Goal: Task Accomplishment & Management: Use online tool/utility

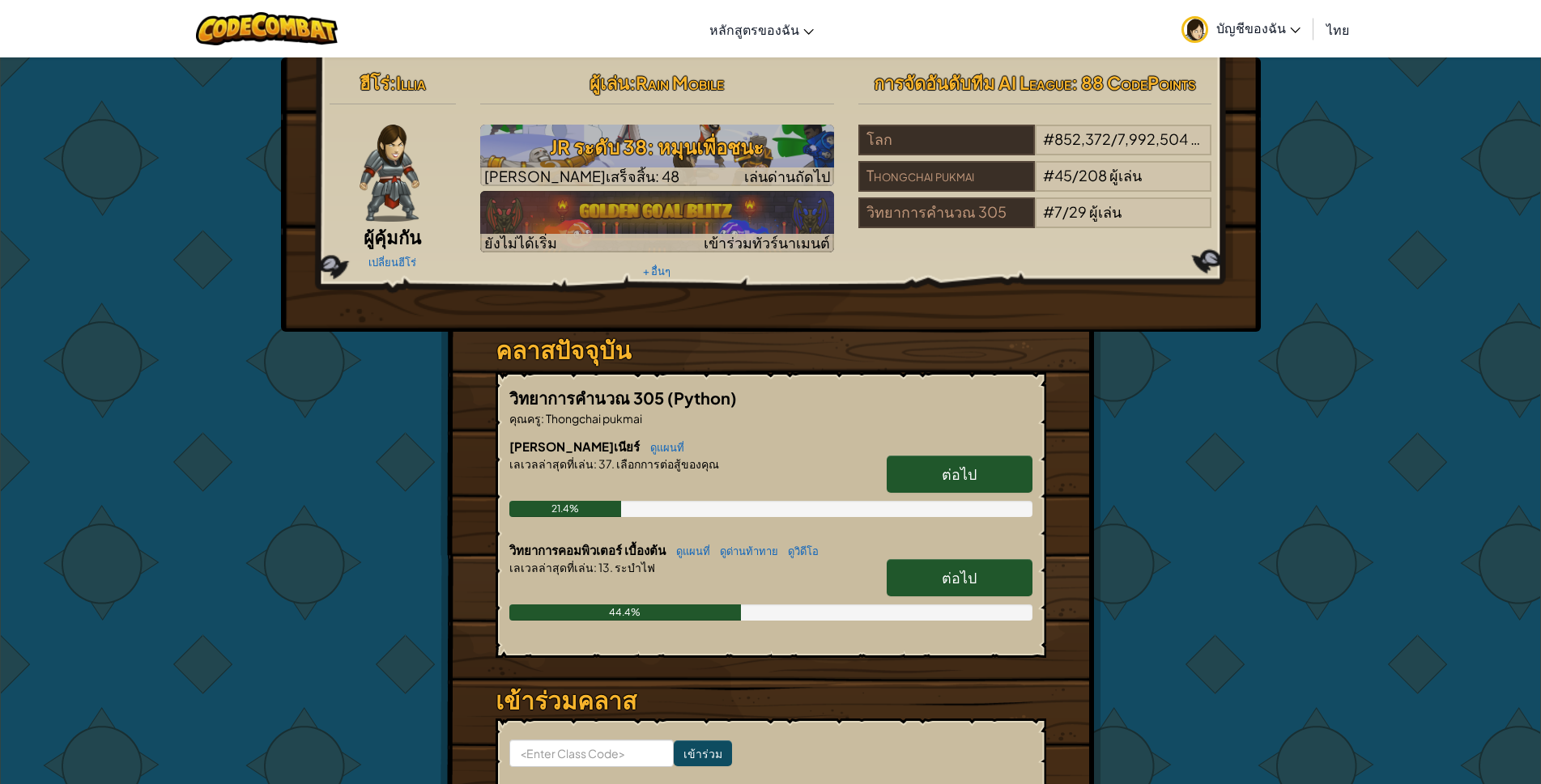
click at [934, 582] on link "ต่อไป" at bounding box center [959, 577] width 146 height 37
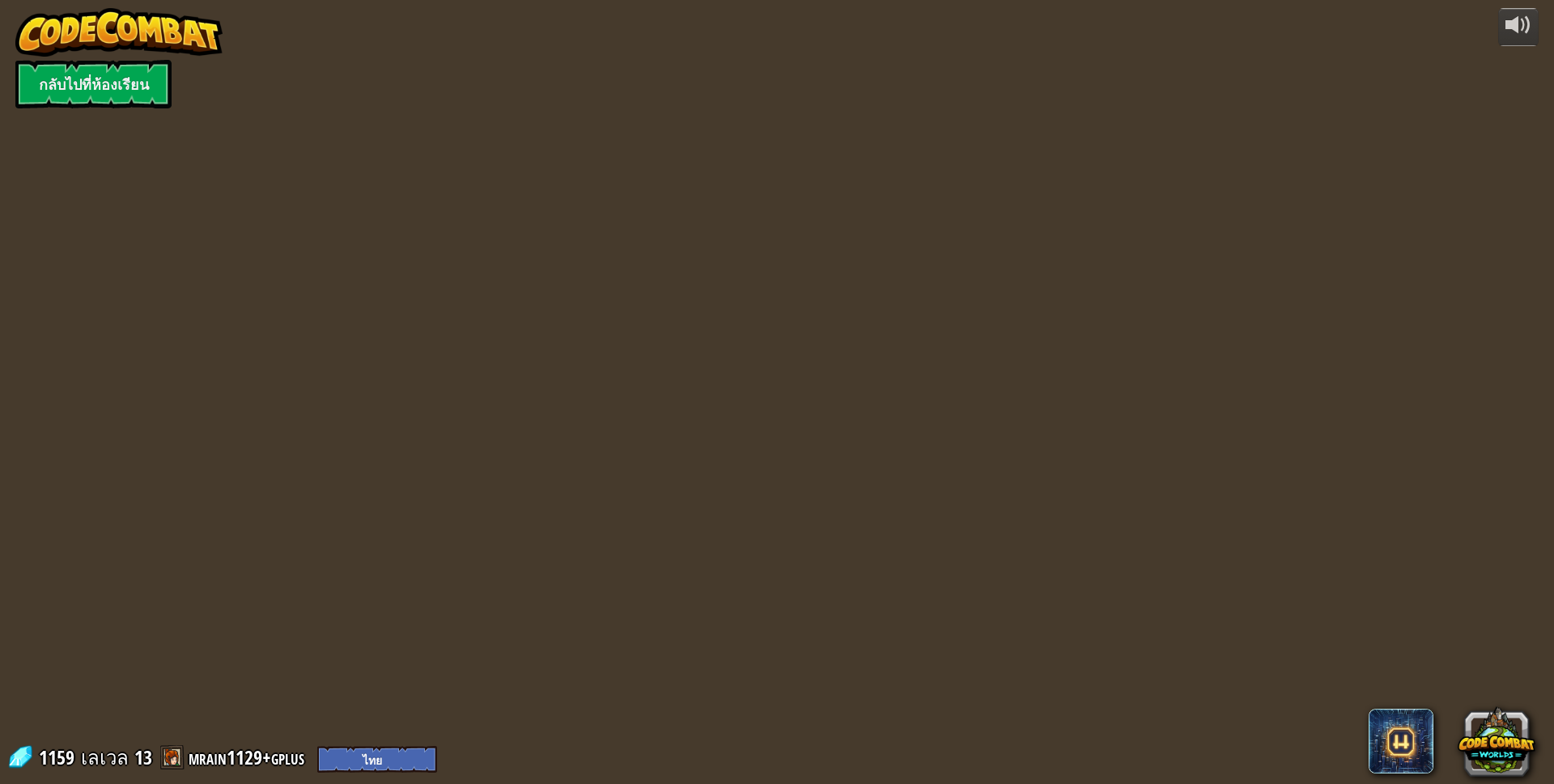
select select "th"
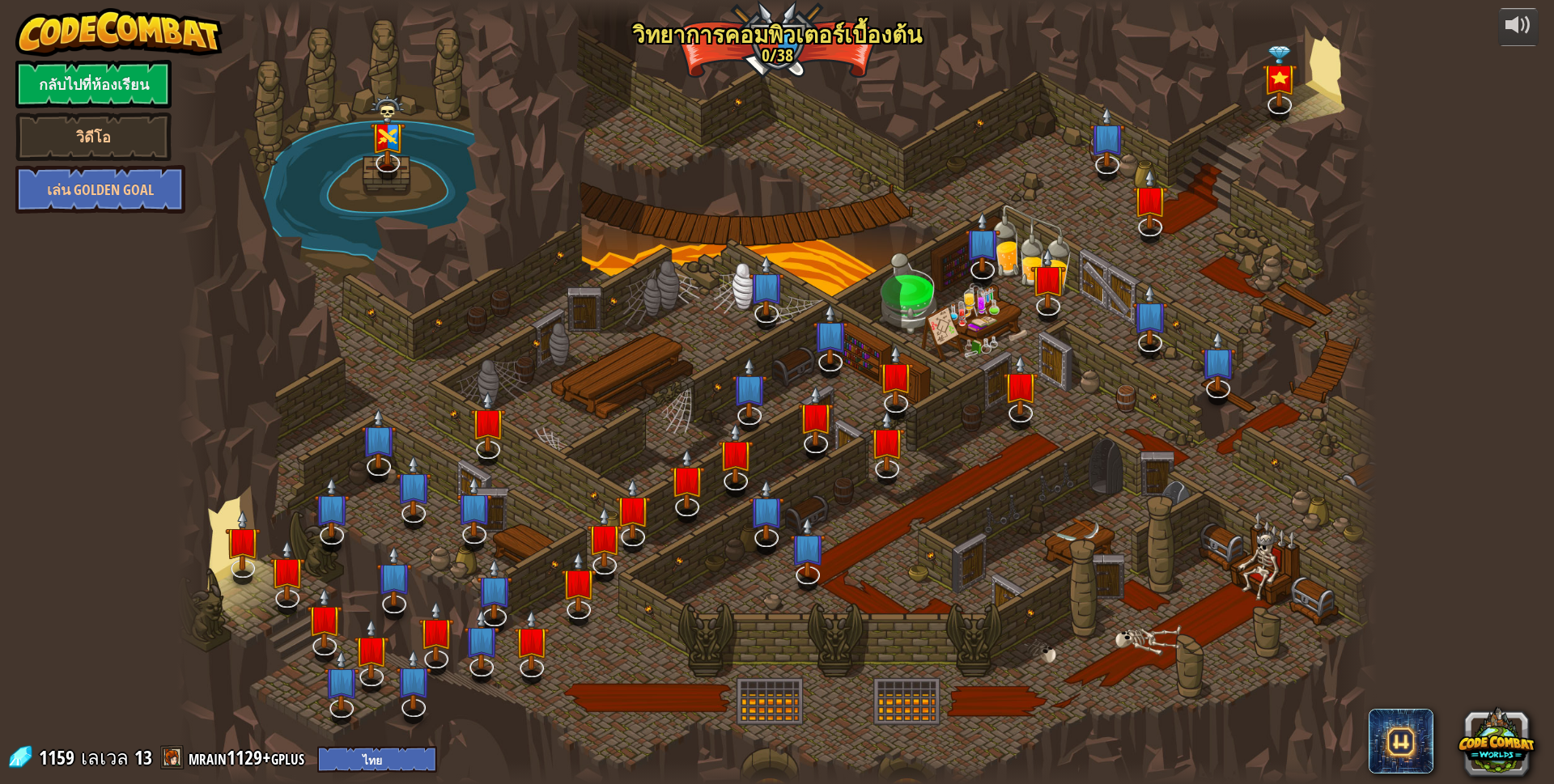
select select "th"
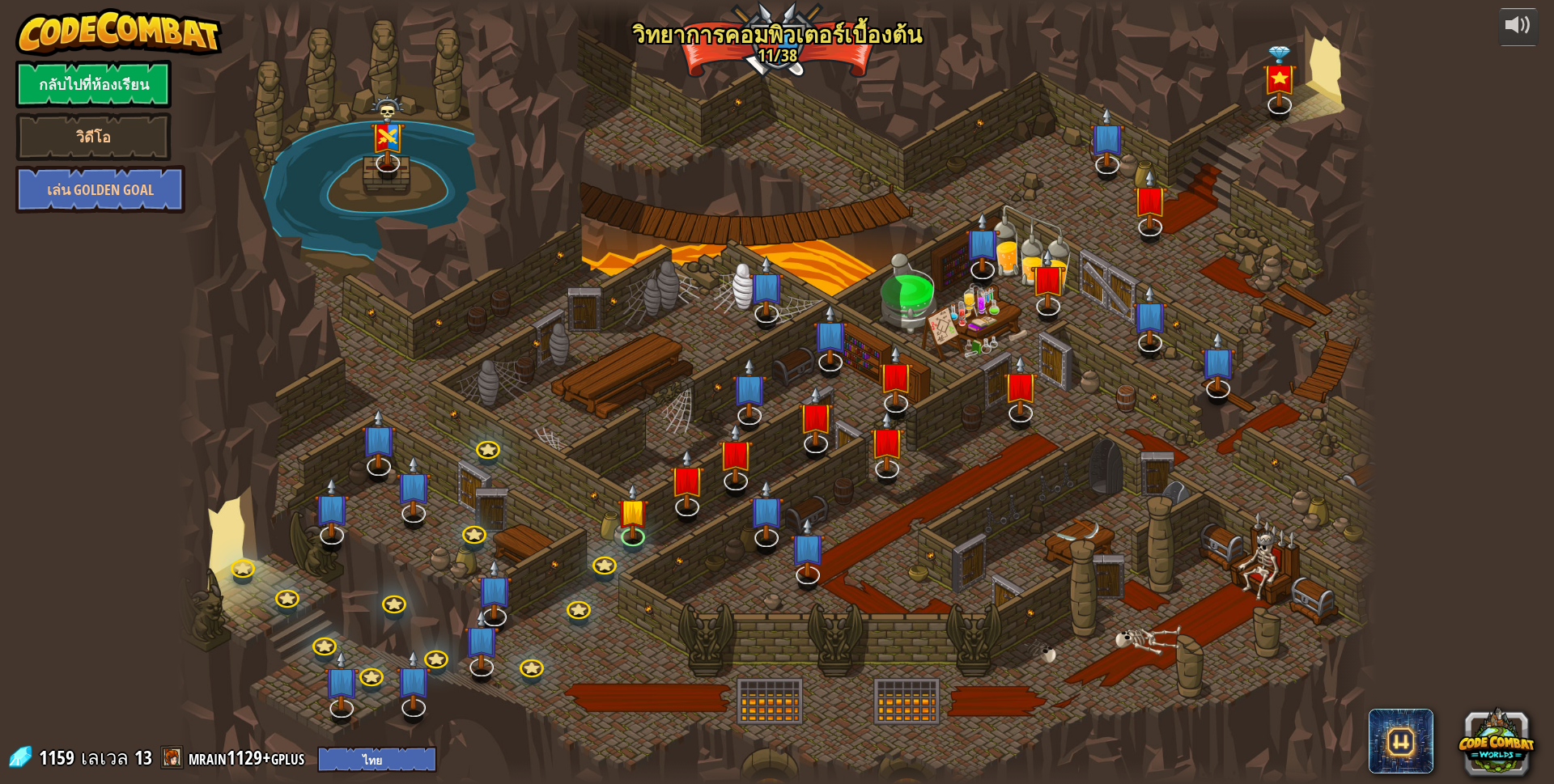
select select "th"
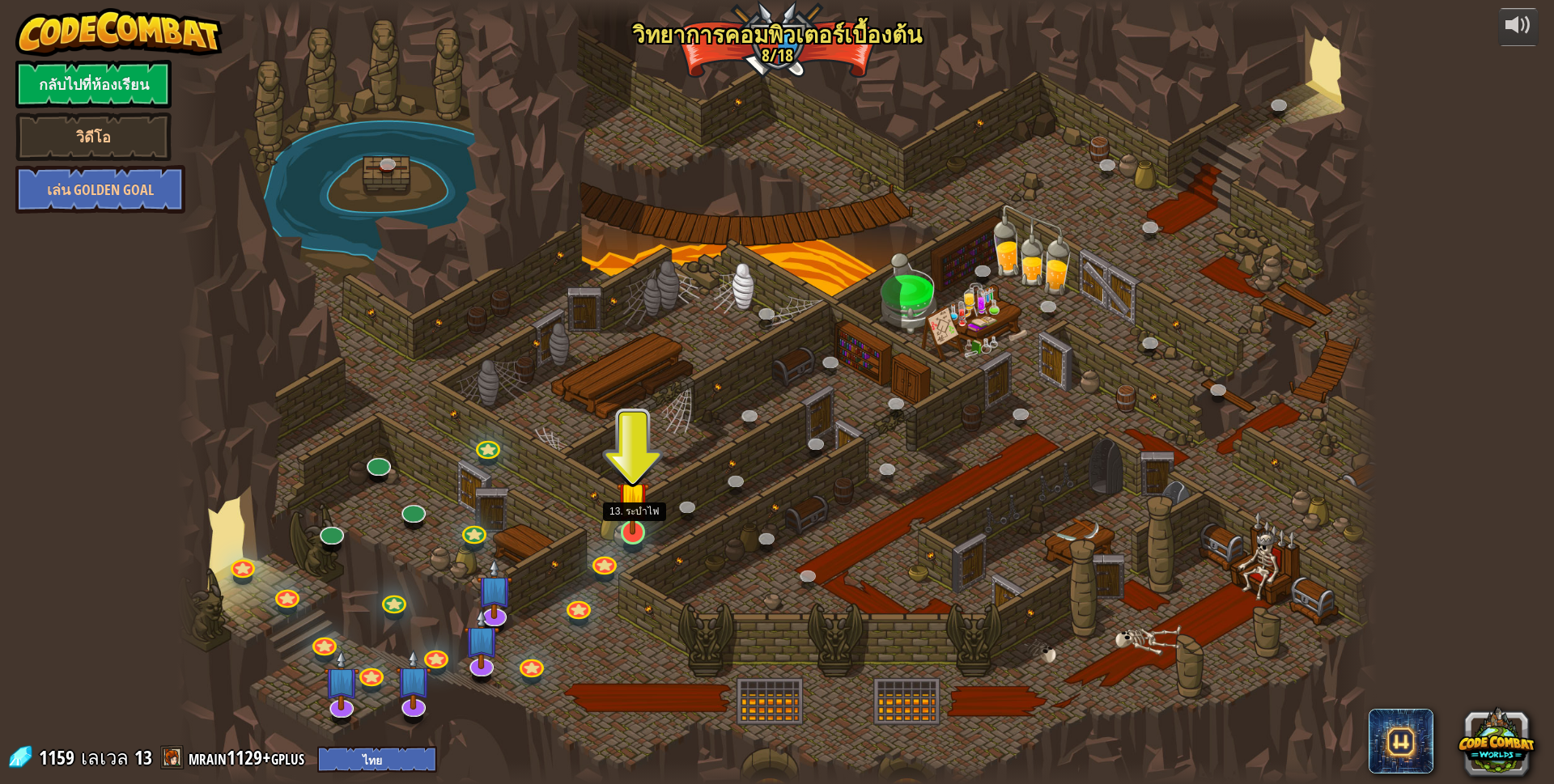
click at [637, 532] on img at bounding box center [633, 498] width 32 height 75
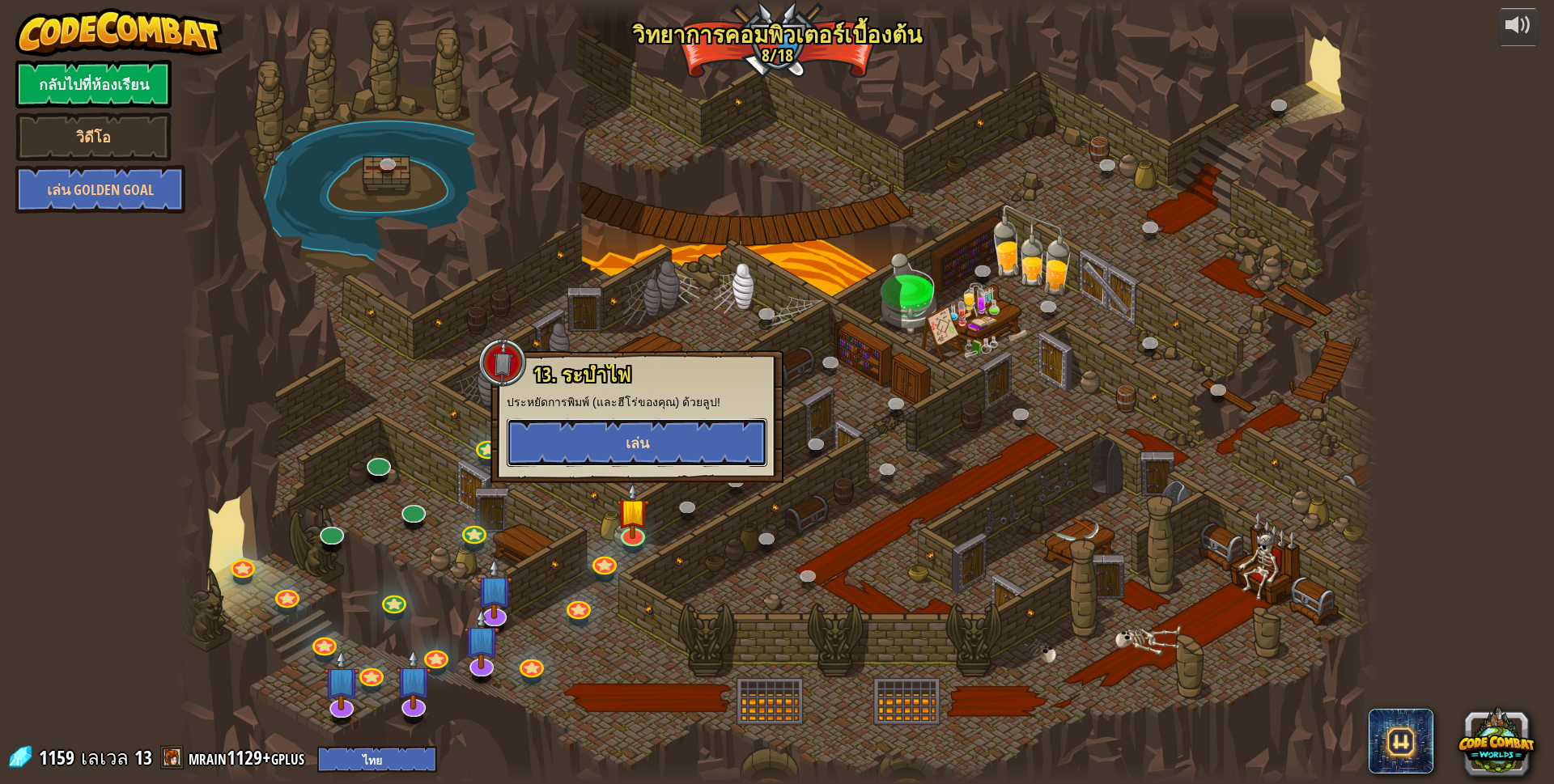
click at [641, 444] on span "เล่น" at bounding box center [638, 443] width 24 height 20
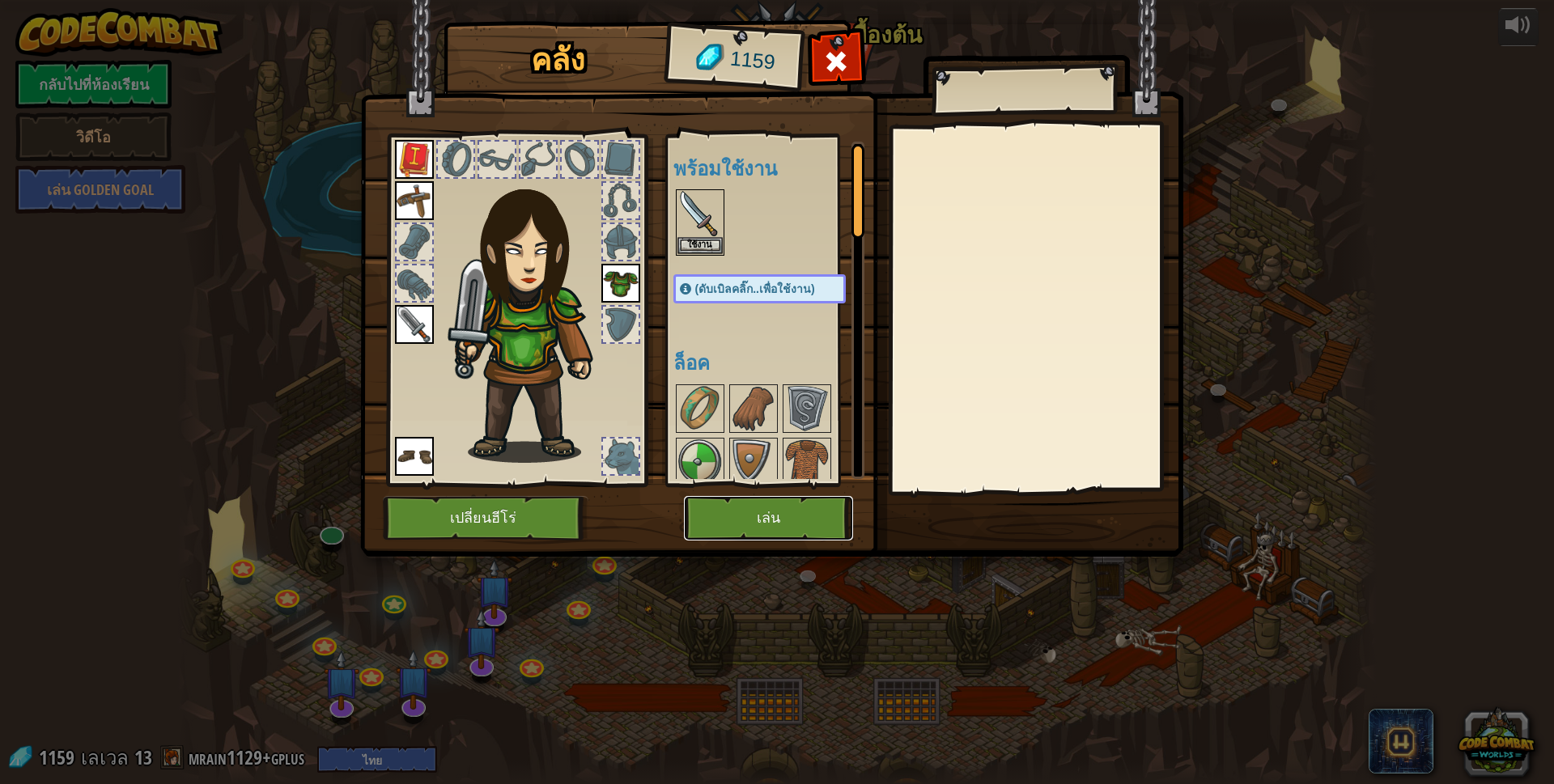
click at [782, 518] on button "เล่น" at bounding box center [768, 518] width 169 height 45
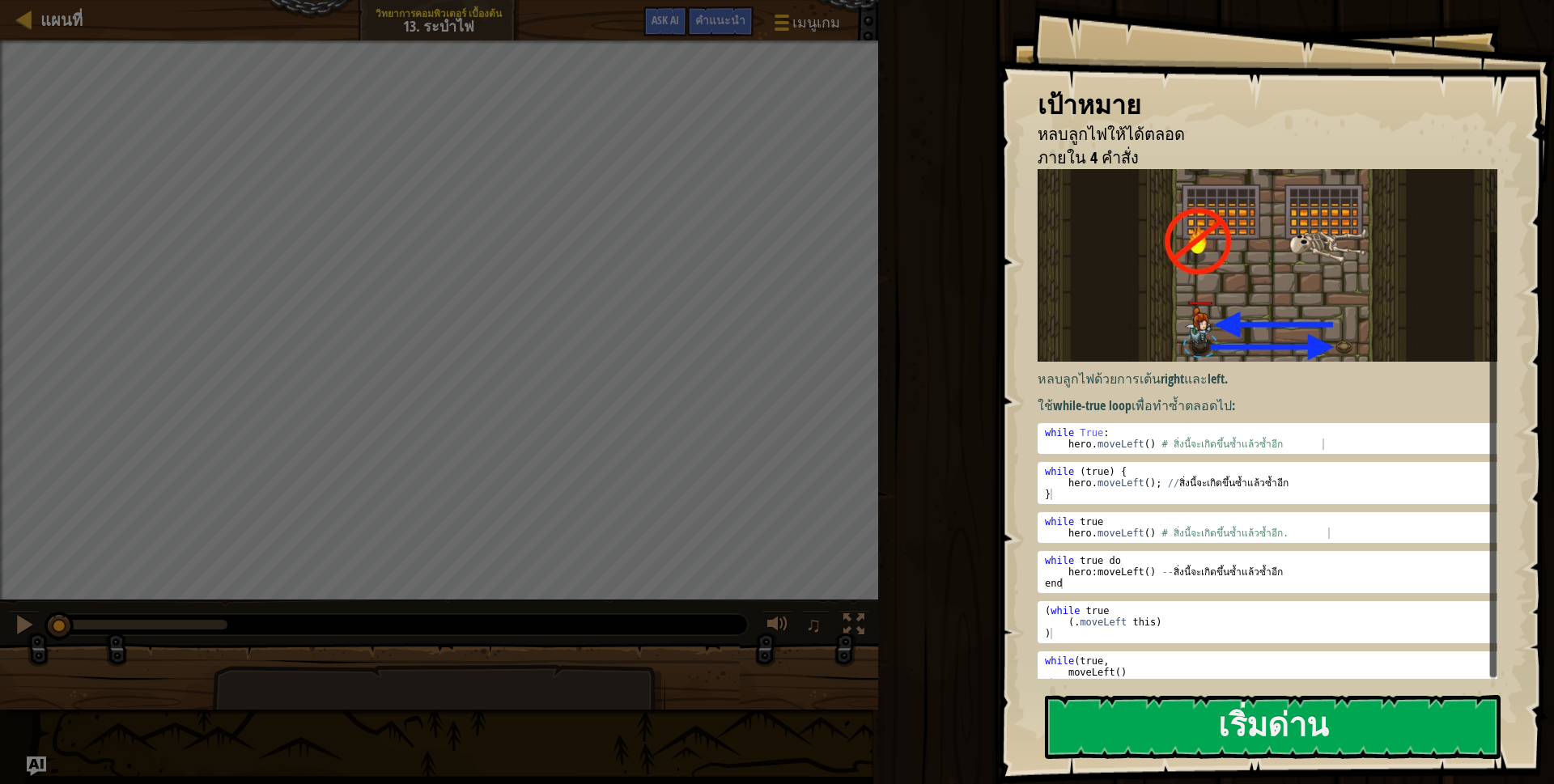
scroll to position [60, 0]
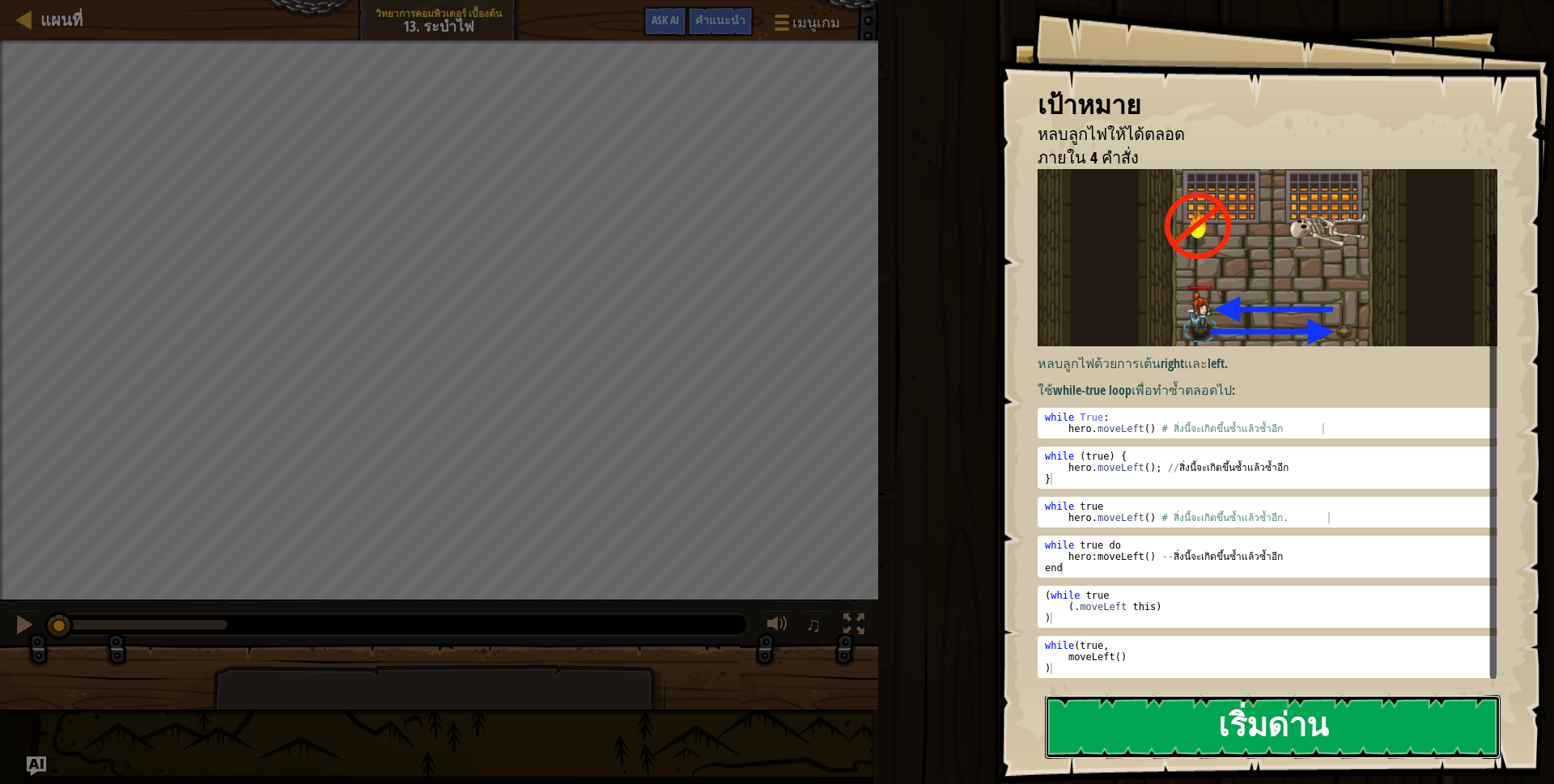
click at [1217, 743] on button "เริ่มด่าน" at bounding box center [1273, 726] width 456 height 63
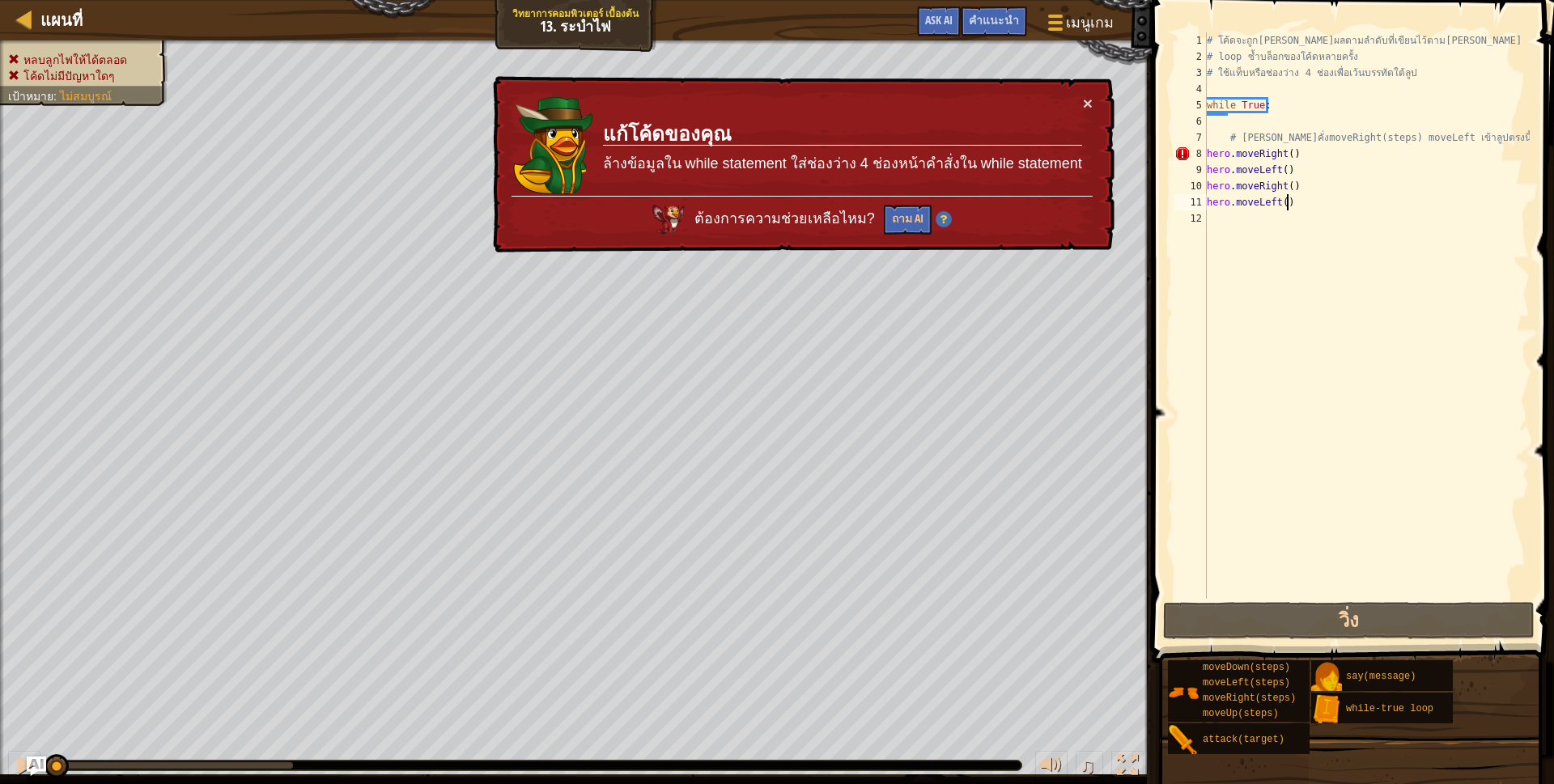
click at [1316, 201] on div "# โค้ดจะถูก[PERSON_NAME]ผลตามลำดับที่เขียนไว้ตาม[PERSON_NAME] # loop ซ้ำบล็อกขอ…" at bounding box center [1366, 331] width 326 height 599
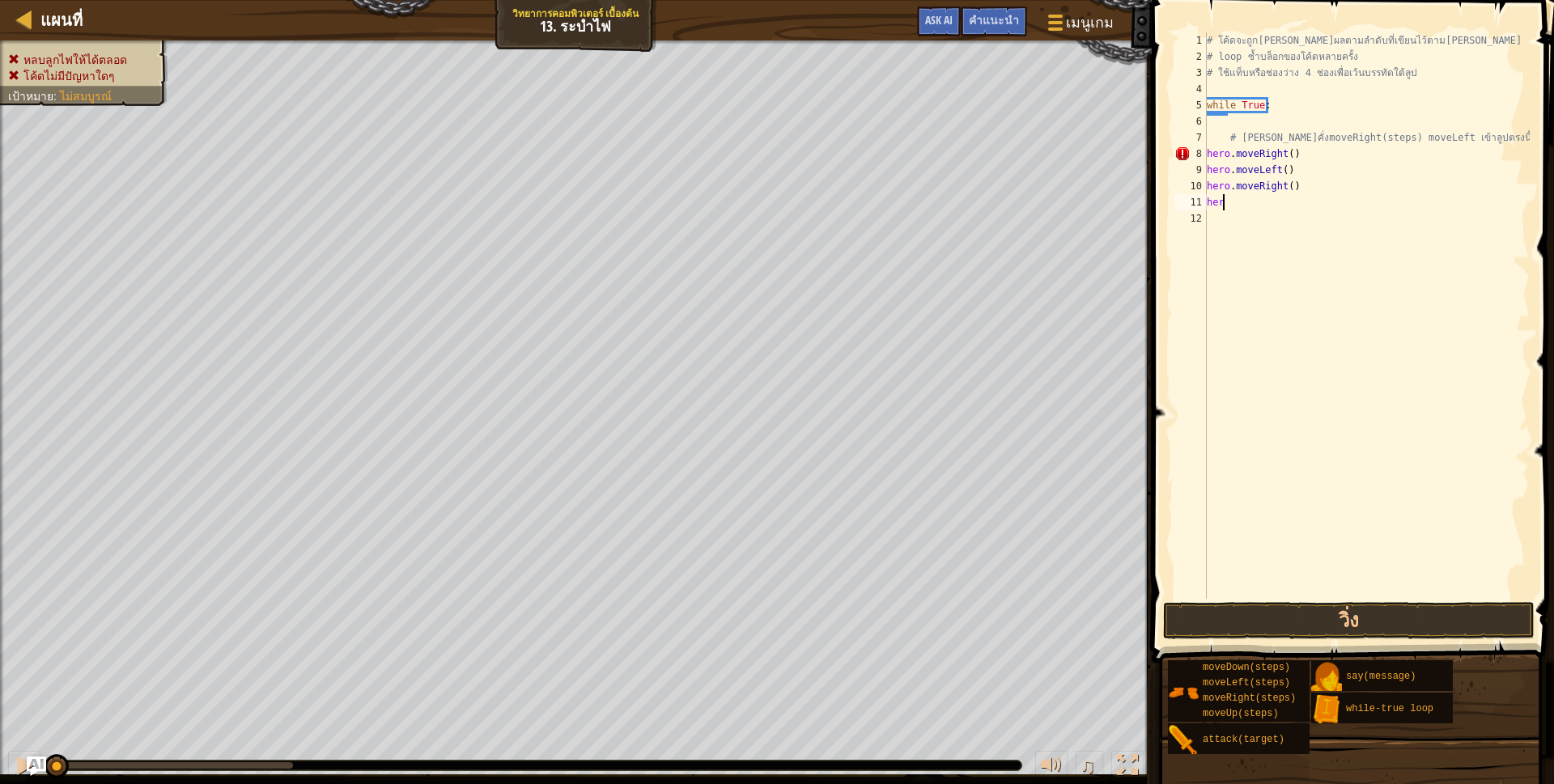
type textarea "h"
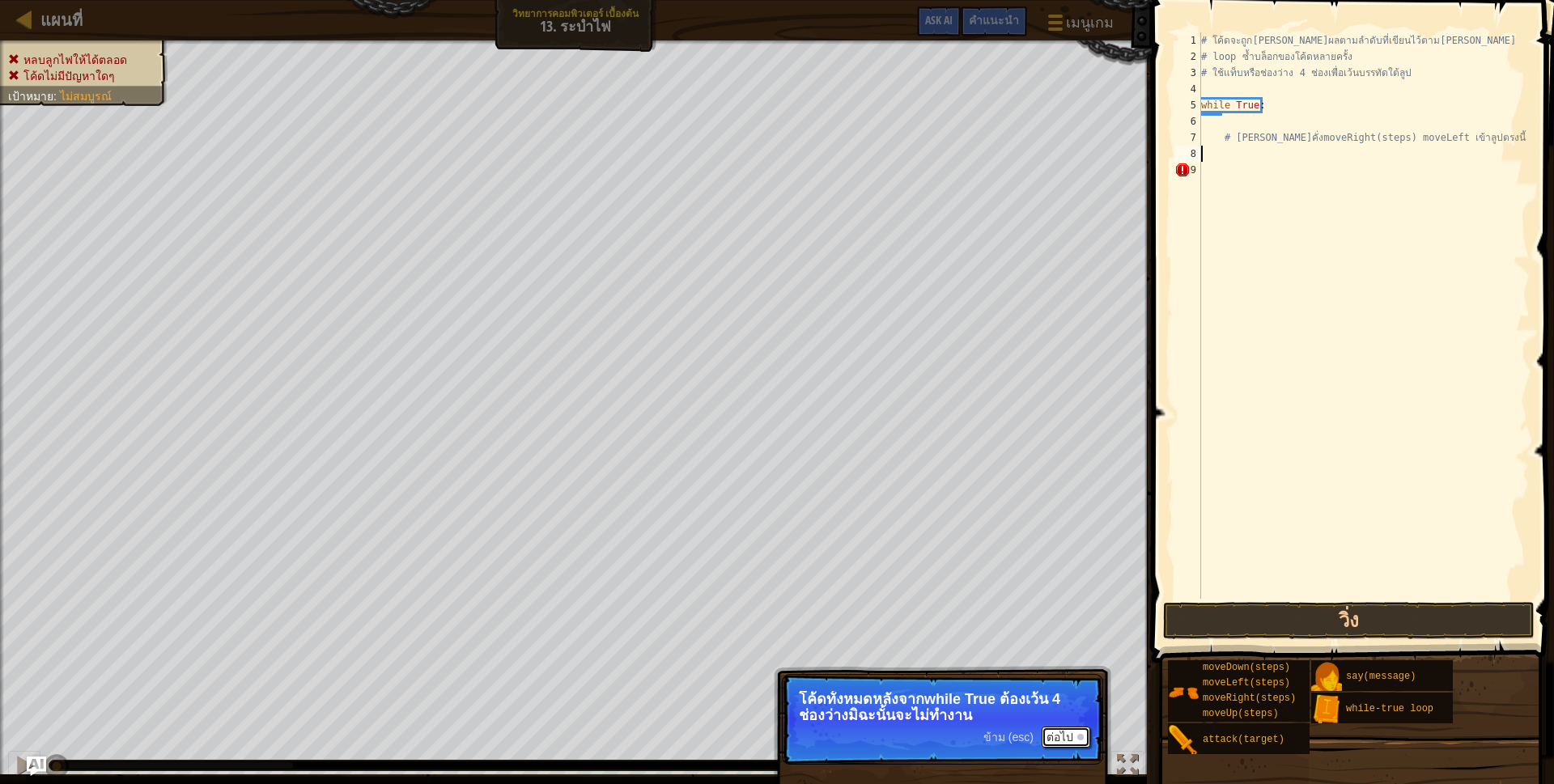
click at [1067, 732] on button "ต่อไป" at bounding box center [1065, 737] width 48 height 21
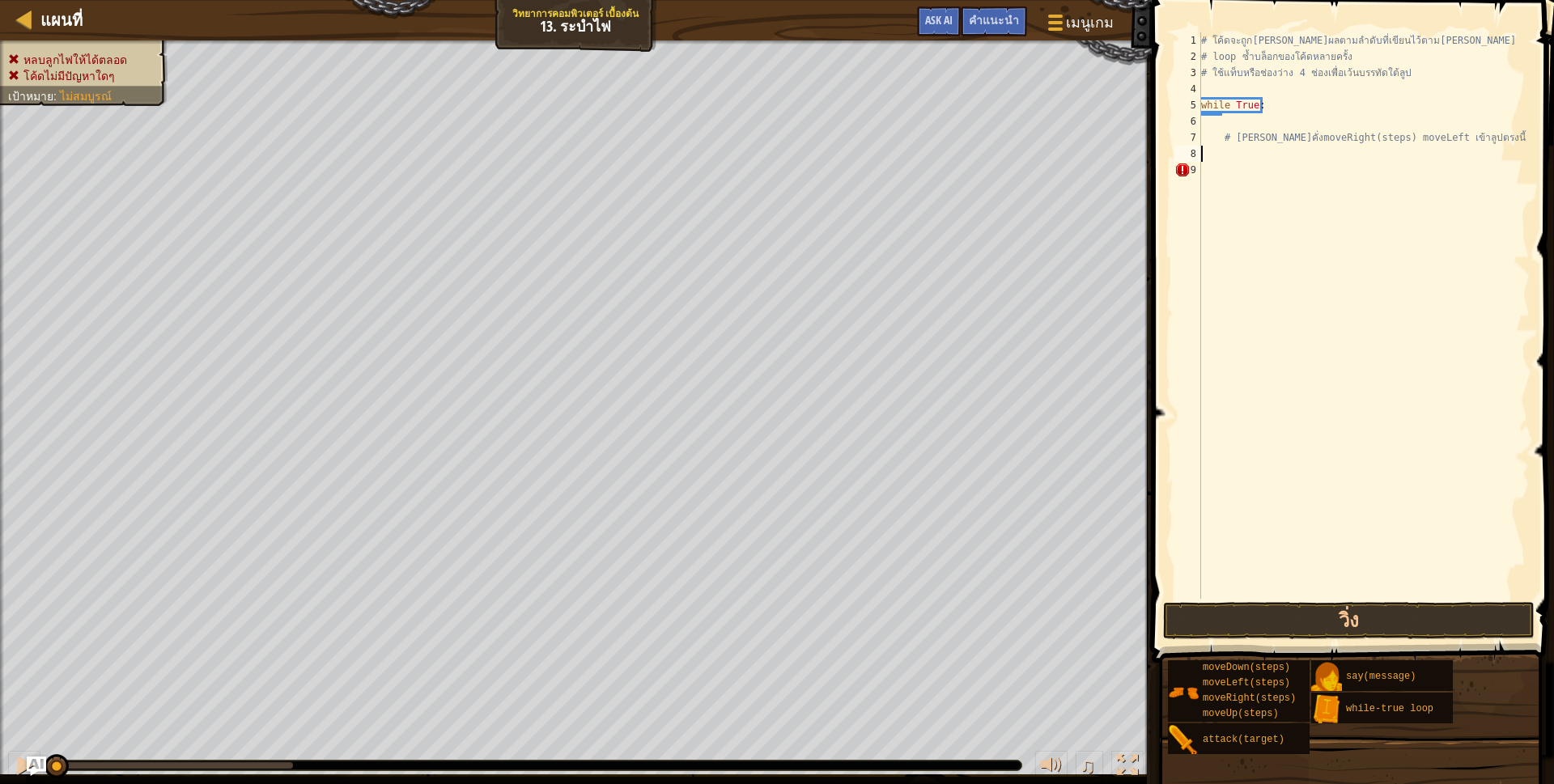
scroll to position [8, 0]
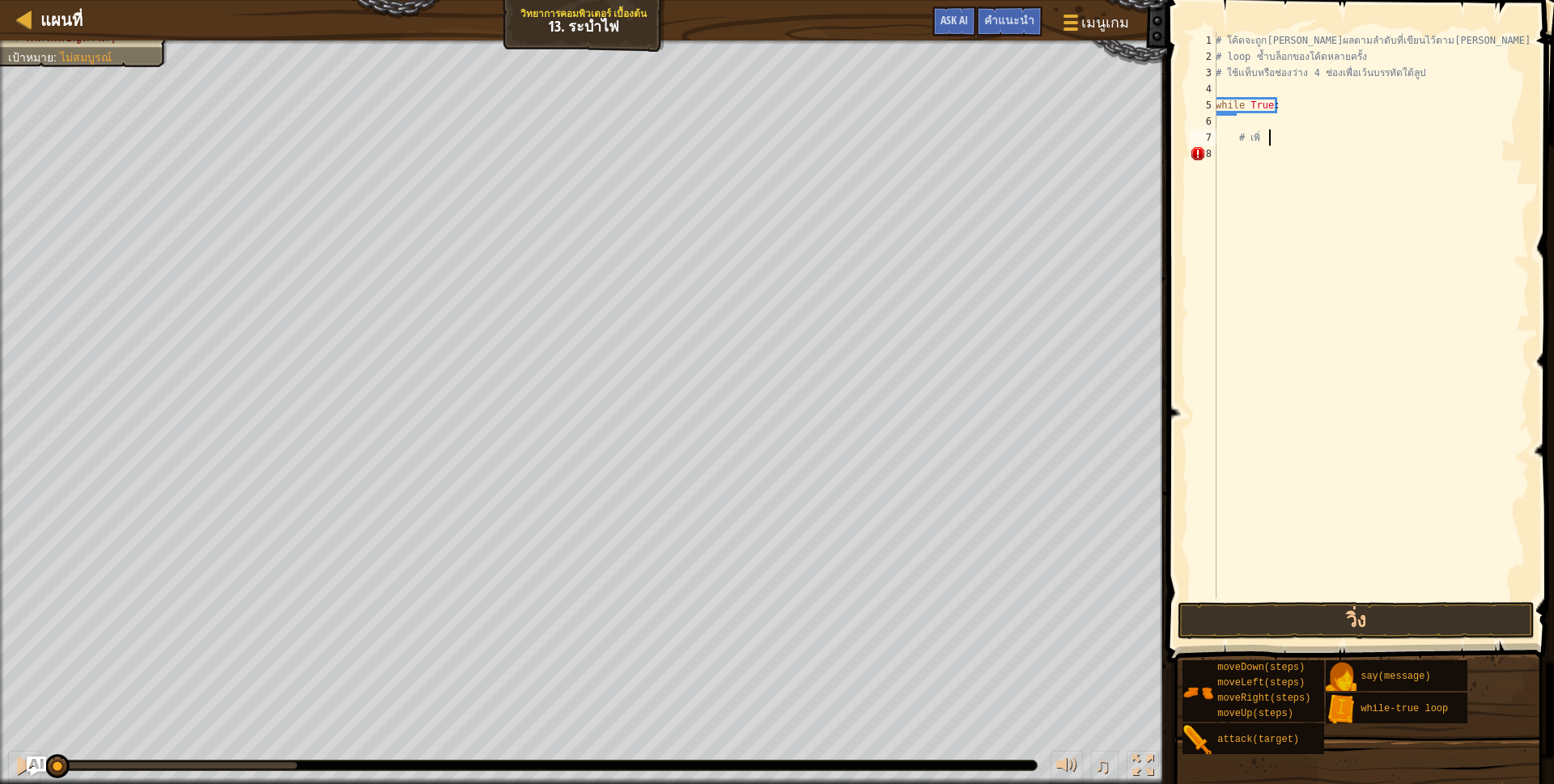
type textarea "#"
type textarea "w"
type textarea "#"
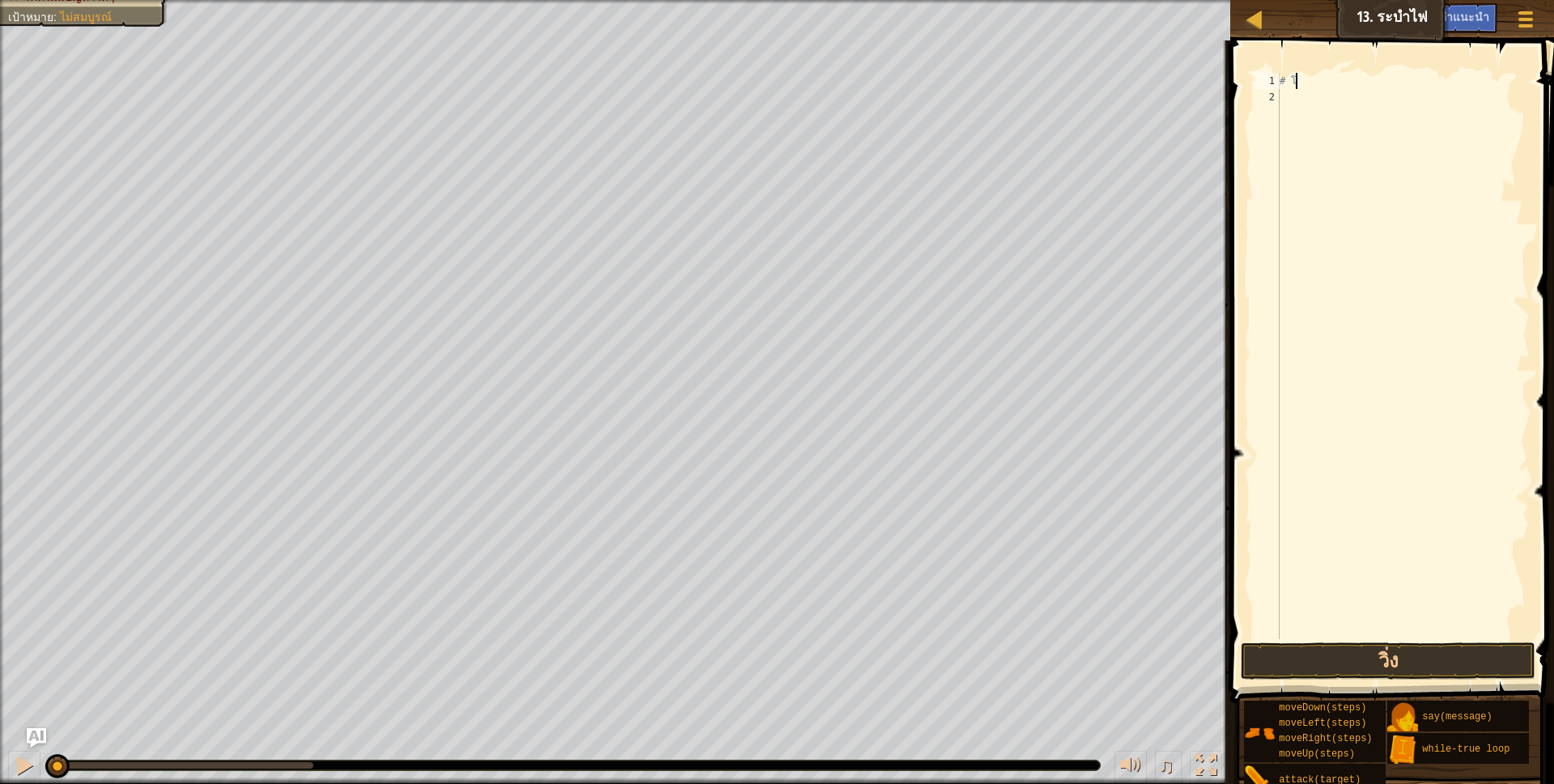
type textarea "#"
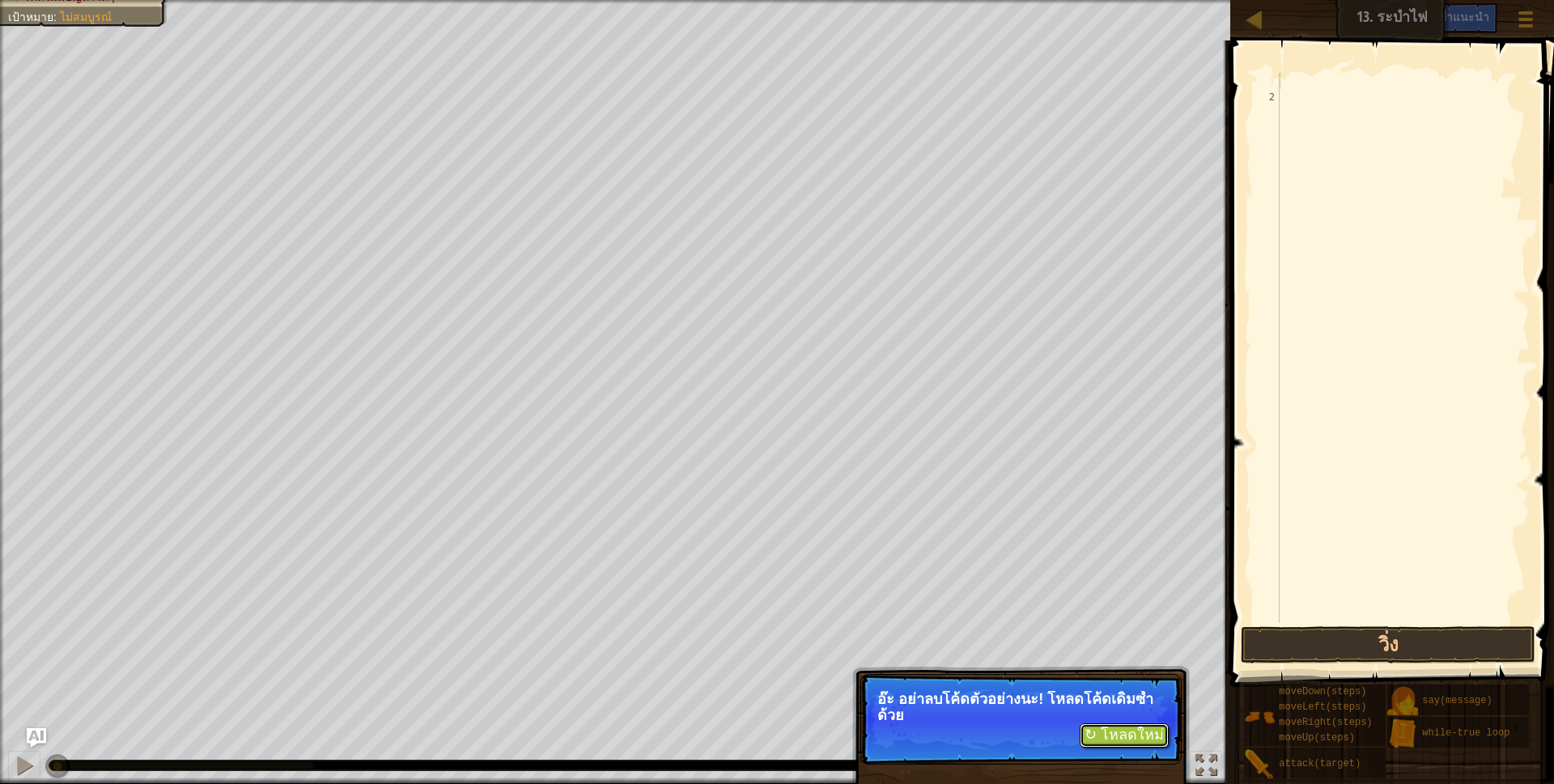
click at [1113, 730] on button "↻ โหลดใหม่" at bounding box center [1124, 735] width 89 height 25
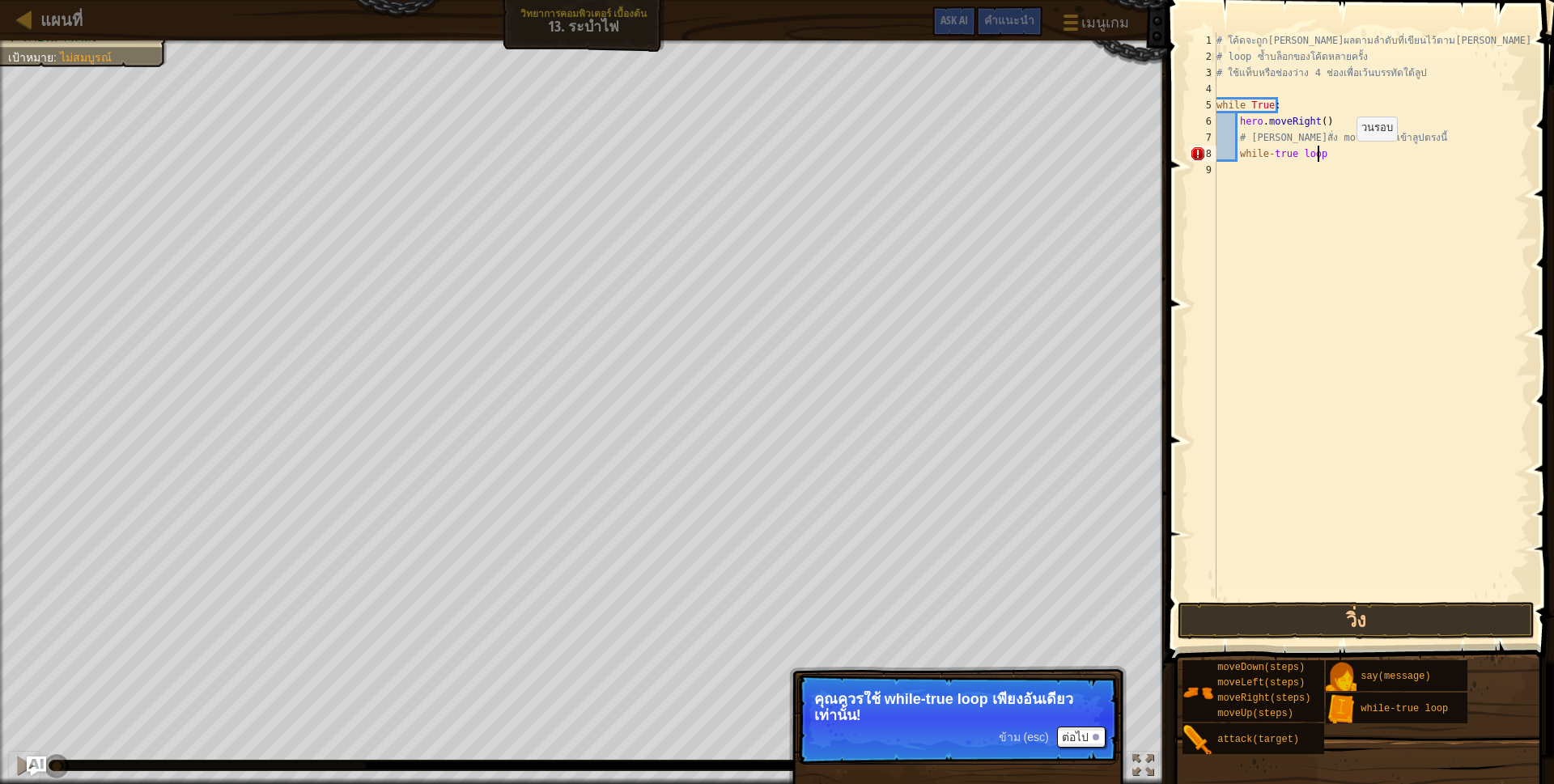
click at [1342, 157] on div "# โค้ดจะถูก[PERSON_NAME]ผลตามลำดับที่เขียนไว้ตาม[PERSON_NAME] # loop ซ้ำบล็อกขอ…" at bounding box center [1371, 331] width 317 height 599
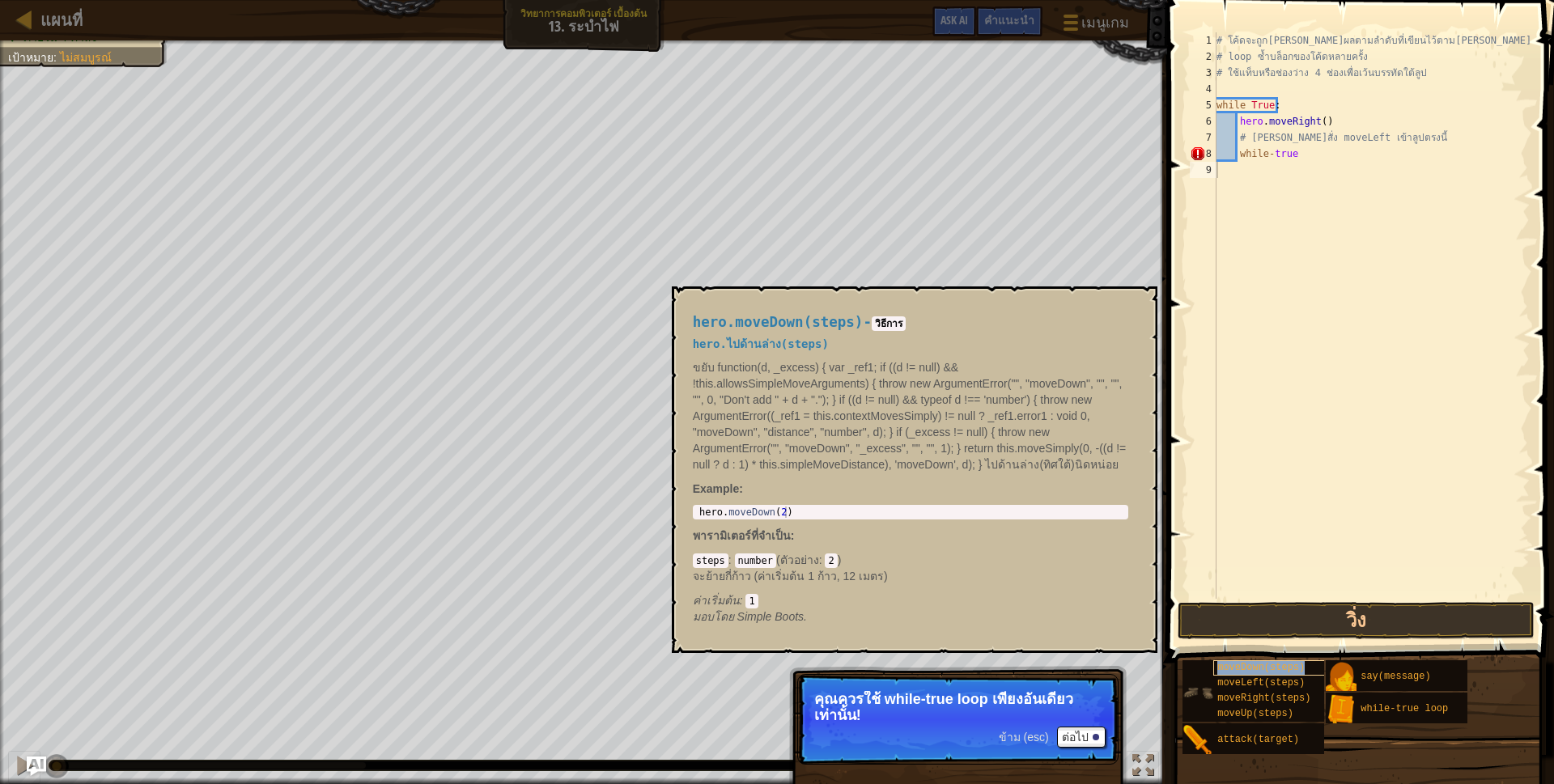
type textarea "moveDown(steps)"
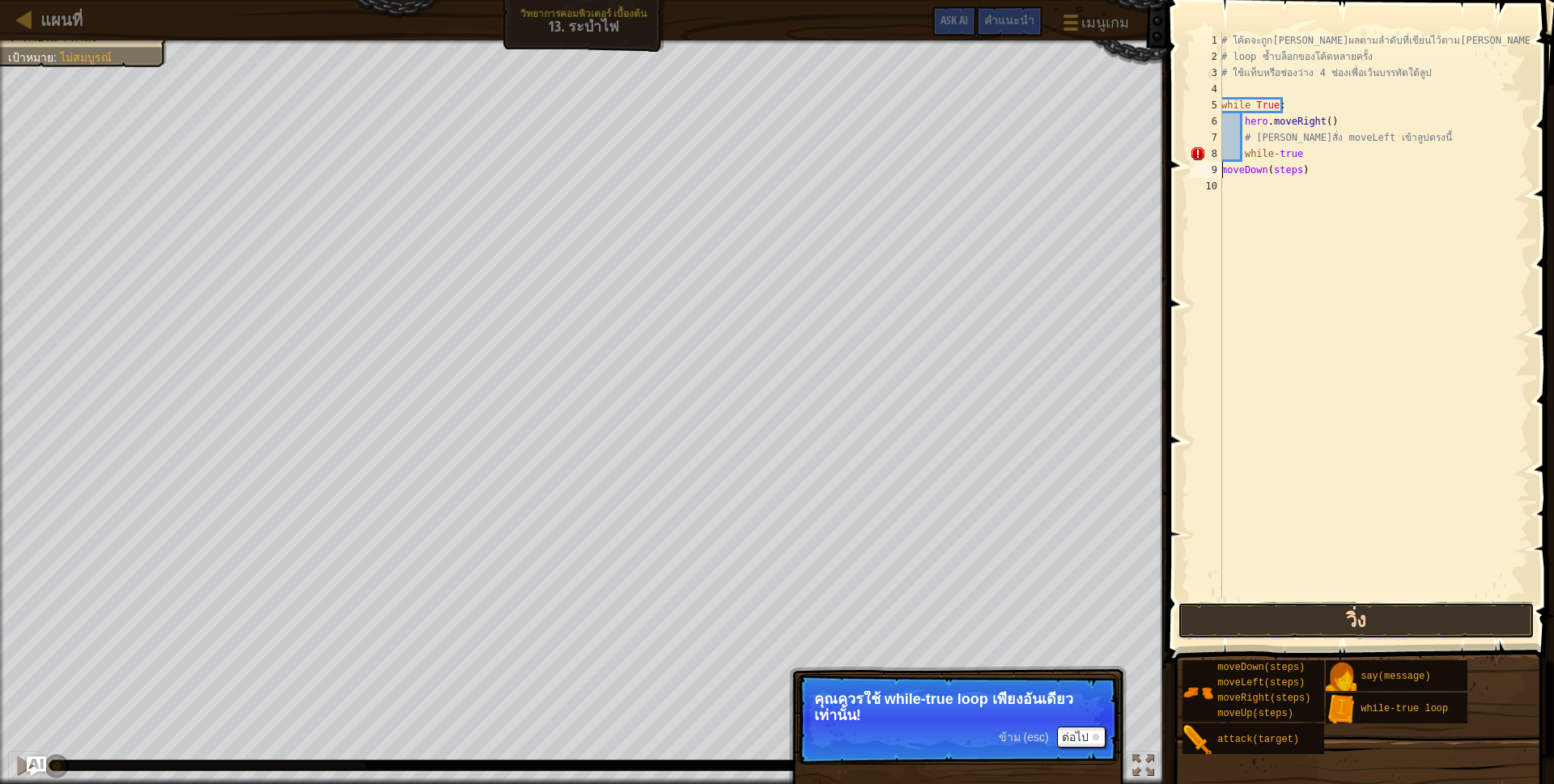
click at [1347, 612] on button "วิ่ง" at bounding box center [1355, 621] width 357 height 37
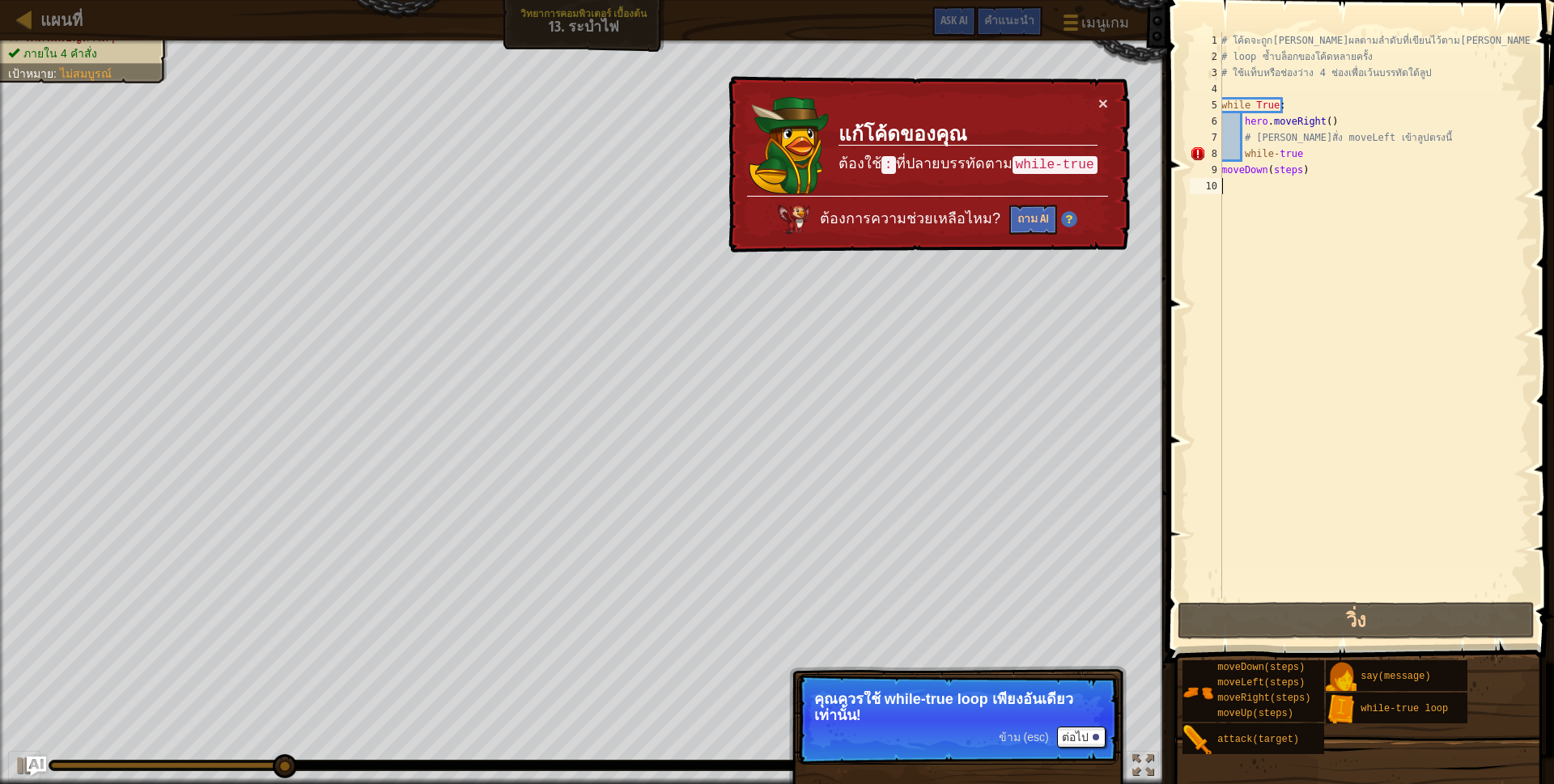
click at [1371, 179] on div "# โค้ดจะถูก[PERSON_NAME]ผลตามลำดับที่เขียนไว้ตาม[PERSON_NAME] # loop ซ้ำบล็อกขอ…" at bounding box center [1374, 331] width 312 height 599
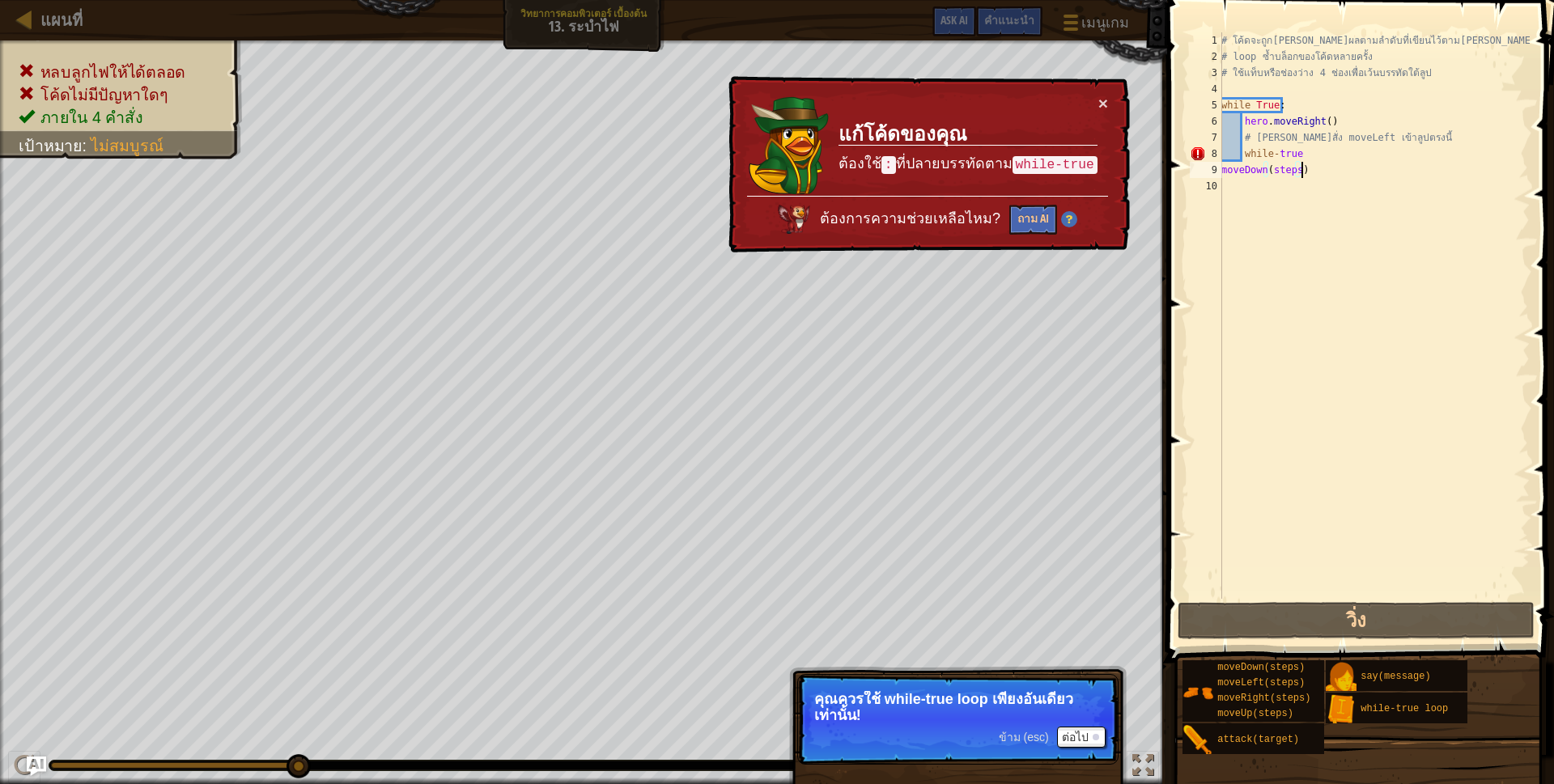
click at [1352, 172] on div "# โค้ดจะถูก[PERSON_NAME]ผลตามลำดับที่เขียนไว้ตาม[PERSON_NAME] # loop ซ้ำบล็อกขอ…" at bounding box center [1374, 331] width 312 height 599
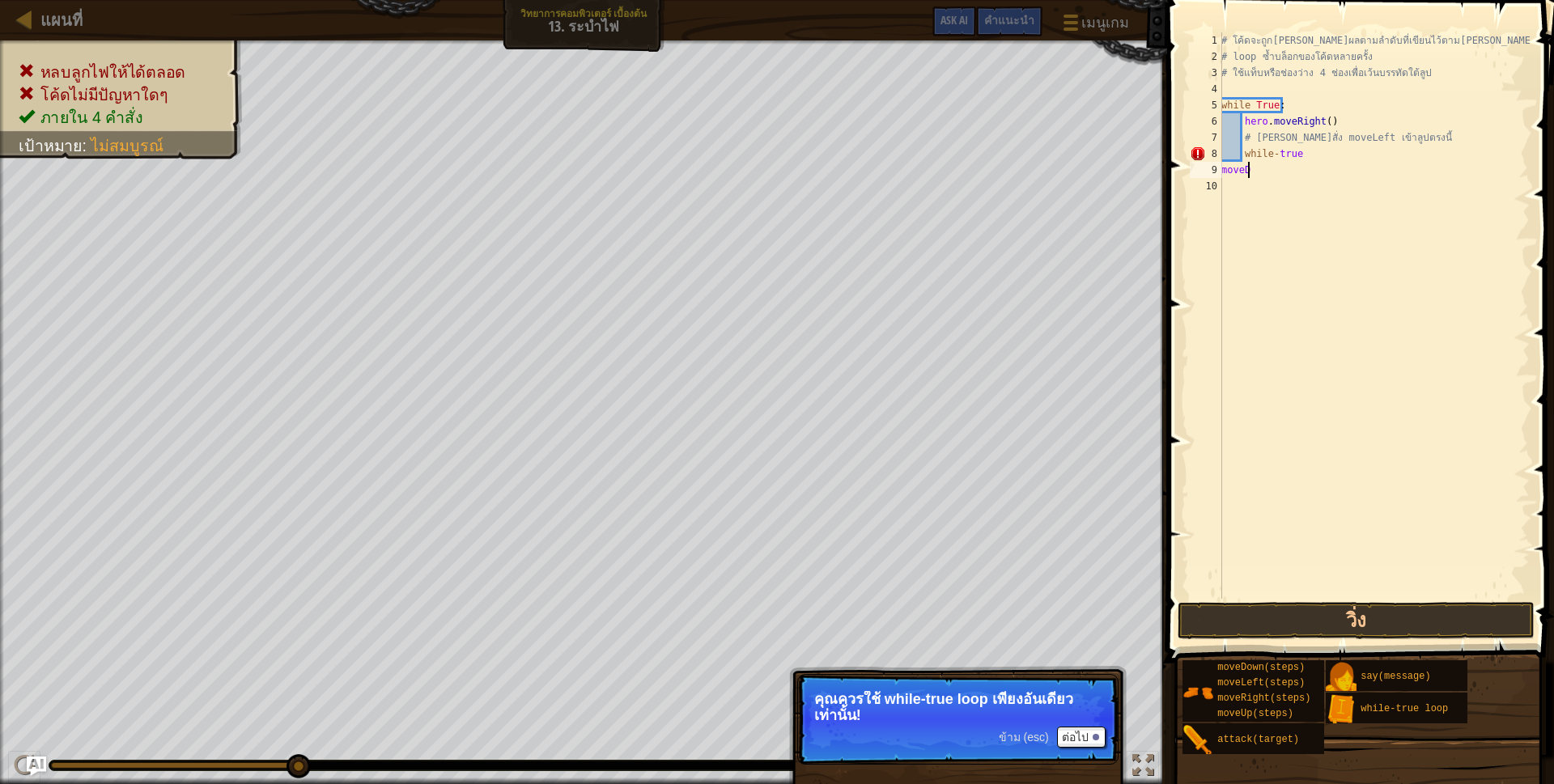
type textarea "m"
type textarea "w"
drag, startPoint x: 1293, startPoint y: 152, endPoint x: 1419, endPoint y: 132, distance: 127.6
click at [1294, 152] on div "# โค้ดจะถูก[PERSON_NAME]ผลตามลำดับที่เขียนไว้ตาม[PERSON_NAME] # loop ซ้ำบล็อกขอ…" at bounding box center [1371, 315] width 318 height 566
click at [1215, 155] on div "8" at bounding box center [1203, 153] width 27 height 16
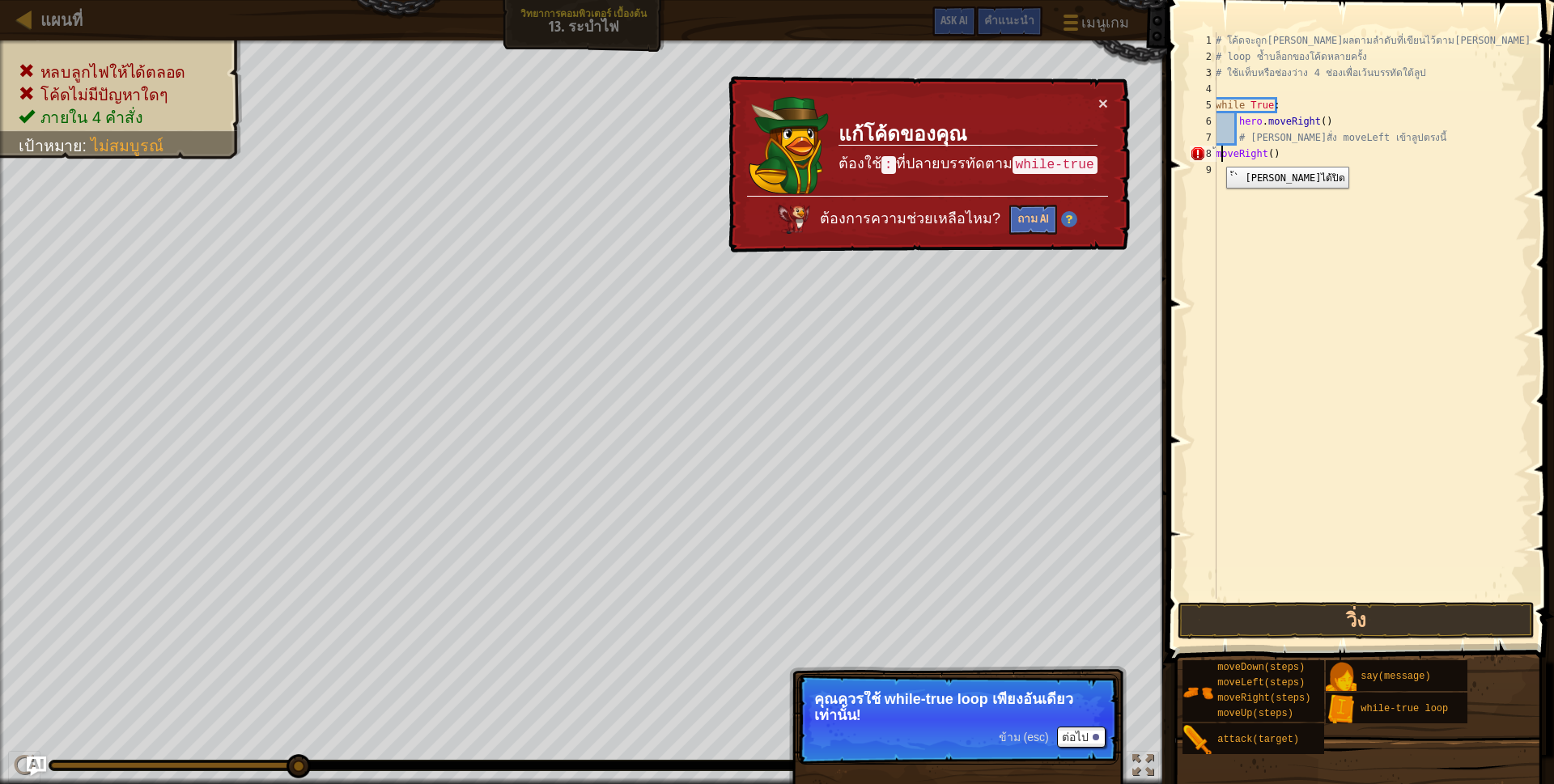
drag, startPoint x: 1214, startPoint y: 155, endPoint x: 1222, endPoint y: 152, distance: 8.5
click at [1215, 155] on div "8" at bounding box center [1203, 153] width 27 height 16
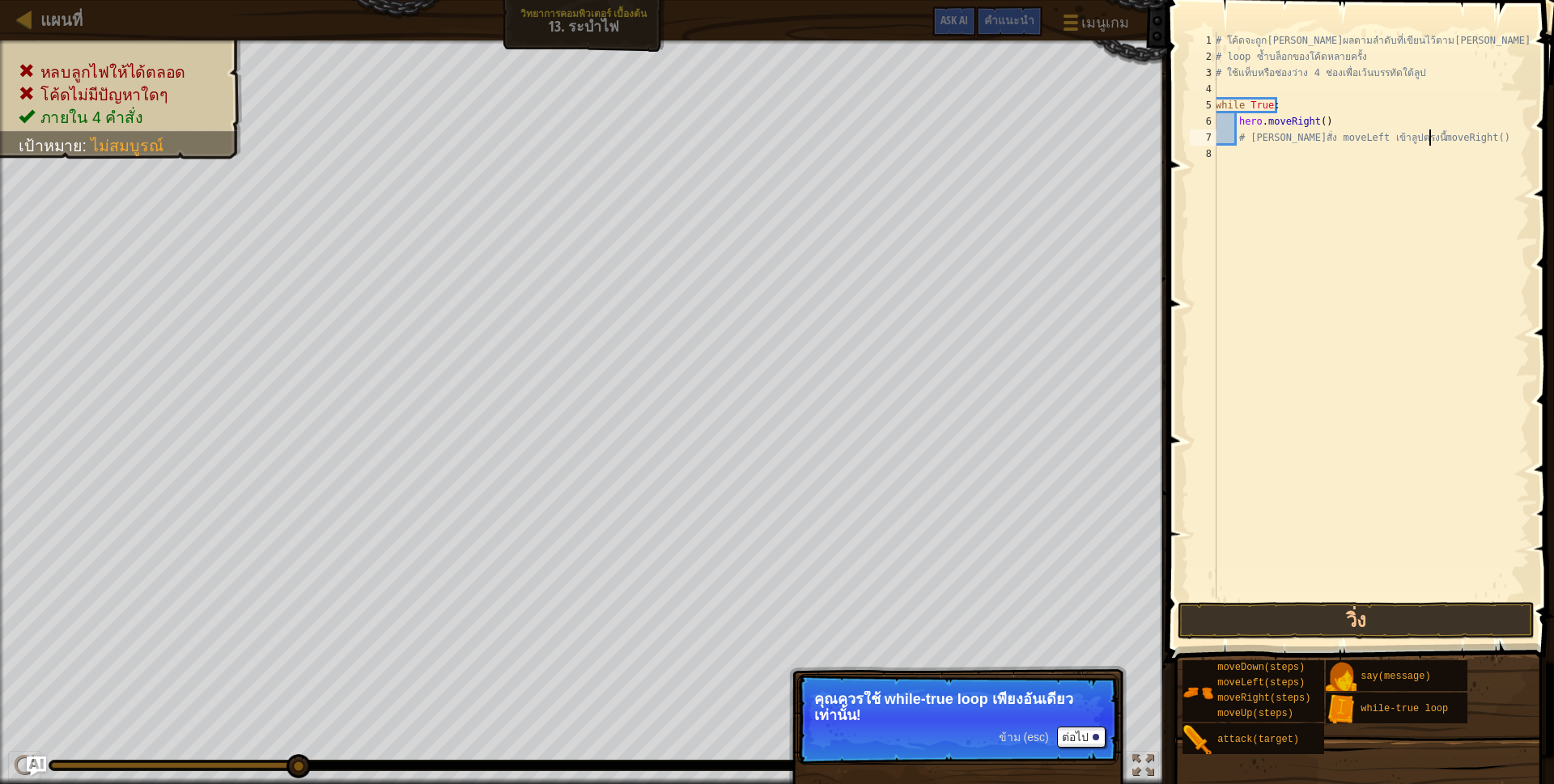
type textarea "# [PERSON_NAME]สั่ง moveLeft เข้าลูปตรงนีmoveRight()"
click at [1222, 154] on div "# โค้ดจะถูก[PERSON_NAME]ผลตามลำดับที่เขียนไว้ตาม[PERSON_NAME] # loop ซ้ำบล็อกขอ…" at bounding box center [1371, 331] width 317 height 599
type textarea "้"
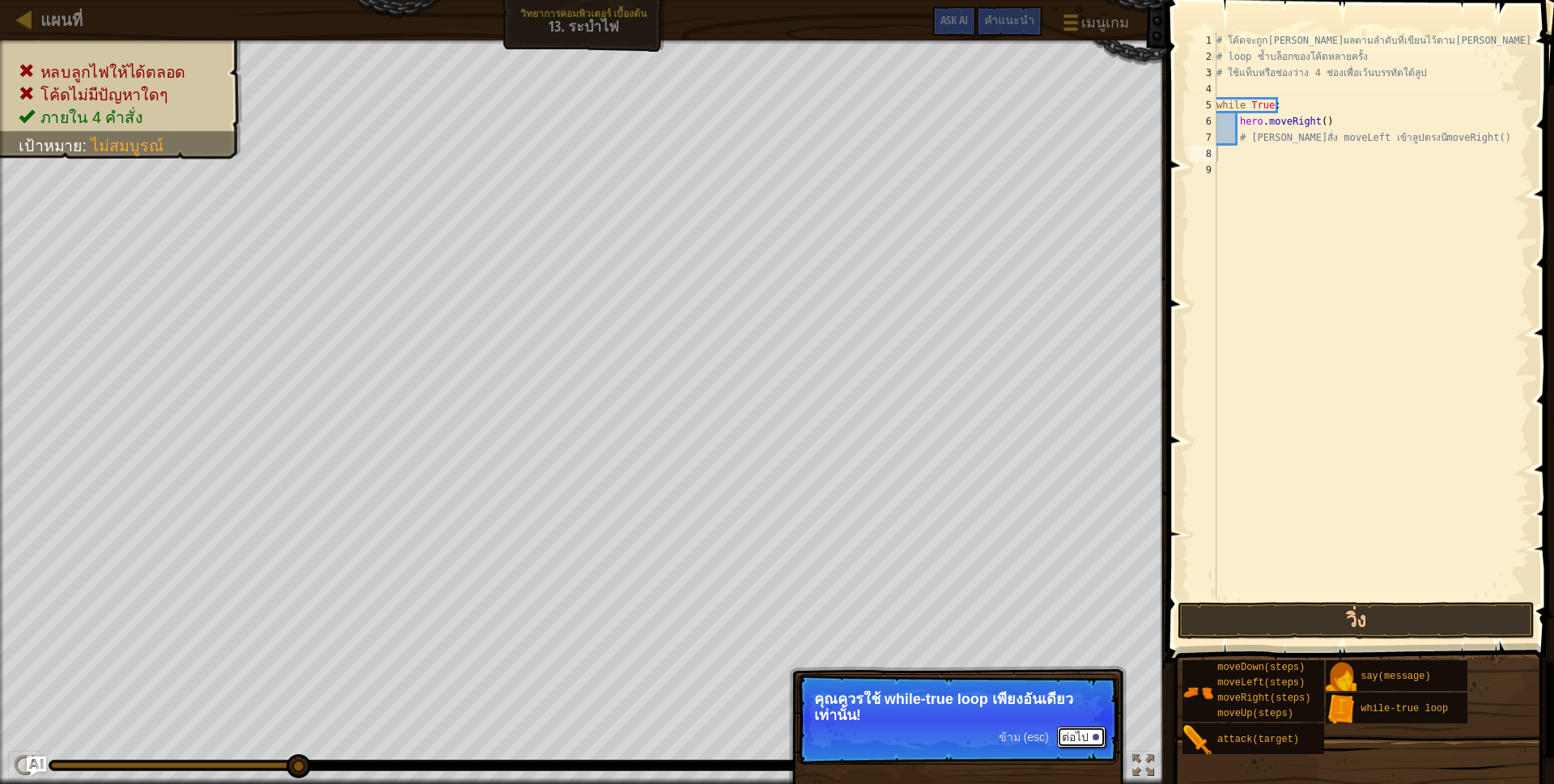
click at [1086, 732] on button "ต่อไป" at bounding box center [1081, 737] width 48 height 21
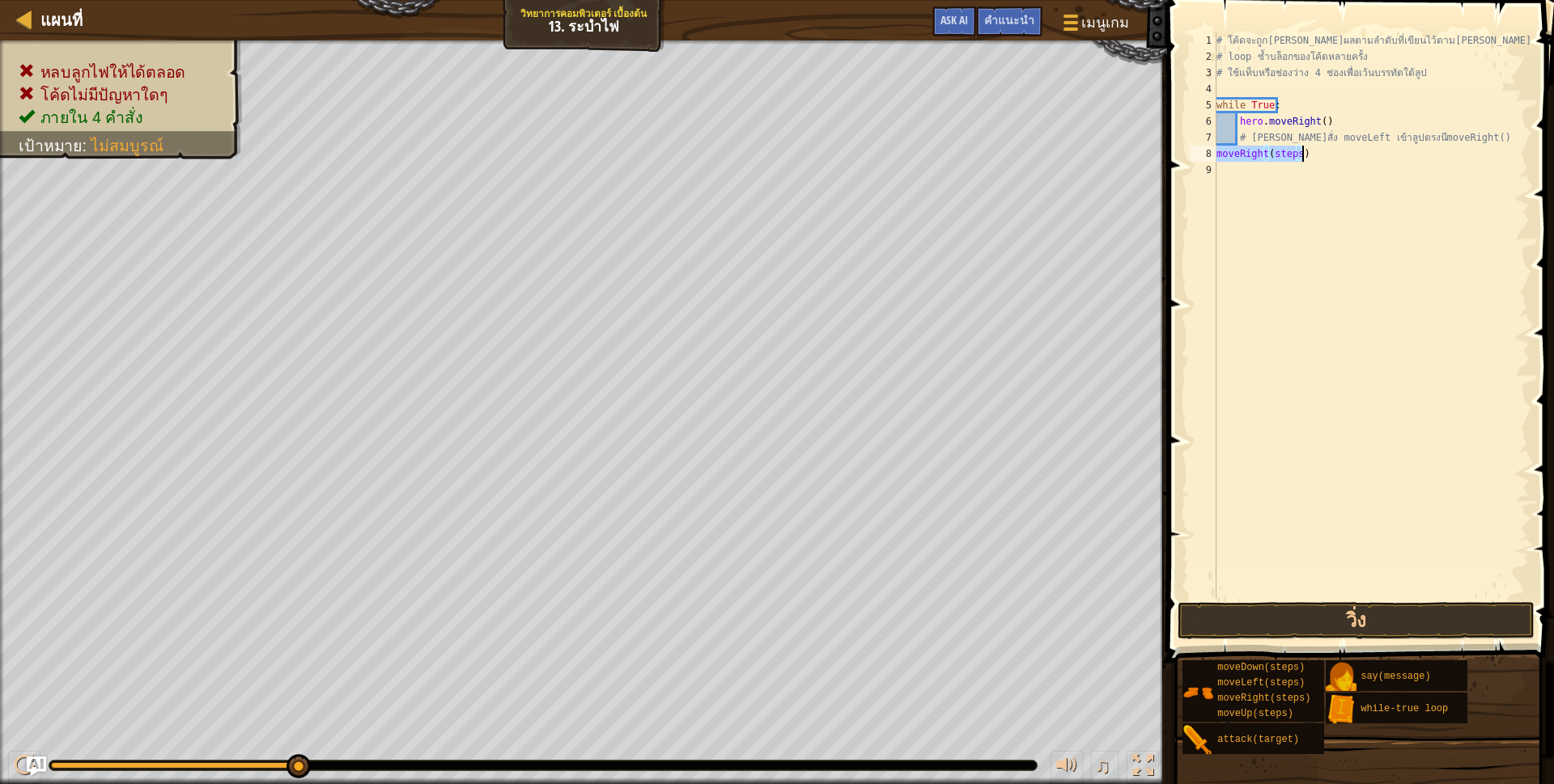
click at [1297, 152] on div "# โค้ดจะถูก[PERSON_NAME]ผลตามลำดับที่เขียนไว้ตาม[PERSON_NAME] # loop ซ้ำบล็อกขอ…" at bounding box center [1371, 315] width 317 height 566
click at [1363, 605] on button "วิ่ง" at bounding box center [1355, 621] width 357 height 37
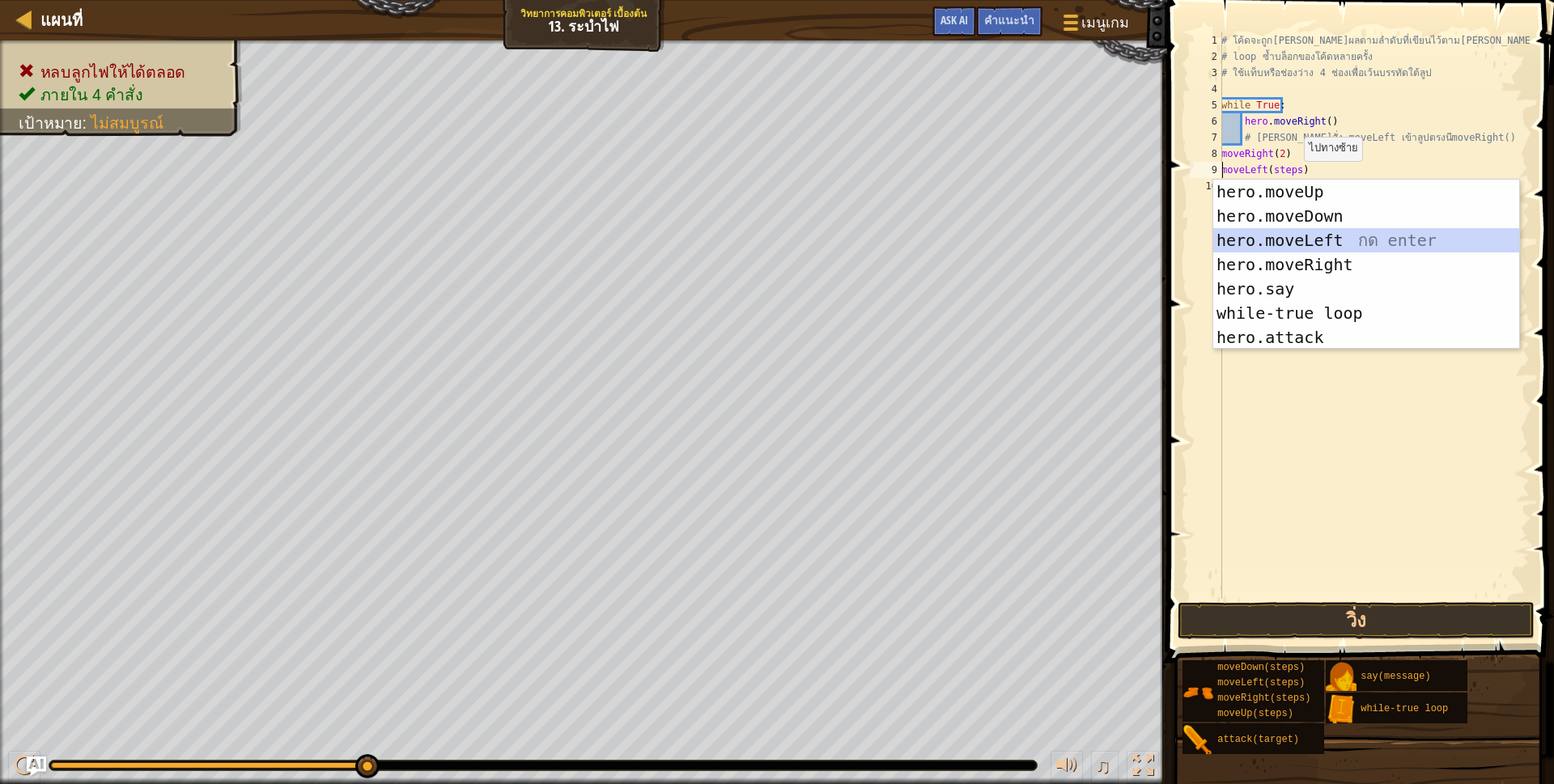
click at [1310, 240] on div "hero.moveUp กด enter hero.moveDown กด enter hero.moveLeft กด enter hero.moveRig…" at bounding box center [1365, 289] width 306 height 218
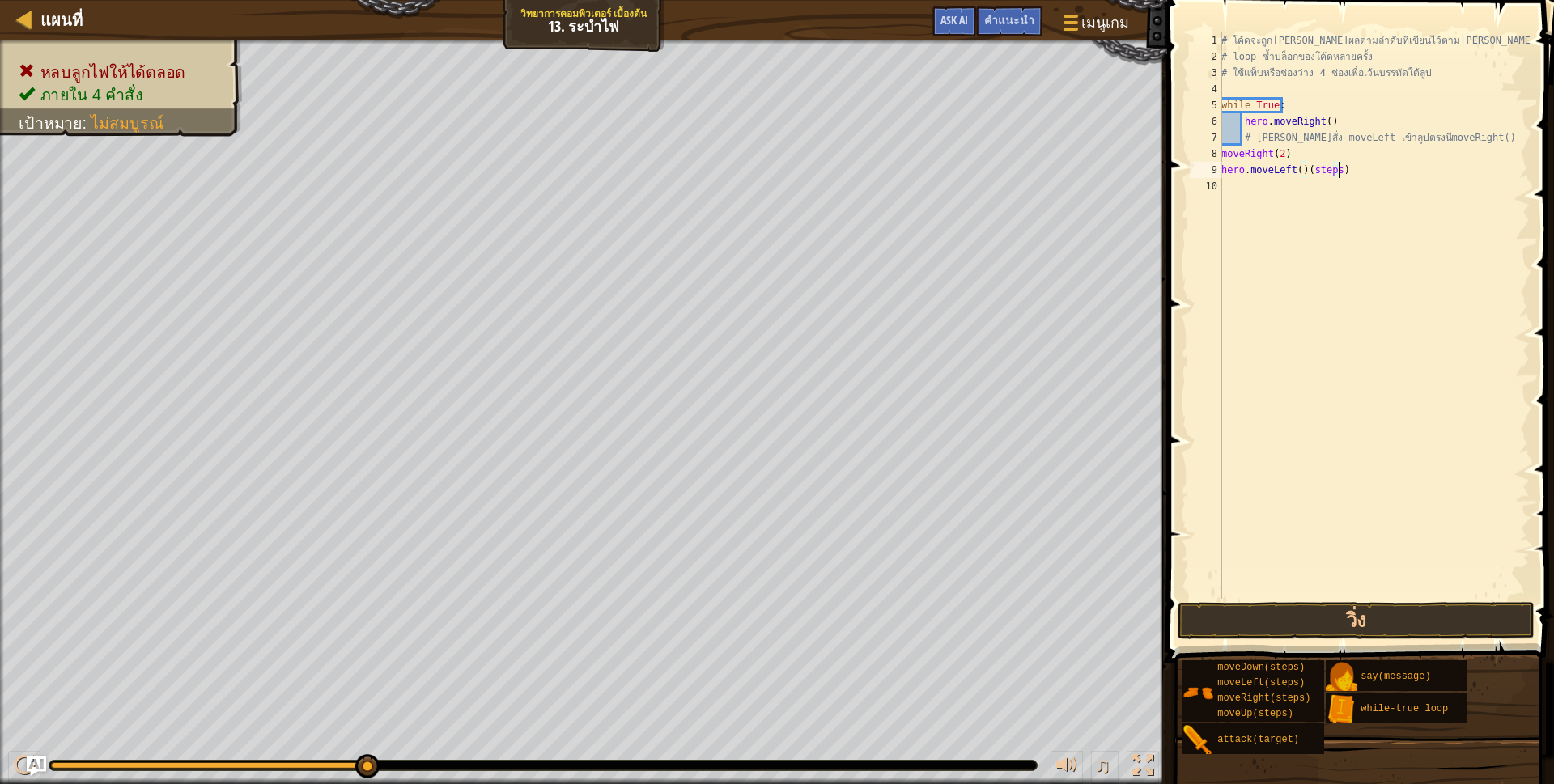
click at [1358, 171] on div "# โค้ดจะถูก[PERSON_NAME]ผลตามลำดับที่เขียนไว้ตาม[PERSON_NAME] # loop ซ้ำบล็อกขอ…" at bounding box center [1374, 331] width 312 height 599
click at [1273, 618] on button "วิ่ง" at bounding box center [1355, 621] width 357 height 37
click at [1313, 609] on button "วิ่ง" at bounding box center [1355, 621] width 357 height 37
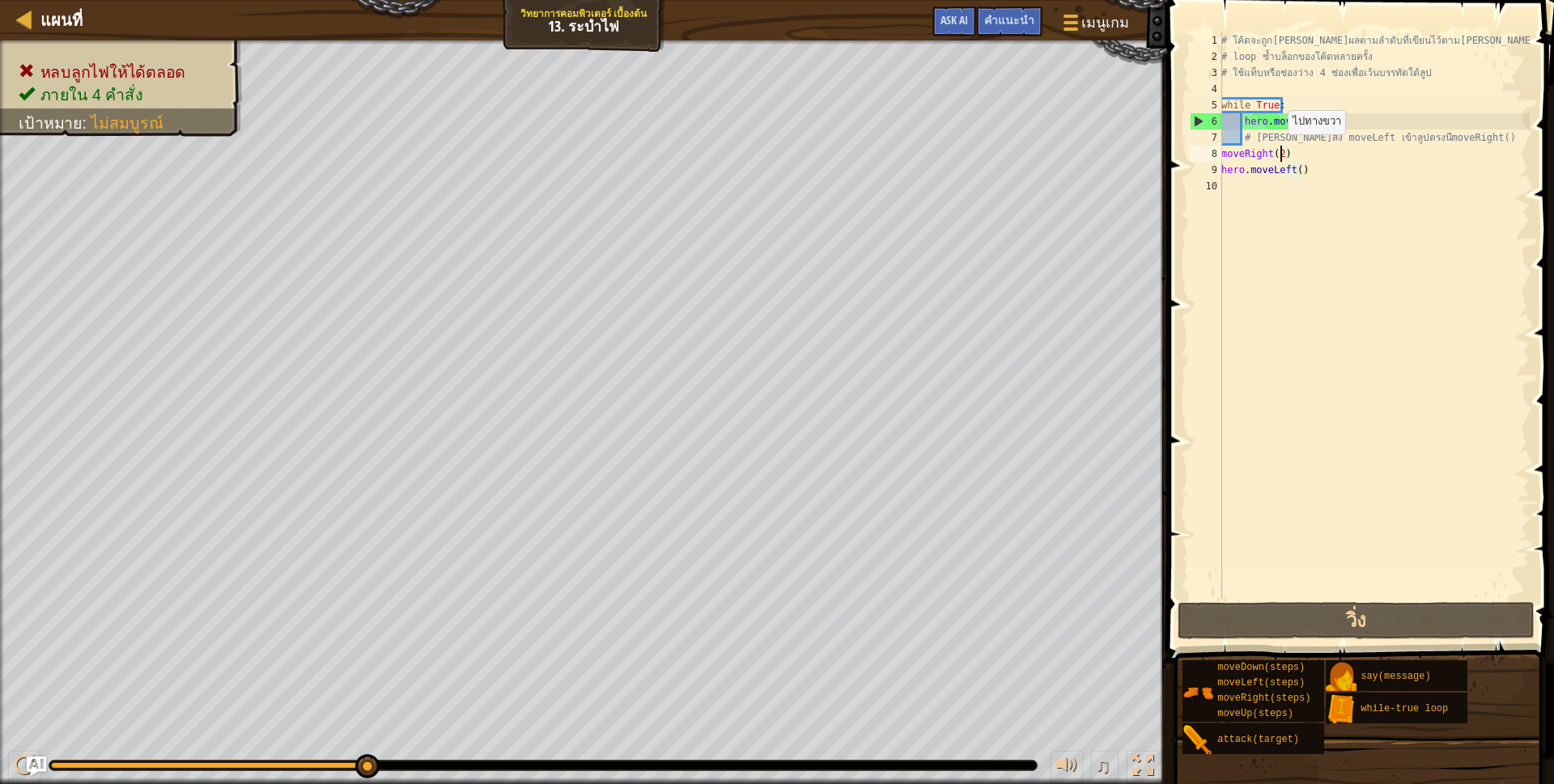
click at [1279, 151] on div "# โค้ดจะถูก[PERSON_NAME]ผลตามลำดับที่เขียนไว้ตาม[PERSON_NAME] # loop ซ้ำบล็อกขอ…" at bounding box center [1374, 331] width 312 height 599
type textarea "moveRight()"
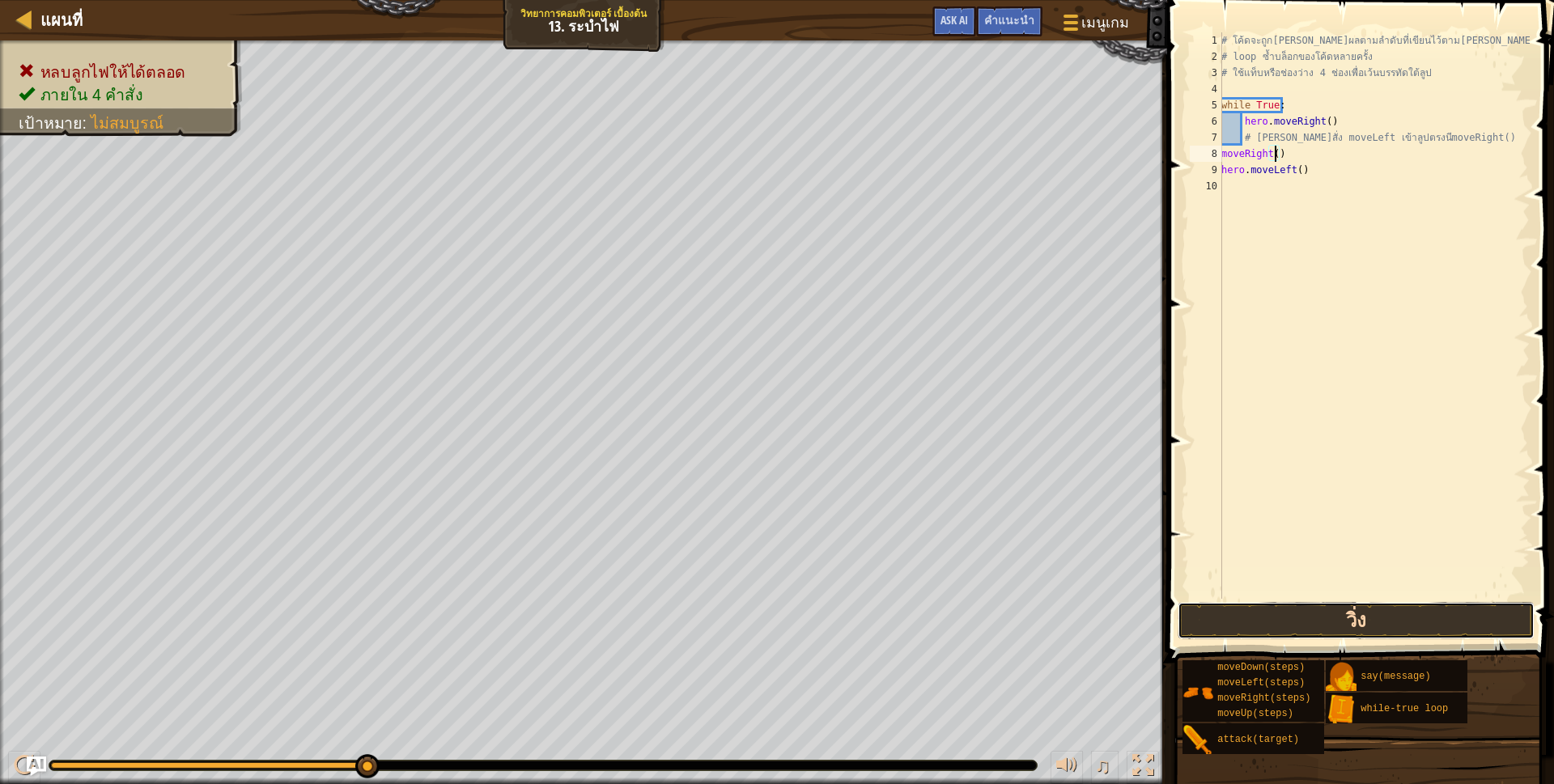
click at [1206, 617] on button "วิ่ง" at bounding box center [1355, 621] width 357 height 37
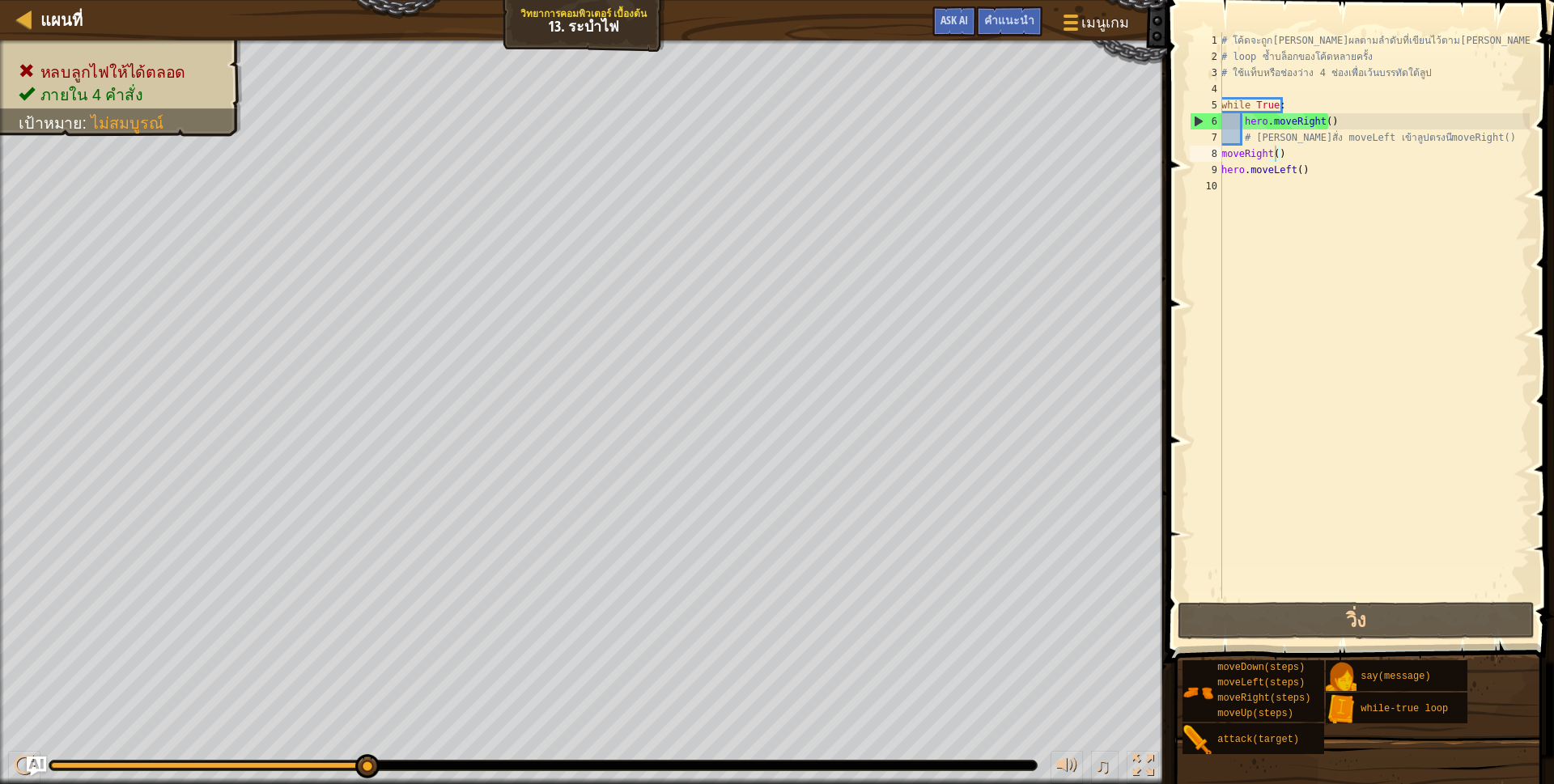
scroll to position [8, 0]
click at [1284, 389] on div "# โค้ดจะถูก[PERSON_NAME]ผลตามลำดับที่เขียนไว้ตาม[PERSON_NAME] # loop ซ้ำบล็อกขอ…" at bounding box center [1374, 331] width 312 height 599
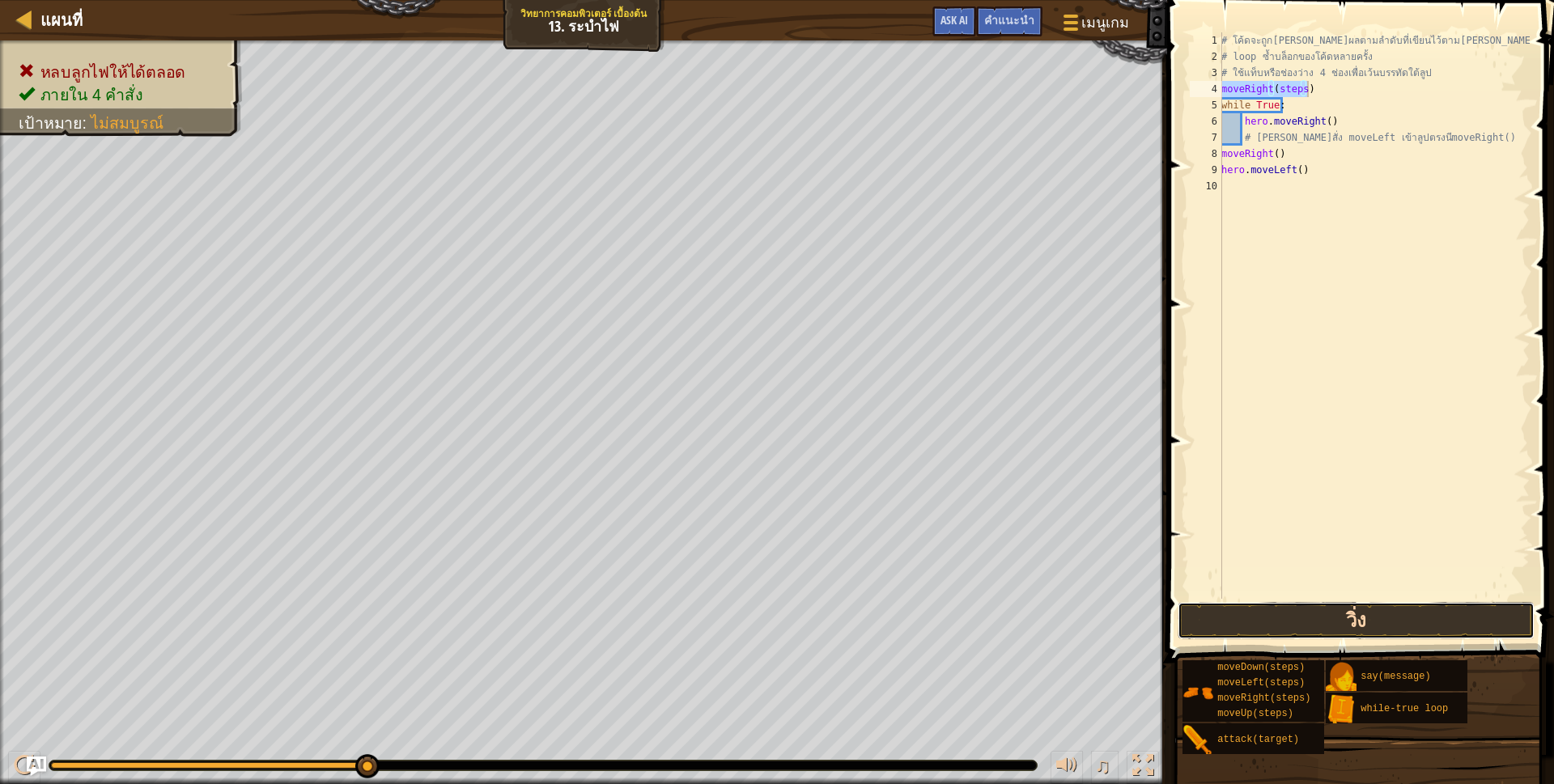
click at [1413, 619] on button "วิ่ง" at bounding box center [1355, 621] width 357 height 37
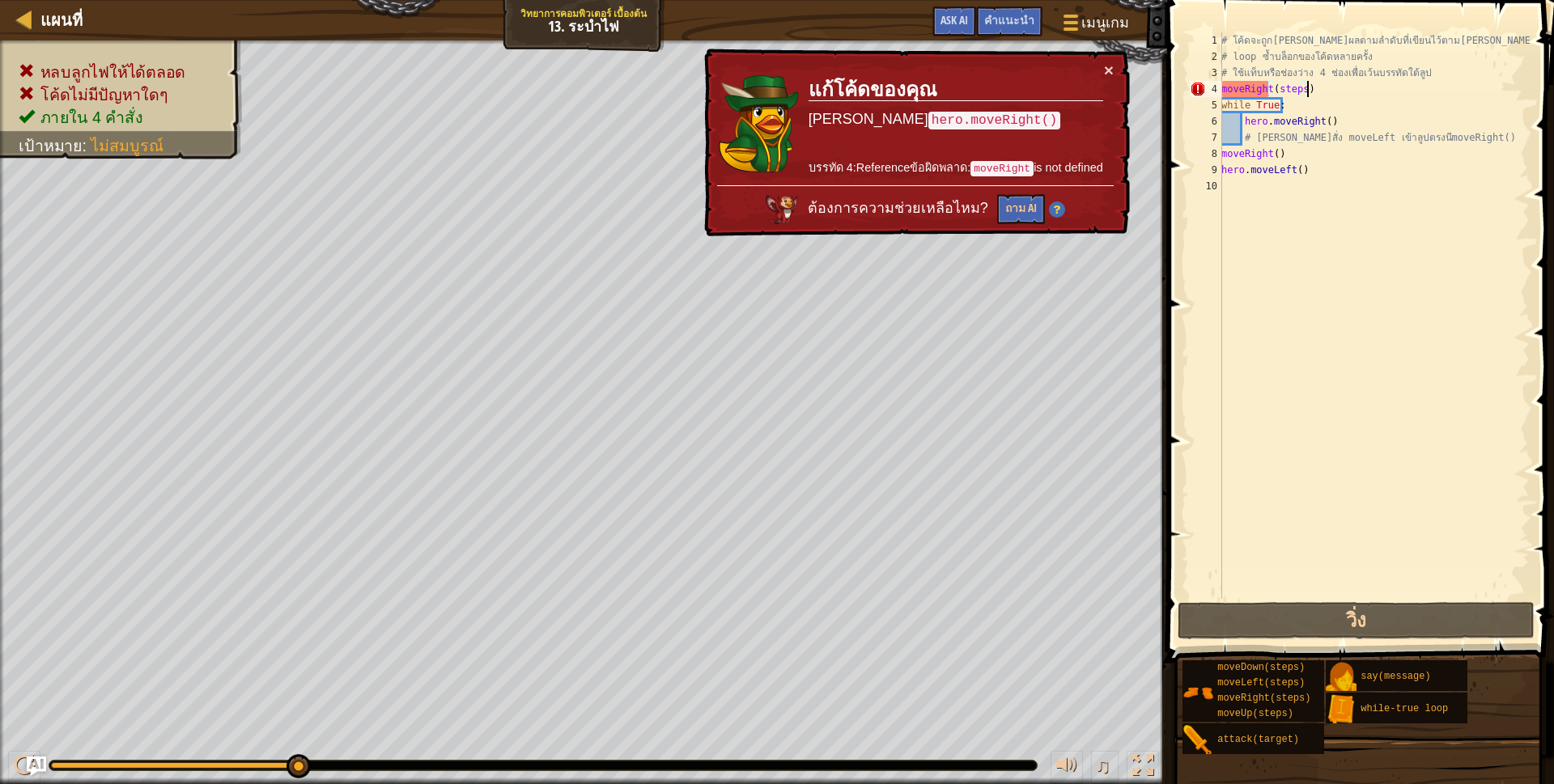
click at [1321, 85] on div "# โค้ดจะถูก[PERSON_NAME]ผลตามลำดับที่เขียนไว้ตาม[PERSON_NAME] # loop ซ้ำบล็อกขอ…" at bounding box center [1374, 331] width 312 height 599
click at [1299, 90] on div "# โค้ดจะถูก[PERSON_NAME]ผลตามลำดับที่เขียนไว้ตาม[PERSON_NAME] # loop ซ้ำบล็อกขอ…" at bounding box center [1374, 331] width 312 height 599
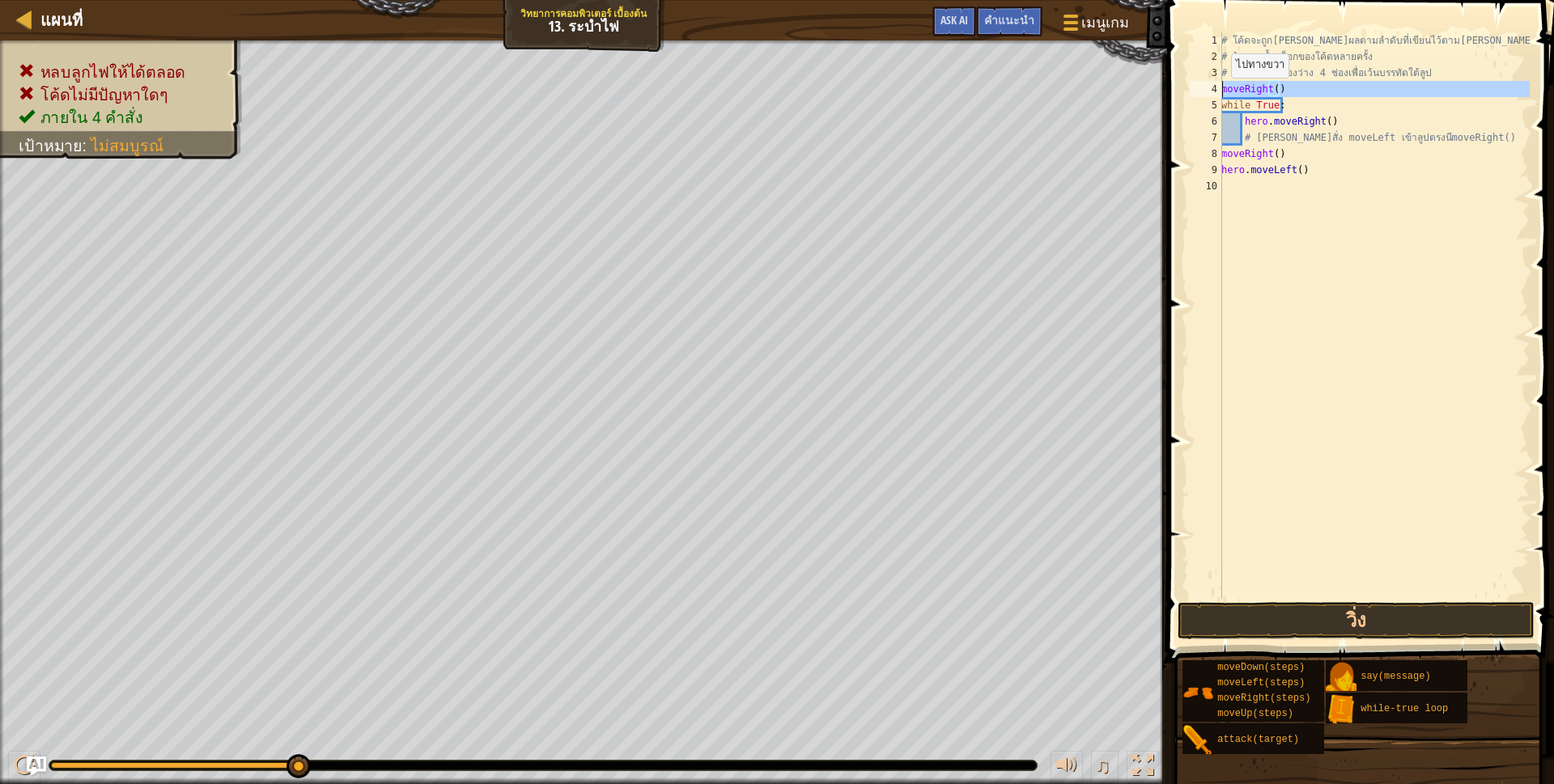
click at [1219, 91] on div "4" at bounding box center [1206, 89] width 32 height 16
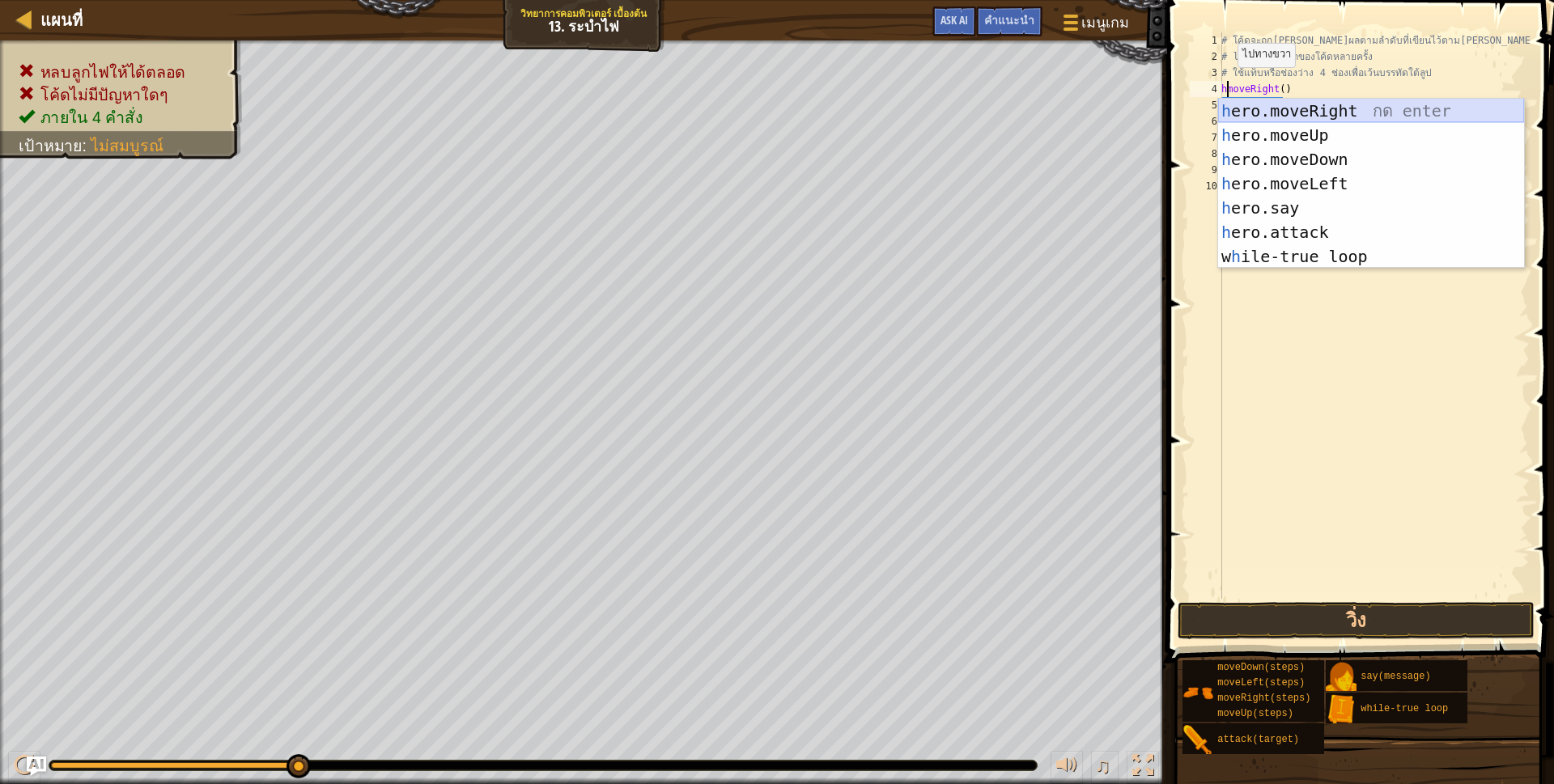
click at [1286, 101] on div "h ero.moveRight กด enter h ero.moveUp กด enter h ero.moveDown กด enter h ero.mo…" at bounding box center [1370, 208] width 306 height 218
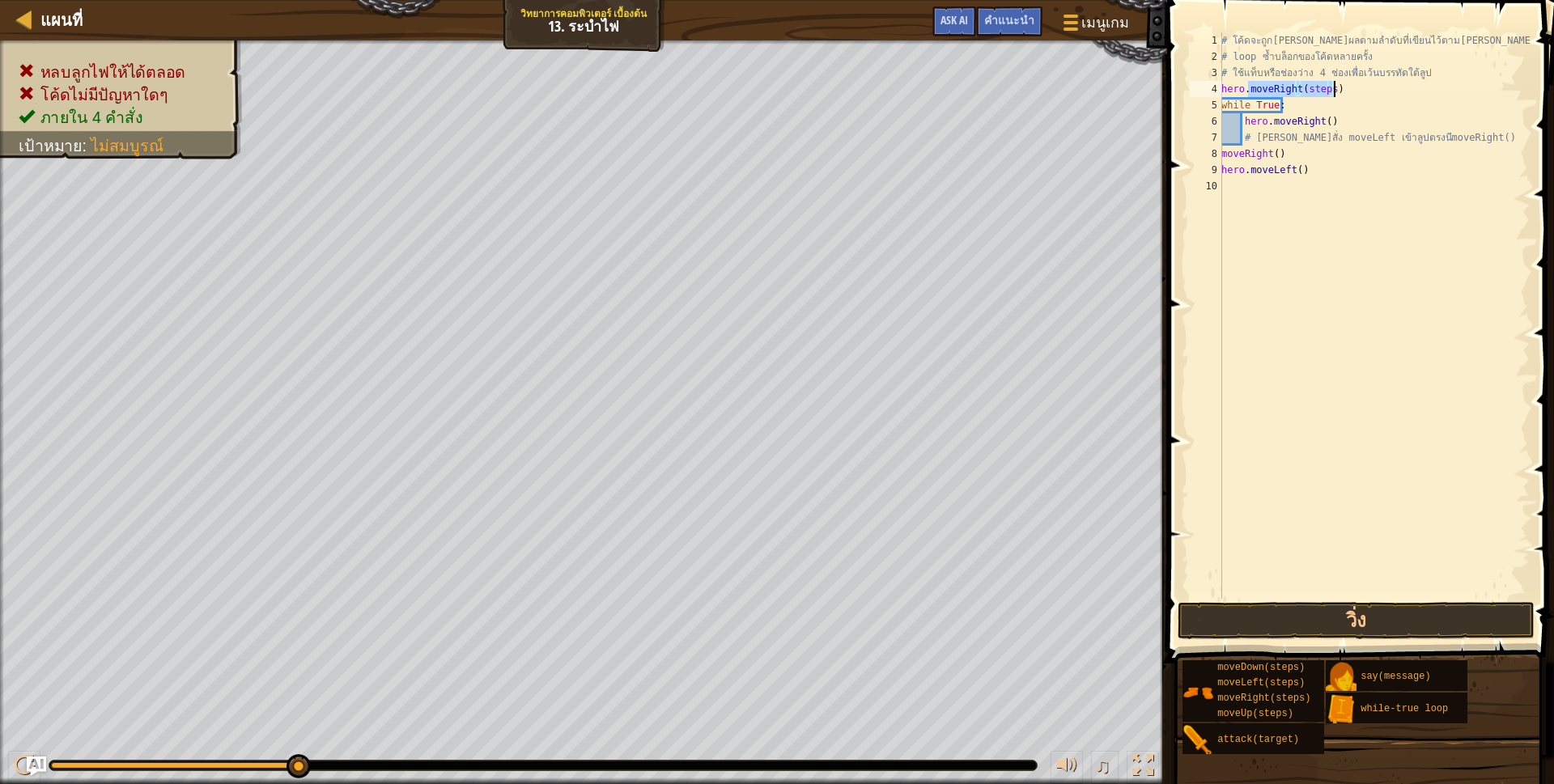
click at [1324, 91] on div "# โค้ดจะถูก[PERSON_NAME]ผลตามลำดับที่เขียนไว้ตาม[PERSON_NAME] # loop ซ้ำบล็อกขอ…" at bounding box center [1374, 315] width 312 height 566
click at [1327, 91] on div "# โค้ดจะถูก[PERSON_NAME]ผลตามลำดับที่เขียนไว้ตาม[PERSON_NAME] # loop ซ้ำบล็อกขอ…" at bounding box center [1374, 331] width 312 height 599
click at [1298, 623] on button "วิ่ง" at bounding box center [1355, 621] width 357 height 37
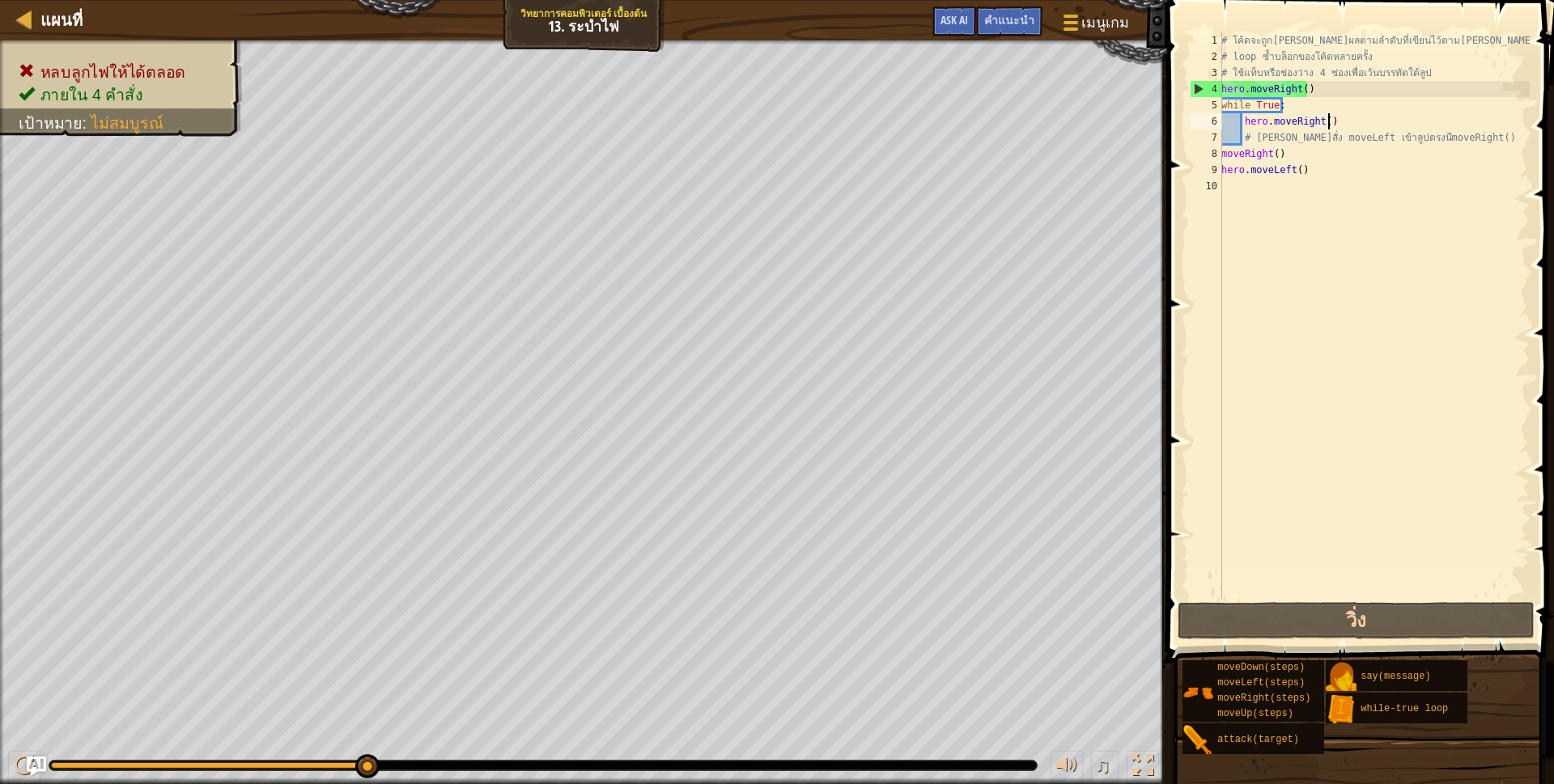
click at [1340, 126] on div "# โค้ดจะถูก[PERSON_NAME]ผลตามลำดับที่เขียนไว้ตาม[PERSON_NAME] # loop ซ้ำบล็อกขอ…" at bounding box center [1374, 331] width 312 height 599
type textarea "h"
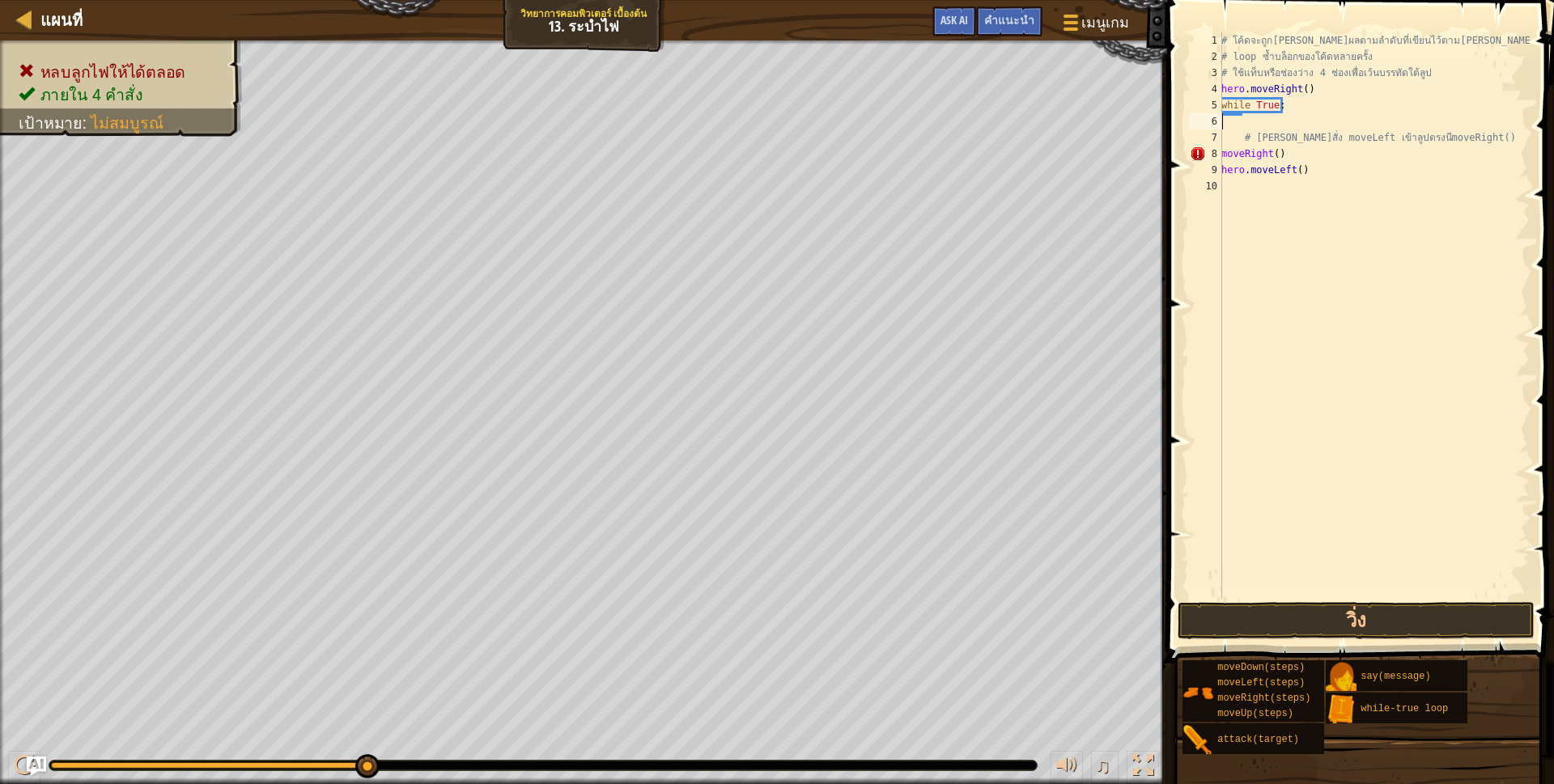
scroll to position [8, 0]
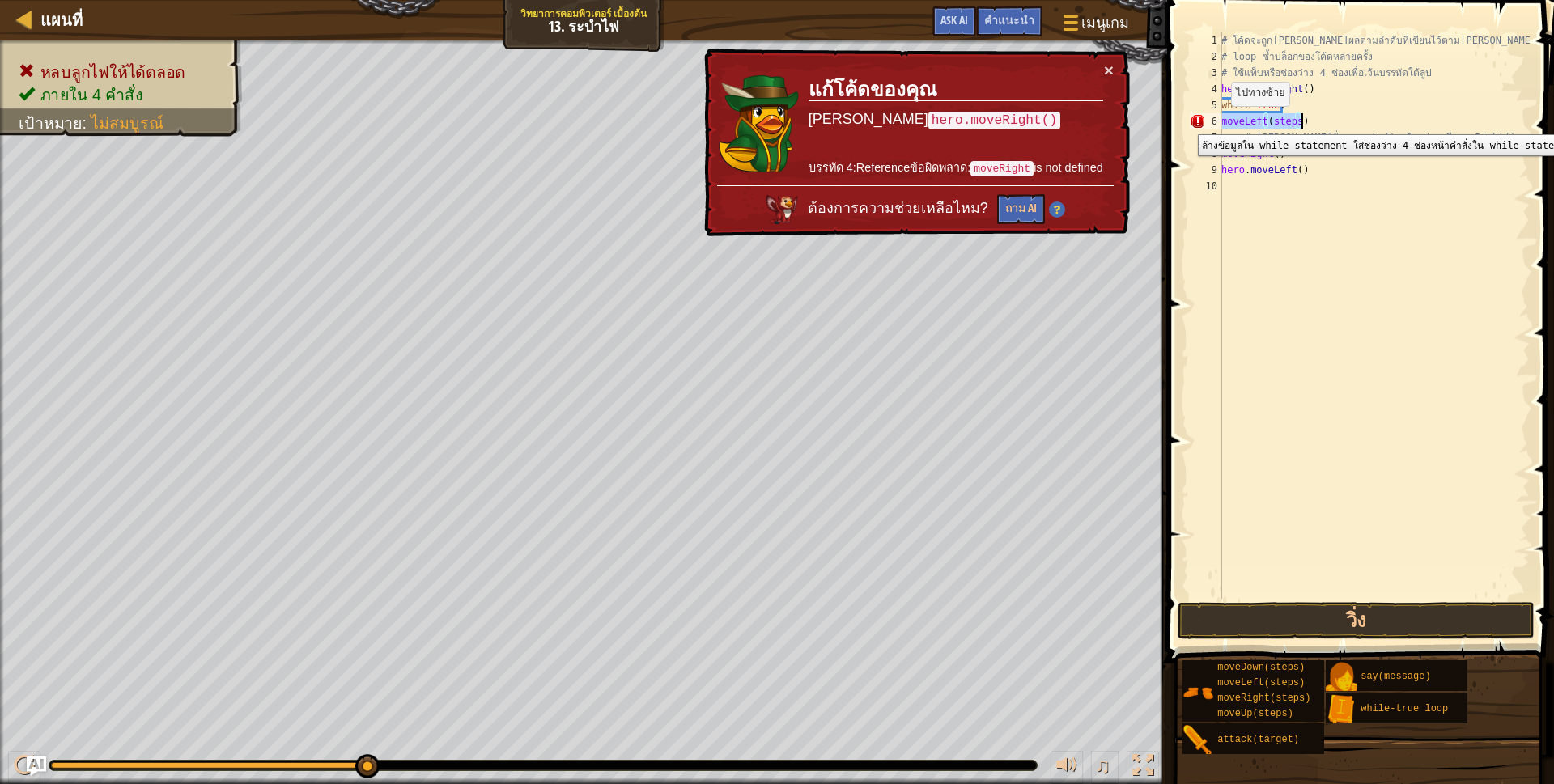
click at [1227, 122] on div "moveLeft(steps) 1 2 3 4 5 6 7 8 9 10 # โค้ดจะถูก[PERSON_NAME]ผลตามลำดับที่เขียน…" at bounding box center [1358, 315] width 343 height 566
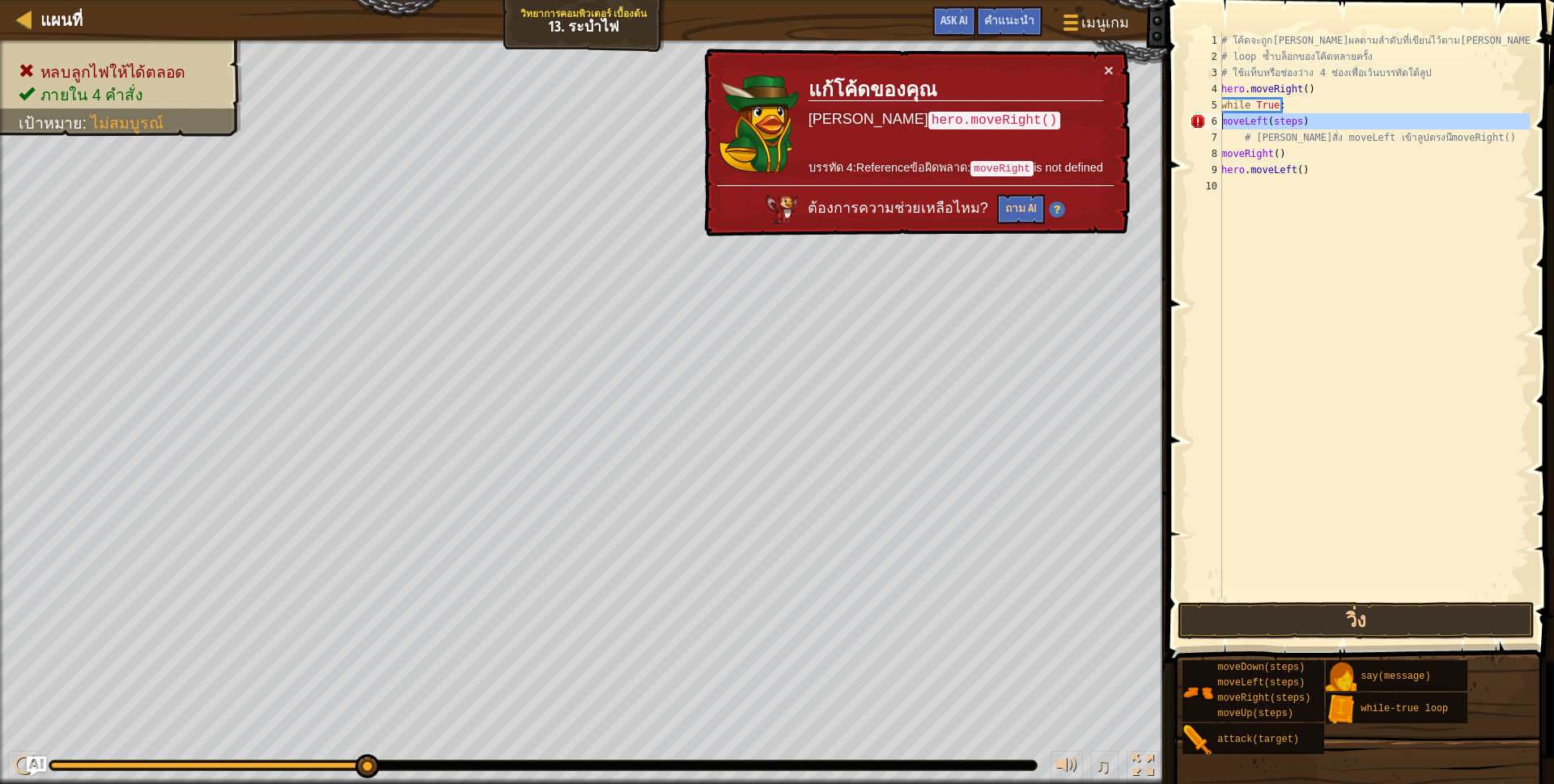
scroll to position [8, 4]
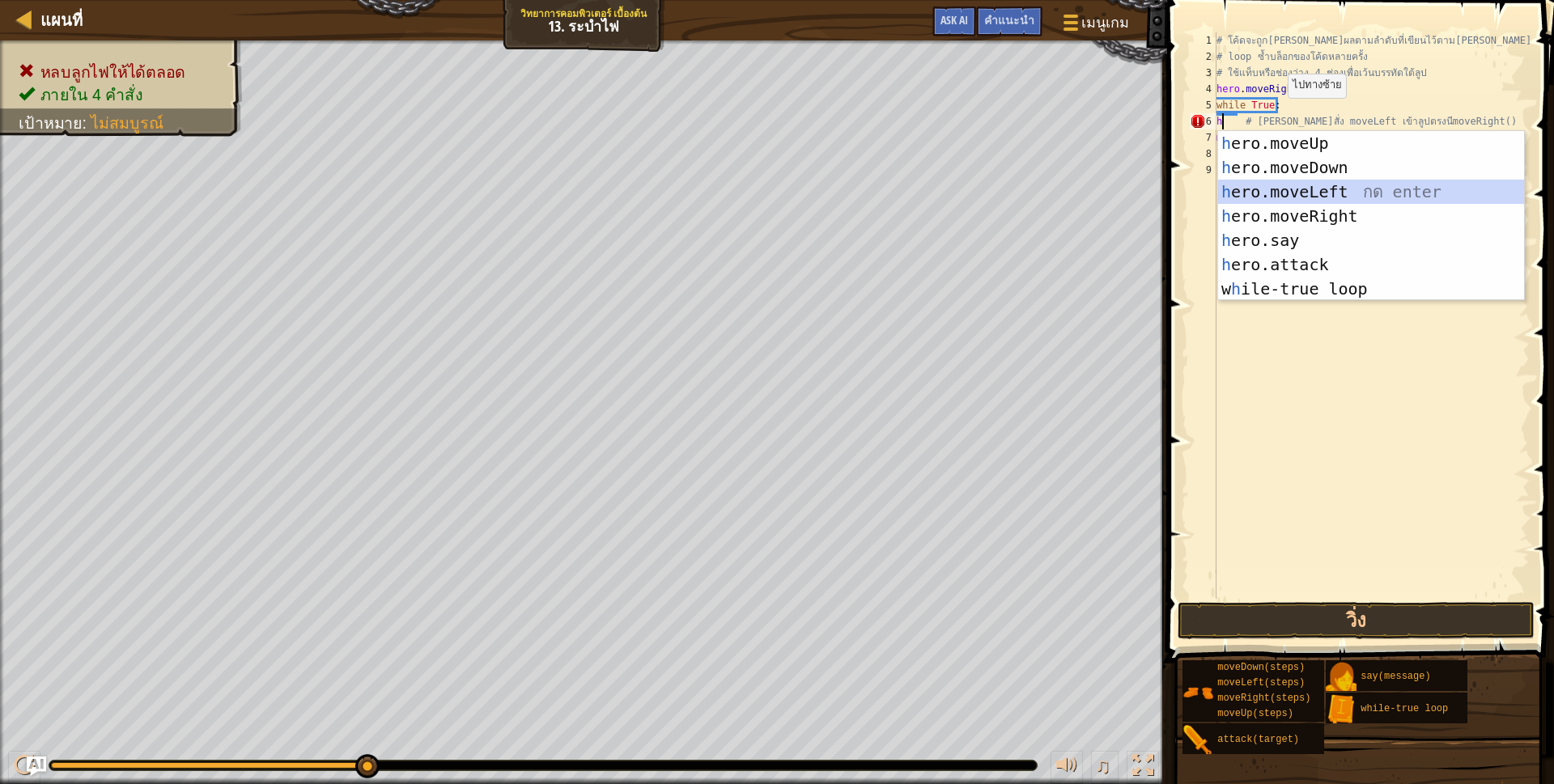
click at [1294, 187] on div "h ero.moveUp กด enter h ero.moveDown กด enter h ero.moveLeft กด enter h ero.mov…" at bounding box center [1370, 240] width 306 height 218
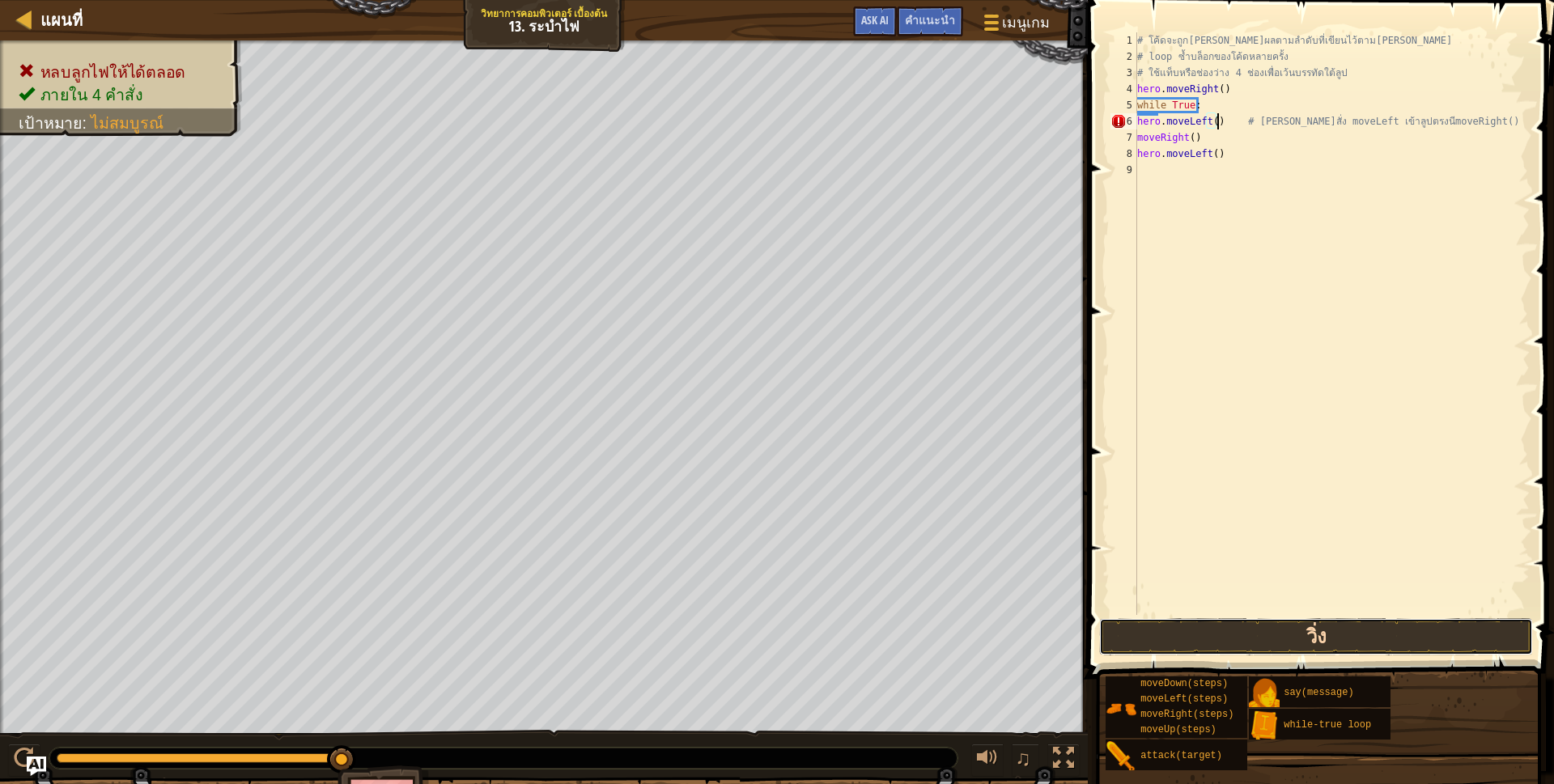
click at [1293, 634] on button "วิ่ง" at bounding box center [1316, 637] width 434 height 37
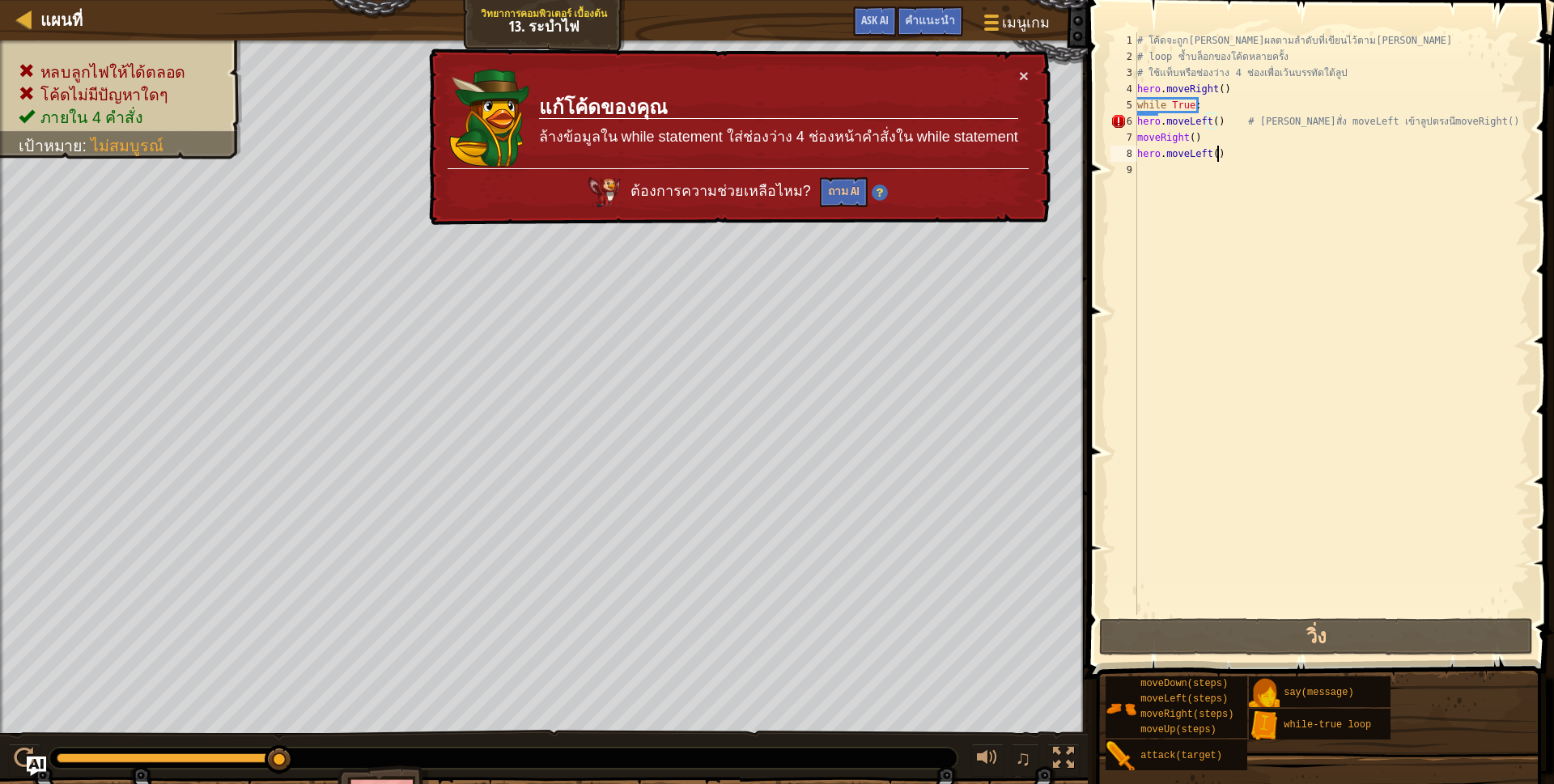
click at [1262, 152] on div "# โค้ดจะถูก[PERSON_NAME]ผลตามลำดับที่เขียนไว้ตาม[PERSON_NAME] # loop ซ้ำบล็อกขอ…" at bounding box center [1331, 340] width 395 height 615
click at [1255, 111] on div "# โค้ดจะถูก[PERSON_NAME]ผลตามลำดับที่เขียนไว้ตาม[PERSON_NAME] # loop ซ้ำบล็อกขอ…" at bounding box center [1331, 340] width 395 height 615
click at [1258, 80] on div "# โค้ดจะถูก[PERSON_NAME]ผลตามลำดับที่เขียนไว้ตาม[PERSON_NAME] # loop ซ้ำบล็อกขอ…" at bounding box center [1331, 340] width 395 height 615
click at [1242, 102] on div "# โค้ดจะถูก[PERSON_NAME]ผลตามลำดับที่เขียนไว้ตาม[PERSON_NAME] # loop ซ้ำบล็อกขอ…" at bounding box center [1331, 340] width 395 height 615
click at [1241, 85] on div "# โค้ดจะถูก[PERSON_NAME]ผลตามลำดับที่เขียนไว้ตาม[PERSON_NAME] # loop ซ้ำบล็อกขอ…" at bounding box center [1331, 340] width 395 height 615
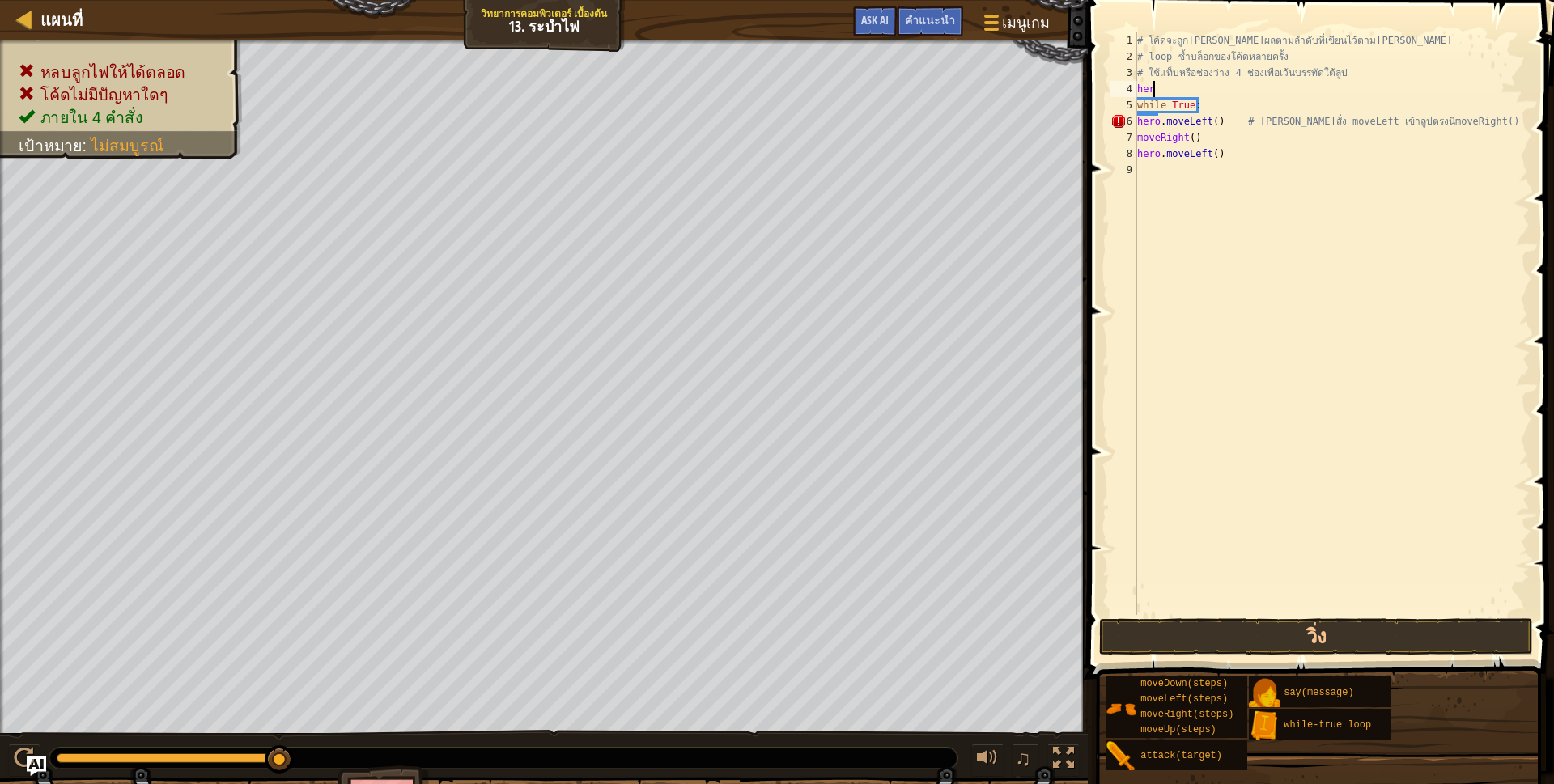
type textarea "h"
click at [1214, 121] on div "# โค้ดจะถูก[PERSON_NAME]ผลตามลำดับที่เขียนไว้ตาม[PERSON_NAME] # loop ซ้ำบล็อกขอ…" at bounding box center [1331, 340] width 395 height 615
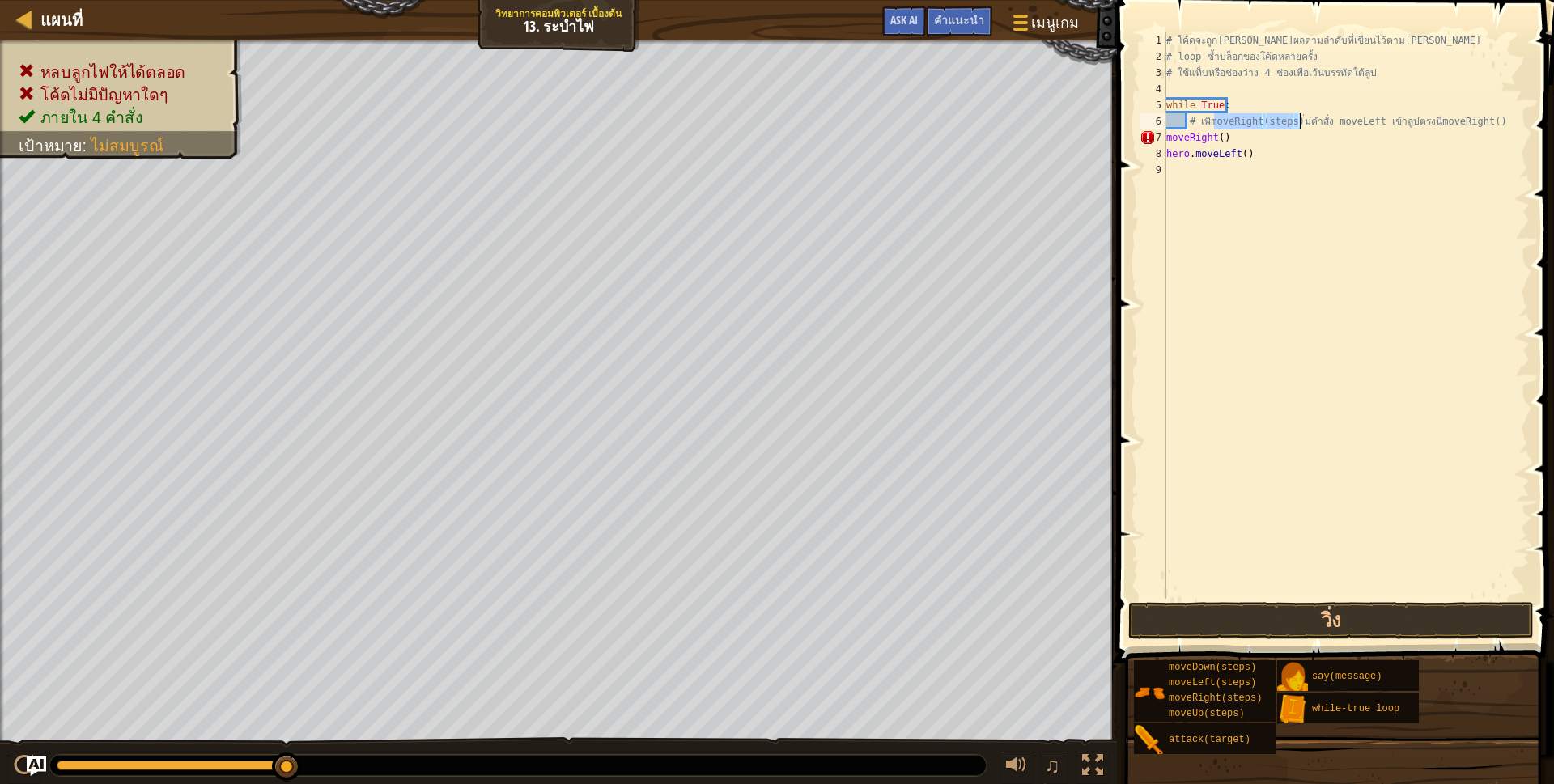
click at [1208, 118] on div "# โค้ดจะถูก[PERSON_NAME]ผลตามลำดับที่เขียนไว้ตาม[PERSON_NAME] # loop ซ้ำบล็อกขอ…" at bounding box center [1346, 331] width 367 height 599
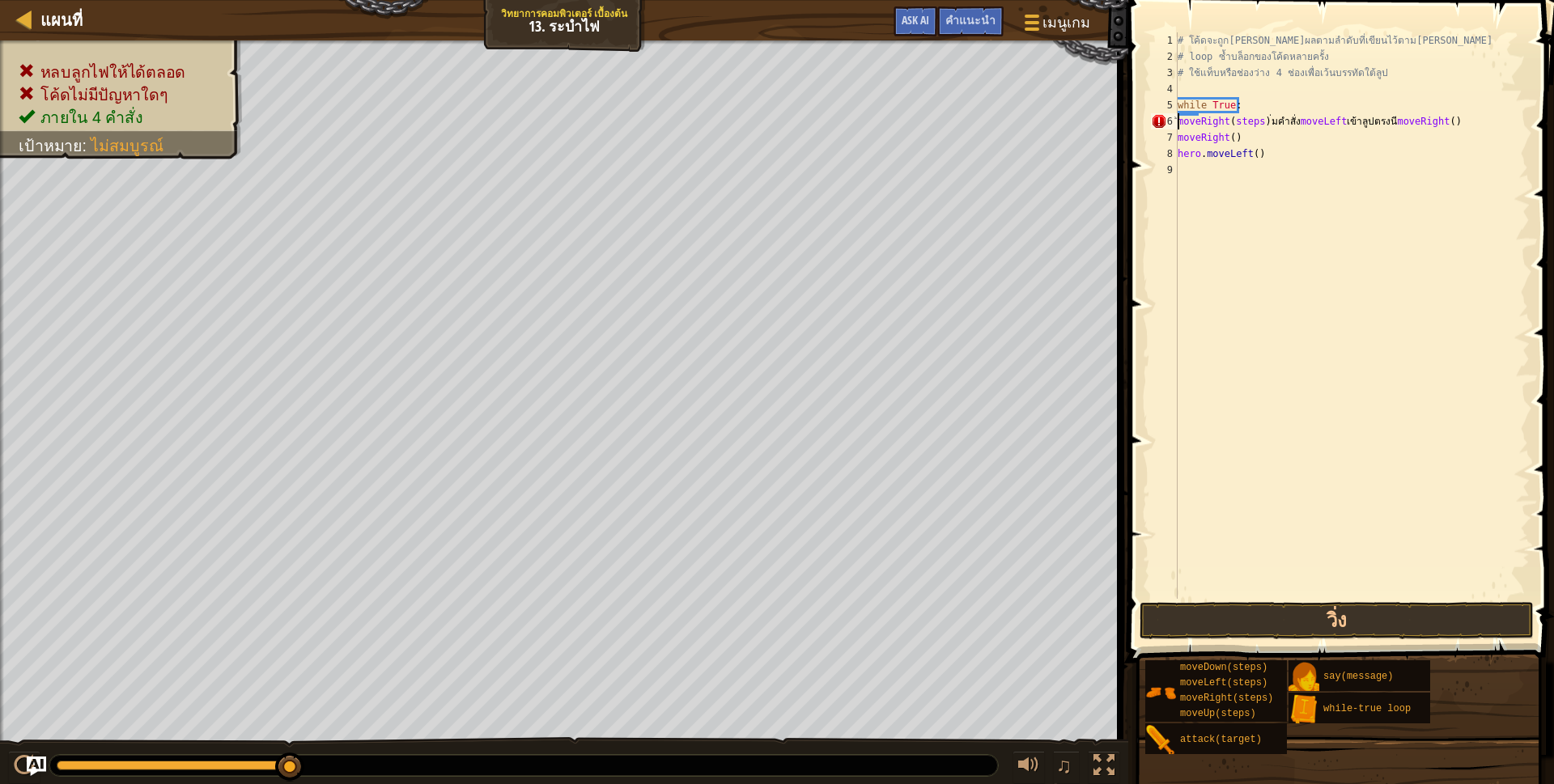
type textarea "while True:ิmoveRight(steps)่มคำสั่ง moveLeft เข้าลูปตรงนีmoveRight()"
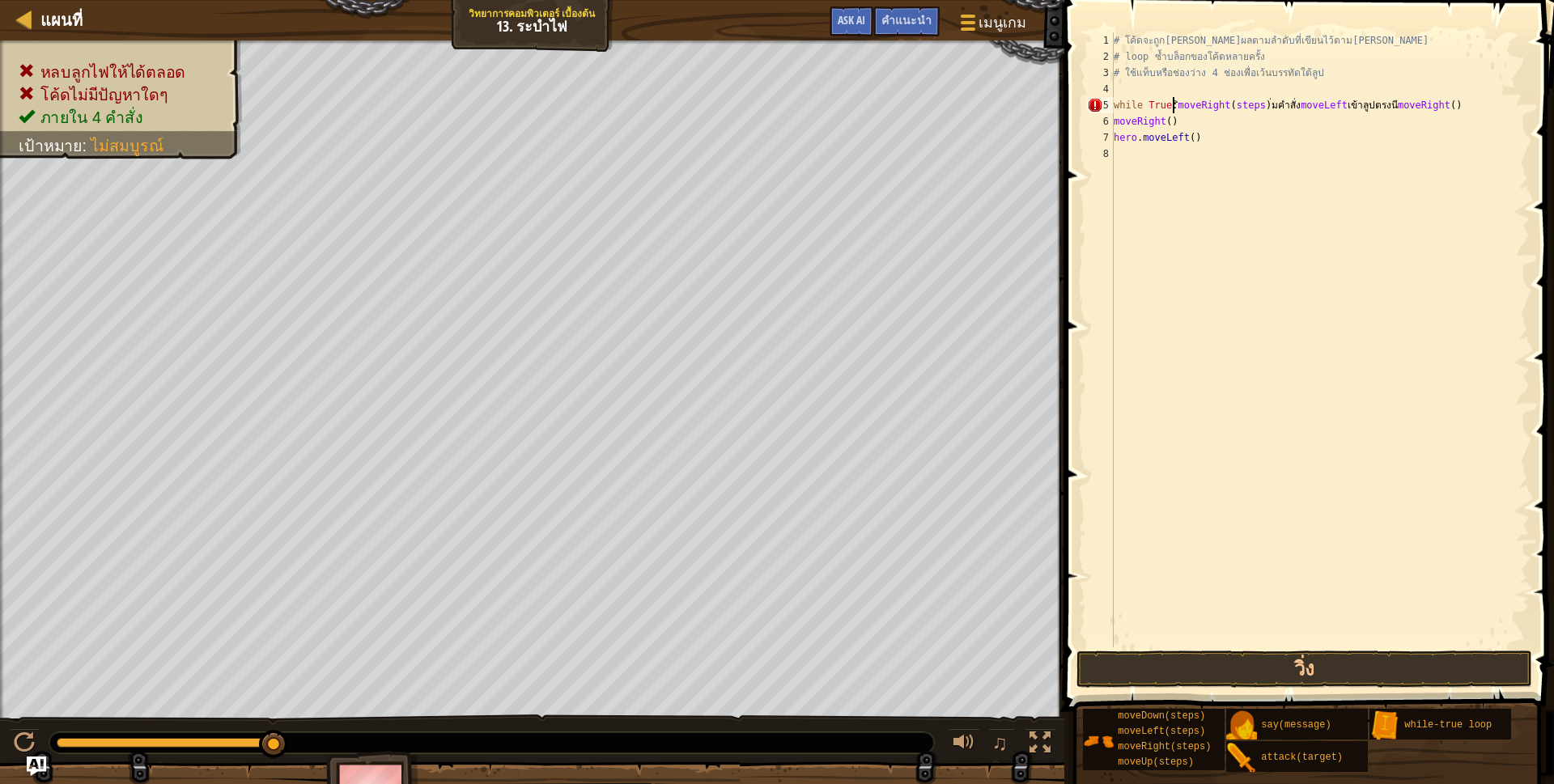
drag, startPoint x: 1333, startPoint y: 143, endPoint x: 1148, endPoint y: 289, distance: 235.7
click at [1148, 289] on div "# โค้ดจะถูก[PERSON_NAME]ผลตามลำดับที่เขียนไว้ตาม[PERSON_NAME] # loop ซ้ำบล็อกขอ…" at bounding box center [1319, 356] width 419 height 647
type textarea "h"
type textarea "m"
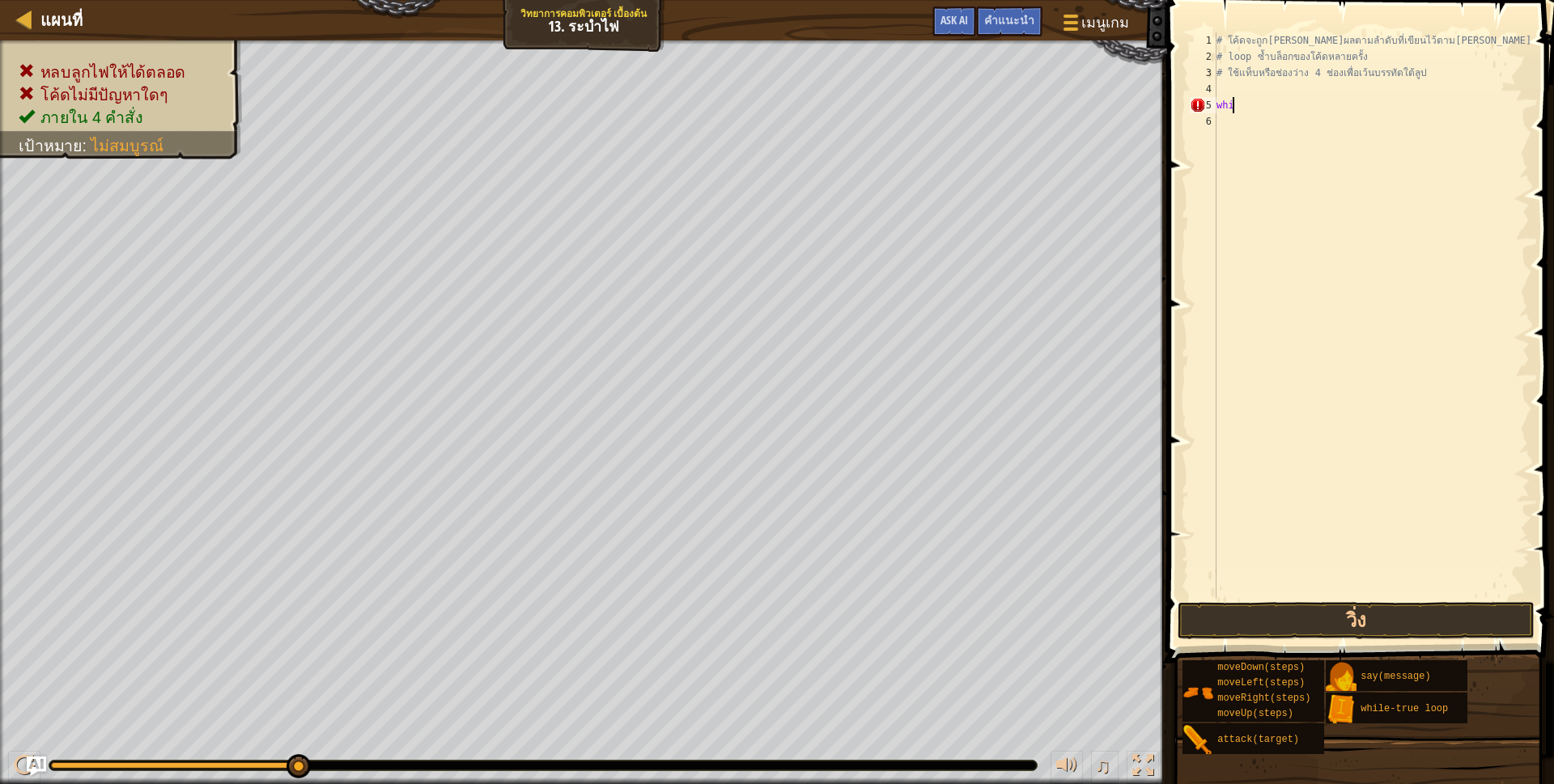
type textarea "w"
type textarea "#"
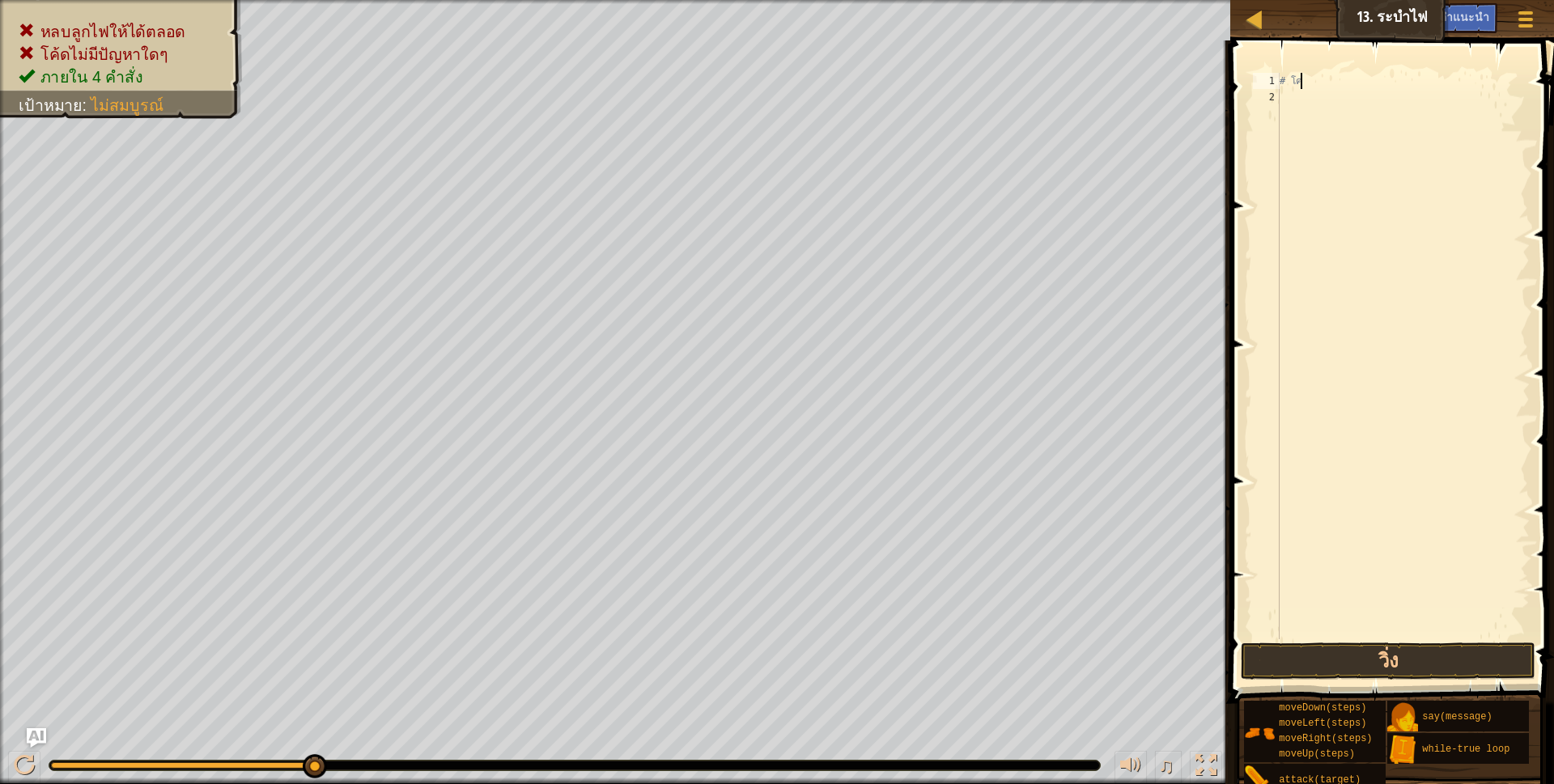
type textarea "#"
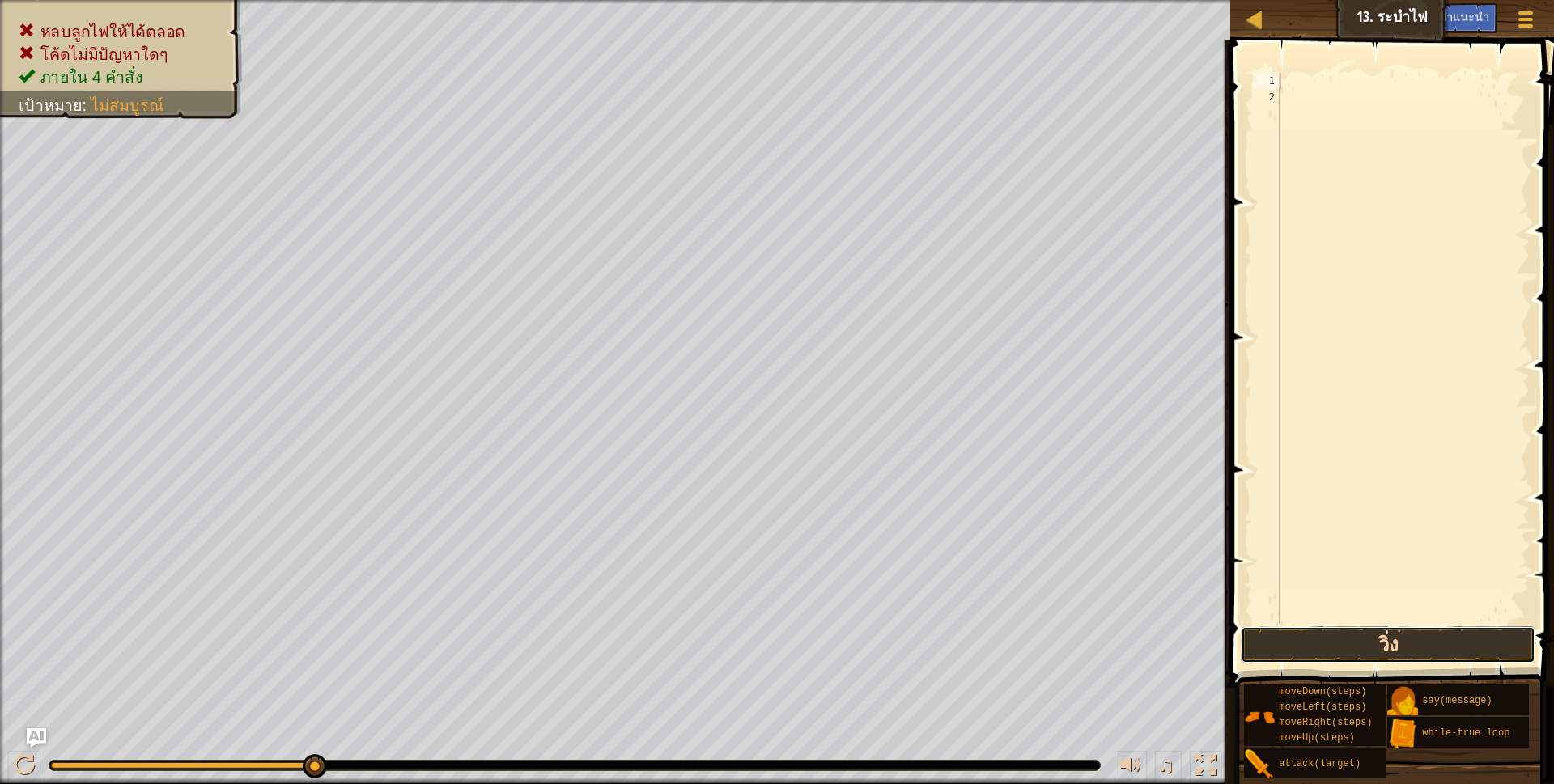
click at [1272, 629] on button "วิ่ง" at bounding box center [1388, 645] width 296 height 37
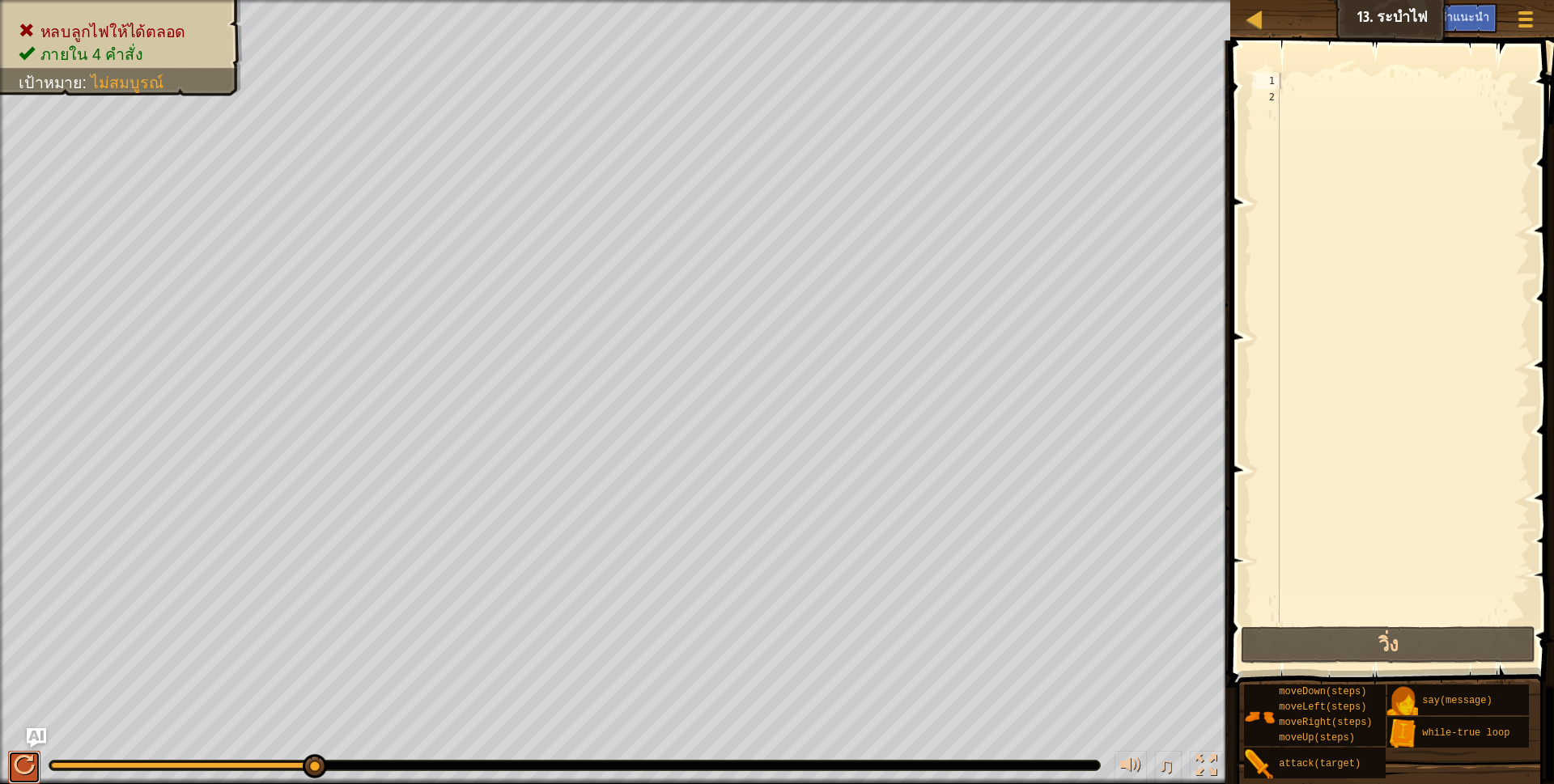
click at [19, 767] on div at bounding box center [24, 765] width 21 height 21
click at [1540, 30] on button "เมนูเกม" at bounding box center [1525, 22] width 43 height 40
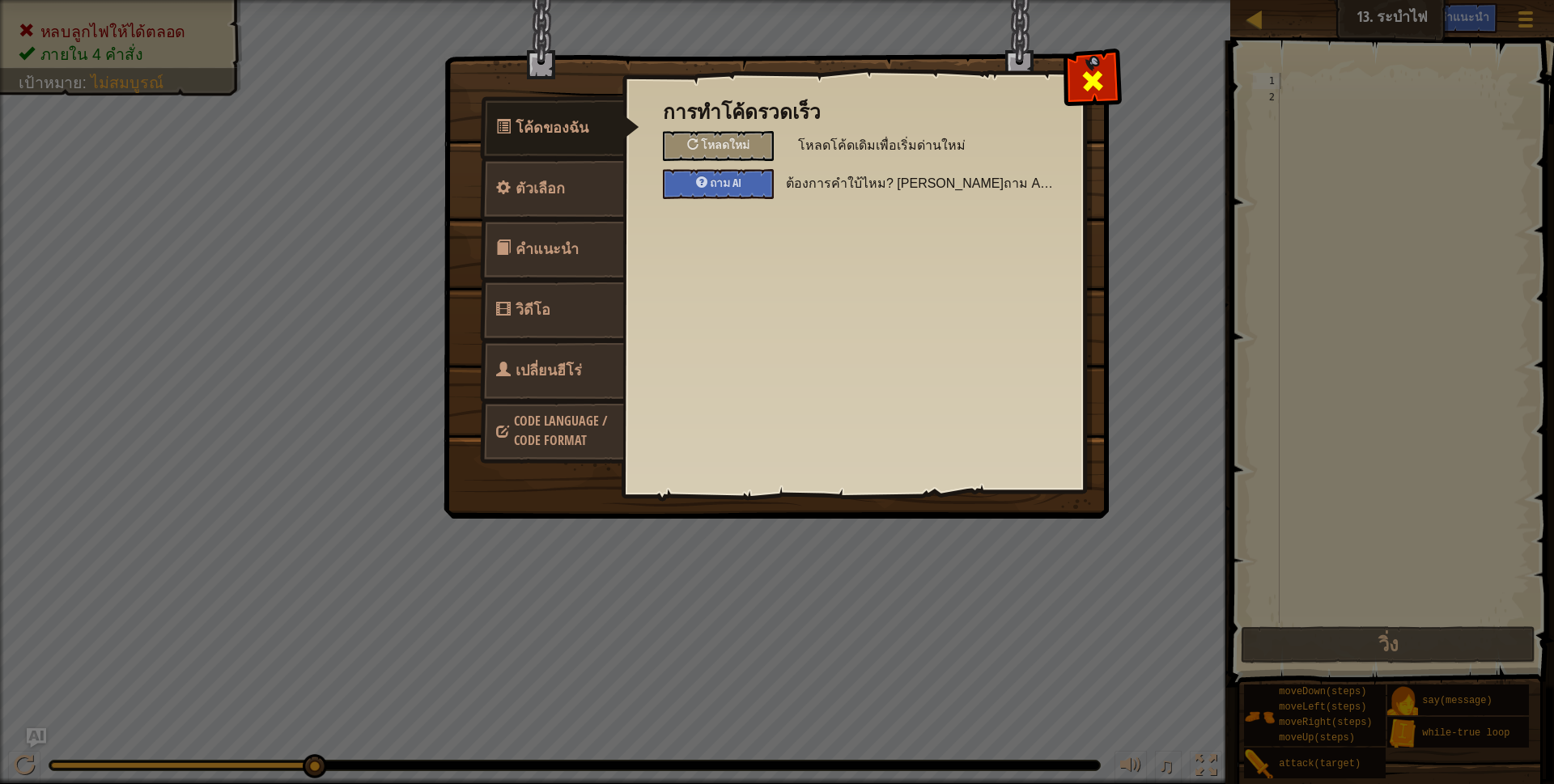
click at [1092, 71] on span at bounding box center [1092, 80] width 26 height 26
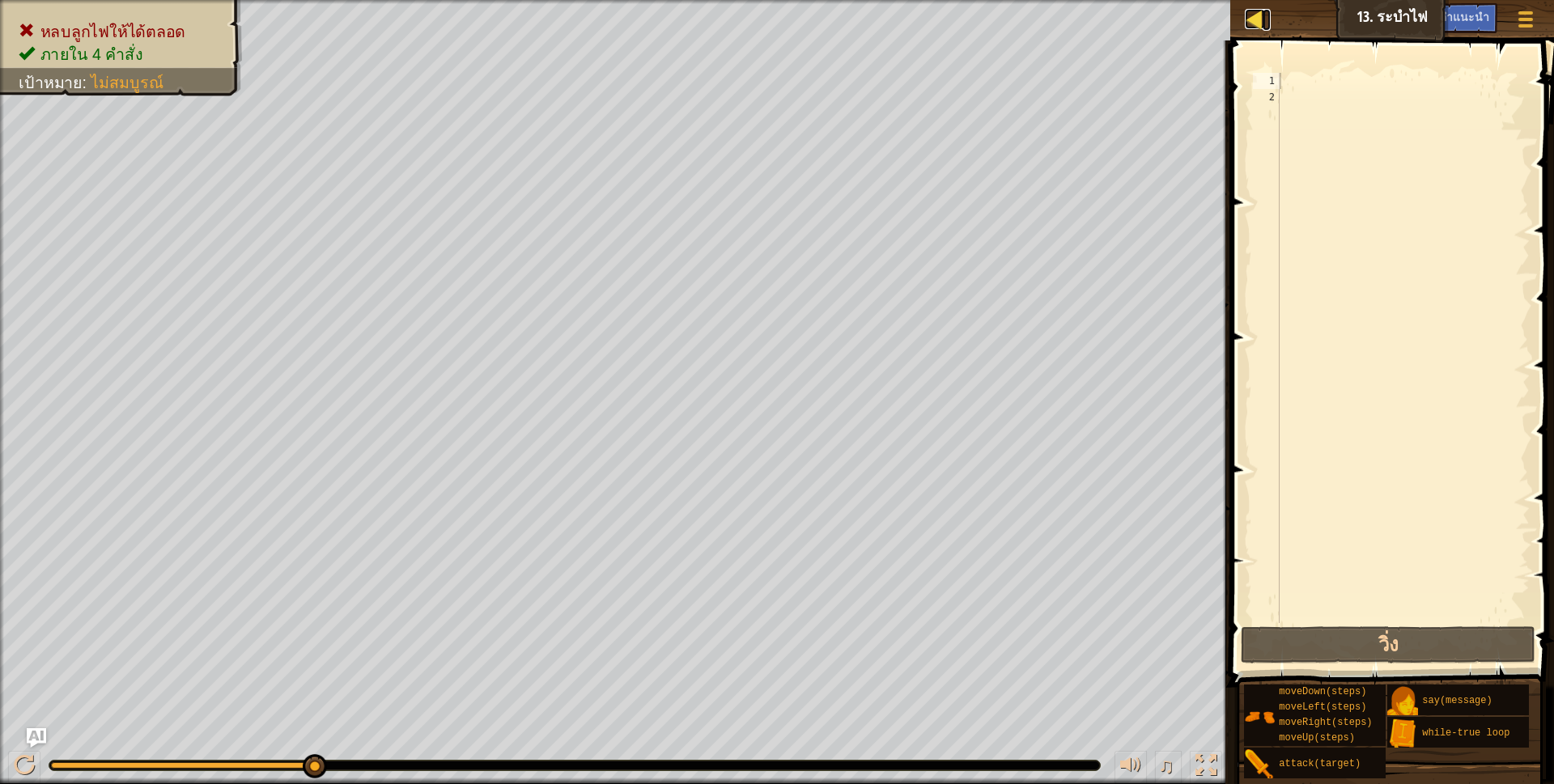
click at [1269, 21] on link "แผนที่" at bounding box center [1267, 20] width 8 height 22
select select "th"
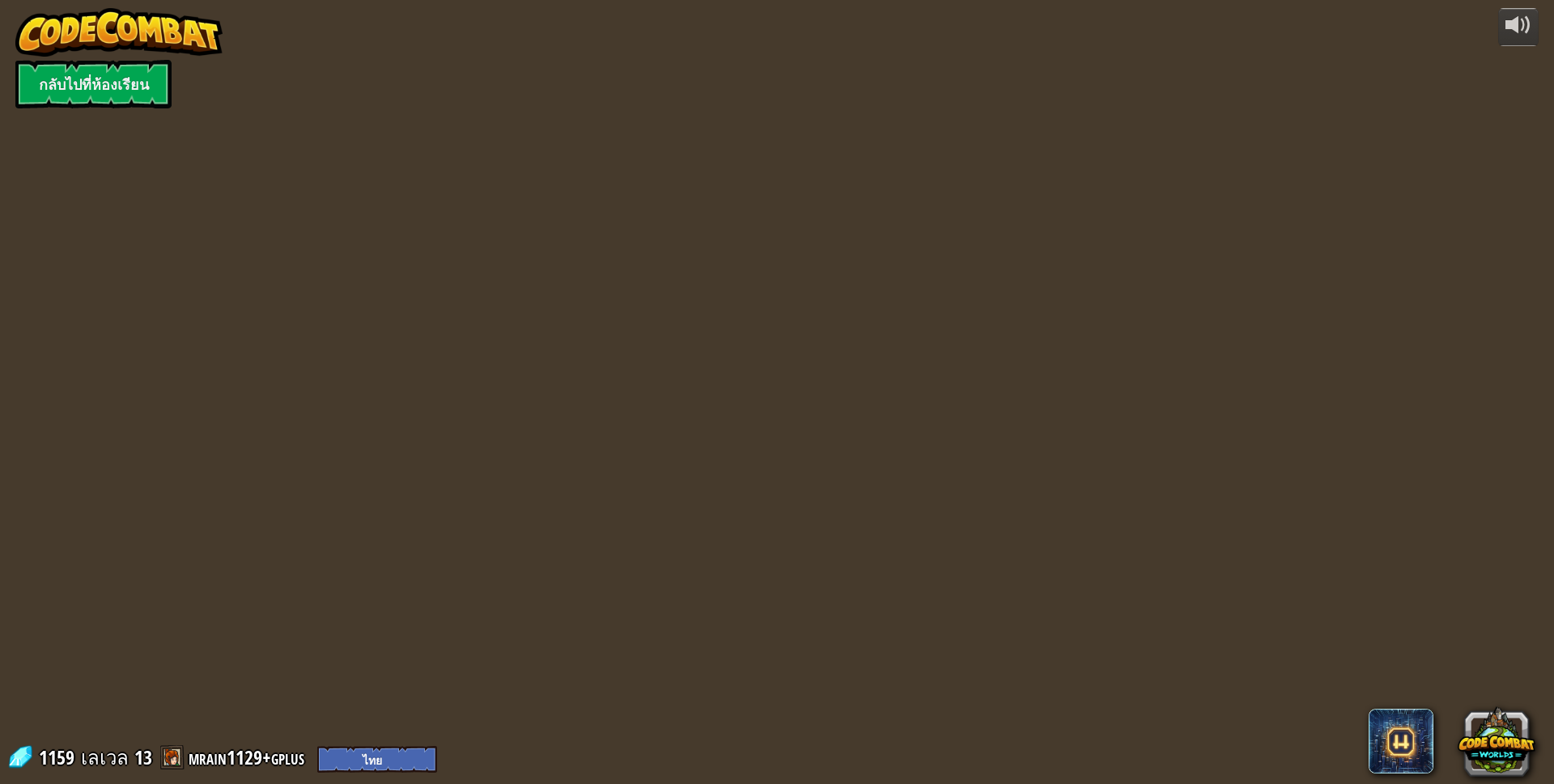
click at [1264, 25] on div "powered by กลับไปที่ห้องเรียน 1159 [PERSON_NAME] 13 mrain1129+gplus English (US…" at bounding box center [777, 392] width 1554 height 784
select select "th"
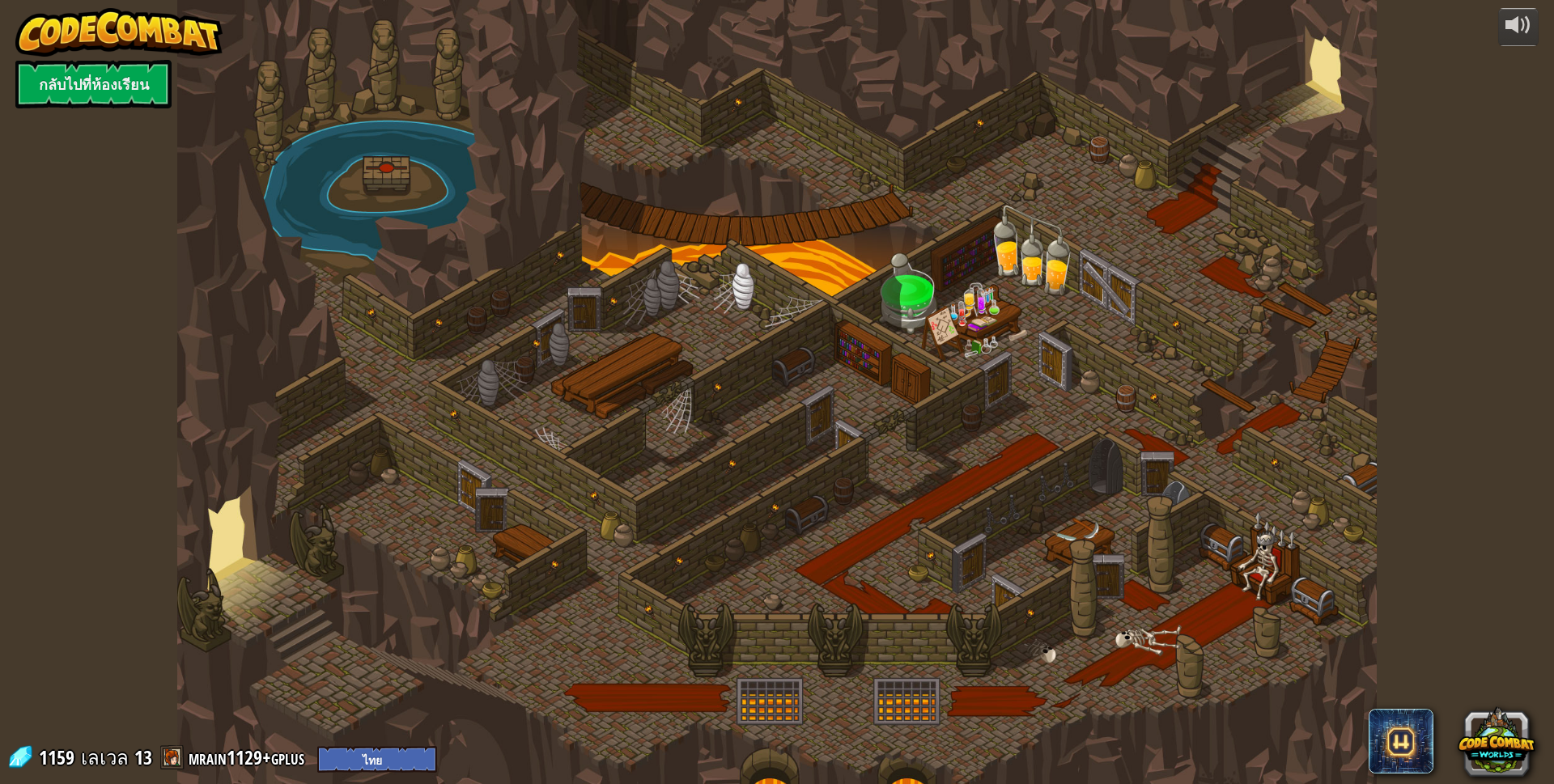
select select "th"
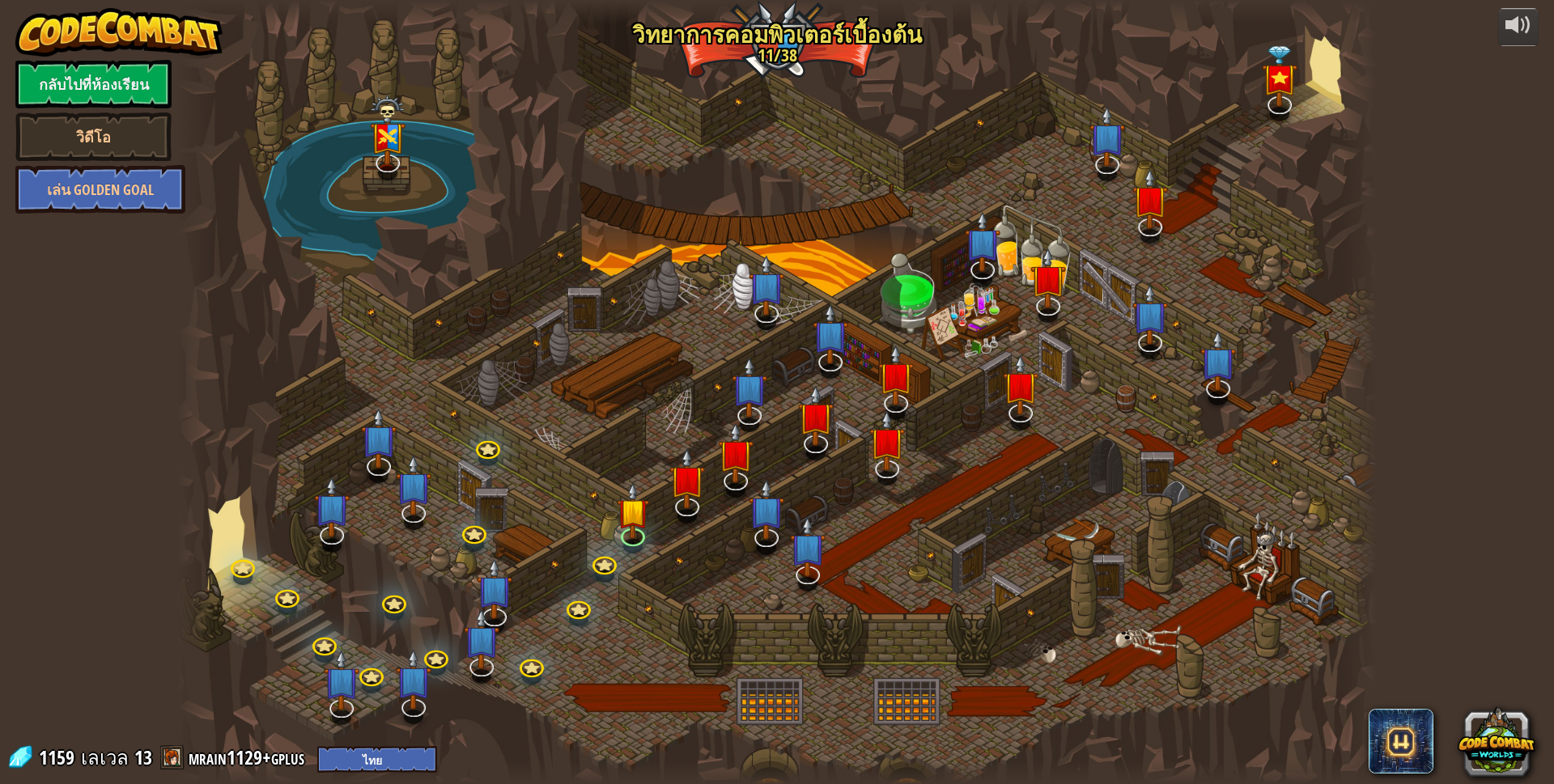
select select "th"
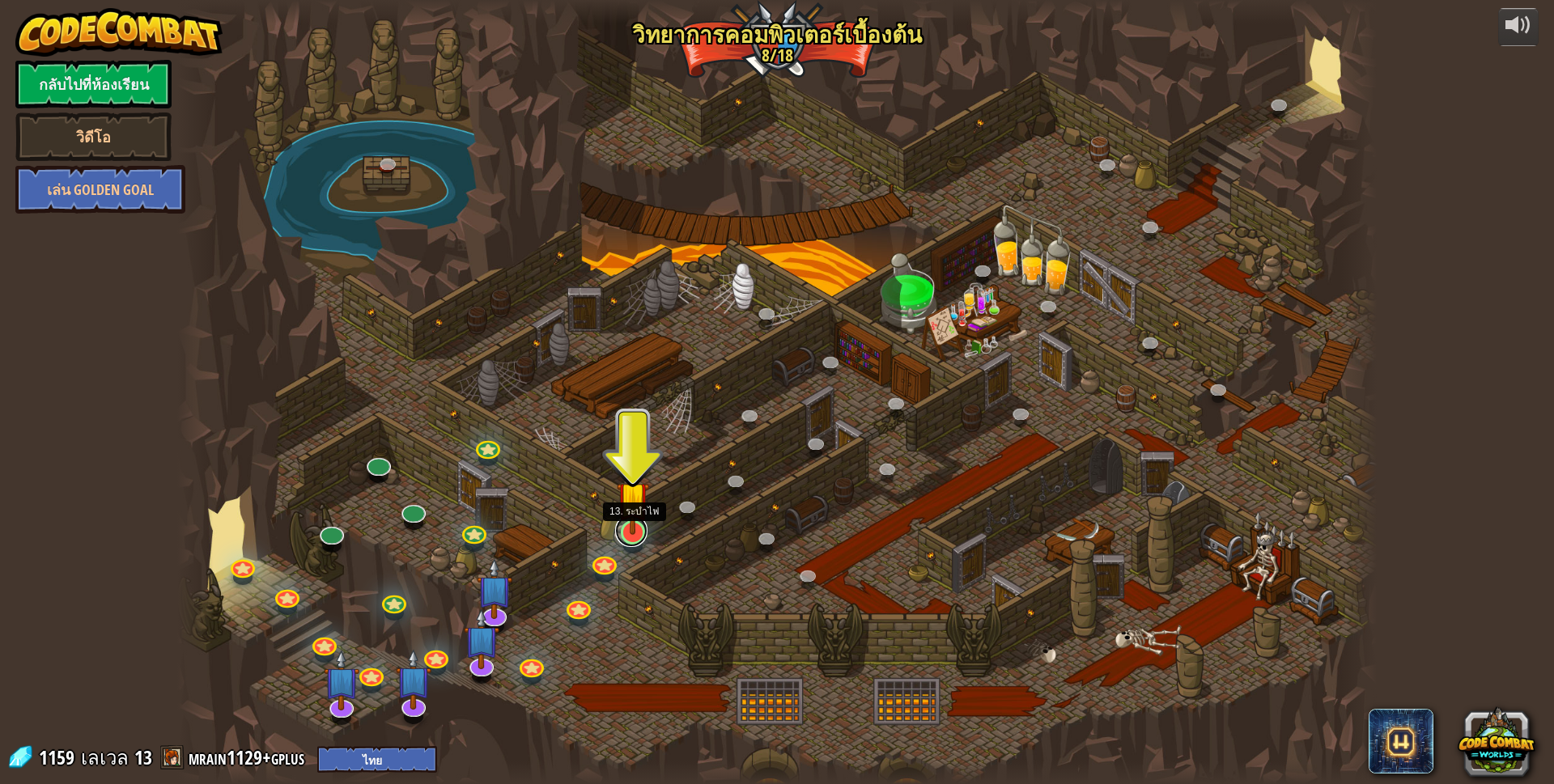
click at [633, 539] on link at bounding box center [631, 531] width 32 height 32
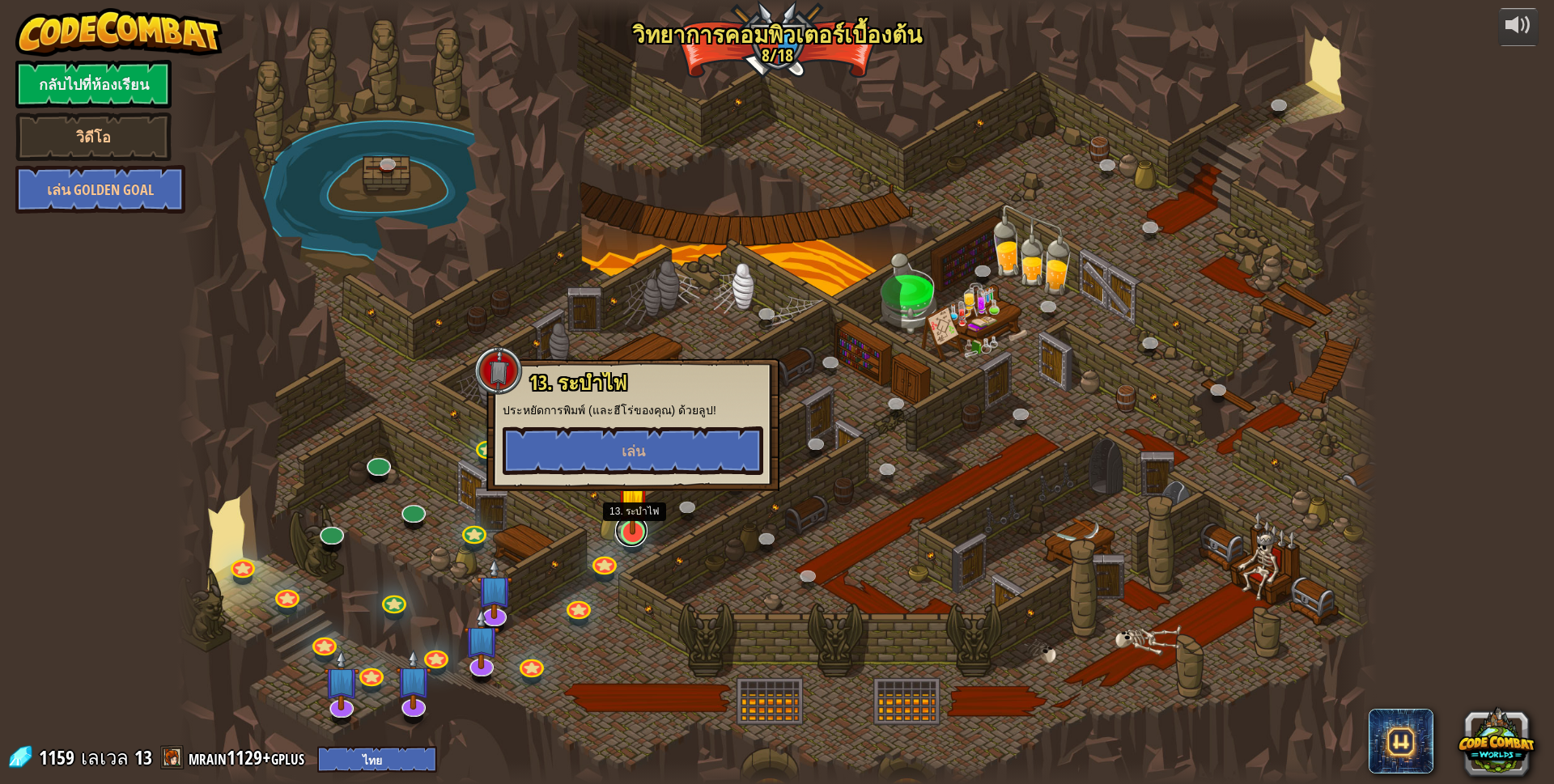
click at [633, 539] on link at bounding box center [631, 531] width 32 height 32
click at [625, 521] on img at bounding box center [633, 498] width 32 height 75
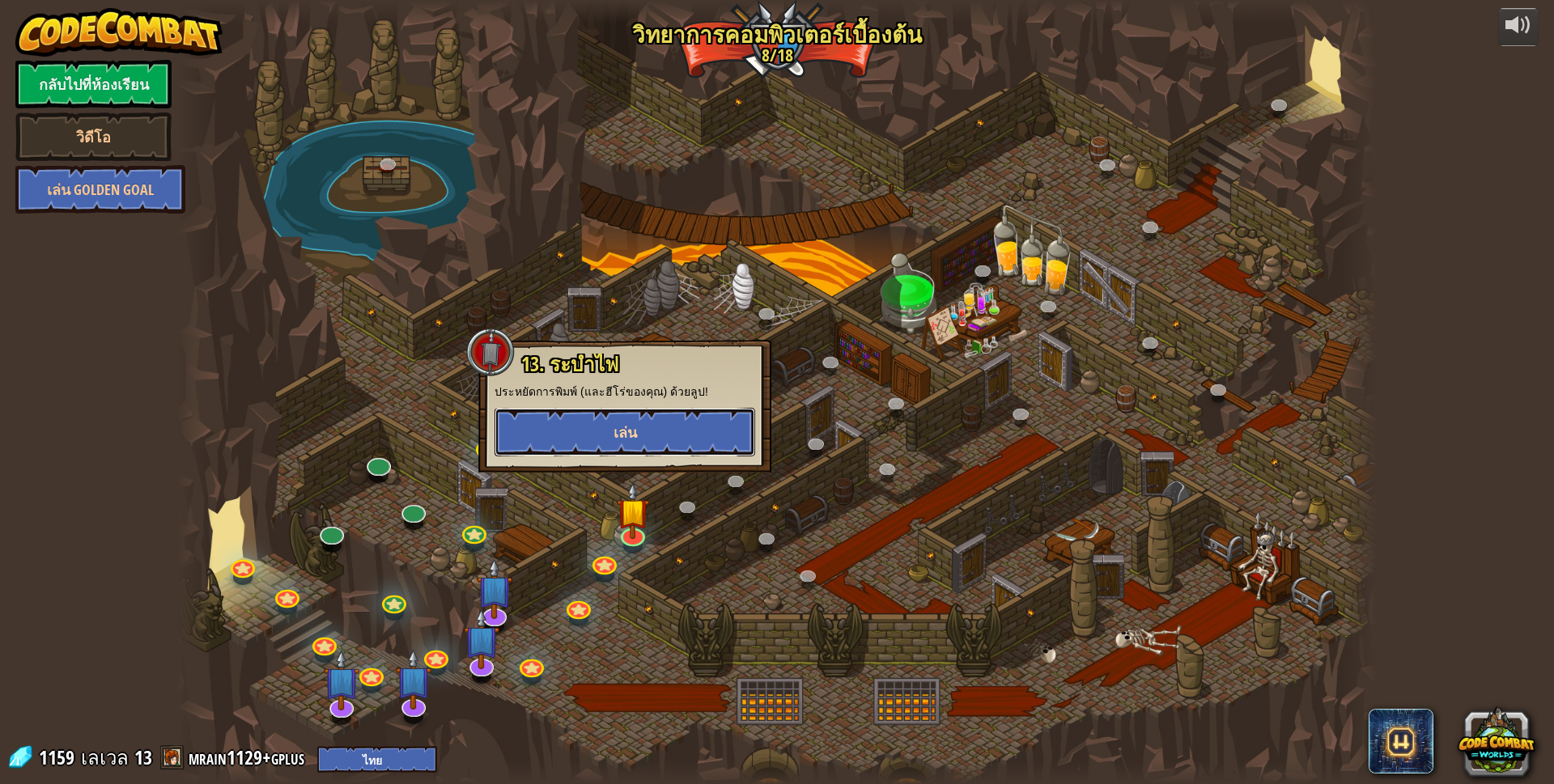
click at [648, 431] on button "เล่น" at bounding box center [625, 432] width 261 height 48
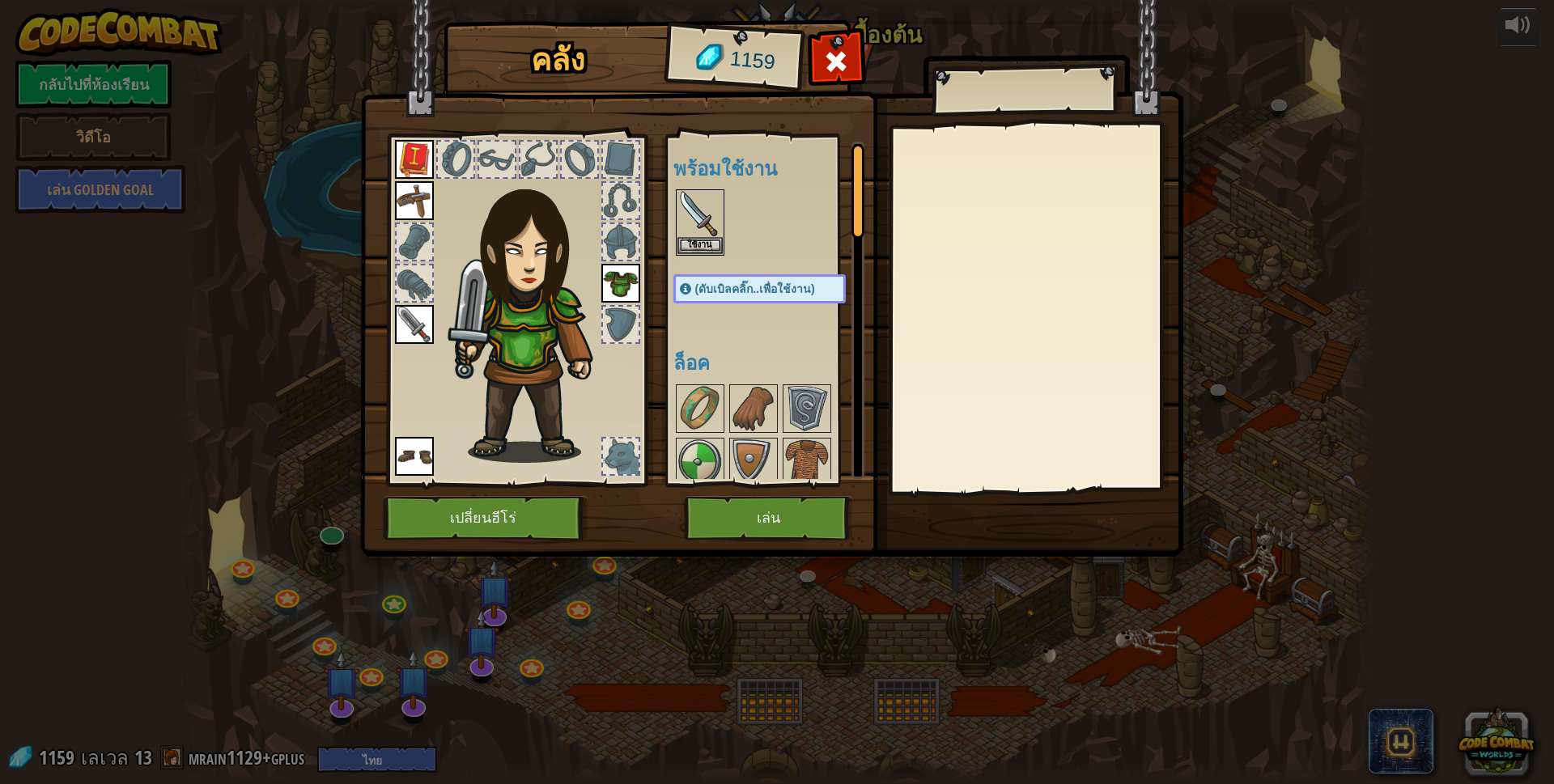
click at [739, 494] on img at bounding box center [771, 263] width 823 height 588
click at [705, 400] on img at bounding box center [700, 409] width 46 height 46
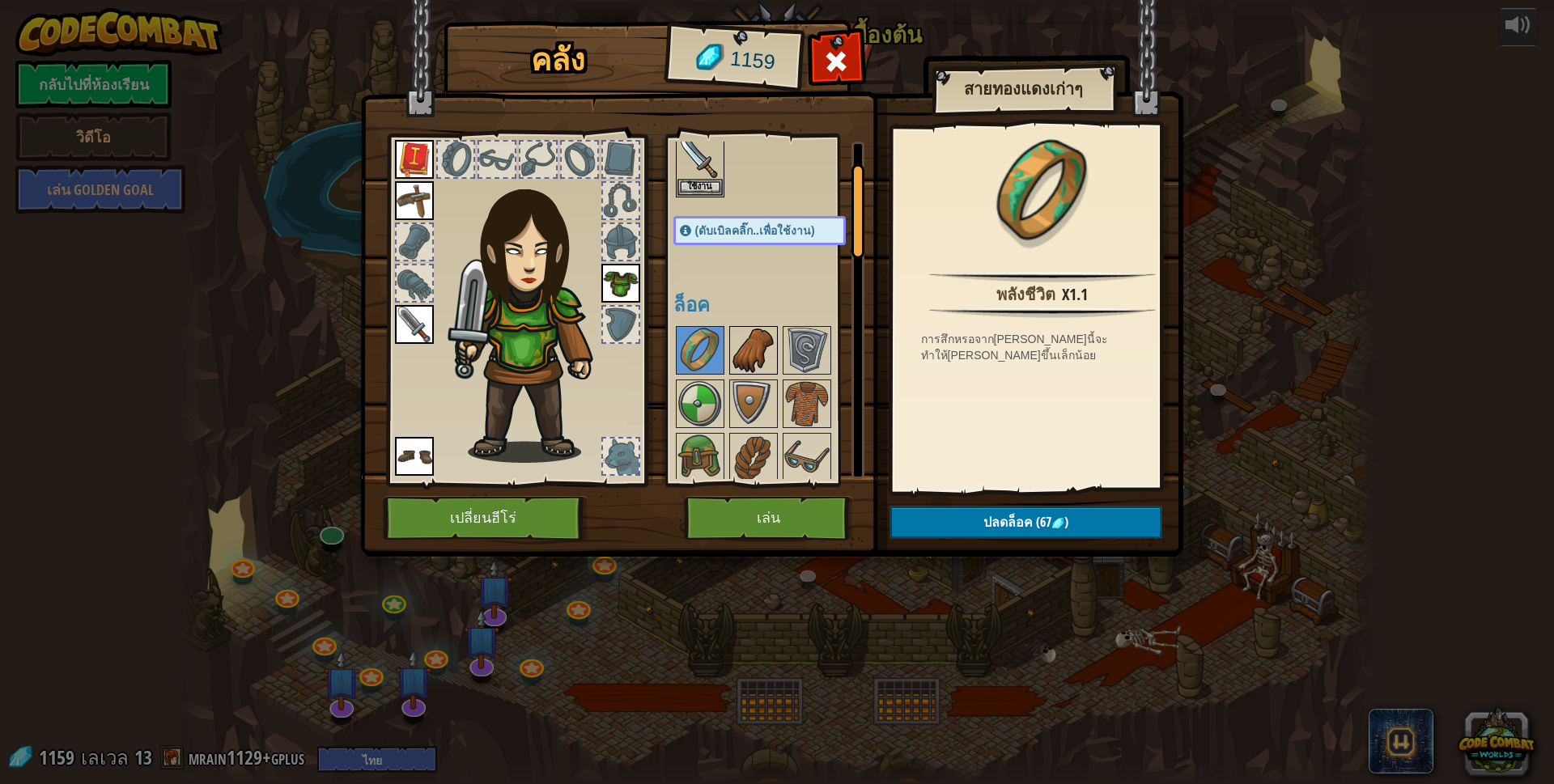
scroll to position [81, 0]
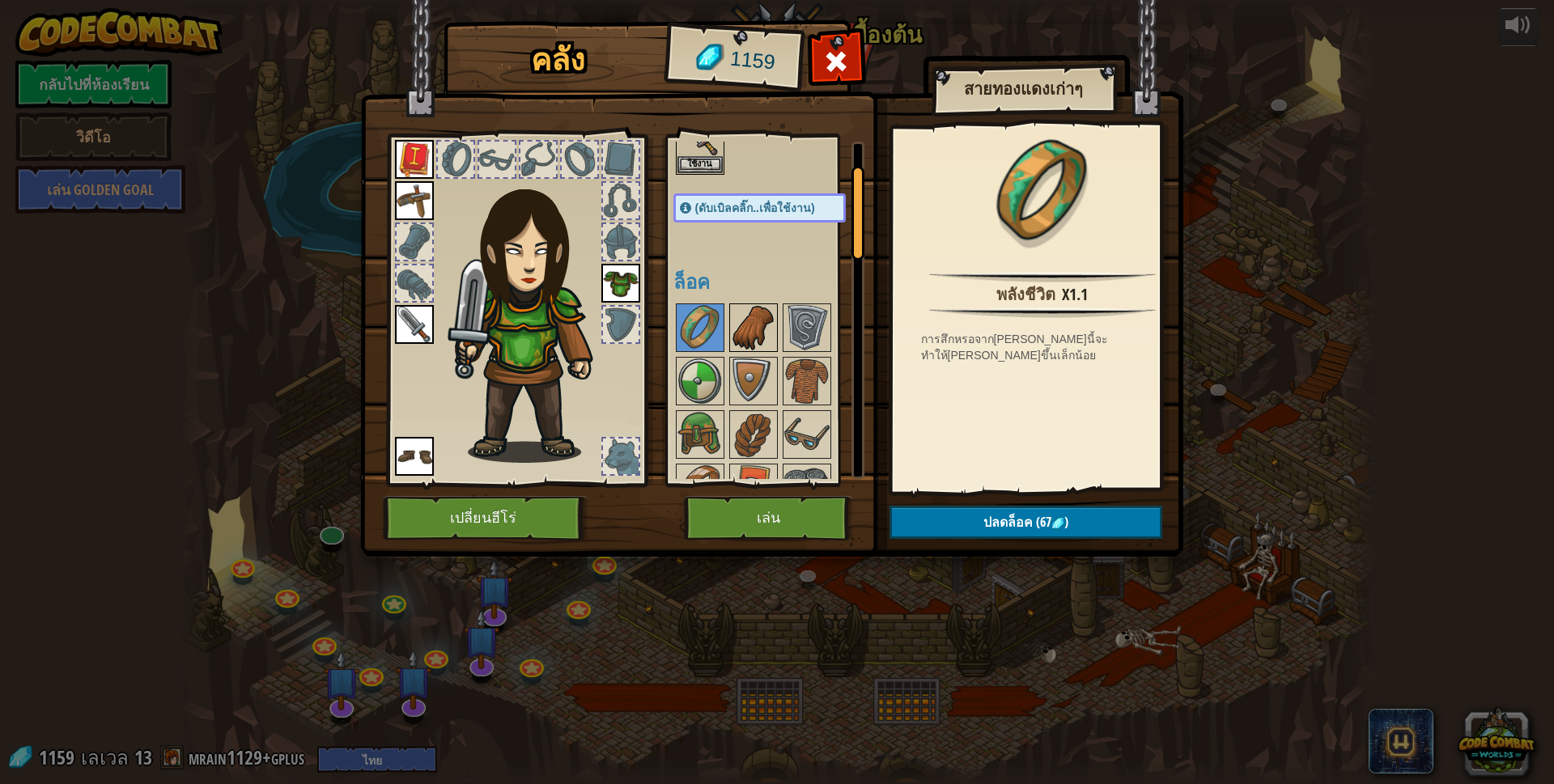
click at [754, 317] on img at bounding box center [754, 328] width 46 height 46
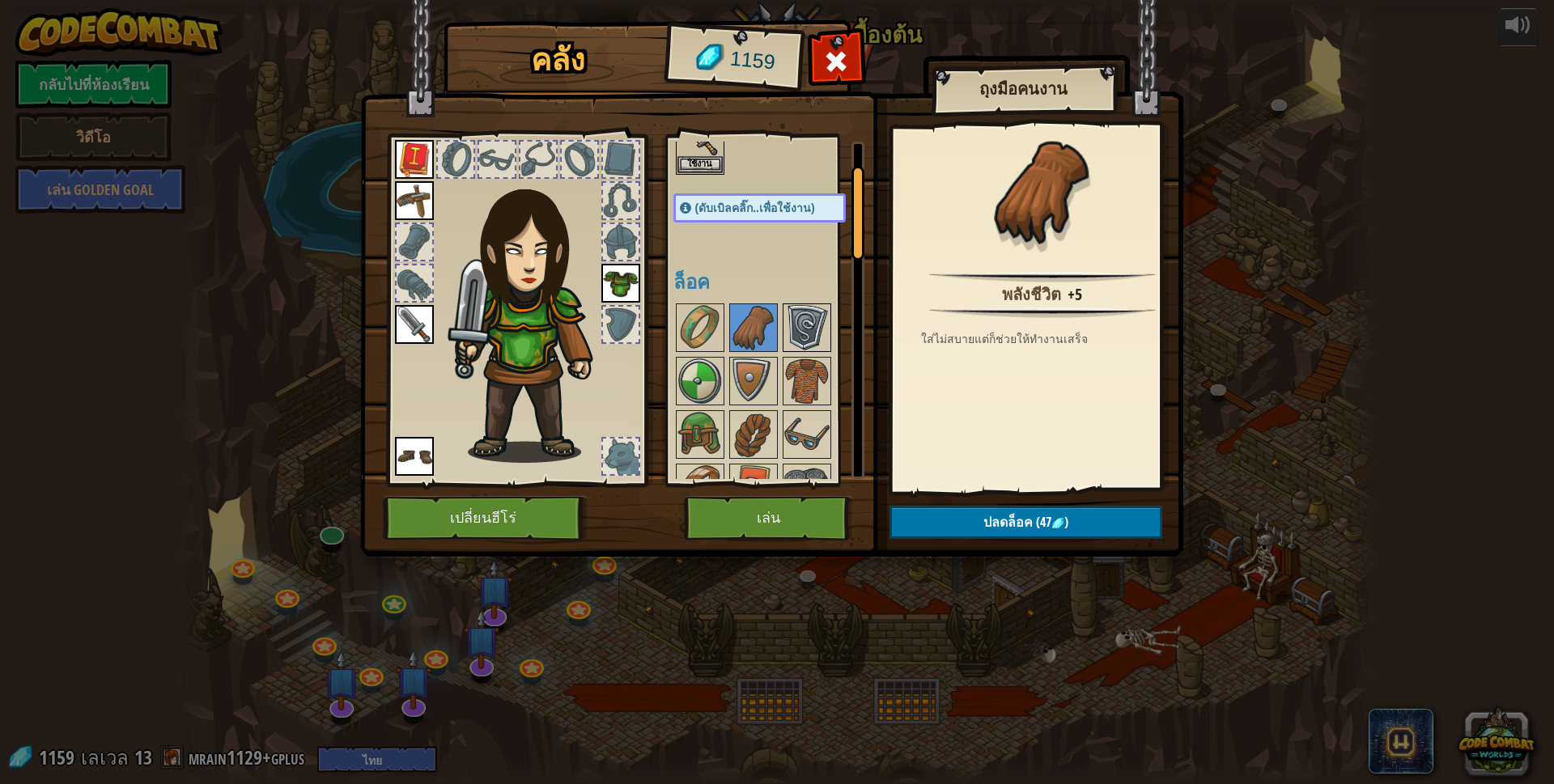
click at [816, 317] on img at bounding box center [807, 328] width 46 height 46
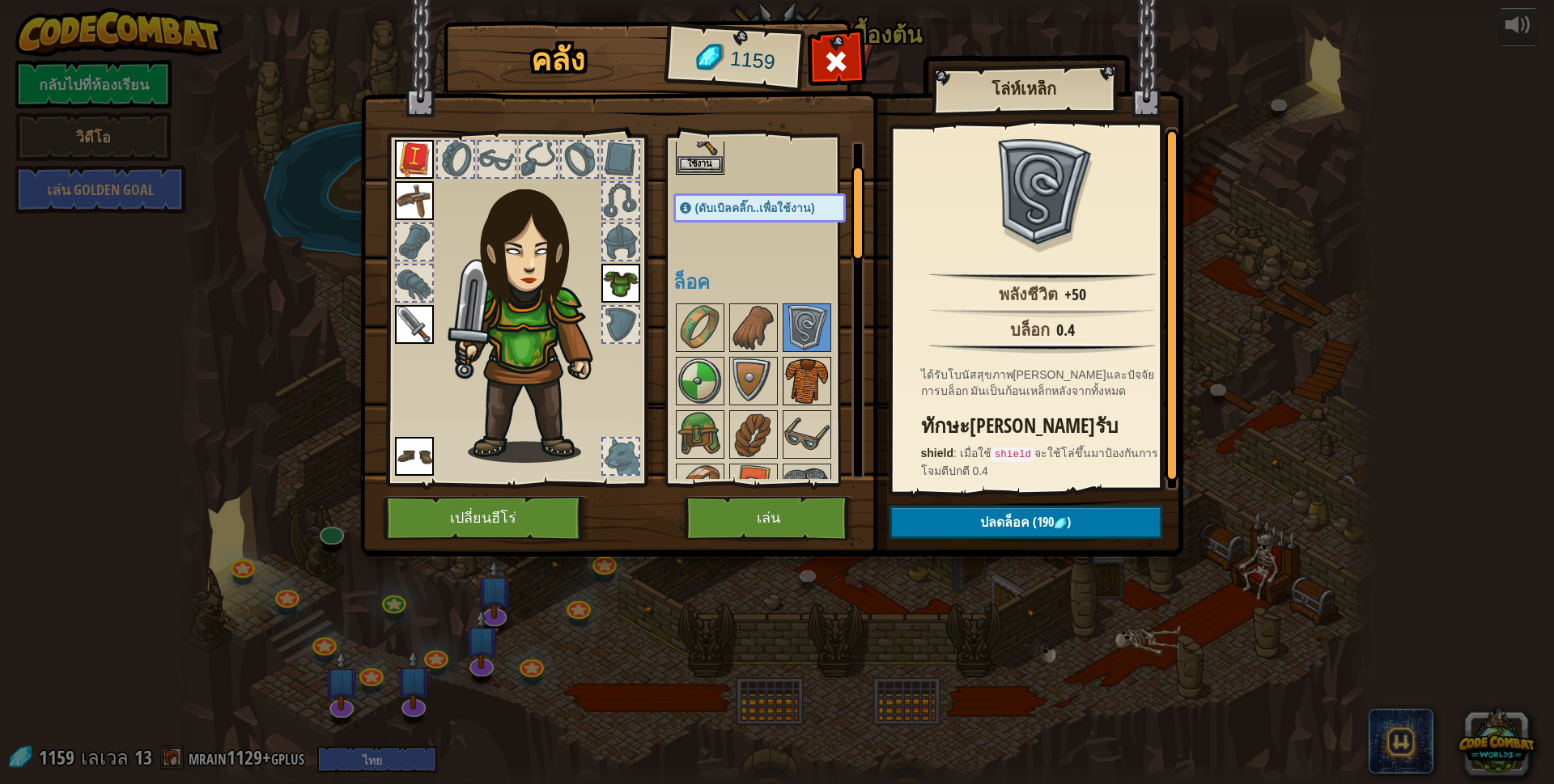
click at [823, 359] on img at bounding box center [807, 381] width 46 height 46
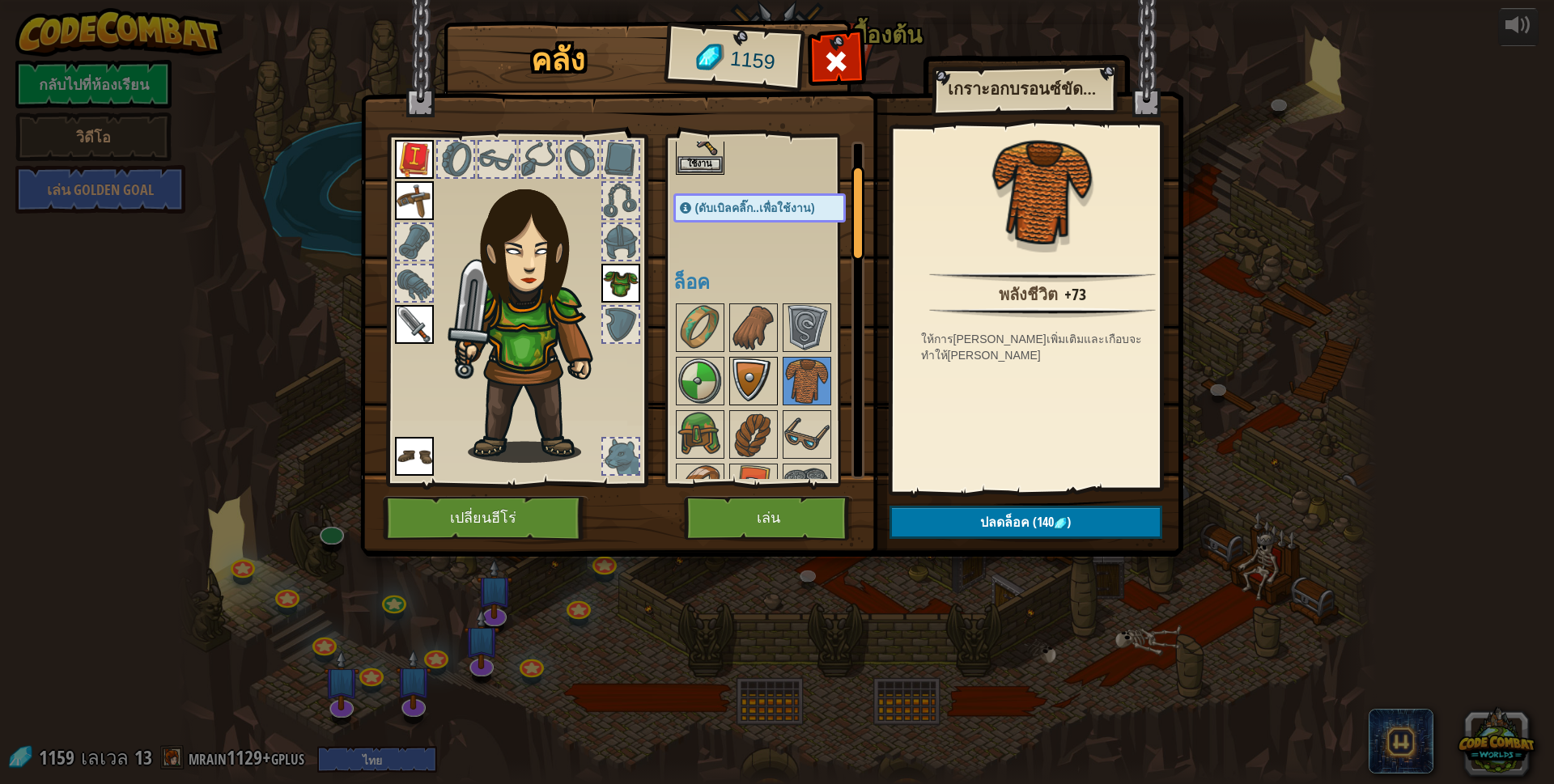
click at [775, 374] on img at bounding box center [754, 381] width 46 height 46
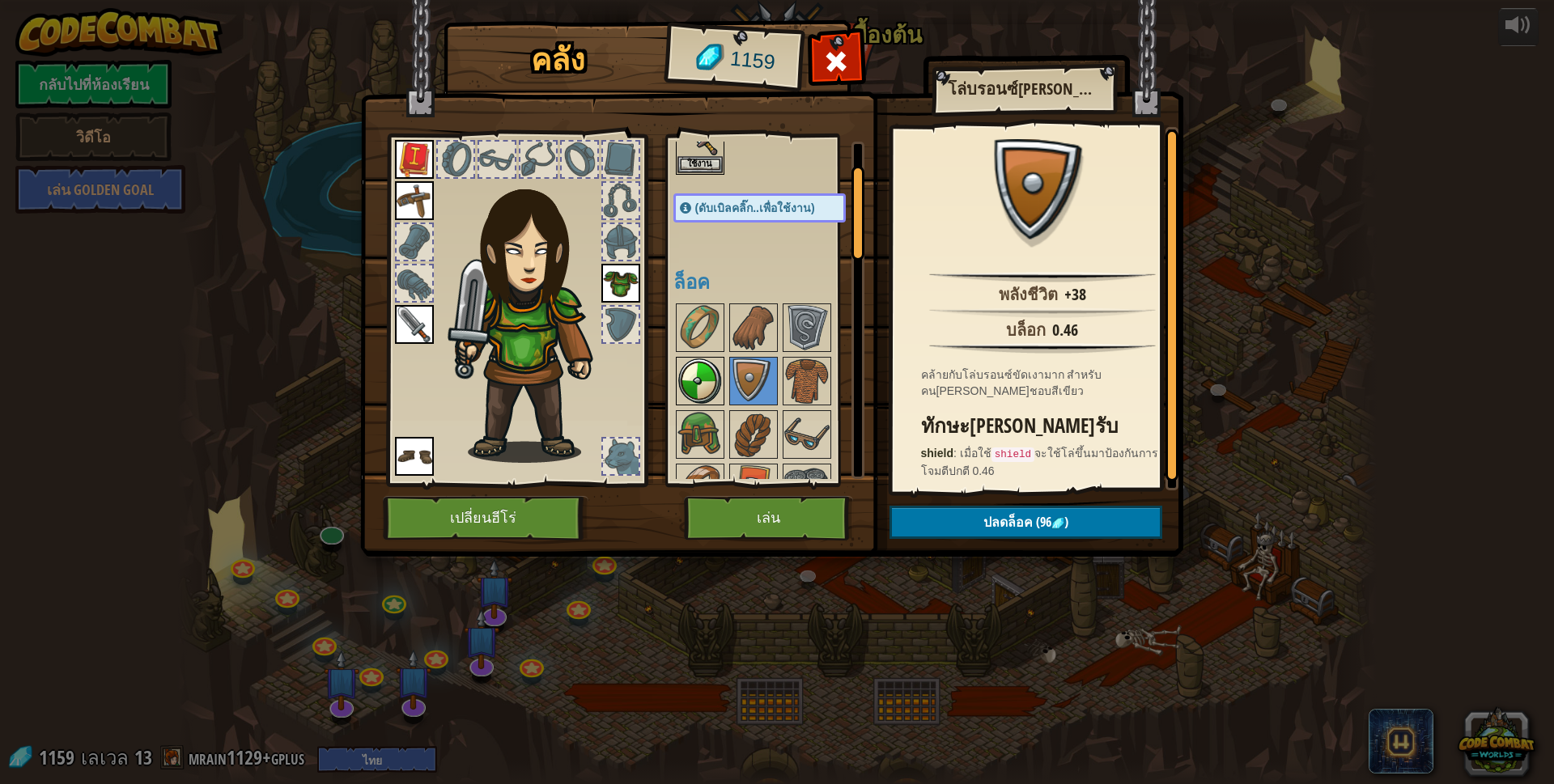
click at [709, 374] on img at bounding box center [700, 381] width 46 height 46
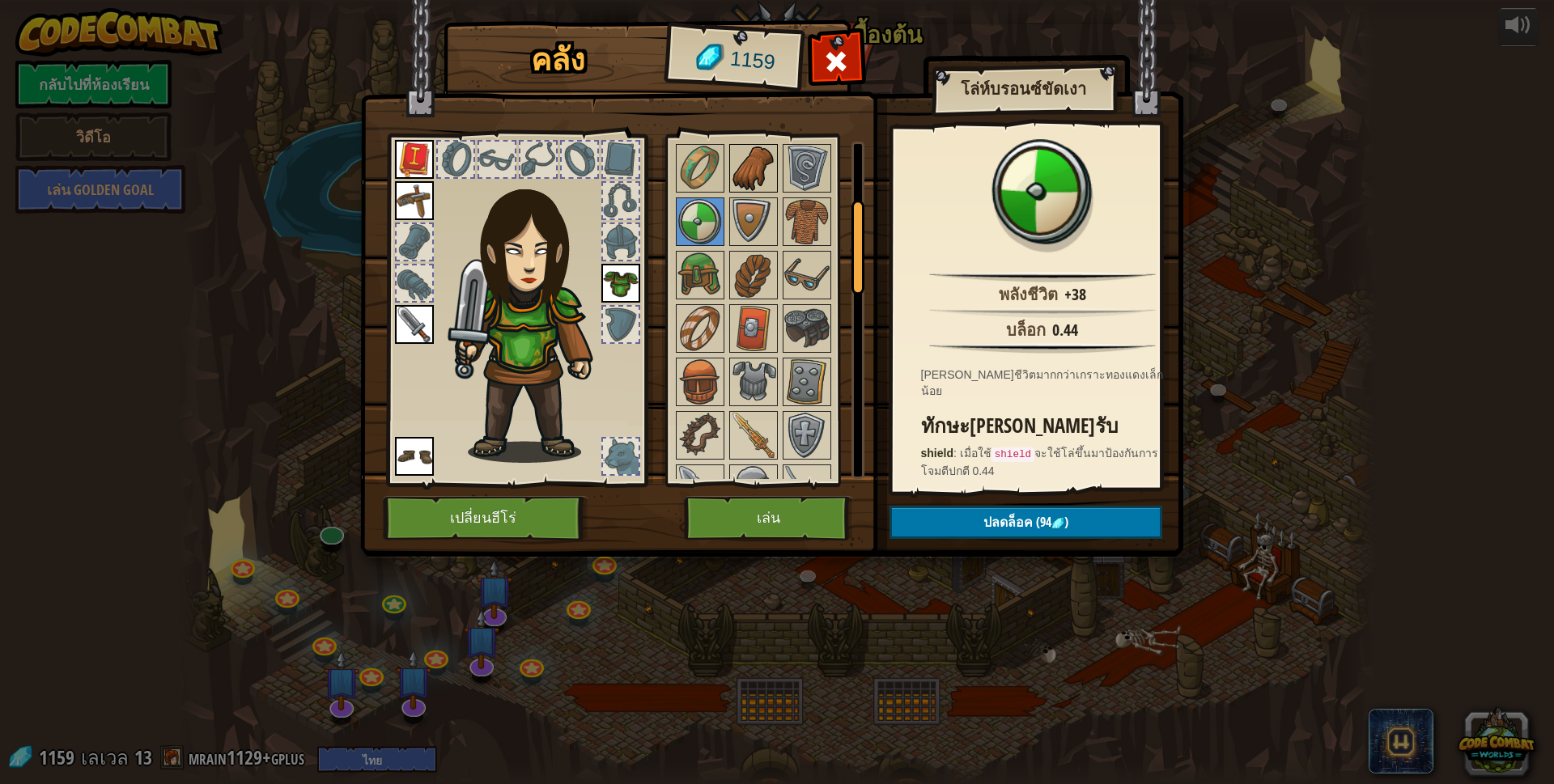
scroll to position [243, 0]
click at [748, 373] on img at bounding box center [754, 379] width 46 height 46
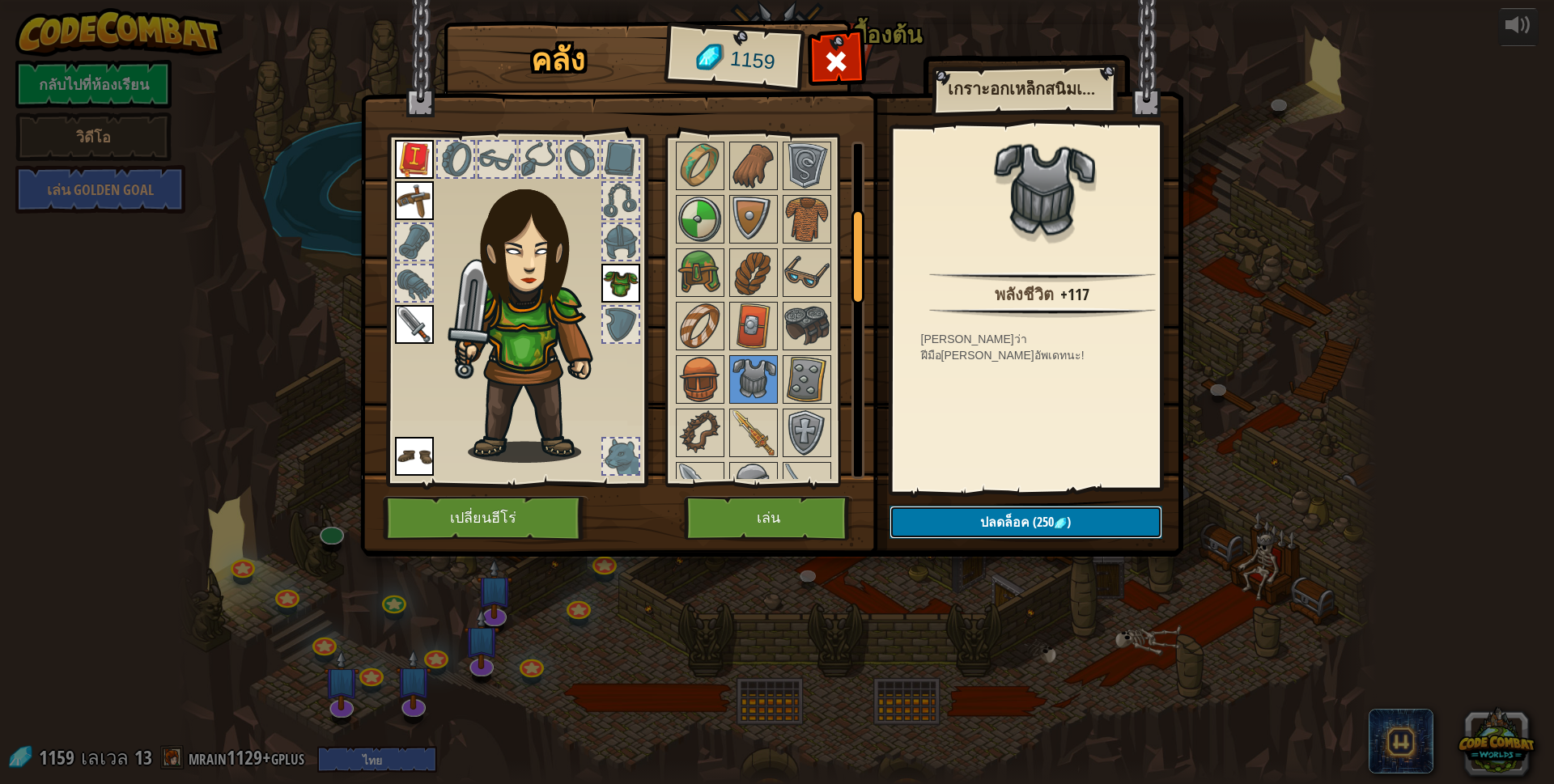
click at [1001, 523] on span "ปลดล็อค" at bounding box center [1004, 522] width 49 height 18
click at [1001, 523] on button "ยืนยัน" at bounding box center [1026, 522] width 273 height 33
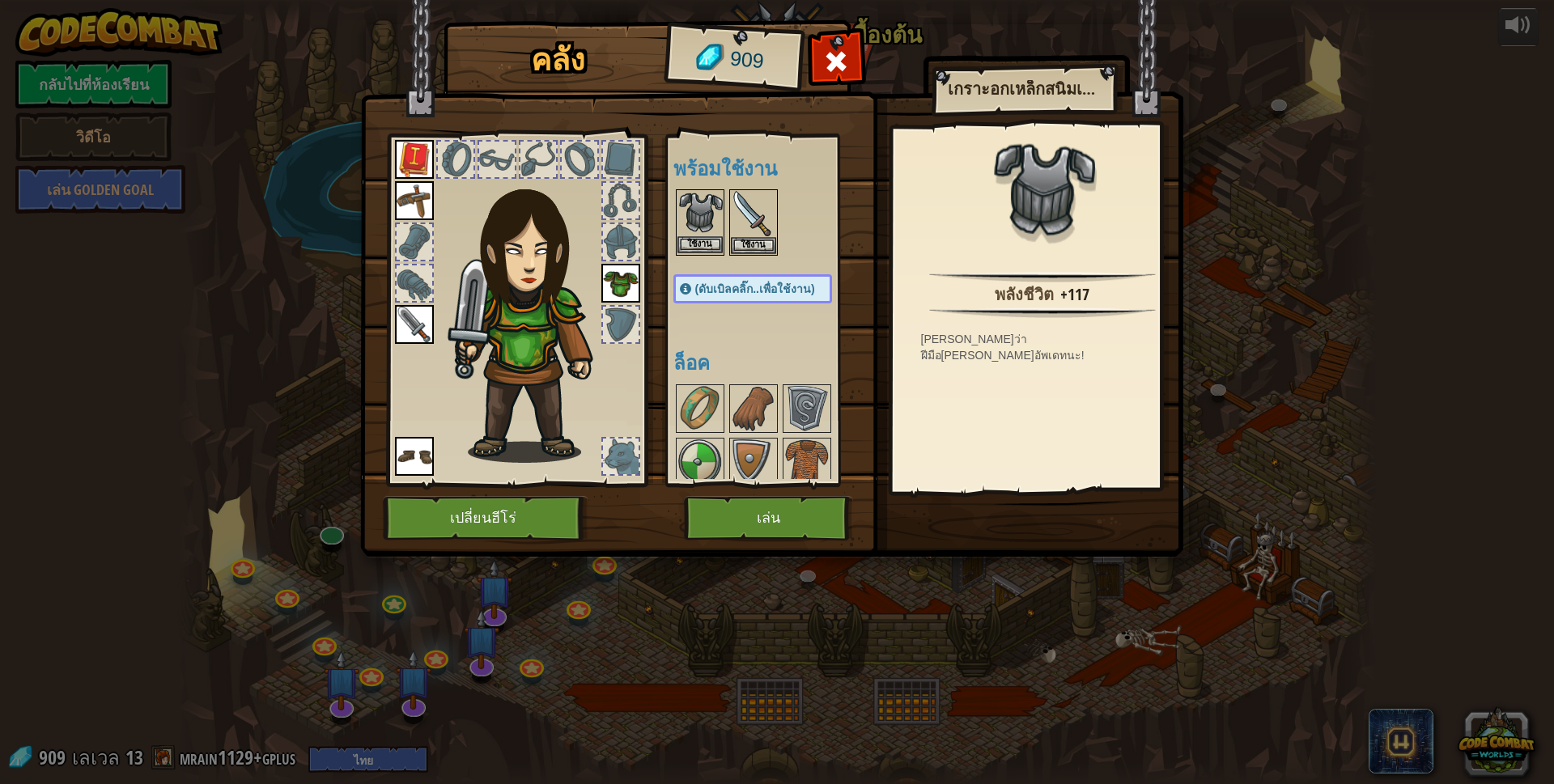
click at [692, 235] on img at bounding box center [700, 214] width 46 height 46
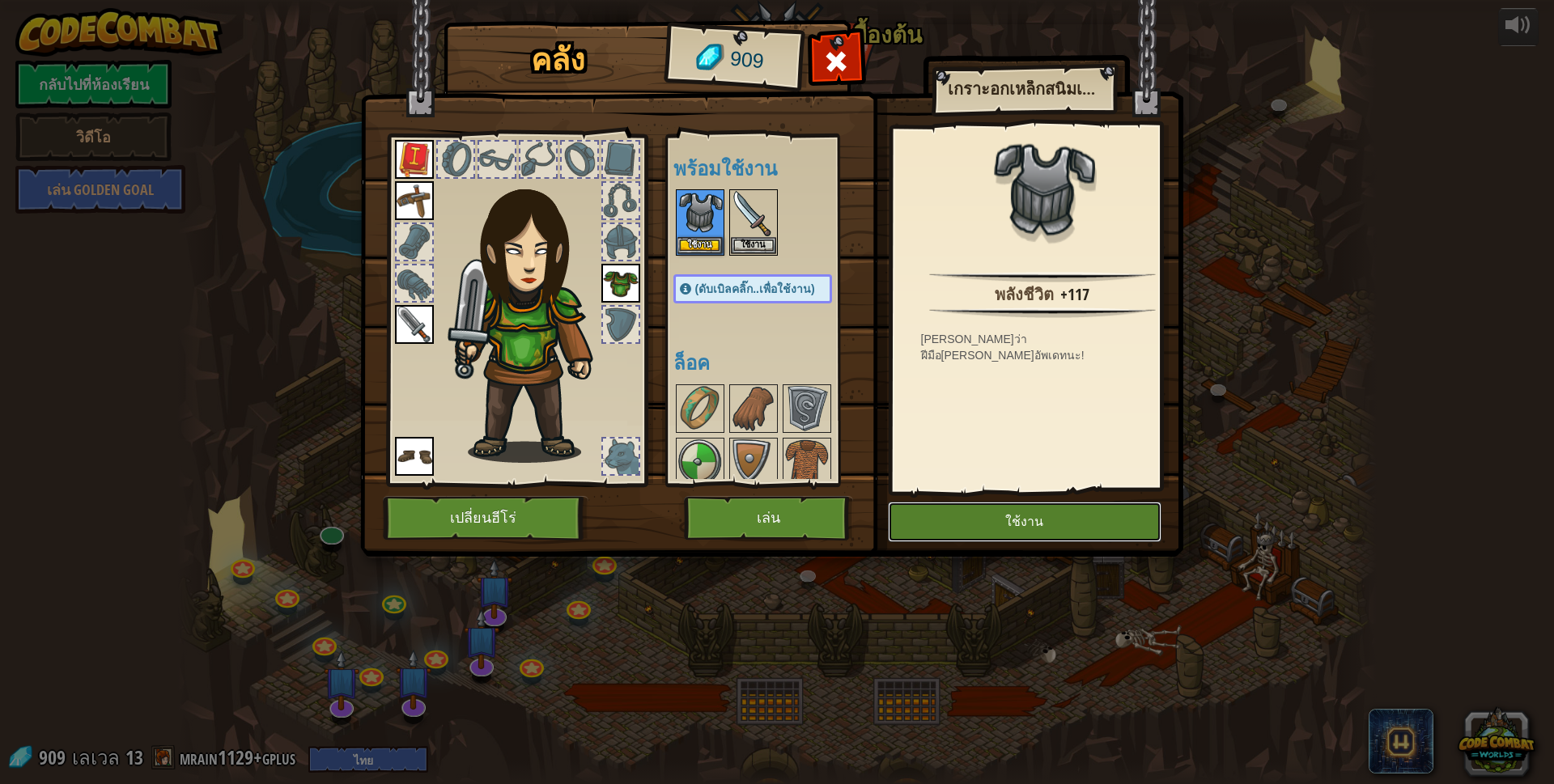
click at [1041, 525] on button "ใช้งาน" at bounding box center [1024, 522] width 274 height 41
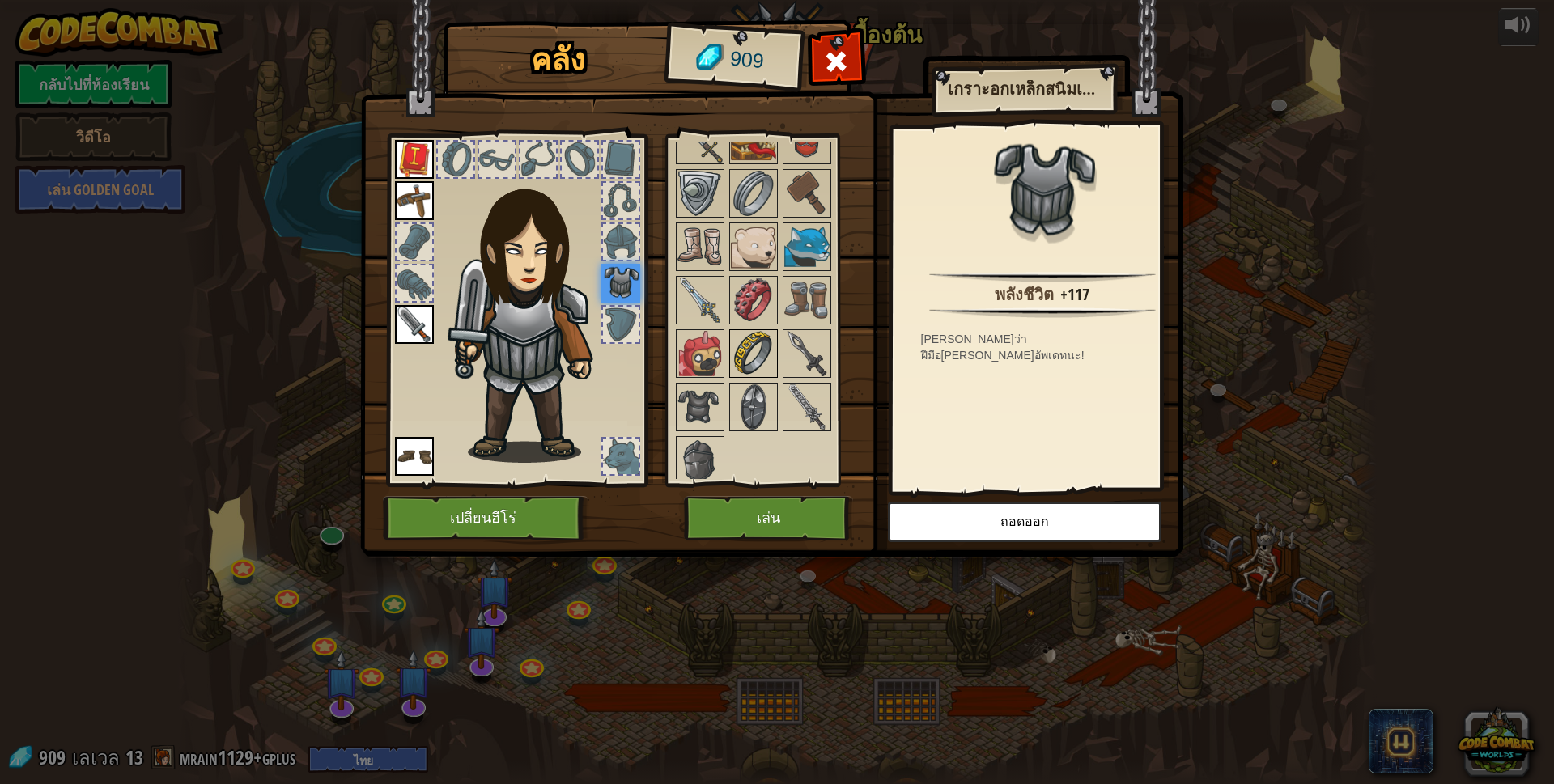
scroll to position [918, 0]
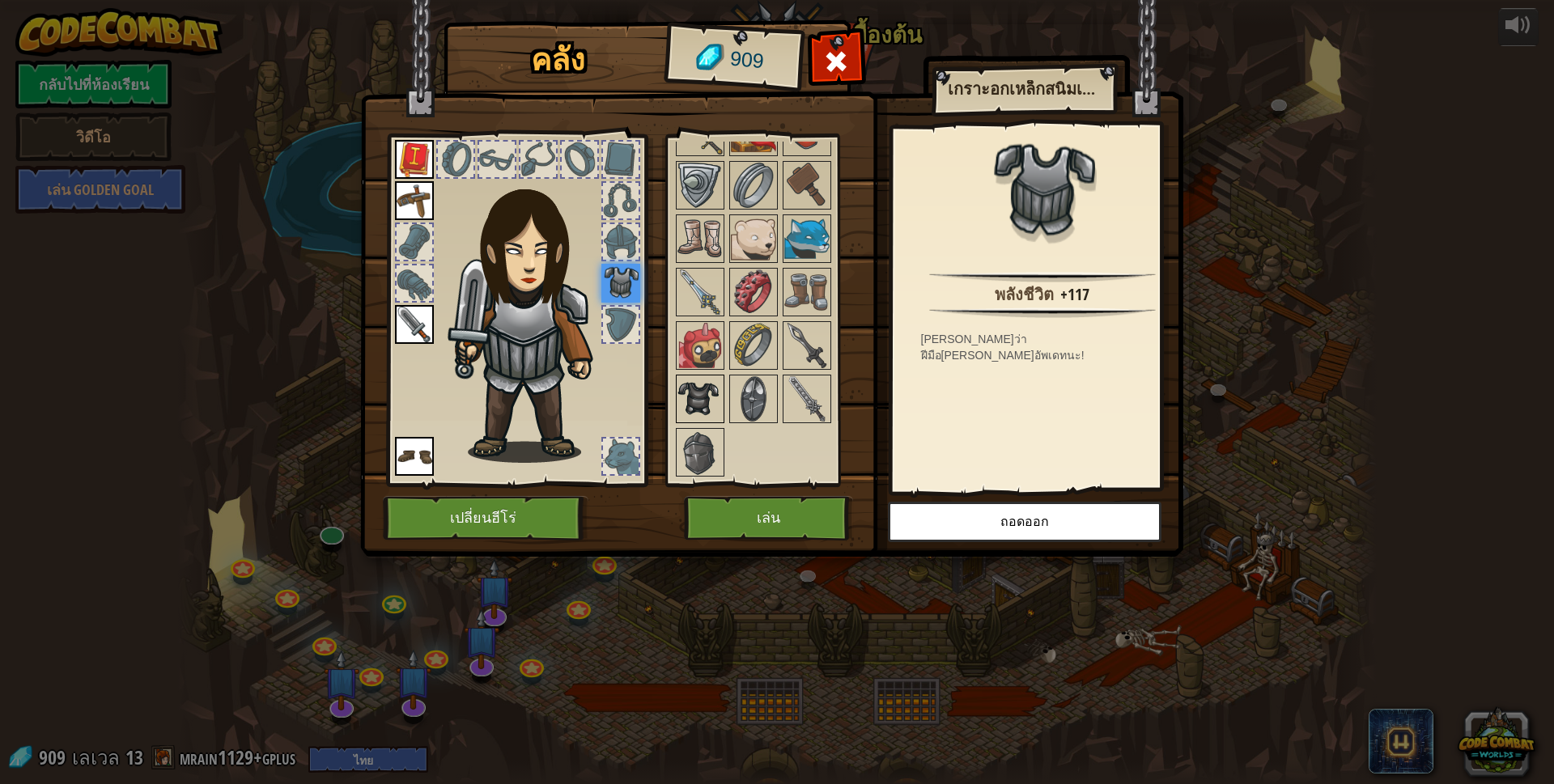
click at [698, 385] on img at bounding box center [700, 399] width 46 height 46
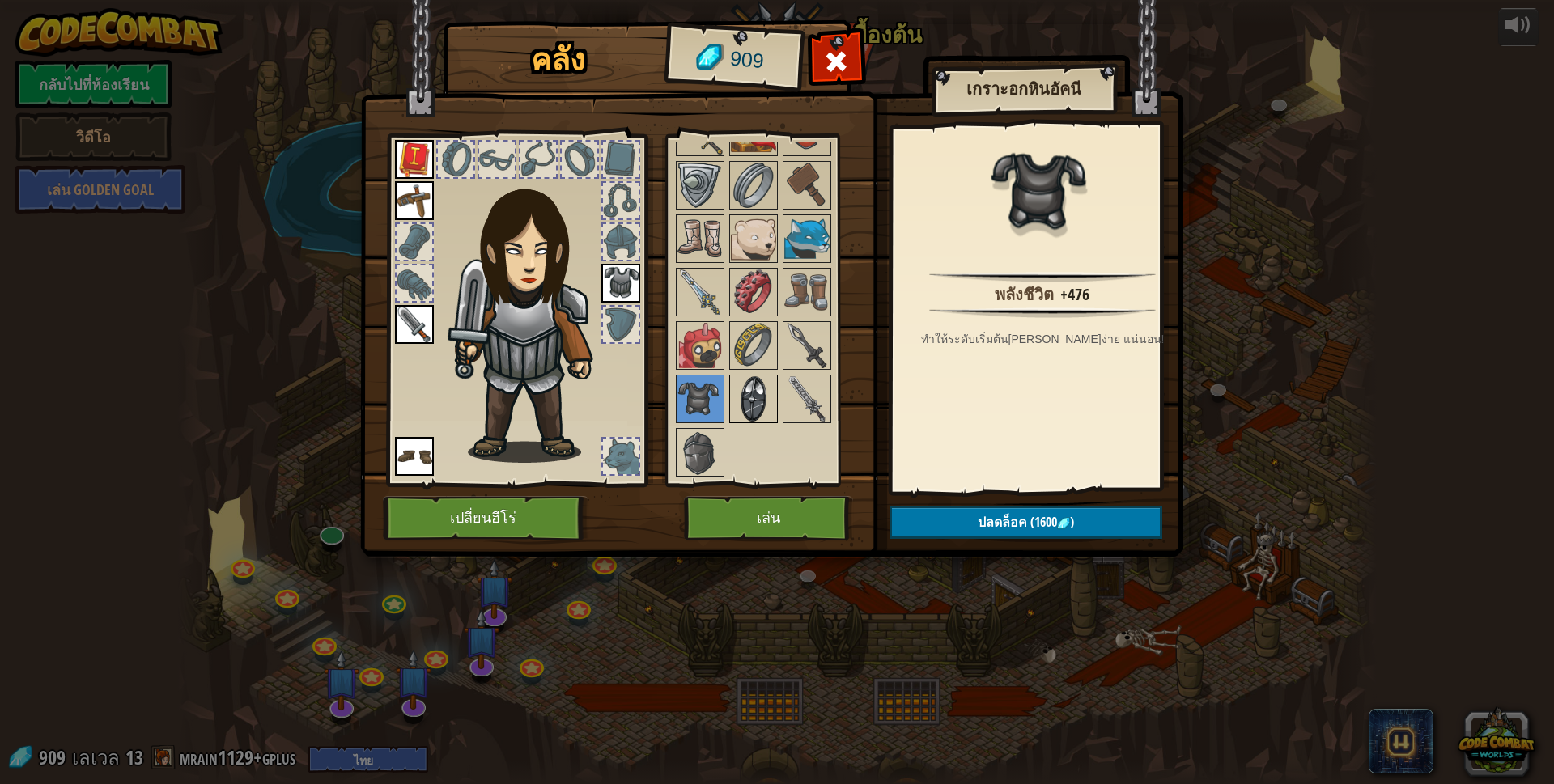
click at [756, 389] on img at bounding box center [754, 399] width 46 height 46
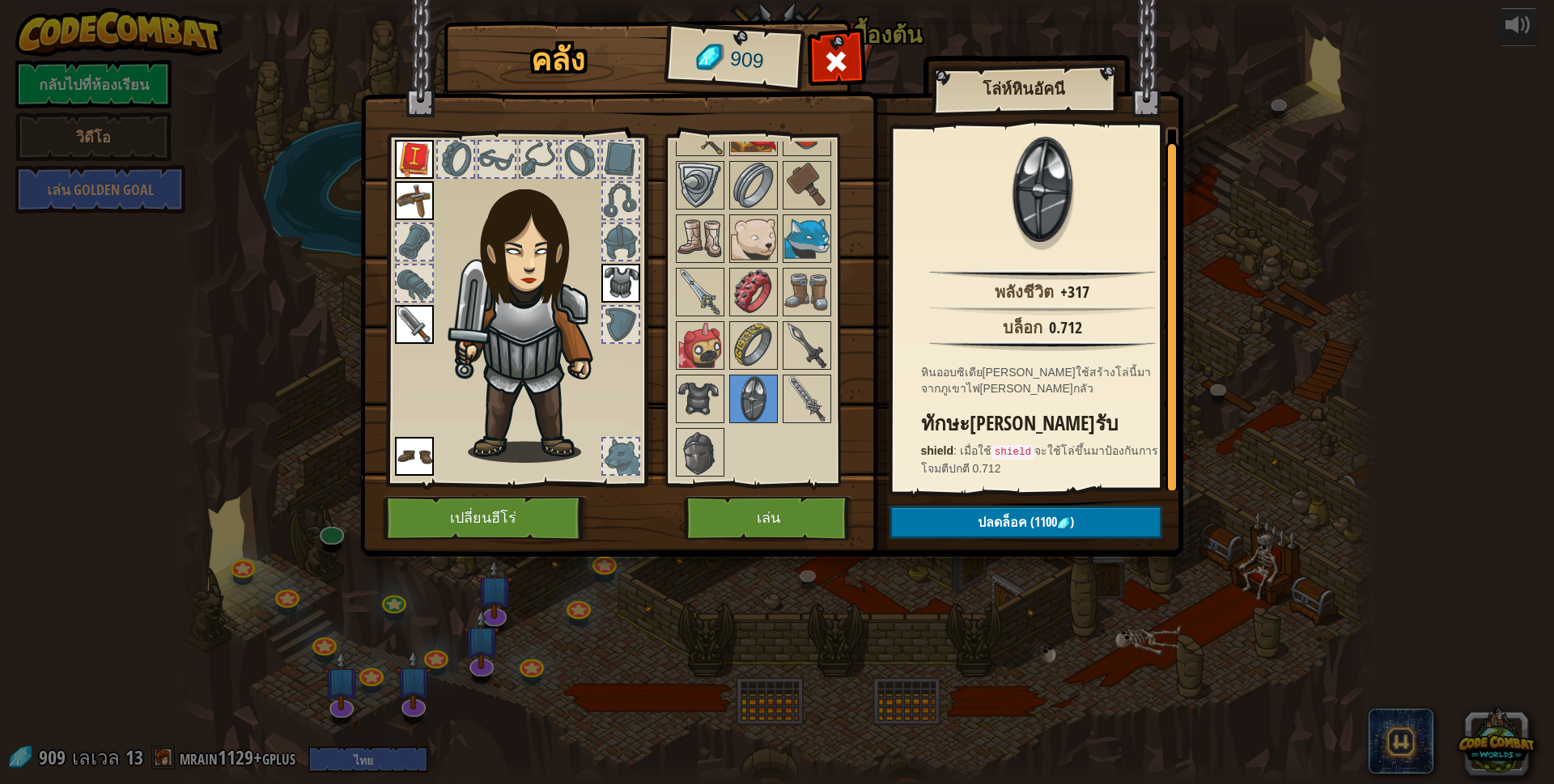
scroll to position [3, 0]
click at [793, 380] on img at bounding box center [807, 399] width 46 height 46
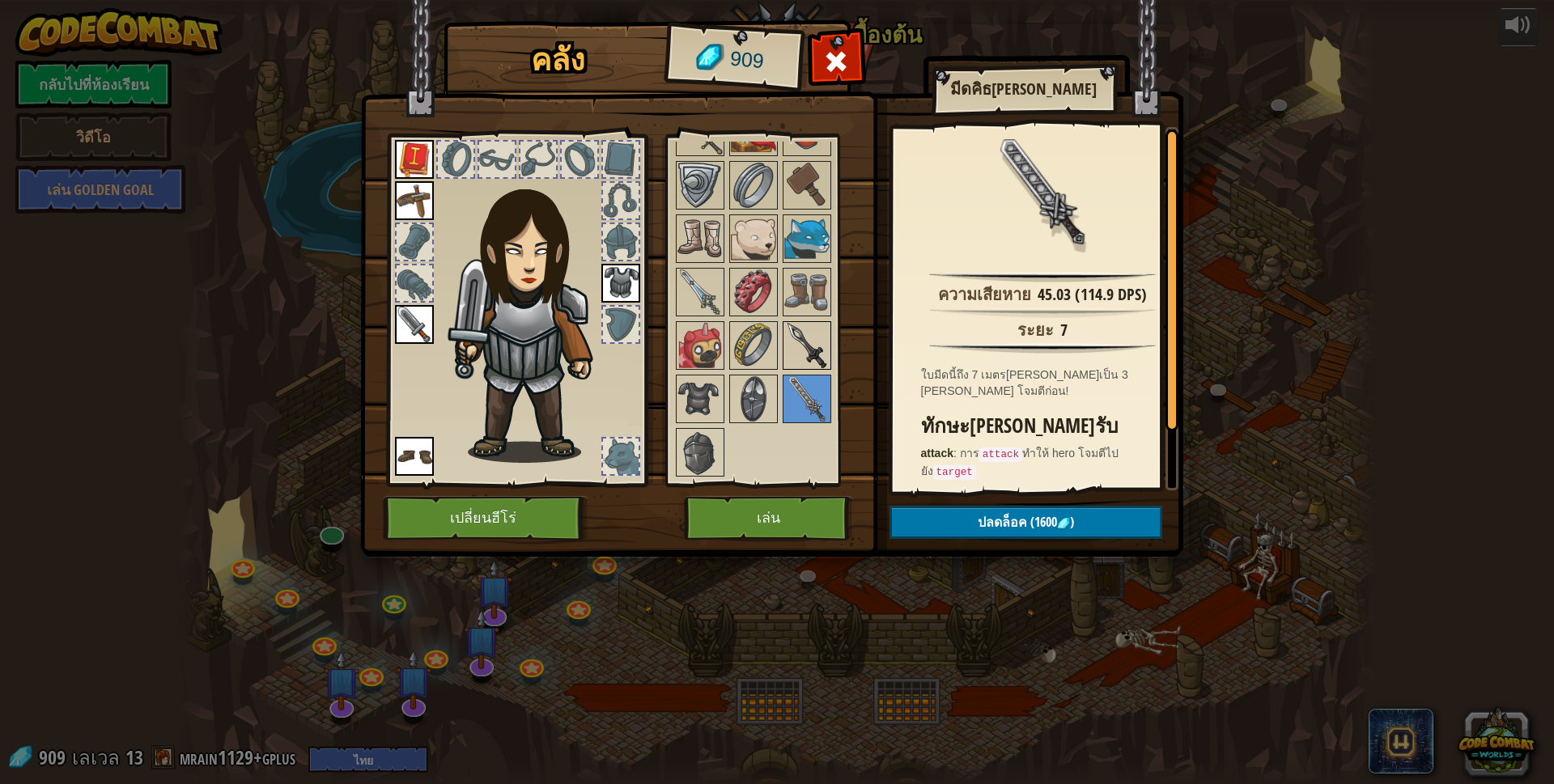
drag, startPoint x: 799, startPoint y: 345, endPoint x: 802, endPoint y: 320, distance: 25.2
click at [799, 343] on img at bounding box center [807, 345] width 46 height 46
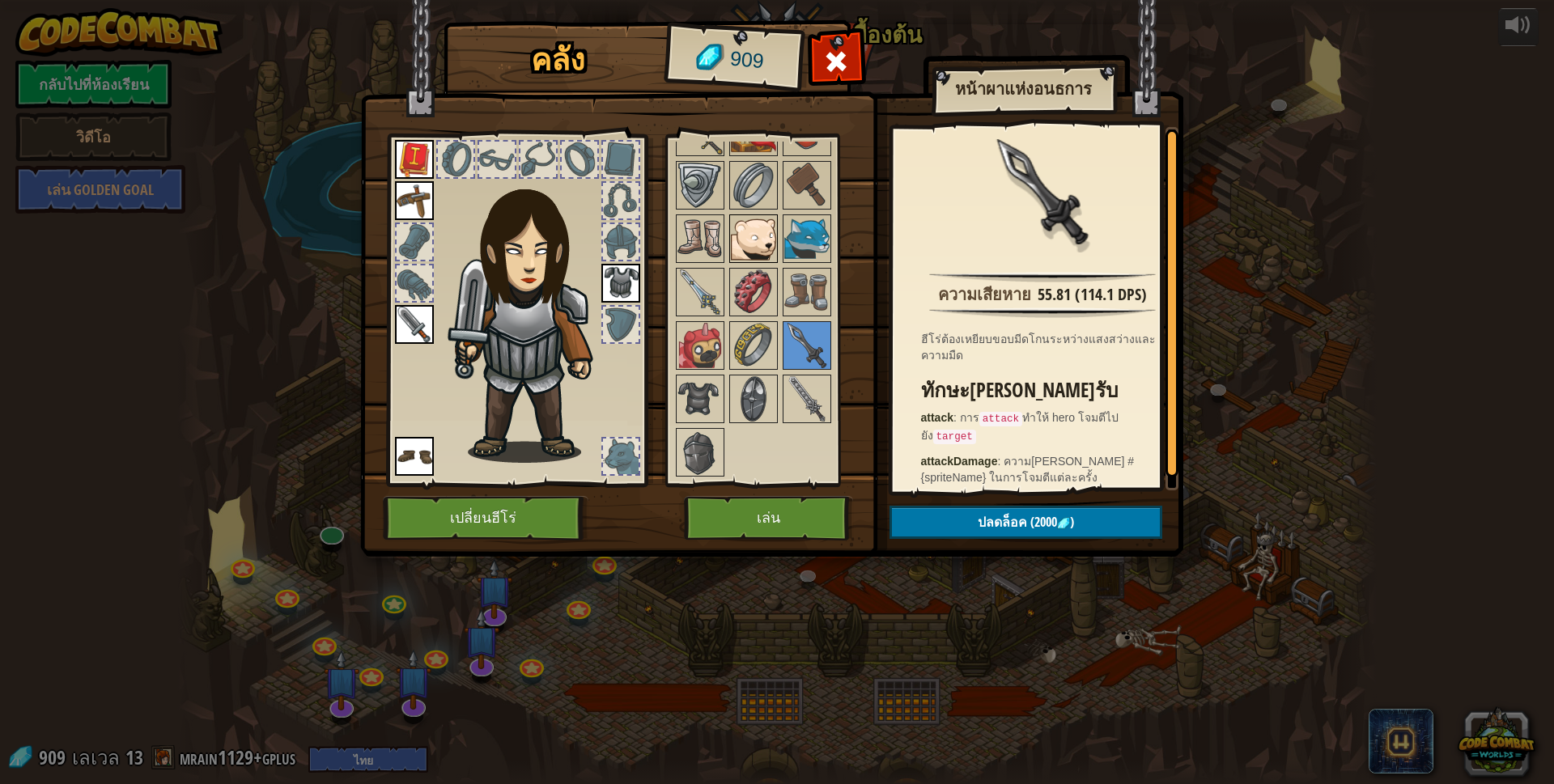
click at [763, 221] on img at bounding box center [754, 239] width 46 height 46
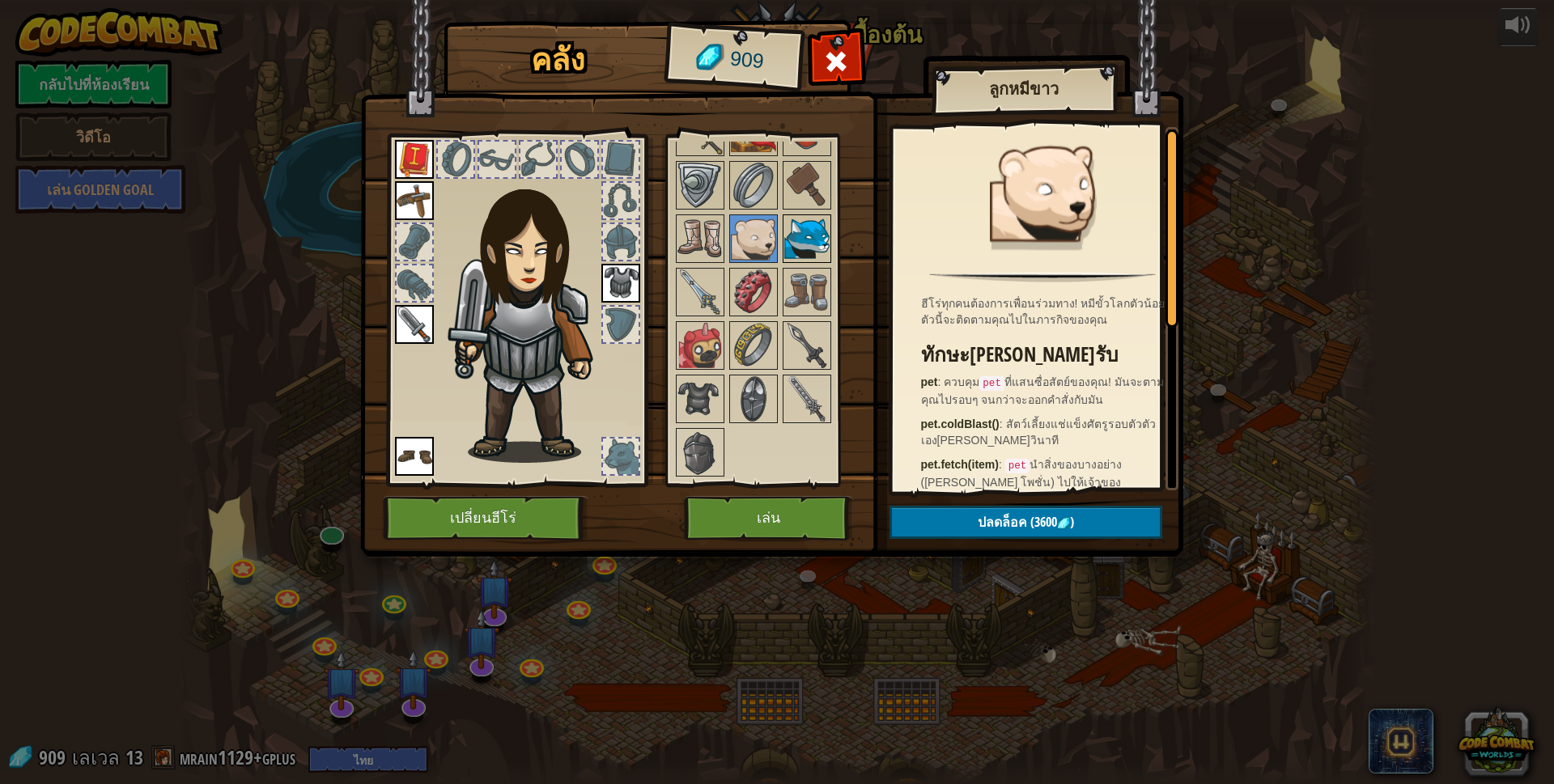
click at [791, 220] on img at bounding box center [807, 239] width 46 height 46
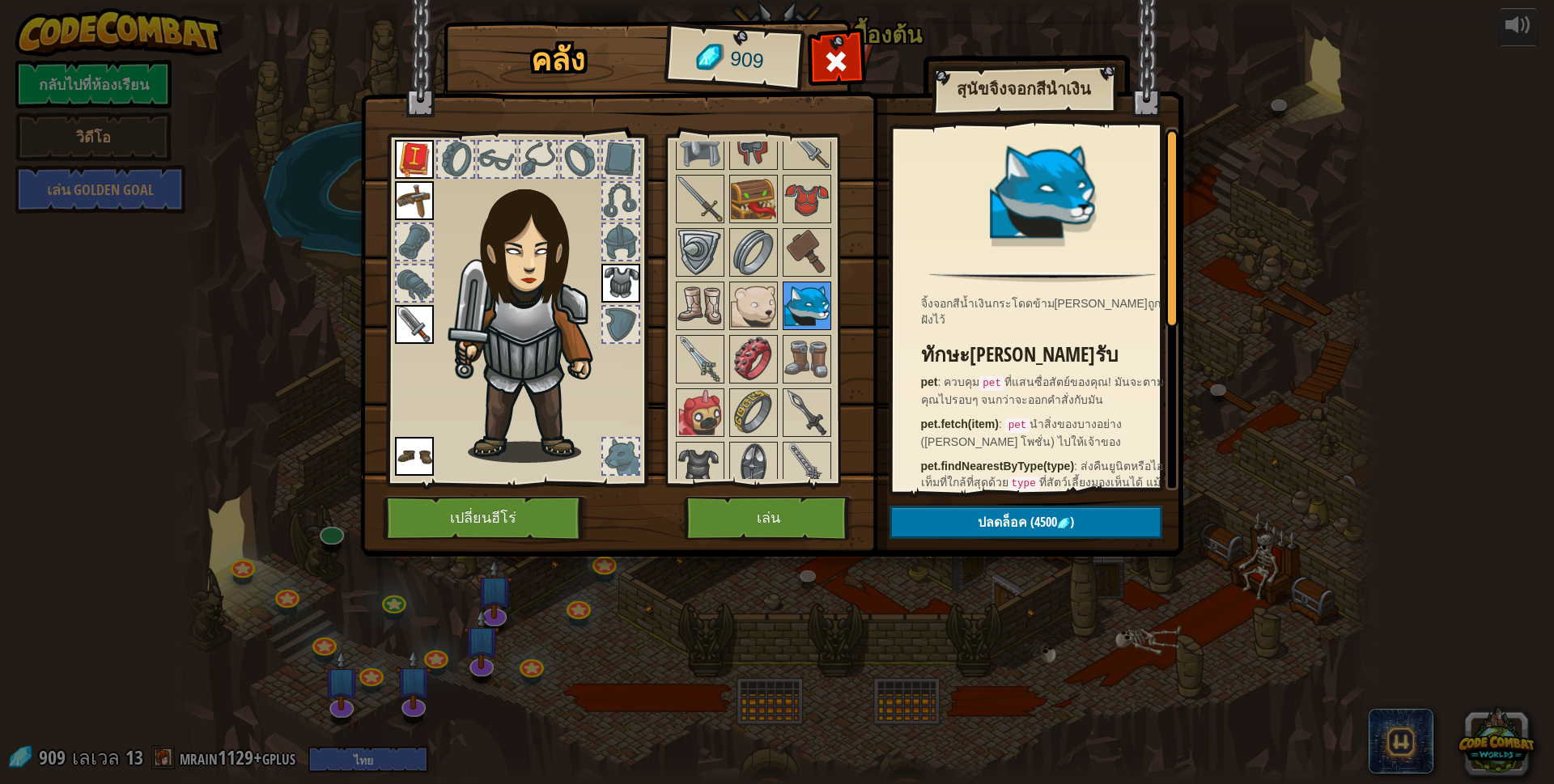
scroll to position [756, 0]
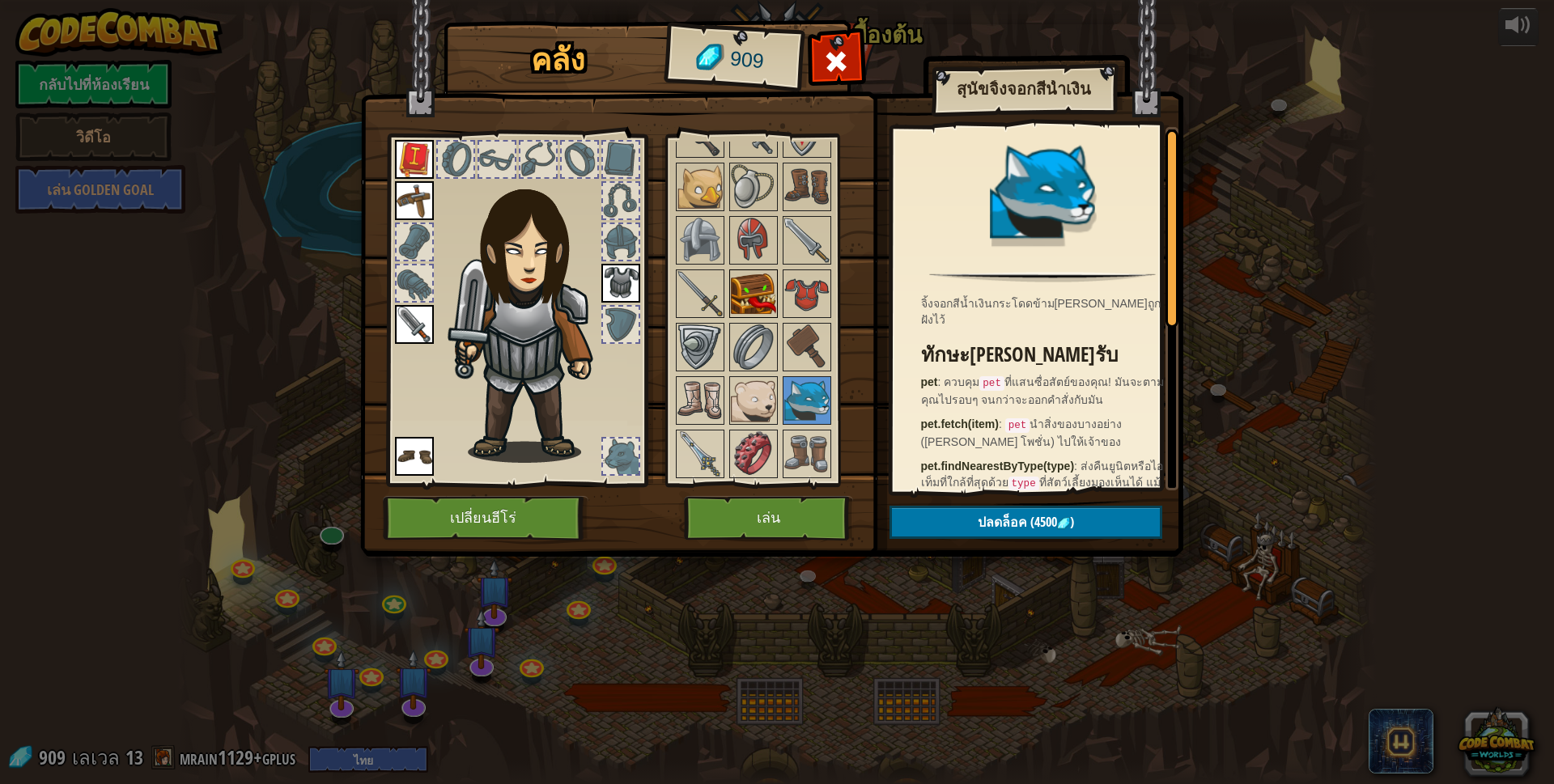
click at [741, 283] on img at bounding box center [754, 294] width 46 height 46
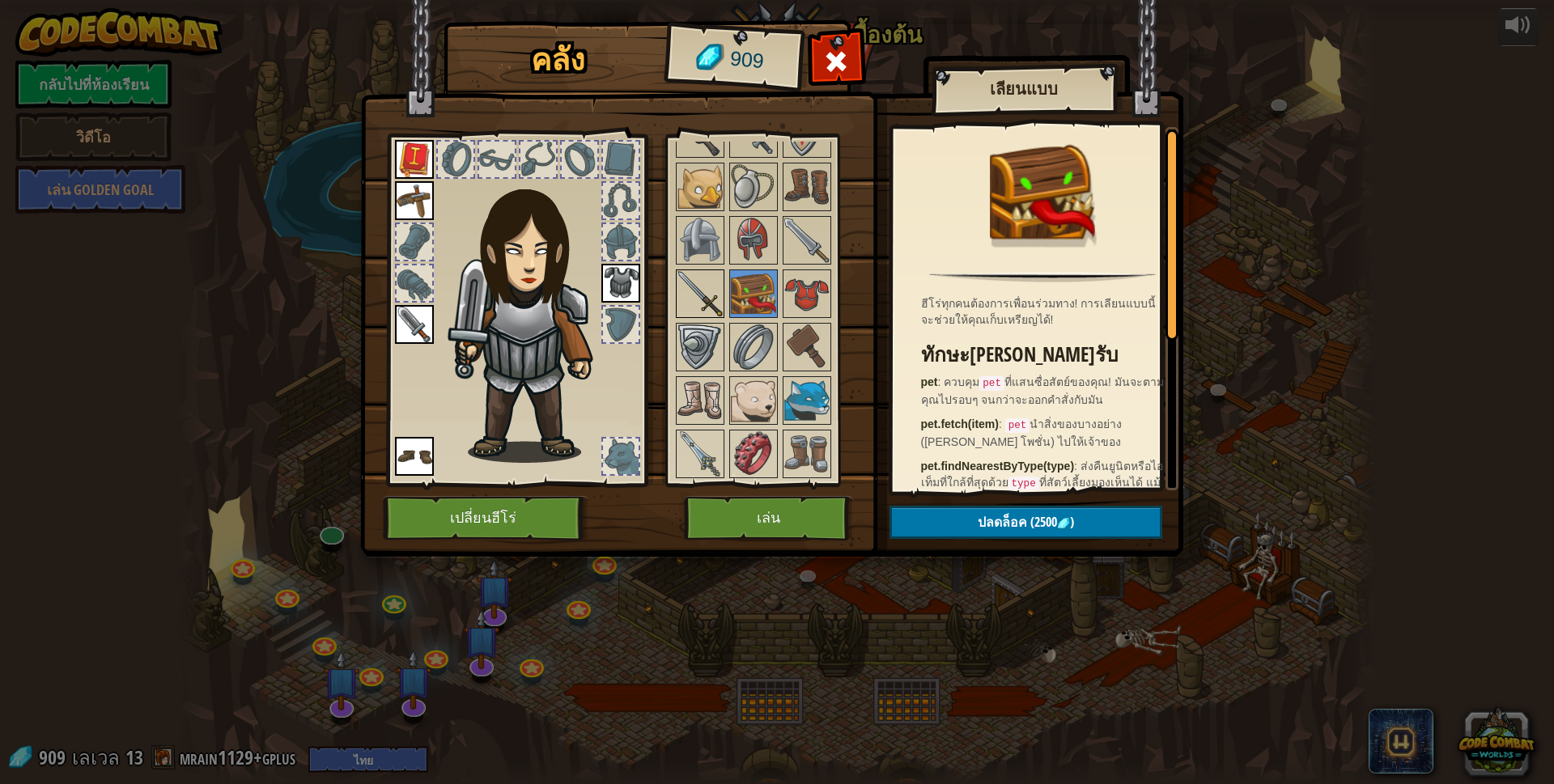
click at [719, 295] on img at bounding box center [700, 294] width 46 height 46
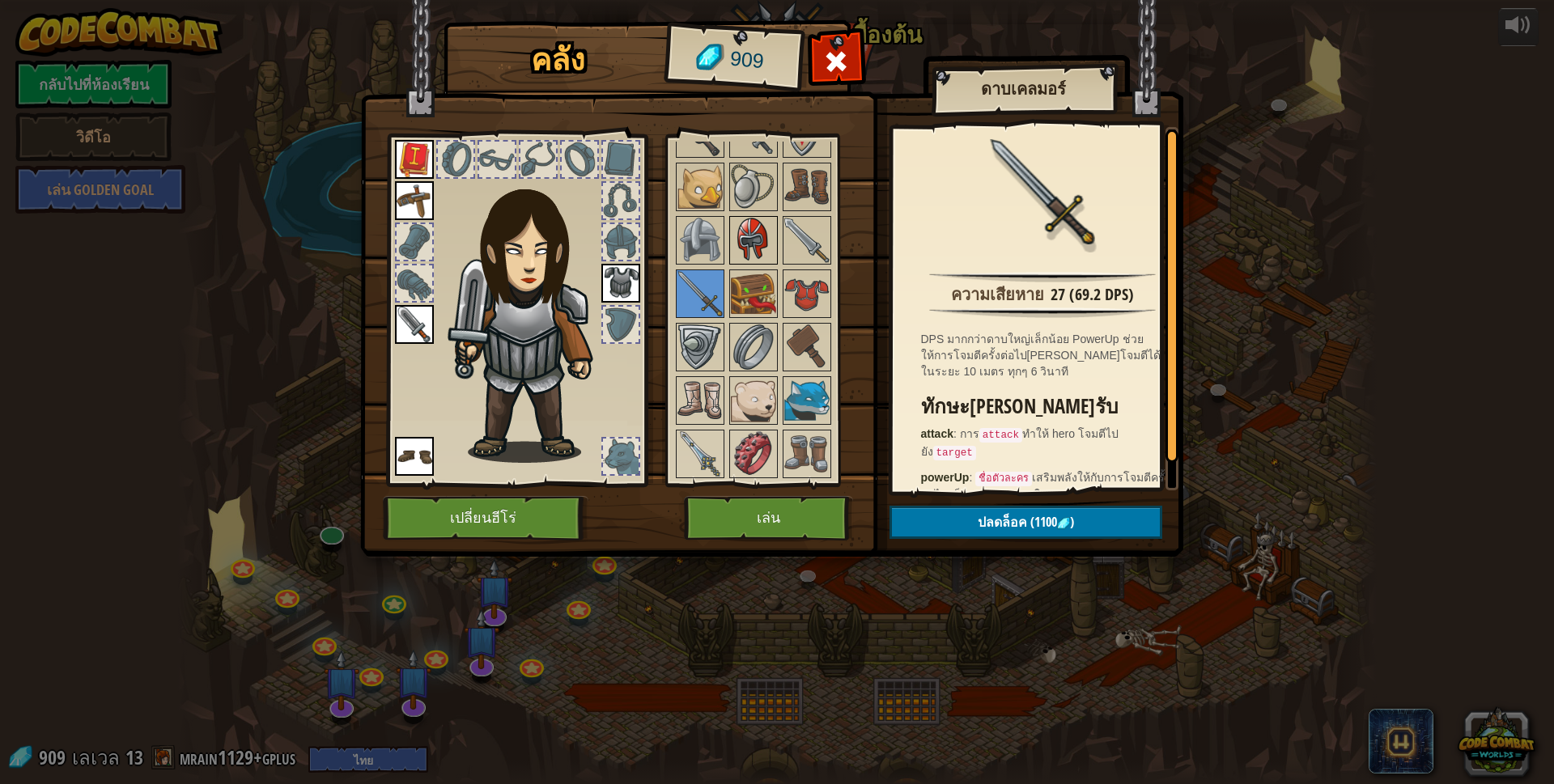
click at [731, 263] on div at bounding box center [753, 240] width 48 height 48
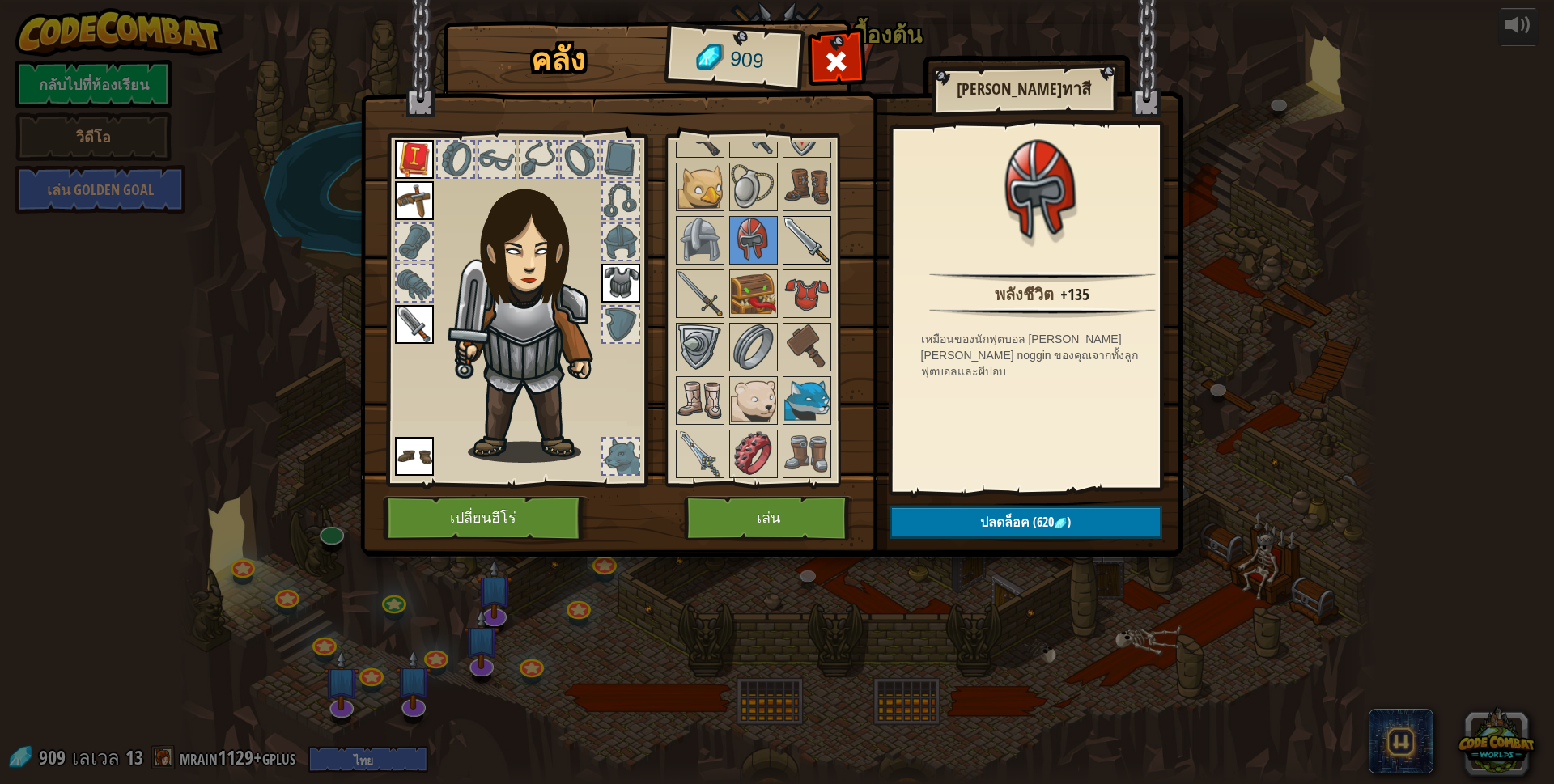
click at [792, 238] on img at bounding box center [807, 240] width 46 height 46
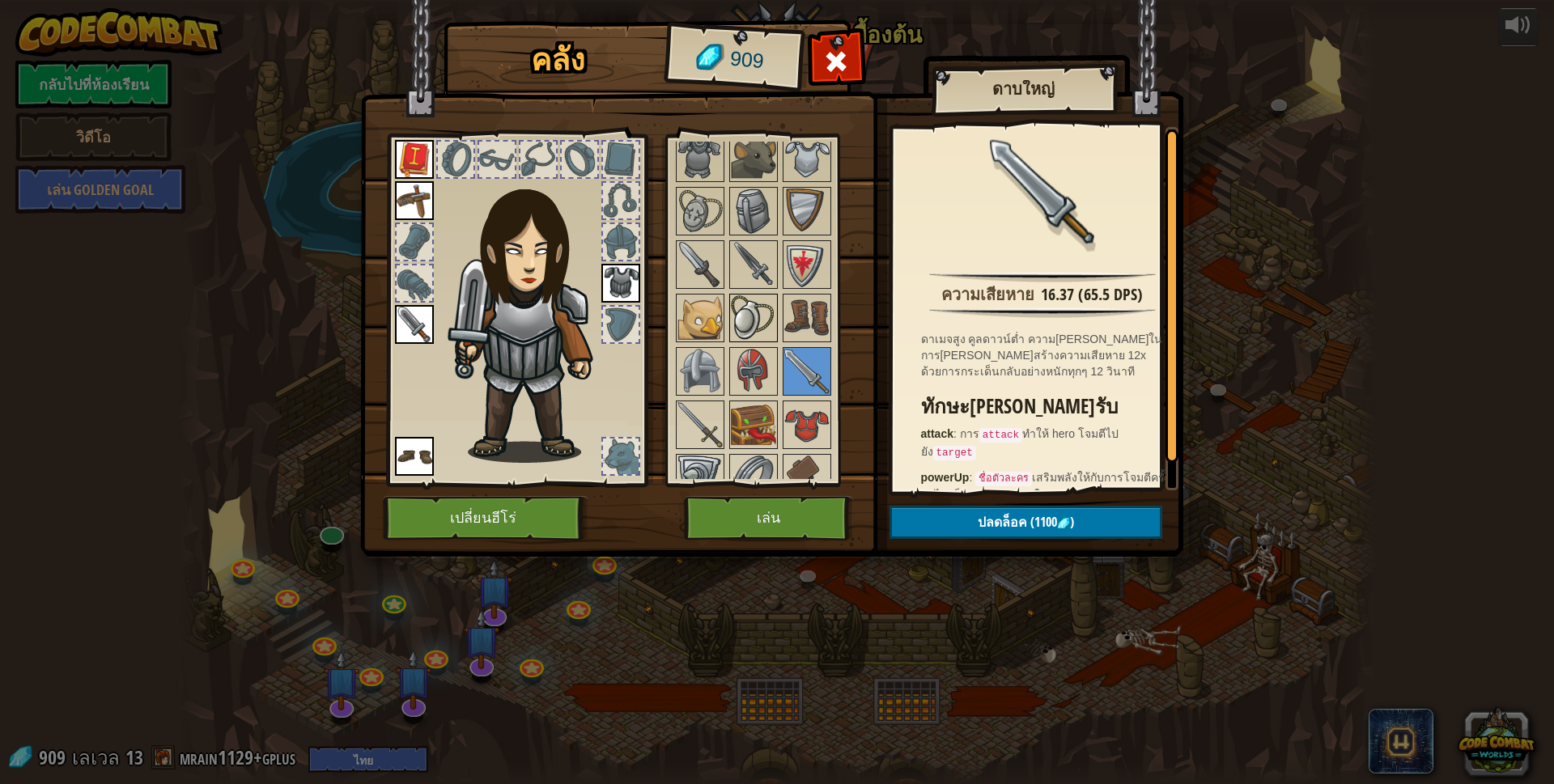
scroll to position [594, 0]
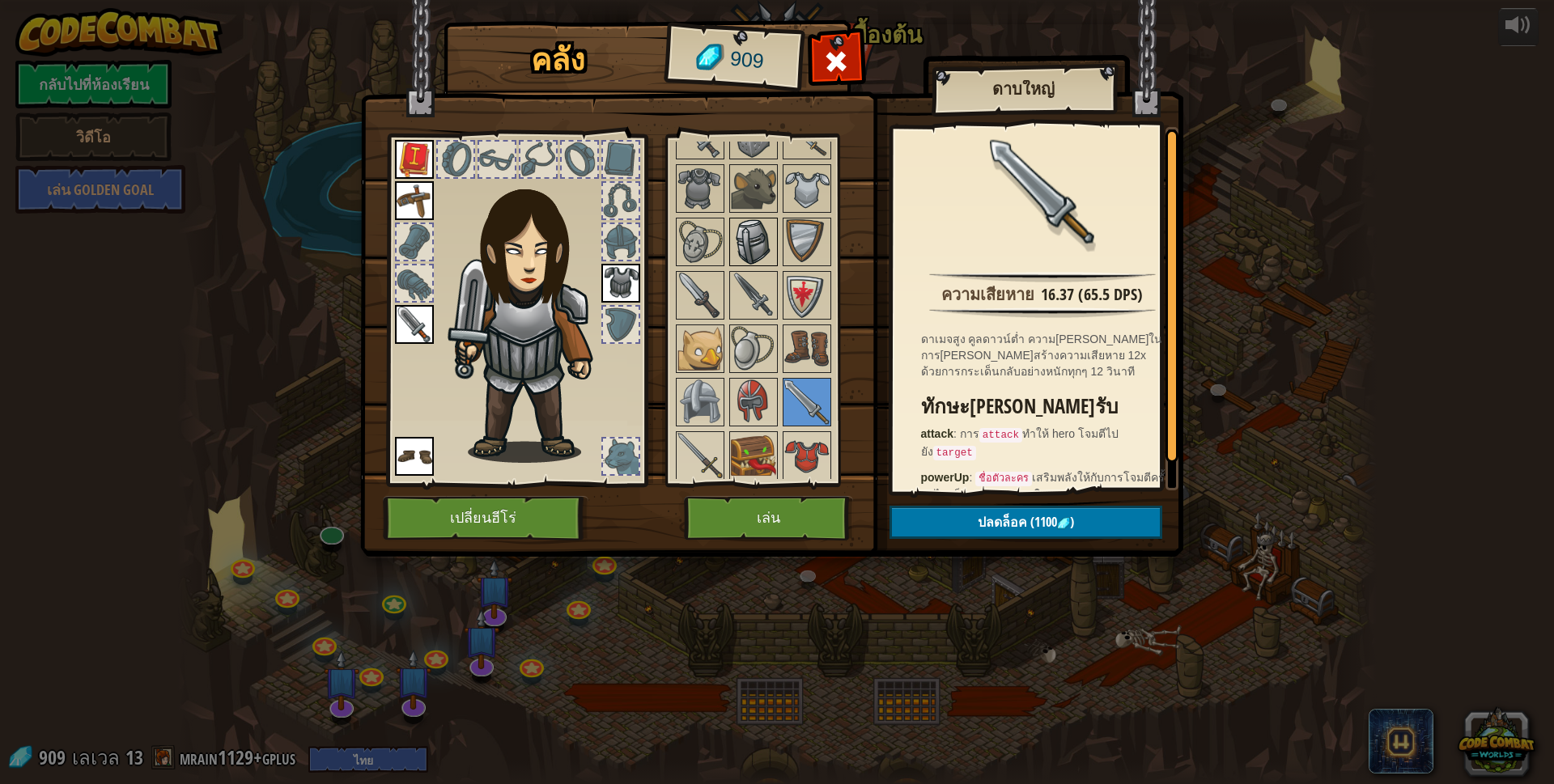
click at [760, 251] on img at bounding box center [754, 242] width 46 height 46
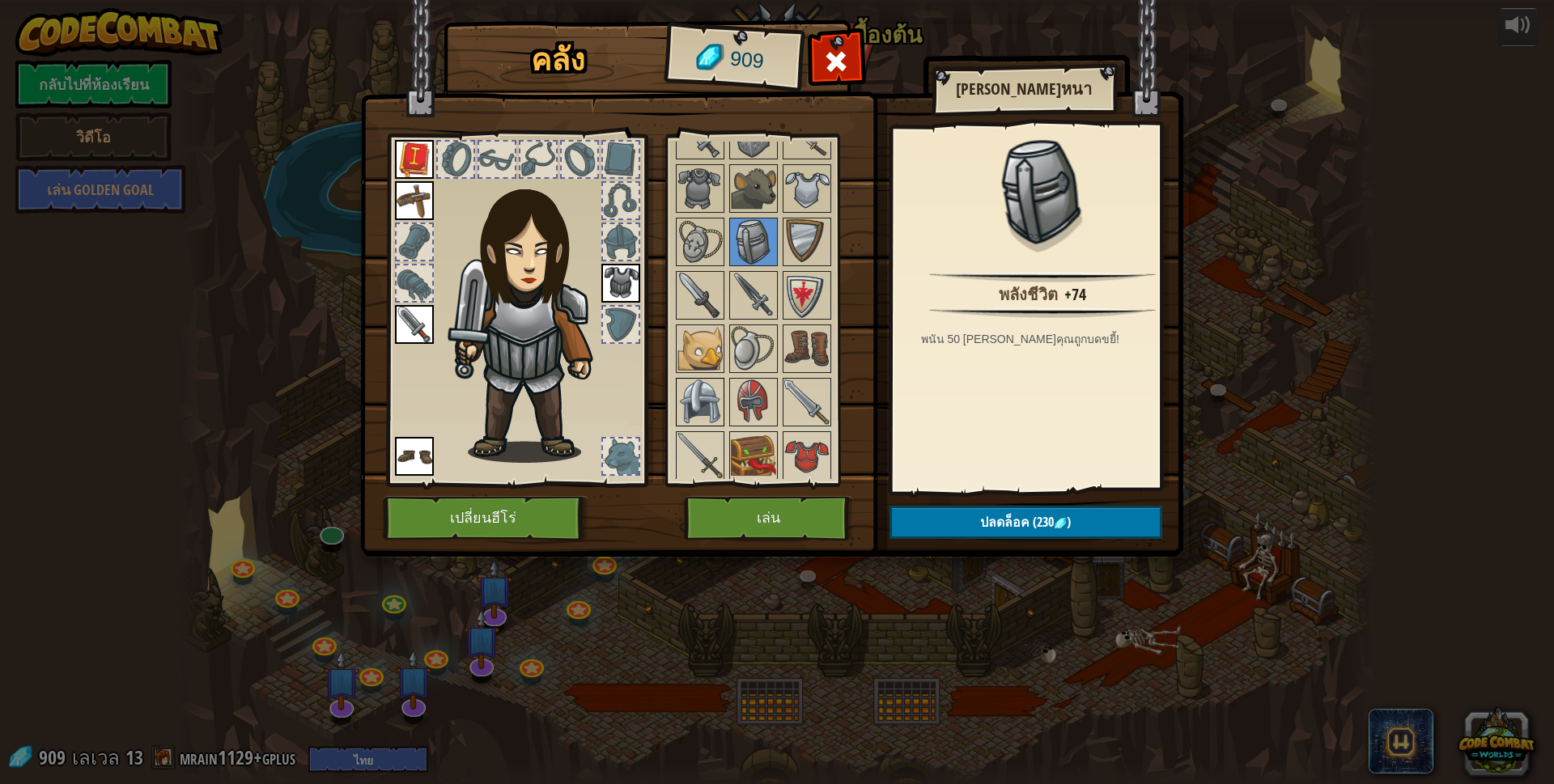
click at [696, 384] on img at bounding box center [700, 402] width 46 height 46
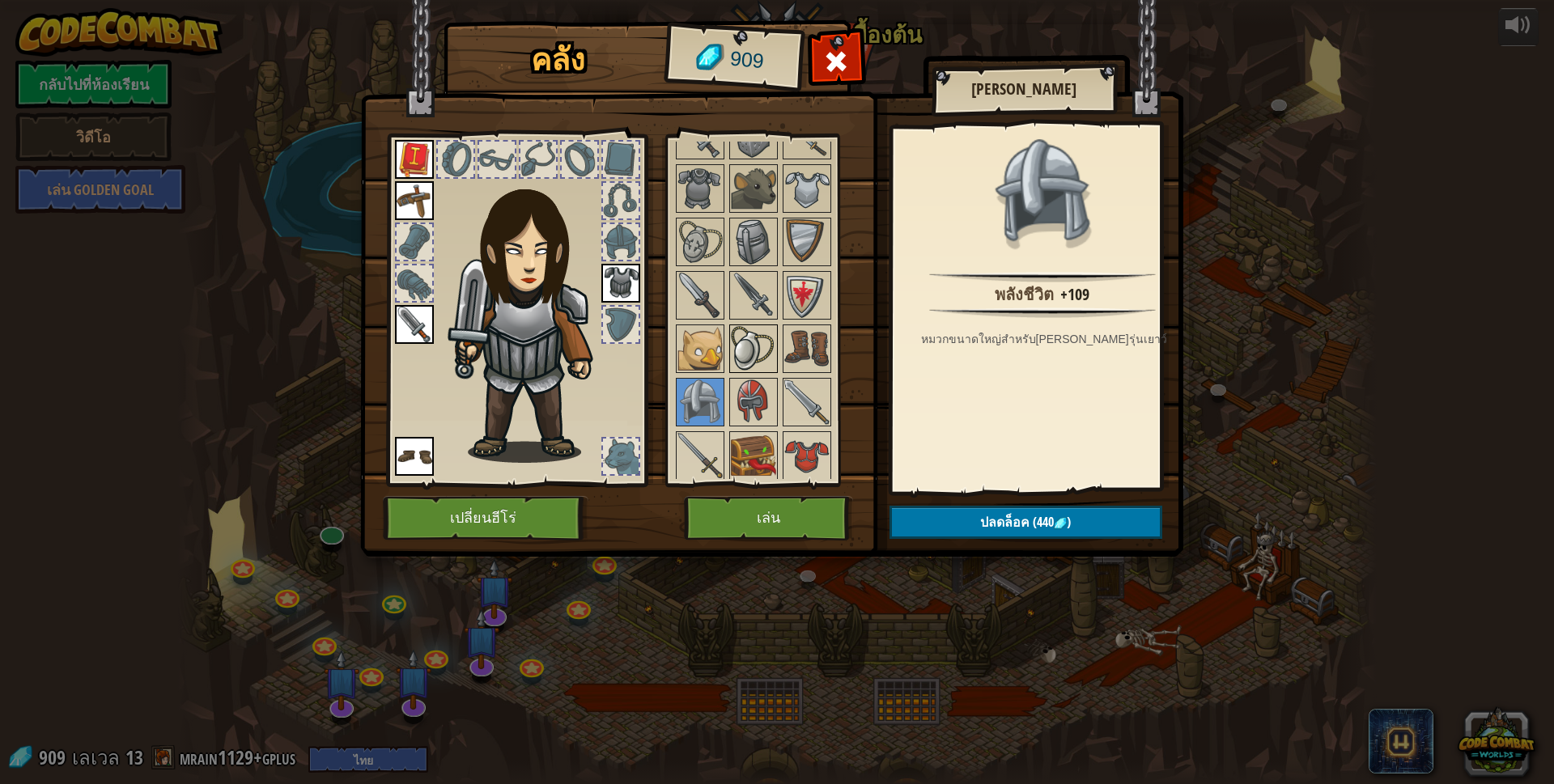
click at [733, 328] on img at bounding box center [754, 349] width 46 height 46
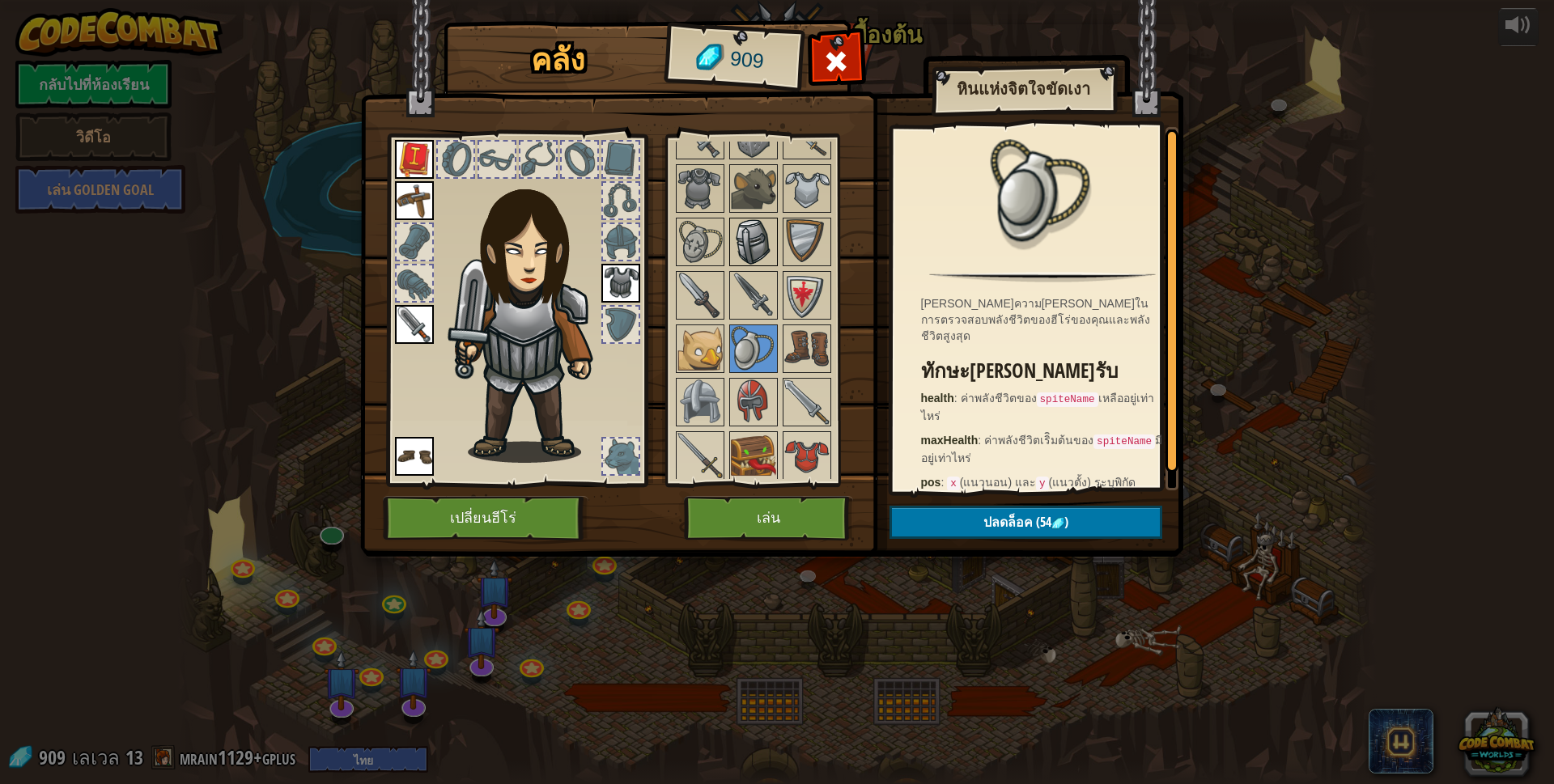
click at [762, 235] on img at bounding box center [754, 242] width 46 height 46
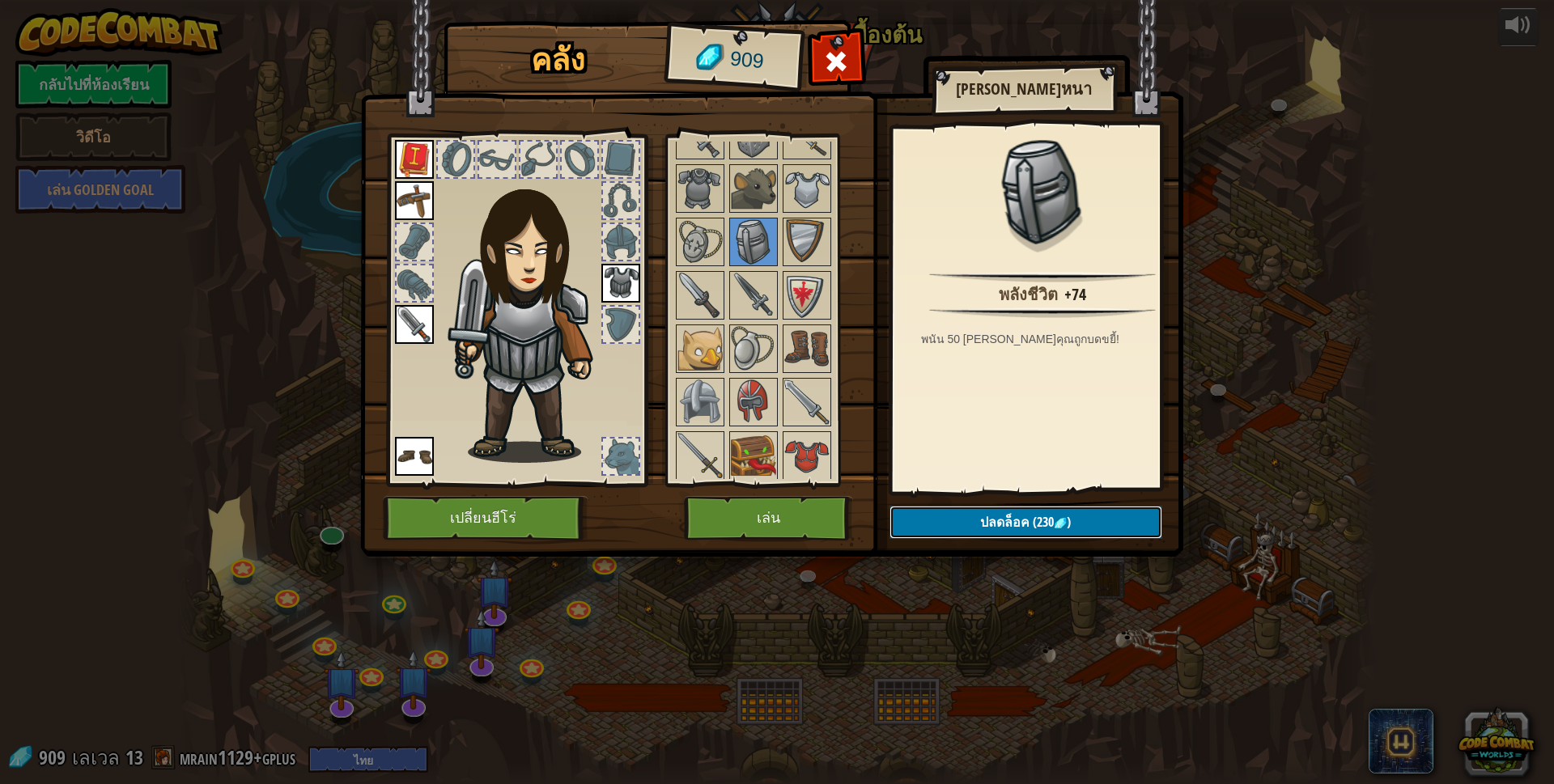
click at [999, 518] on span "ปลดล็อค" at bounding box center [1004, 522] width 49 height 18
click at [999, 518] on button "ยืนยัน" at bounding box center [1026, 522] width 273 height 33
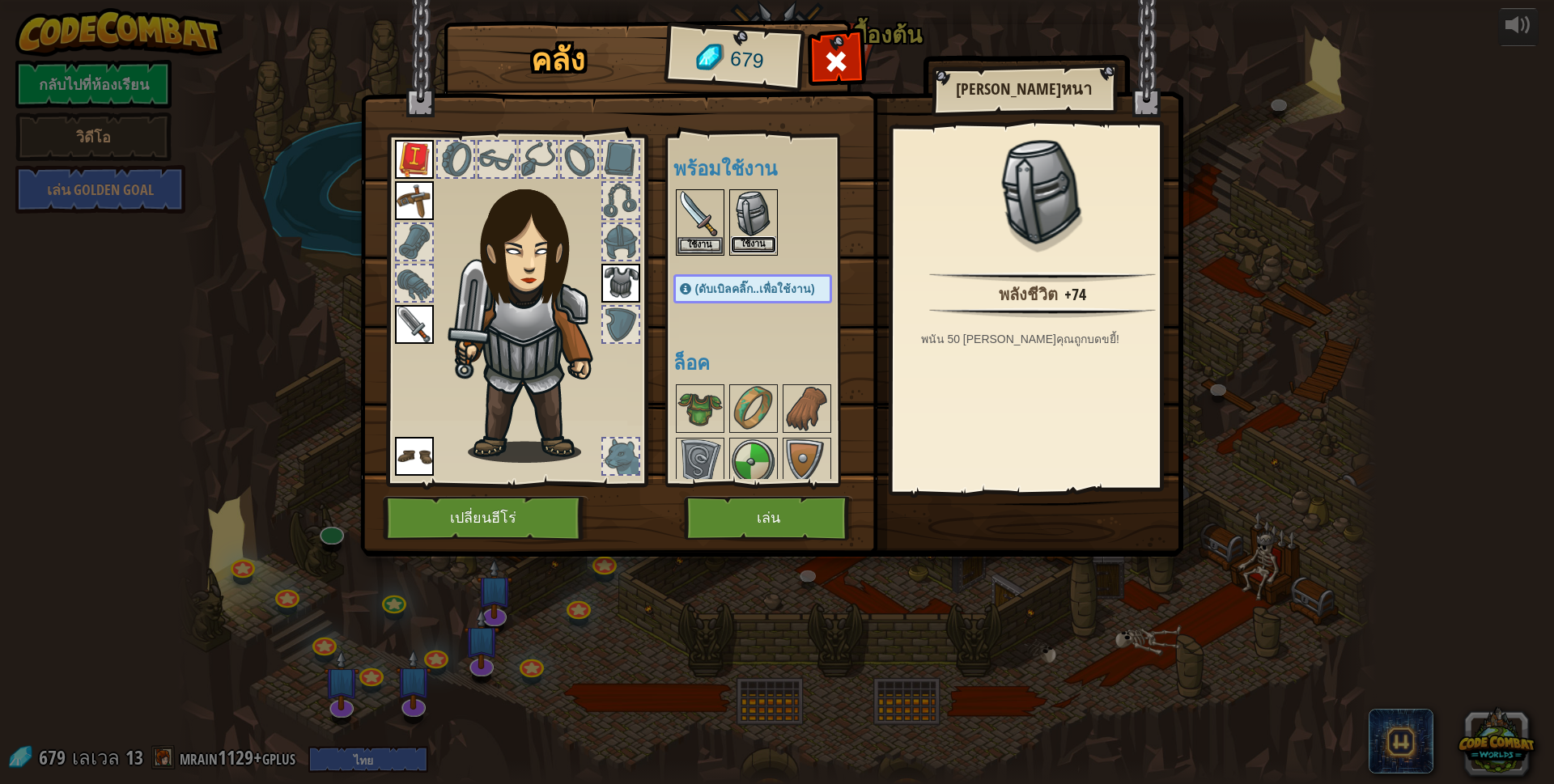
click at [749, 239] on button "ใช้งาน" at bounding box center [754, 245] width 46 height 17
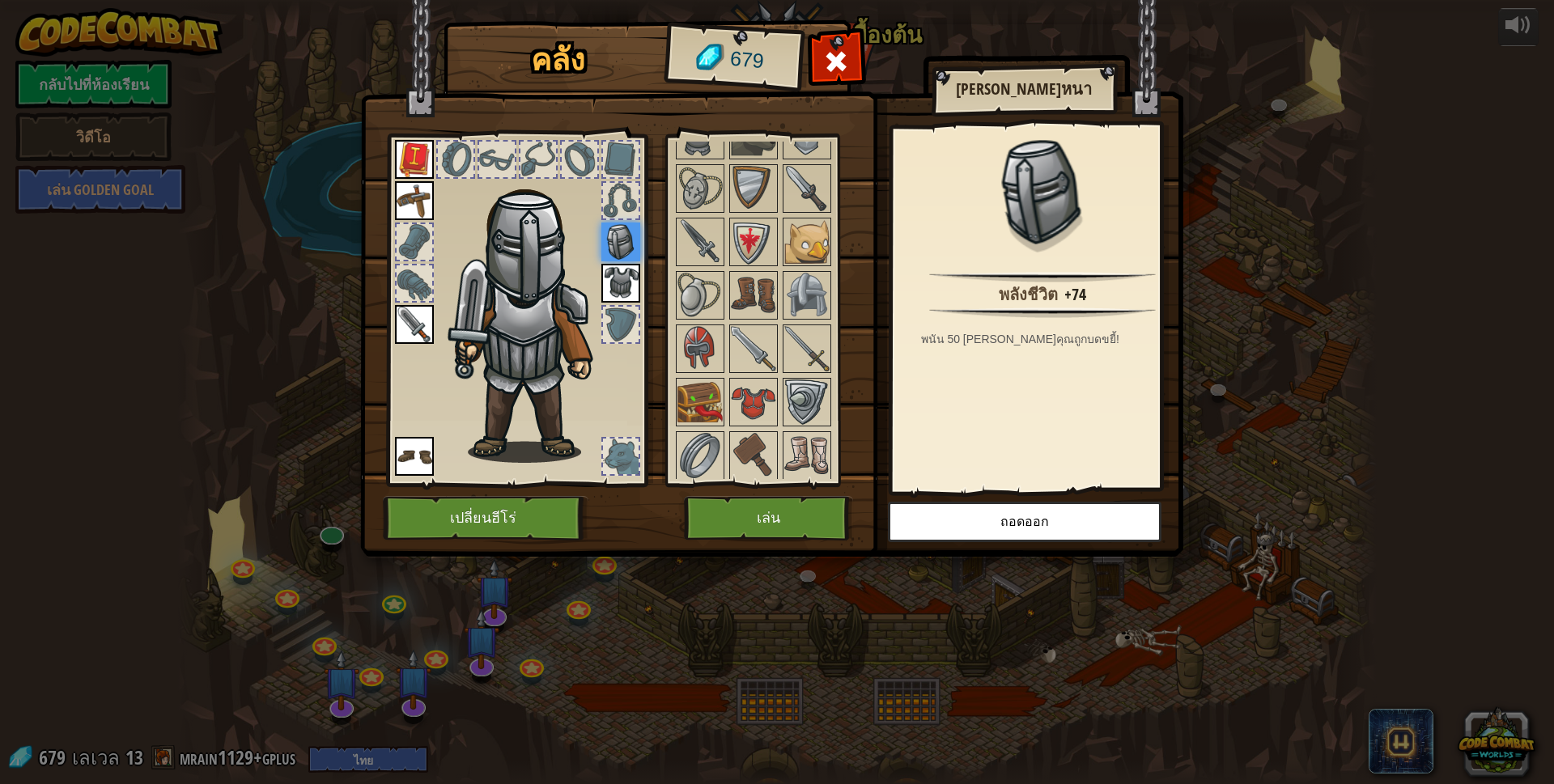
scroll to position [728, 0]
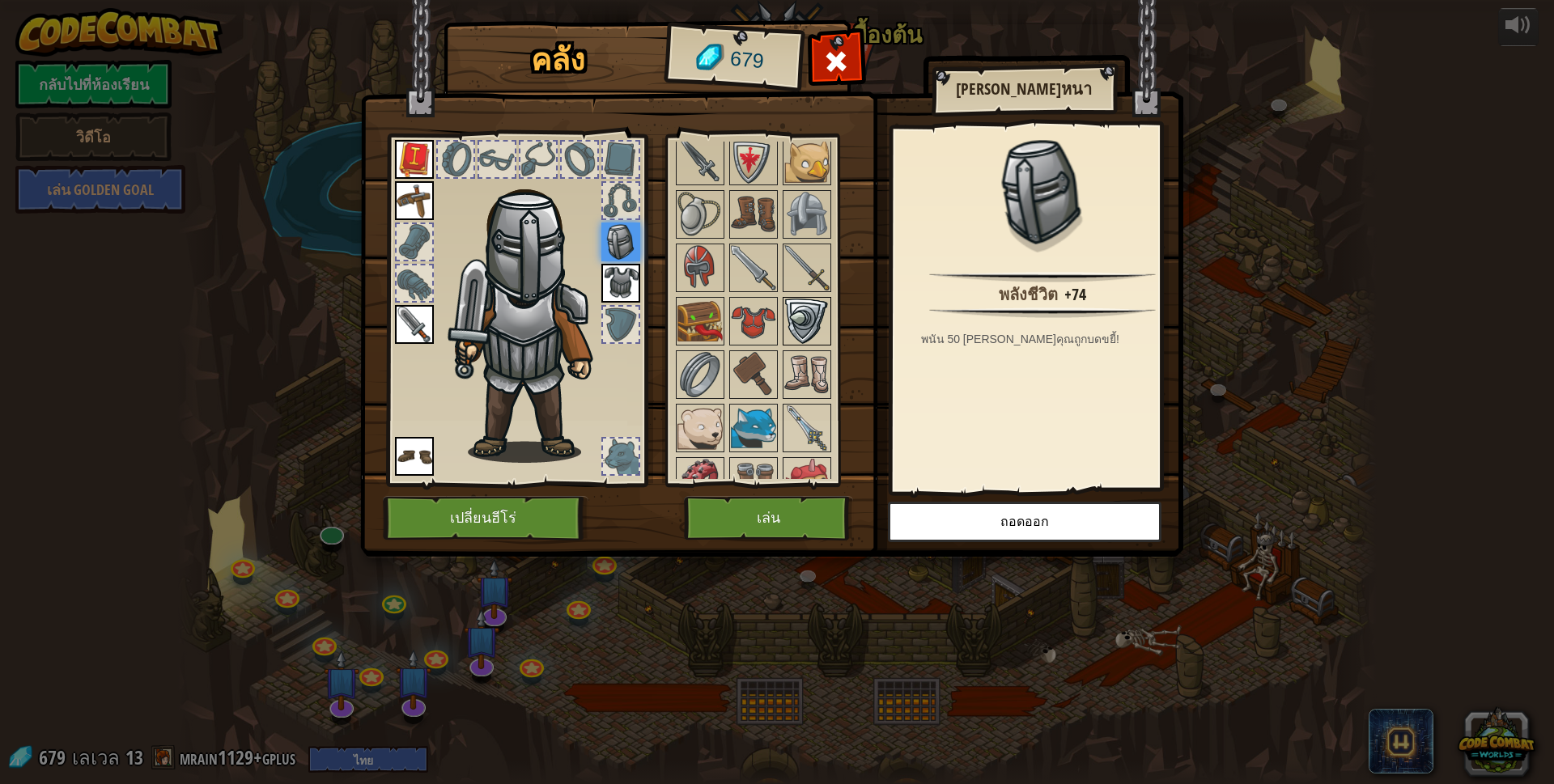
click at [808, 313] on img at bounding box center [807, 322] width 46 height 46
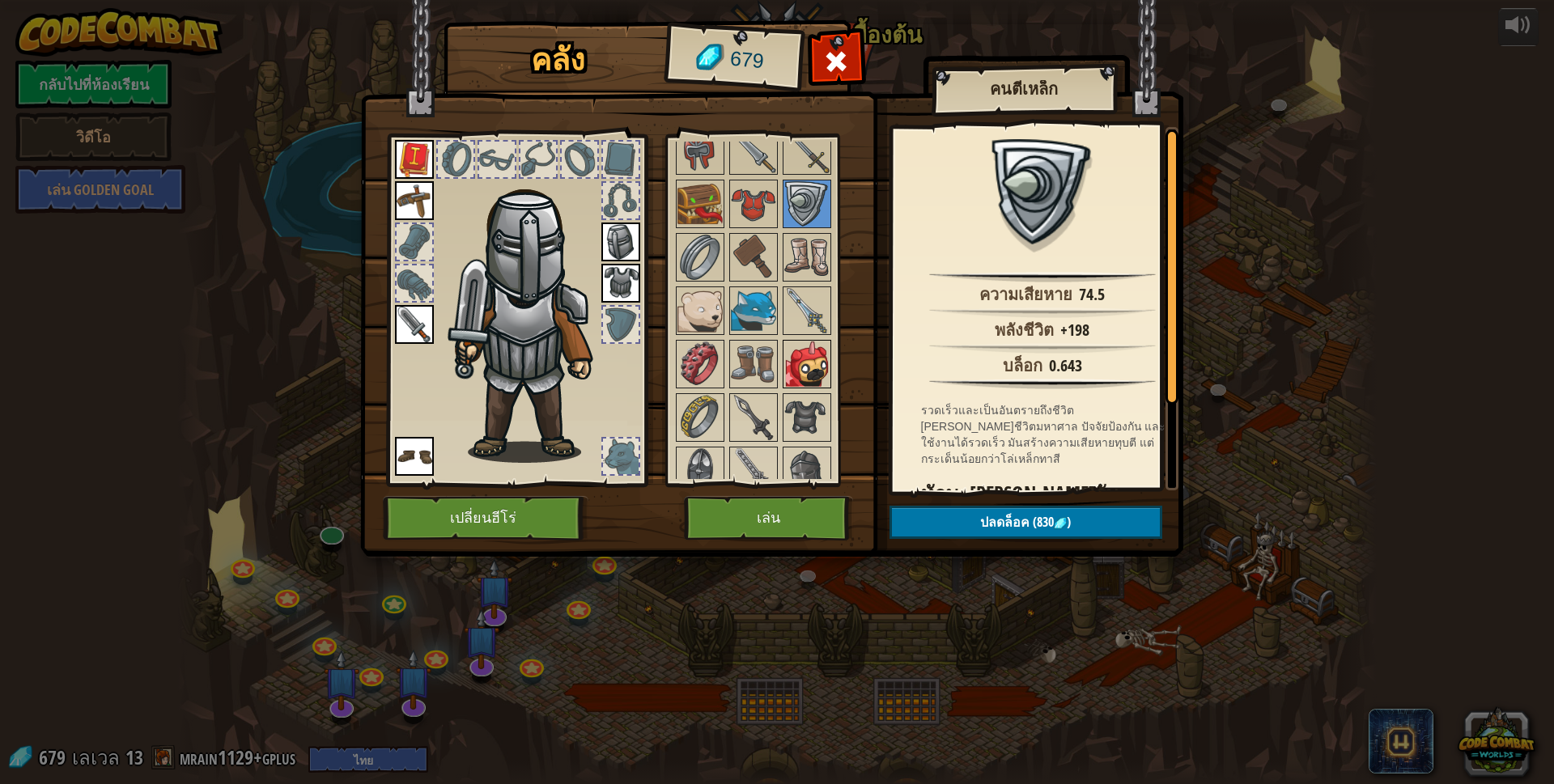
scroll to position [864, 0]
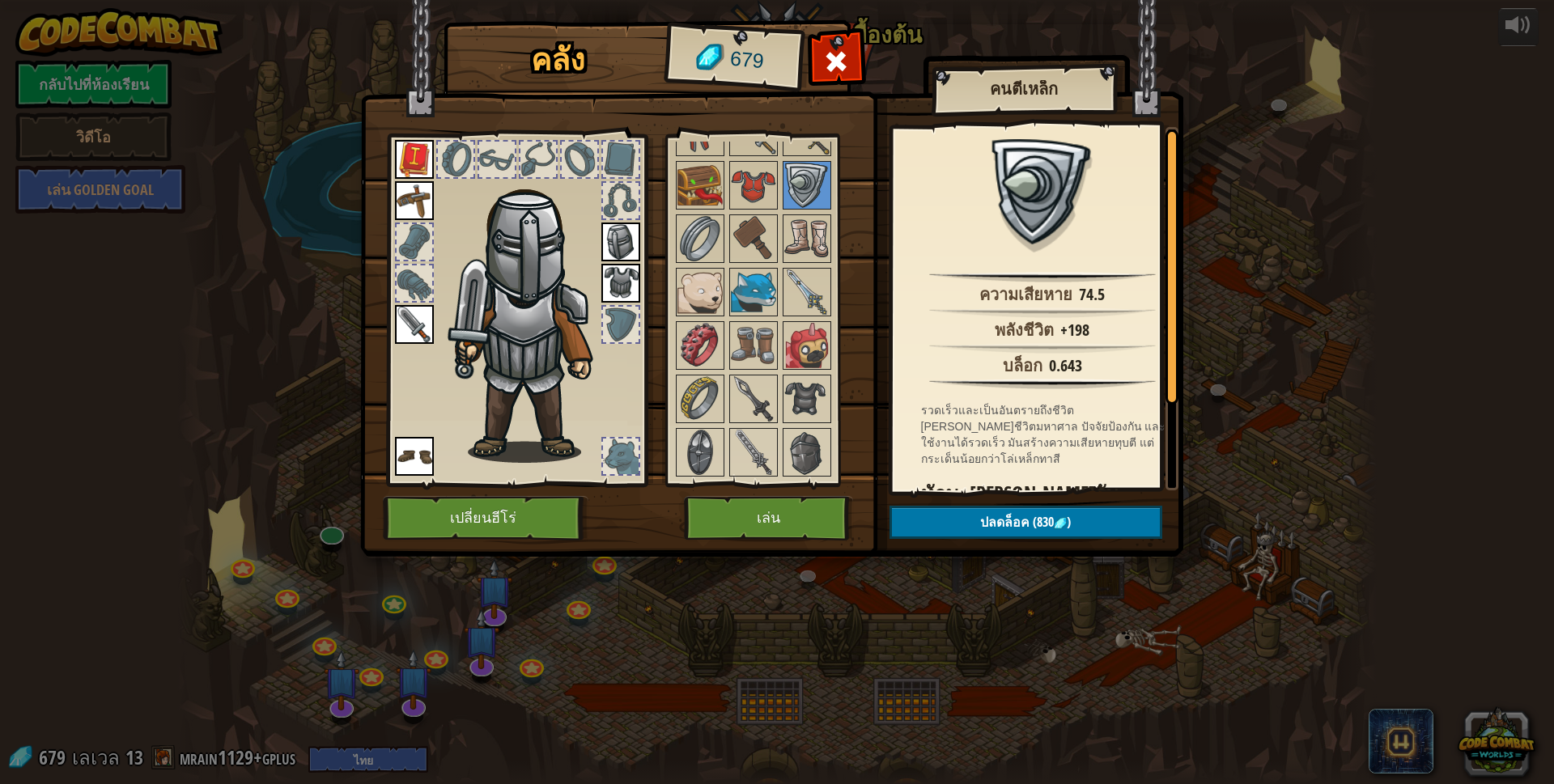
click at [699, 440] on img at bounding box center [700, 452] width 46 height 46
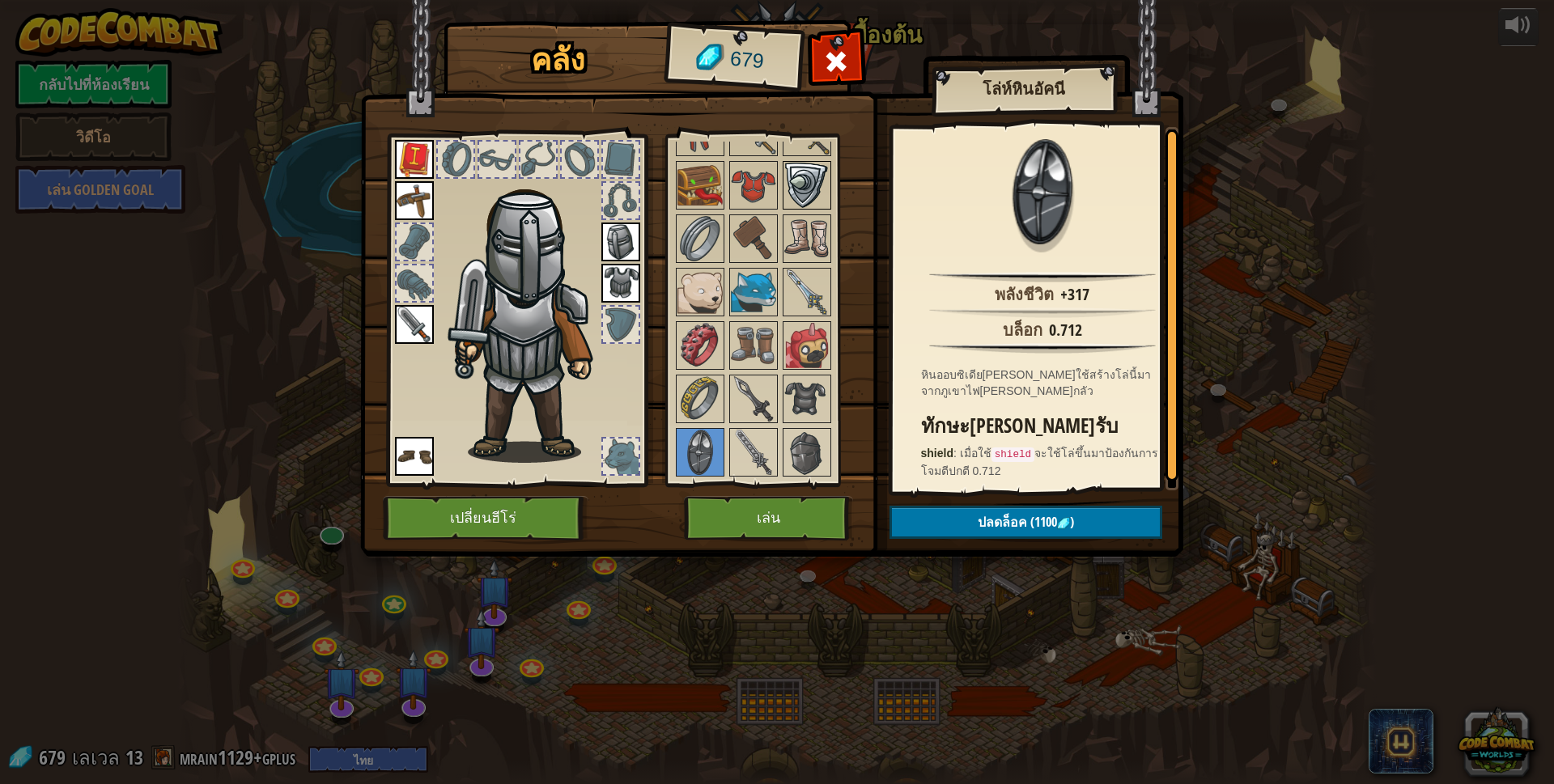
click at [799, 168] on img at bounding box center [807, 185] width 46 height 46
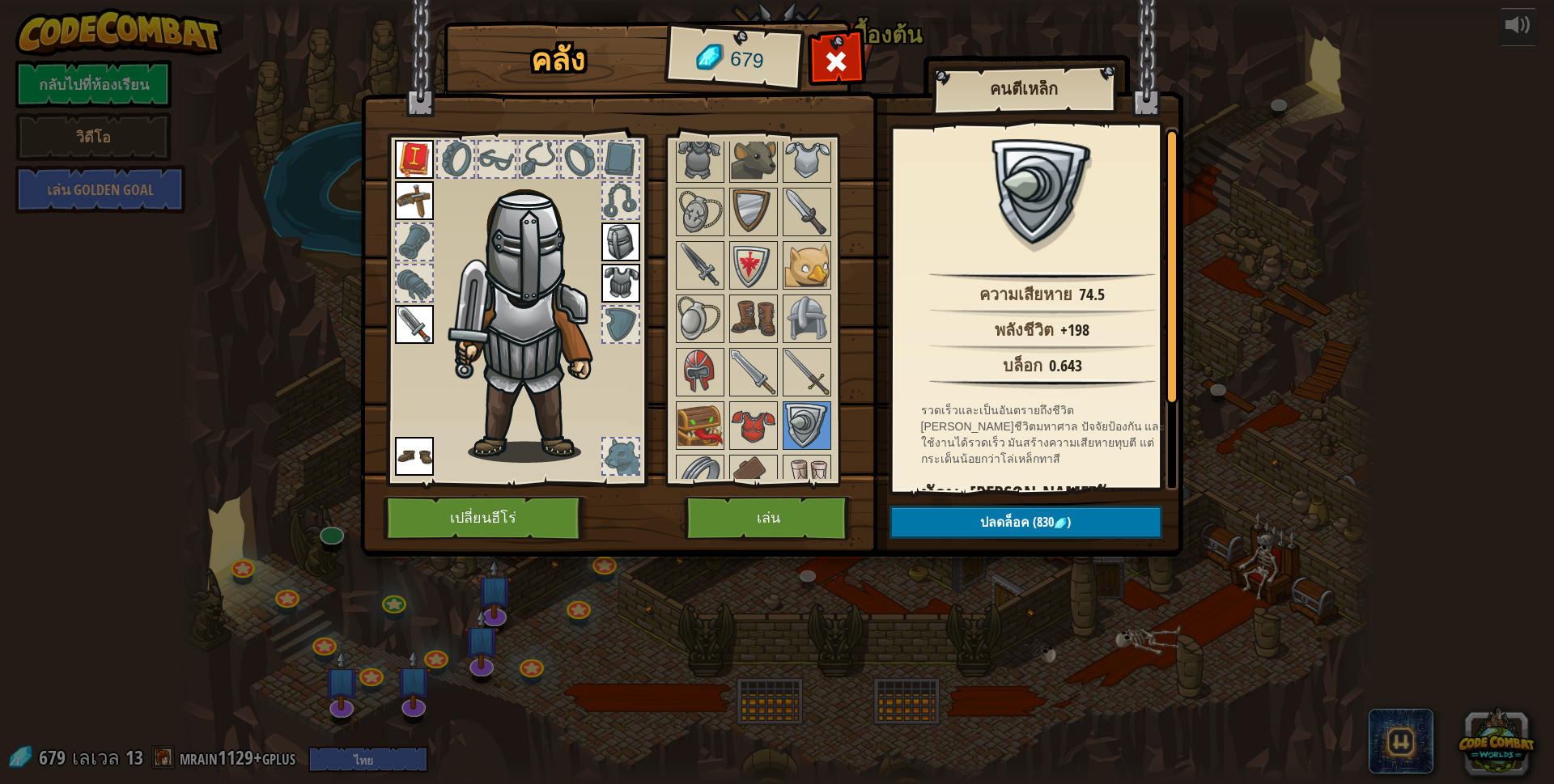
scroll to position [621, 0]
click at [757, 261] on img at bounding box center [754, 268] width 46 height 46
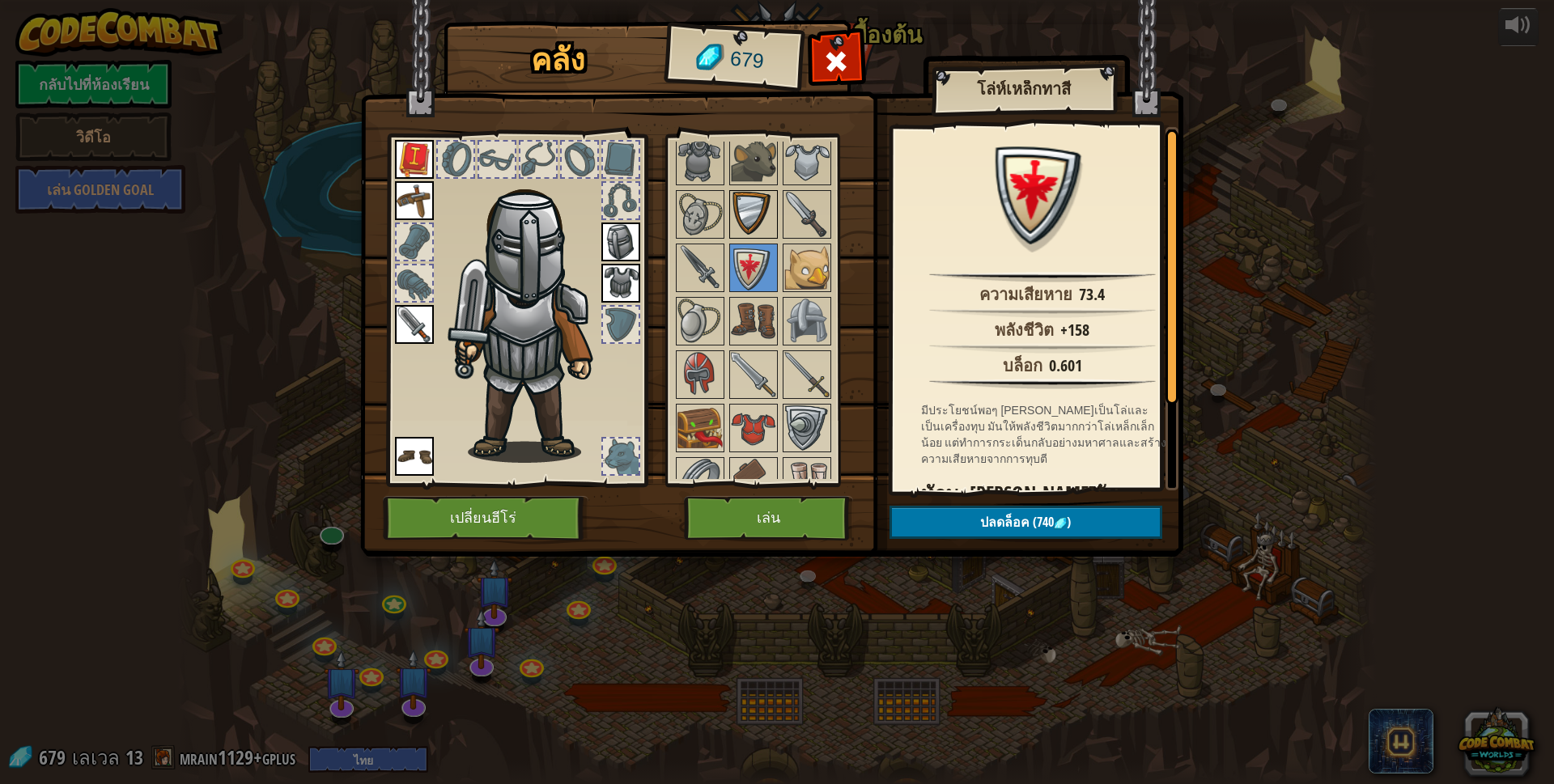
click at [746, 229] on img at bounding box center [754, 214] width 46 height 46
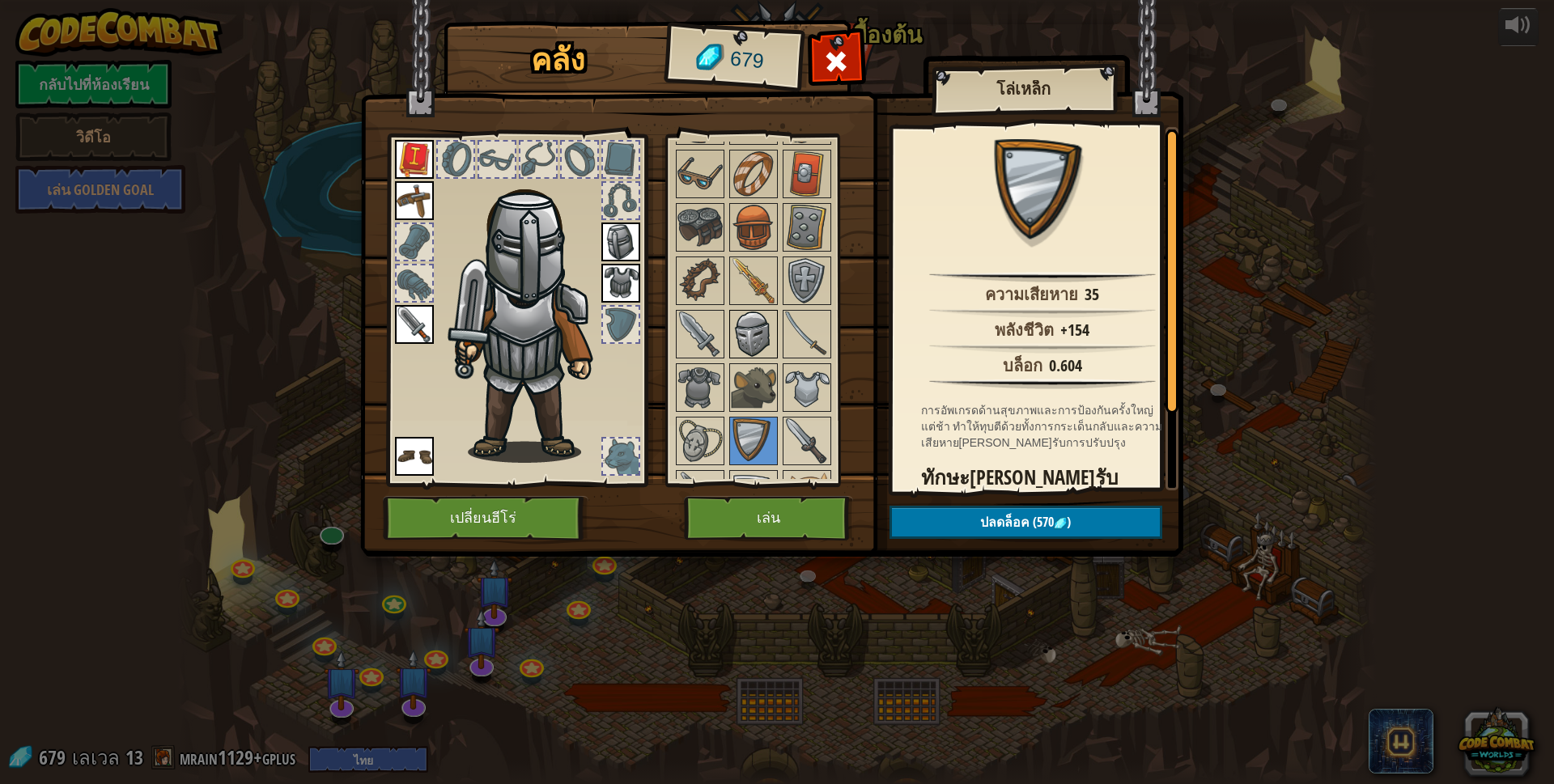
scroll to position [378, 0]
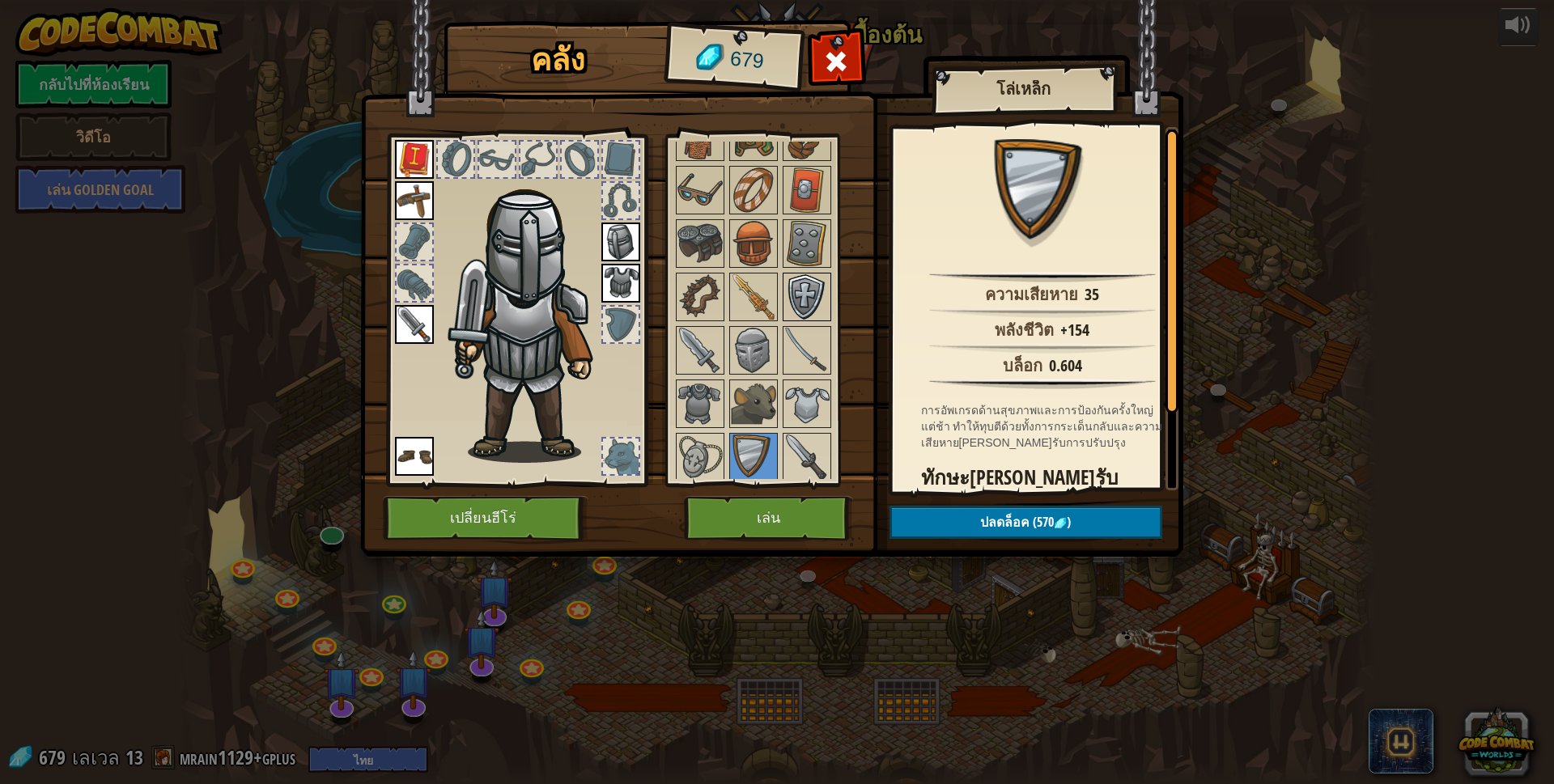
click at [800, 291] on img at bounding box center [807, 297] width 46 height 46
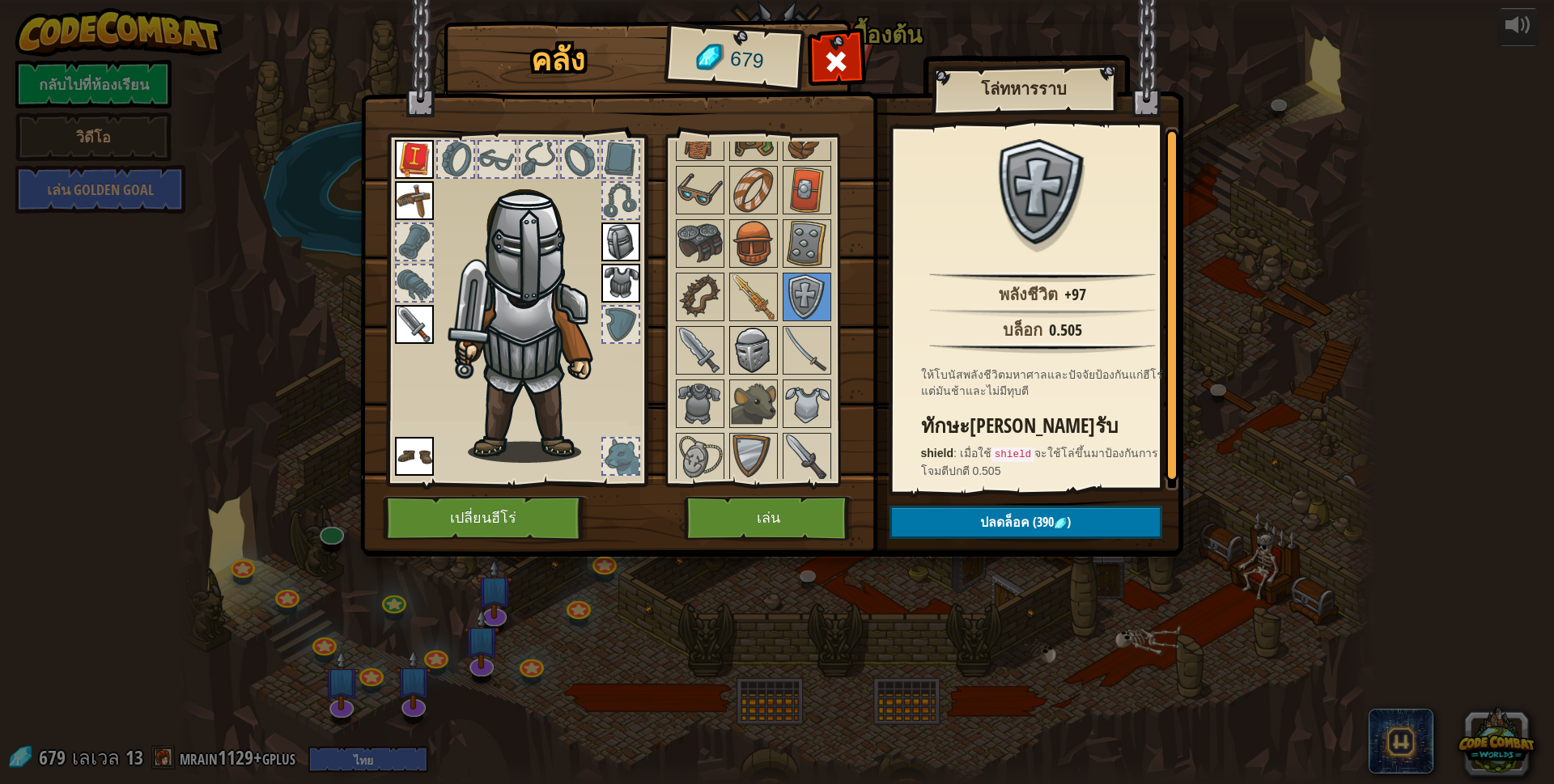
click at [758, 345] on img at bounding box center [754, 351] width 46 height 46
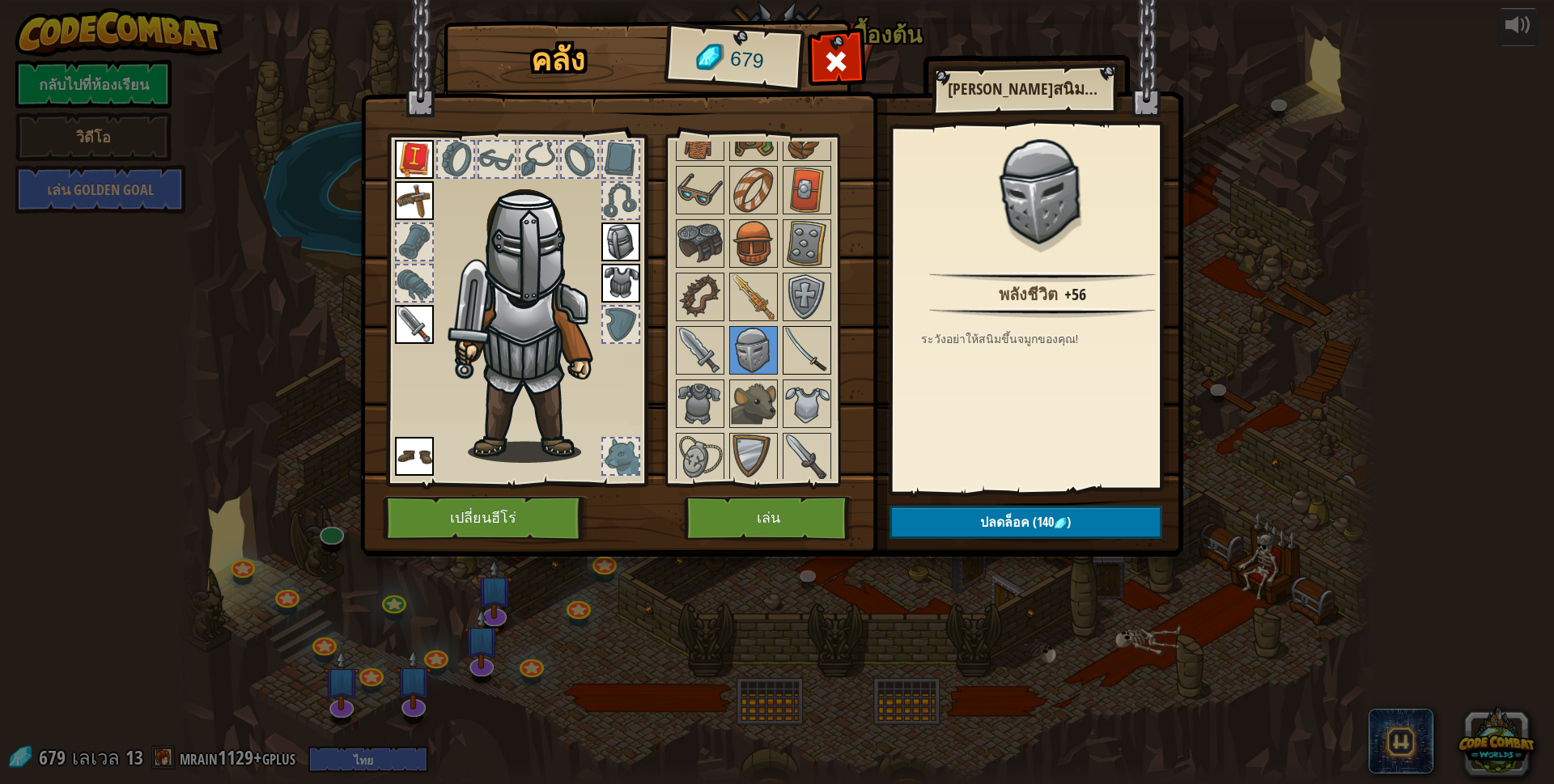
click at [784, 340] on img at bounding box center [807, 351] width 46 height 46
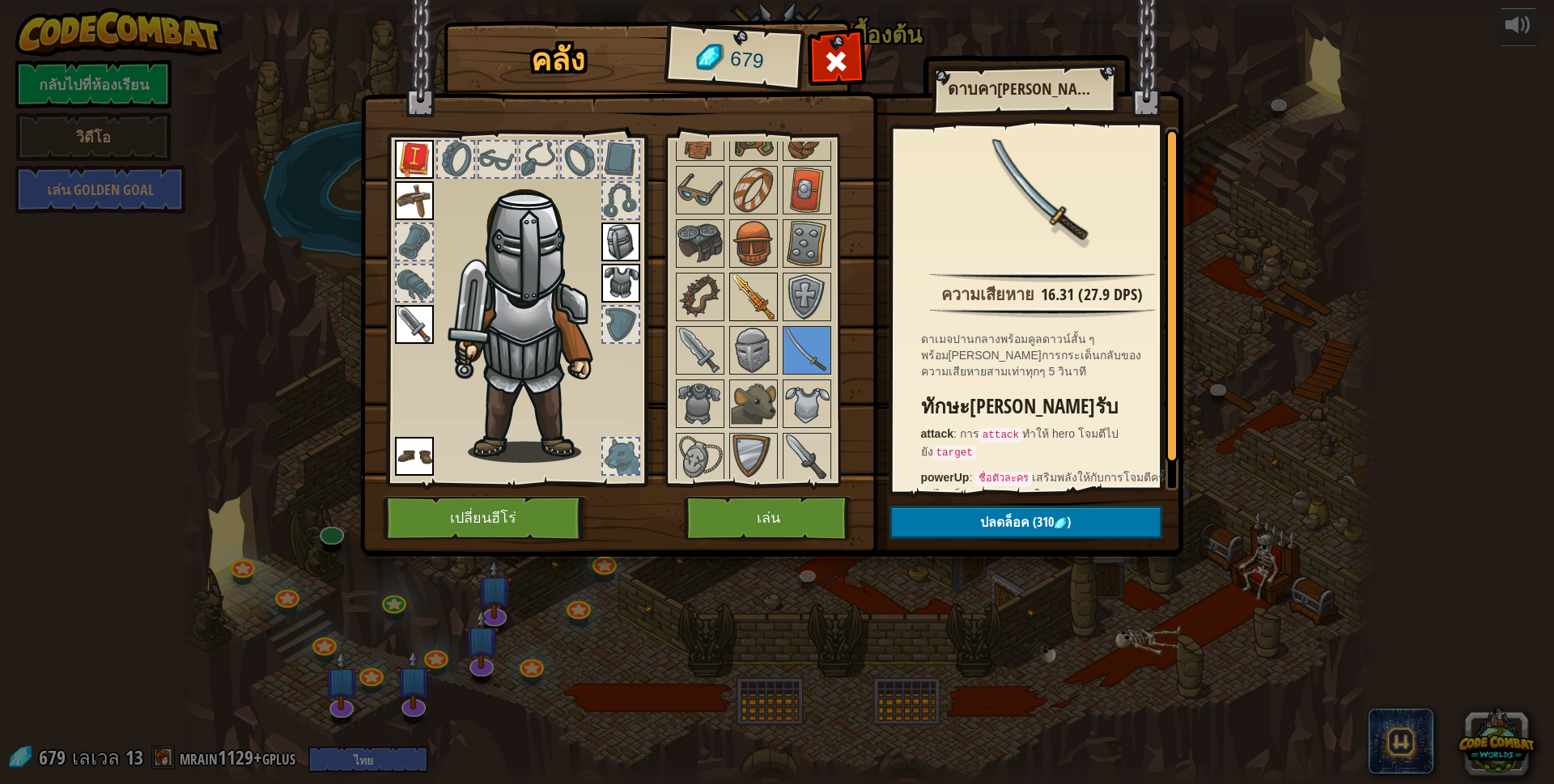
click at [755, 285] on img at bounding box center [754, 297] width 46 height 46
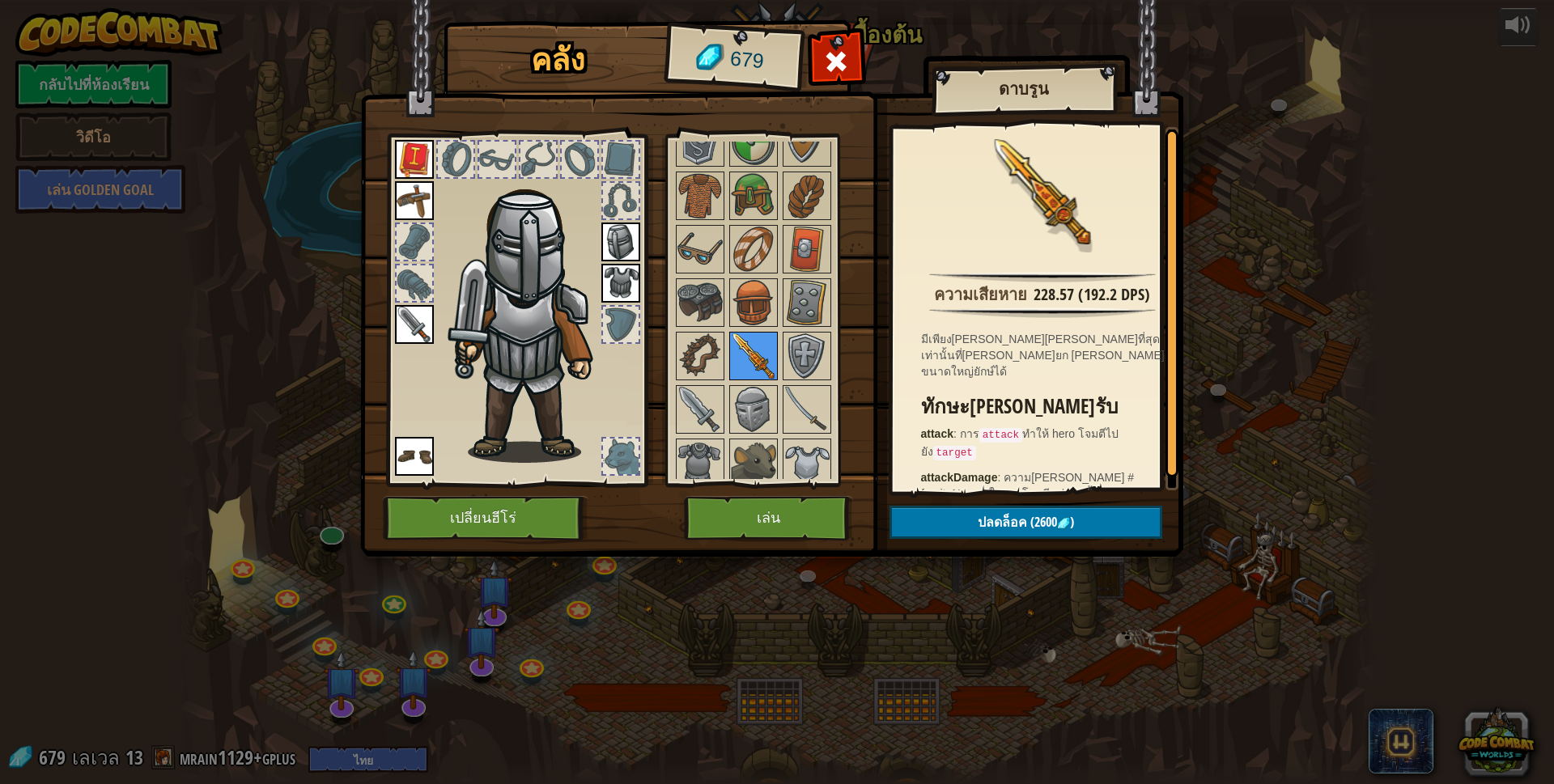
scroll to position [298, 0]
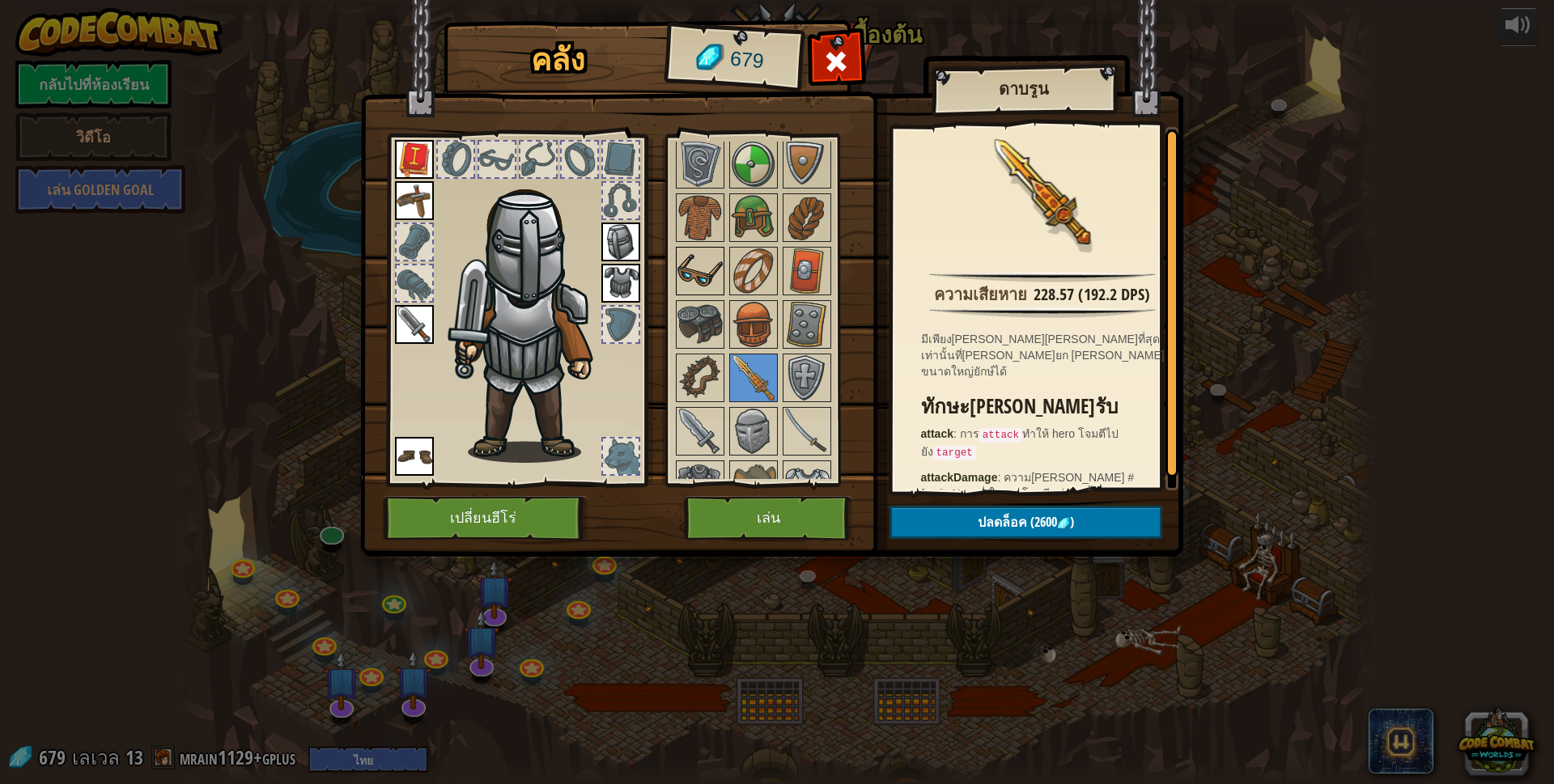
click at [703, 290] on img at bounding box center [700, 271] width 46 height 46
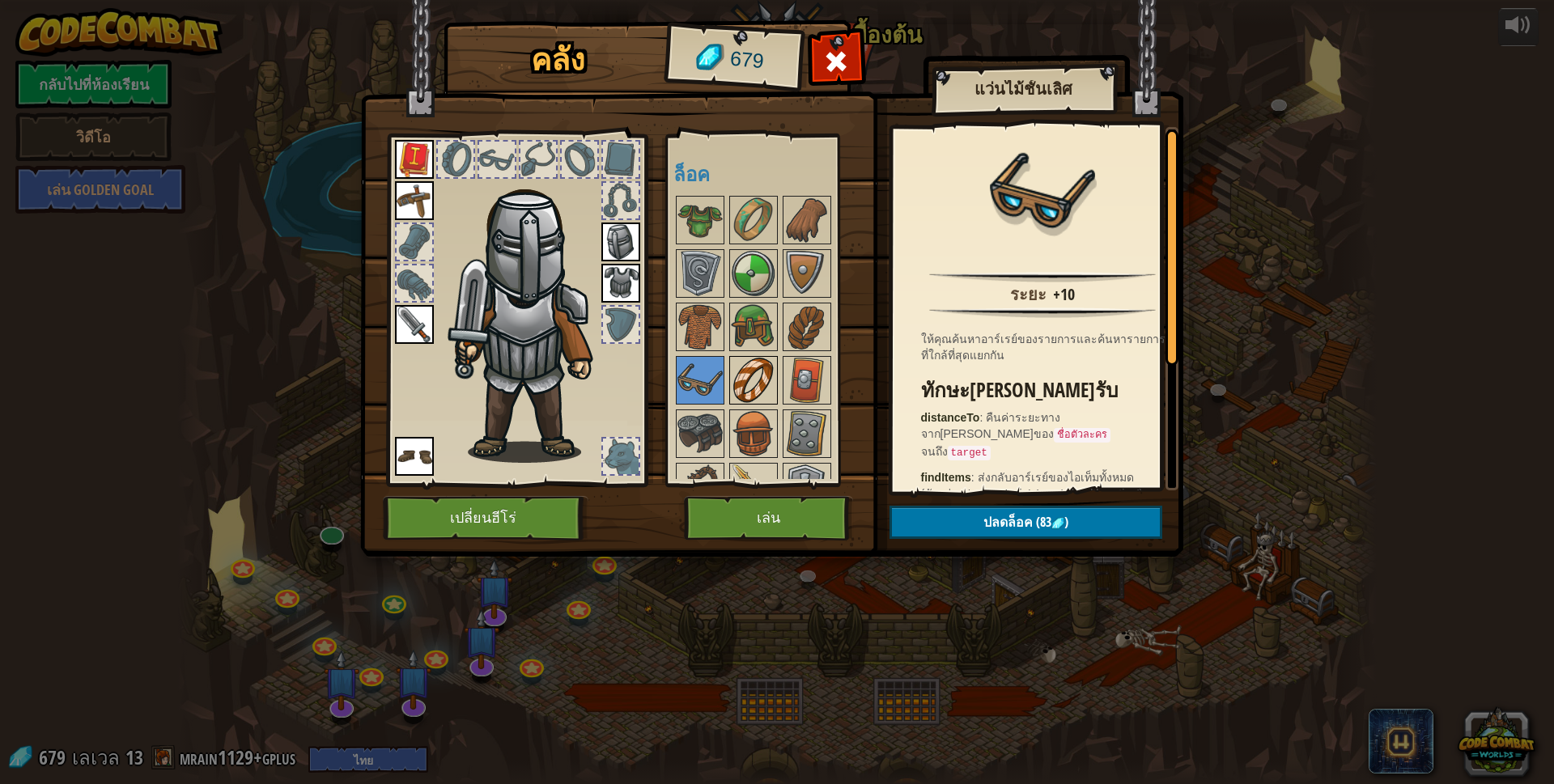
scroll to position [217, 0]
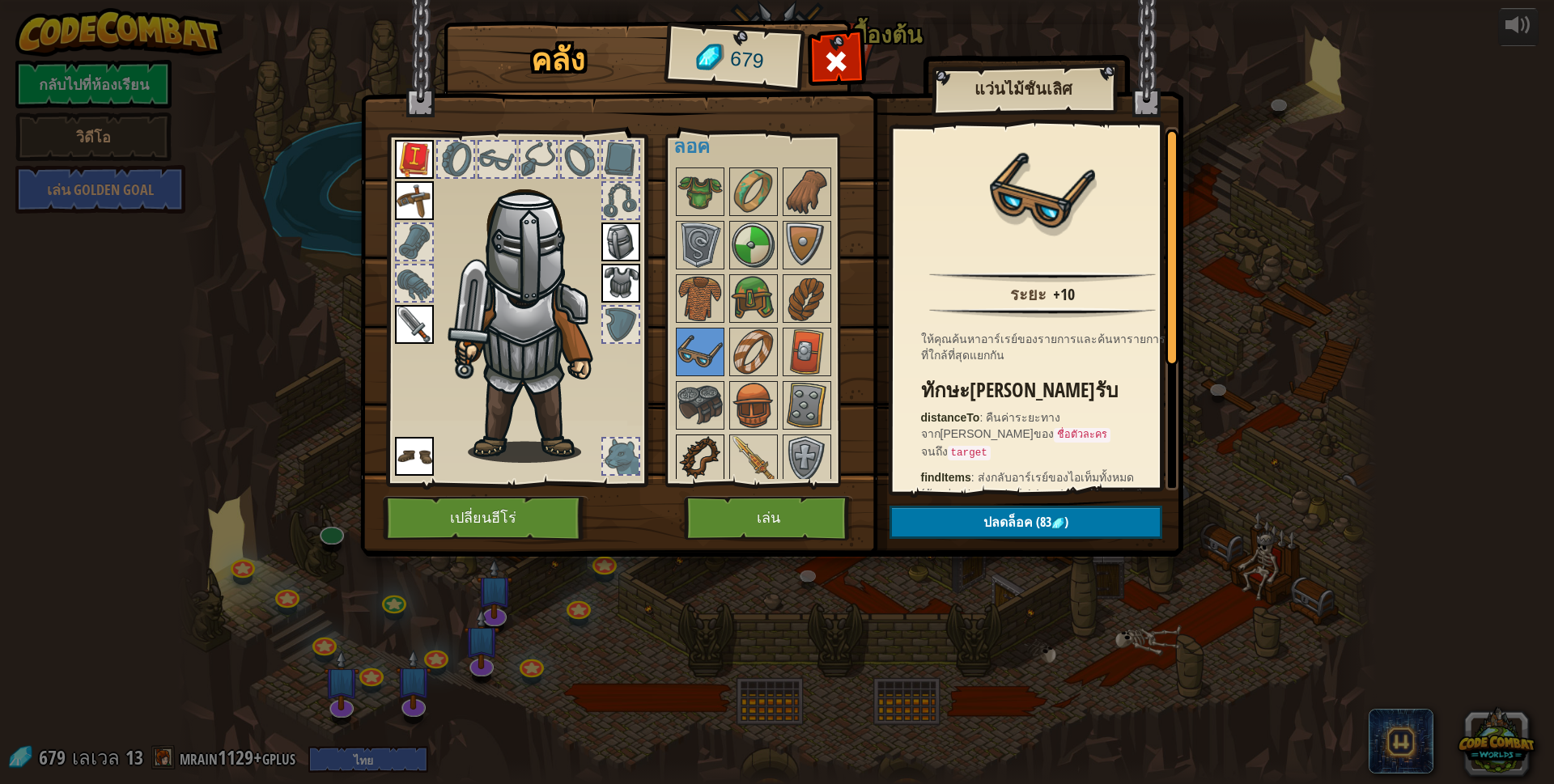
click at [708, 464] on img at bounding box center [700, 459] width 46 height 46
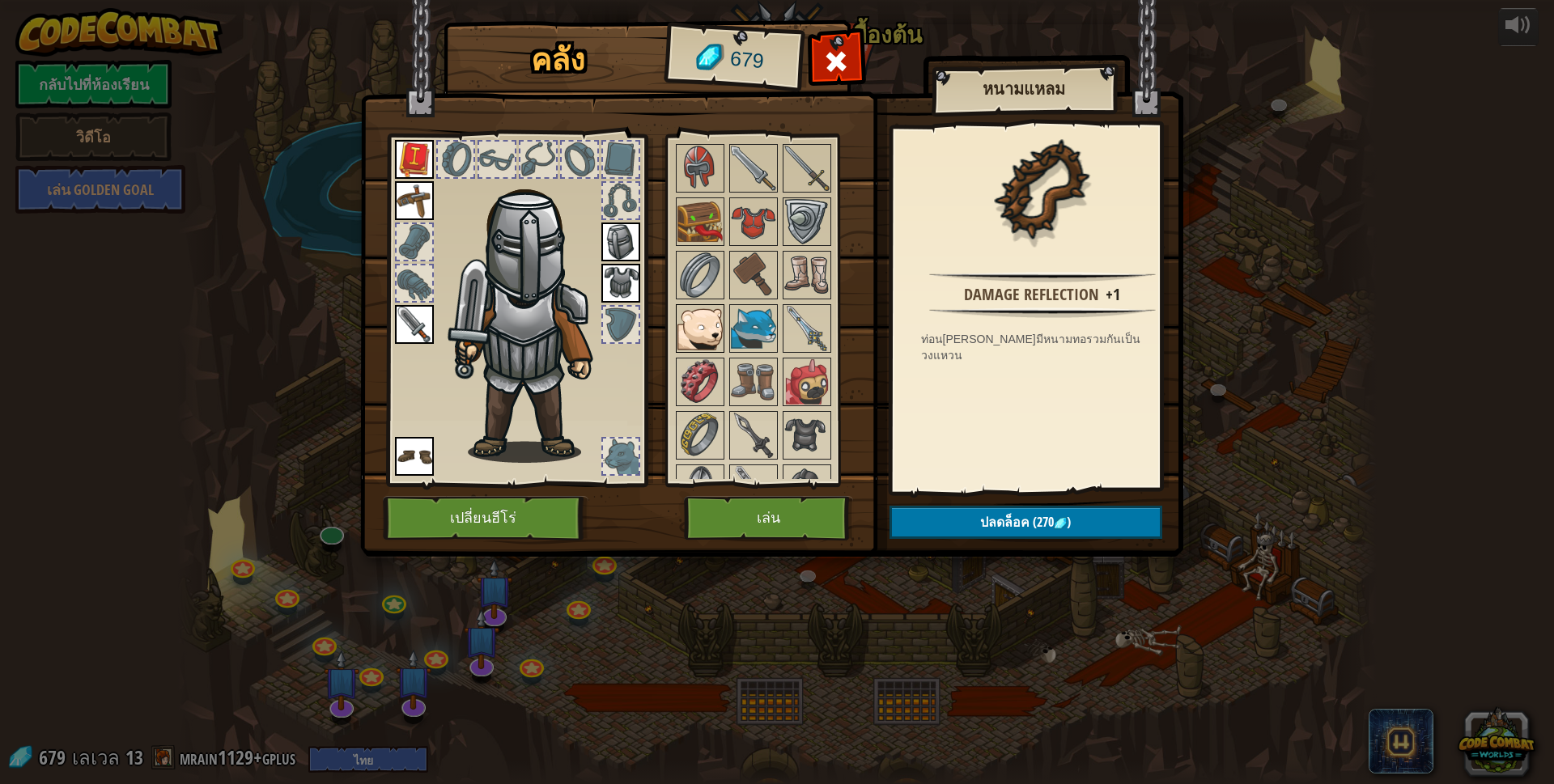
scroll to position [864, 0]
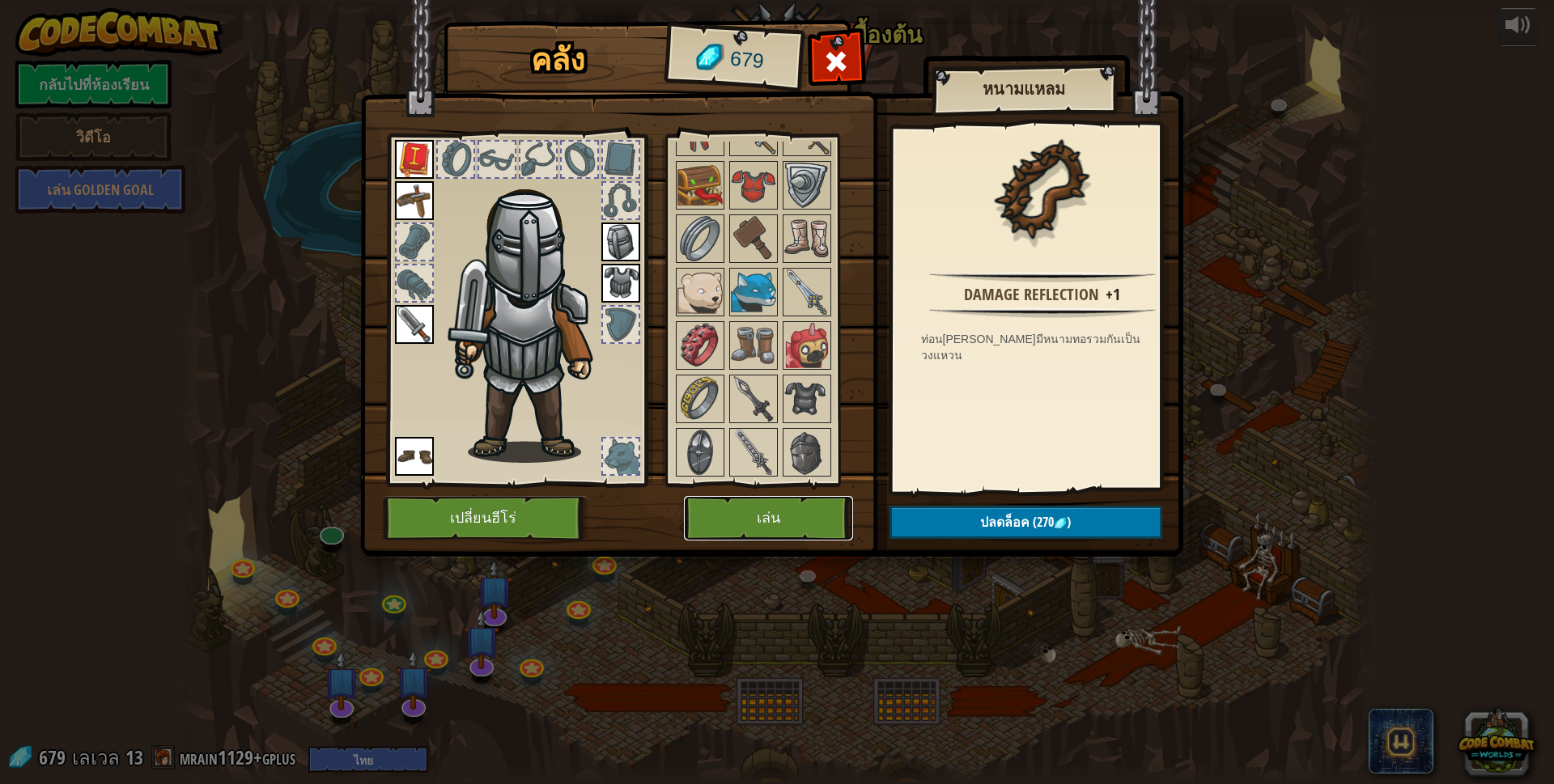
click at [734, 502] on button "เล่น" at bounding box center [768, 518] width 169 height 45
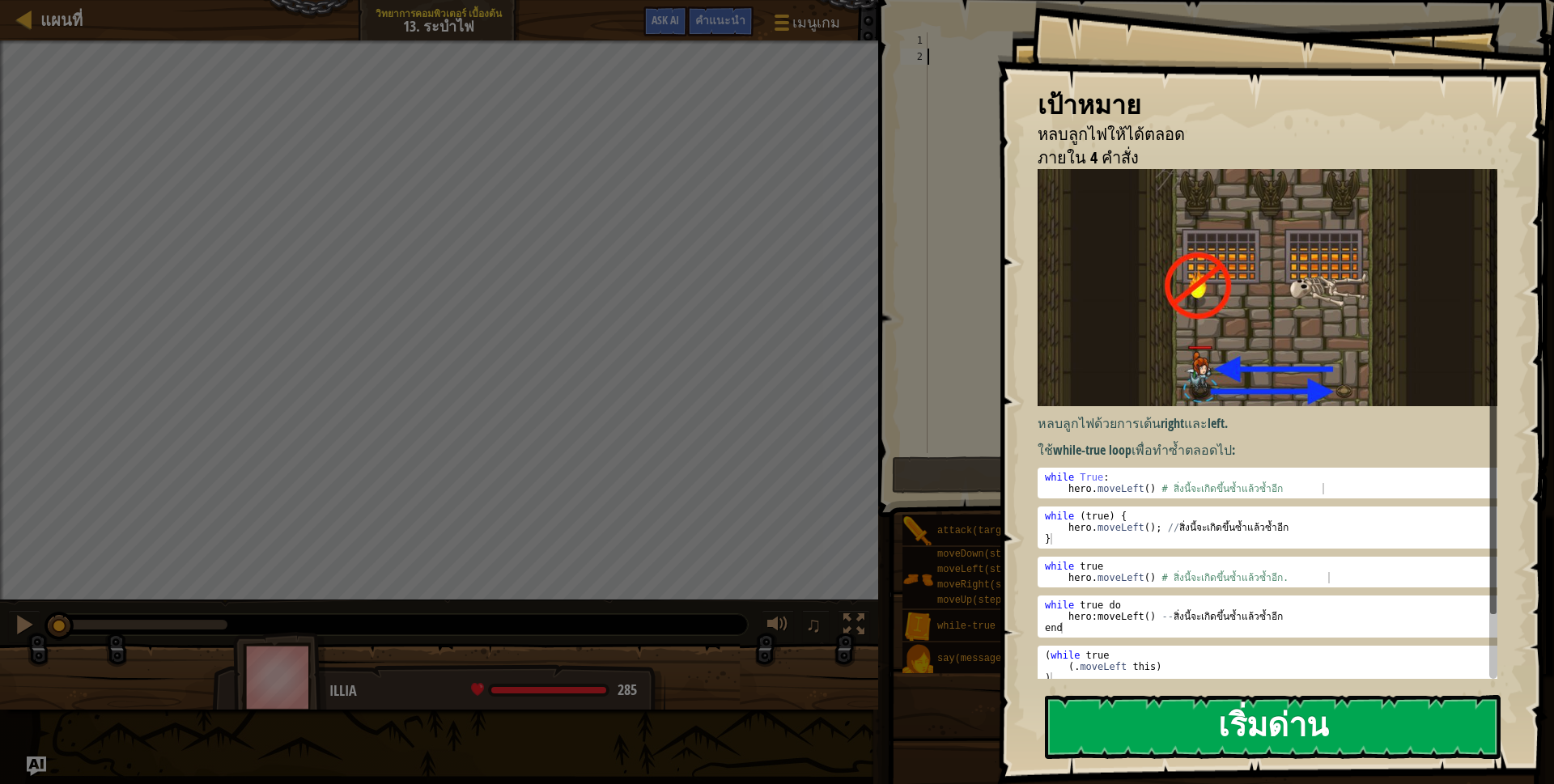
click at [1103, 716] on button "เริ่มด่าน" at bounding box center [1273, 726] width 456 height 63
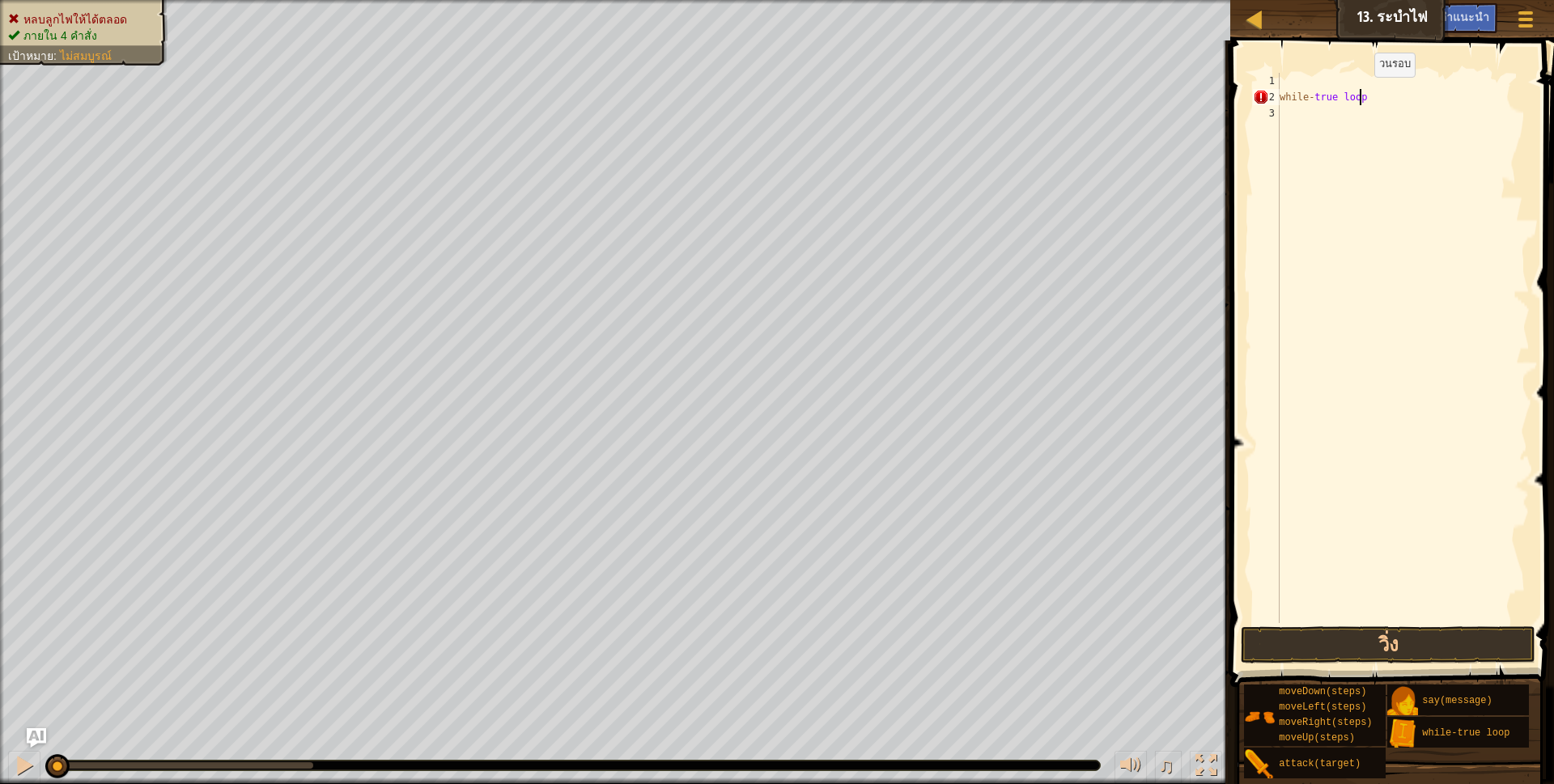
click at [1360, 93] on div "while - true loop" at bounding box center [1402, 364] width 253 height 582
type textarea "w"
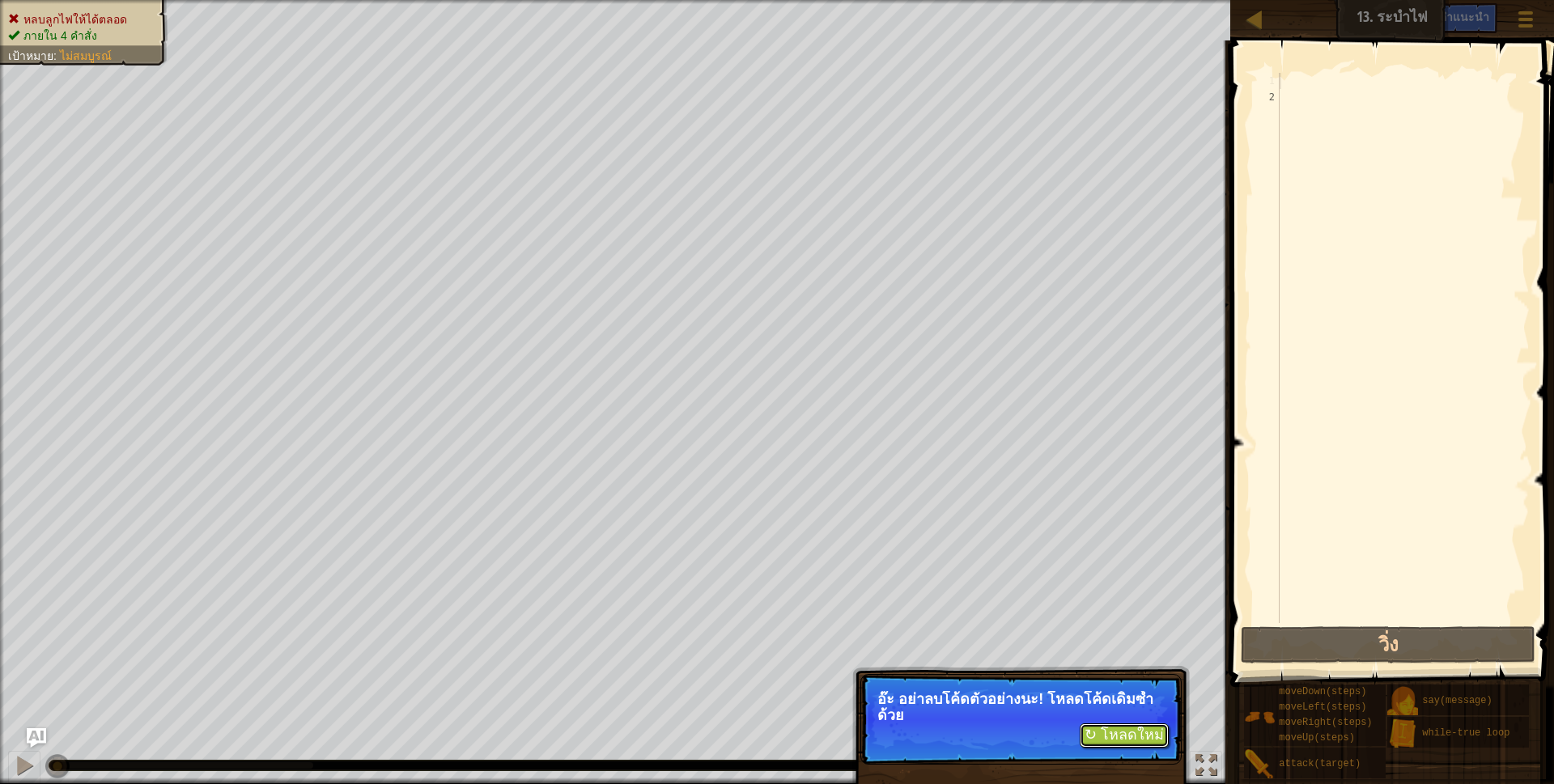
click at [1108, 727] on button "↻ โหลดใหม่" at bounding box center [1124, 735] width 89 height 25
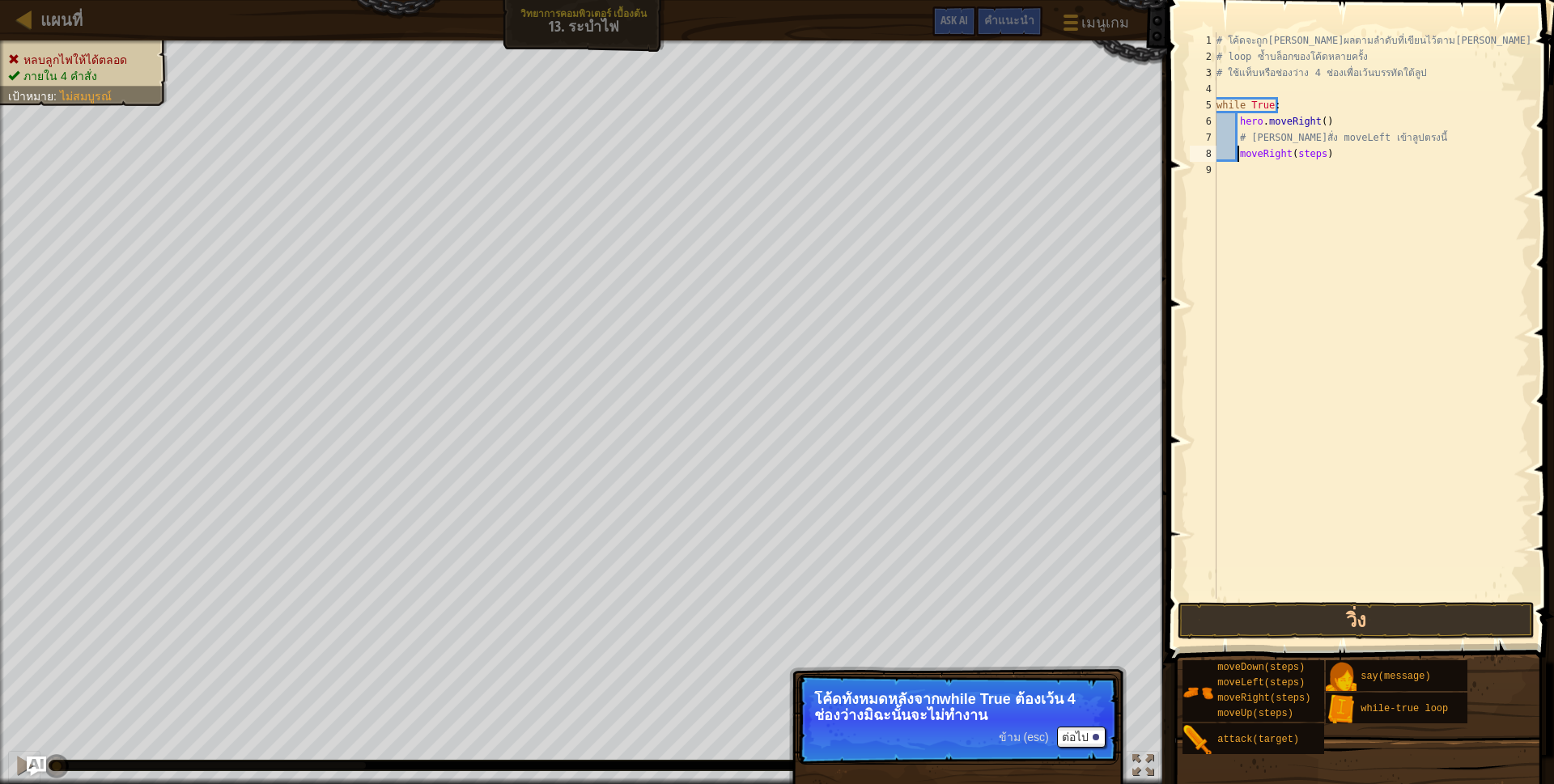
click at [1325, 156] on div "# โค้ดจะถูก[PERSON_NAME]ผลตามลำดับที่เขียนไว้ตาม[PERSON_NAME] # loop ซ้ำบล็อกขอ…" at bounding box center [1371, 331] width 317 height 599
type textarea "m"
click at [1292, 170] on div "# โค้ดจะถูก[PERSON_NAME]ผลตามลำดับที่เขียนไว้ตาม[PERSON_NAME] # loop ซ้ำบล็อกขอ…" at bounding box center [1374, 331] width 312 height 599
click at [1297, 168] on div "# โค้ดจะถูก[PERSON_NAME]ผลตามลำดับที่เขียนไว้ตาม[PERSON_NAME] # loop ซ้ำบล็อกขอ…" at bounding box center [1374, 331] width 312 height 599
click at [1317, 621] on button "วิ่ง" at bounding box center [1355, 621] width 357 height 37
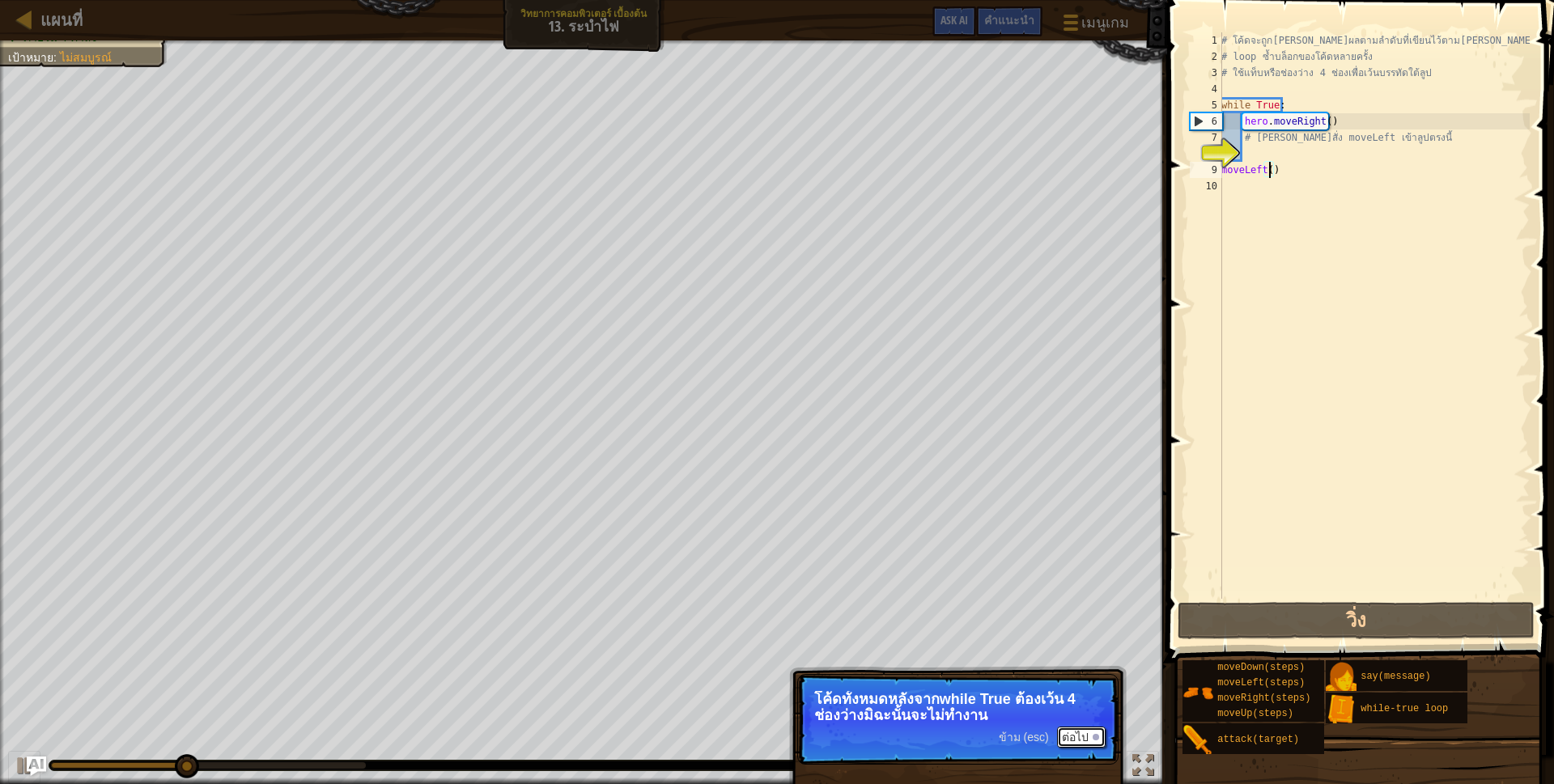
click at [1070, 733] on button "ต่อไป" at bounding box center [1081, 737] width 48 height 21
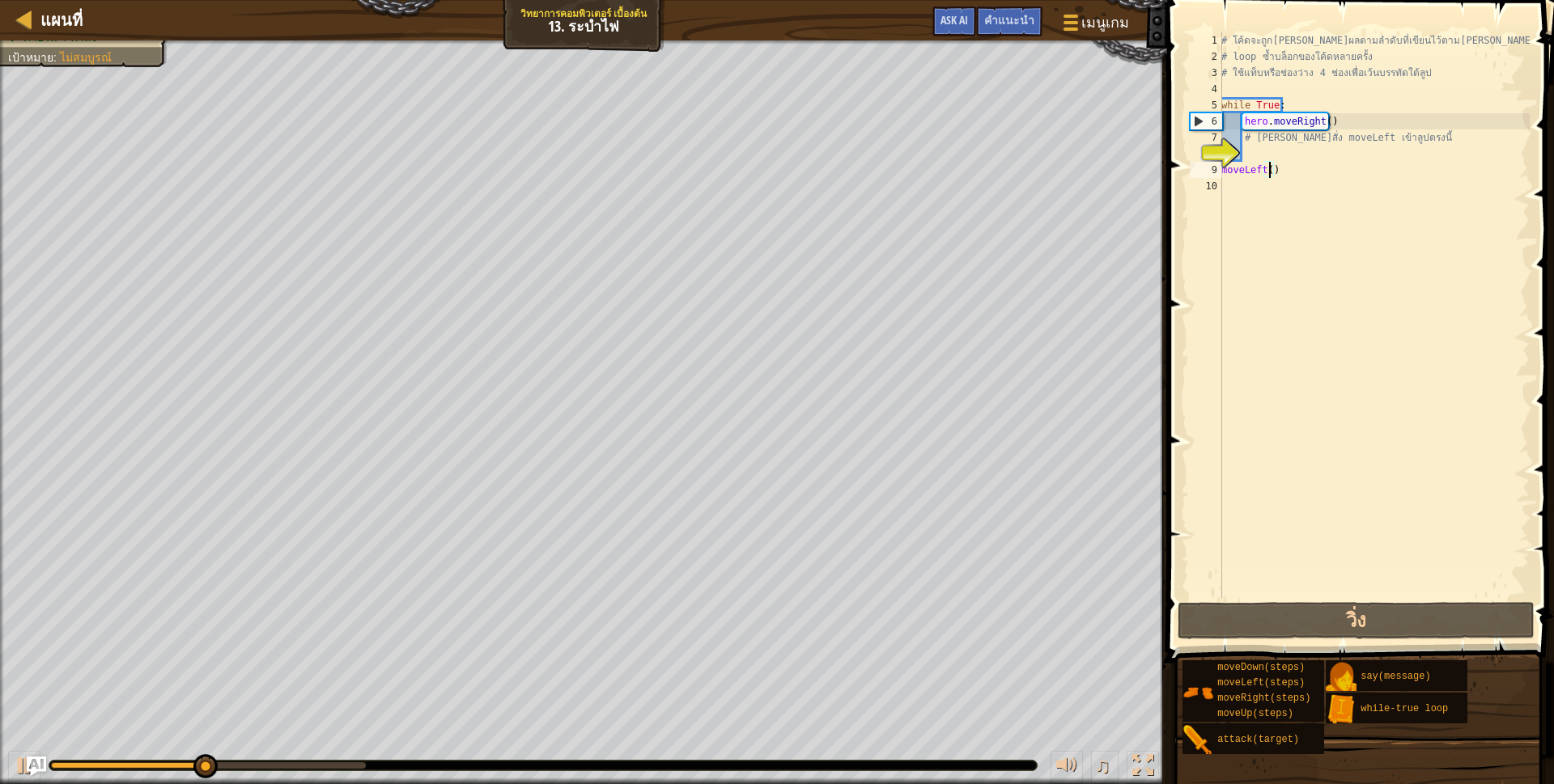
scroll to position [8, 40]
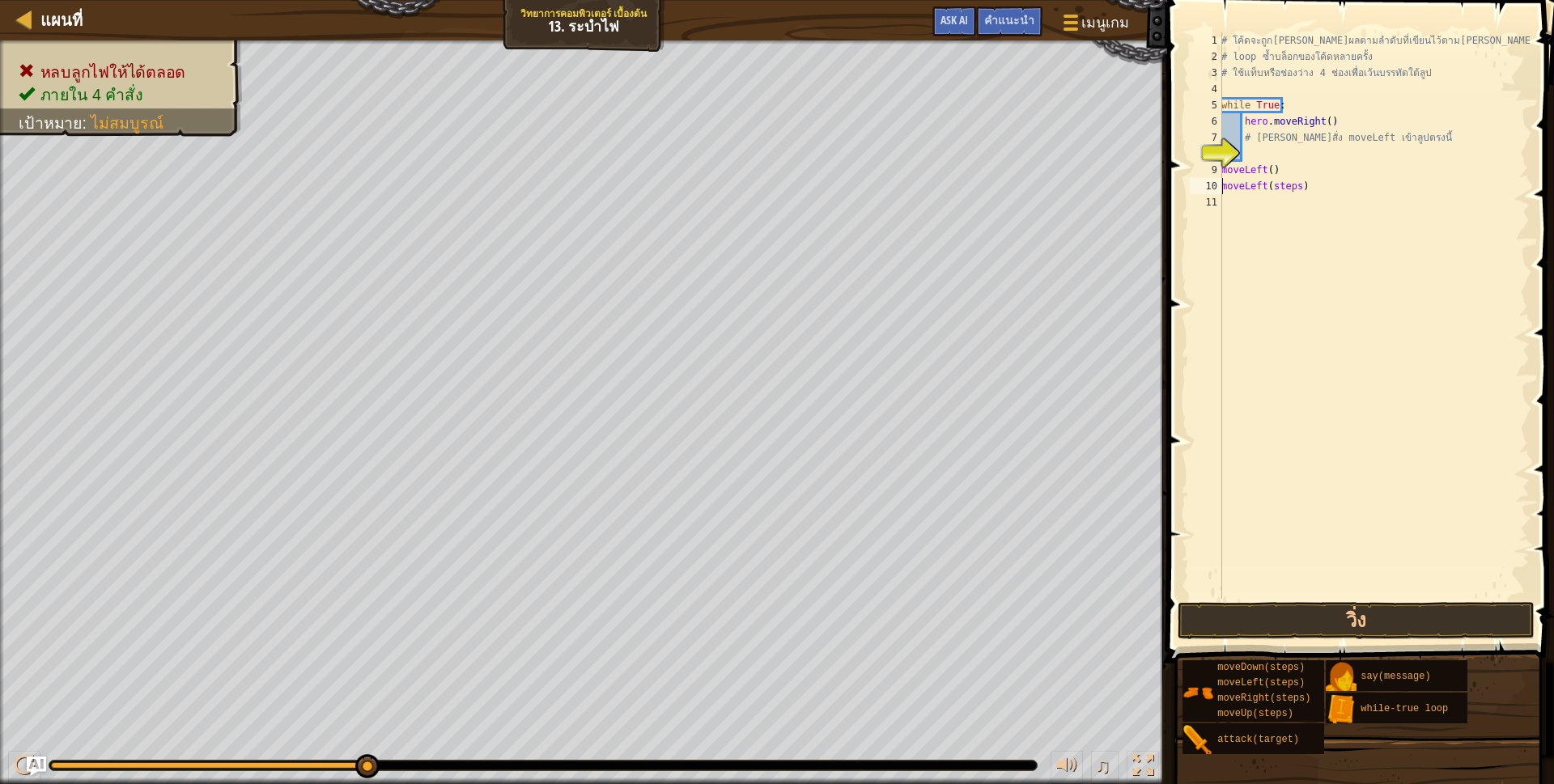
click at [1292, 191] on div "# โค้ดจะถูก[PERSON_NAME]ผลตามลำดับที่เขียนไว้ตาม[PERSON_NAME] # loop ซ้ำบล็อกขอ…" at bounding box center [1374, 331] width 312 height 599
click at [1293, 181] on div "# โค้ดจะถูก[PERSON_NAME]ผลตามลำดับที่เขียนไว้ตาม[PERSON_NAME] # loop ซ้ำบล็อกขอ…" at bounding box center [1374, 331] width 312 height 599
click at [1230, 622] on button "วิ่ง" at bounding box center [1355, 621] width 357 height 37
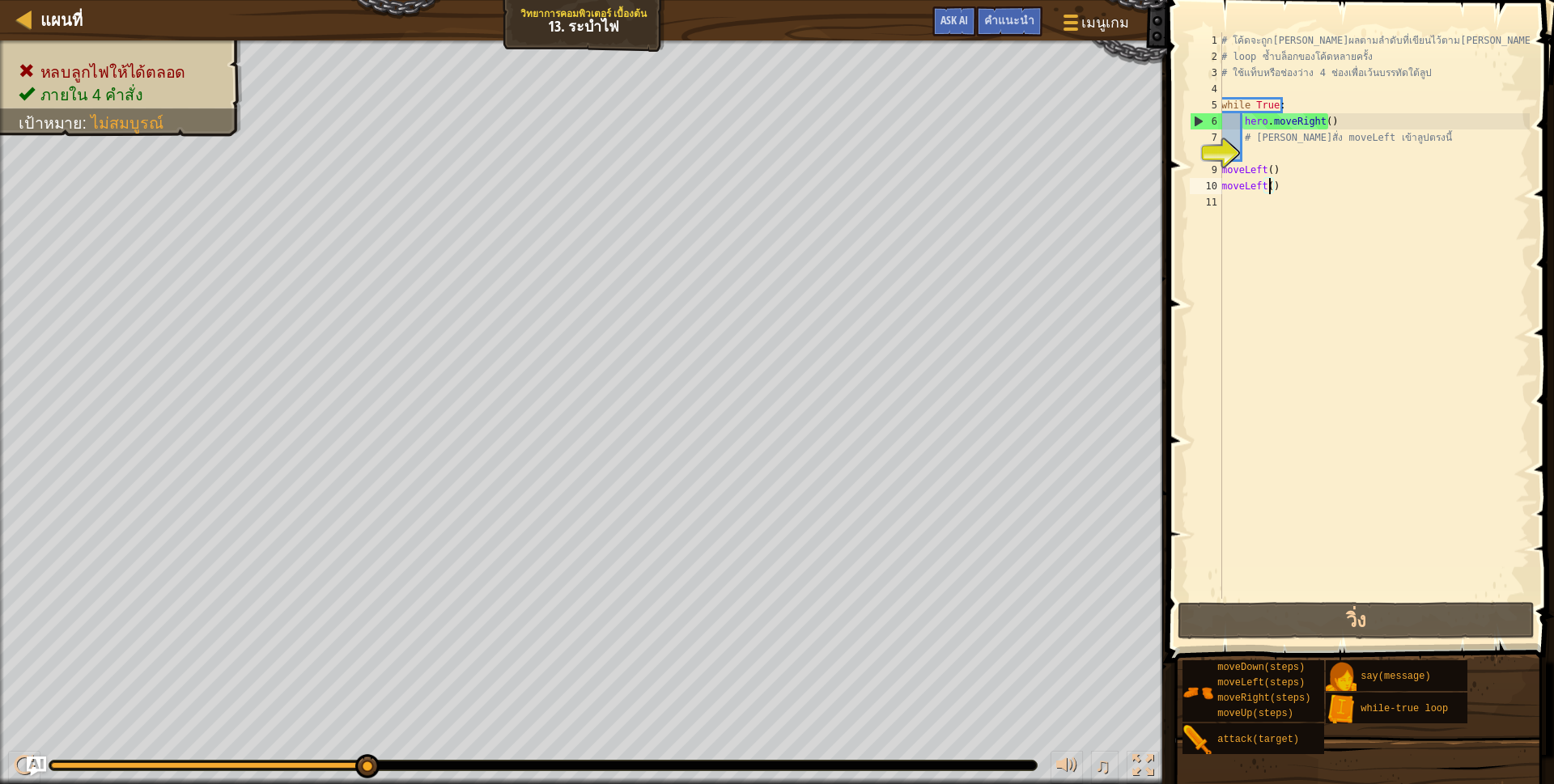
click at [1283, 174] on div "# โค้ดจะถูก[PERSON_NAME]ผลตามลำดับที่เขียนไว้ตาม[PERSON_NAME] # loop ซ้ำบล็อกขอ…" at bounding box center [1374, 331] width 312 height 599
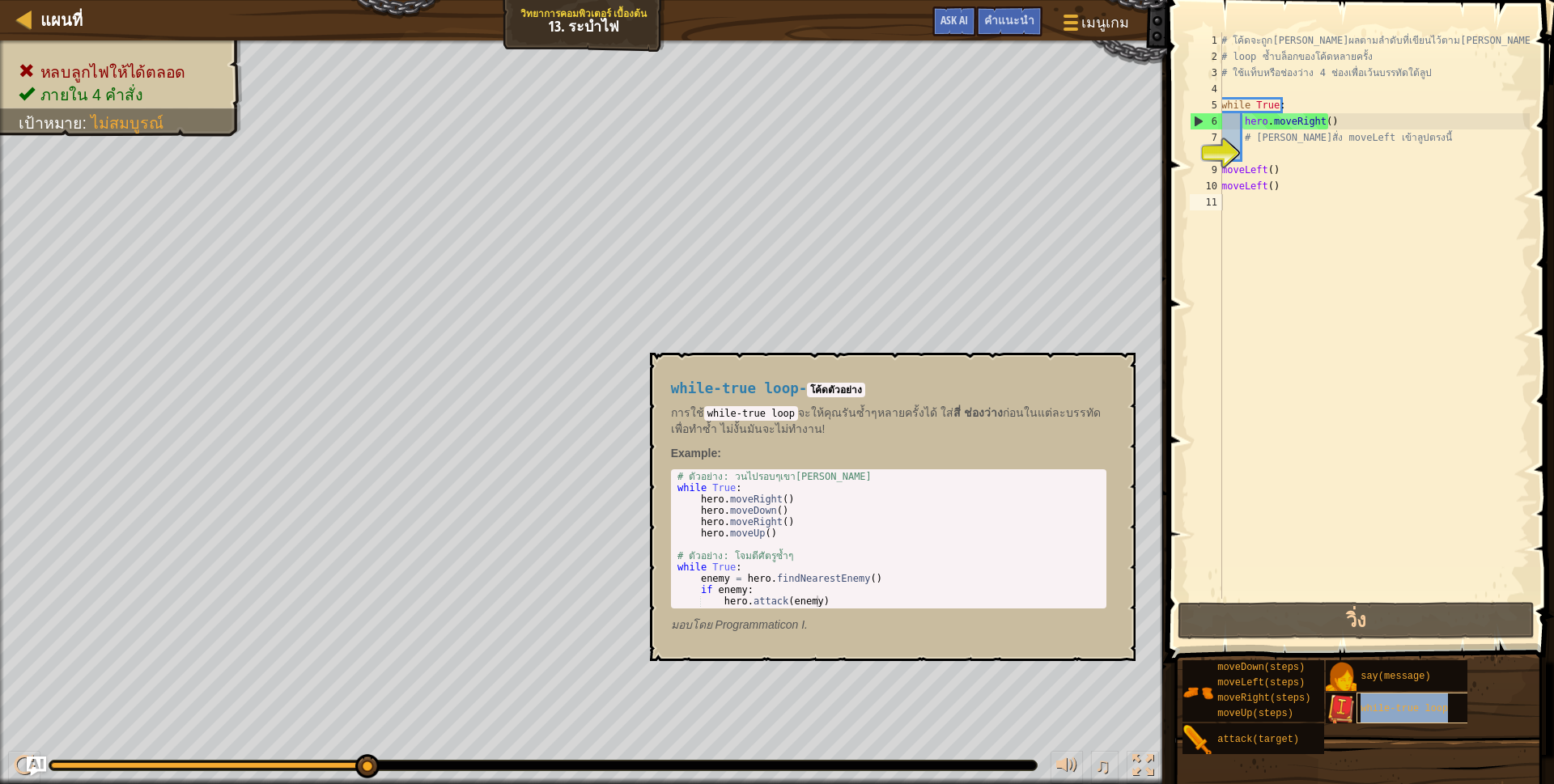
type textarea "while-true loop"
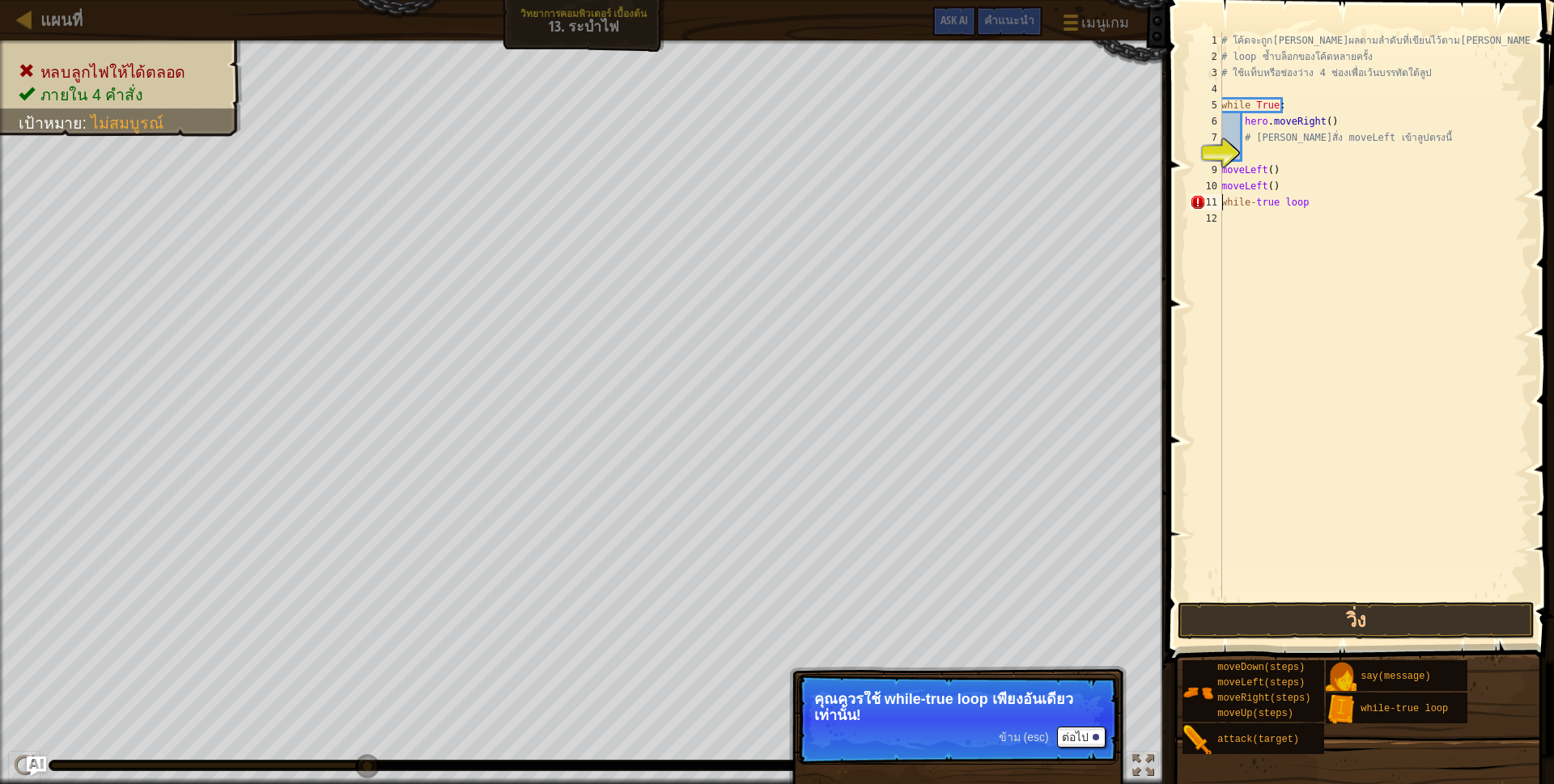
click at [1322, 213] on div "# โค้ดจะถูก[PERSON_NAME]ผลตามลำดับที่เขียนไว้ตาม[PERSON_NAME] # loop ซ้ำบล็อกขอ…" at bounding box center [1374, 331] width 312 height 599
click at [1322, 200] on div "# โค้ดจะถูก[PERSON_NAME]ผลตามลำดับที่เขียนไว้ตาม[PERSON_NAME] # loop ซ้ำบล็อกขอ…" at bounding box center [1374, 331] width 312 height 599
type textarea "w"
click at [1297, 105] on div "# โค้ดจะถูก[PERSON_NAME]ผลตามลำดับที่เขียนไว้ตาม[PERSON_NAME] # loop ซ้ำบล็อกขอ…" at bounding box center [1374, 331] width 312 height 599
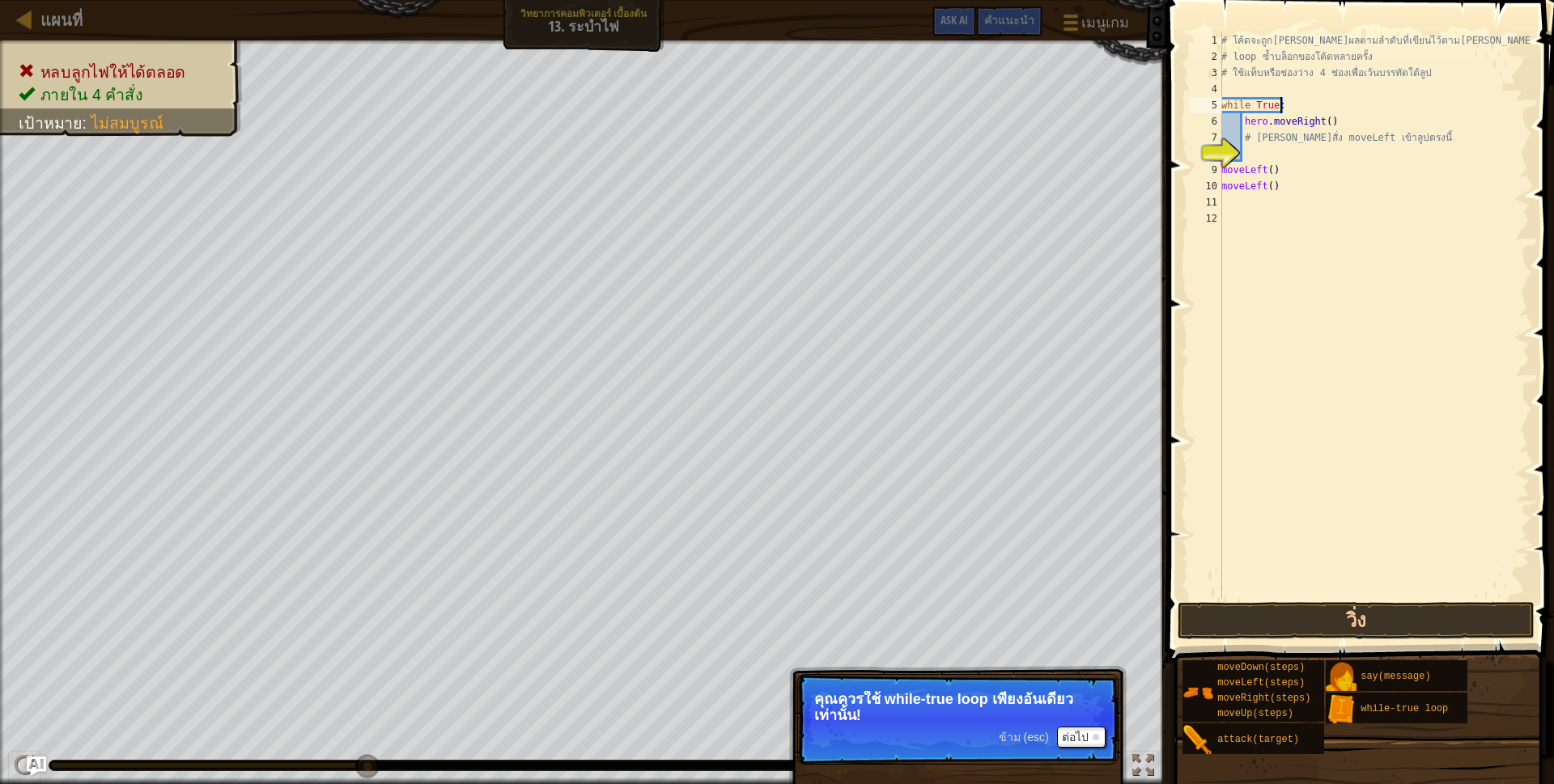
type textarea "while True:"
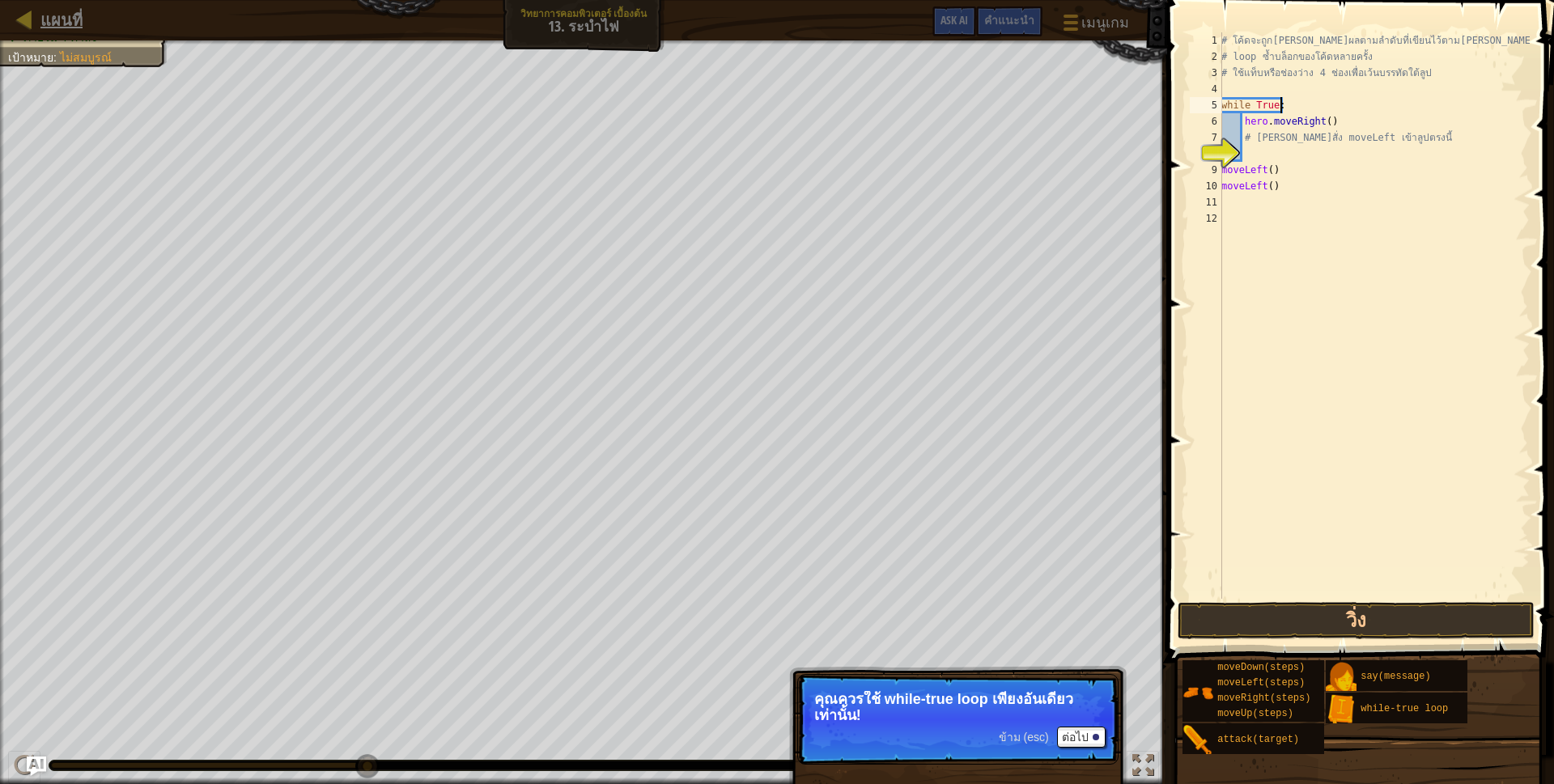
select select "th"
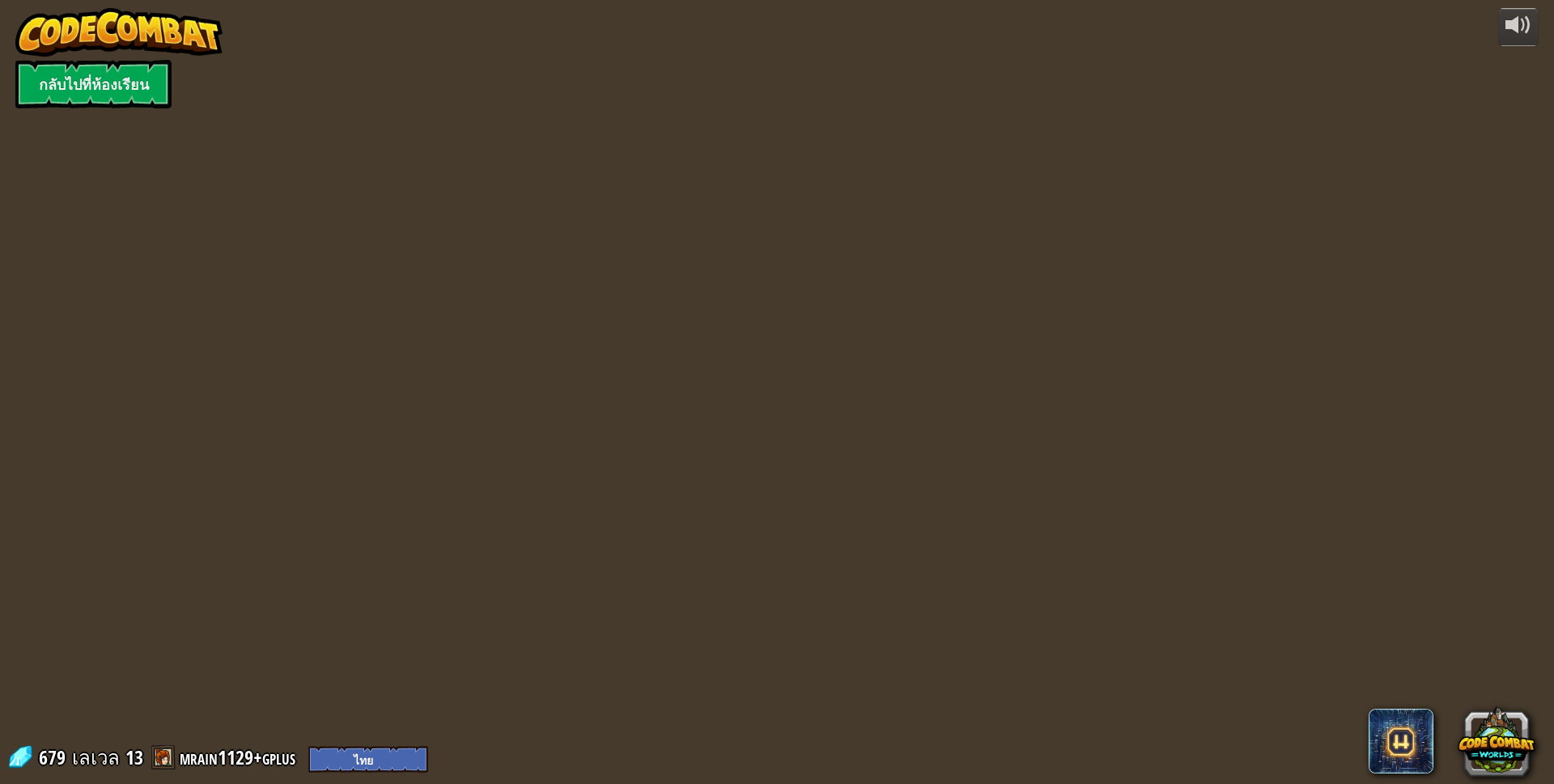
select select "th"
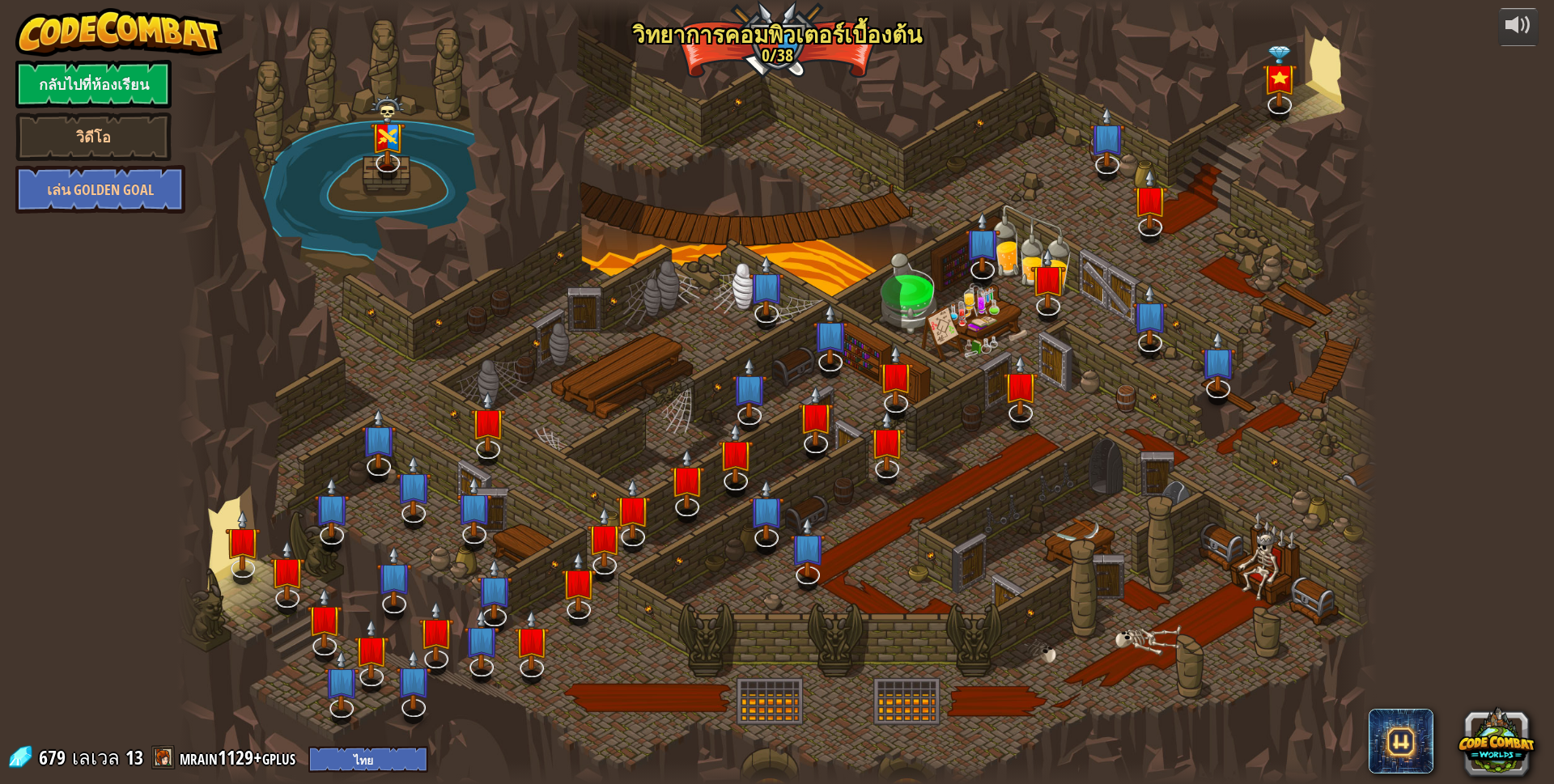
select select "th"
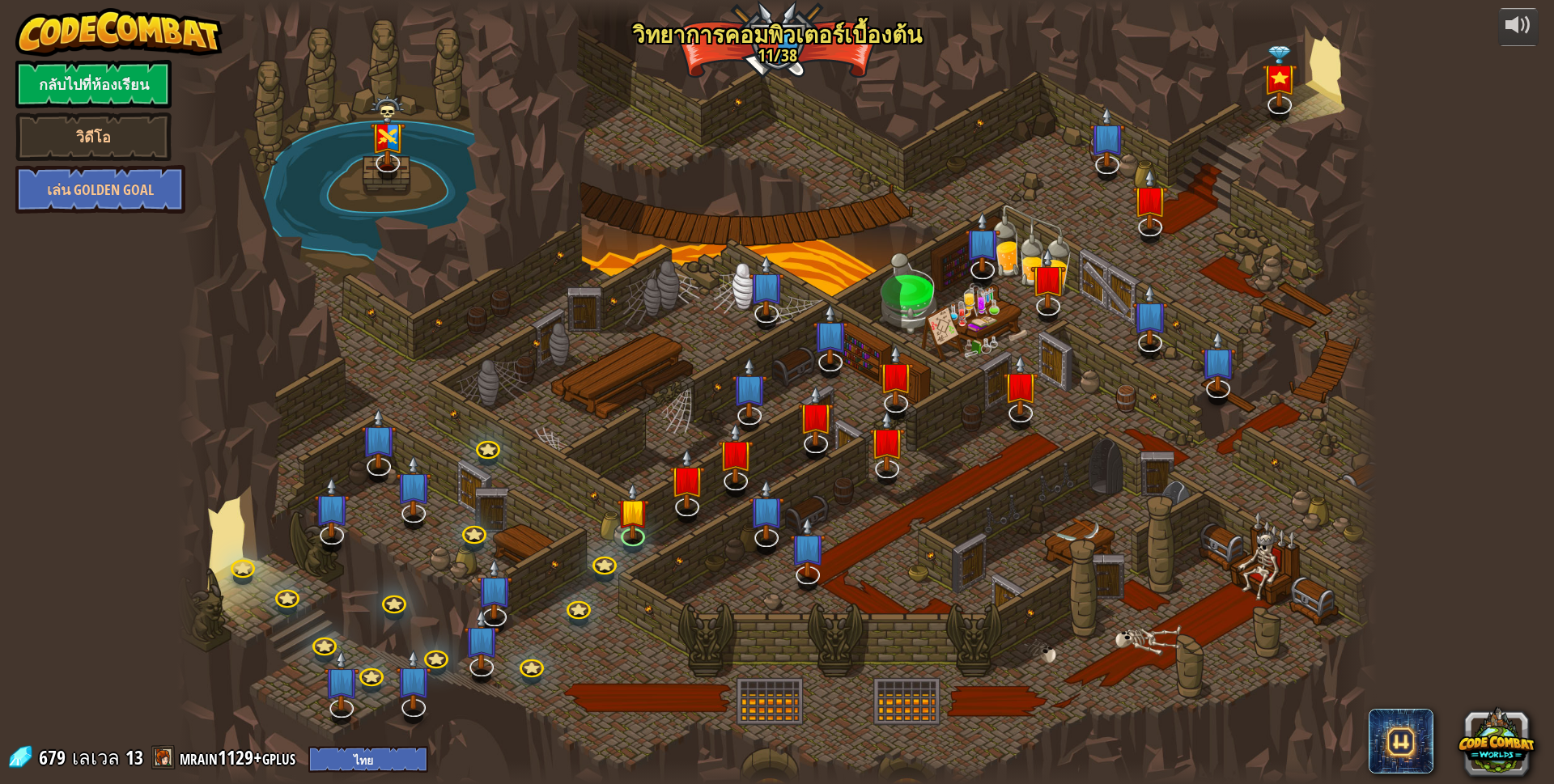
select select "th"
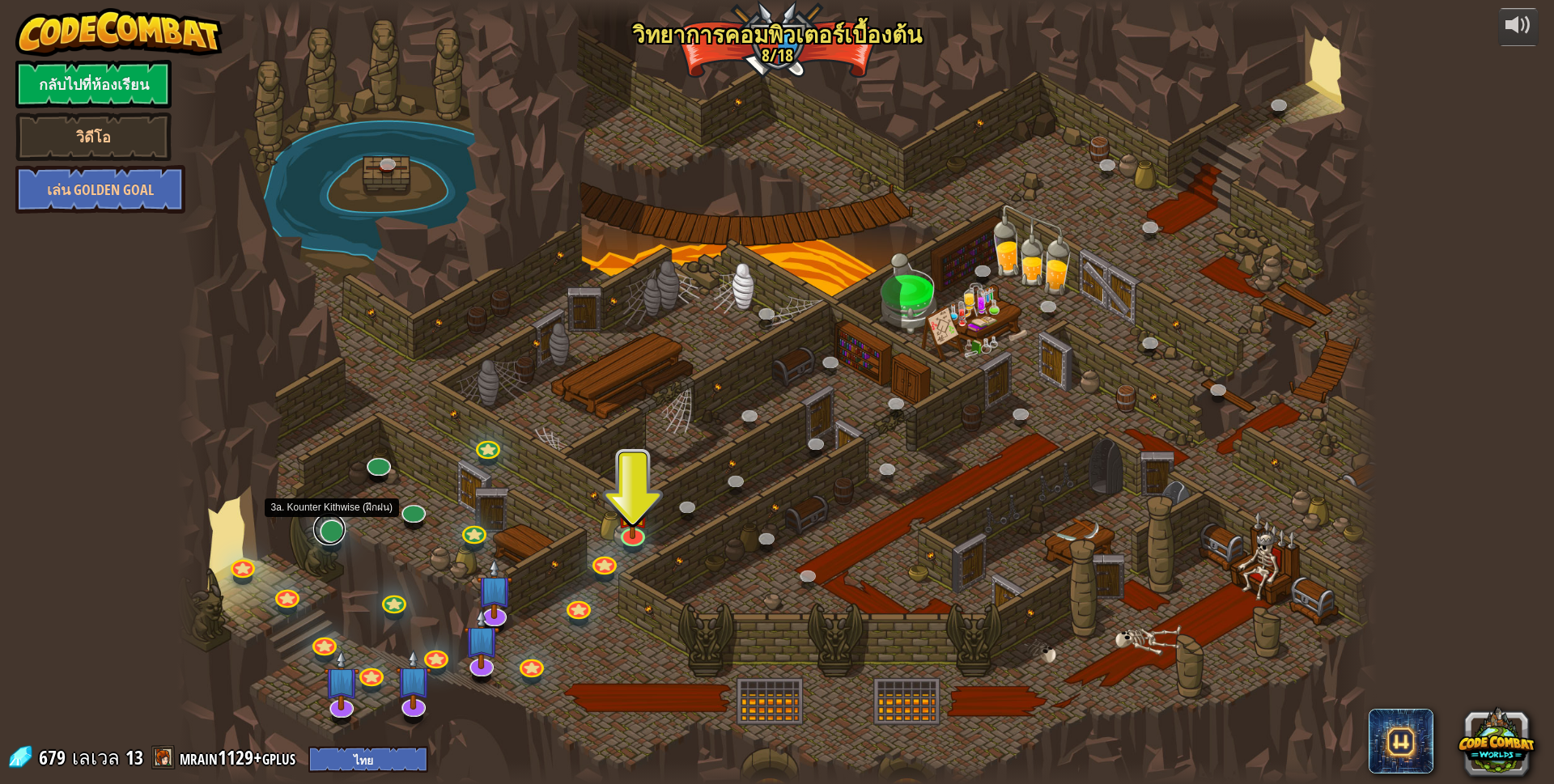
click at [330, 534] on link at bounding box center [329, 529] width 32 height 32
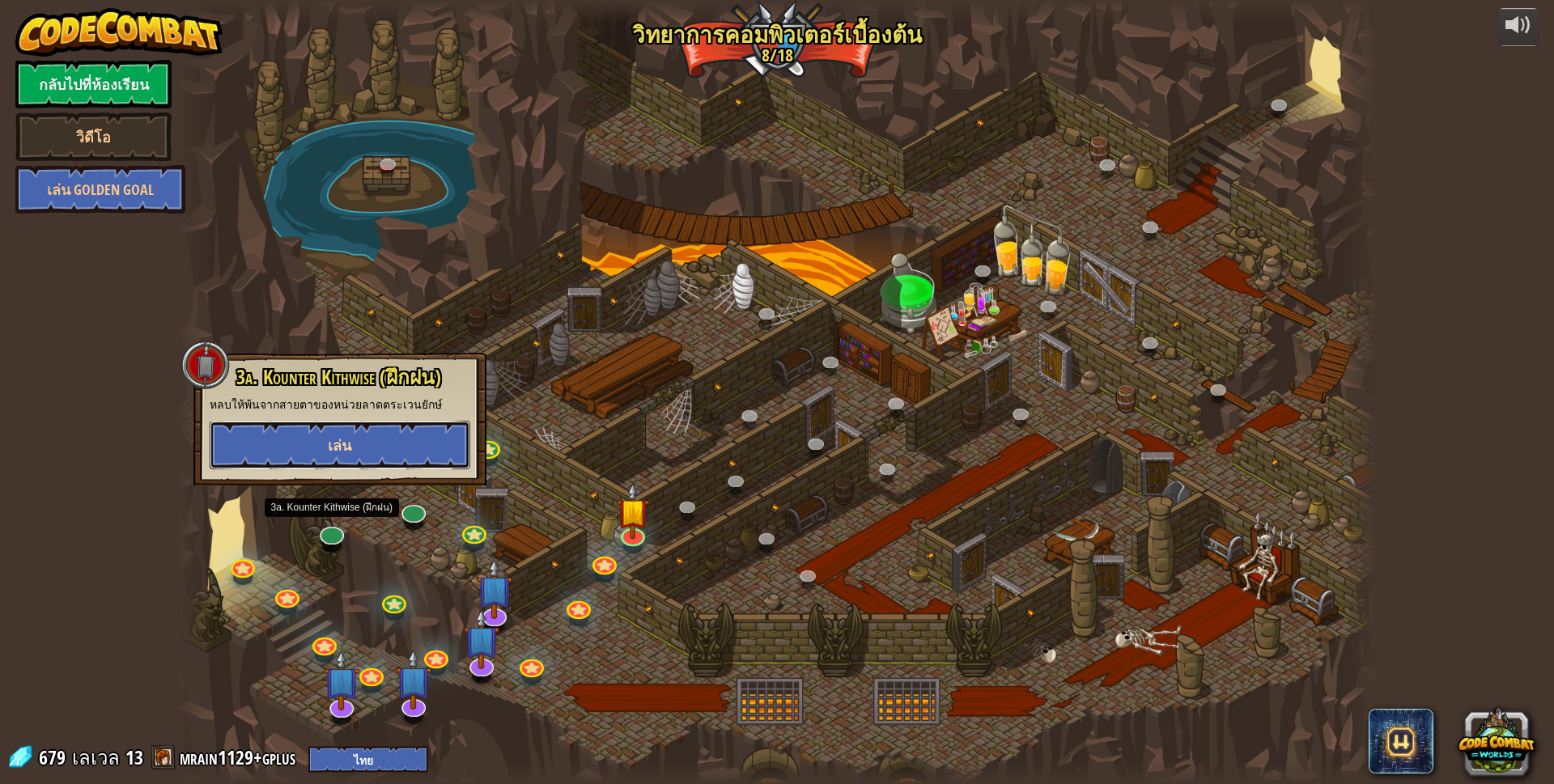
click at [381, 445] on button "เล่น" at bounding box center [340, 444] width 261 height 48
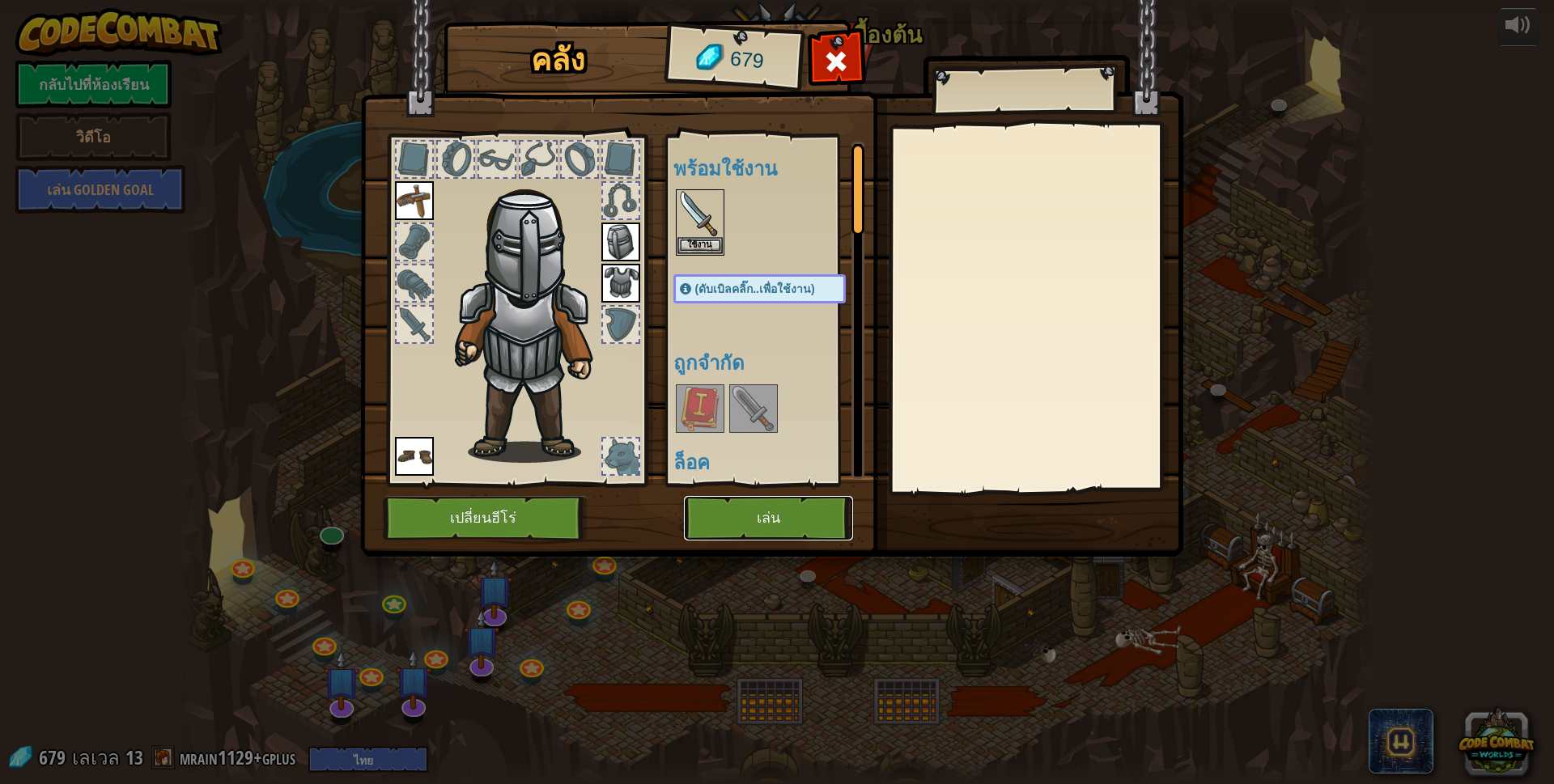
click at [766, 531] on button "เล่น" at bounding box center [768, 518] width 169 height 45
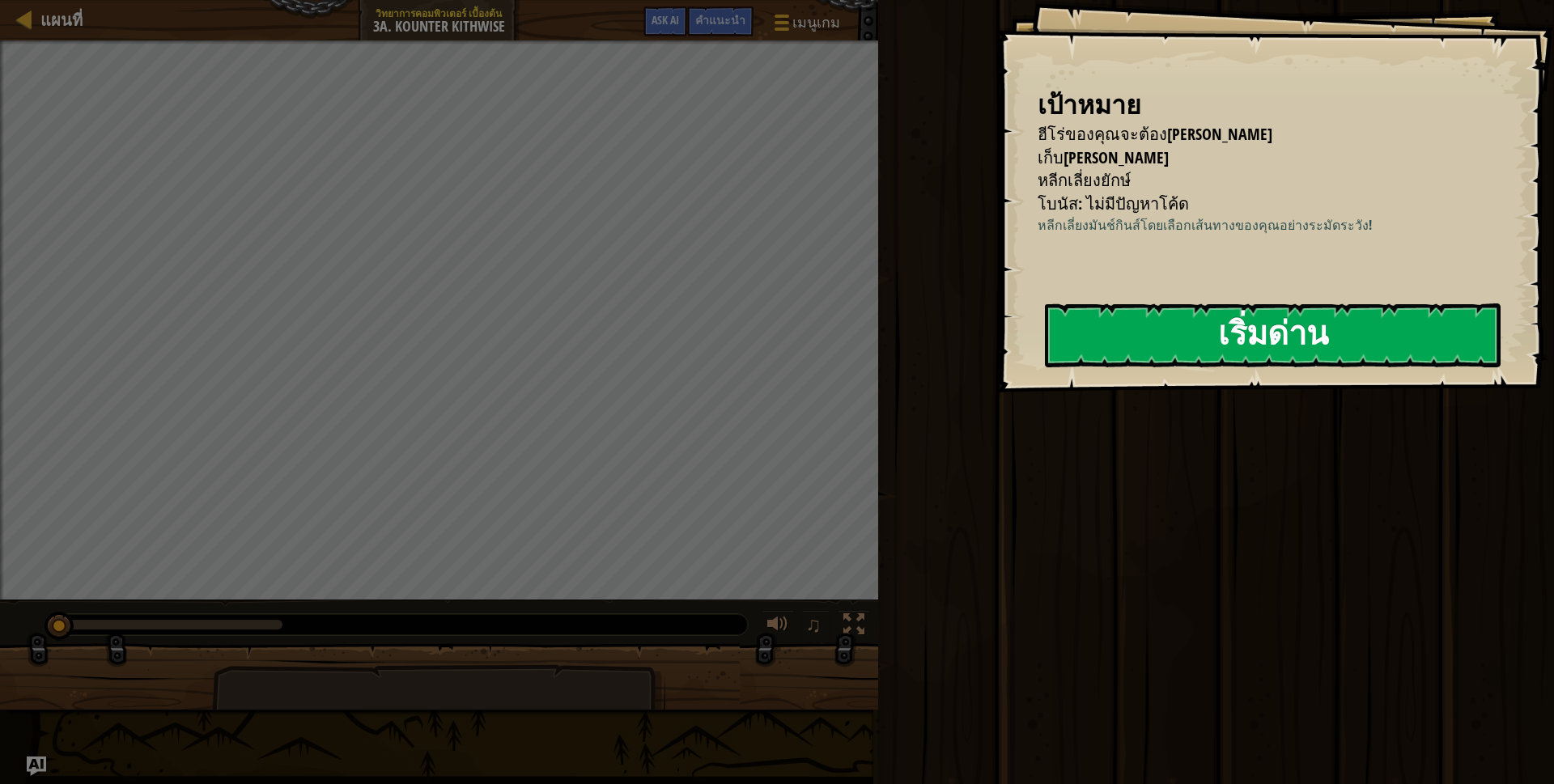
click at [1087, 309] on button "เริ่มด่าน" at bounding box center [1273, 334] width 456 height 63
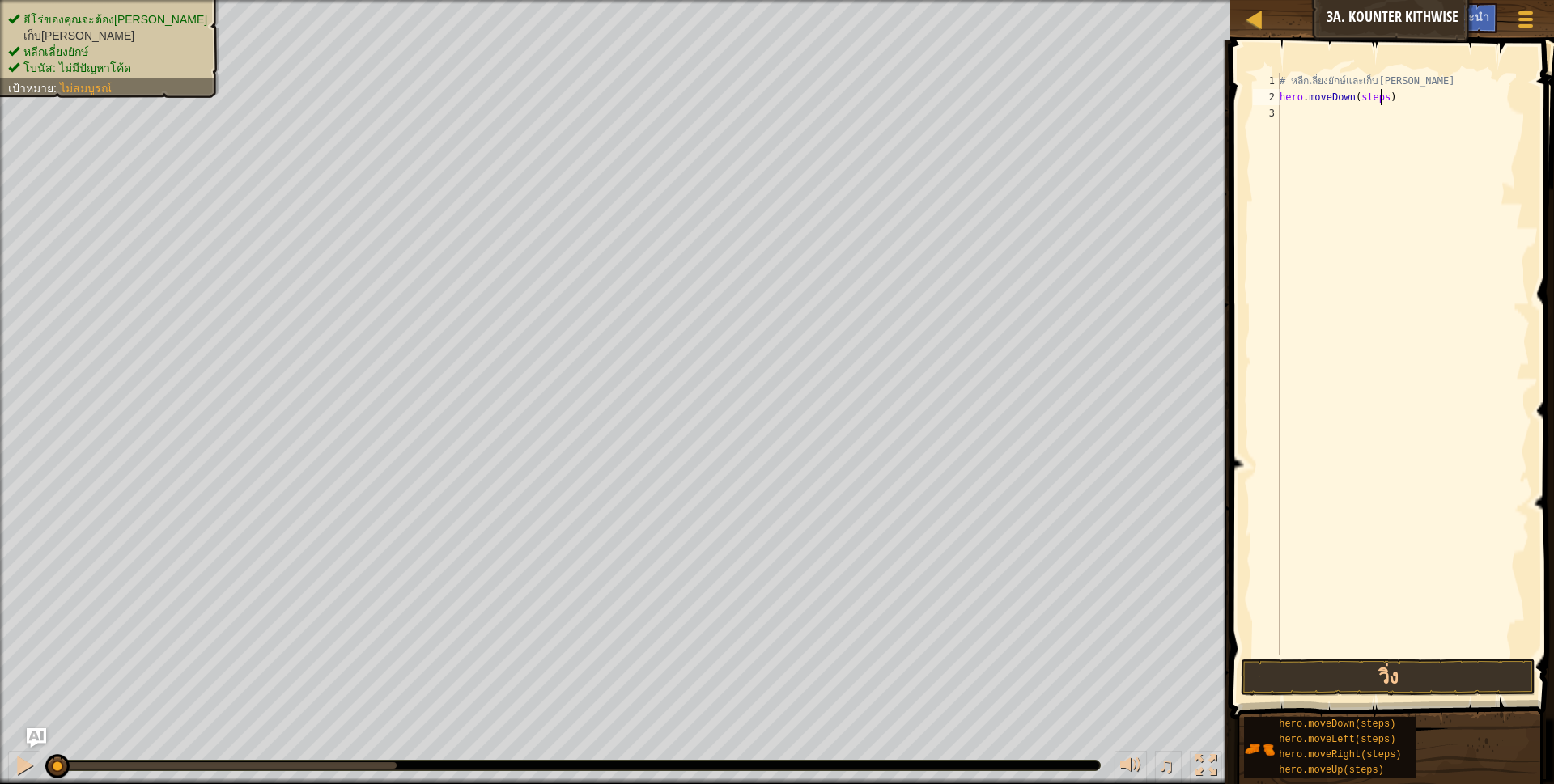
click at [1379, 101] on div "# หลีกเลี่ยงยักษ์และเก็บ[PERSON_NAME] hero . moveDown ( steps )" at bounding box center [1402, 380] width 253 height 615
click at [1384, 684] on button "วิ่ง" at bounding box center [1388, 677] width 296 height 37
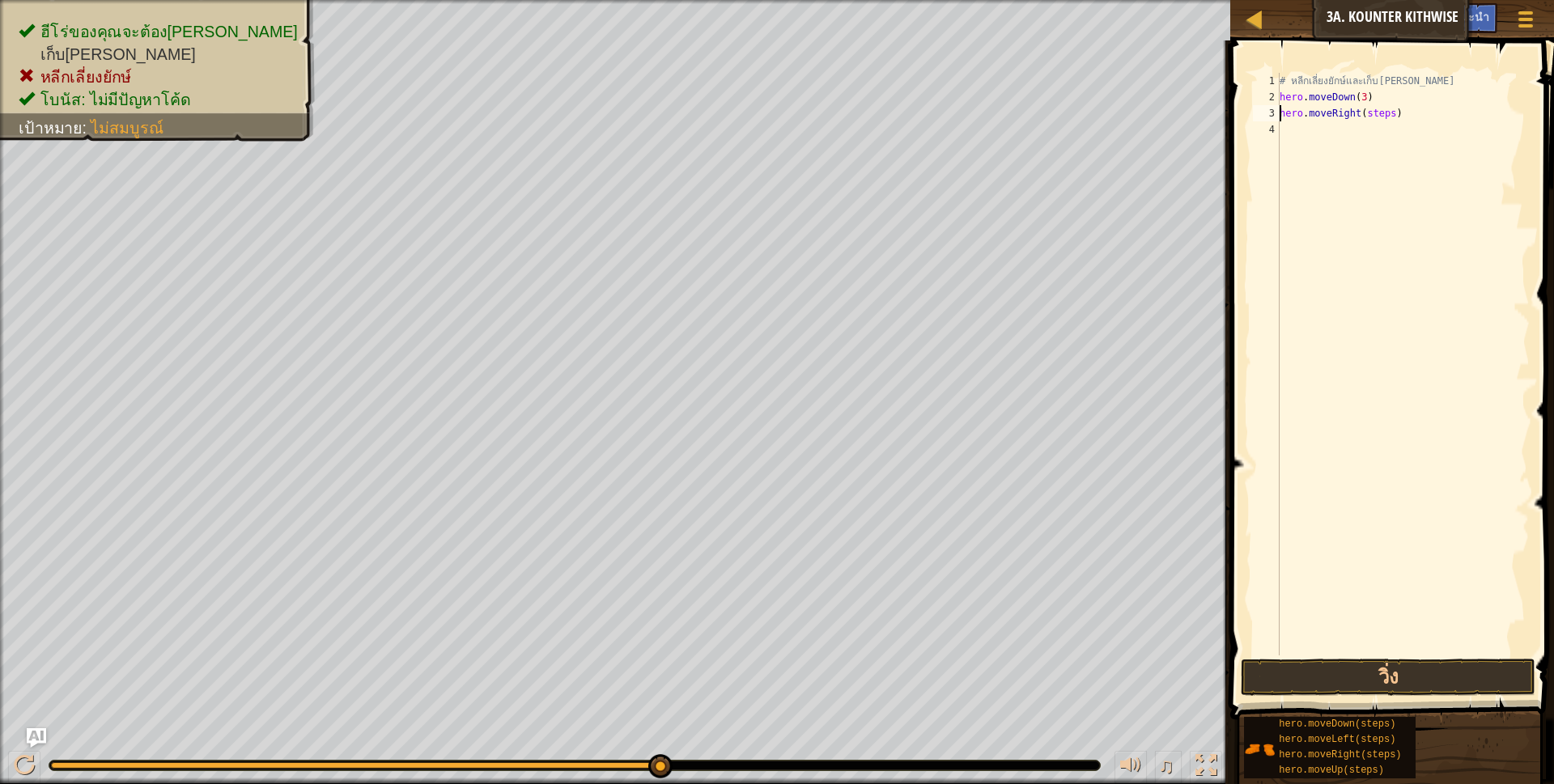
click at [1383, 114] on div "# หลีกเลี่ยงยักษ์และเก็บ[PERSON_NAME] hero . moveDown ( 3 ) hero . moveRight ( …" at bounding box center [1402, 380] width 253 height 615
click at [1384, 112] on div "# หลีกเลี่ยงยักษ์และเก็บ[PERSON_NAME] hero . moveDown ( 3 ) hero . moveRight ( …" at bounding box center [1402, 380] width 253 height 615
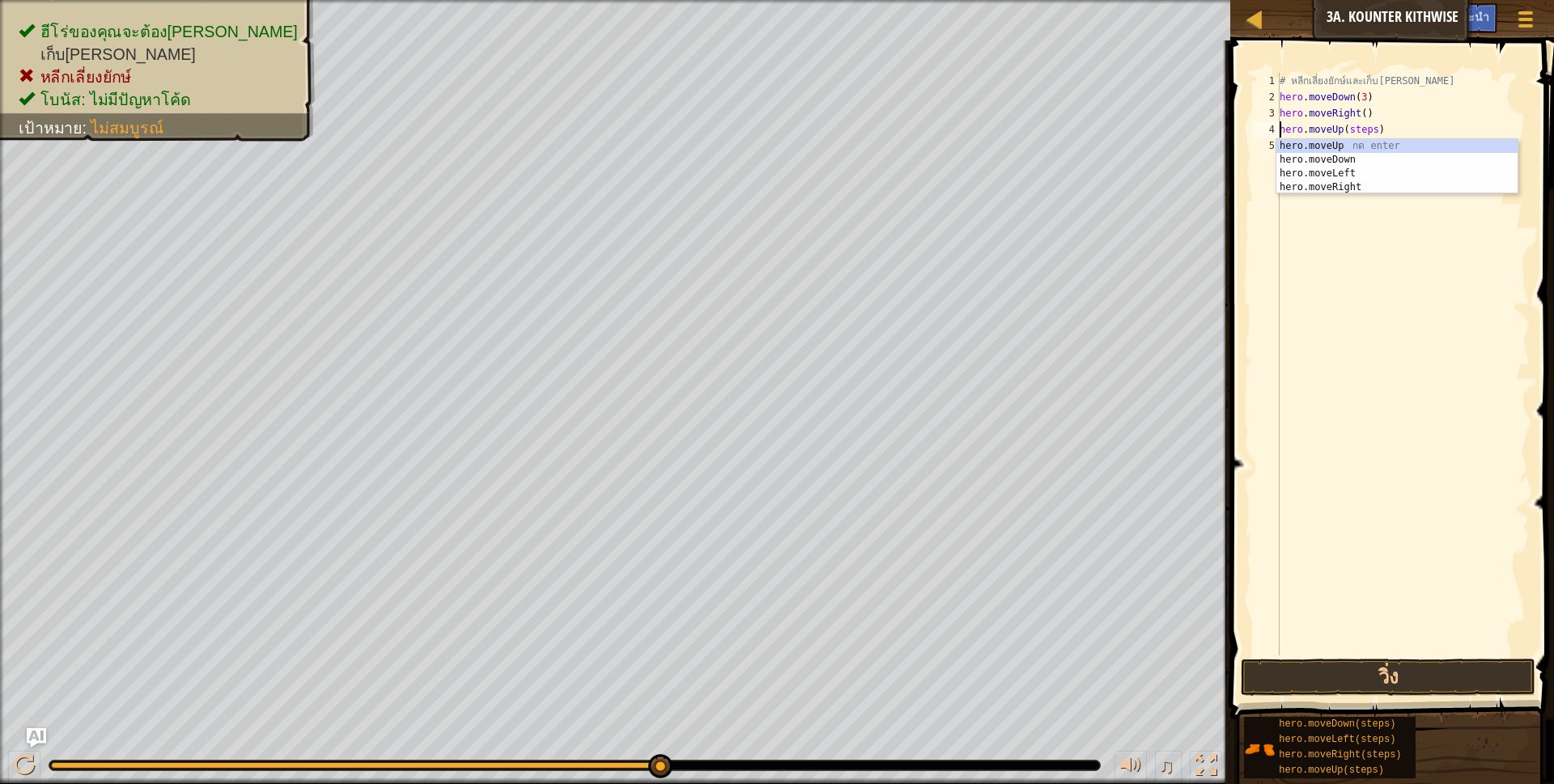
click at [1374, 127] on div "# หลีกเลี่ยงยักษ์และเก็บ[PERSON_NAME] hero . moveDown ( 3 ) hero . moveRight ( …" at bounding box center [1402, 380] width 253 height 615
drag, startPoint x: 1365, startPoint y: 131, endPoint x: 1377, endPoint y: 133, distance: 12.2
click at [1365, 130] on div "# หลีกเลี่ยงยักษ์และเก็บ[PERSON_NAME] hero . moveDown ( 3 ) hero . moveRight ( …" at bounding box center [1402, 380] width 253 height 615
drag, startPoint x: 1369, startPoint y: 126, endPoint x: 1377, endPoint y: 131, distance: 9.4
click at [1371, 128] on div "# หลีกเลี่ยงยักษ์และเก็บ[PERSON_NAME] hero . moveDown ( 3 ) hero . moveRight ( …" at bounding box center [1402, 380] width 253 height 615
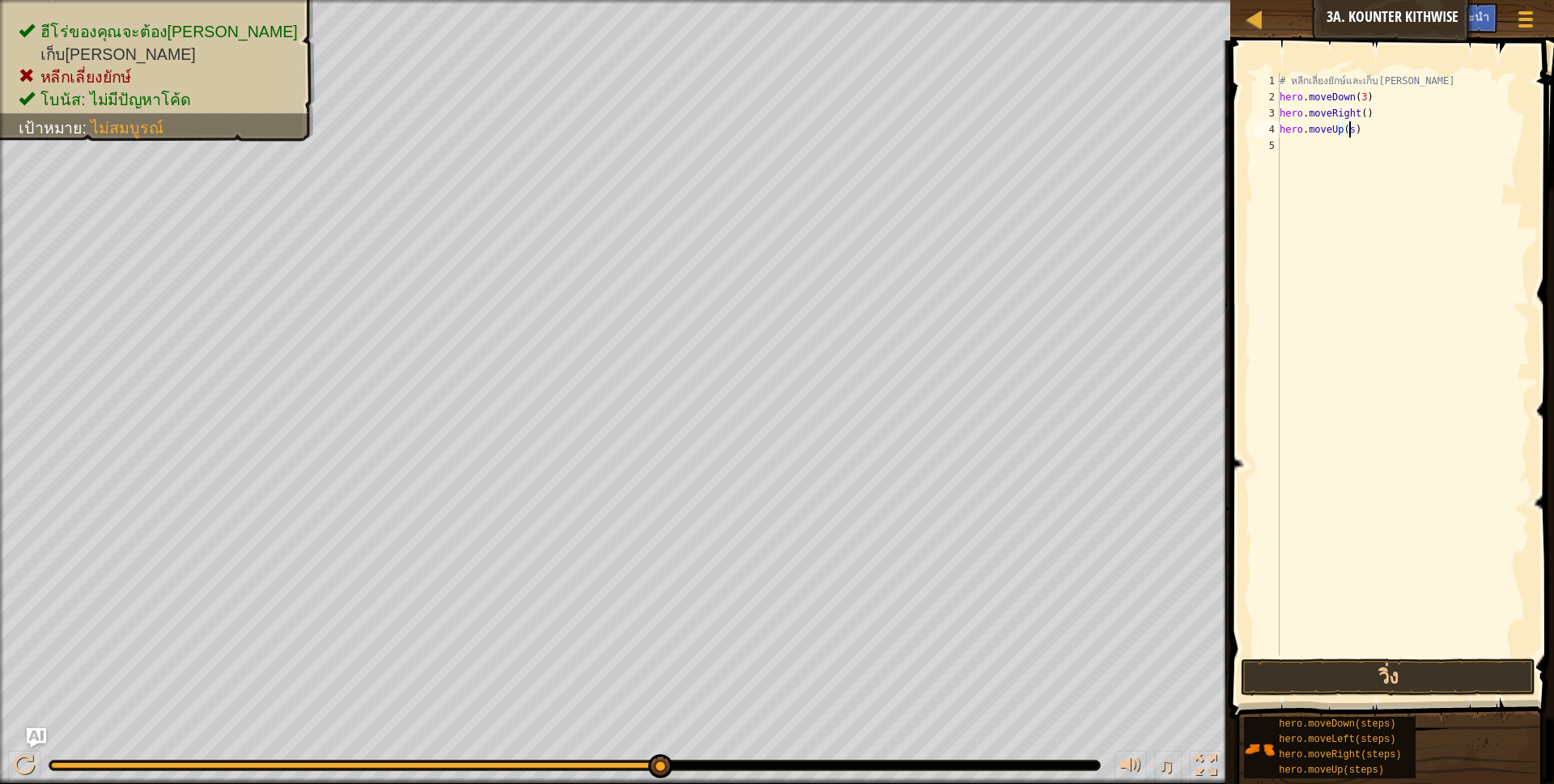
scroll to position [3, 57]
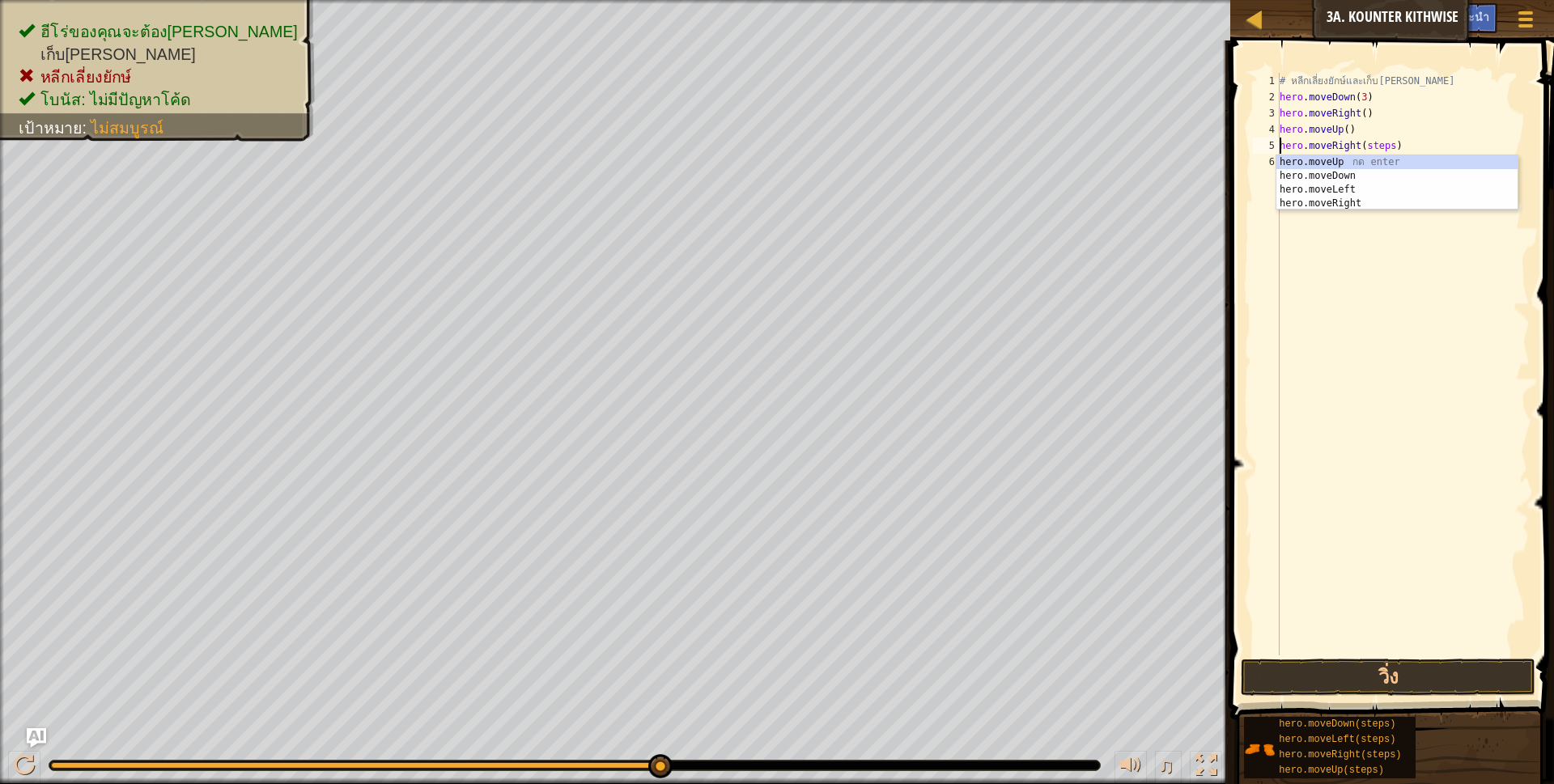
click at [1386, 147] on div "# หลีกเลี่ยงยักษ์และเก็บ[PERSON_NAME] hero . moveDown ( 3 ) hero . moveRight ( …" at bounding box center [1402, 380] width 253 height 615
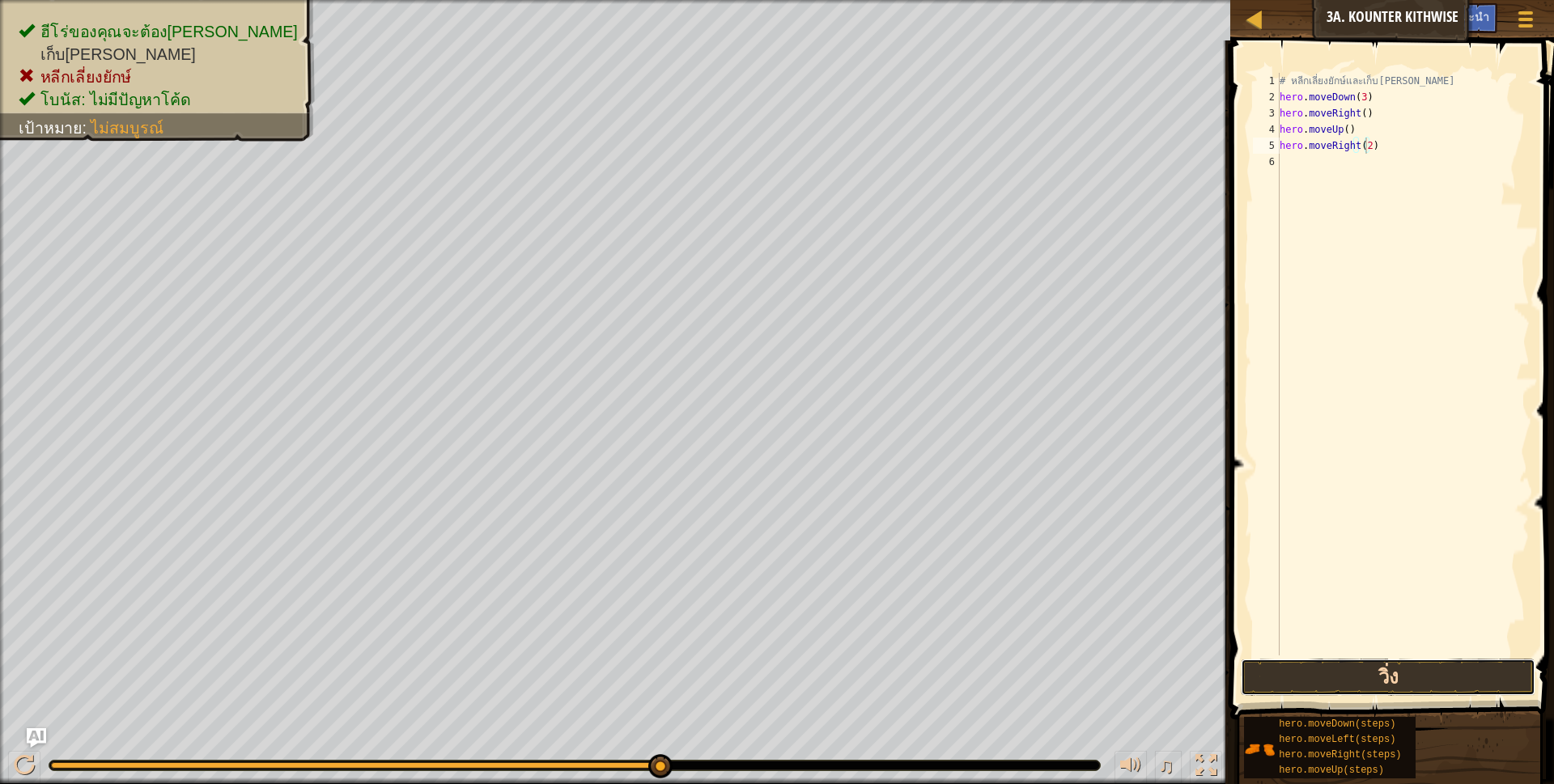
drag, startPoint x: 1358, startPoint y: 687, endPoint x: 1366, endPoint y: 683, distance: 8.9
click at [1364, 683] on button "วิ่ง" at bounding box center [1388, 677] width 296 height 37
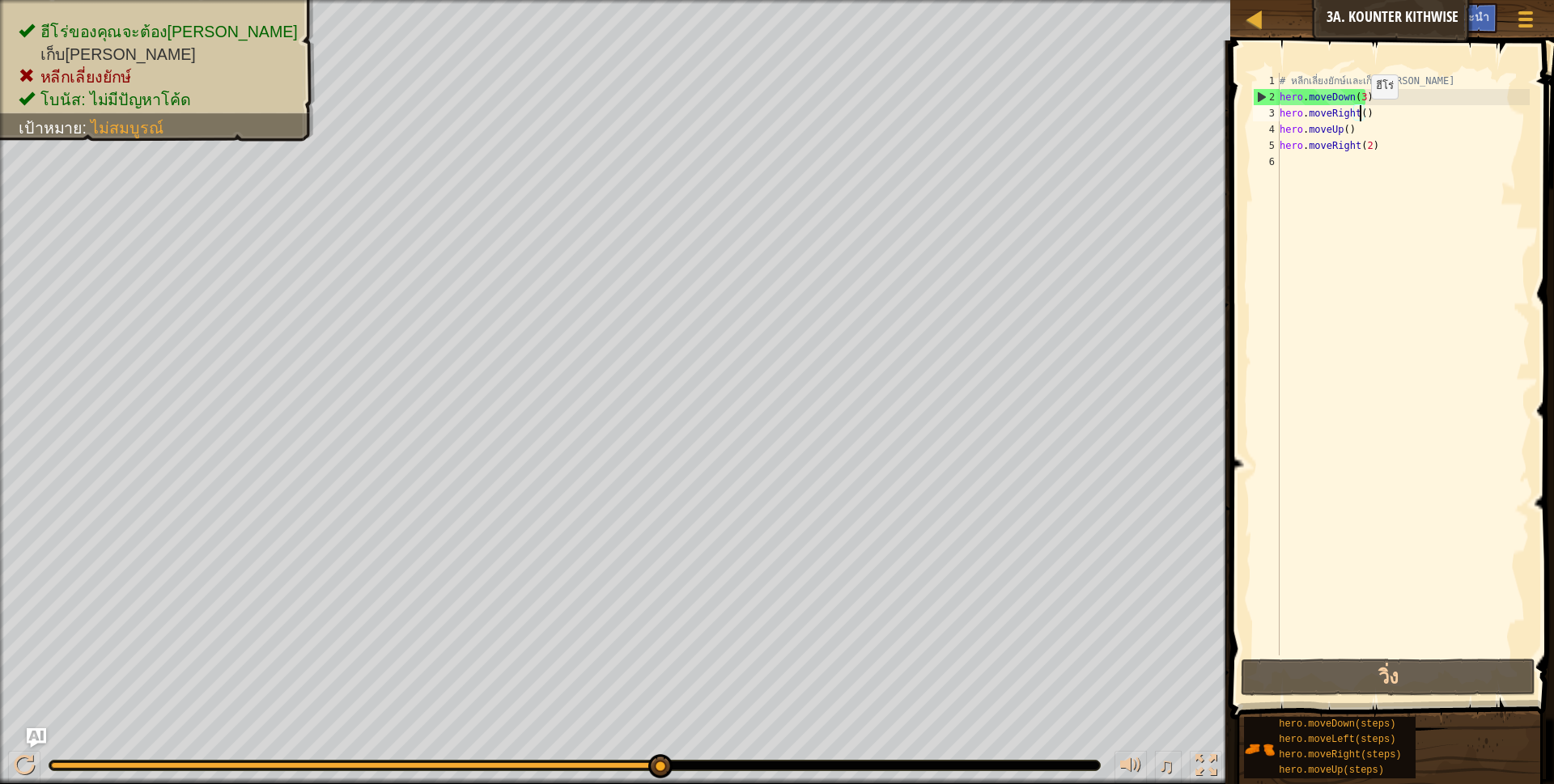
drag, startPoint x: 1358, startPoint y: 115, endPoint x: 1373, endPoint y: 107, distance: 17.0
click at [1357, 114] on div "# หลีกเลี่ยงยักษ์และเก็บ[PERSON_NAME] hero . moveDown ( 3 ) hero . moveRight ( …" at bounding box center [1402, 380] width 253 height 615
click at [1359, 119] on div "# หลีกเลี่ยงยักษ์และเก็บ[PERSON_NAME] hero . moveDown ( 3 ) hero . moveRight ( …" at bounding box center [1402, 364] width 253 height 582
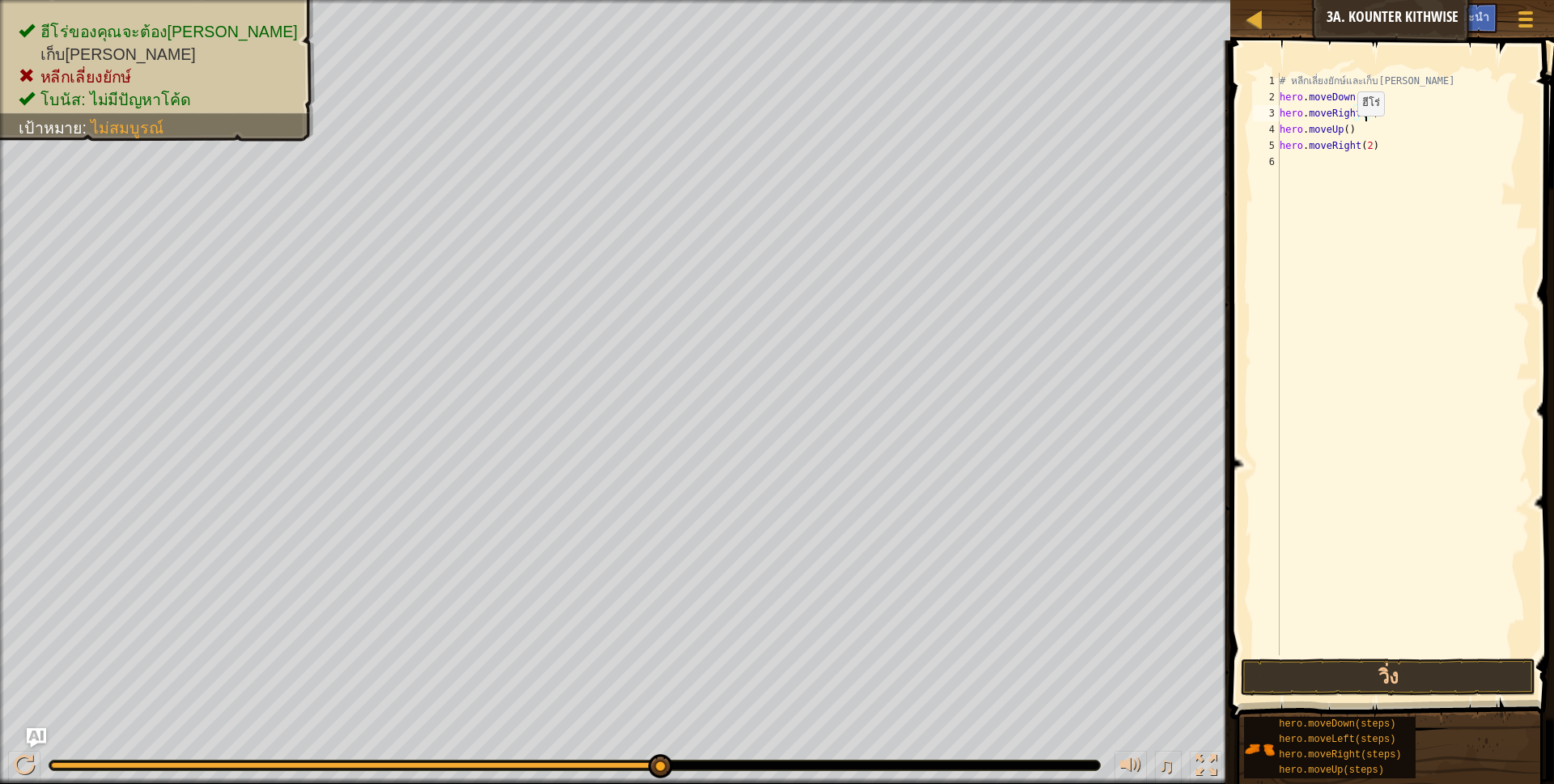
drag, startPoint x: 1343, startPoint y: 132, endPoint x: 1371, endPoint y: 124, distance: 29.1
click at [1350, 131] on div "# หลีกเลี่ยงยักษ์และเก็บ[PERSON_NAME] hero . moveDown ( 3 ) hero . moveRight ( …" at bounding box center [1402, 380] width 253 height 615
click at [1341, 130] on div "# หลีกเลี่ยงยักษ์และเก็บ[PERSON_NAME] hero . moveDown ( 3 ) hero . moveRight ( …" at bounding box center [1402, 380] width 253 height 615
click at [1341, 128] on div "# หลีกเลี่ยงยักษ์และเก็บ[PERSON_NAME] hero . moveDown ( 3 ) hero . moveRight ( …" at bounding box center [1402, 380] width 253 height 615
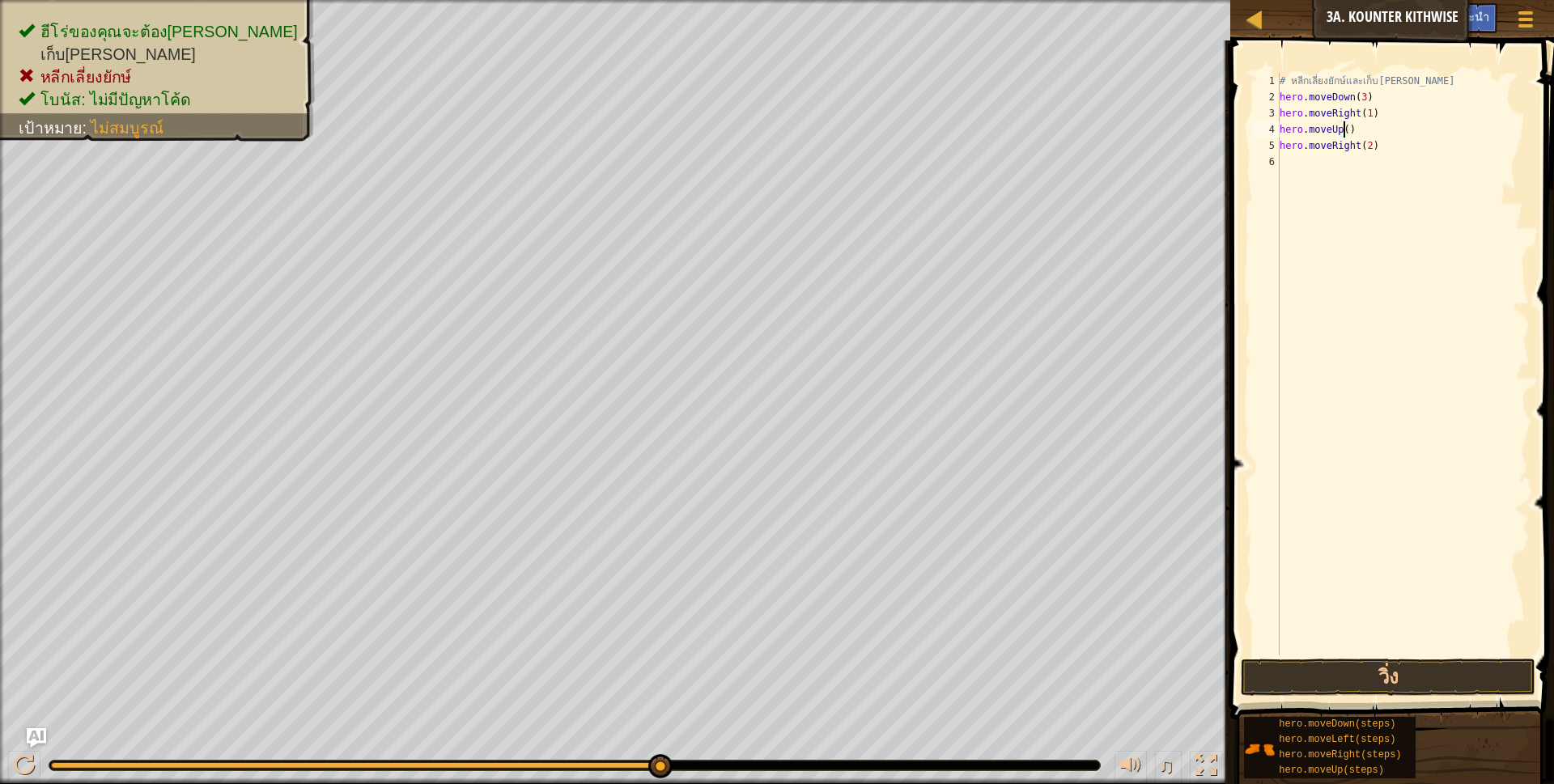
scroll to position [3, 58]
click at [1385, 671] on button "วิ่ง" at bounding box center [1388, 677] width 296 height 37
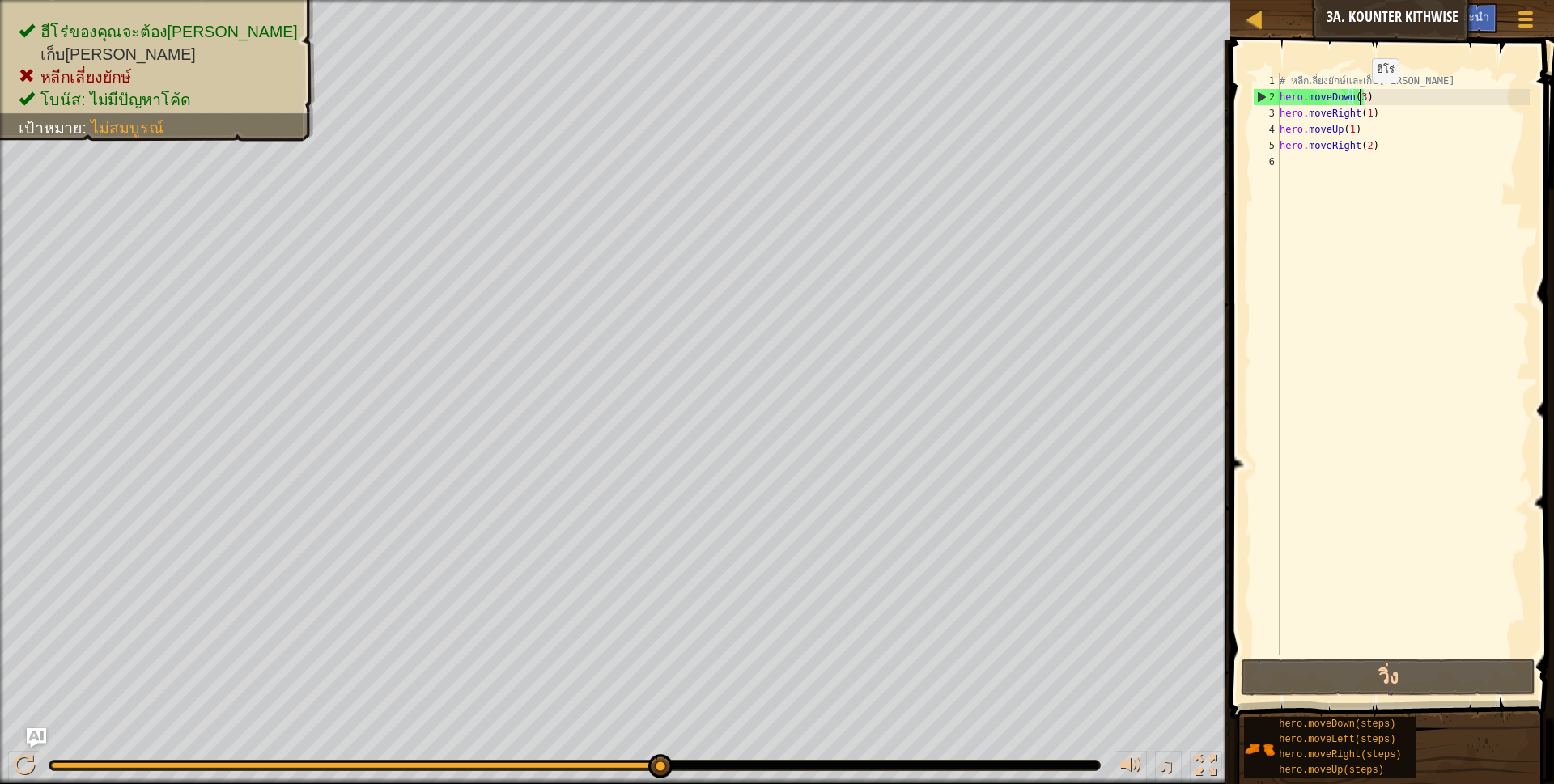
drag, startPoint x: 1358, startPoint y: 99, endPoint x: 1389, endPoint y: 90, distance: 32.3
click at [1367, 98] on div "# หลีกเลี่ยงยักษ์และเก็บ[PERSON_NAME] hero . moveDown ( 3 ) hero . moveRight ( …" at bounding box center [1402, 380] width 253 height 615
click at [1358, 96] on div "# หลีกเลี่ยงยักษ์และเก็บ[PERSON_NAME] hero . moveDown ( 3 ) hero . moveRight ( …" at bounding box center [1402, 364] width 253 height 582
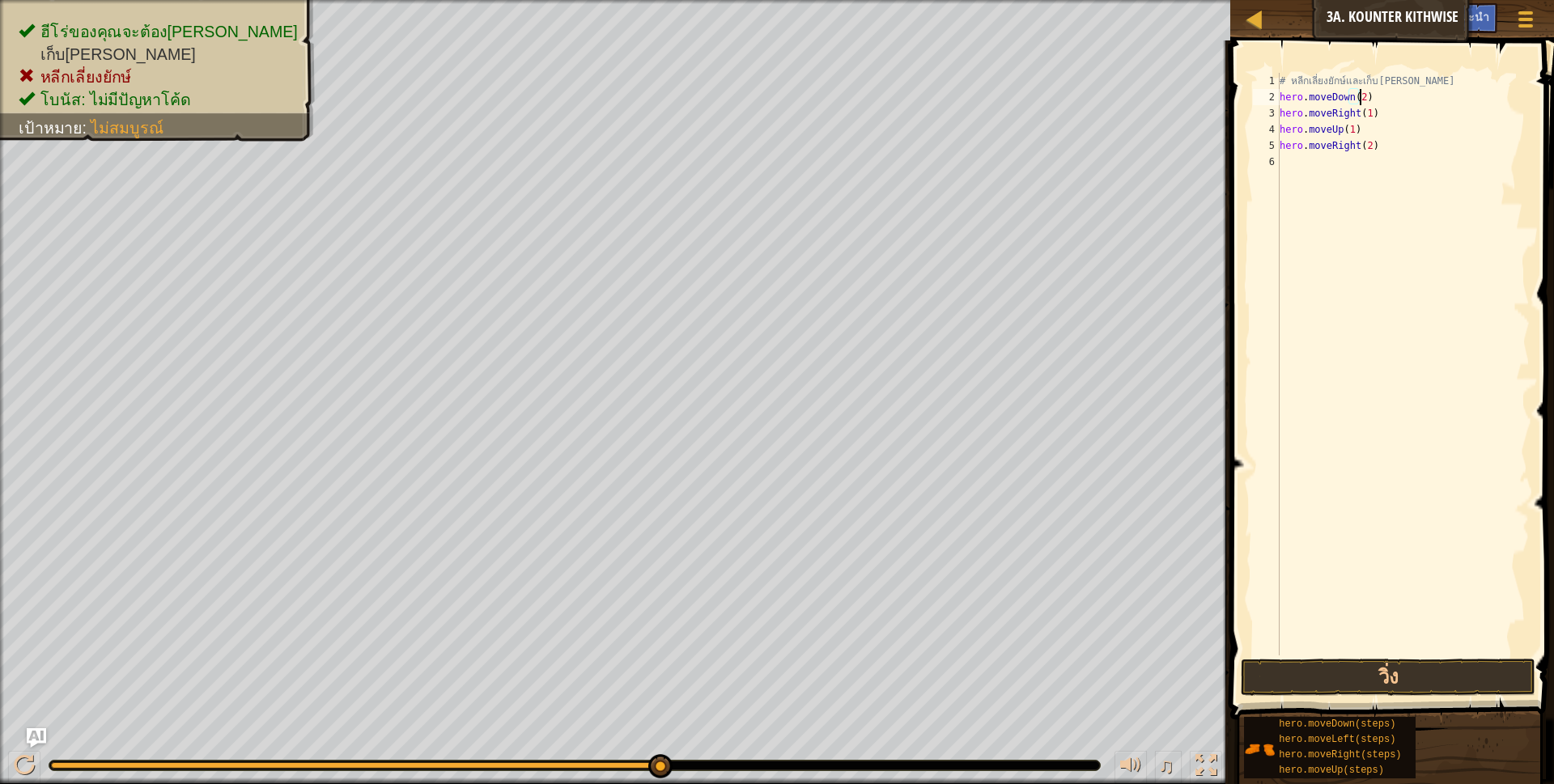
scroll to position [3, 67]
type textarea "hero.moveDown(2)"
click at [1402, 665] on button "วิ่ง" at bounding box center [1388, 677] width 296 height 37
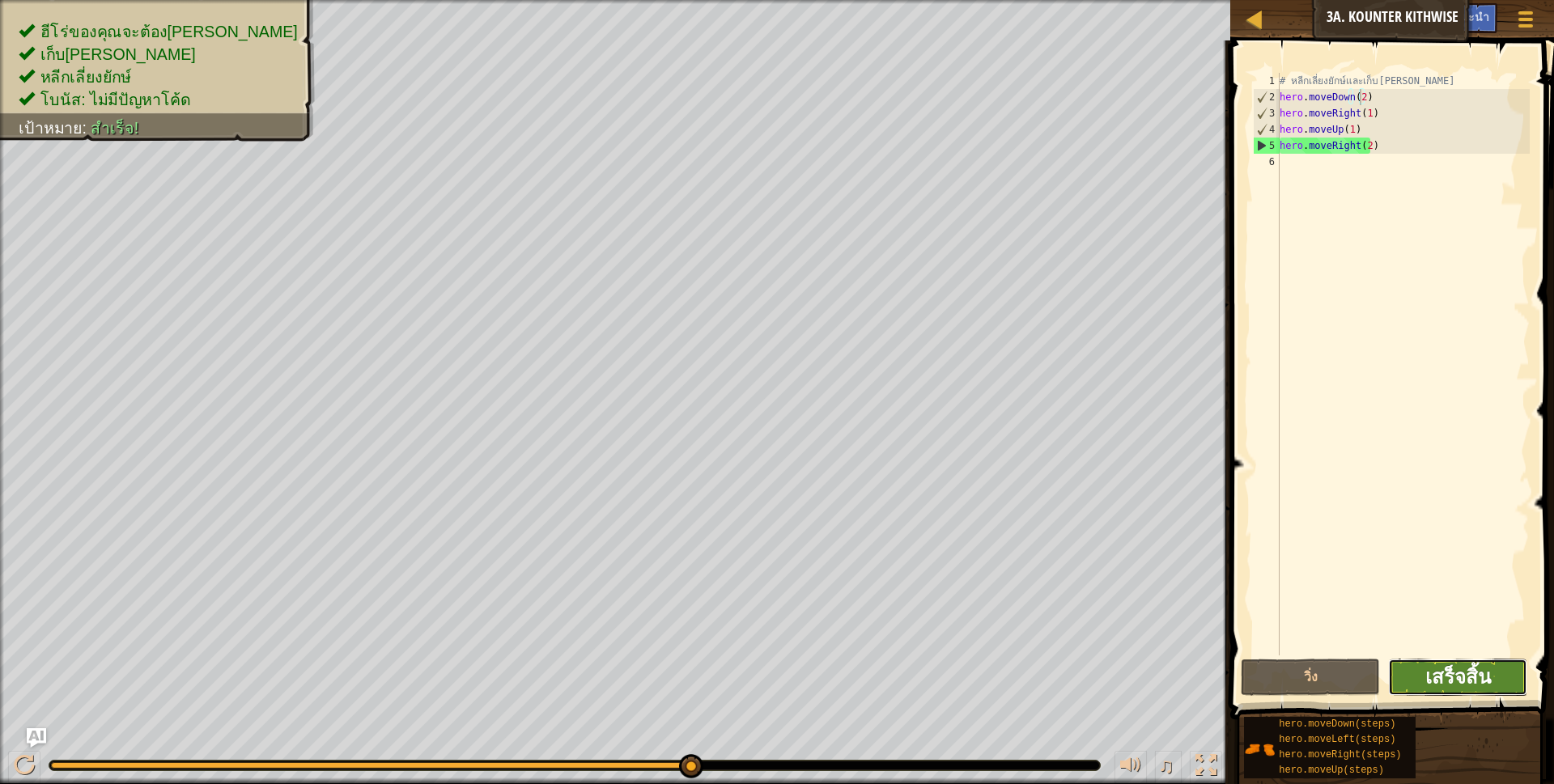
click at [1451, 671] on span "เสร็จสิ้น" at bounding box center [1457, 676] width 65 height 26
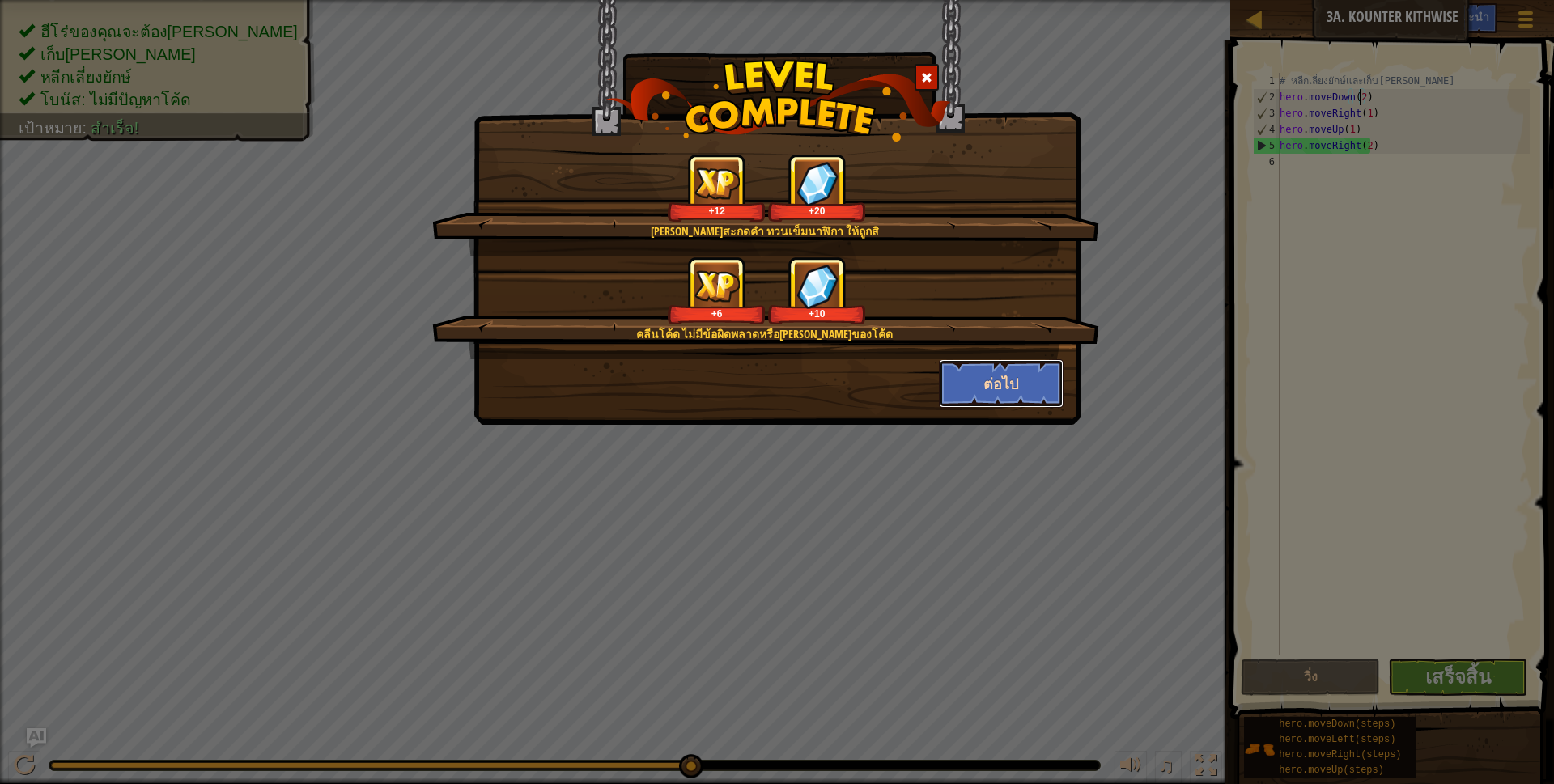
click at [1017, 373] on button "ต่อไป" at bounding box center [1002, 383] width 125 height 48
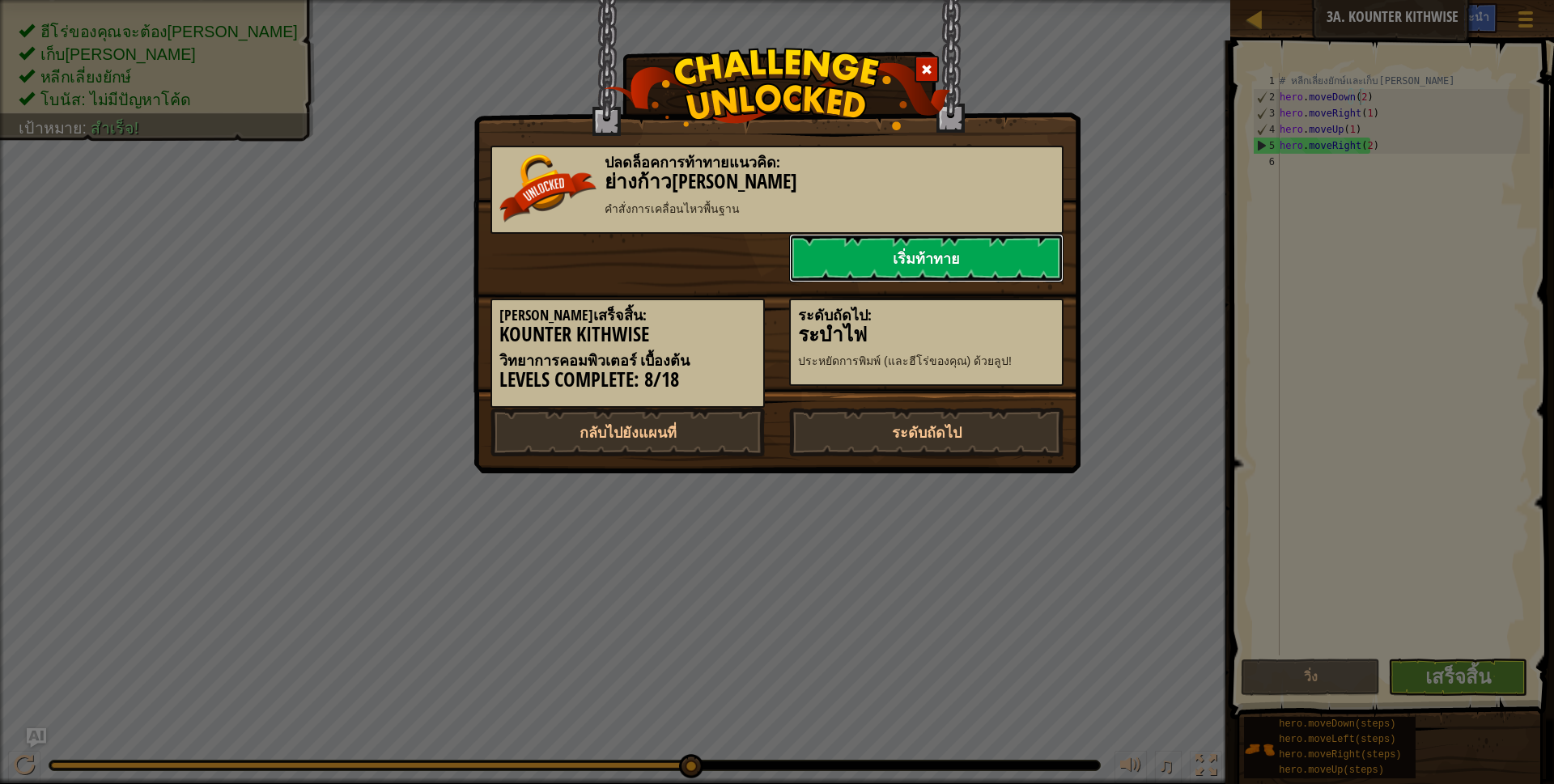
click at [984, 266] on link "เริ่มท้าทาย" at bounding box center [926, 257] width 274 height 48
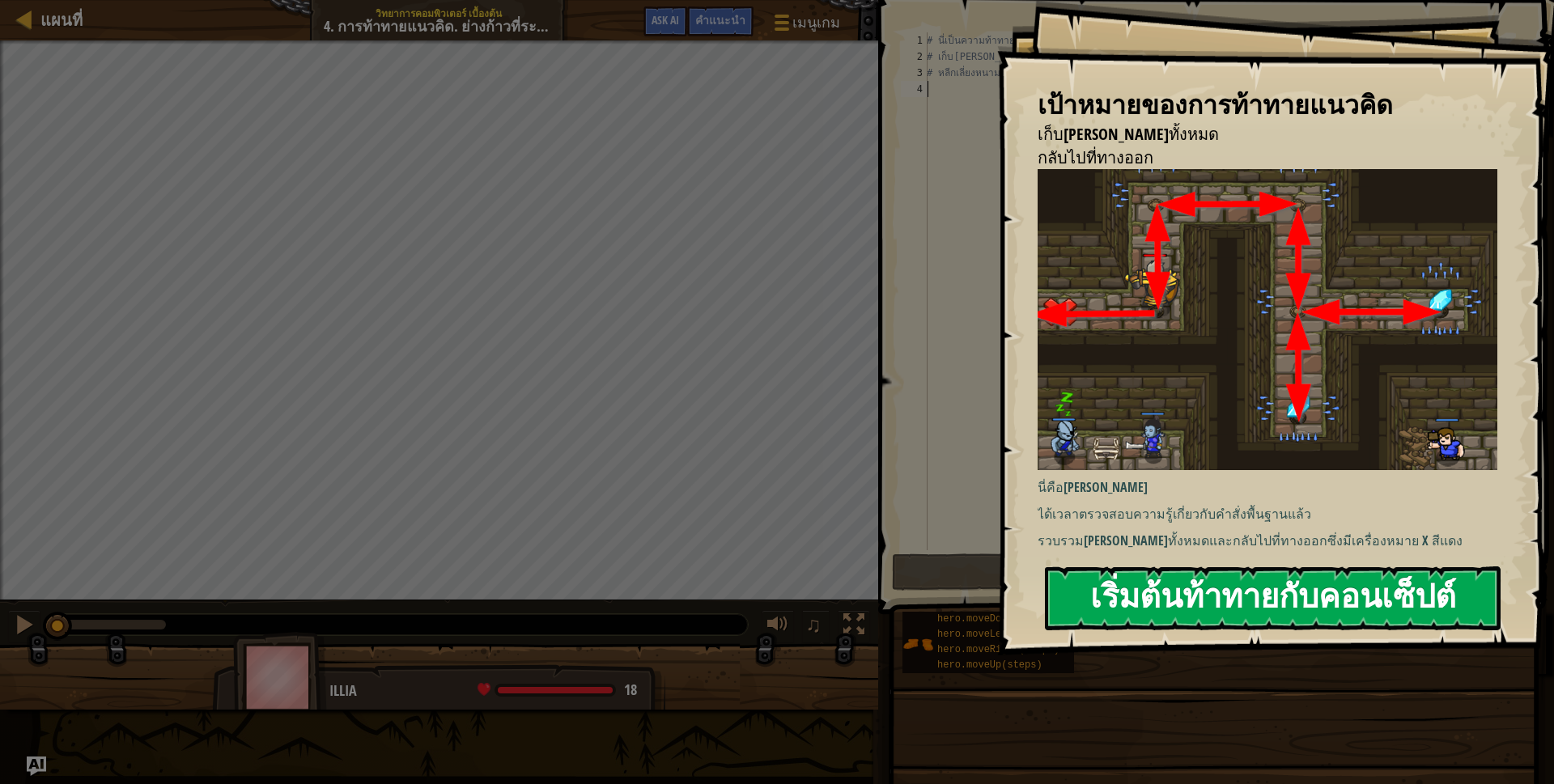
click at [1135, 588] on button "เริ่มต้นท้าทายกับคอนเซ็ปต์" at bounding box center [1273, 598] width 456 height 63
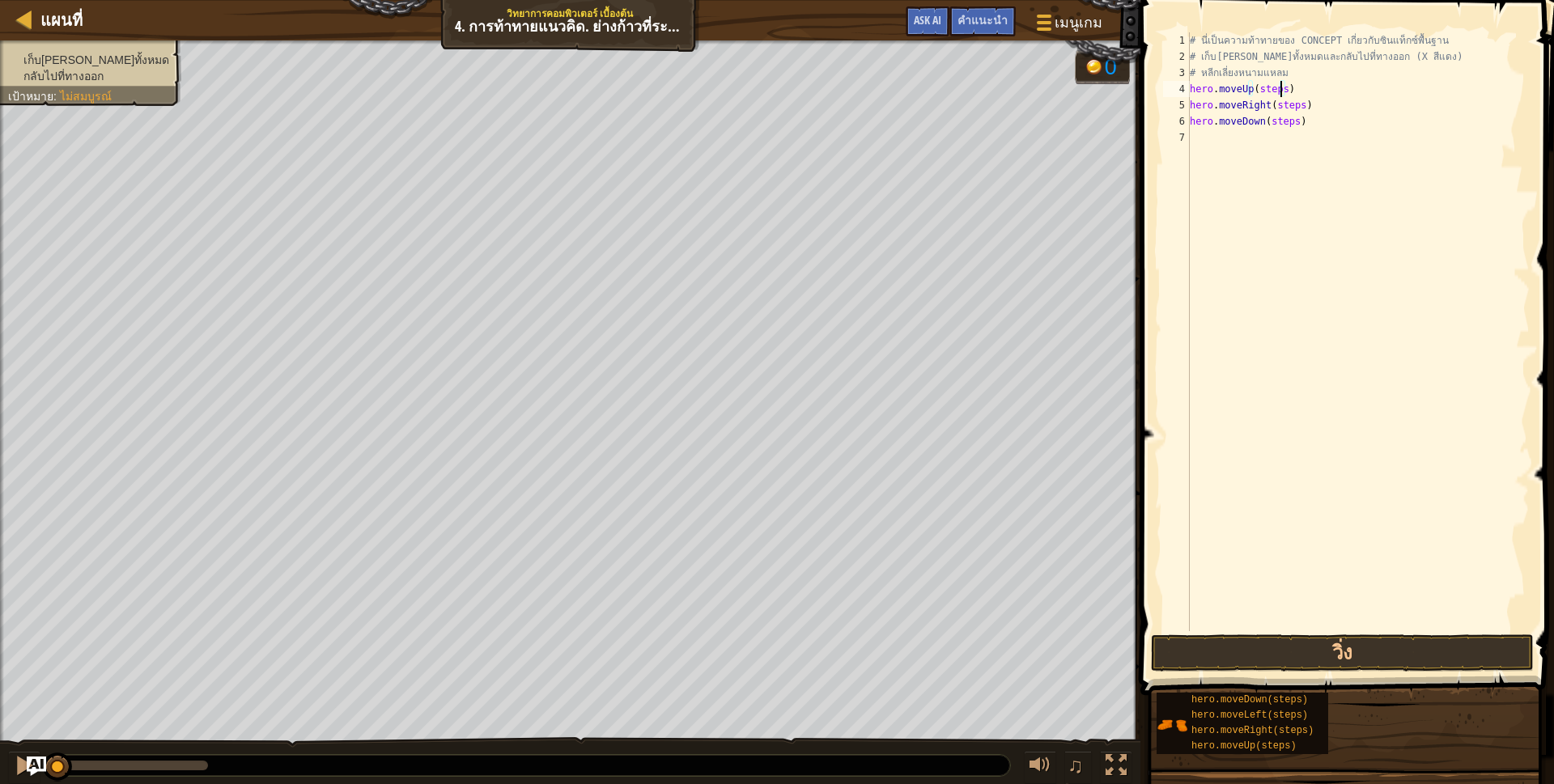
drag, startPoint x: 1278, startPoint y: 90, endPoint x: 1305, endPoint y: 89, distance: 27.0
click at [1285, 90] on div "# นี่เป็นความท้าทายของ CONCEPT เกี่ยวกับซินแท็กซ์พื้นฐาน # เก็บ[PERSON_NAME]ทั้…" at bounding box center [1358, 347] width 343 height 631
click at [1280, 89] on div "# นี่เป็นความท้าทายของ CONCEPT เกี่ยวกับซินแท็กซ์พื้นฐาน # เก็บ[PERSON_NAME]ทั้…" at bounding box center [1358, 331] width 343 height 599
click at [1297, 110] on div "# นี่เป็นความท้าทายของ CONCEPT เกี่ยวกับซินแท็กซ์พื้นฐาน # เก็บ[PERSON_NAME]ทั้…" at bounding box center [1358, 347] width 343 height 631
click at [1291, 118] on div "# นี่เป็นความท้าทายของ CONCEPT เกี่ยวกับซินแท็กซ์พื้นฐาน # เก็บ[PERSON_NAME]ทั้…" at bounding box center [1358, 347] width 343 height 631
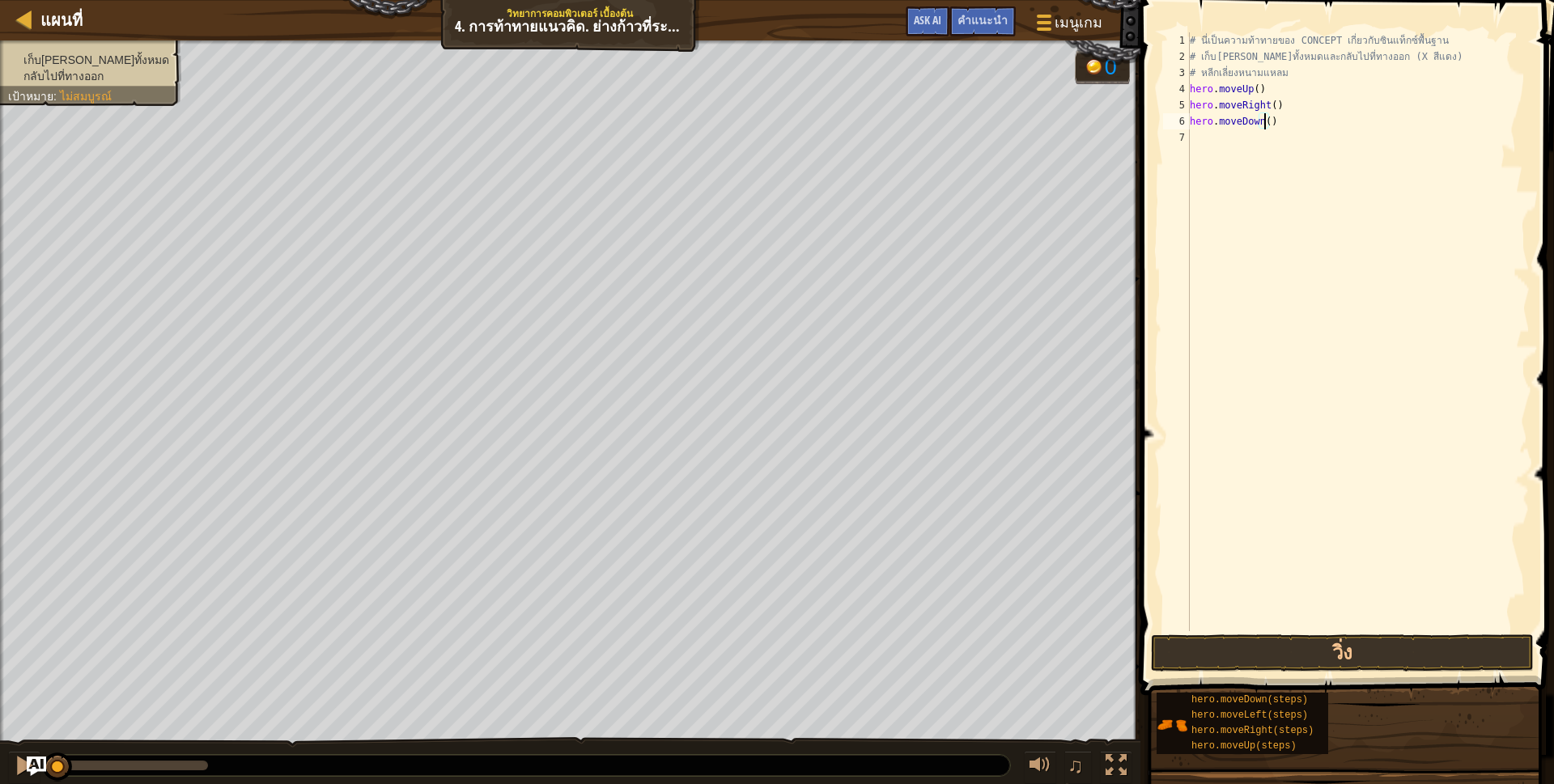
scroll to position [3, 66]
click at [1308, 638] on button "วิ่ง" at bounding box center [1342, 653] width 383 height 37
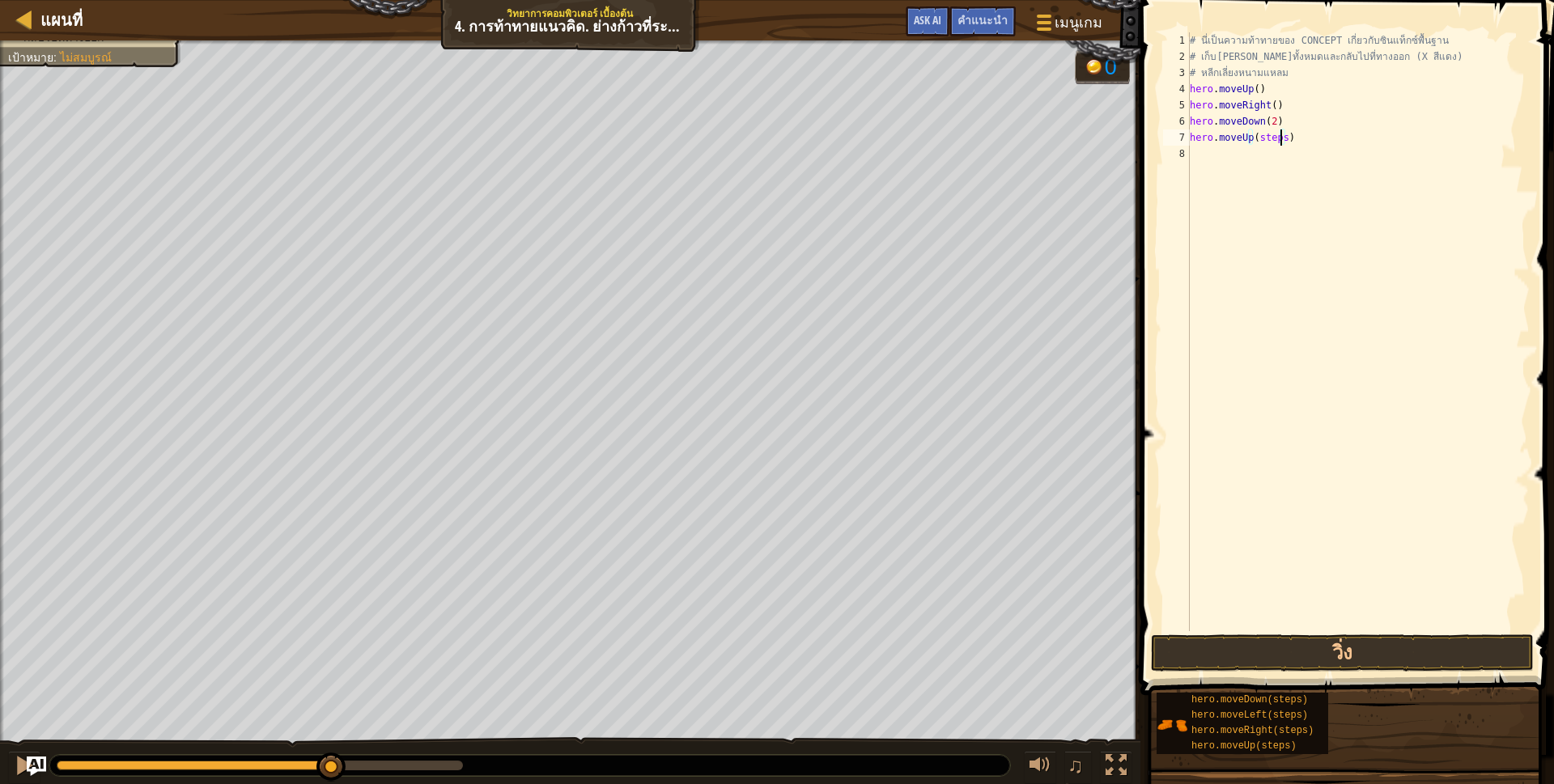
click at [1280, 142] on div "# นี่เป็นความท้าทายของ CONCEPT เกี่ยวกับซินแท็กซ์พื้นฐาน # เก็บ[PERSON_NAME]ทั้…" at bounding box center [1358, 347] width 343 height 631
drag, startPoint x: 1295, startPoint y: 152, endPoint x: 1306, endPoint y: 152, distance: 11.0
click at [1306, 152] on div "# นี่เป็นความท้าทายของ CONCEPT เกี่ยวกับซินแท็กซ์พื้นฐาน # เก็บ[PERSON_NAME]ทั้…" at bounding box center [1358, 347] width 343 height 631
click at [1307, 150] on div "# นี่เป็นความท้าทายของ CONCEPT เกี่ยวกับซินแท็กซ์พื้นฐาน # เก็บ[PERSON_NAME]ทั้…" at bounding box center [1358, 331] width 343 height 599
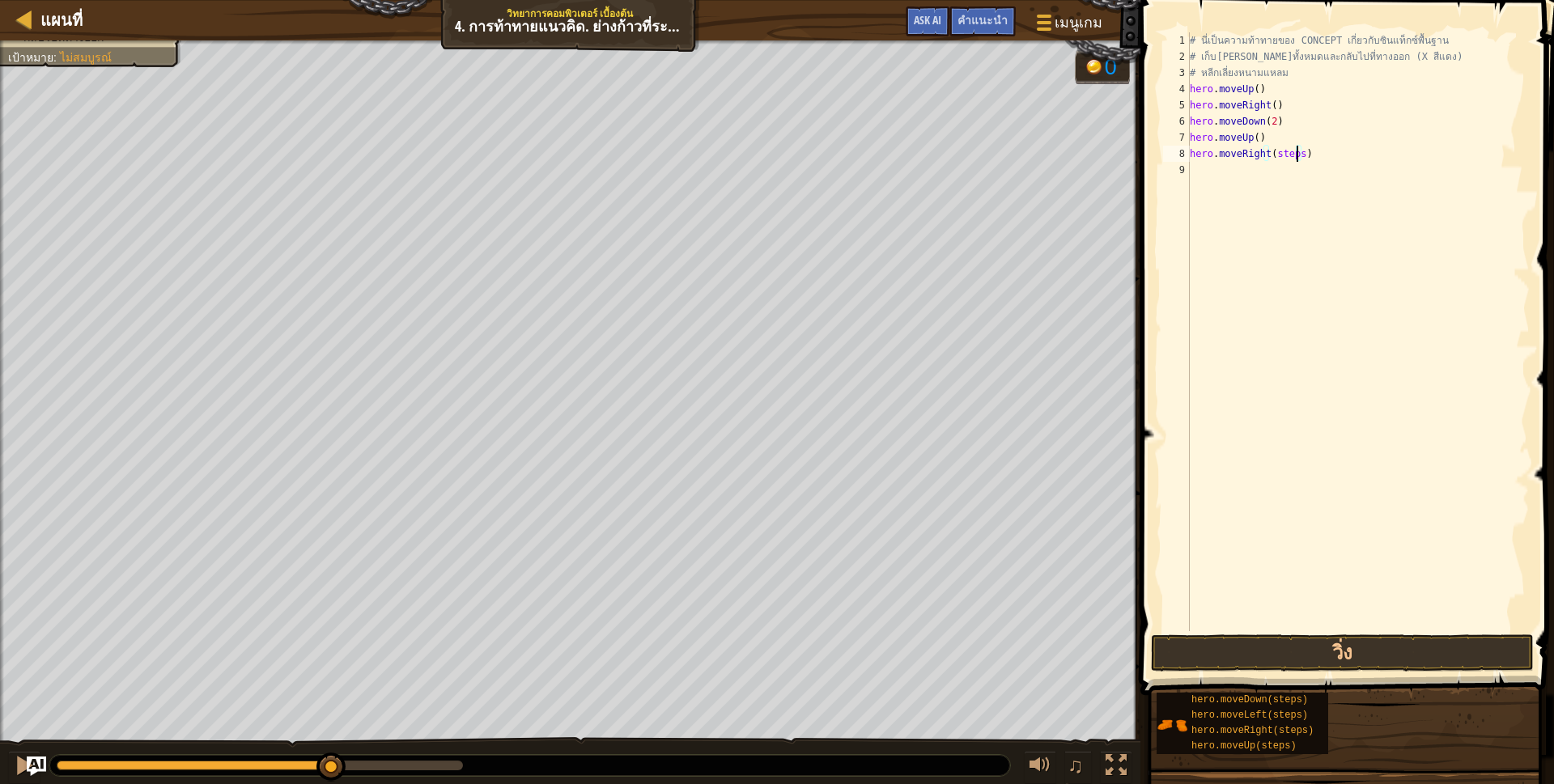
click at [1294, 150] on div "# นี่เป็นความท้าทายของ CONCEPT เกี่ยวกับซินแท็กซ์พื้นฐาน # เก็บ[PERSON_NAME]ทั้…" at bounding box center [1358, 347] width 343 height 631
click at [1296, 168] on div "# นี่เป็นความท้าทายของ CONCEPT เกี่ยวกับซินแท็กซ์พื้นฐาน # เก็บ[PERSON_NAME]ทั้…" at bounding box center [1360, 347] width 338 height 631
click at [1236, 656] on button "วิ่ง" at bounding box center [1342, 653] width 383 height 37
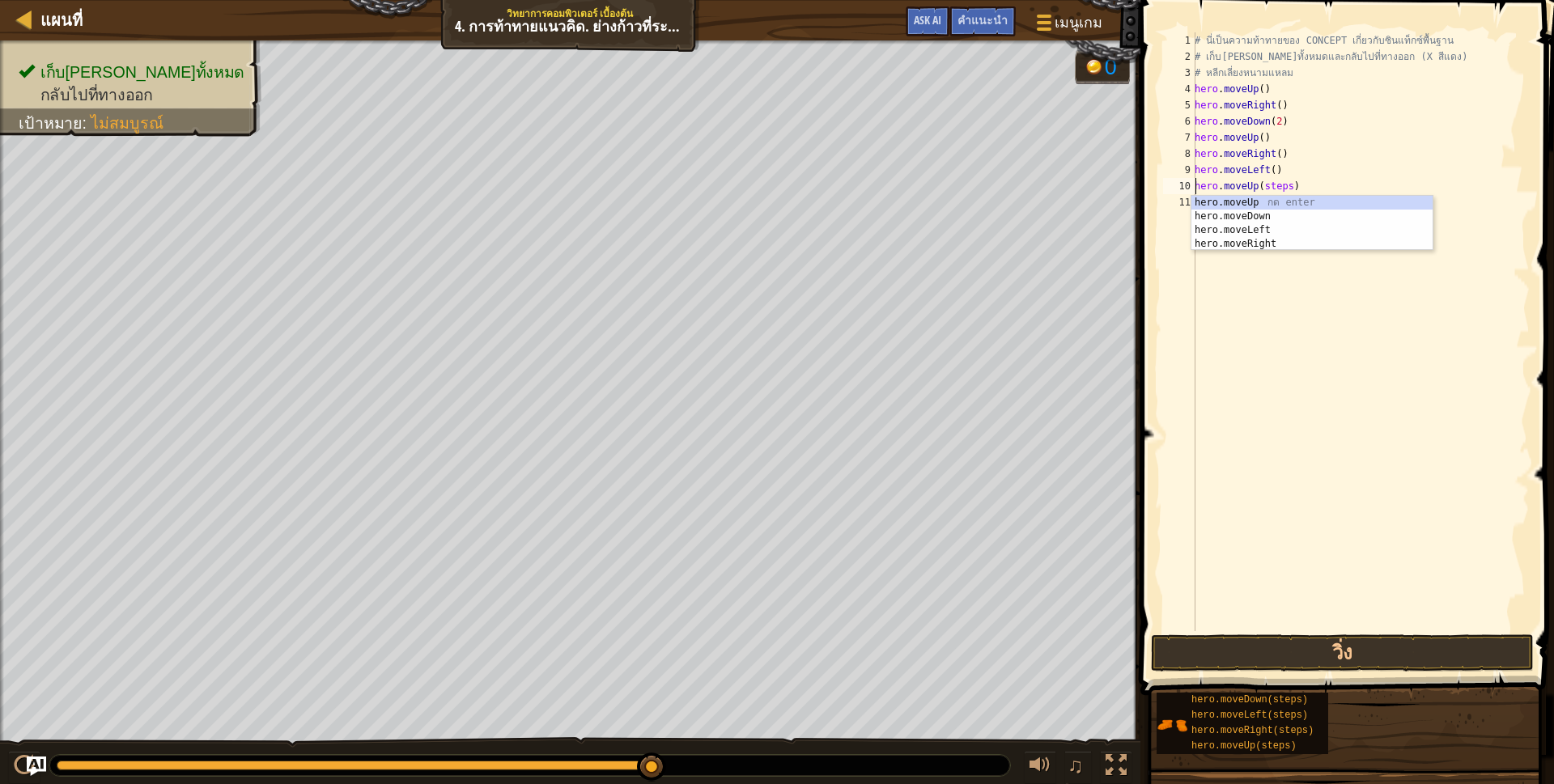
click at [1284, 185] on div "# นี่เป็นความท้าทายของ CONCEPT เกี่ยวกับซินแท็กซ์พื้นฐาน # เก็บ[PERSON_NAME]ทั้…" at bounding box center [1360, 347] width 338 height 631
click at [1297, 202] on div "# นี่เป็นความท้าทายของ CONCEPT เกี่ยวกับซินแท็กซ์พื้นฐาน # เก็บ[PERSON_NAME]ทั้…" at bounding box center [1360, 347] width 338 height 631
click at [1295, 215] on div "# นี่เป็นความท้าทายของ CONCEPT เกี่ยวกับซินแท็กซ์พื้นฐาน # เก็บ[PERSON_NAME]ทั้…" at bounding box center [1360, 347] width 338 height 631
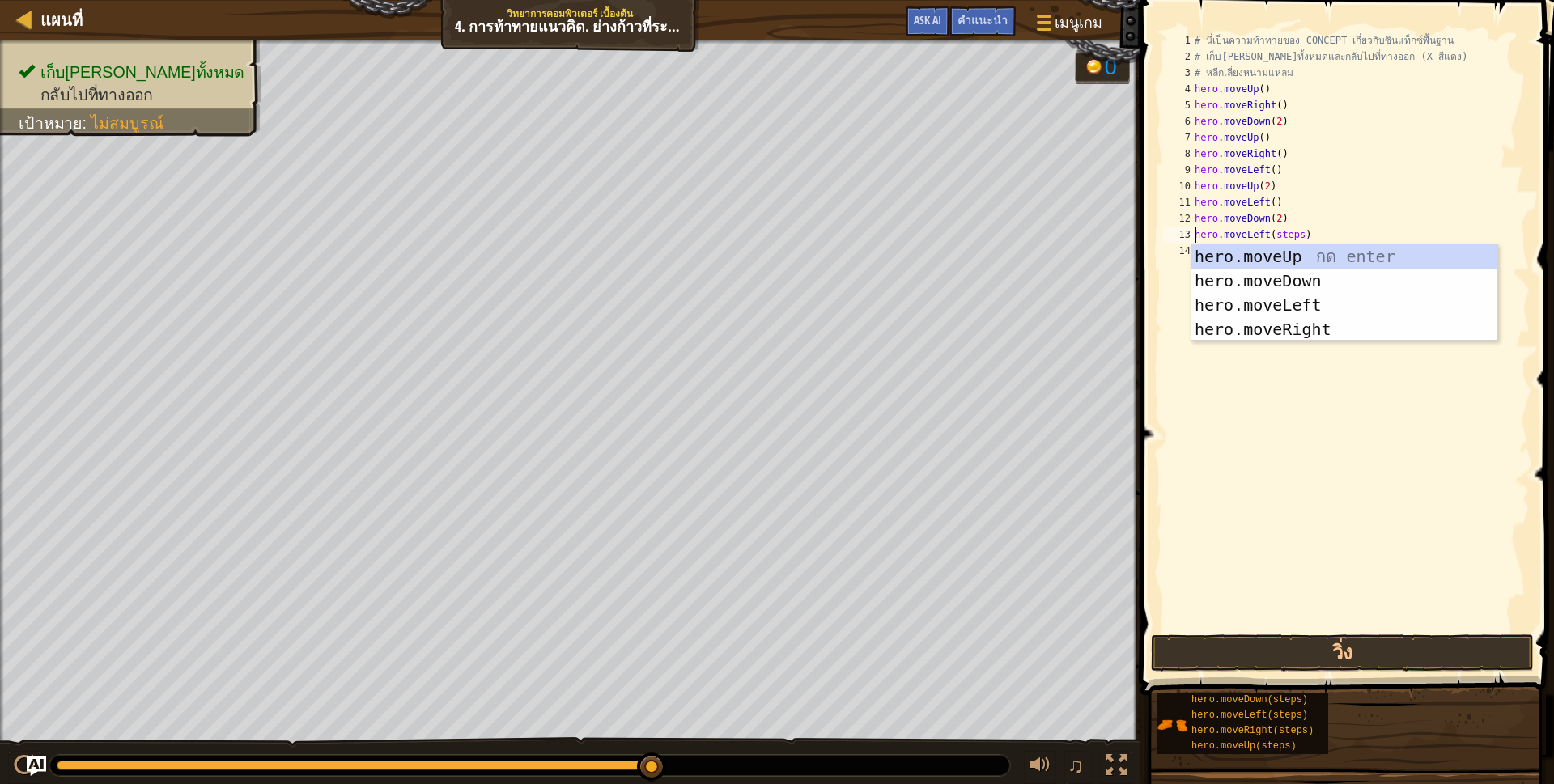
click at [1295, 241] on div "# นี่เป็นความท้าทายของ CONCEPT เกี่ยวกับซินแท็กซ์พื้นฐาน # เก็บ[PERSON_NAME]ทั้…" at bounding box center [1360, 347] width 338 height 631
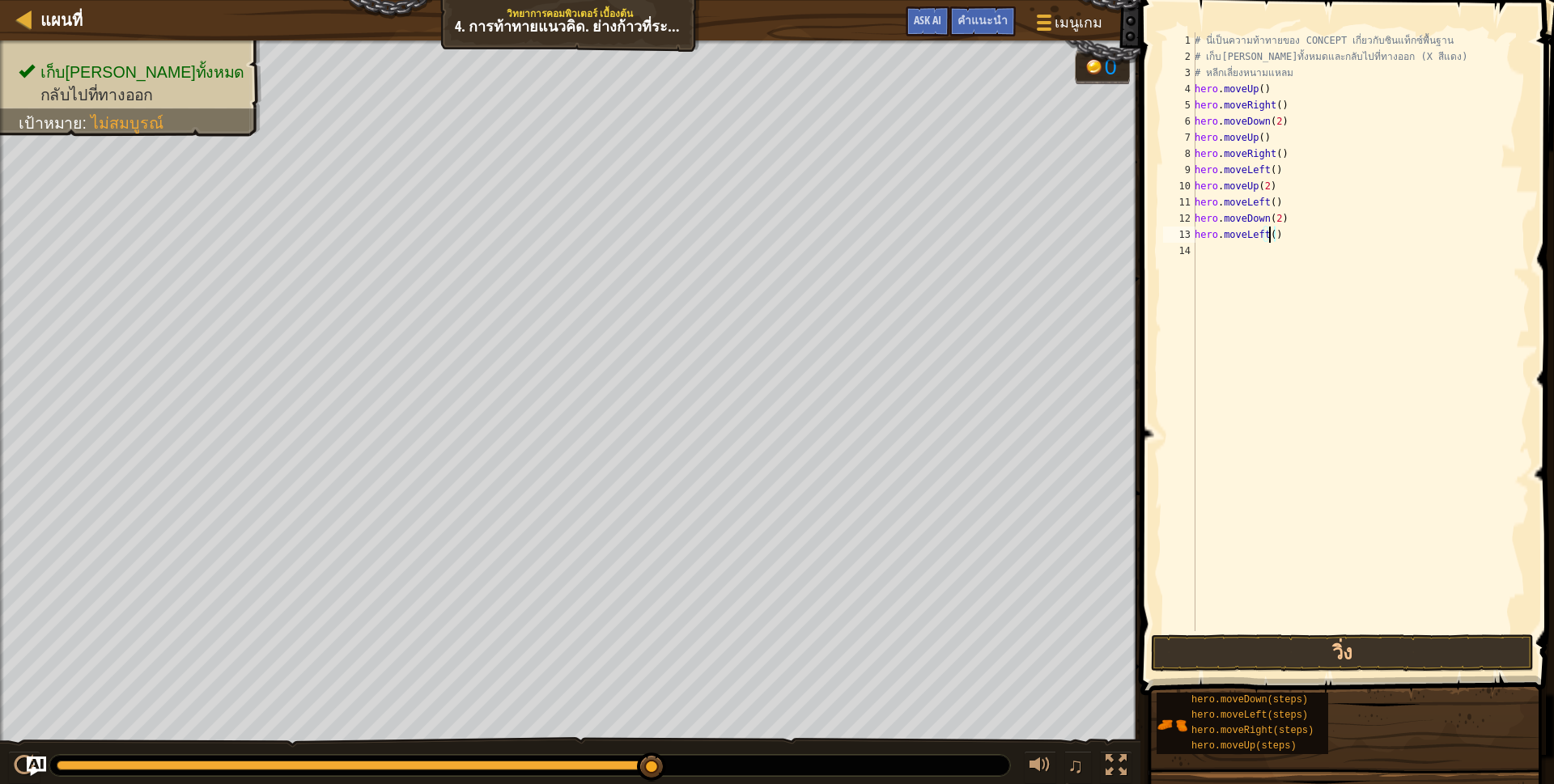
scroll to position [3, 65]
click at [1237, 643] on button "วิ่ง" at bounding box center [1342, 653] width 383 height 37
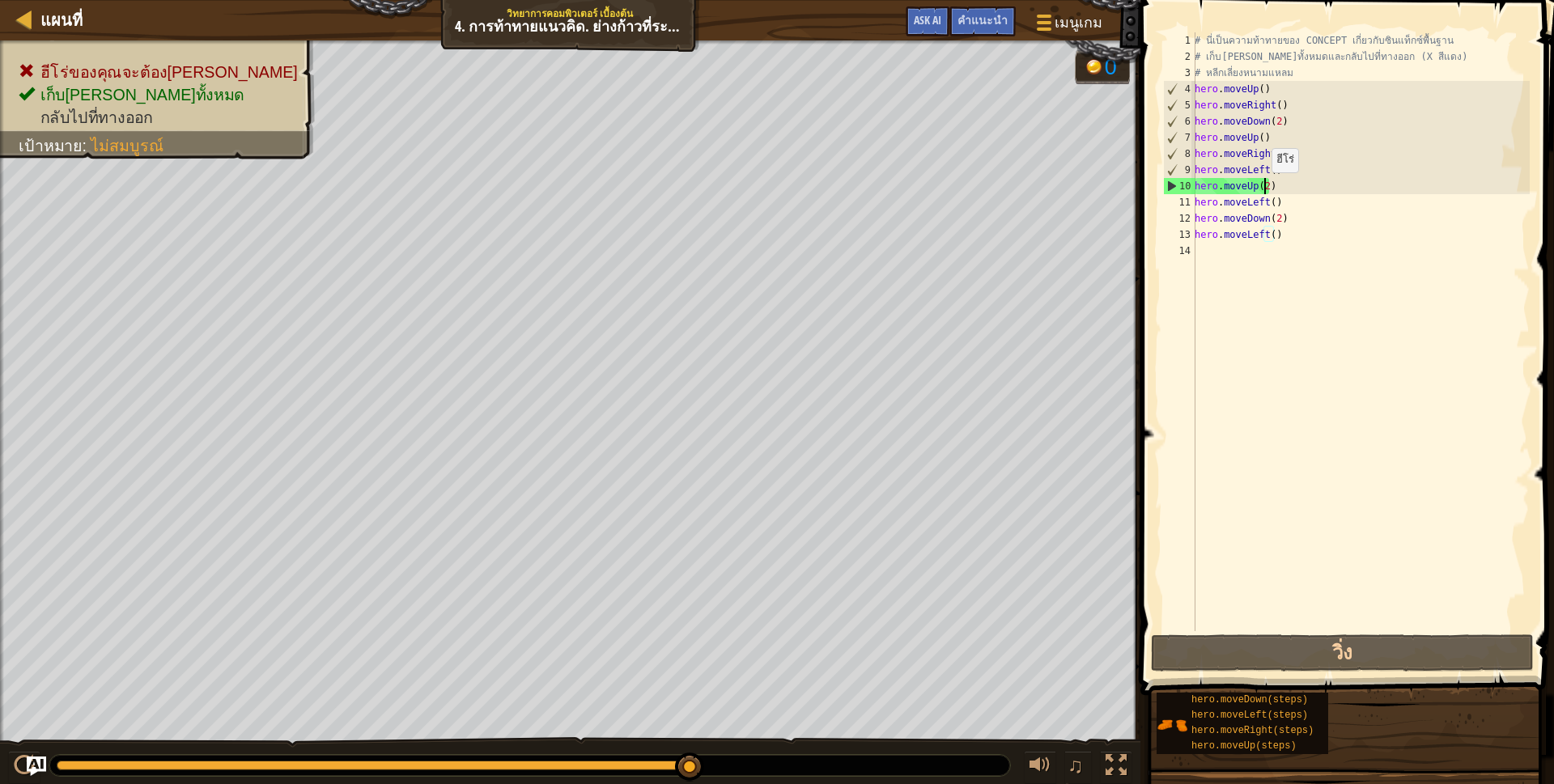
click at [1263, 189] on div "# นี่เป็นความท้าทายของ CONCEPT เกี่ยวกับซินแท็กซ์พื้นฐาน # เก็บ[PERSON_NAME]ทั้…" at bounding box center [1360, 347] width 338 height 631
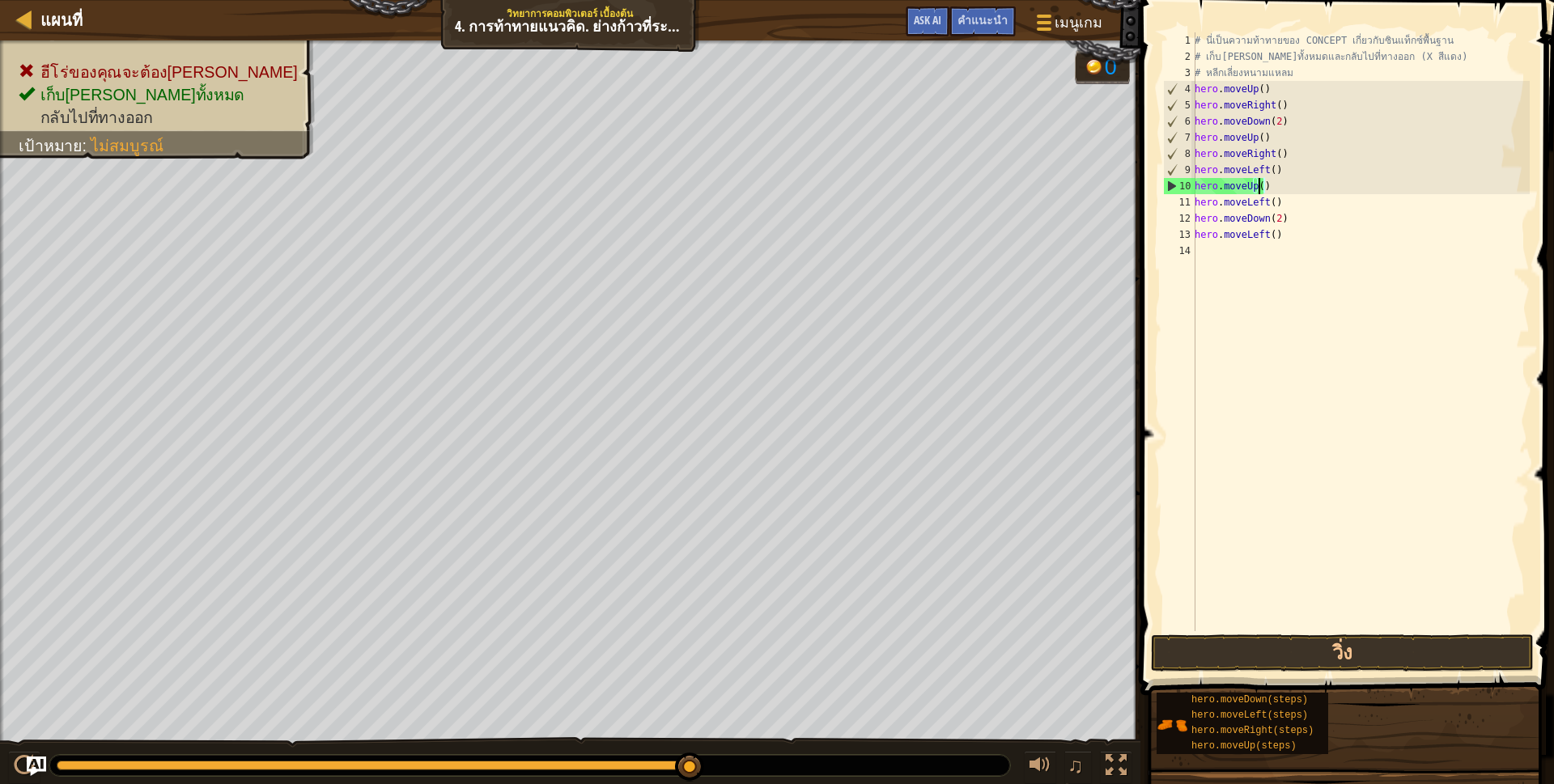
scroll to position [3, 57]
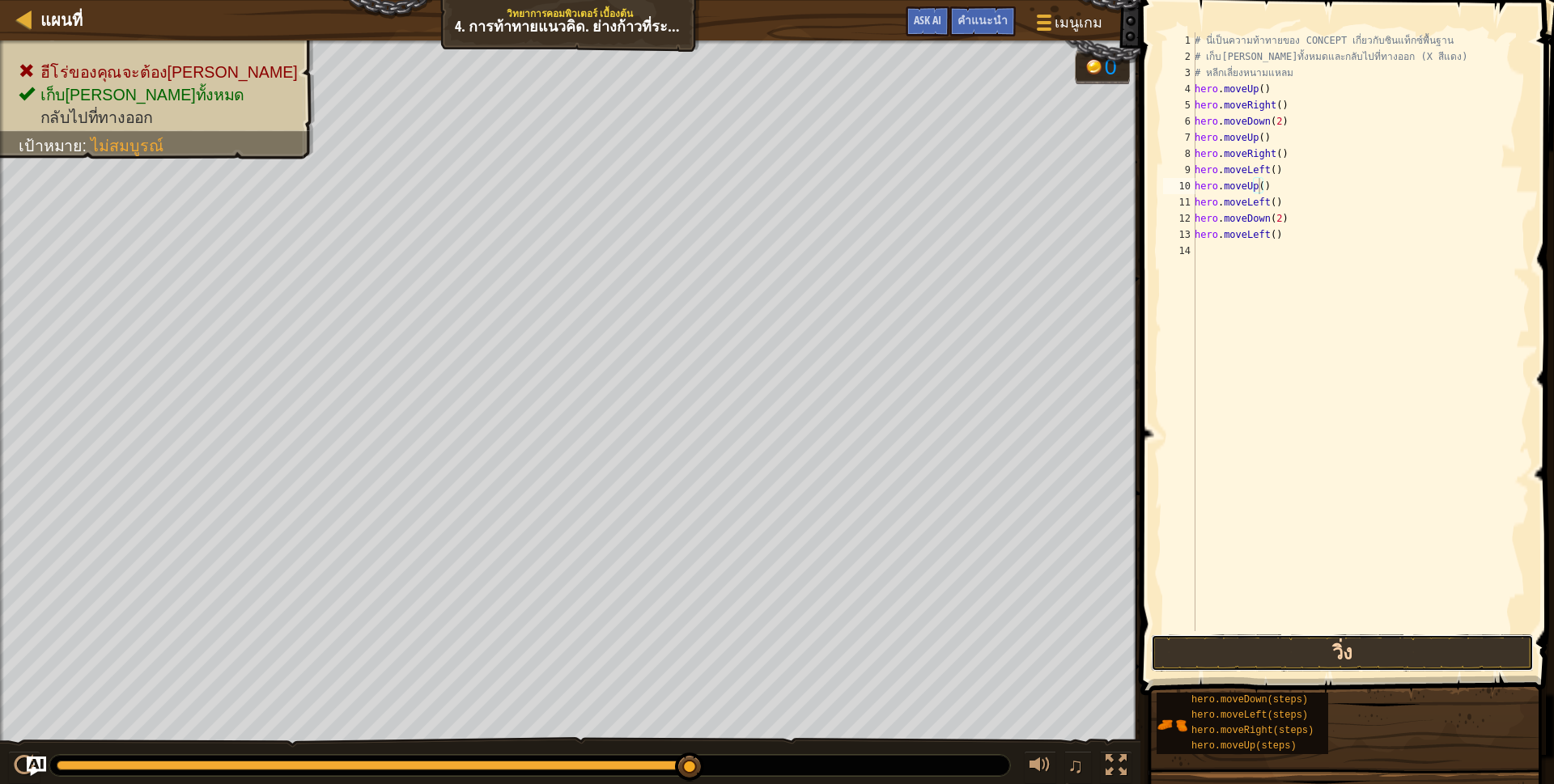
click at [1349, 649] on button "วิ่ง" at bounding box center [1342, 653] width 383 height 37
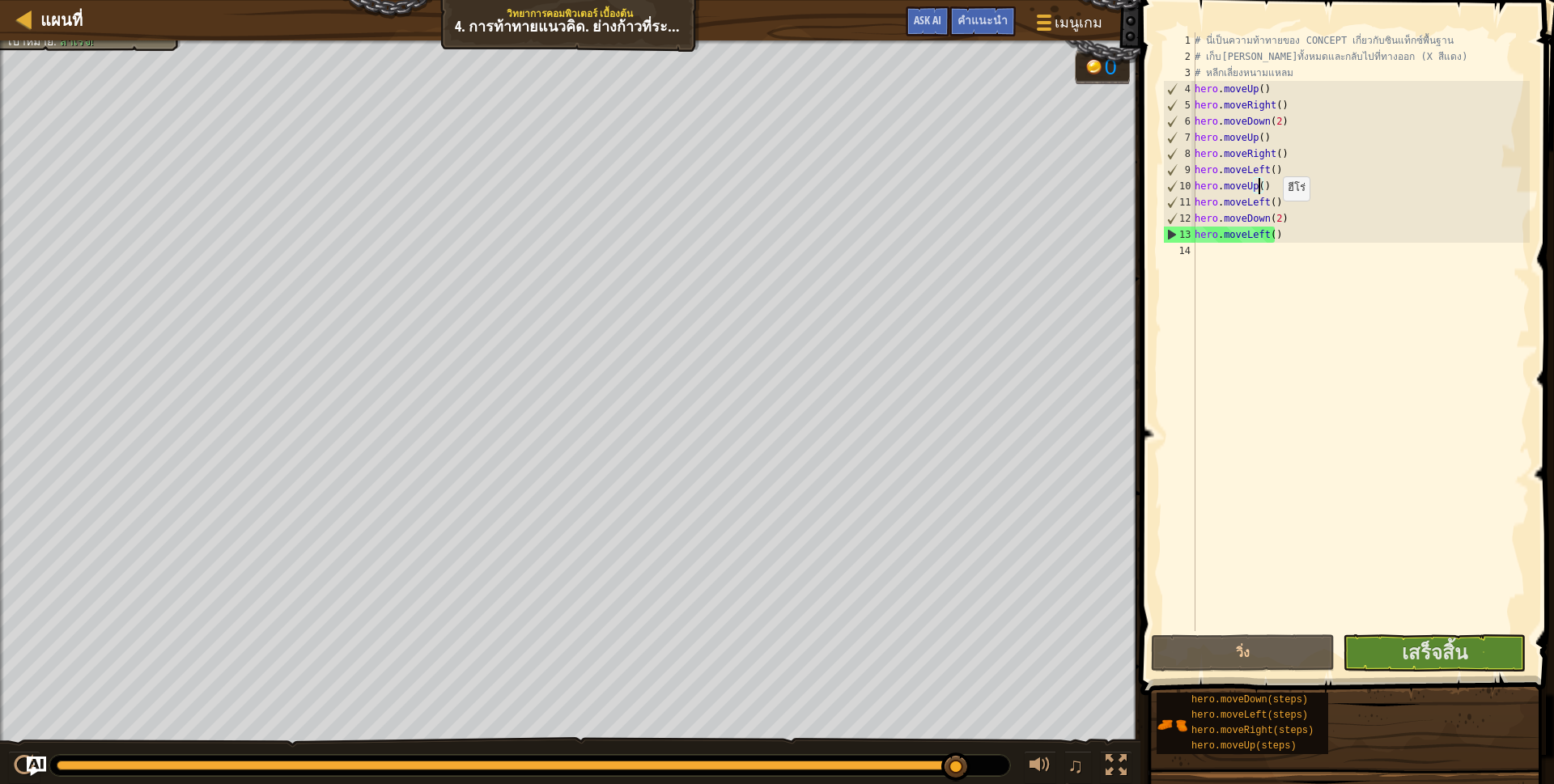
click at [1274, 217] on div "# นี่เป็นความท้าทายของ CONCEPT เกี่ยวกับซินแท็กซ์พื้นฐาน # เก็บ[PERSON_NAME]ทั้…" at bounding box center [1360, 347] width 338 height 631
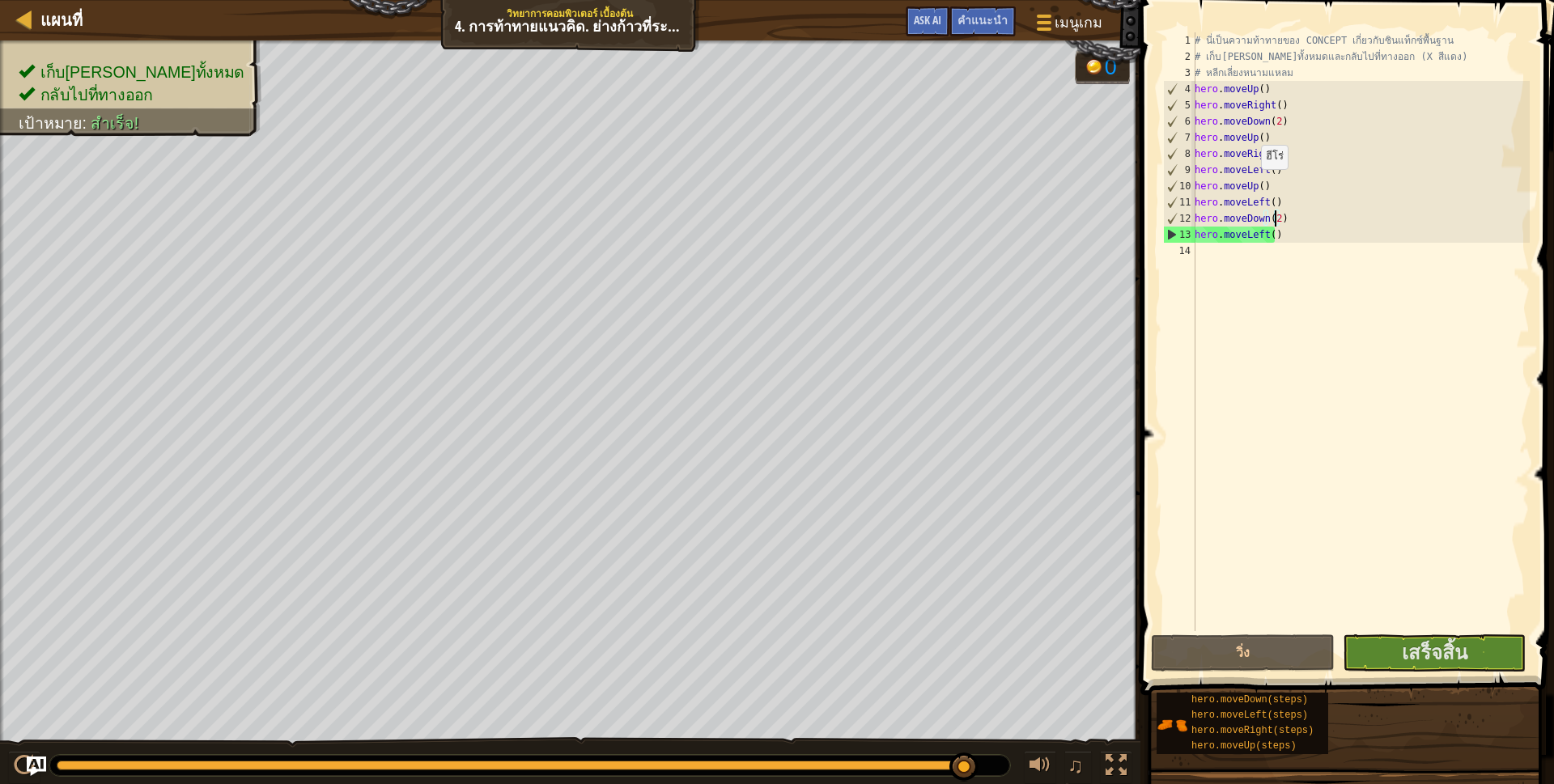
type textarea "hero.moveDown()"
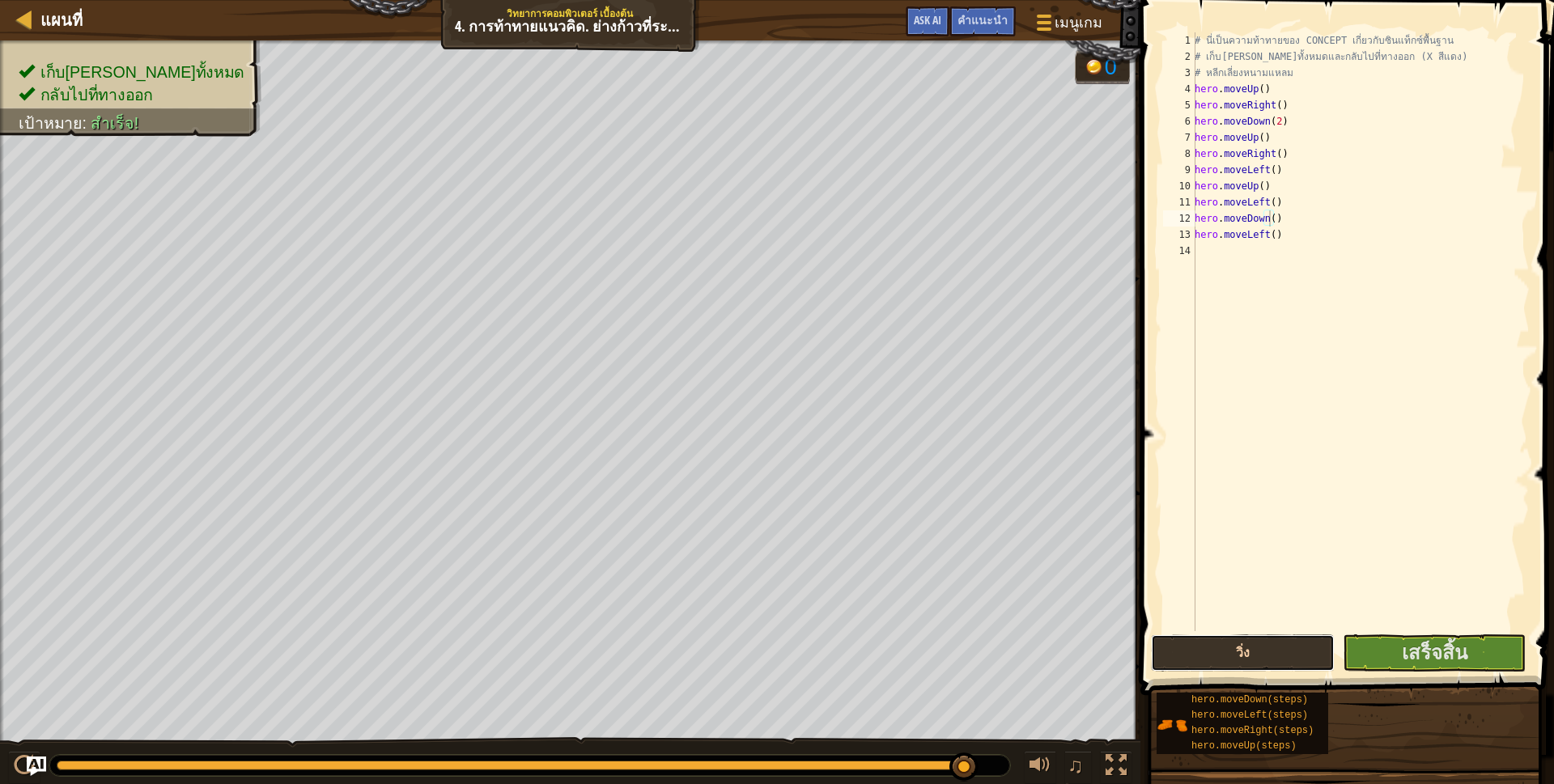
click at [1267, 657] on button "วิ่ง" at bounding box center [1242, 653] width 183 height 37
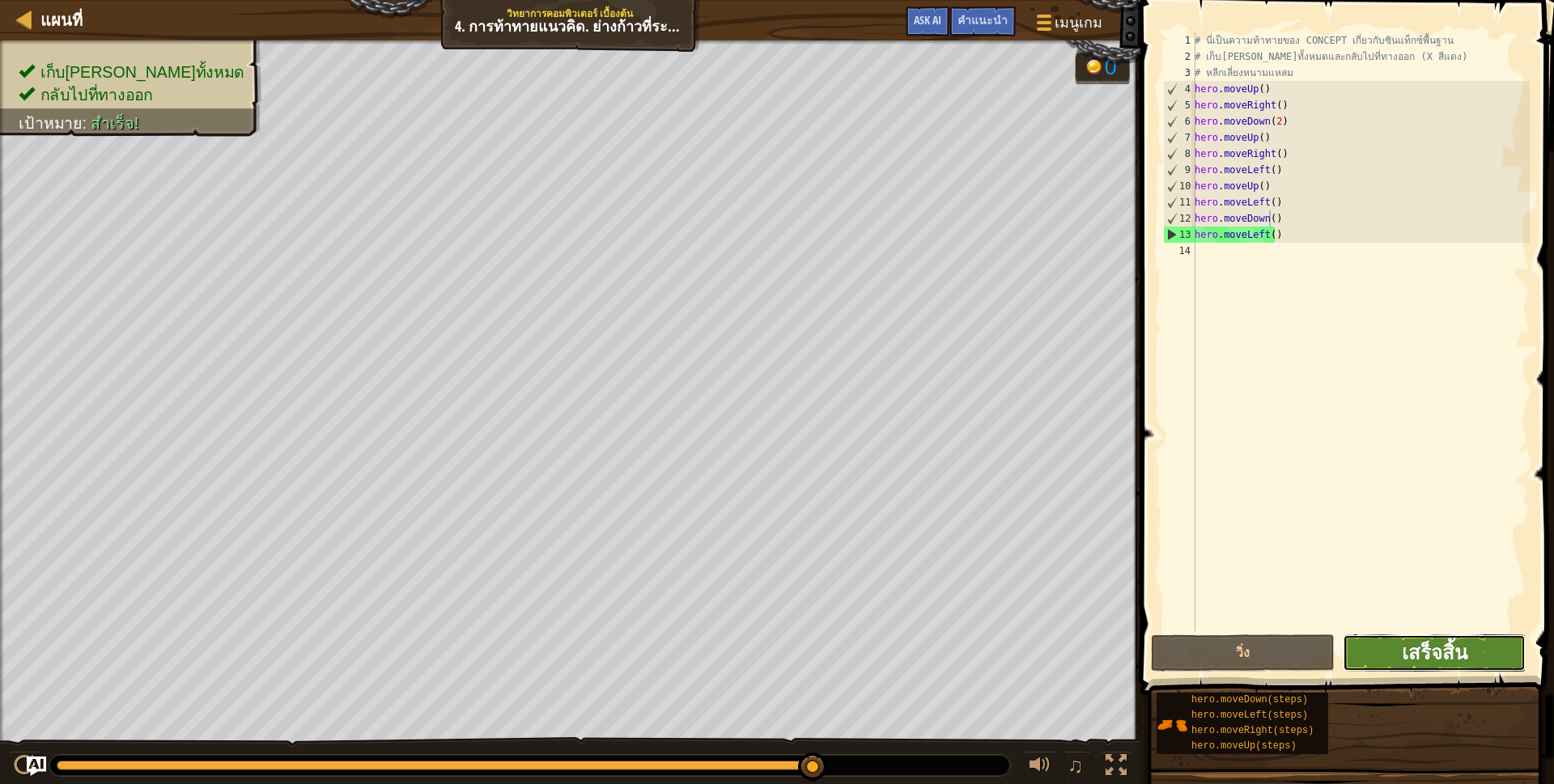
click at [1441, 646] on span "เสร็จสิ้น" at bounding box center [1434, 652] width 65 height 26
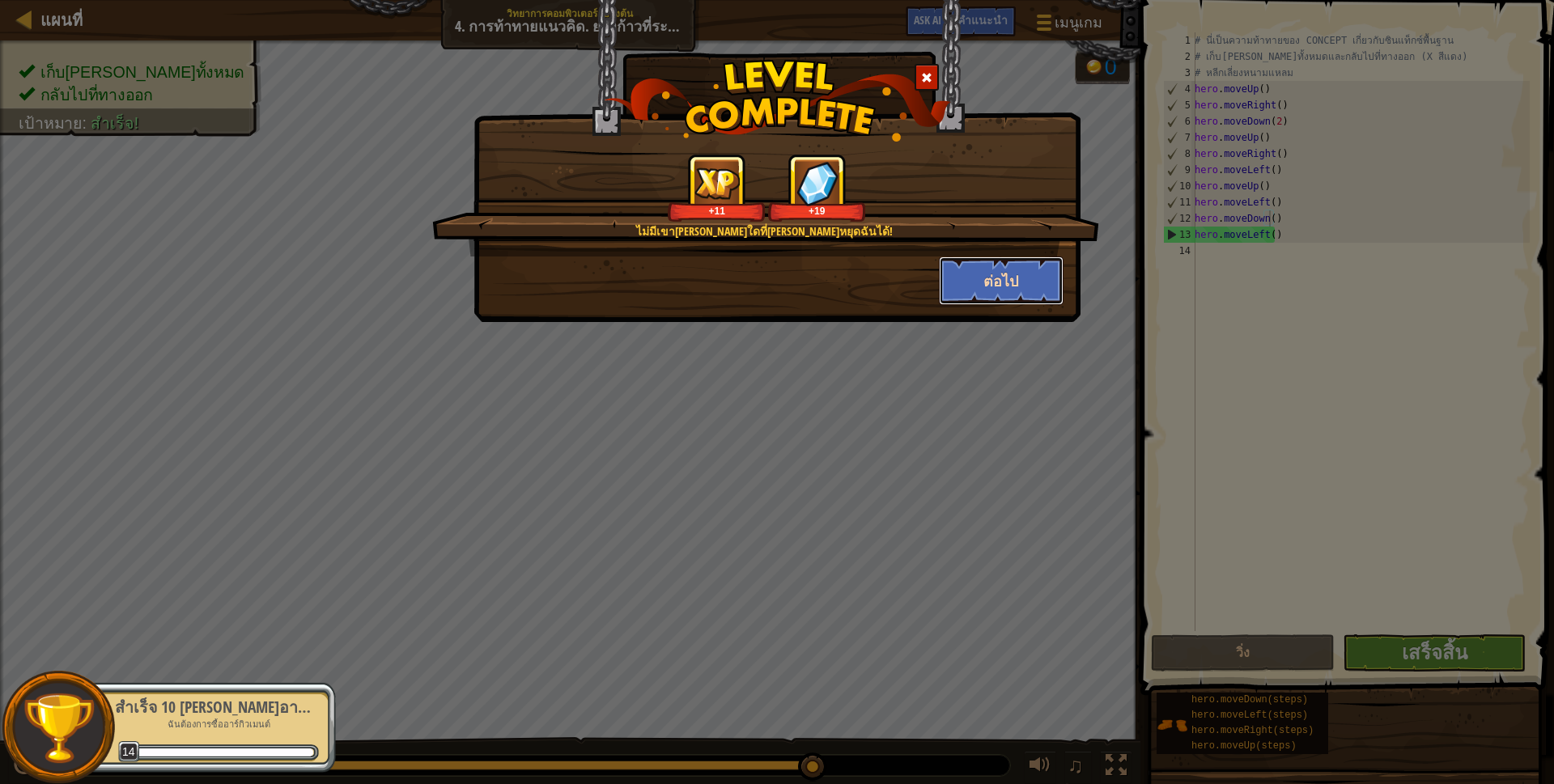
click at [980, 272] on button "ต่อไป" at bounding box center [1002, 280] width 125 height 48
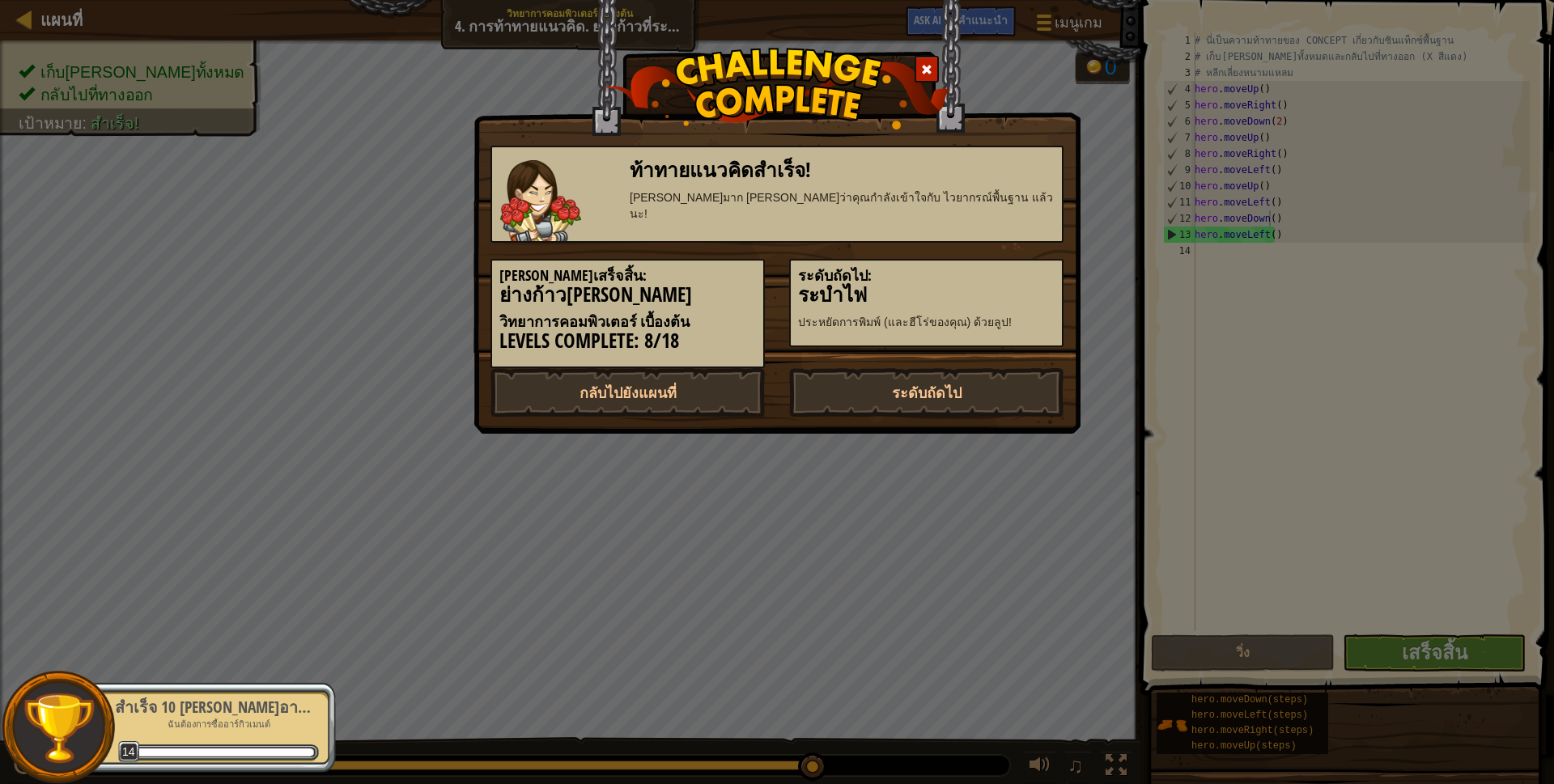
click at [980, 276] on h5 "ระดับถัดไป:" at bounding box center [926, 275] width 257 height 16
click at [937, 390] on link "ระดับถัดไป" at bounding box center [926, 392] width 274 height 48
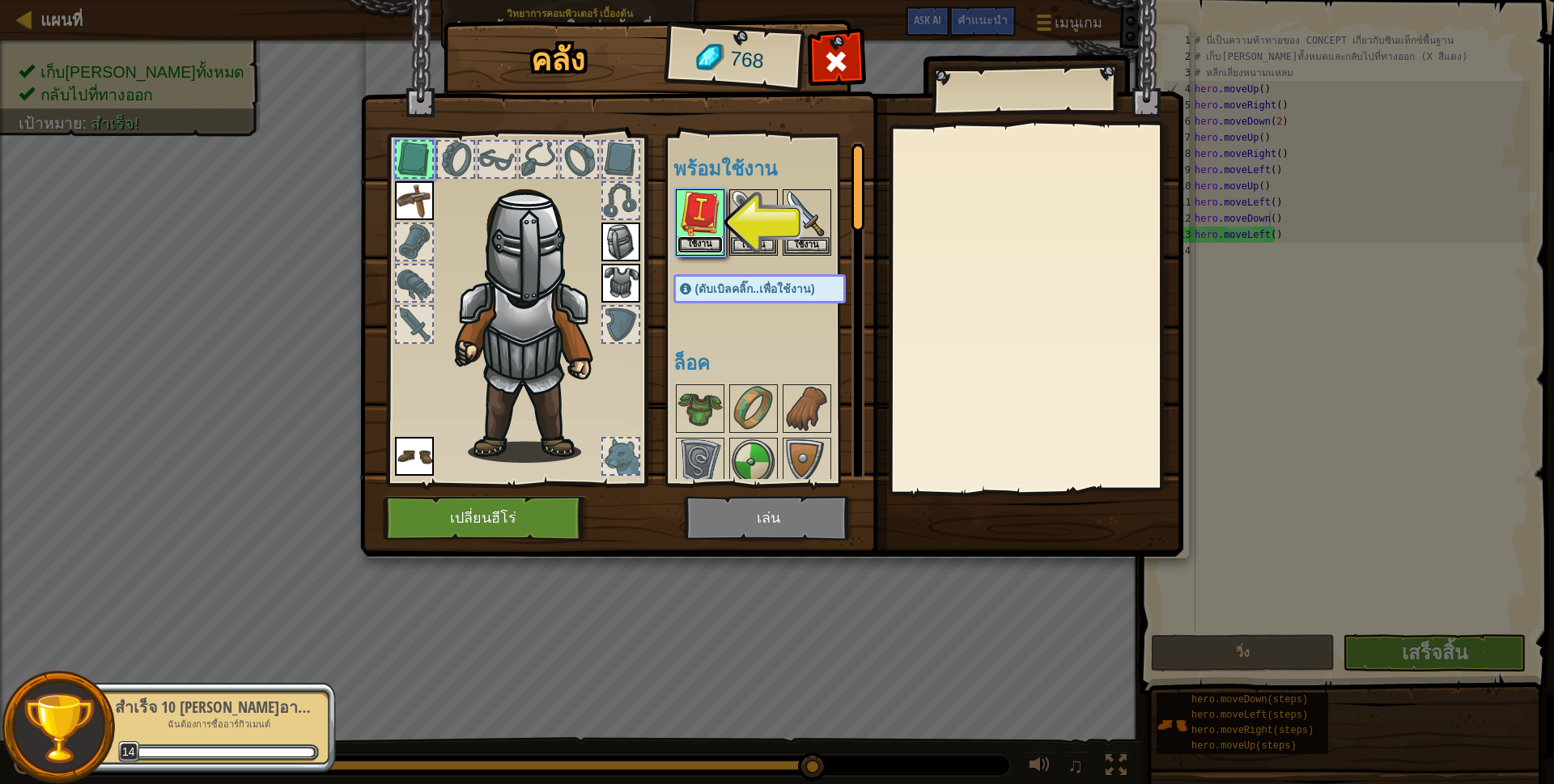
click at [706, 244] on button "ใช้งาน" at bounding box center [700, 245] width 46 height 17
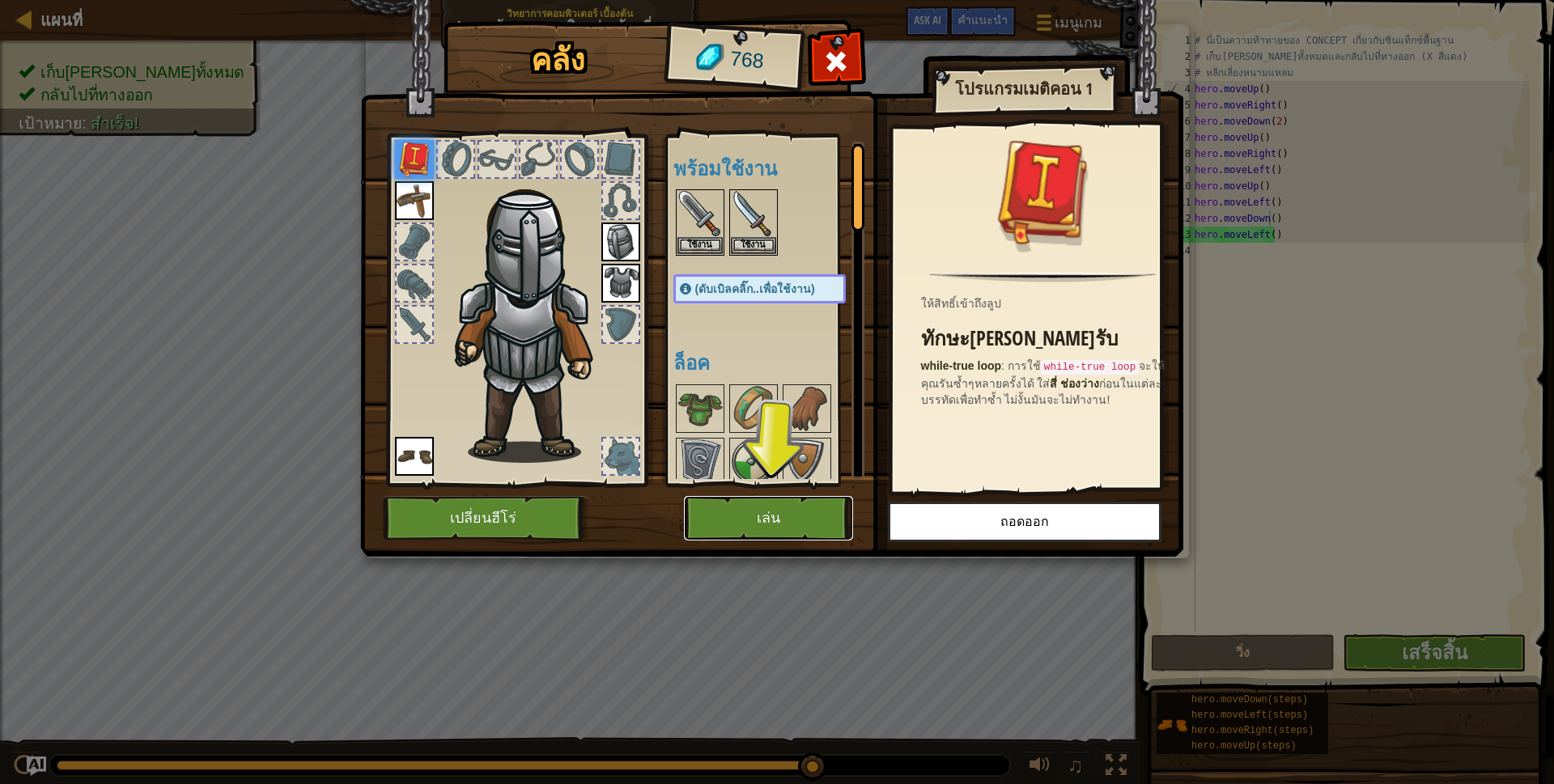
click at [771, 500] on button "เล่น" at bounding box center [768, 518] width 169 height 45
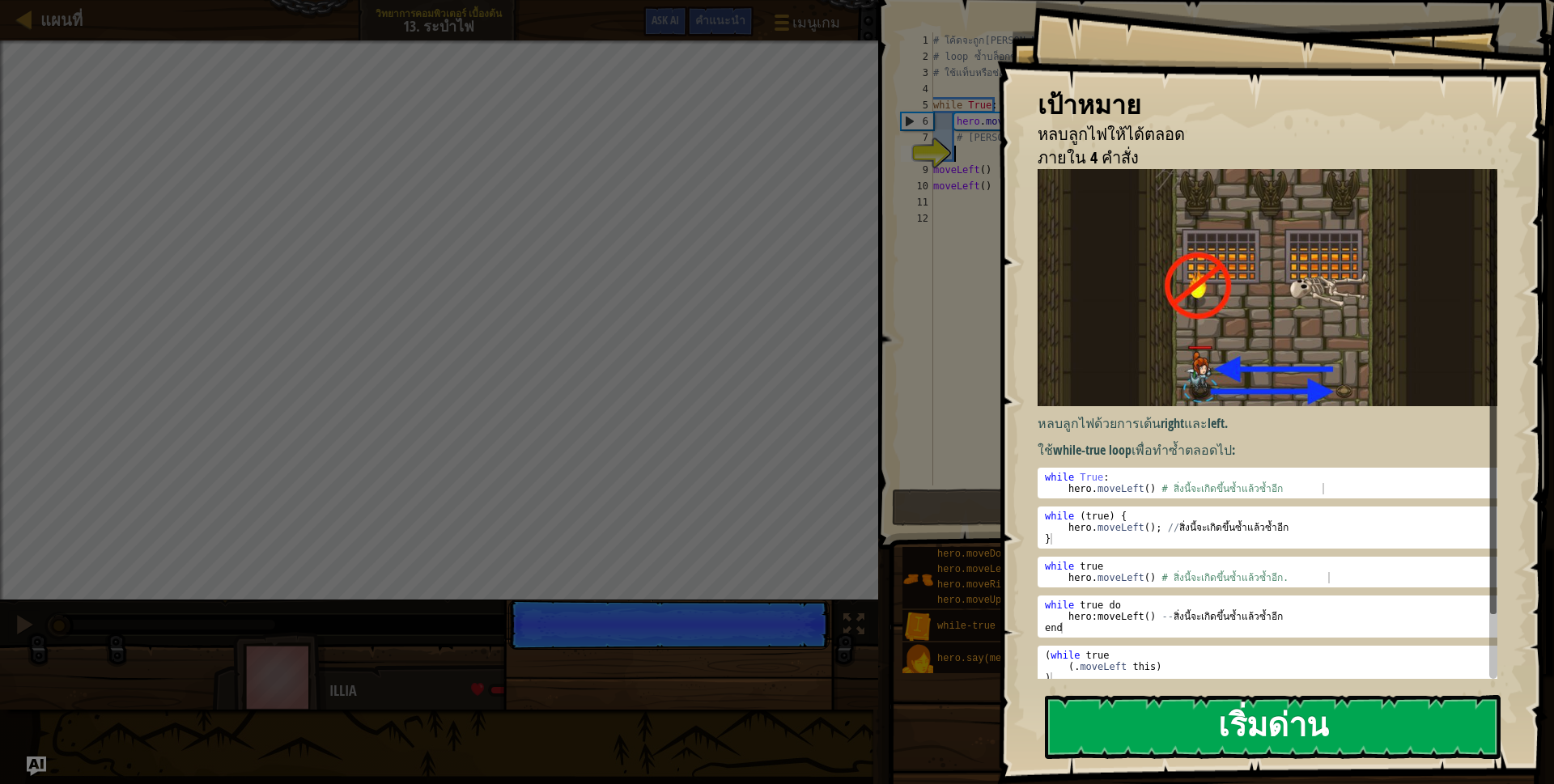
drag, startPoint x: 1132, startPoint y: 706, endPoint x: 1123, endPoint y: 701, distance: 10.3
click at [1133, 706] on button "เริ่มด่าน" at bounding box center [1273, 726] width 456 height 63
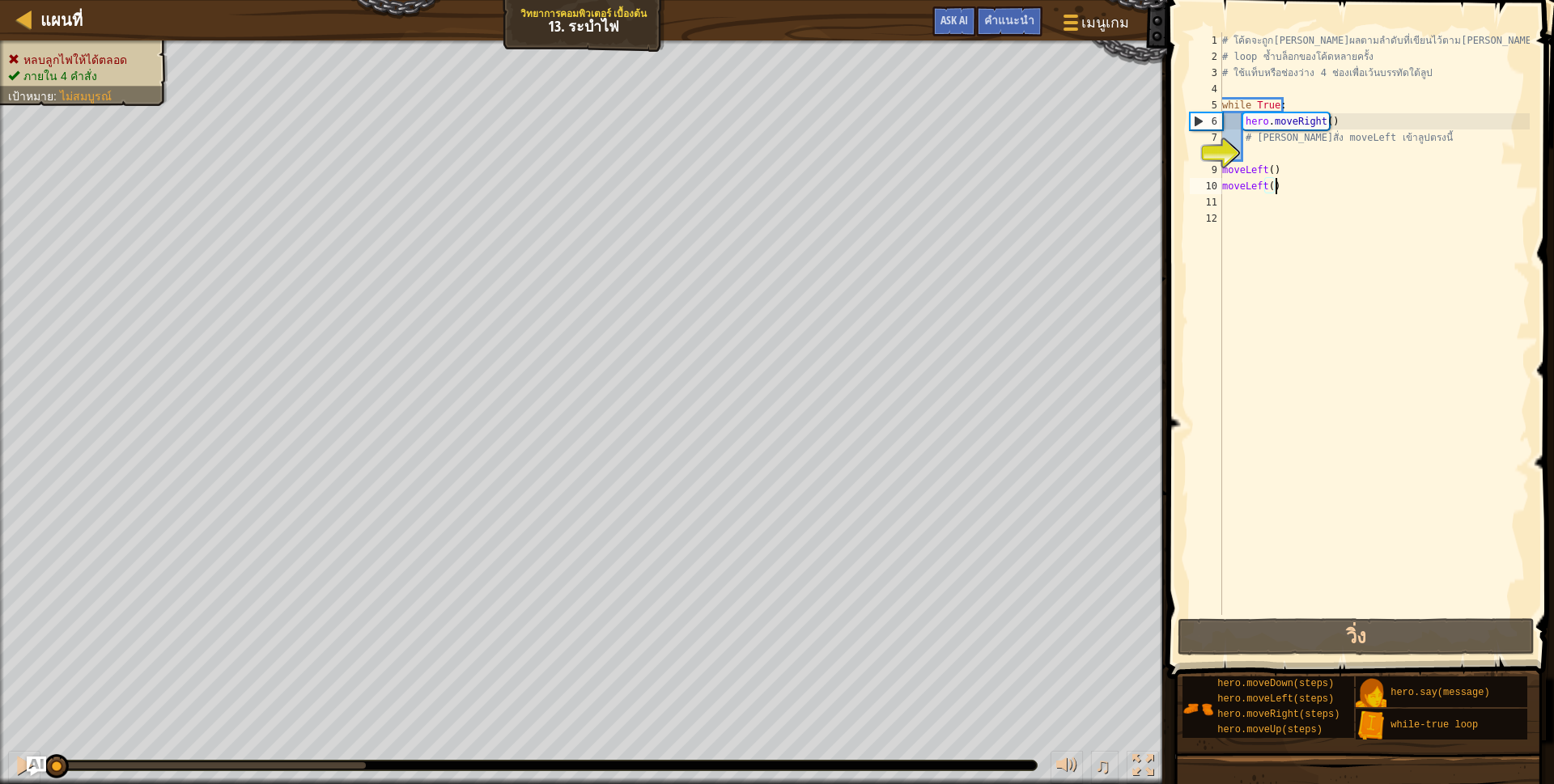
click at [1291, 179] on div "# โค้ดจะถูก[PERSON_NAME]ผลตามลำดับที่เขียนไว้ตาม[PERSON_NAME] # loop ซ้ำบล็อกขอ…" at bounding box center [1374, 340] width 311 height 615
type textarea "m"
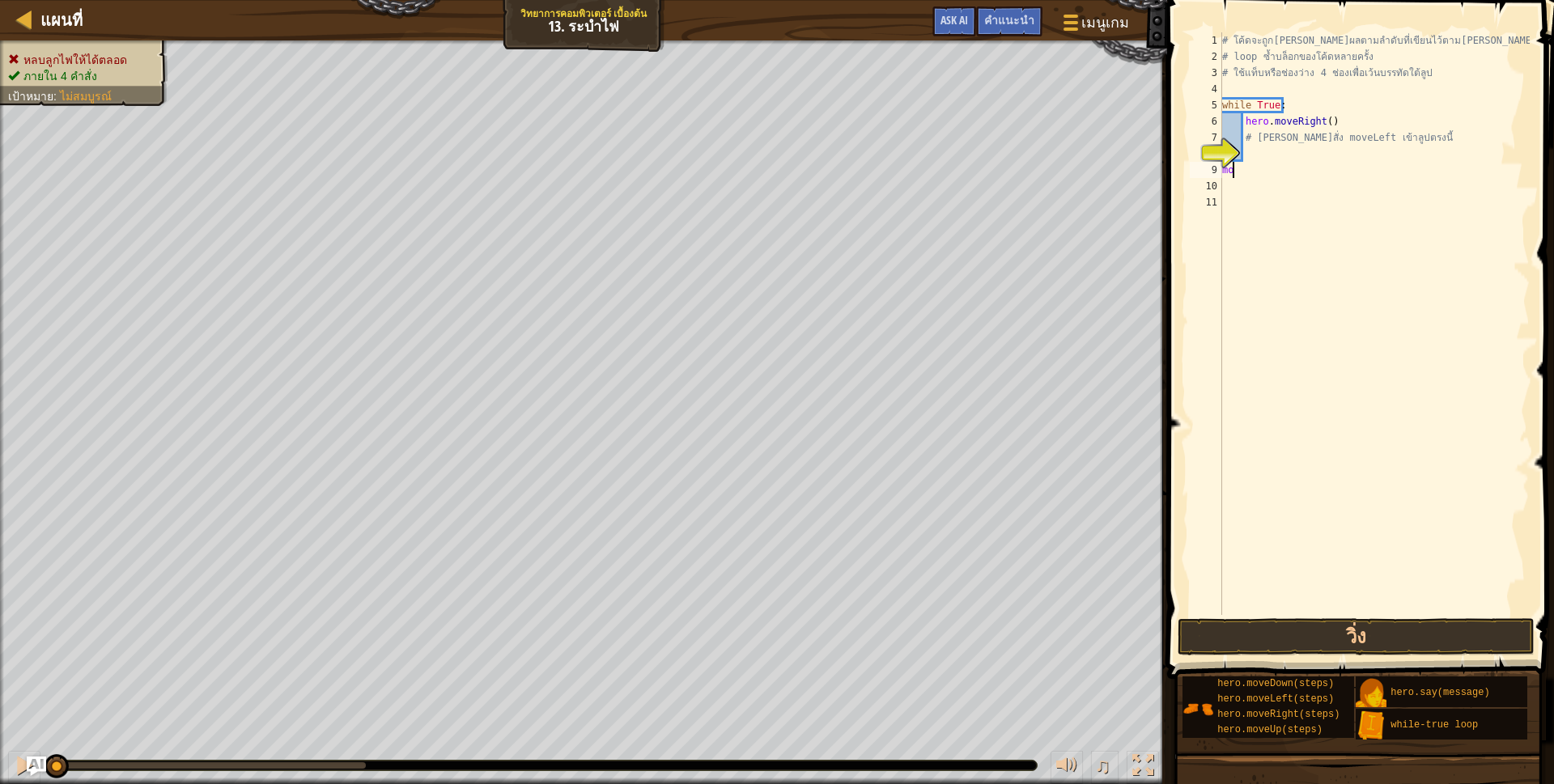
type textarea "m"
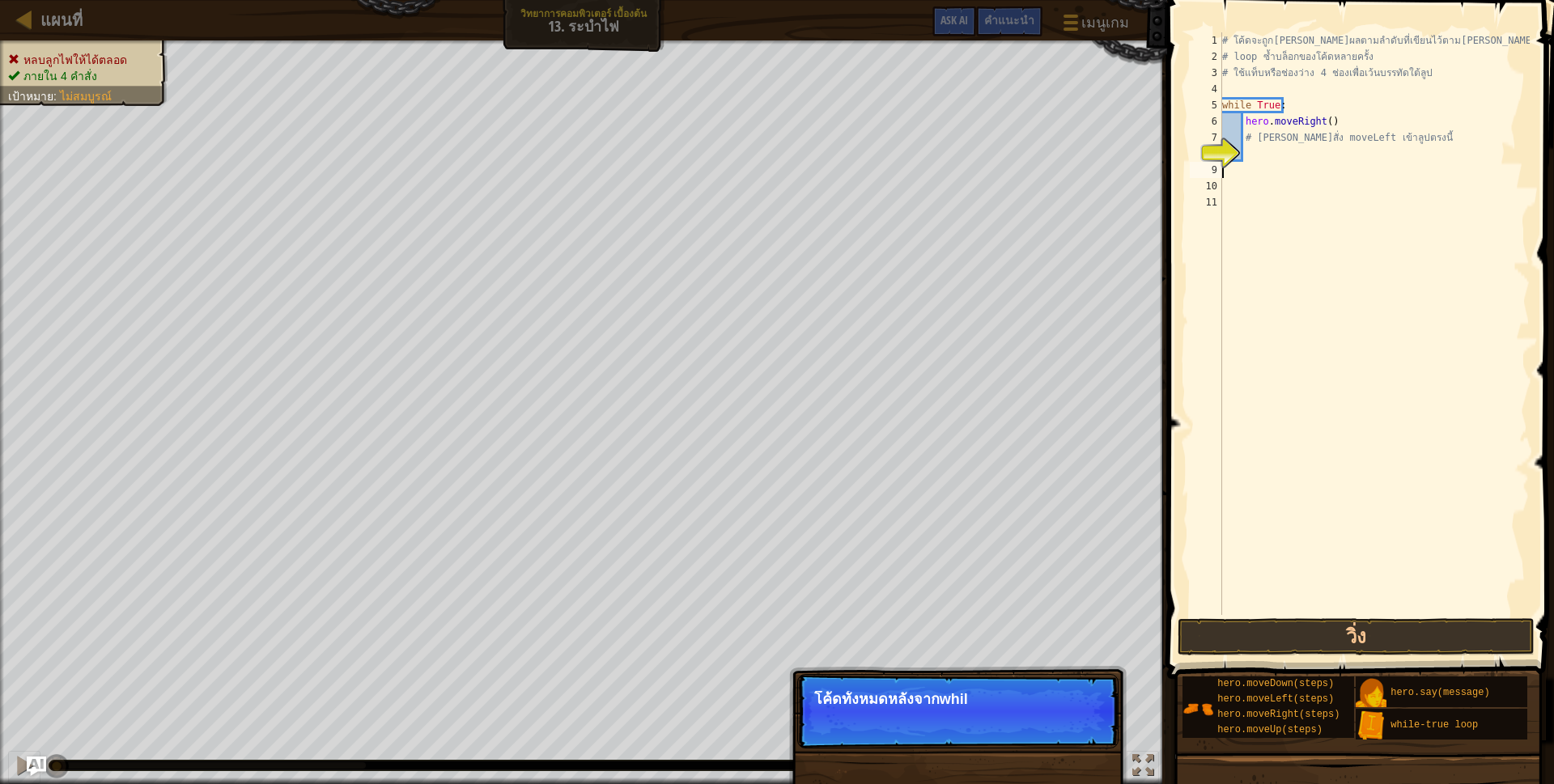
click at [1291, 140] on div "# โค้ดจะถูก[PERSON_NAME]ผลตามลำดับที่เขียนไว้ตาม[PERSON_NAME] # loop ซ้ำบล็อกขอ…" at bounding box center [1374, 340] width 311 height 615
type textarea "# [PERSON_NAME]สั่ง moveLeft เข้าลูปตรงนี้"
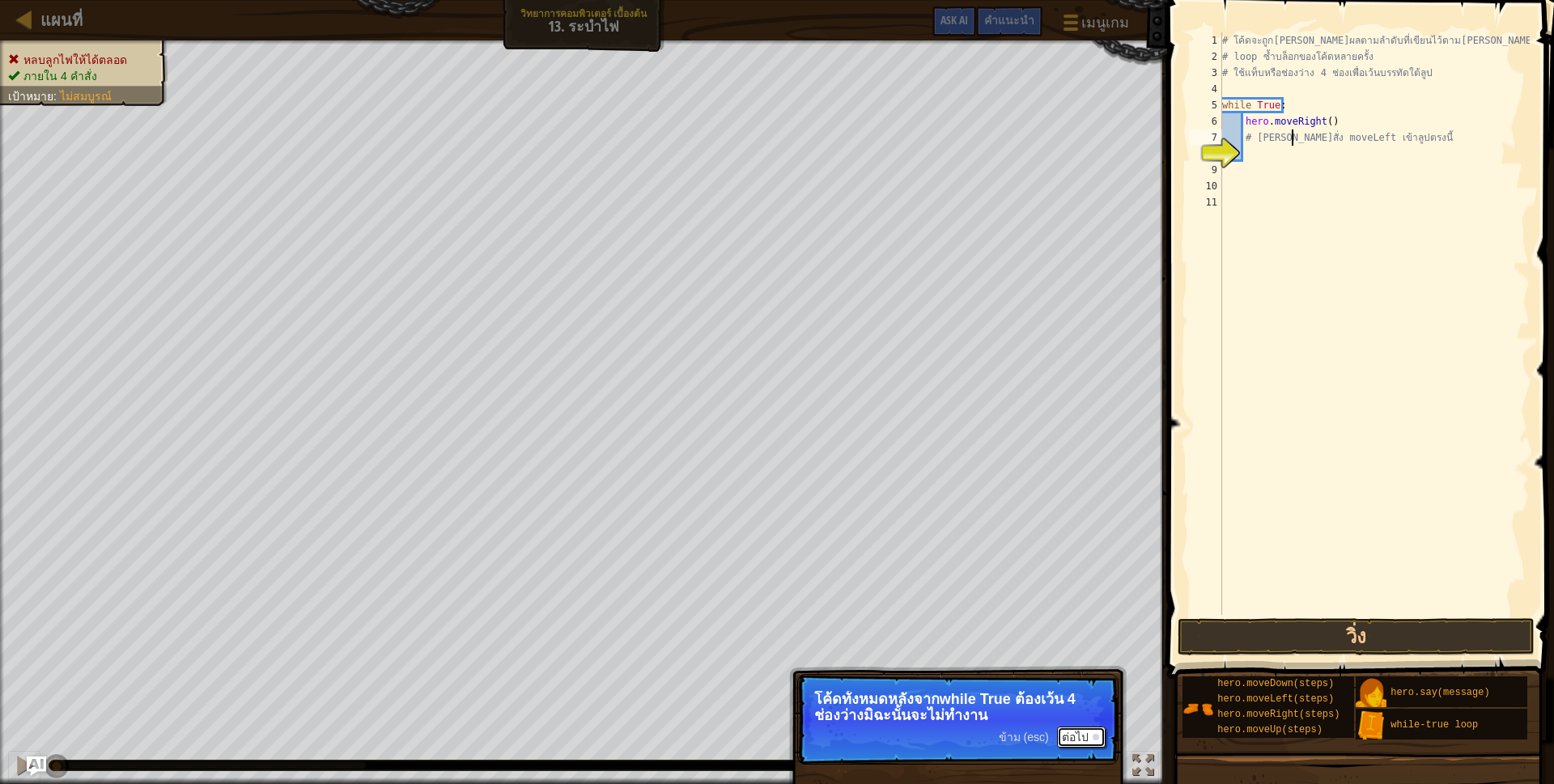
click at [1077, 729] on button "ต่อไป" at bounding box center [1081, 737] width 48 height 21
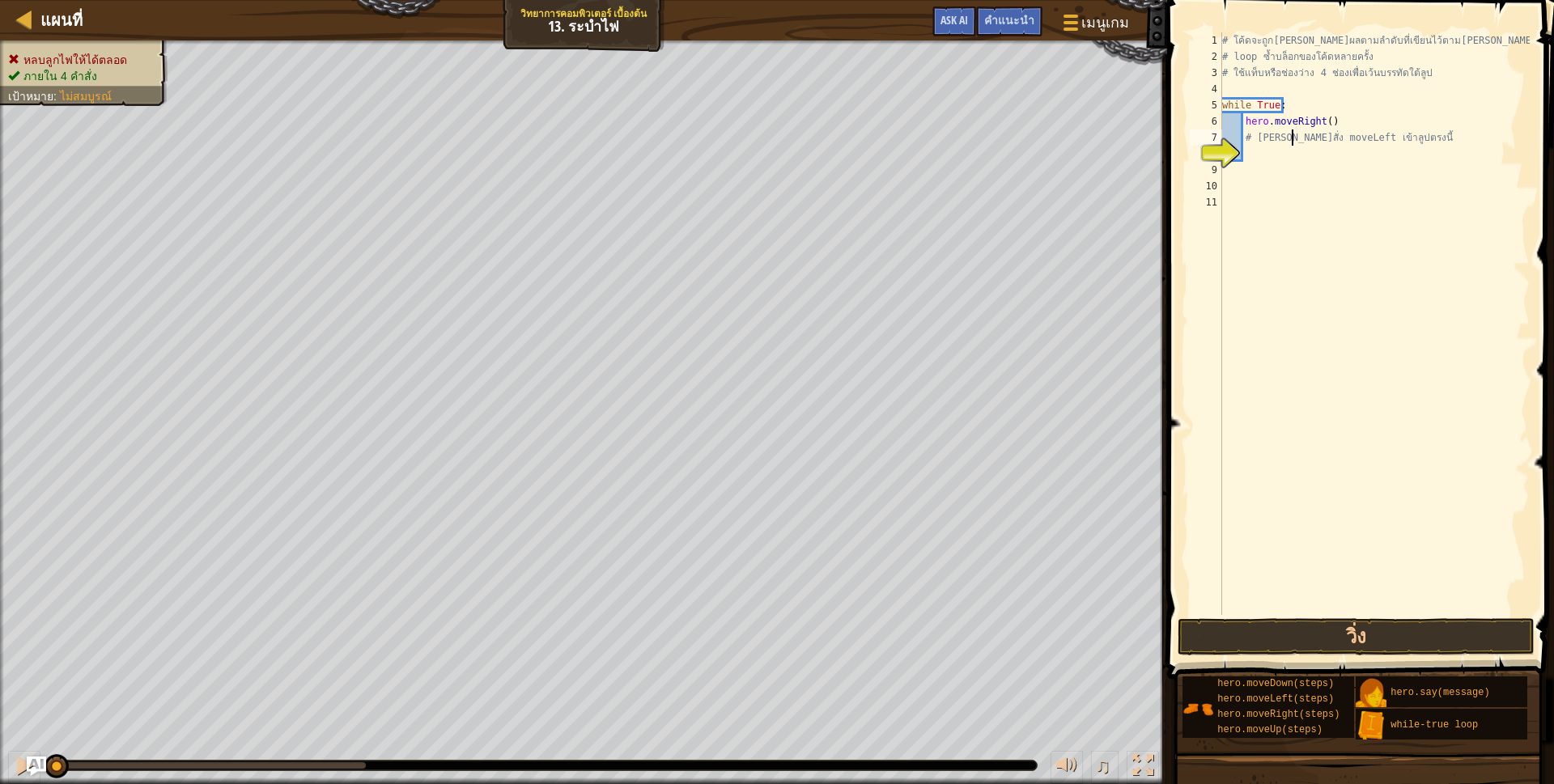
scroll to position [8, 48]
drag, startPoint x: 1247, startPoint y: 156, endPoint x: 1264, endPoint y: 151, distance: 17.7
click at [1264, 151] on div "# โค้ดจะถูก[PERSON_NAME]ผลตามลำดับที่เขียนไว้ตาม[PERSON_NAME] # loop ซ้ำบล็อกขอ…" at bounding box center [1374, 340] width 311 height 615
click at [1396, 142] on div "# โค้ดจะถูก[PERSON_NAME]ผลตามลำดับที่เขียนไว้ตาม[PERSON_NAME] # loop ซ้ำบล็อกขอ…" at bounding box center [1374, 340] width 311 height 615
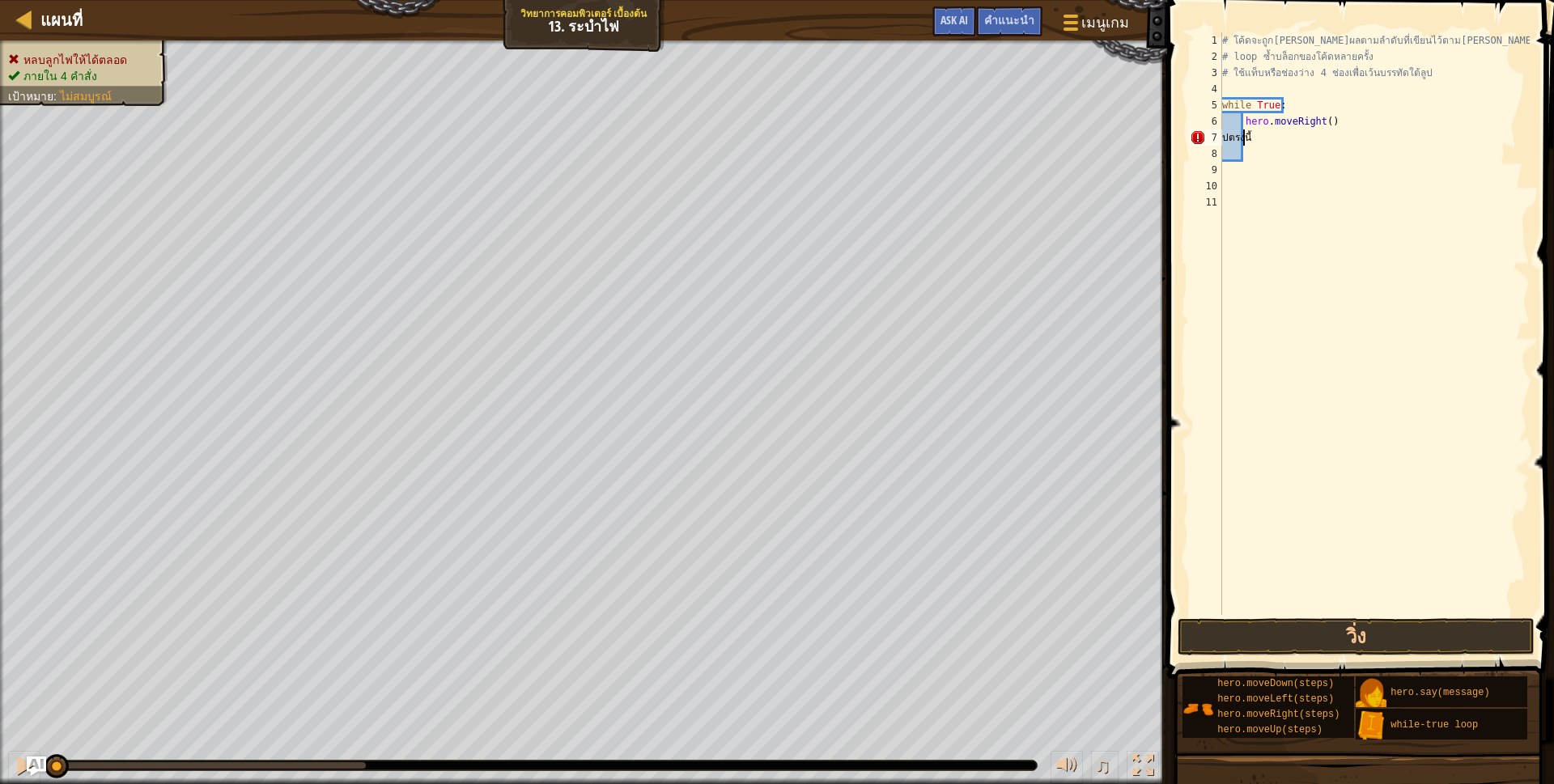
click at [1314, 137] on div "# โค้ดจะถูก[PERSON_NAME]ผลตามลำดับที่เขียนไว้ตาม[PERSON_NAME] # loop ซ้ำบล็อกขอ…" at bounding box center [1374, 340] width 311 height 615
type textarea "ป"
click at [1322, 119] on div "# โค้ดจะถูก[PERSON_NAME]ผลตามลำดับที่เขียนไว้ตาม[PERSON_NAME] # loop ซ้ำบล็อกขอ…" at bounding box center [1374, 340] width 311 height 615
click at [1342, 134] on div "# โค้ดจะถูก[PERSON_NAME]ผลตามลำดับที่เขียนไว้ตาม[PERSON_NAME] # loop ซ้ำบล็อกขอ…" at bounding box center [1374, 323] width 311 height 582
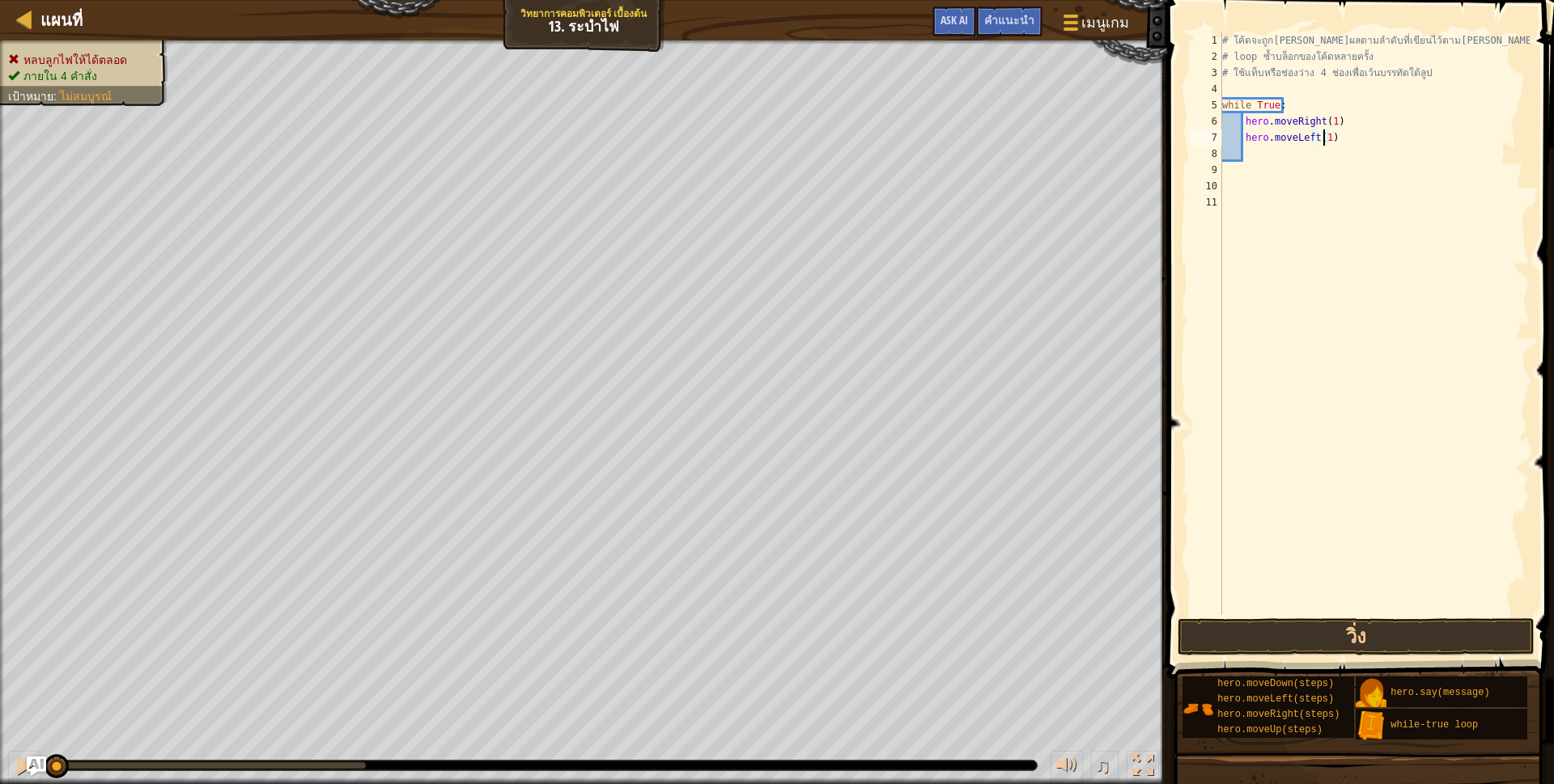
scroll to position [8, 84]
click at [1348, 156] on div "# โค้ดจะถูก[PERSON_NAME]ผลตามลำดับที่เขียนไว้ตาม[PERSON_NAME] # loop ซ้ำบล็อกขอ…" at bounding box center [1374, 323] width 311 height 582
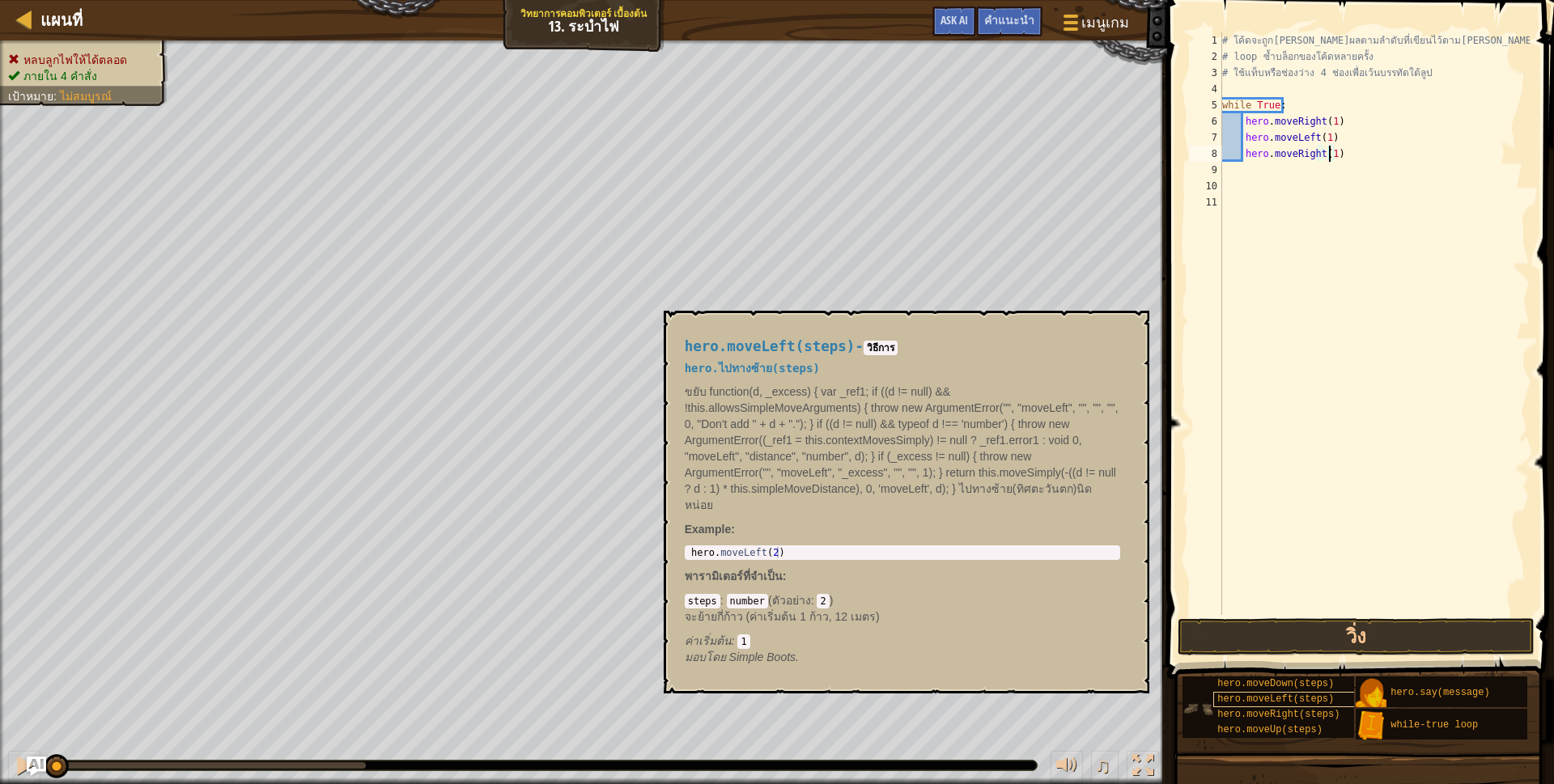
type textarea "hero.moveRight(1)"
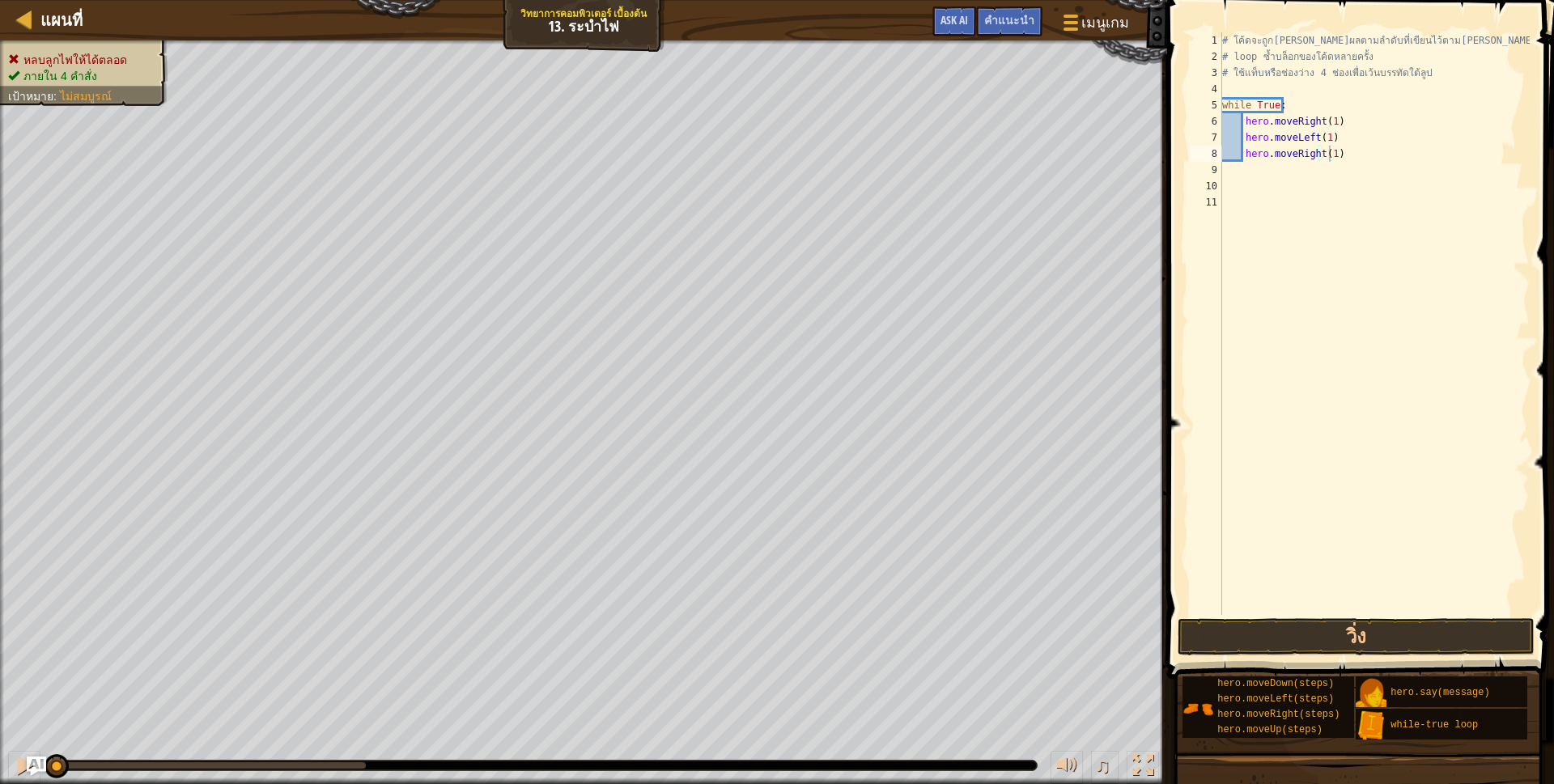
click at [1349, 157] on div "# โค้ดจะถูก[PERSON_NAME]ผลตามลำดับที่เขียนไว้ตาม[PERSON_NAME] # loop ซ้ำบล็อกขอ…" at bounding box center [1374, 340] width 311 height 615
click at [1343, 165] on div "# โค้ดจะถูก[PERSON_NAME]ผลตามลำดับที่เขียนไว้ตาม[PERSON_NAME] # loop ซ้ำบล็อกขอ…" at bounding box center [1374, 323] width 311 height 582
type textarea "hero.moveLeft(1)"
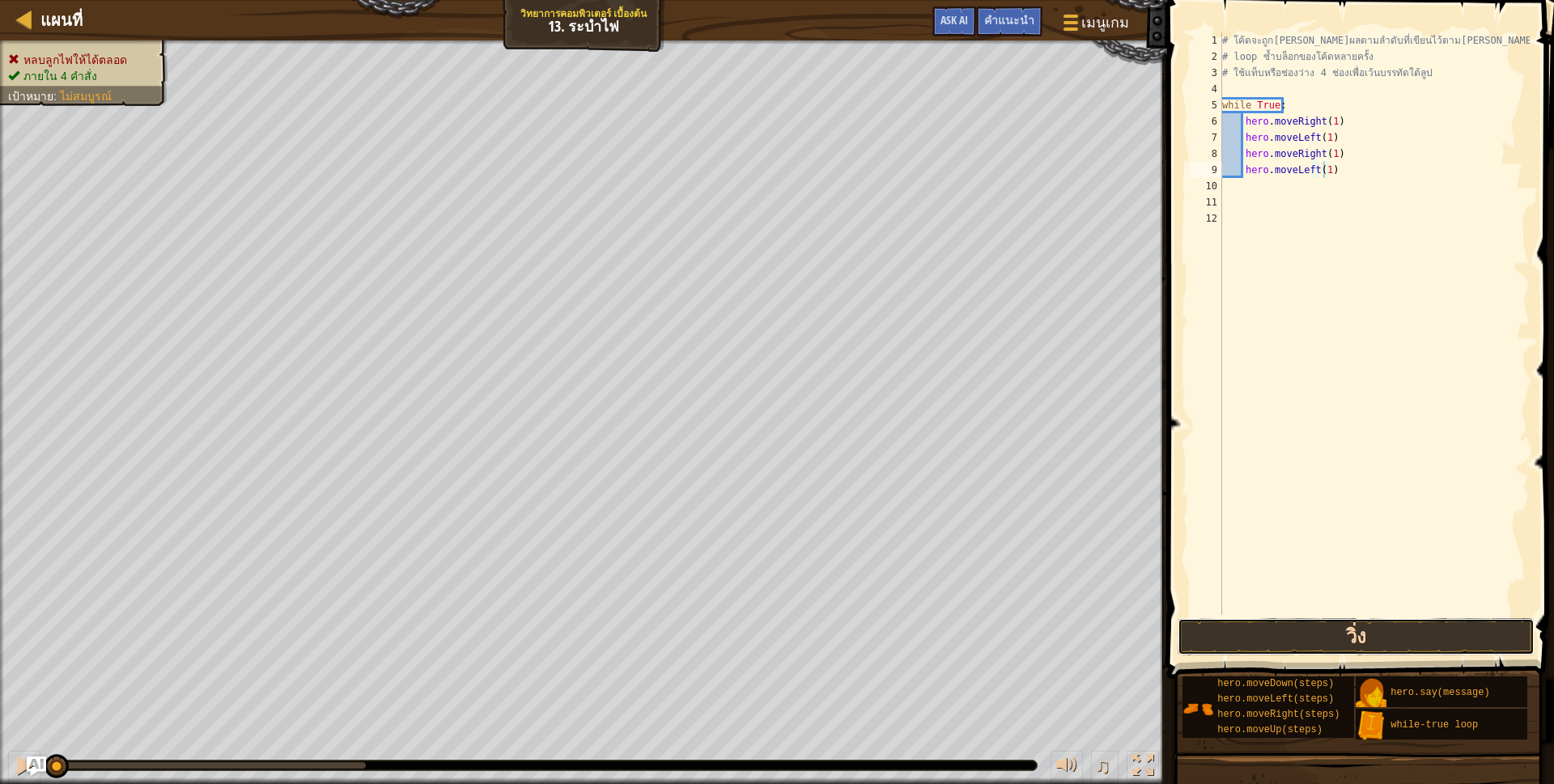
click at [1293, 628] on button "วิ่ง" at bounding box center [1355, 637] width 357 height 37
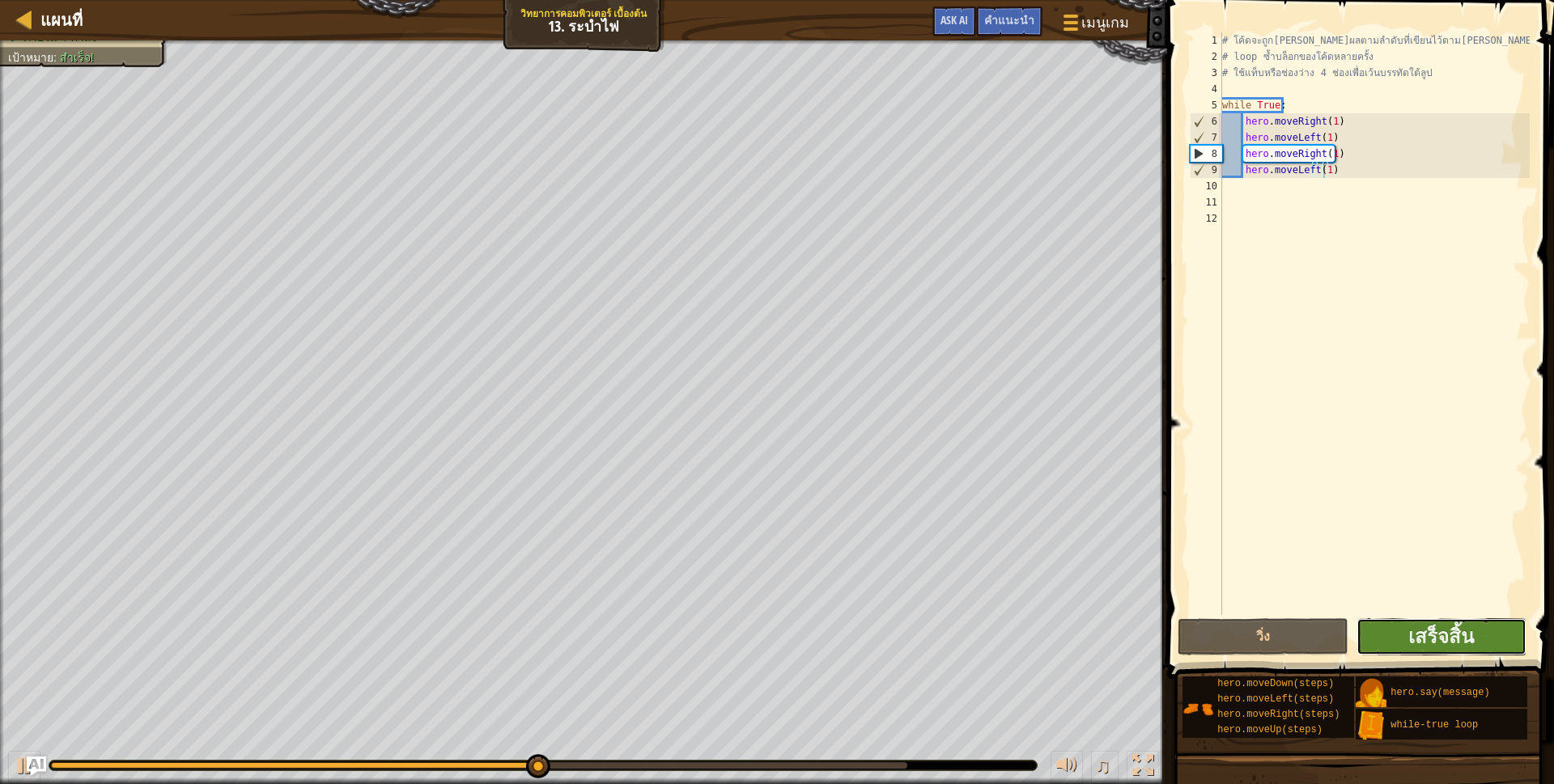
click at [1393, 637] on button "เสร็จสิ้น" at bounding box center [1441, 637] width 170 height 37
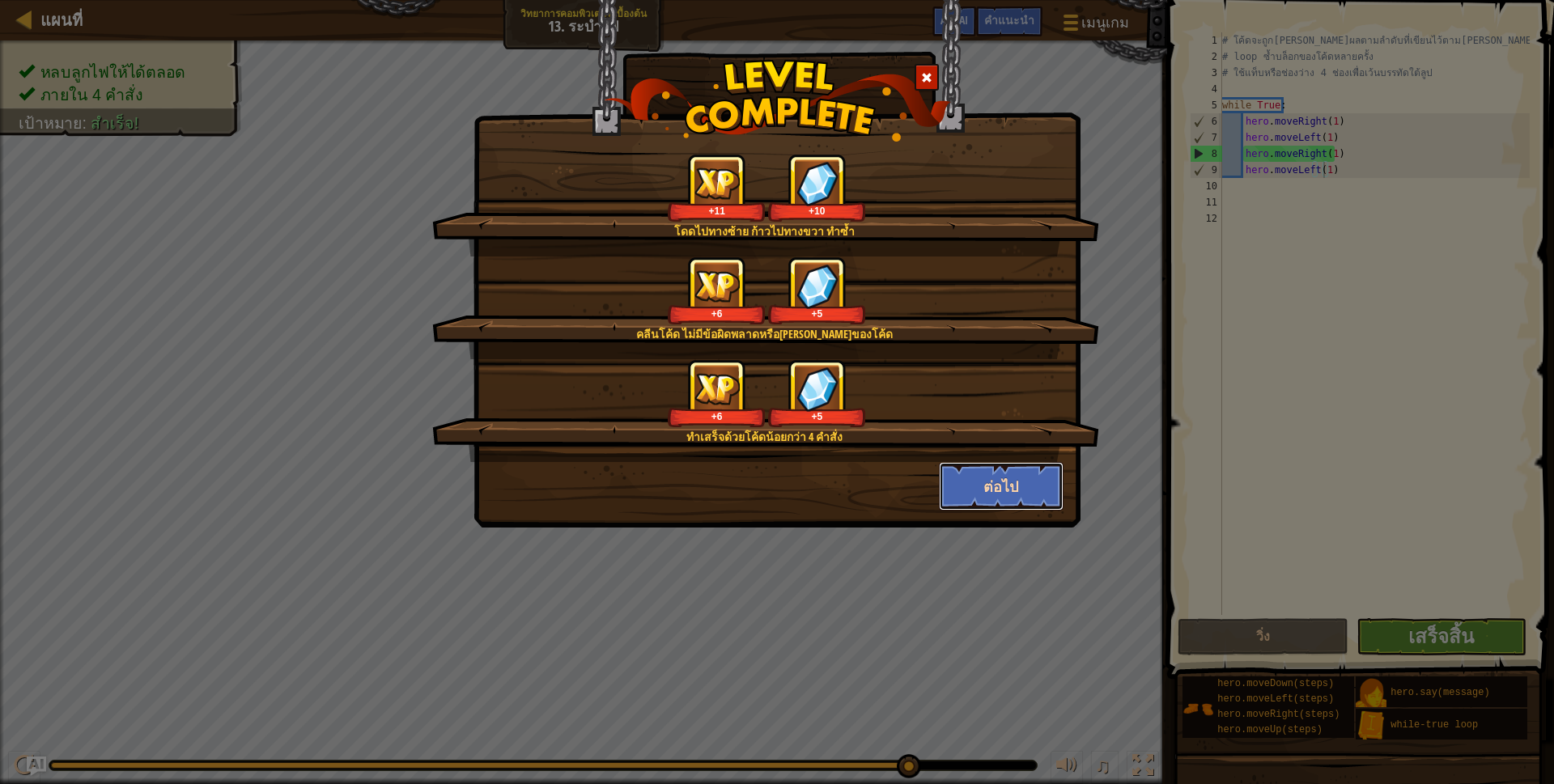
click at [1008, 471] on button "ต่อไป" at bounding box center [1002, 486] width 125 height 48
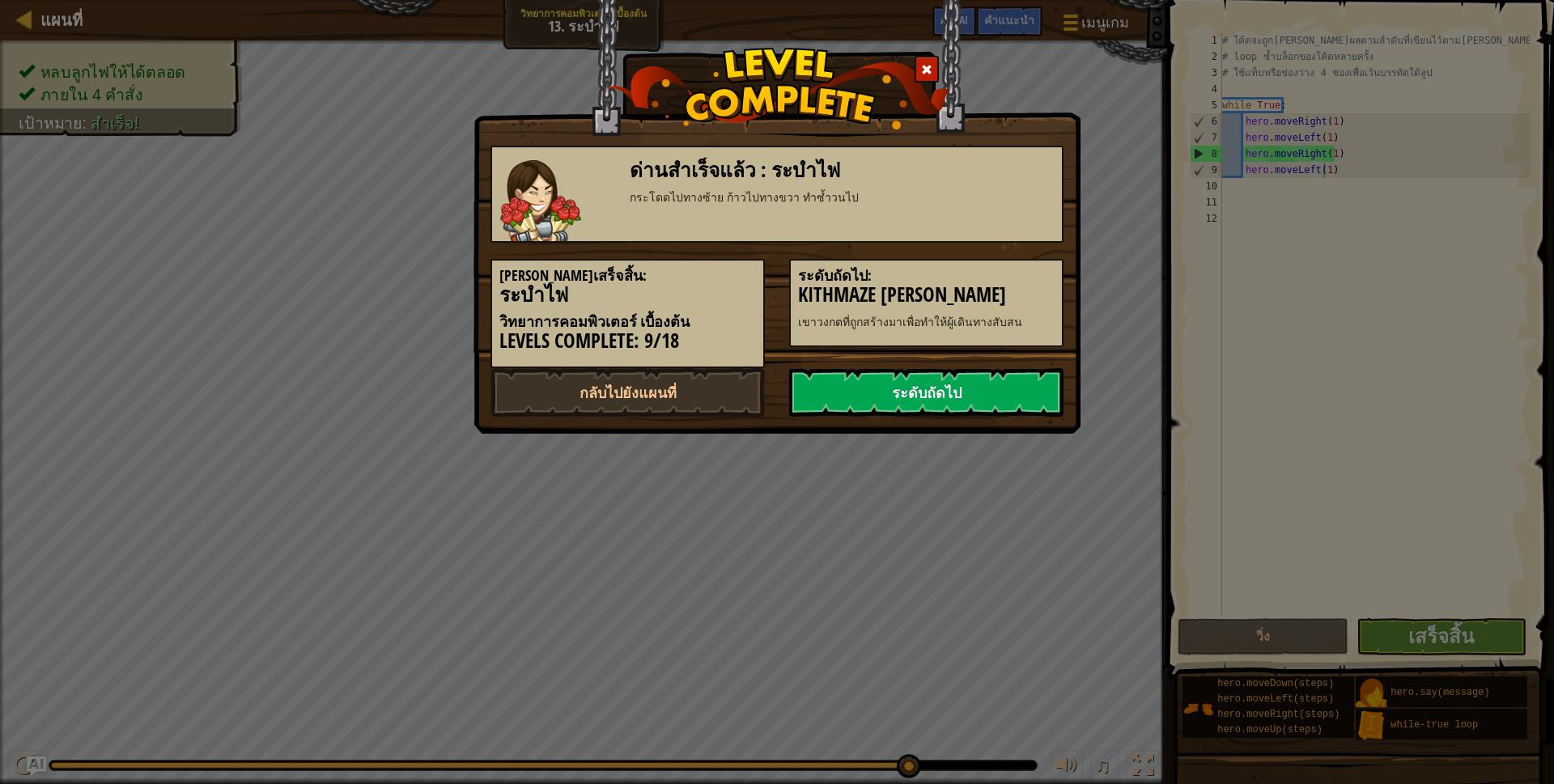
click at [986, 400] on link "ระดับถัดไป" at bounding box center [926, 392] width 274 height 48
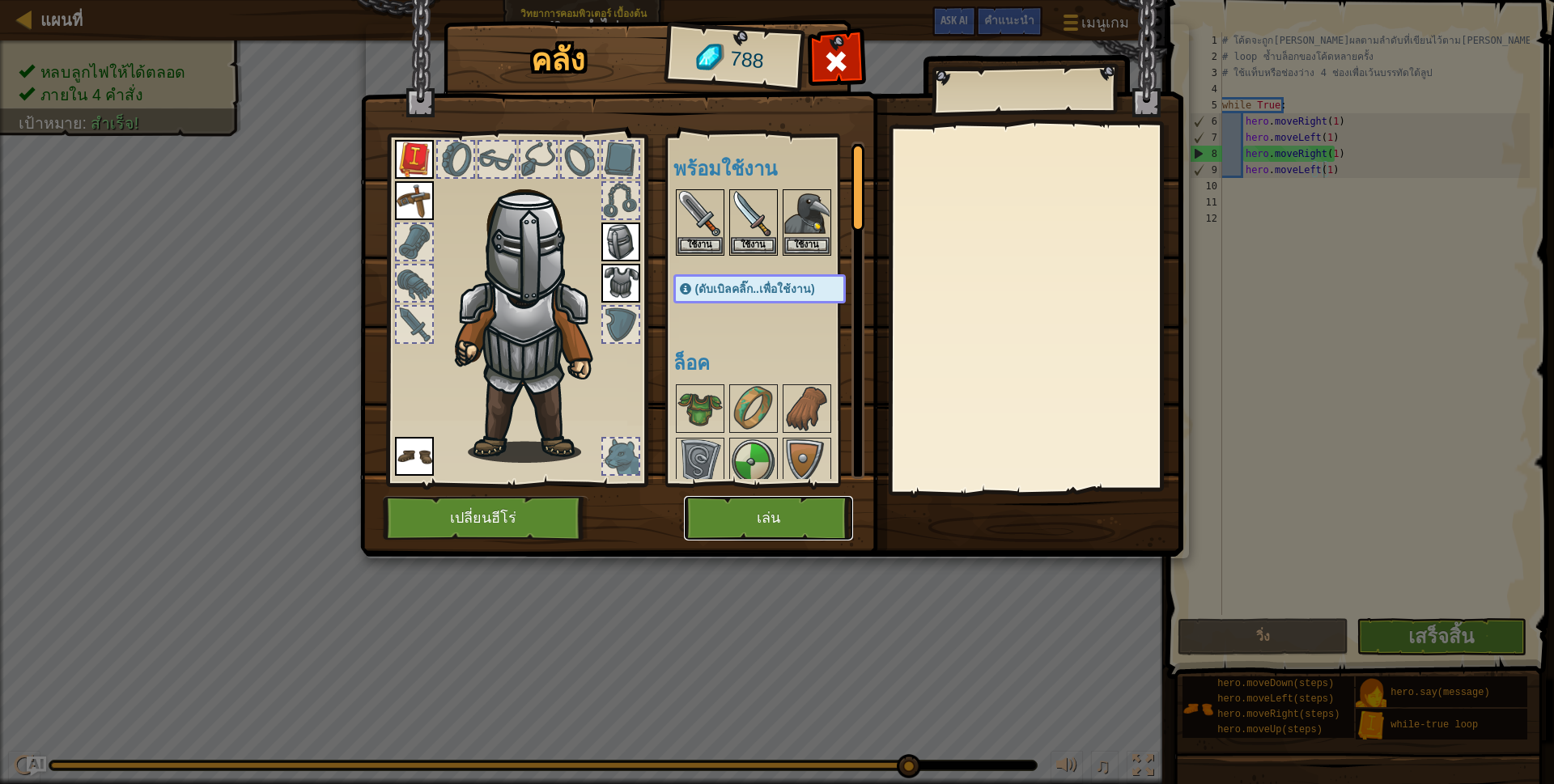
click at [777, 505] on button "เล่น" at bounding box center [768, 518] width 169 height 45
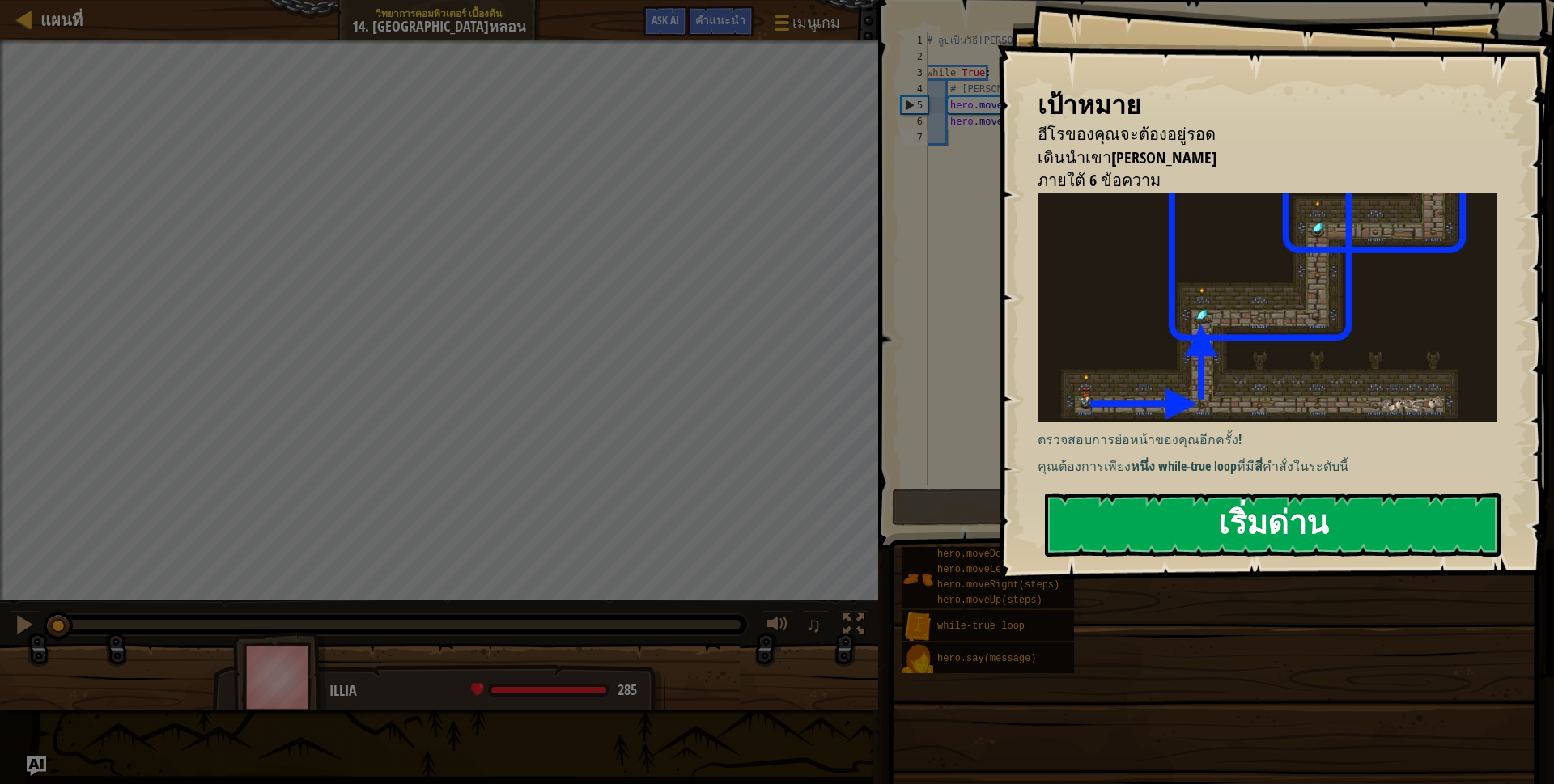
click at [1150, 502] on button "เริ่มด่าน" at bounding box center [1273, 524] width 456 height 63
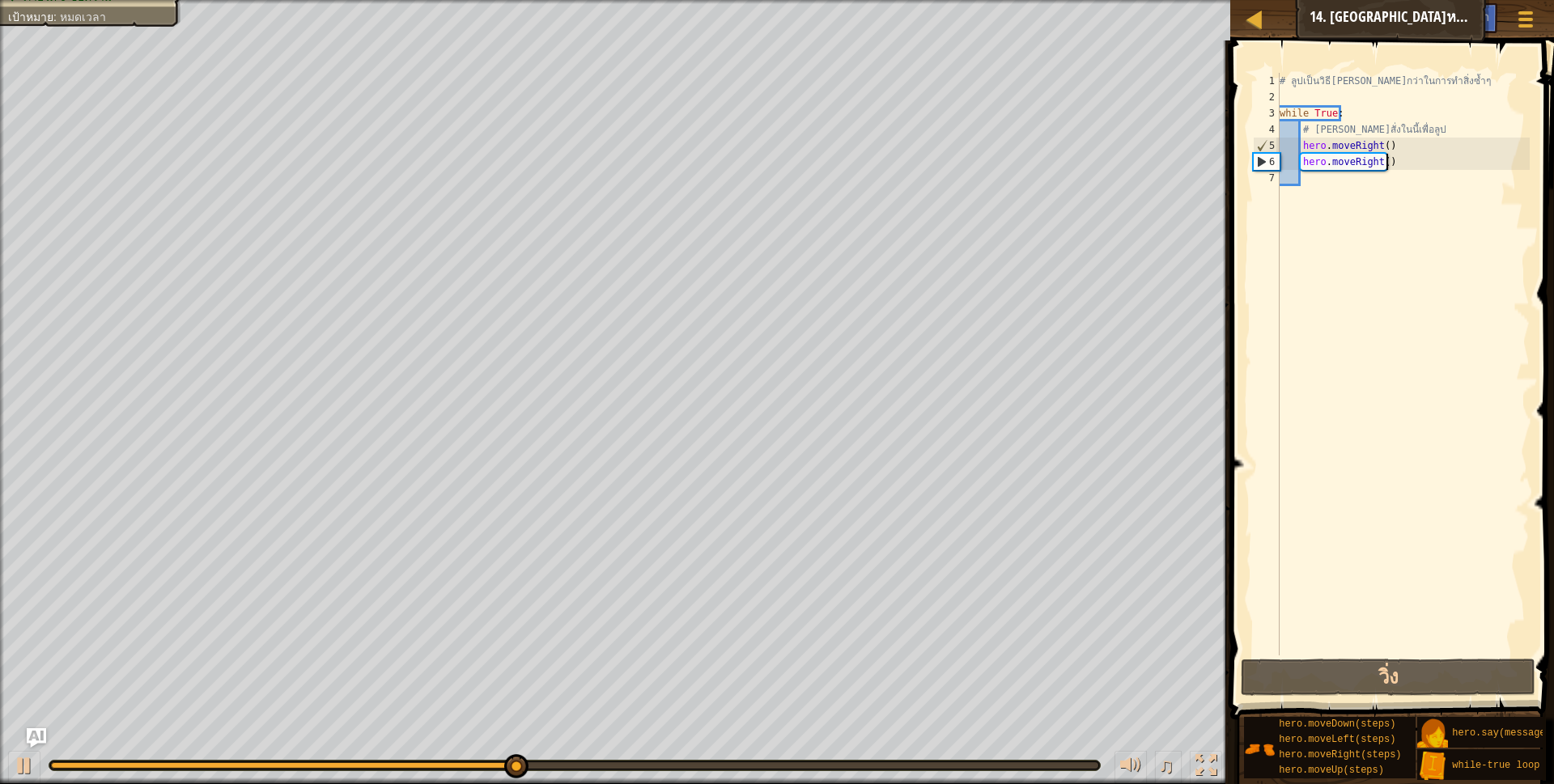
click at [1419, 168] on div "# ลูปเป็นวิธี[PERSON_NAME]กว่าในการทำสิ่งซ้ำๆ while True : # [PERSON_NAME]สั่งใ…" at bounding box center [1402, 380] width 253 height 615
click at [1418, 168] on div "# ลูปเป็นวิธี[PERSON_NAME]กว่าในการทำสิ่งซ้ำๆ while True : # [PERSON_NAME]สั่งใ…" at bounding box center [1402, 380] width 253 height 615
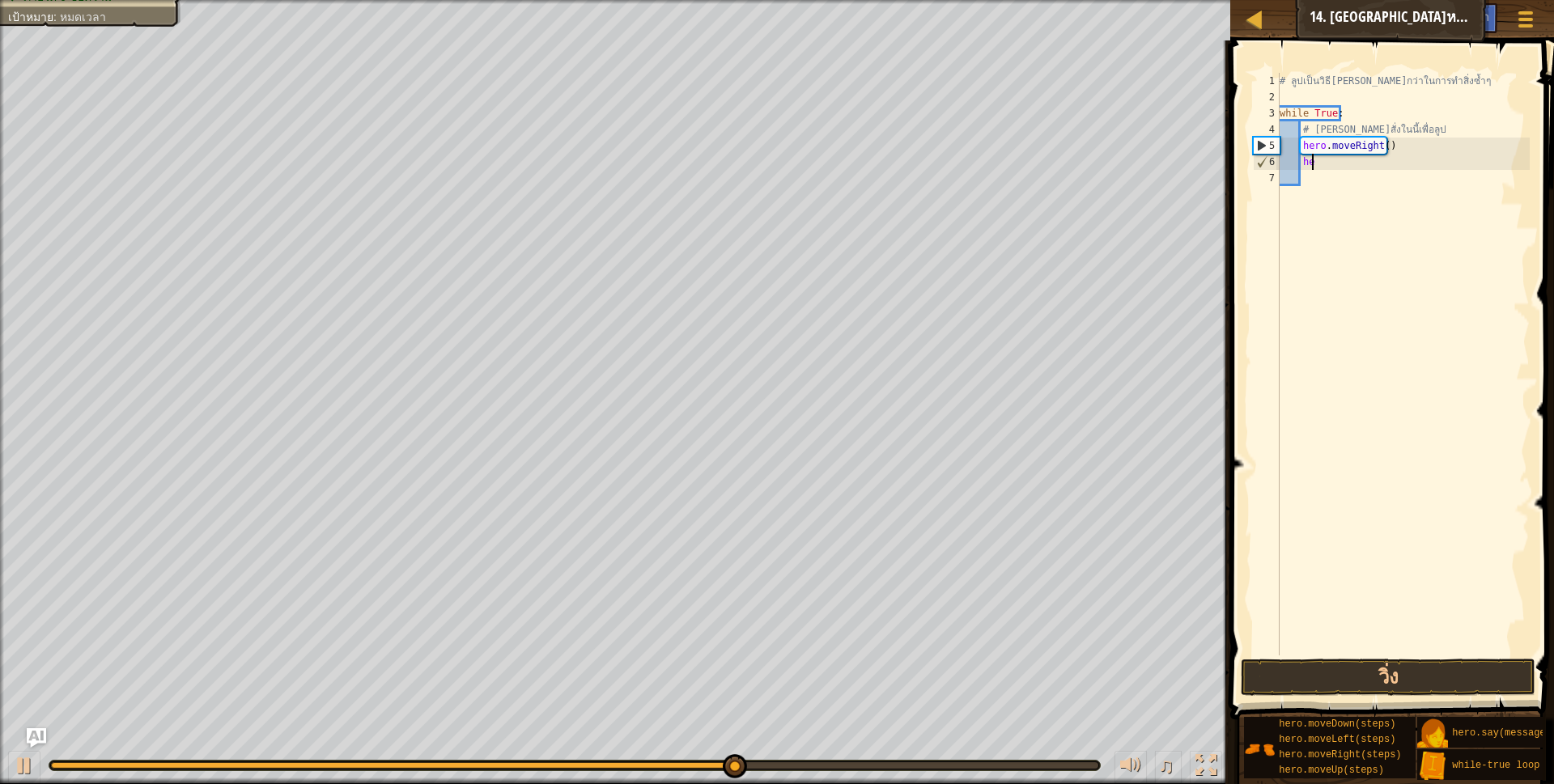
type textarea "h"
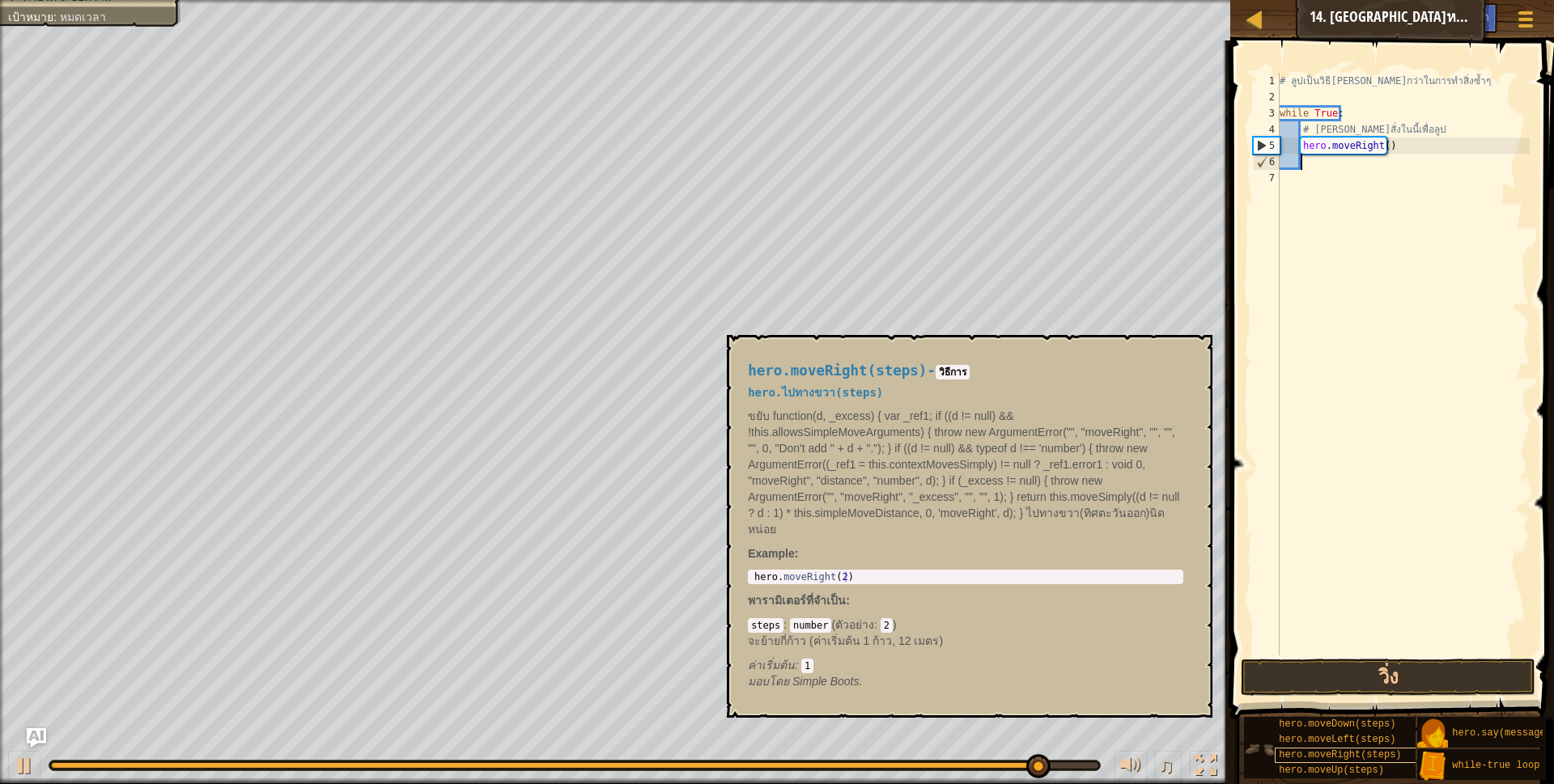
scroll to position [14, 0]
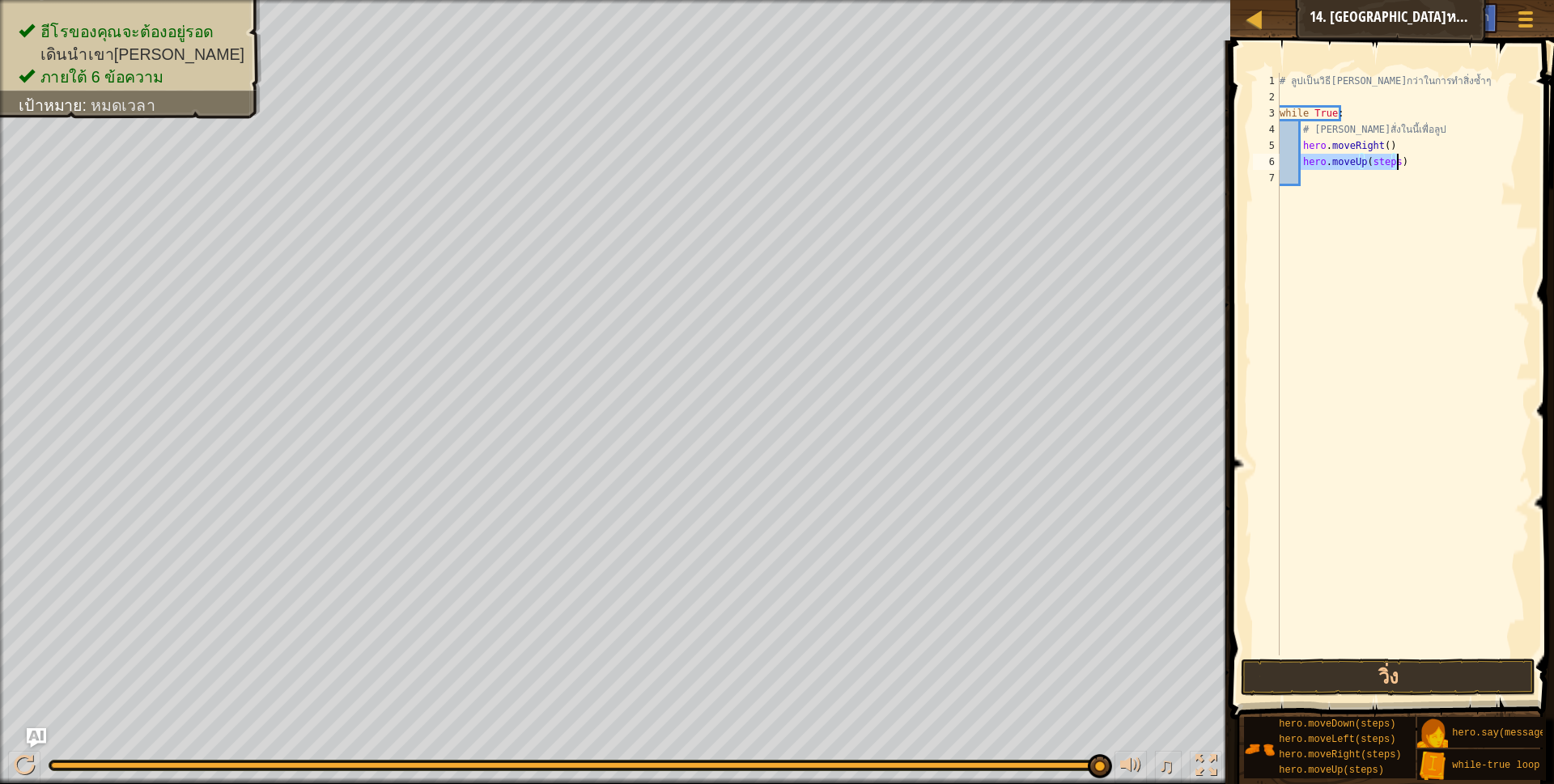
click at [1390, 161] on div "# ลูปเป็นวิธี[PERSON_NAME]กว่าในการทำสิ่งซ้ำๆ while True : # [PERSON_NAME]สั่งใ…" at bounding box center [1402, 364] width 253 height 582
drag, startPoint x: 1291, startPoint y: 669, endPoint x: 1262, endPoint y: 680, distance: 31.0
click at [1292, 671] on button "วิ่ง" at bounding box center [1388, 677] width 296 height 37
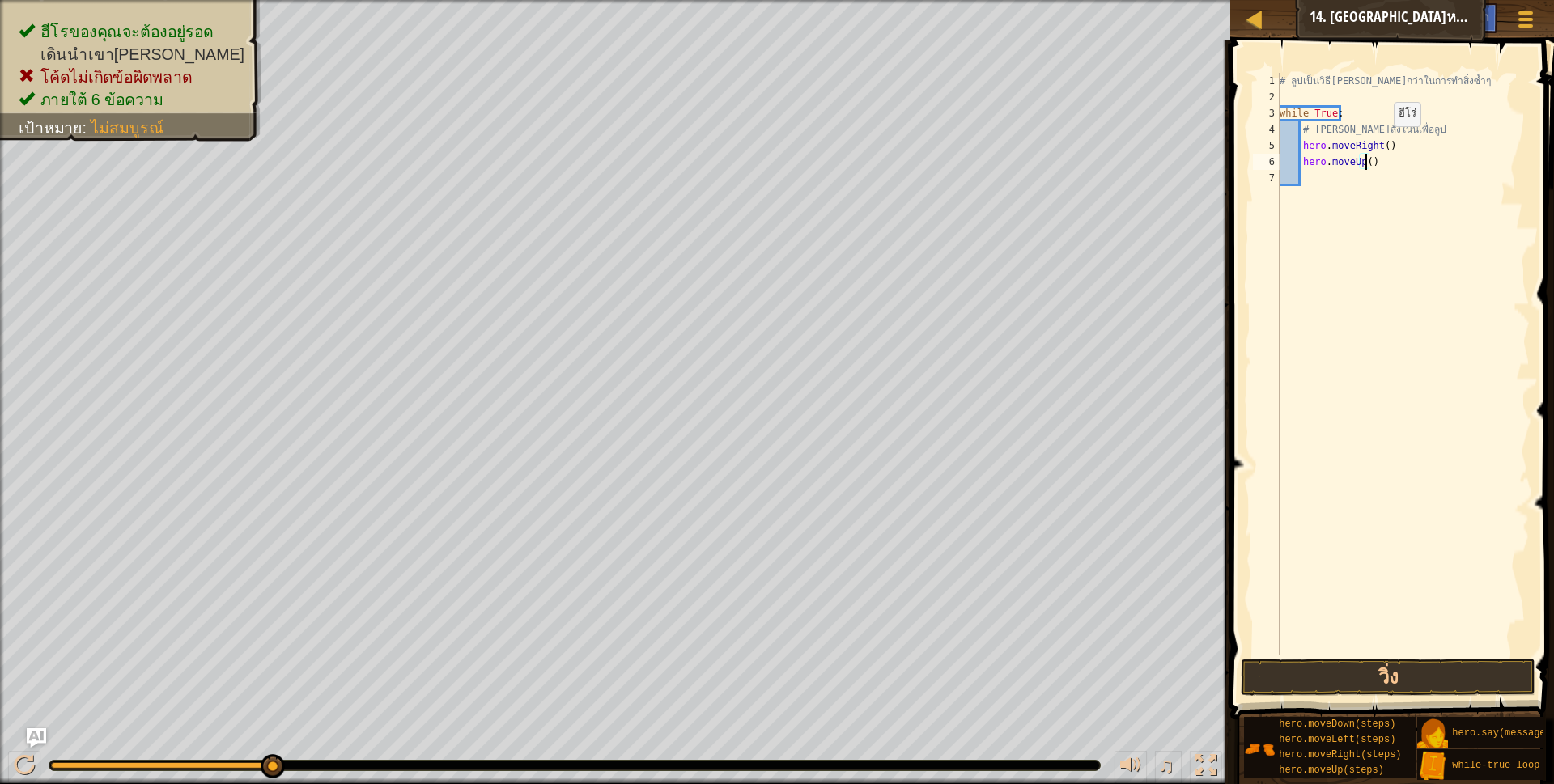
click at [1380, 142] on div "# ลูปเป็นวิธี[PERSON_NAME]กว่าในการทำสิ่งซ้ำๆ while True : # [PERSON_NAME]สั่งใ…" at bounding box center [1402, 380] width 253 height 615
click at [1361, 166] on div "# ลูปเป็นวิธี[PERSON_NAME]กว่าในการทำสิ่งซ้ำๆ while True : # [PERSON_NAME]สั่งใ…" at bounding box center [1402, 380] width 253 height 615
click at [1364, 162] on div "# ลูปเป็นวิธี[PERSON_NAME]กว่าในการทำสิ่งซ้ำๆ while True : # [PERSON_NAME]สั่งใ…" at bounding box center [1402, 380] width 253 height 615
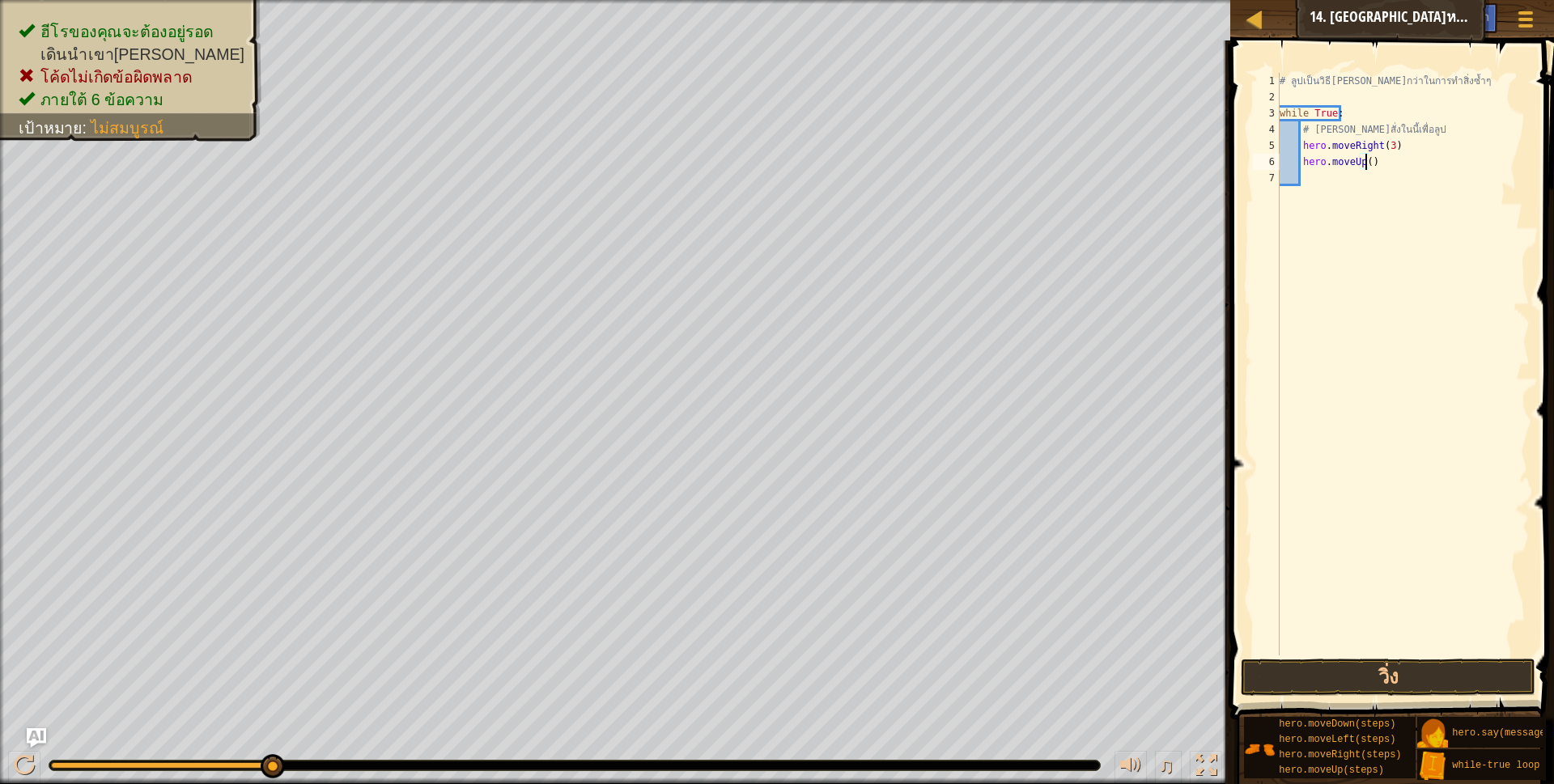
scroll to position [3, 76]
click at [1354, 681] on button "วิ่ง" at bounding box center [1388, 677] width 296 height 37
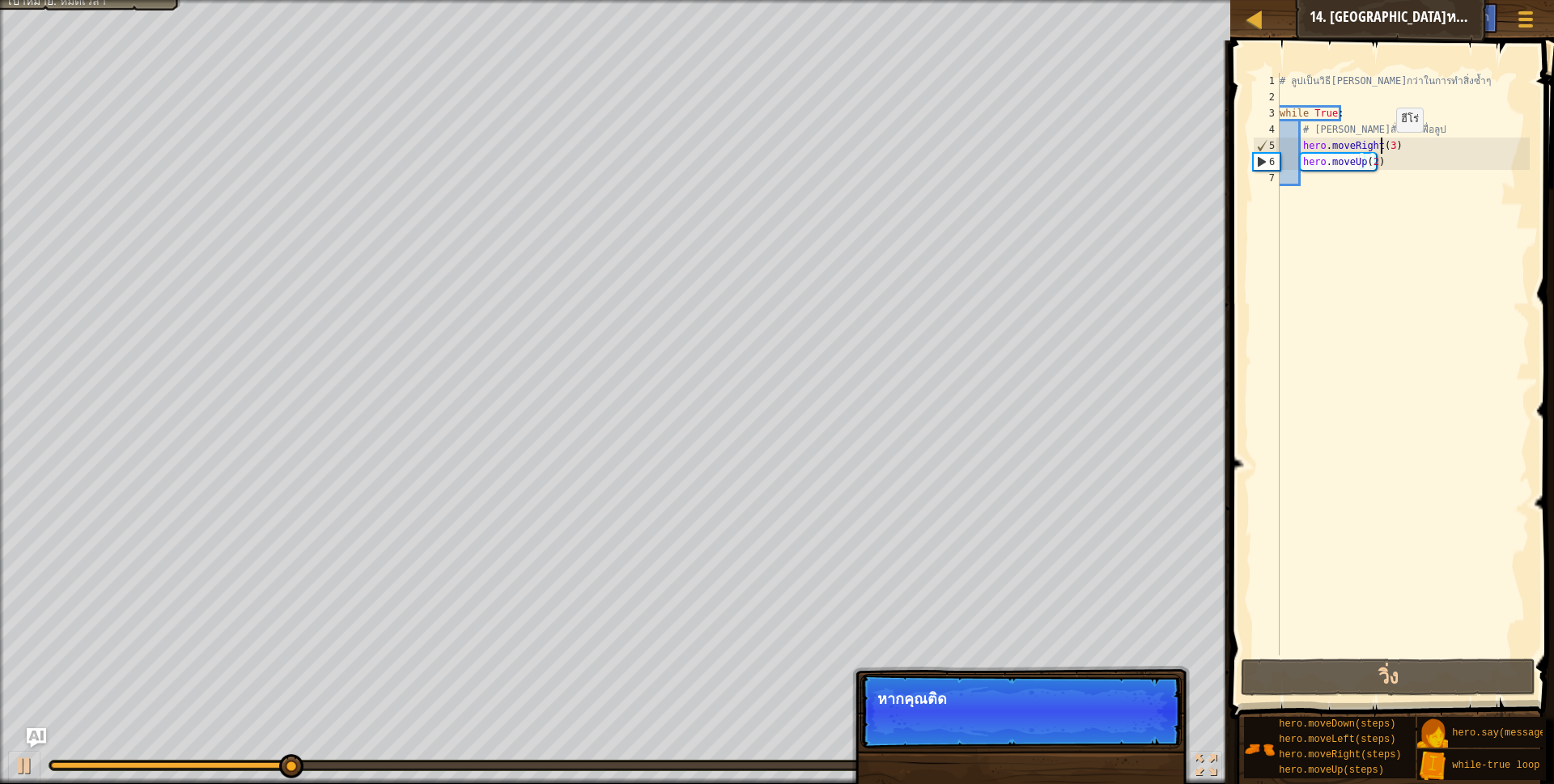
click at [1382, 148] on div "# ลูปเป็นวิธี[PERSON_NAME]กว่าในการทำสิ่งซ้ำๆ while True : # [PERSON_NAME]สั่งใ…" at bounding box center [1402, 380] width 253 height 615
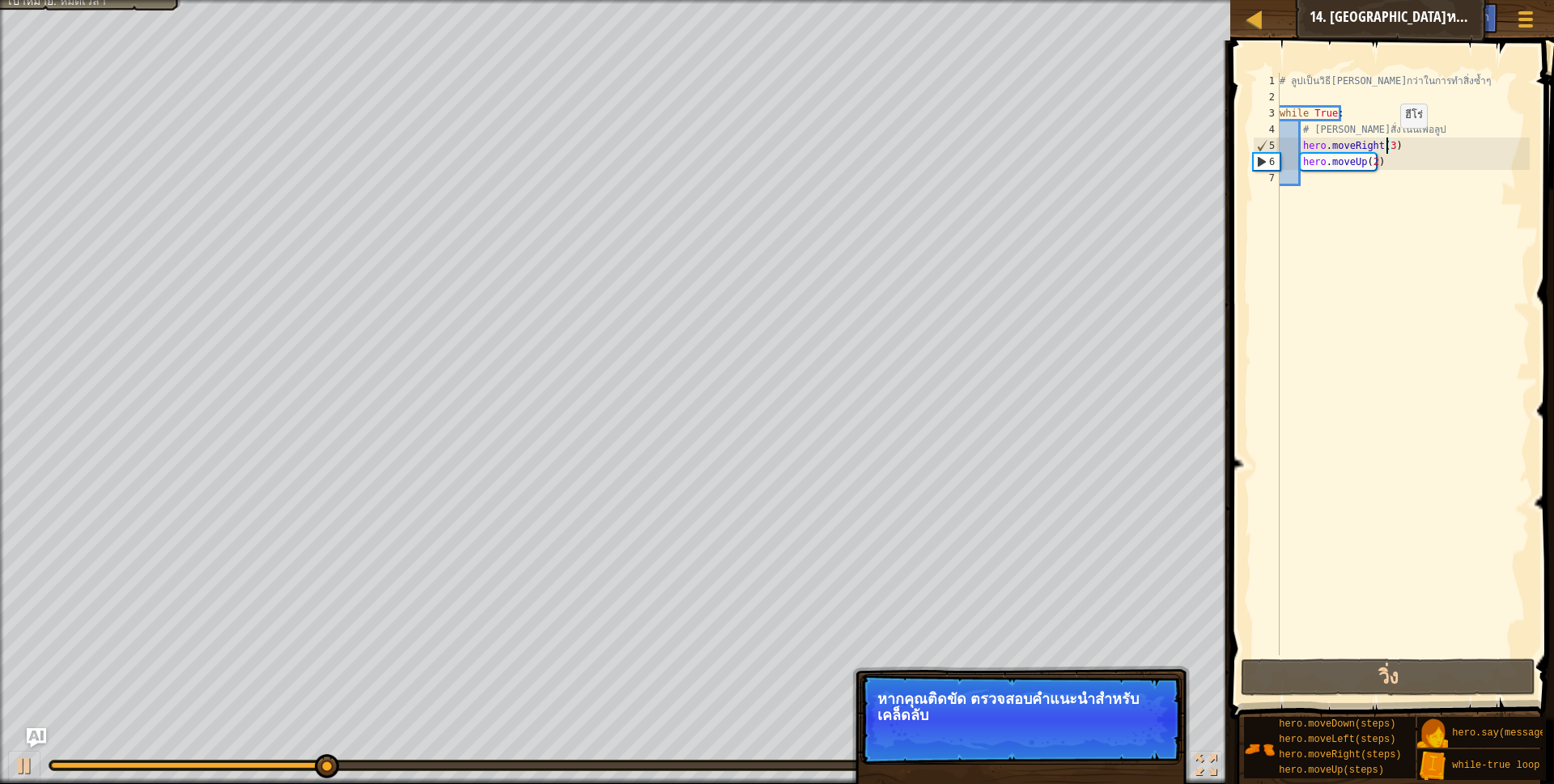
click at [1386, 144] on div "# ลูปเป็นวิธี[PERSON_NAME]กว่าในการทำสิ่งซ้ำๆ while True : # [PERSON_NAME]สั่งใ…" at bounding box center [1402, 380] width 253 height 615
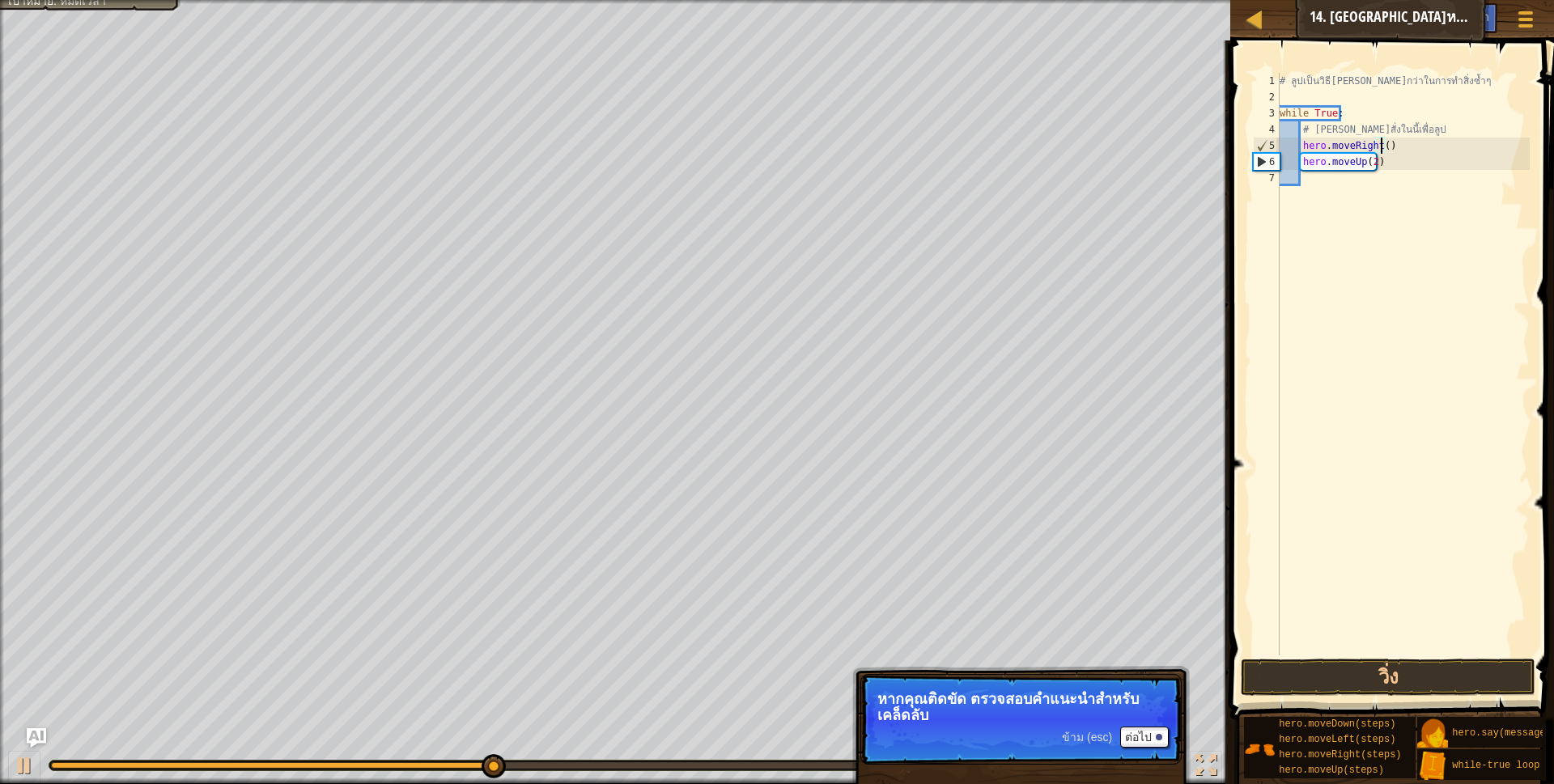
scroll to position [3, 89]
type textarea "hero.moveRight(2)"
drag, startPoint x: 1253, startPoint y: 670, endPoint x: 1256, endPoint y: 647, distance: 23.2
click at [1255, 670] on button "วิ่ง" at bounding box center [1388, 677] width 296 height 37
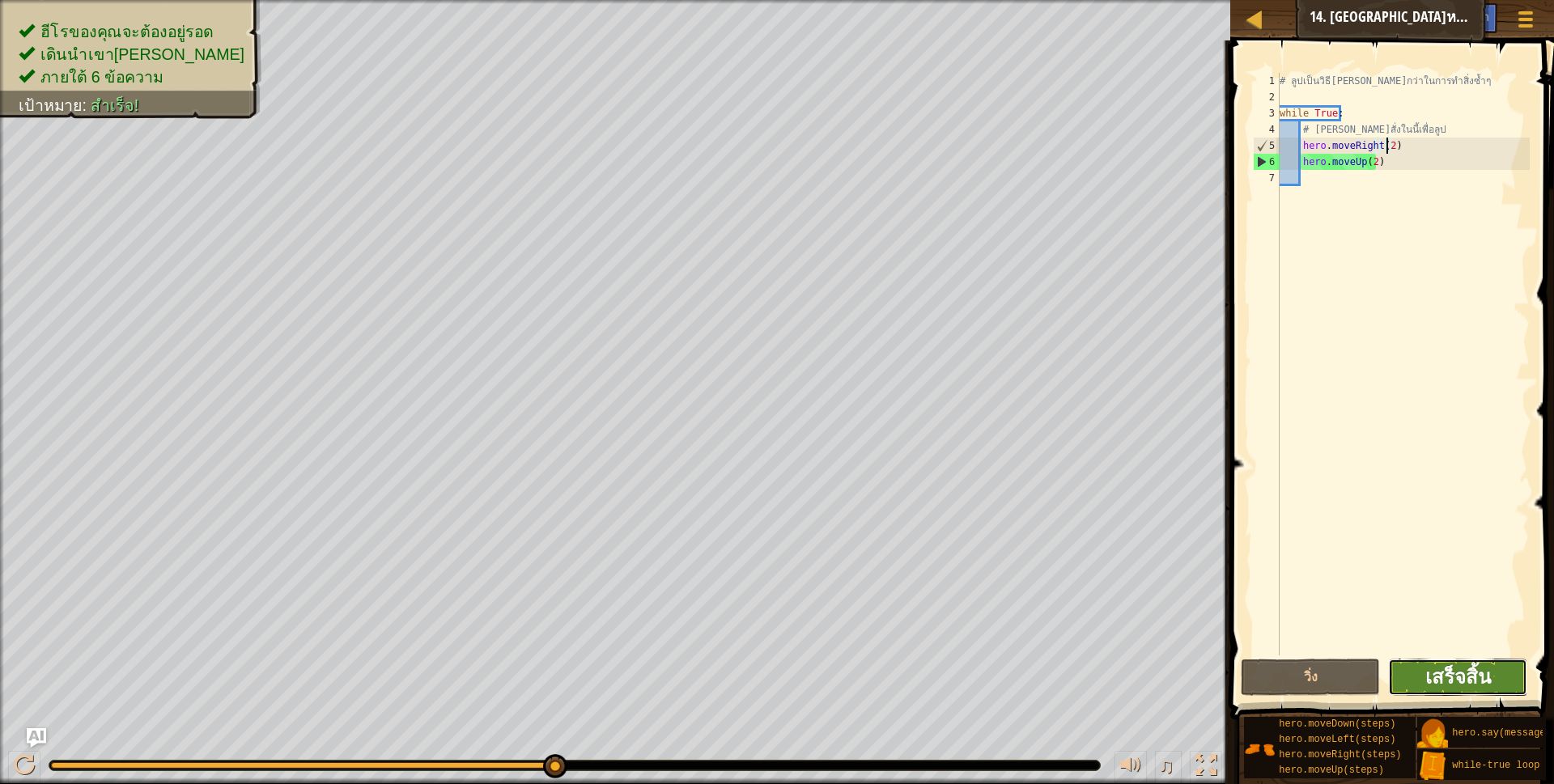
click at [1437, 689] on span "เสร็จสิ้น" at bounding box center [1457, 676] width 65 height 26
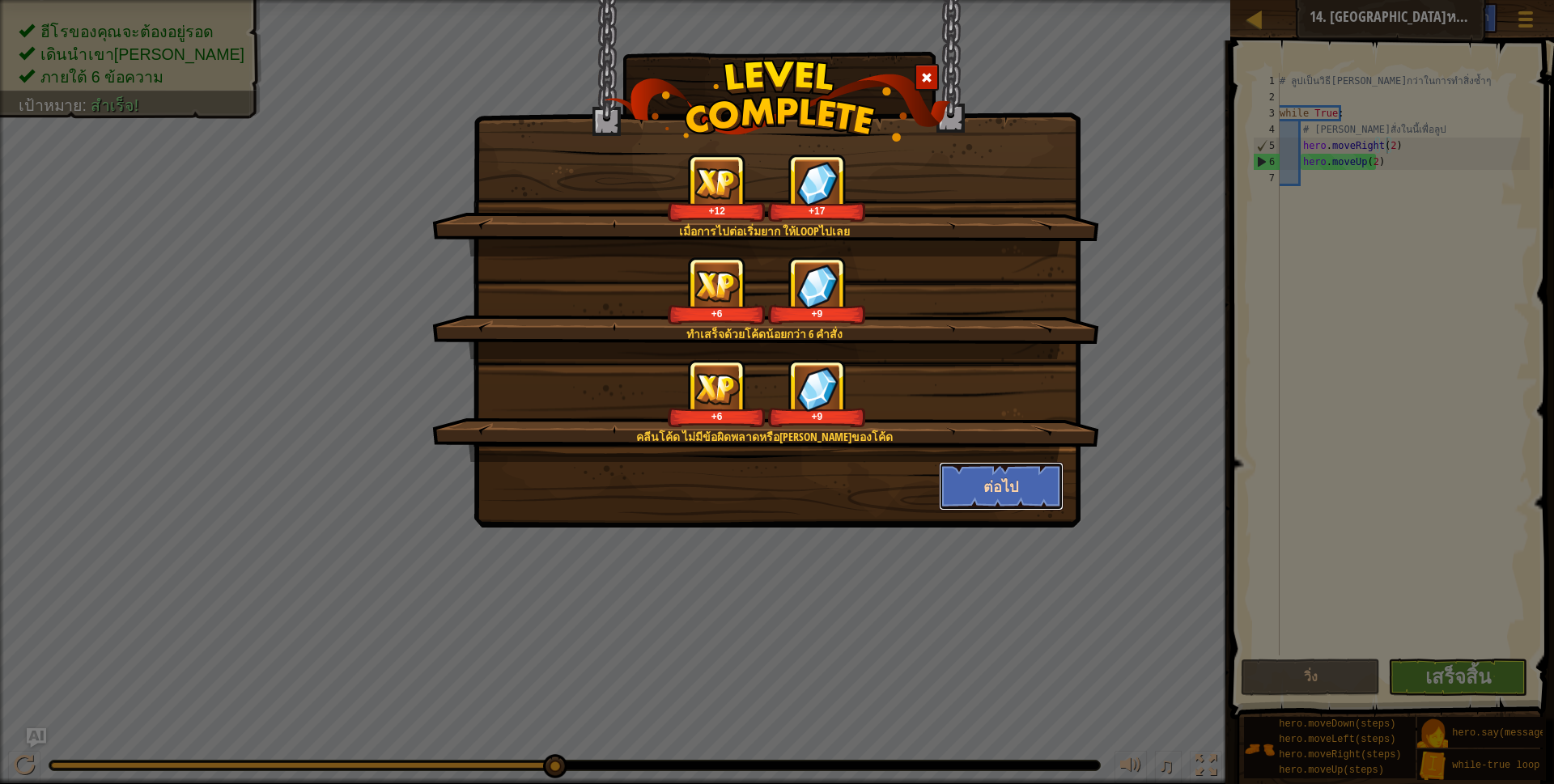
click at [994, 486] on button "ต่อไป" at bounding box center [1002, 486] width 125 height 48
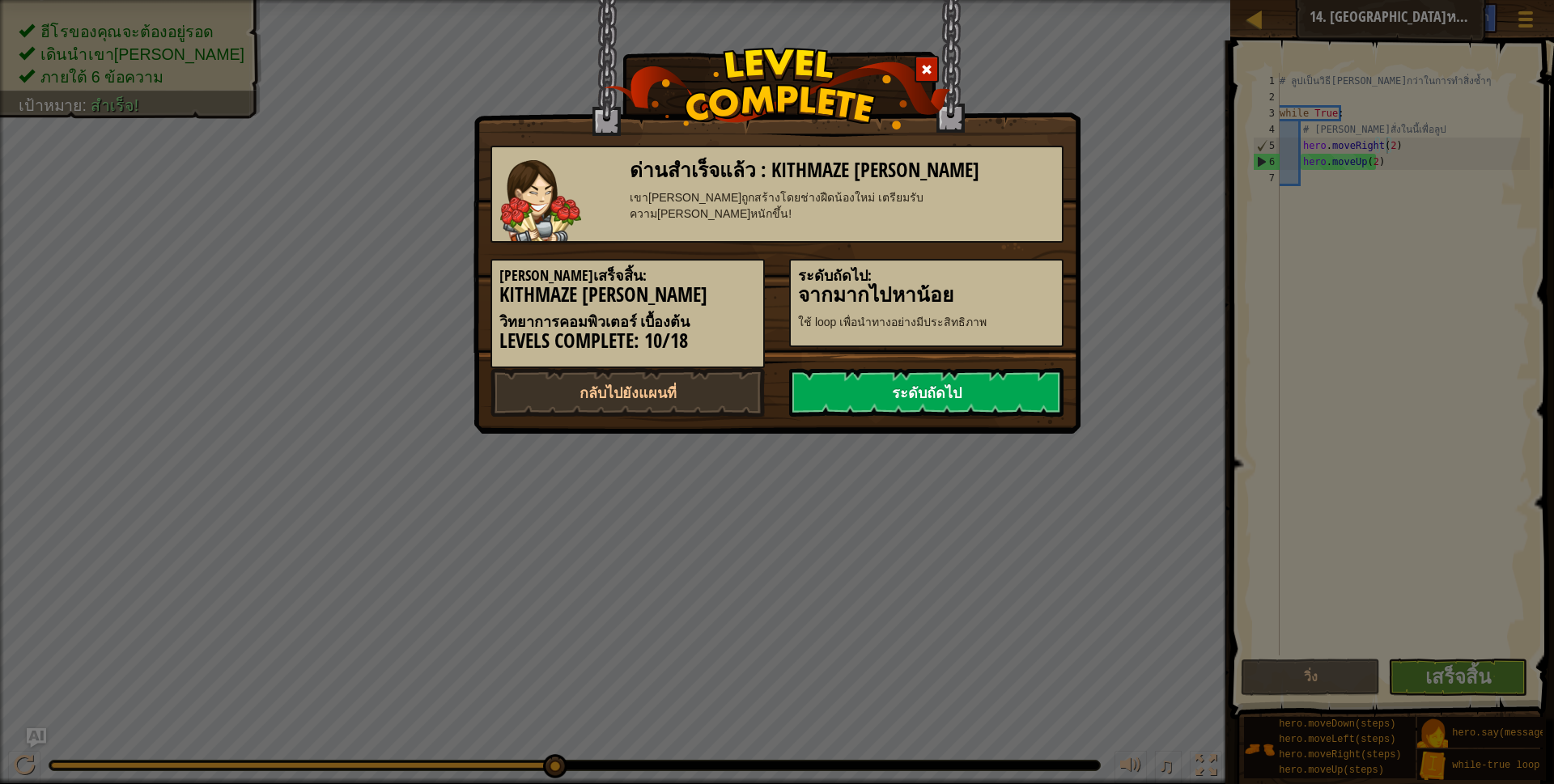
click at [996, 380] on link "ระดับถัดไป" at bounding box center [926, 392] width 274 height 48
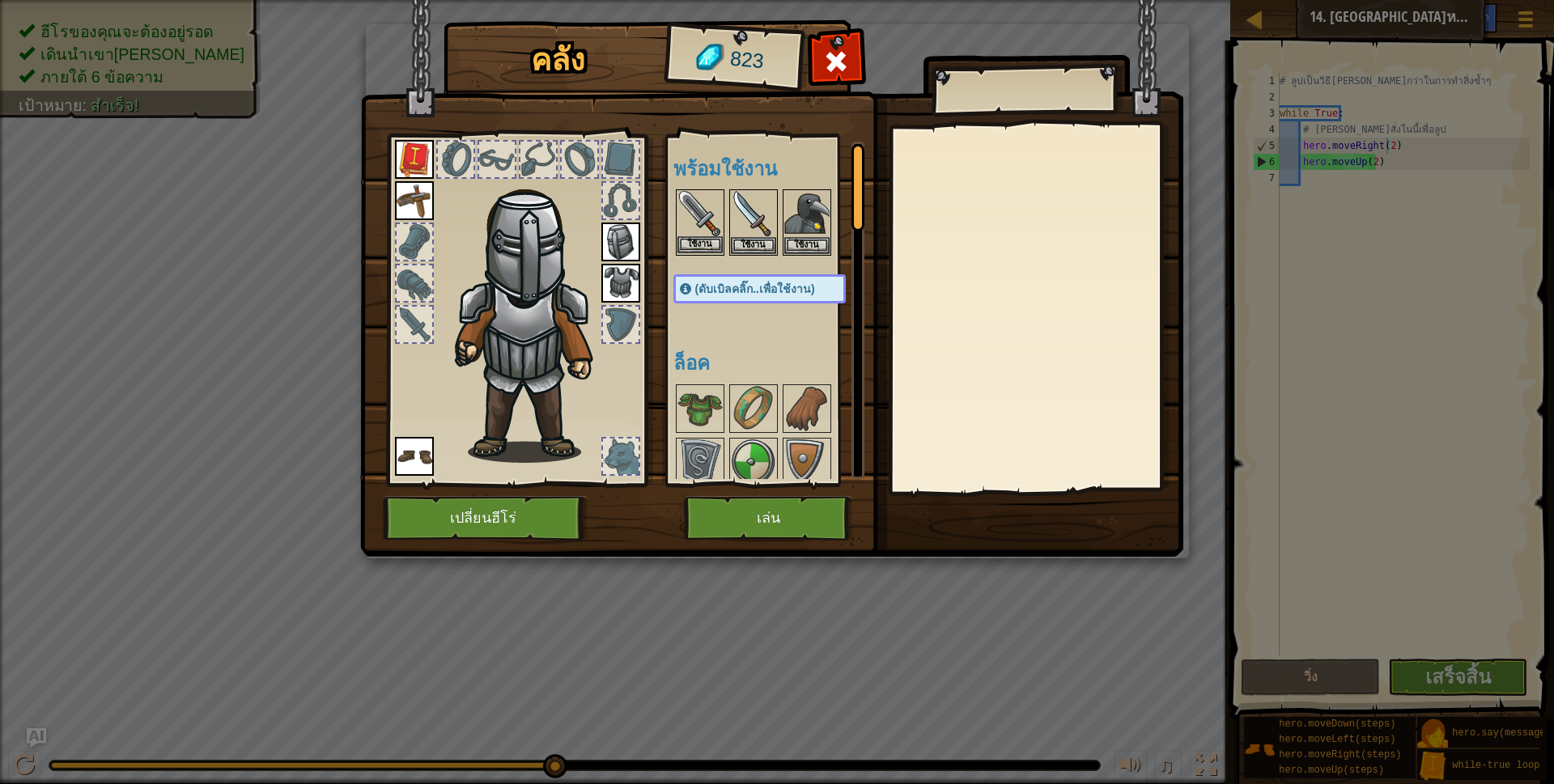
click at [696, 234] on img at bounding box center [700, 214] width 46 height 46
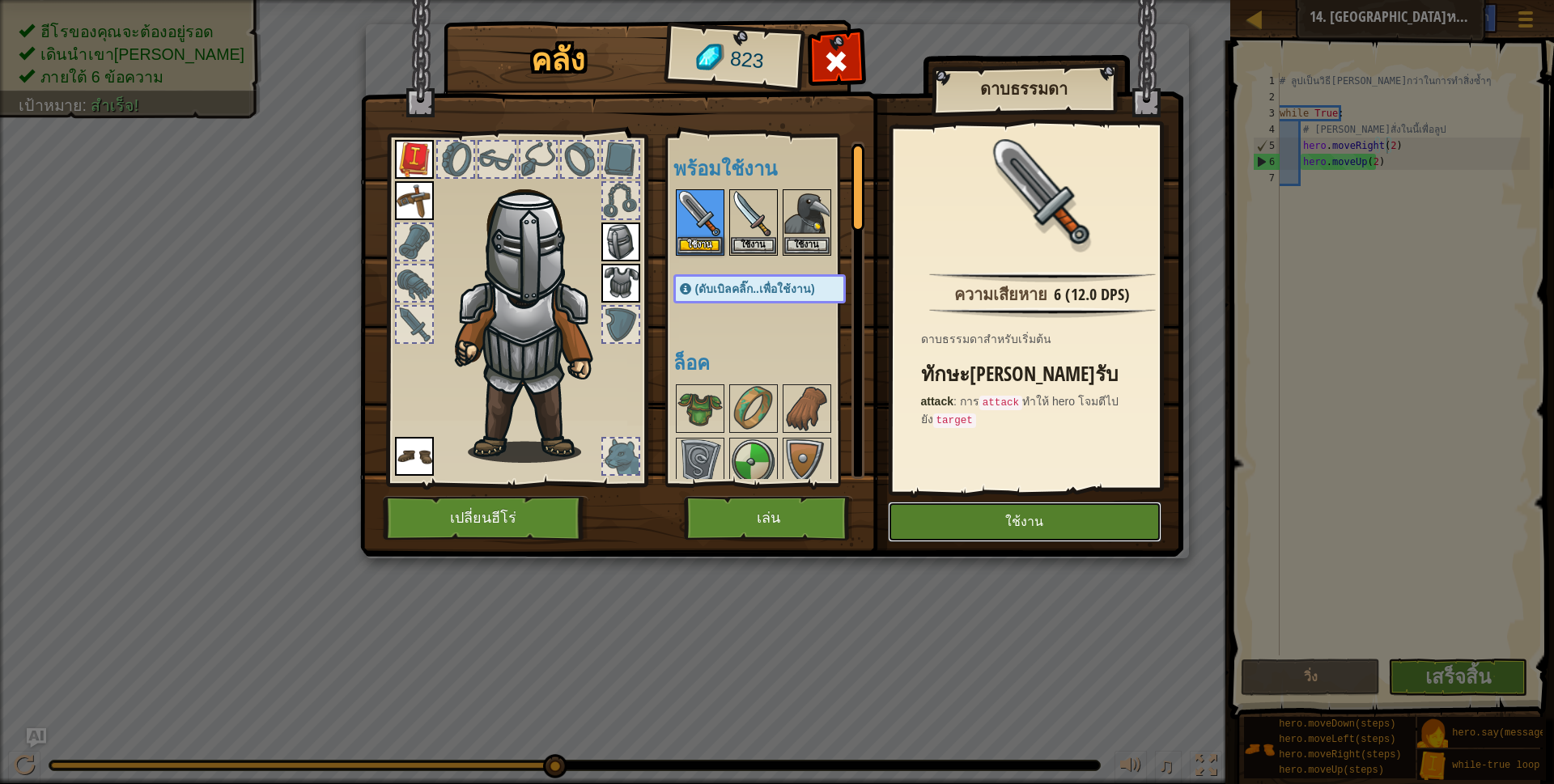
click at [1078, 516] on button "ใช้งาน" at bounding box center [1024, 522] width 274 height 41
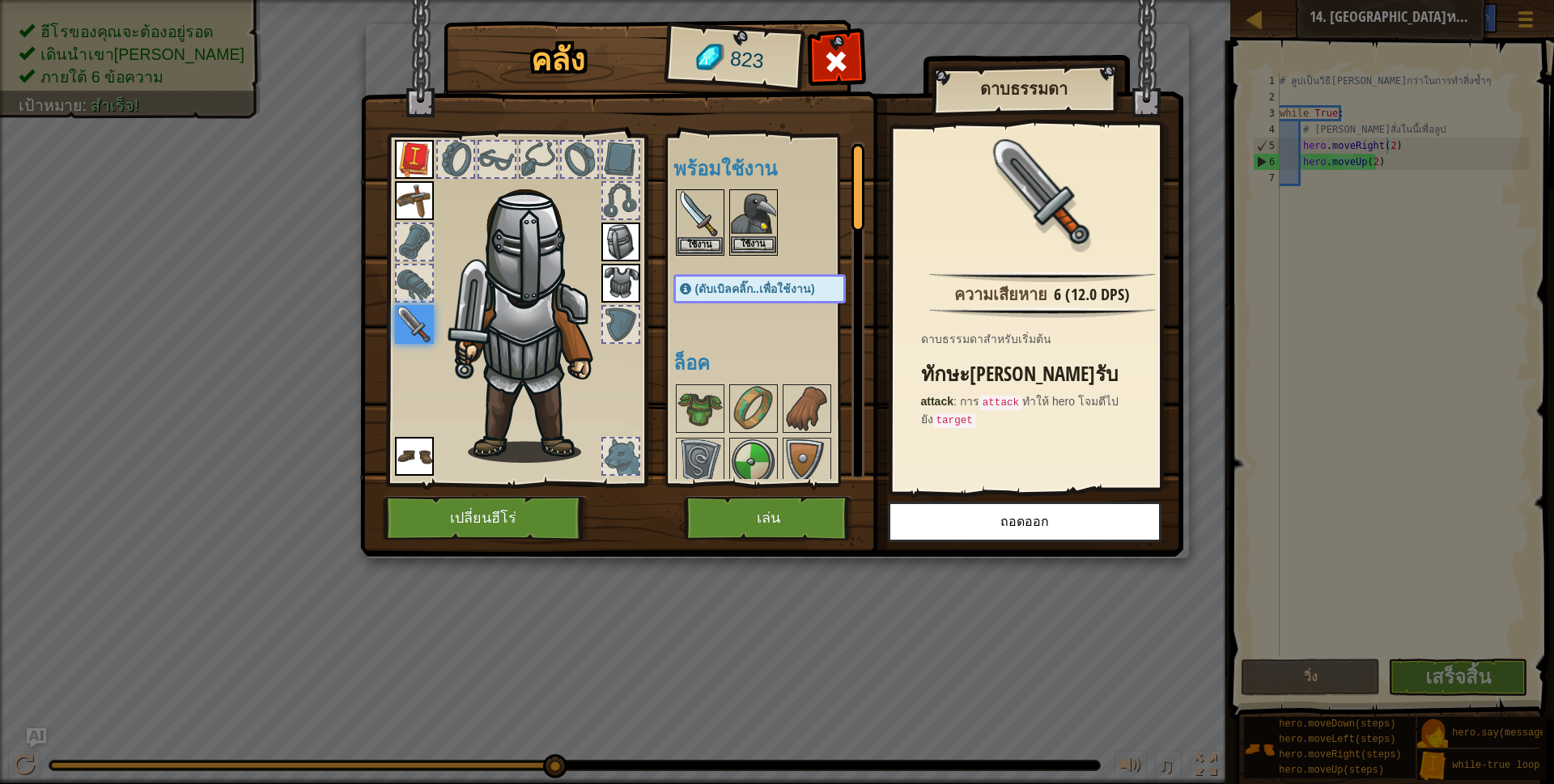
click at [756, 229] on img at bounding box center [754, 214] width 46 height 46
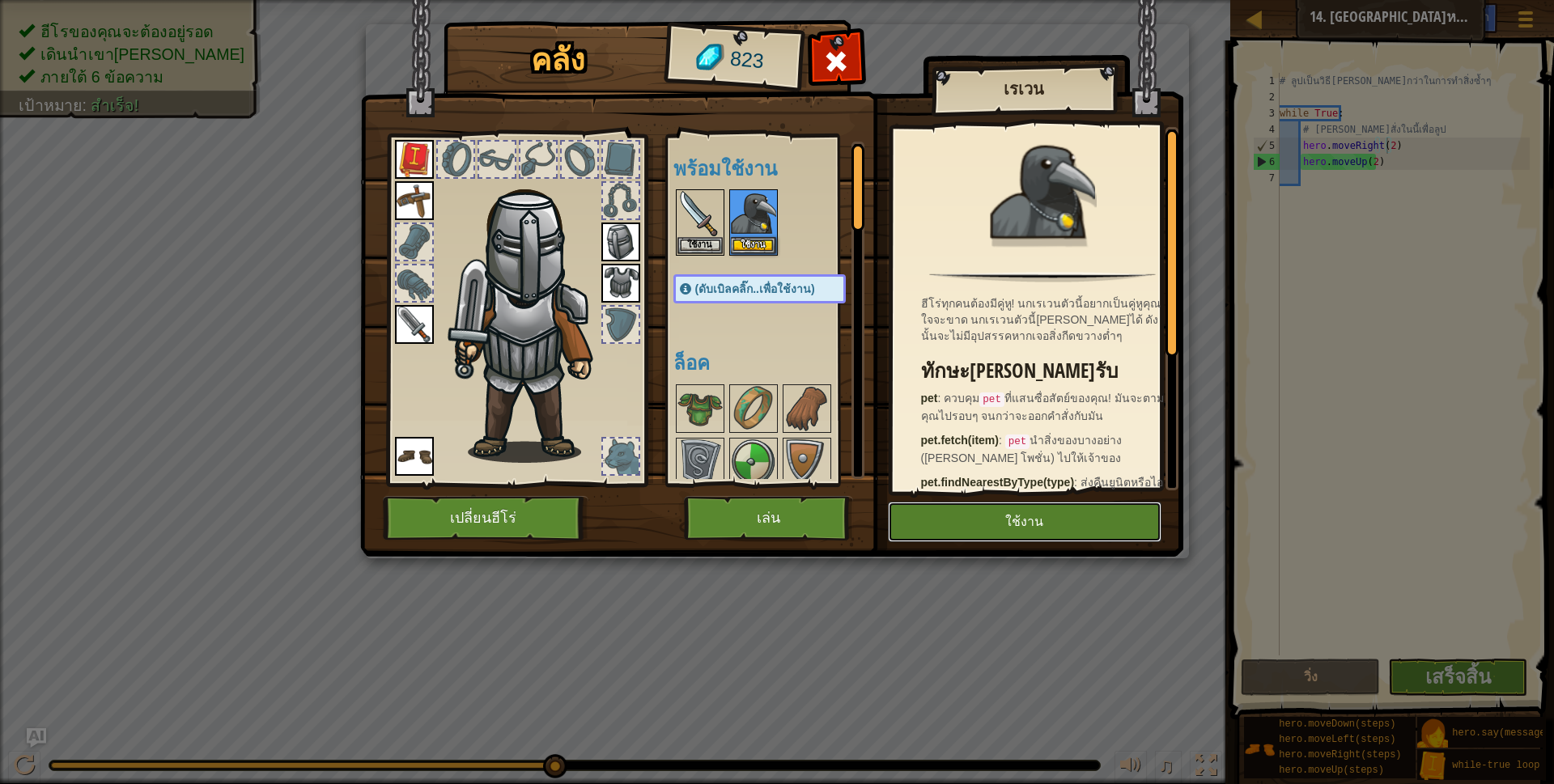
click at [945, 520] on button "ใช้งาน" at bounding box center [1024, 522] width 274 height 41
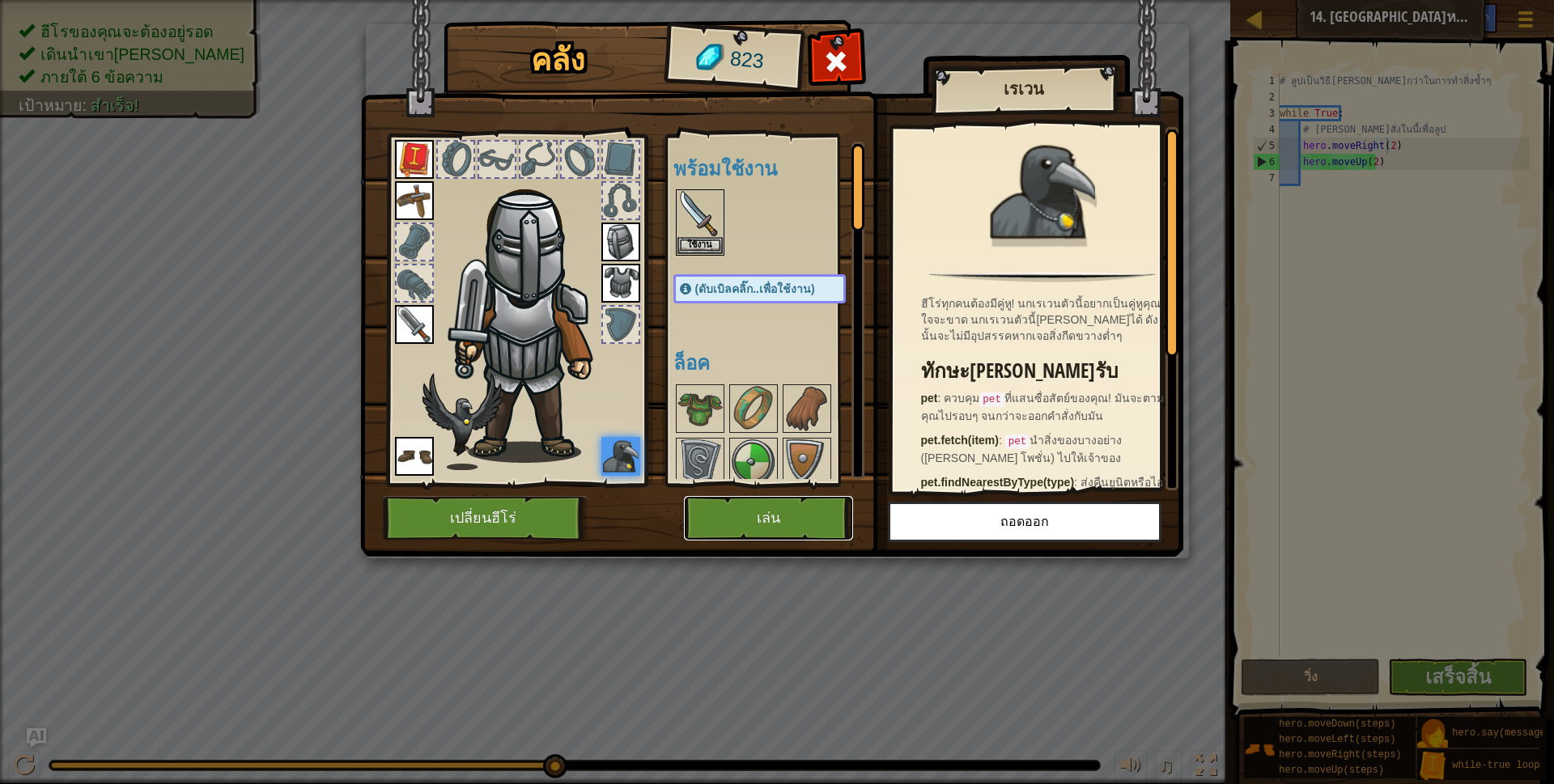
click at [733, 508] on button "เล่น" at bounding box center [768, 518] width 169 height 45
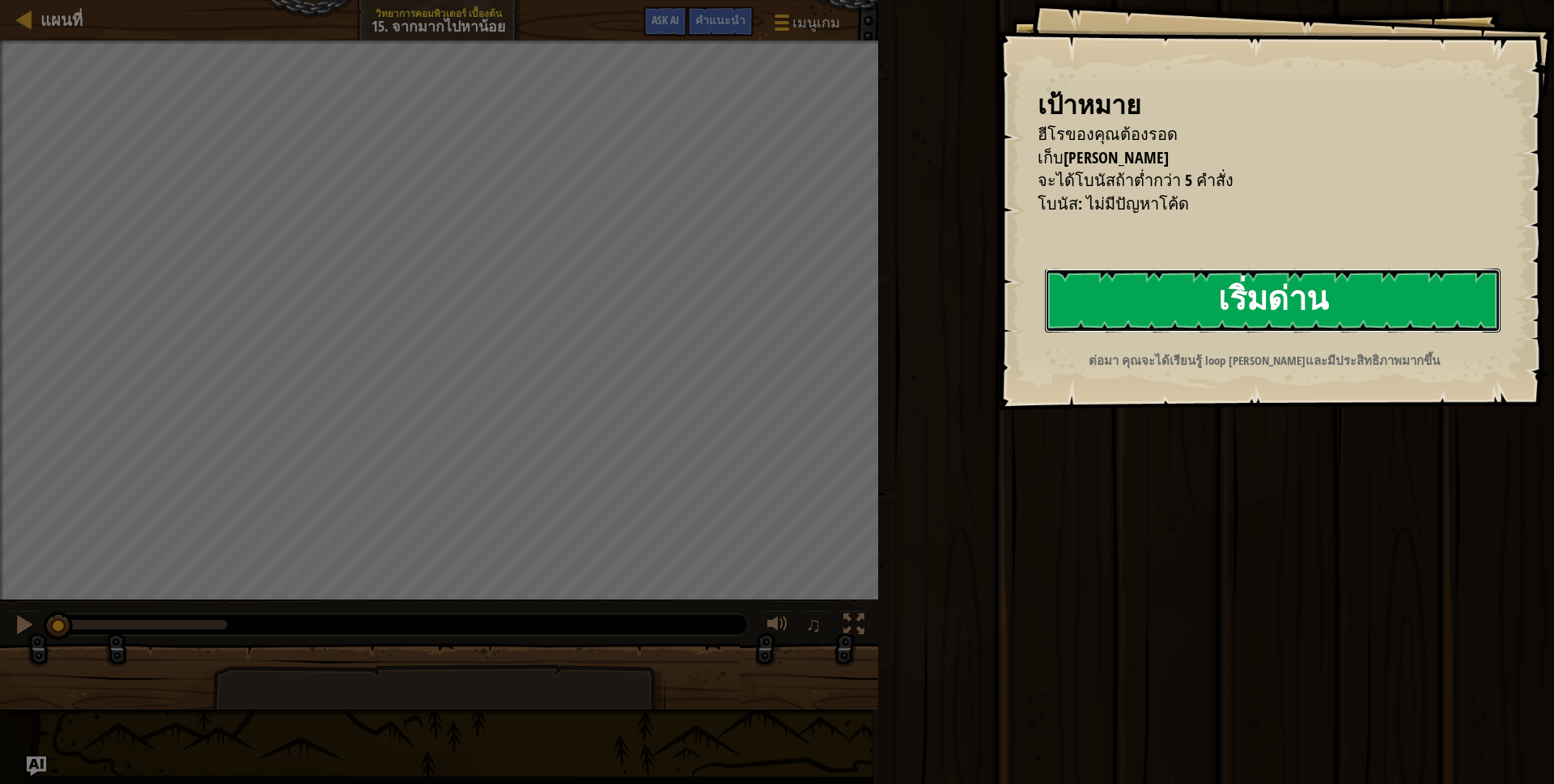
click at [1148, 285] on button "เริ่มด่าน" at bounding box center [1273, 300] width 456 height 63
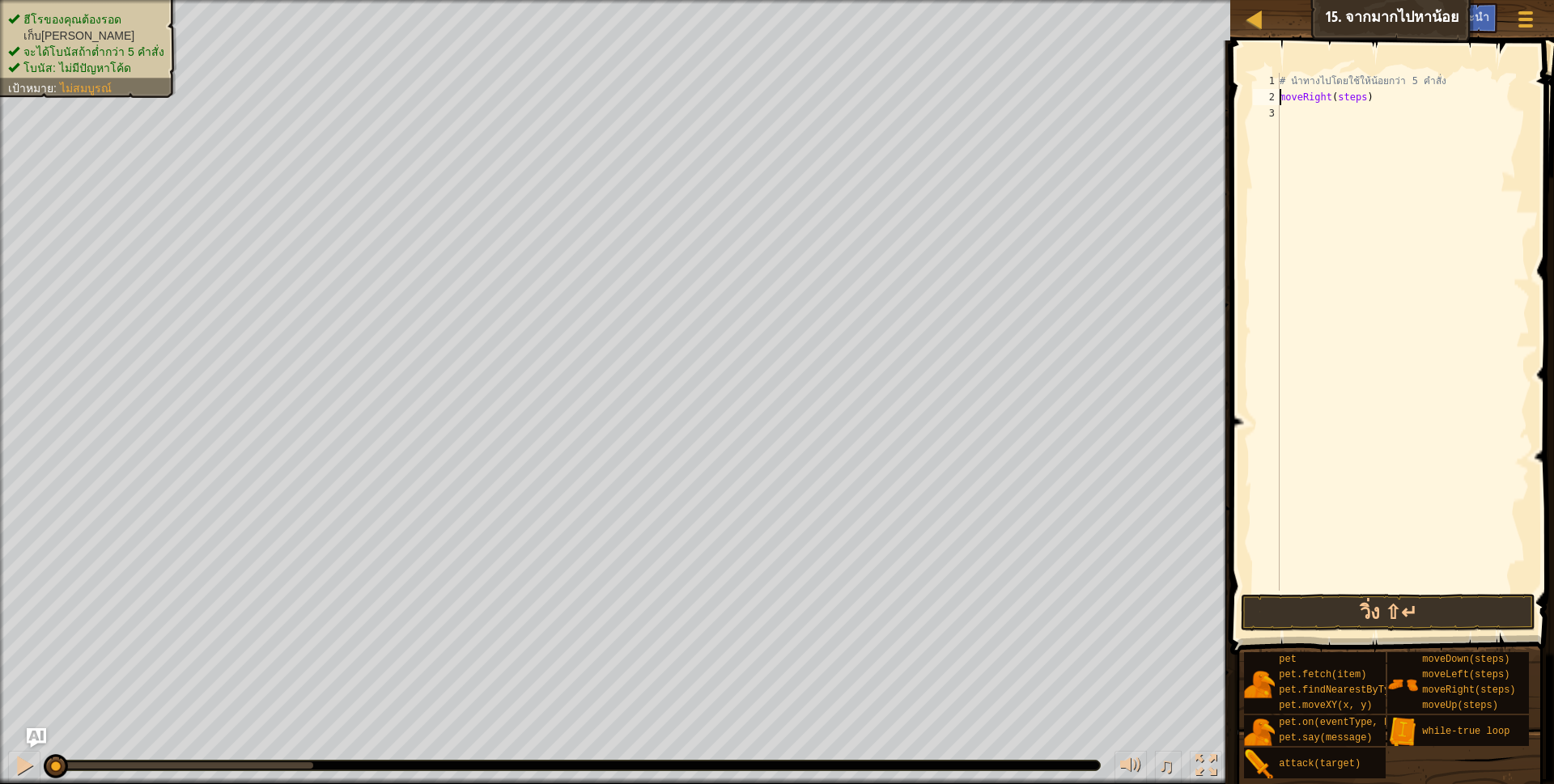
drag, startPoint x: 1358, startPoint y: 97, endPoint x: 1382, endPoint y: 95, distance: 24.1
click at [1362, 97] on div "# นำทางไปโดยใช้ให้น้อยกว่า 5 คำสั่ง moveRight ( steps )" at bounding box center [1402, 348] width 253 height 550
drag, startPoint x: 1352, startPoint y: 117, endPoint x: 1370, endPoint y: 116, distance: 18.0
click at [1360, 116] on div "# นำทางไปโดยใช้ให้น้อยกว่า 5 คำสั่ง moveRight ( 2 ) moveDown ( steps )" at bounding box center [1402, 348] width 253 height 550
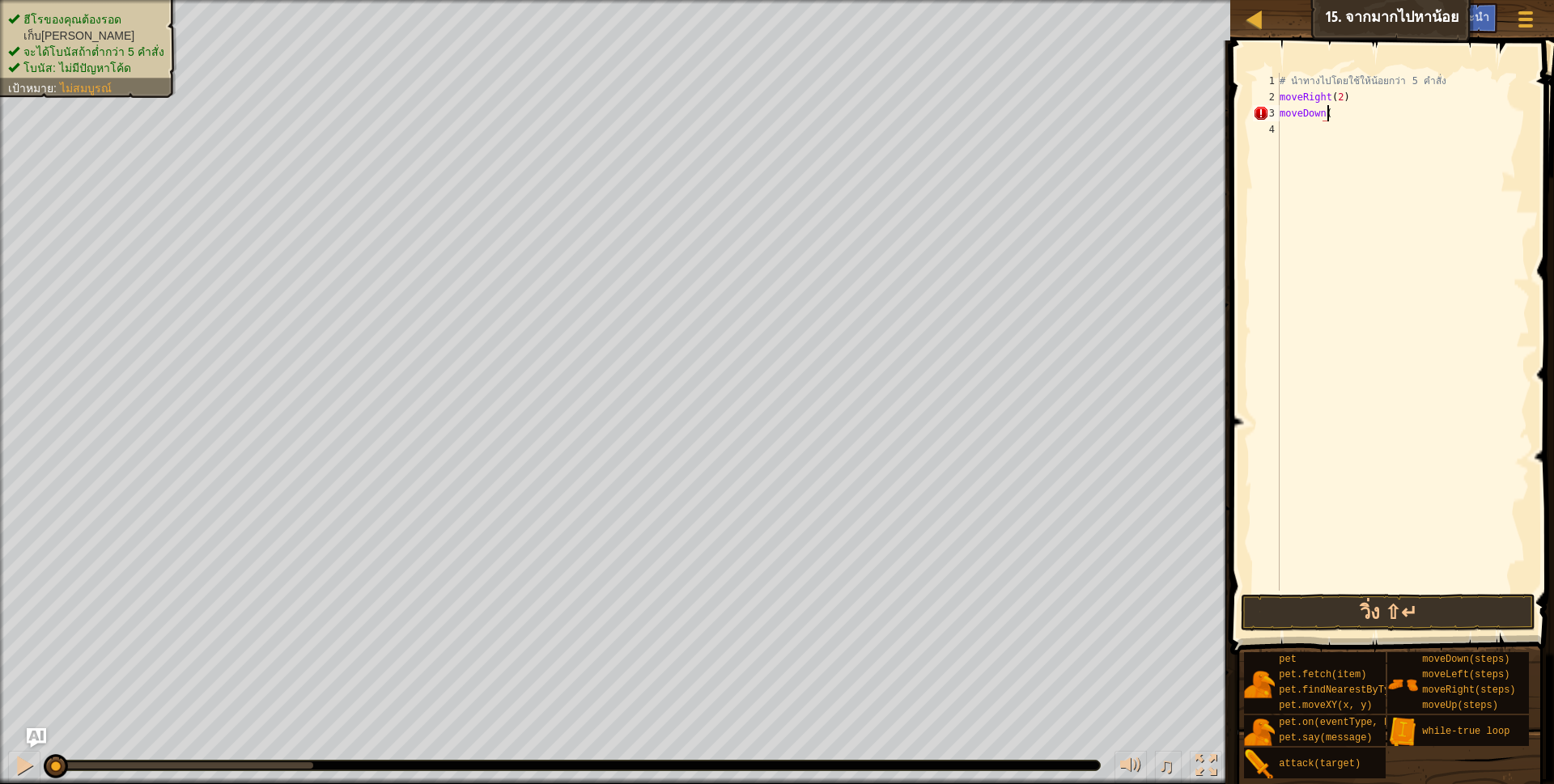
scroll to position [3, 44]
drag, startPoint x: 1338, startPoint y: 611, endPoint x: 1348, endPoint y: 610, distance: 10.0
click at [1344, 610] on button "วิ่ง ⇧↵" at bounding box center [1388, 612] width 296 height 37
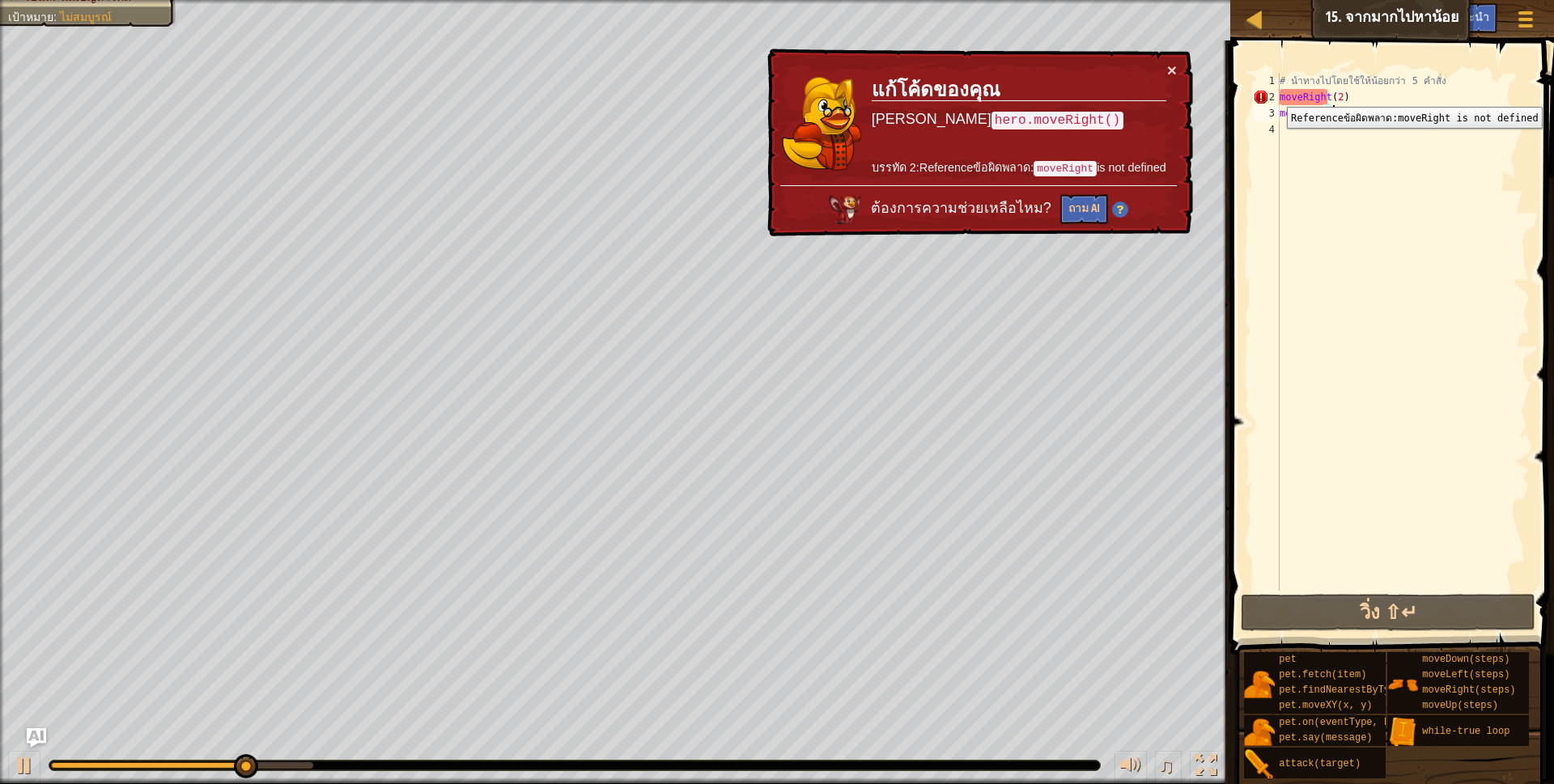
drag, startPoint x: 1275, startPoint y: 95, endPoint x: 1317, endPoint y: 76, distance: 46.1
click at [1285, 95] on div "moveDown() 1 2 3 4 # นำทางไปโดยใช้ให้น้อยกว่า 5 คำสั่ง moveRight ( 2 ) moveDown…" at bounding box center [1389, 332] width 280 height 518
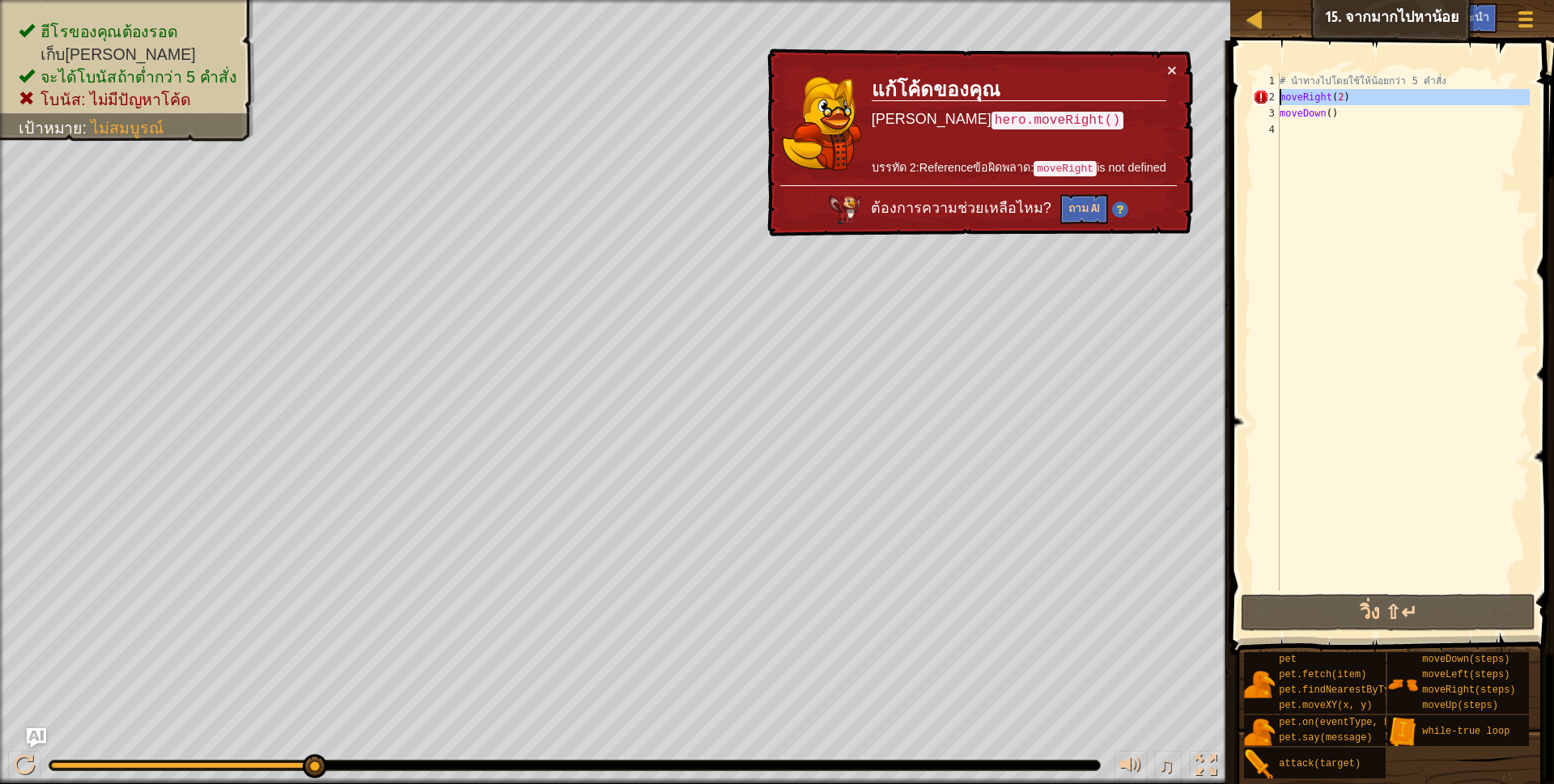
scroll to position [3, 5]
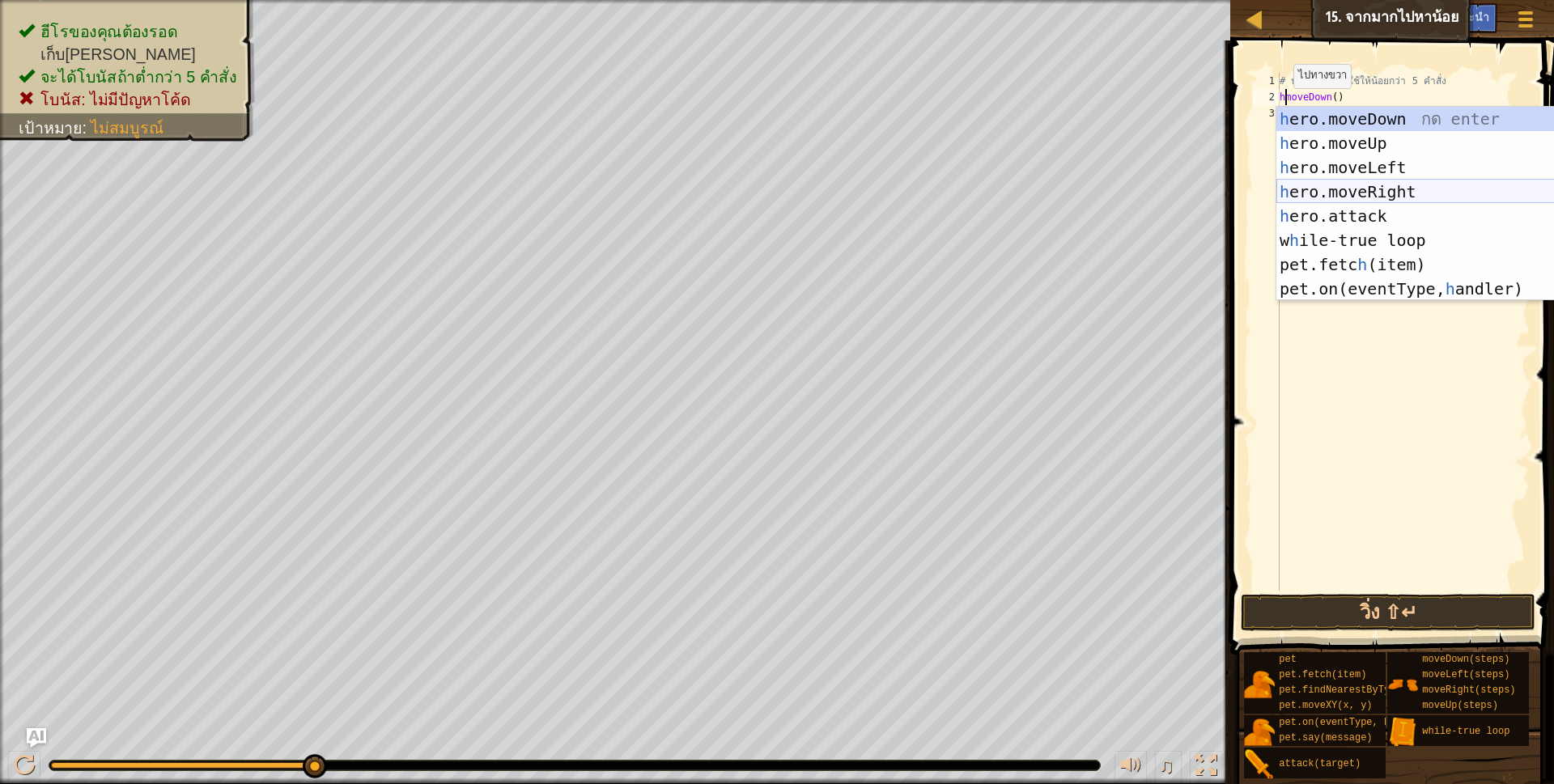
click at [1313, 188] on div "h ero.moveDown กด enter h ero.moveUp กด enter h ero.moveLeft กด enter h ero.mov…" at bounding box center [1429, 228] width 306 height 243
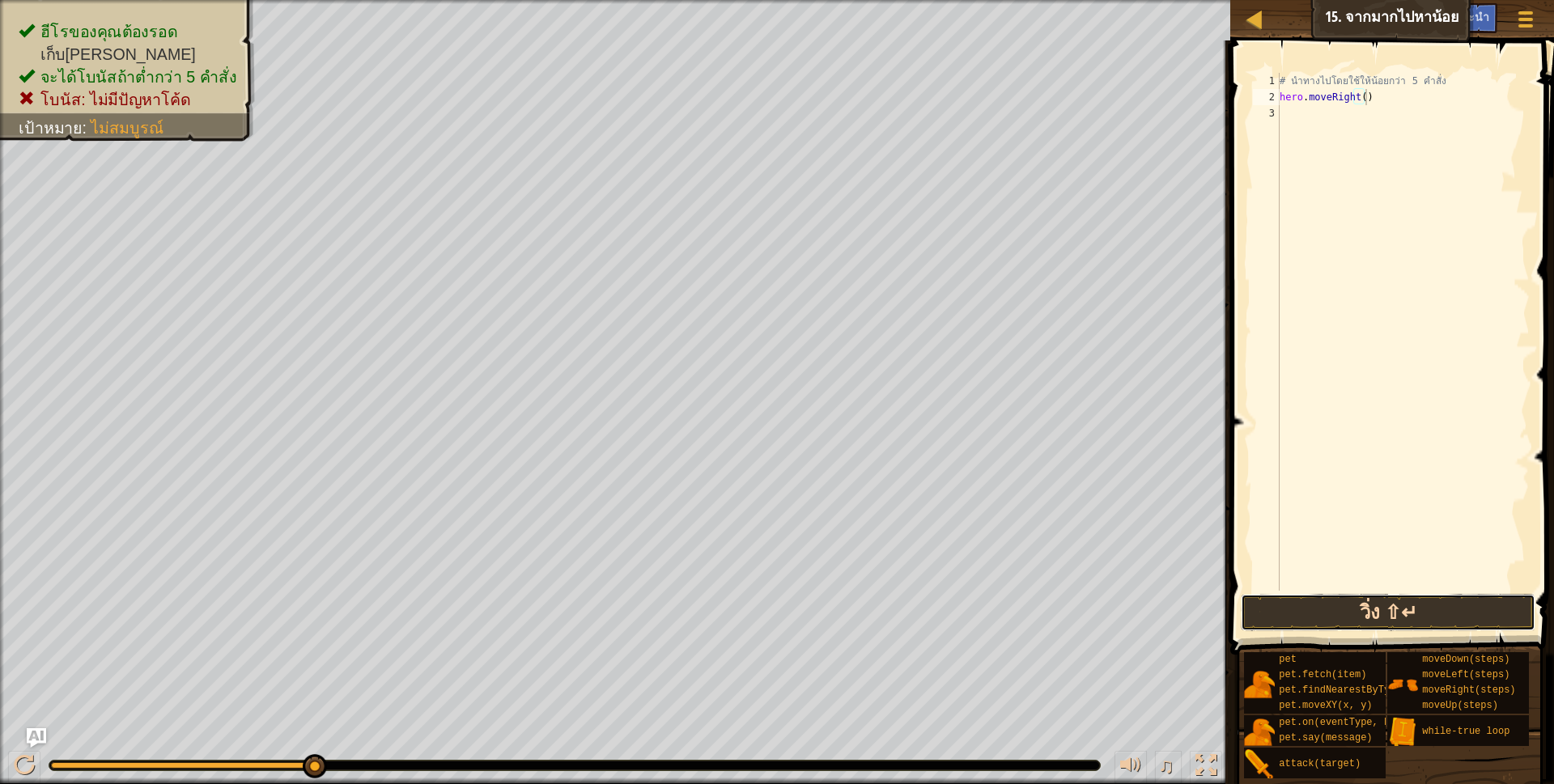
click at [1325, 623] on button "วิ่ง ⇧↵" at bounding box center [1388, 612] width 296 height 37
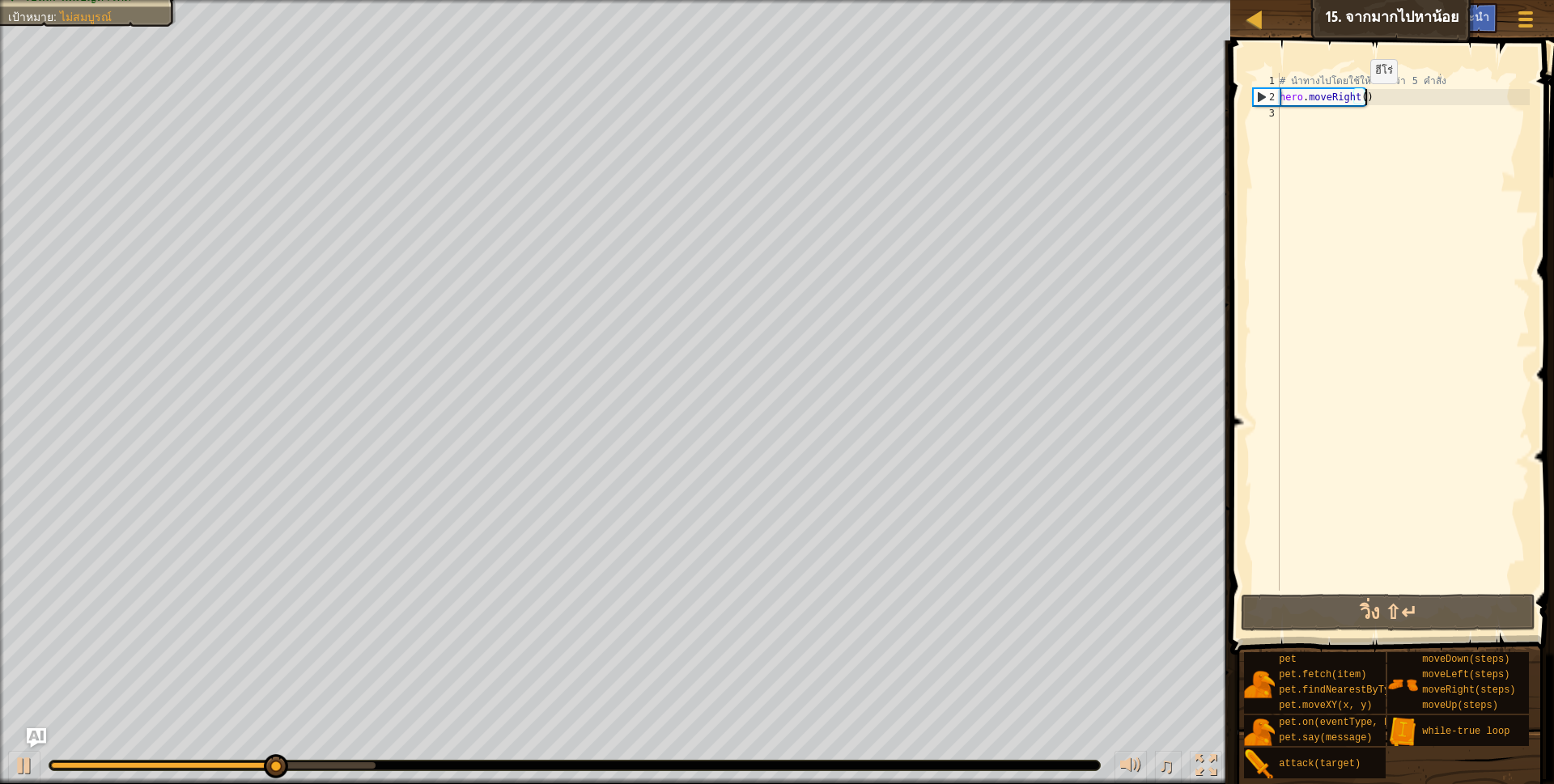
click at [1363, 100] on div "# นำทางไปโดยใช้ให้น้อยกว่า 5 คำสั่ง hero . moveRight ( )" at bounding box center [1402, 348] width 253 height 550
click at [1358, 97] on div "# นำทางไปโดยใช้ให้น้อยกว่า 5 คำสั่ง hero . moveRight ( )" at bounding box center [1402, 332] width 253 height 518
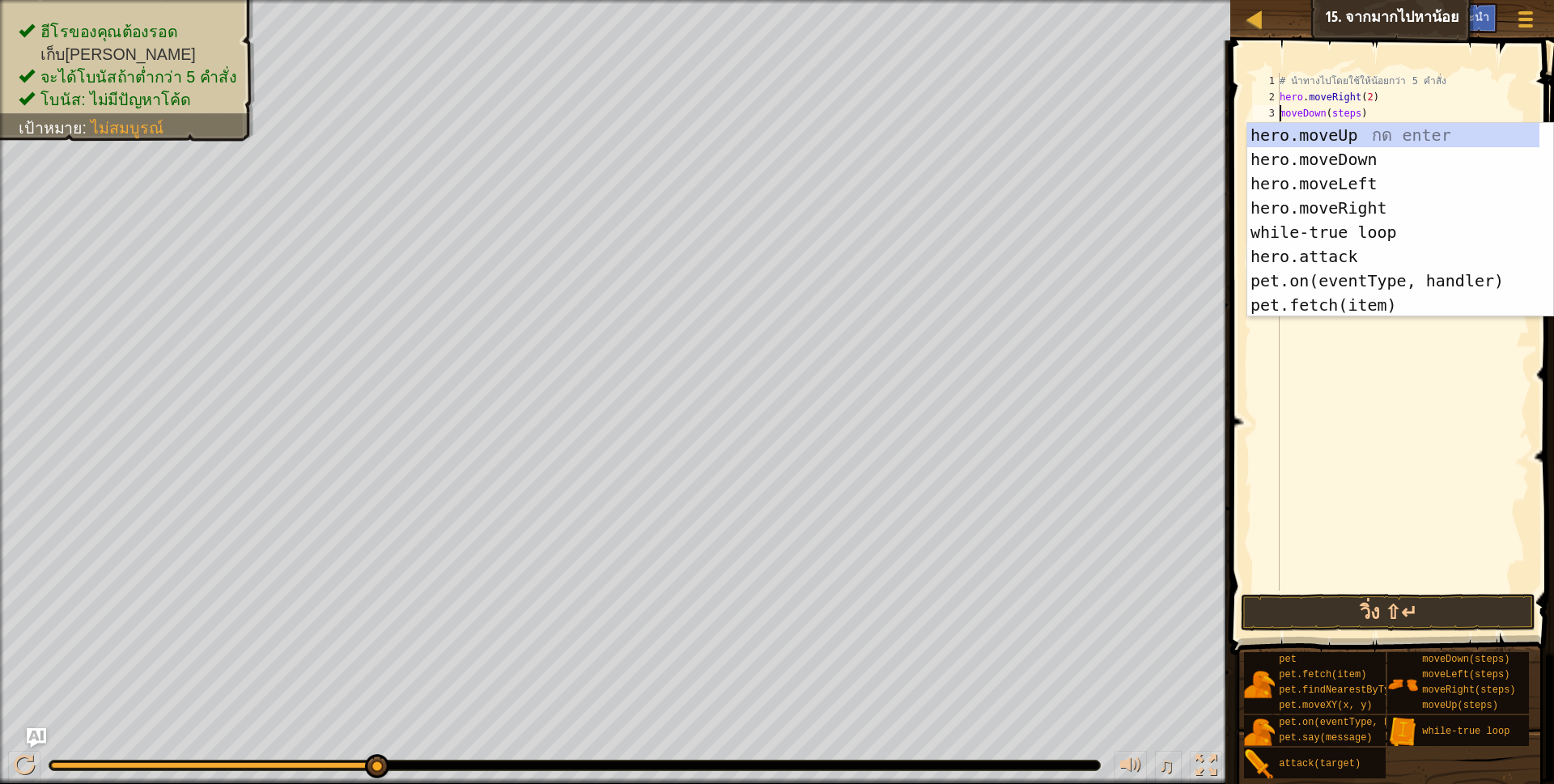
scroll to position [3, 65]
drag, startPoint x: 1311, startPoint y: 159, endPoint x: 1318, endPoint y: 146, distance: 14.8
click at [1311, 160] on div "hero.moveUp กด enter hero.moveDown กด enter hero.moveLeft กด enter hero.moveRig…" at bounding box center [1393, 244] width 292 height 243
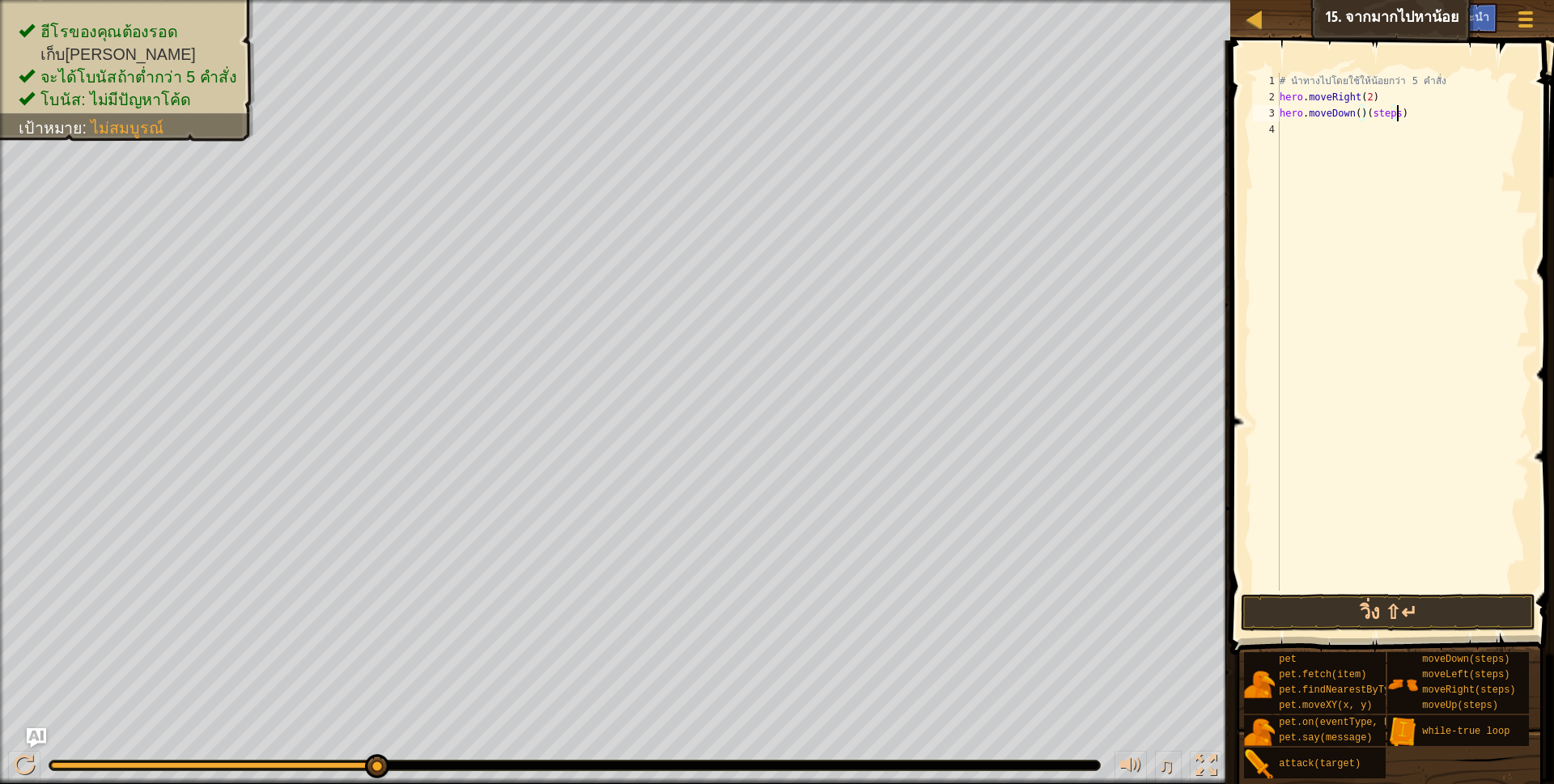
click at [1395, 110] on div "# นำทางไปโดยใช้ให้น้อยกว่า 5 คำสั่ง hero . moveRight ( 2 ) hero . moveDown ( ) …" at bounding box center [1402, 348] width 253 height 550
click at [1404, 621] on button "วิ่ง ⇧↵" at bounding box center [1388, 612] width 296 height 37
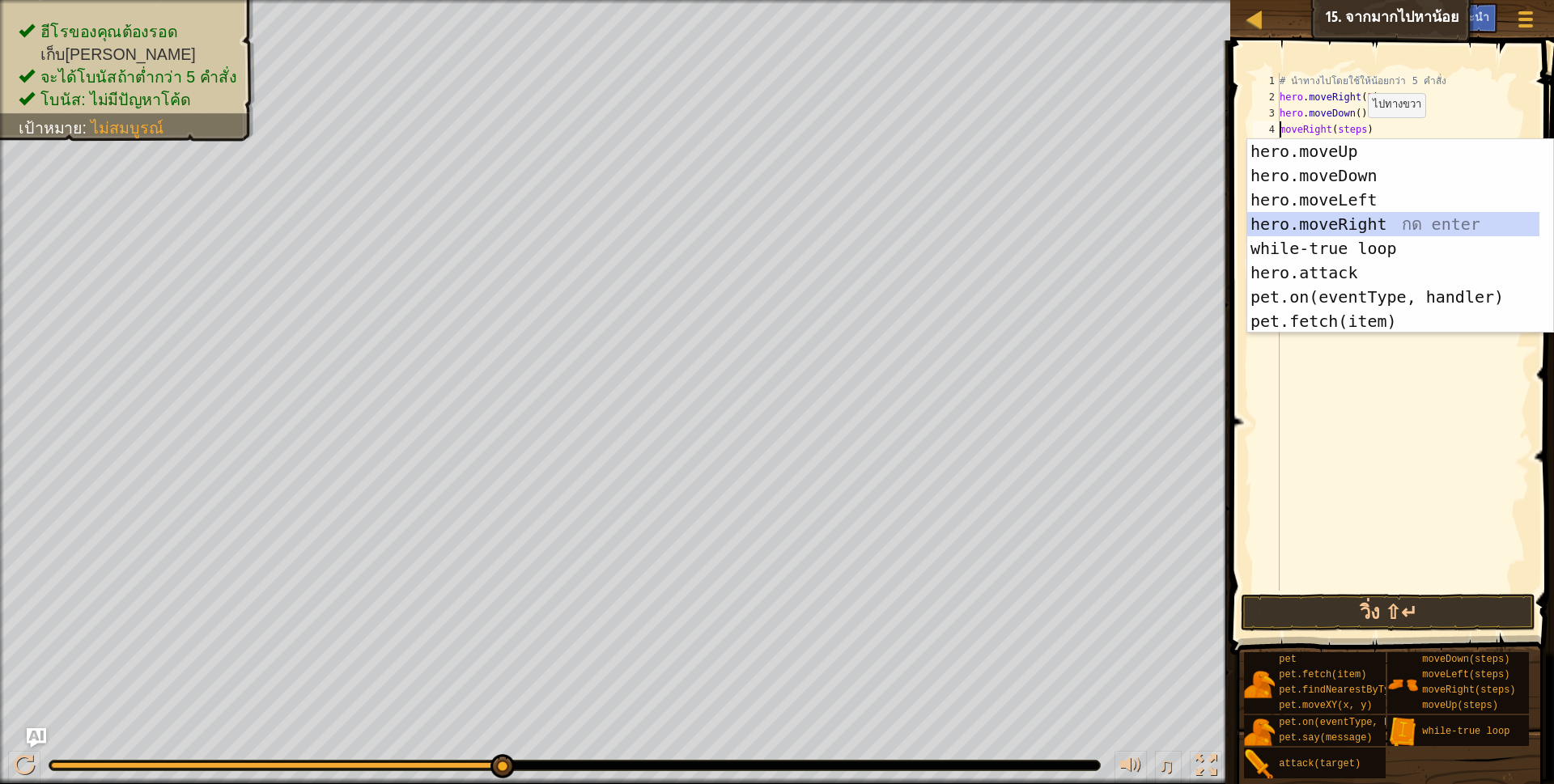
click at [1337, 219] on div "hero.moveUp กด enter hero.moveDown กด enter hero.moveLeft กด enter hero.moveRig…" at bounding box center [1393, 260] width 292 height 243
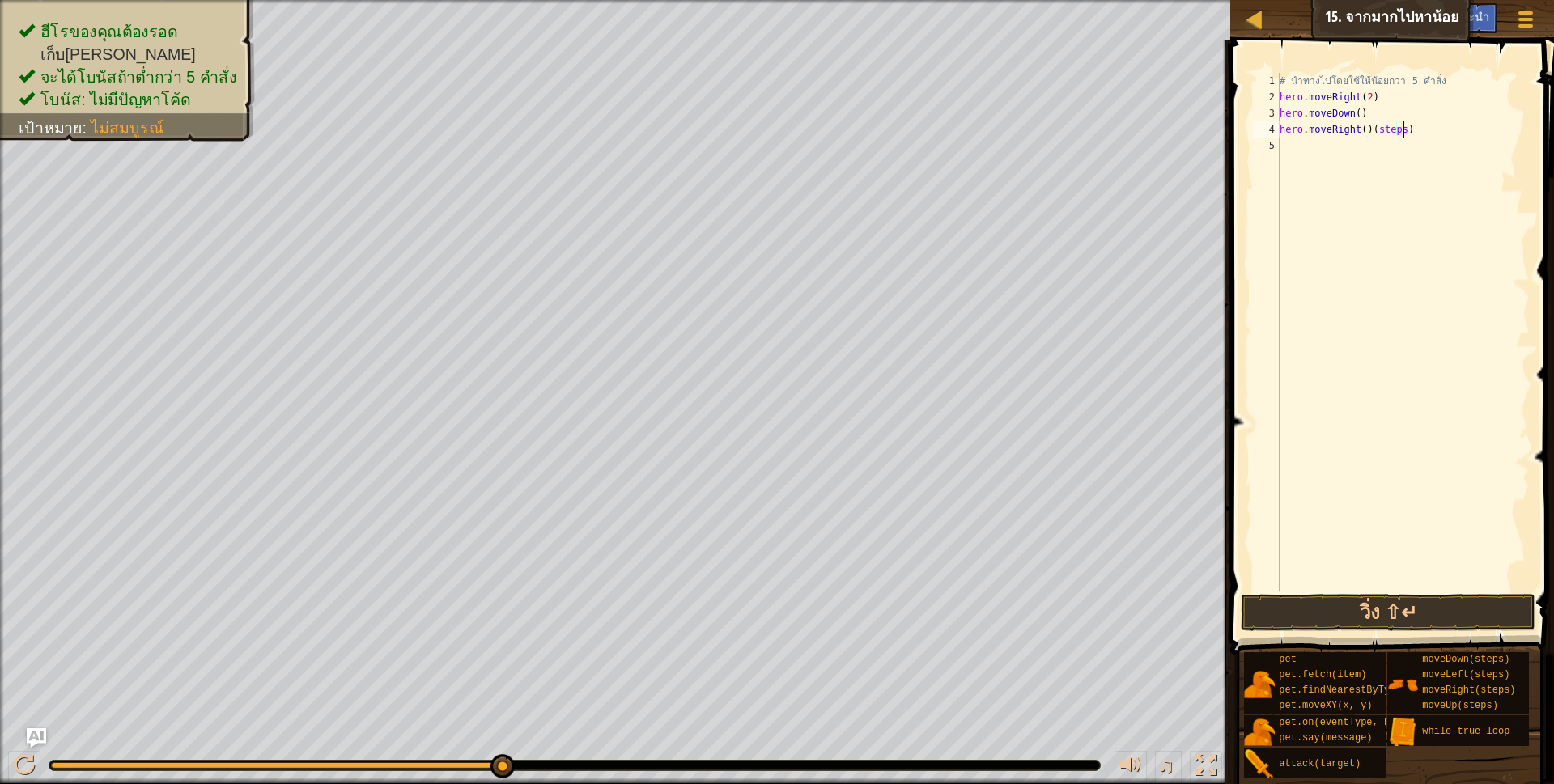
click at [1413, 124] on div "# นำทางไปโดยใช้ให้น้อยกว่า 5 คำสั่ง hero . moveRight ( 2 ) hero . moveDown ( ) …" at bounding box center [1402, 348] width 253 height 550
click at [1374, 621] on button "วิ่ง ⇧↵" at bounding box center [1388, 612] width 296 height 37
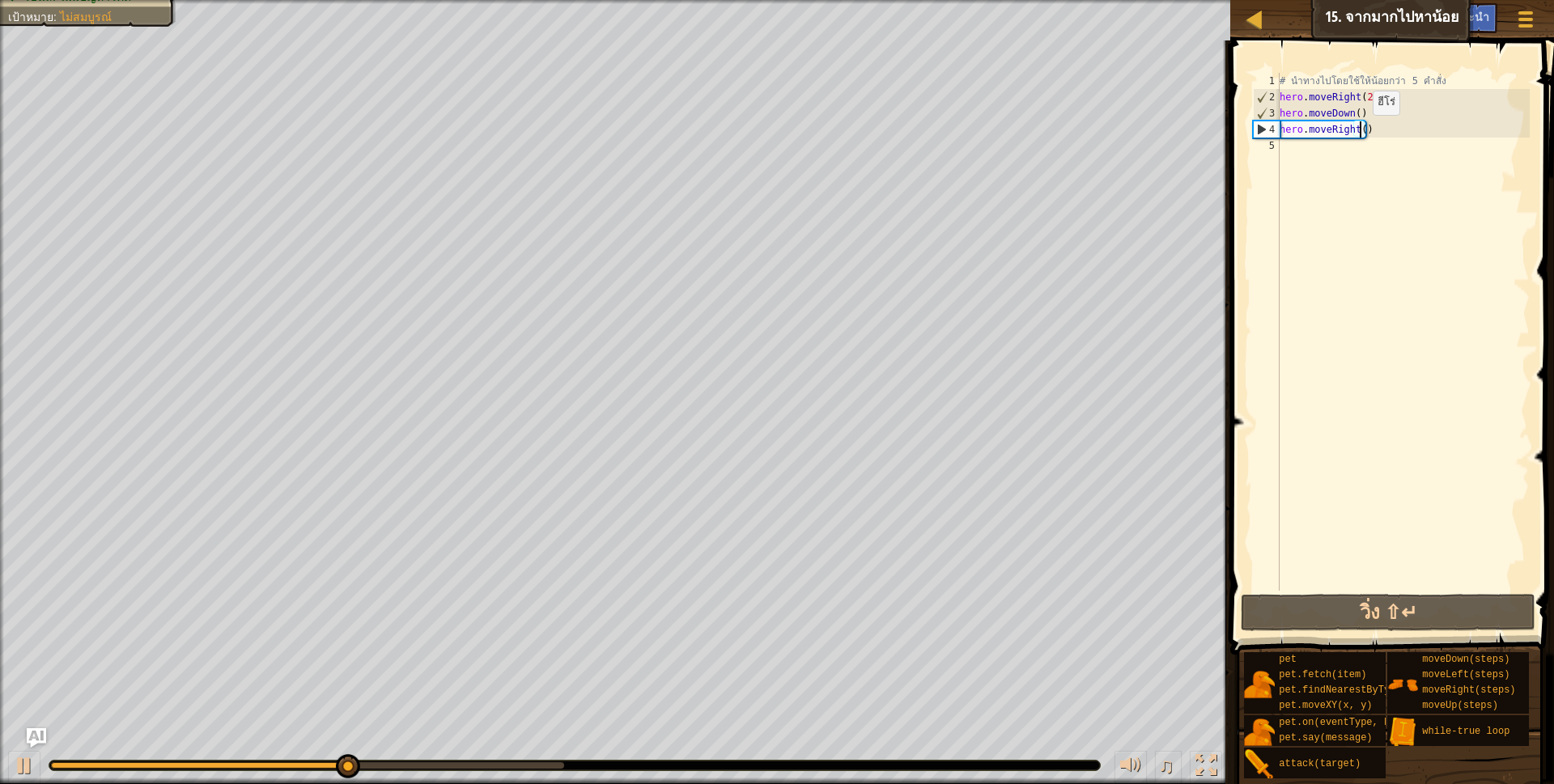
click at [1358, 131] on div "# นำทางไปโดยใช้ให้น้อยกว่า 5 คำสั่ง hero . moveRight ( 2 ) hero . moveDown ( ) …" at bounding box center [1402, 348] width 253 height 550
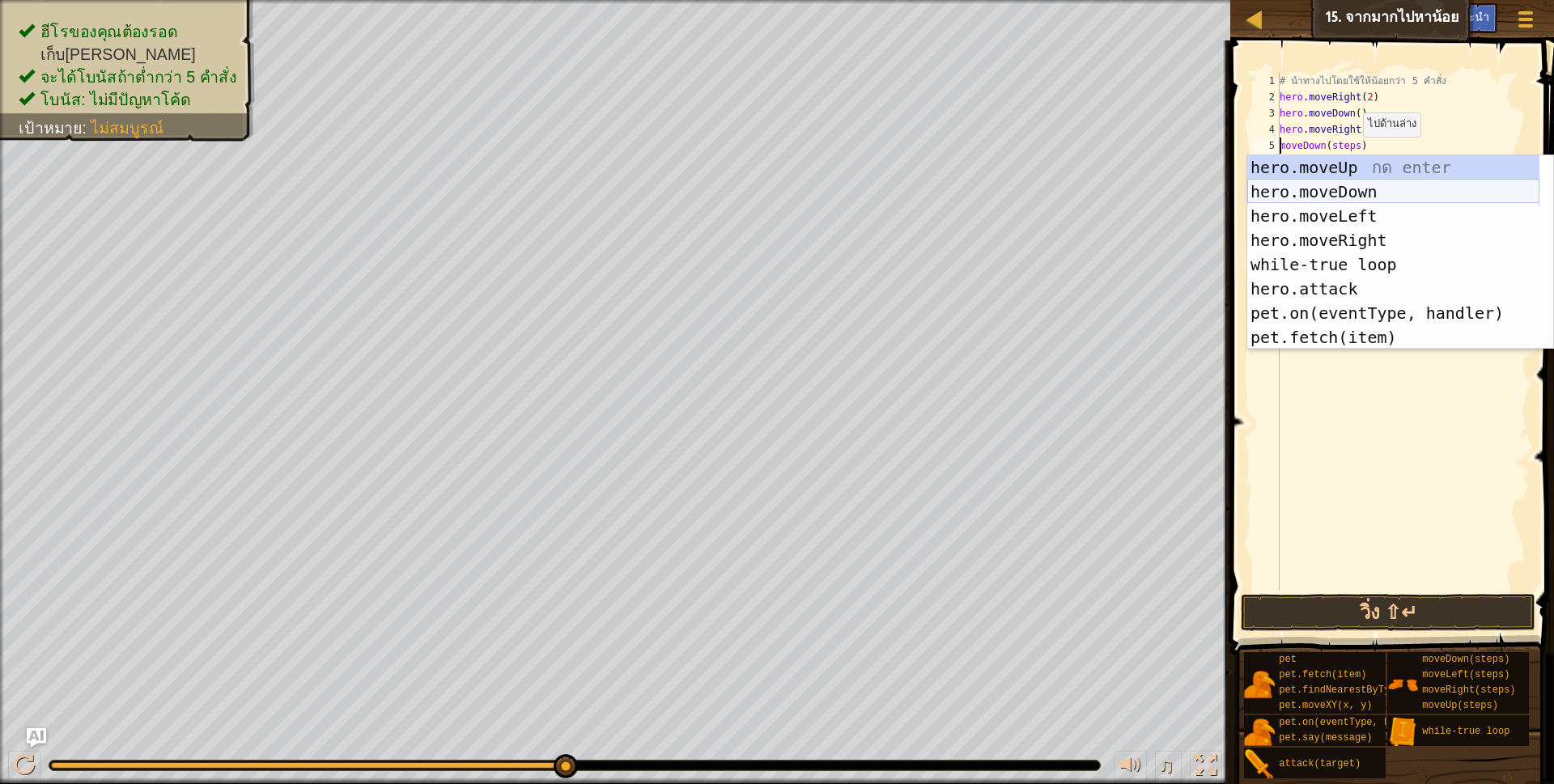
click at [1330, 192] on div "hero.moveUp กด enter hero.moveDown กด enter hero.moveLeft กด enter hero.moveRig…" at bounding box center [1393, 276] width 292 height 243
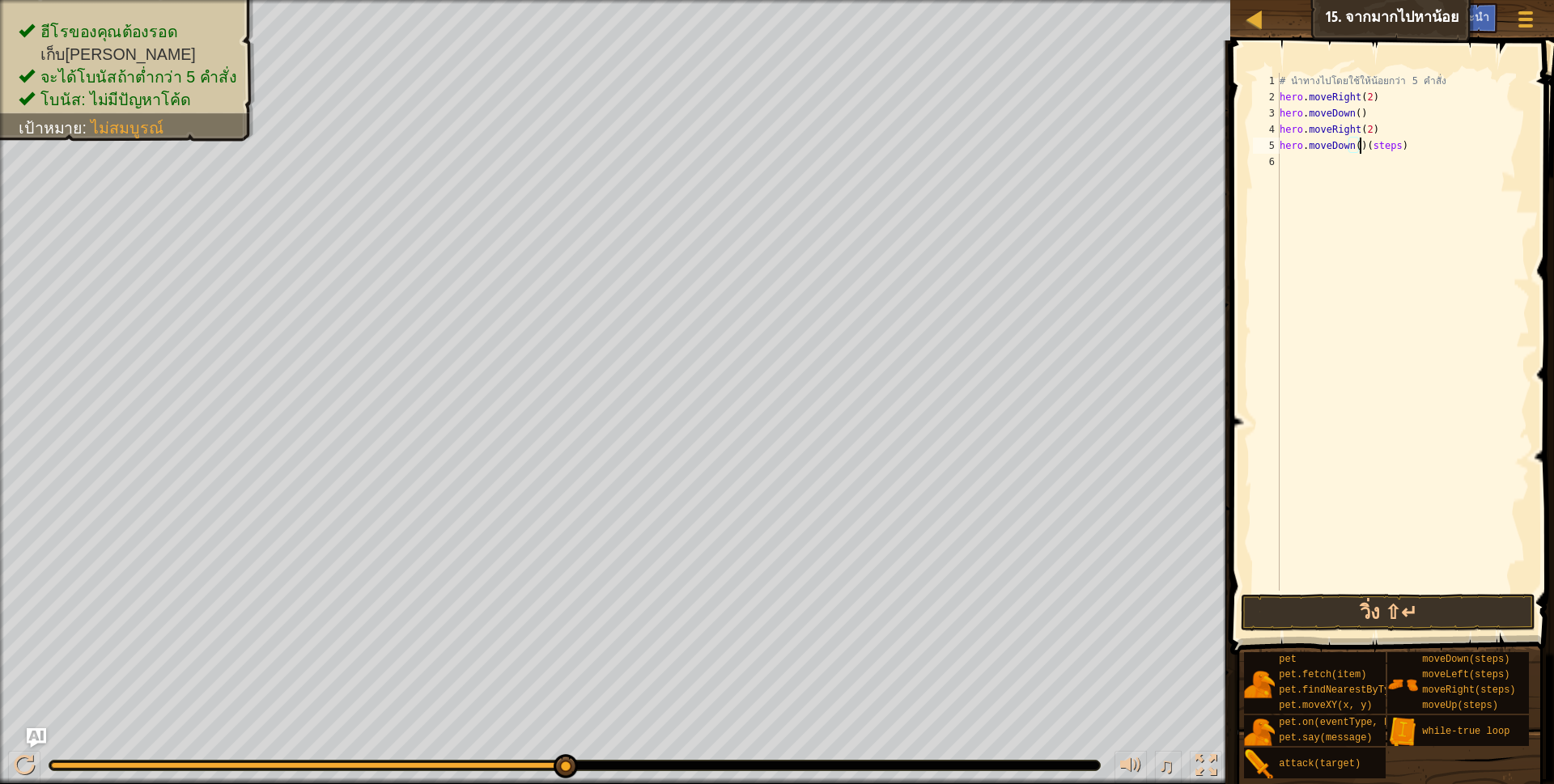
click at [1396, 146] on div "# นำทางไปโดยใช้ให้น้อยกว่า 5 คำสั่ง hero . moveRight ( 2 ) hero . moveDown ( ) …" at bounding box center [1402, 348] width 253 height 550
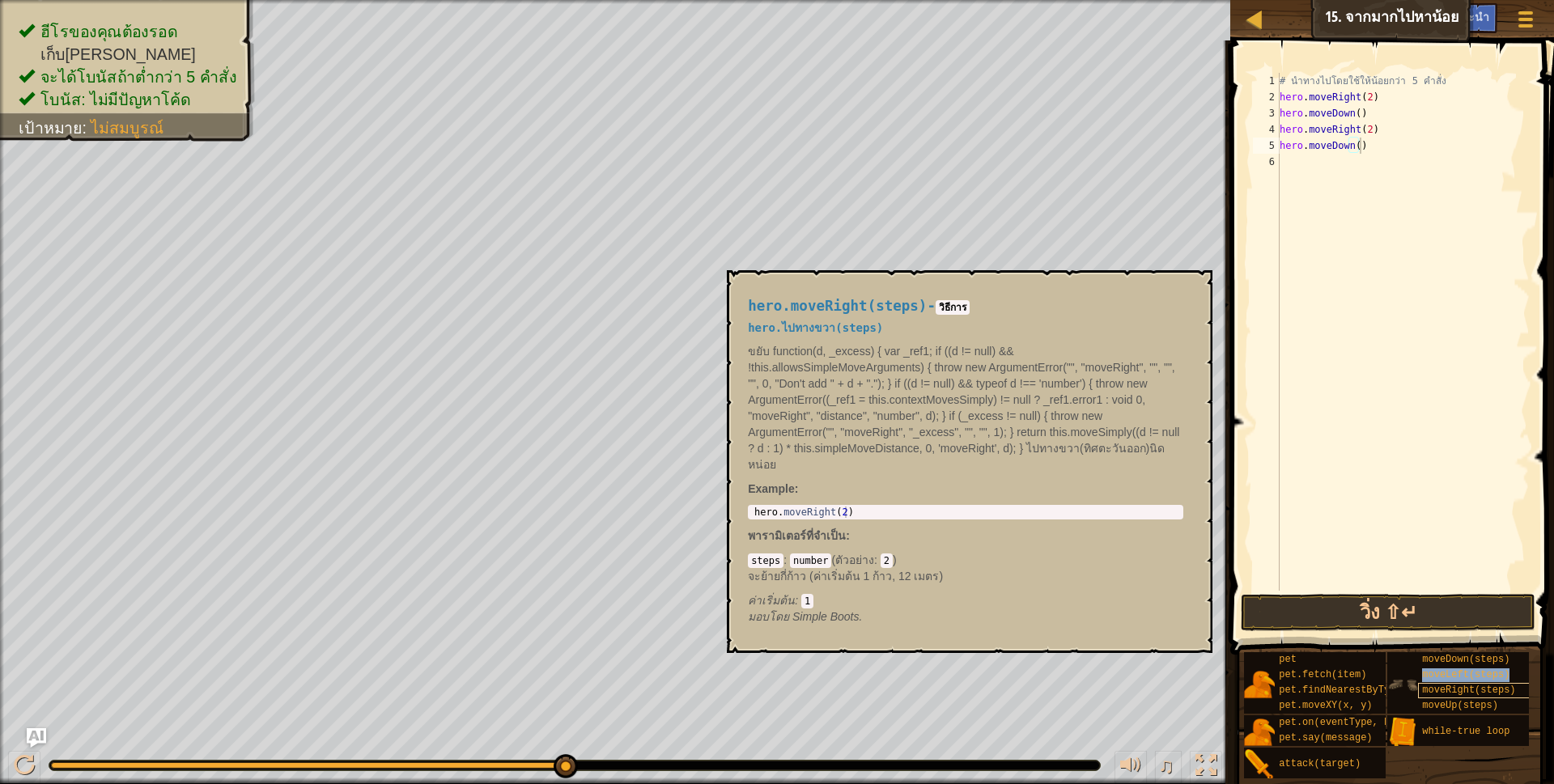
click at [1460, 683] on div "moveDown(steps) moveLeft(steps) moveRight(steps) moveUp(steps)" at bounding box center [1457, 682] width 141 height 62
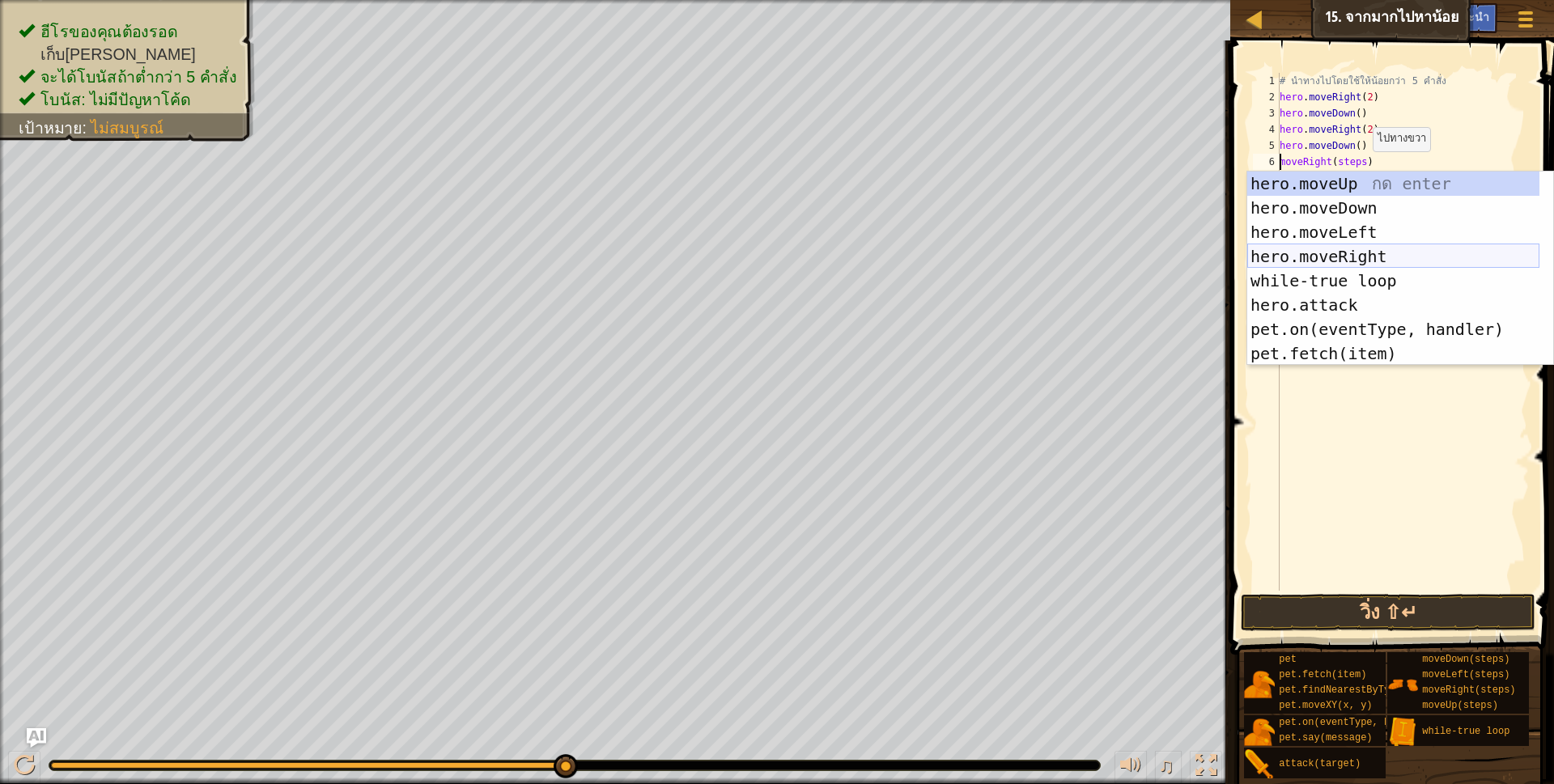
drag, startPoint x: 1358, startPoint y: 255, endPoint x: 1363, endPoint y: 227, distance: 28.4
click at [1358, 252] on div "hero.moveUp กด enter hero.moveDown กด enter hero.moveLeft กด enter hero.moveRig…" at bounding box center [1393, 293] width 292 height 243
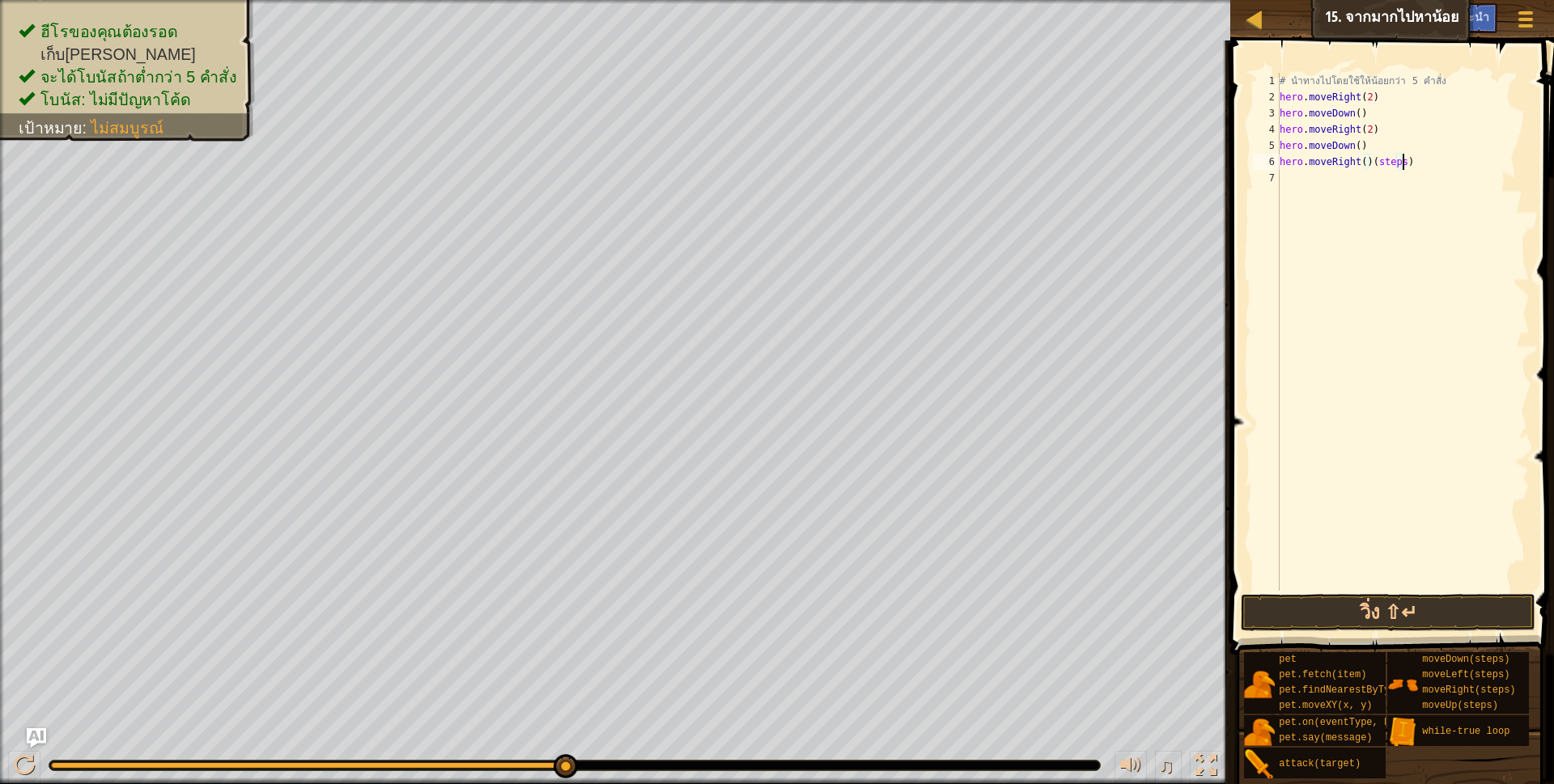
click at [1441, 155] on div "# นำทางไปโดยใช้ให้น้อยกว่า 5 คำสั่ง hero . moveRight ( 2 ) hero . moveDown ( ) …" at bounding box center [1402, 348] width 253 height 550
click at [1356, 163] on div "# นำทางไปโดยใช้ให้น้อยกว่า 5 คำสั่ง hero . moveRight ( 2 ) hero . moveDown ( ) …" at bounding box center [1402, 348] width 253 height 550
click at [1358, 164] on div "# นำทางไปโดยใช้ให้น้อยกว่า 5 คำสั่ง hero . moveRight ( 2 ) hero . moveDown ( ) …" at bounding box center [1402, 348] width 253 height 550
click at [1410, 616] on button "วิ่ง ⇧↵" at bounding box center [1388, 612] width 296 height 37
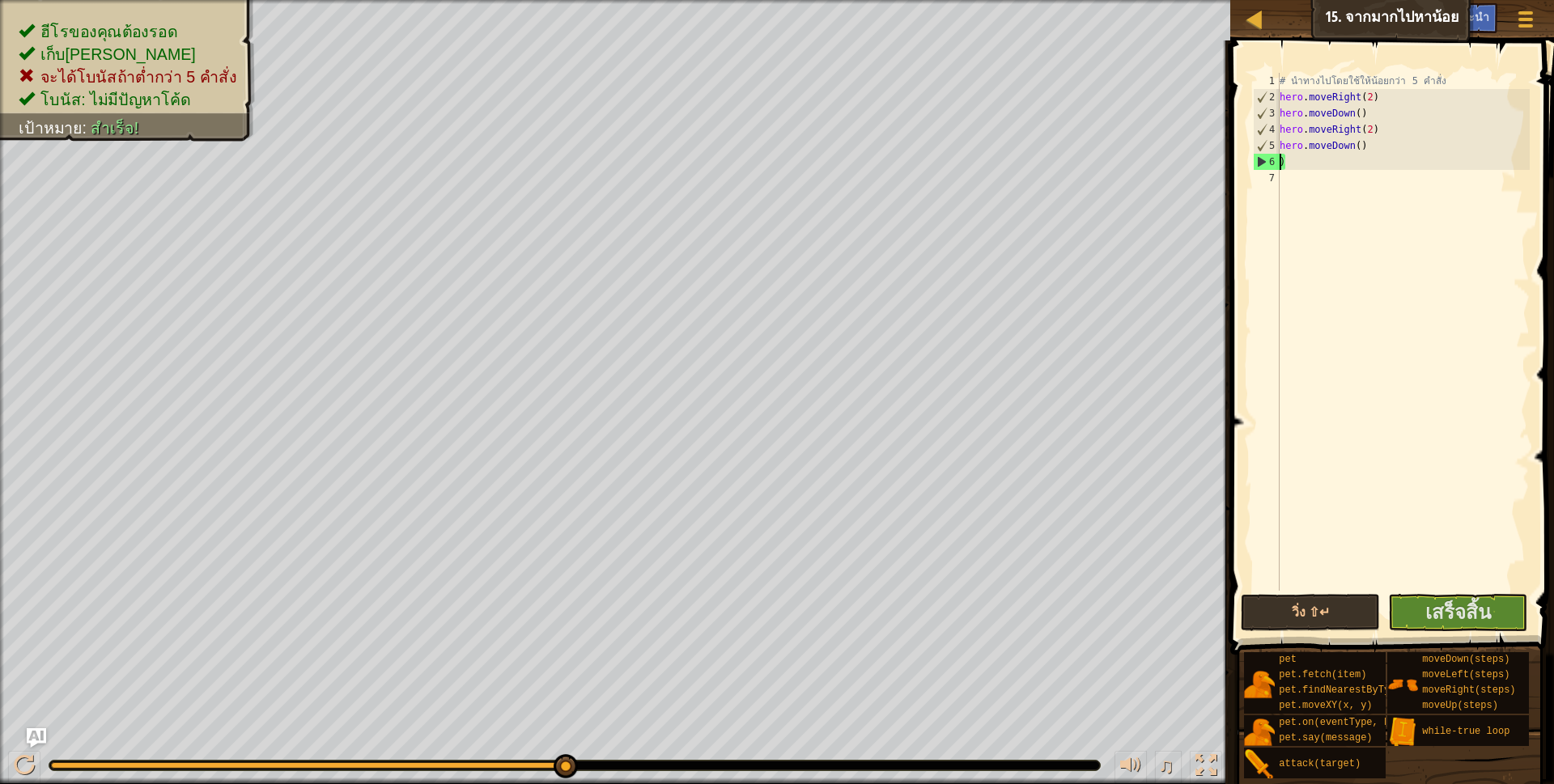
scroll to position [3, 4]
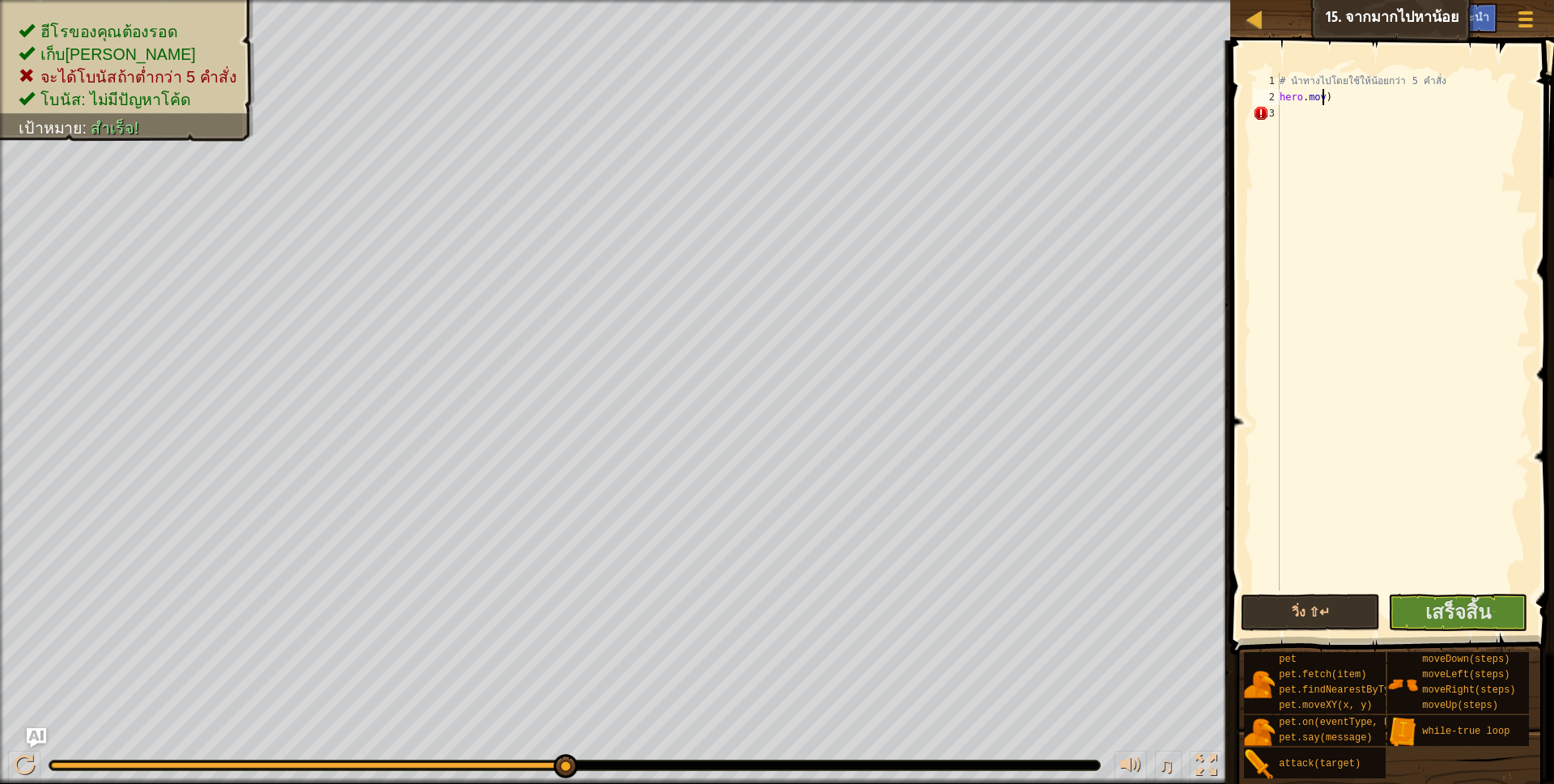
type textarea ")"
click at [1295, 102] on div "# นำทางไปโดยใช้ให้น้อยกว่า 5 คำสั่ง )" at bounding box center [1402, 348] width 253 height 550
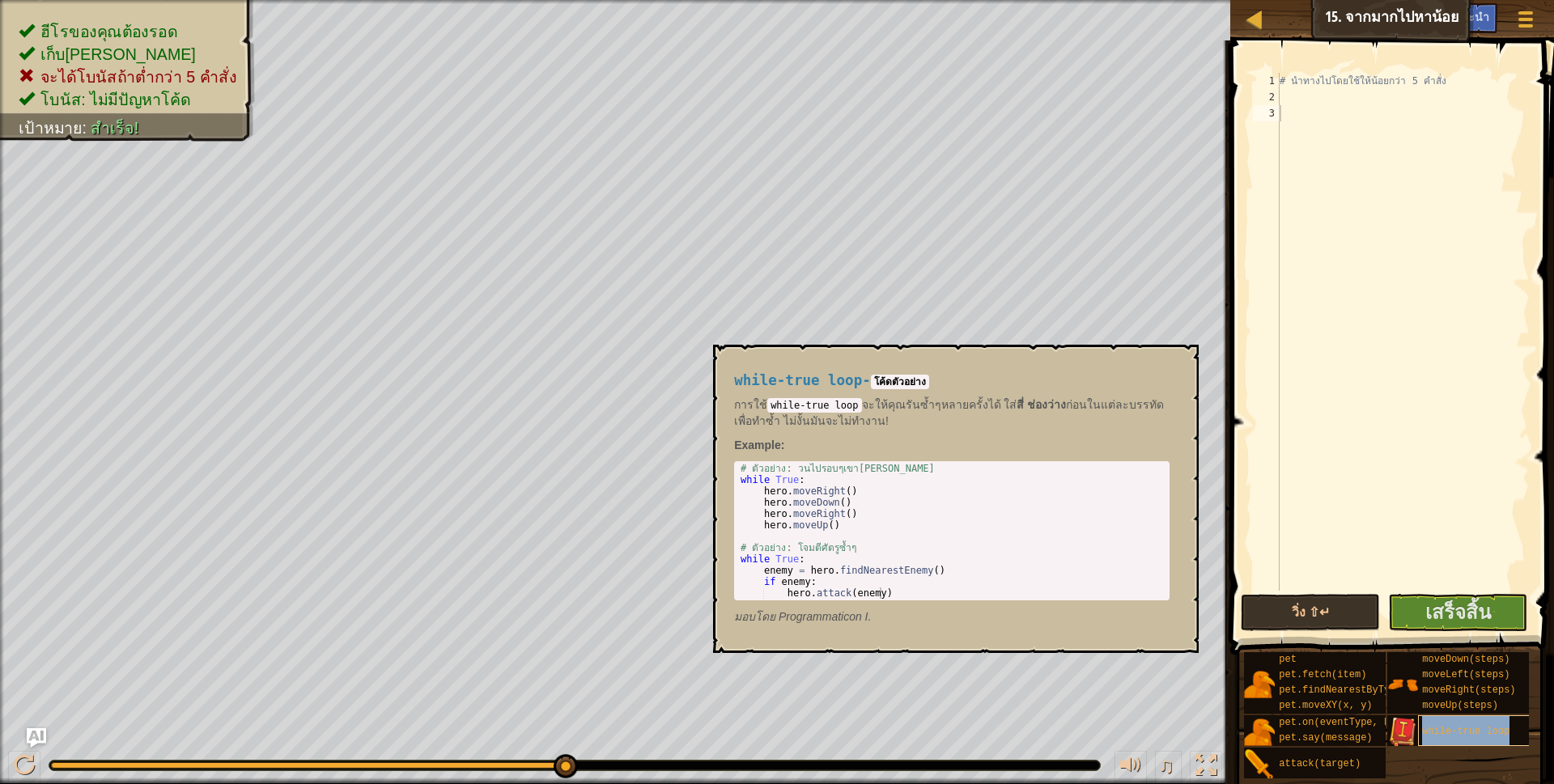
type textarea "while-true loop"
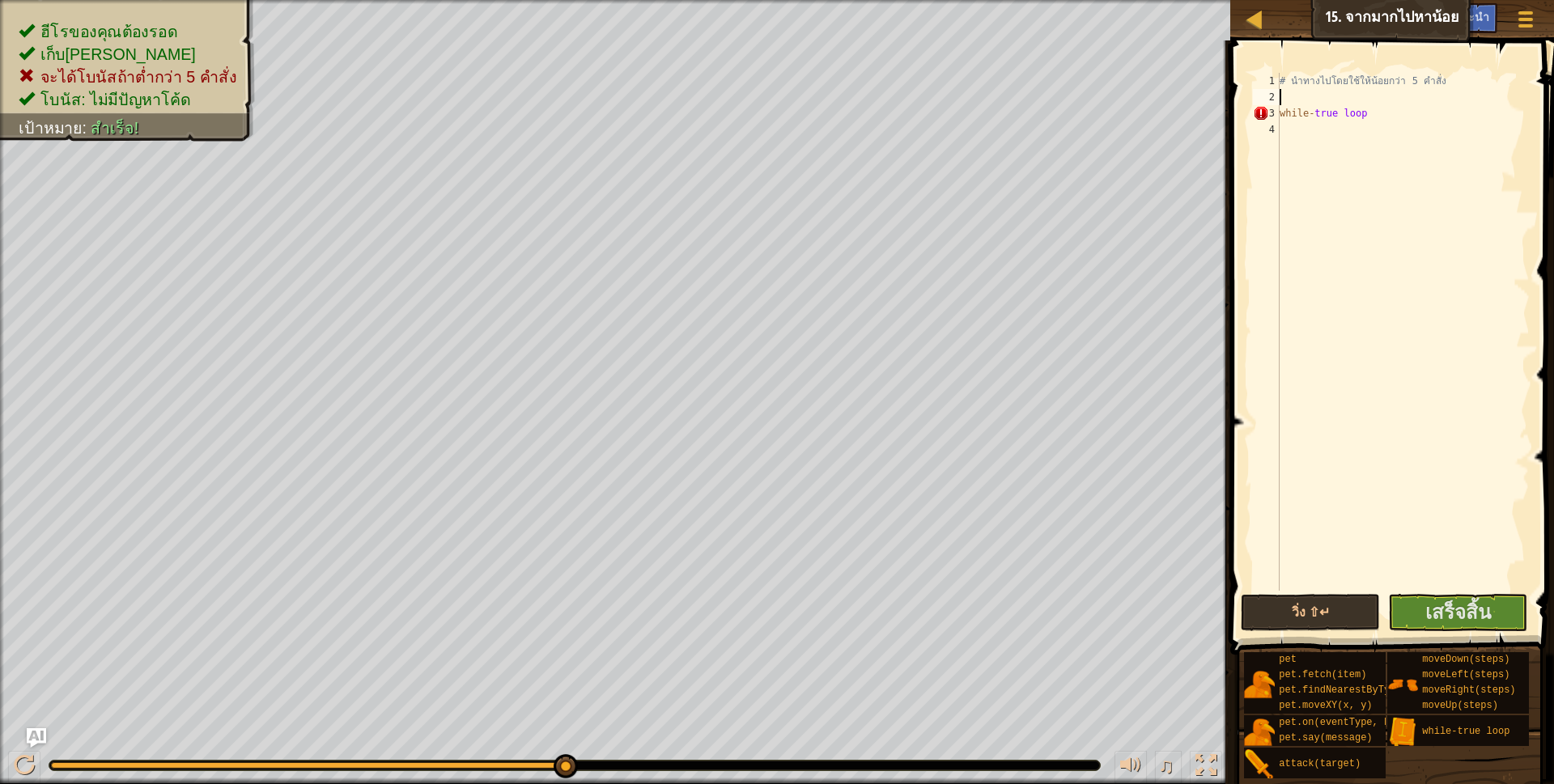
click at [1380, 103] on div "# นำทางไปโดยใช้ให้น้อยกว่า 5 คำสั่ง while - true loop" at bounding box center [1402, 348] width 253 height 550
click at [1385, 111] on div "# นำทางไปโดยใช้ให้น้อยกว่า 5 คำสั่ง while - true loop" at bounding box center [1402, 348] width 253 height 550
type textarea "w"
click at [1452, 82] on div "# นำทางไปโดยใช้ให้น้อยกว่า 5 คำสั่ง" at bounding box center [1402, 348] width 253 height 550
click at [1452, 82] on div "ั่ง" at bounding box center [1402, 348] width 253 height 550
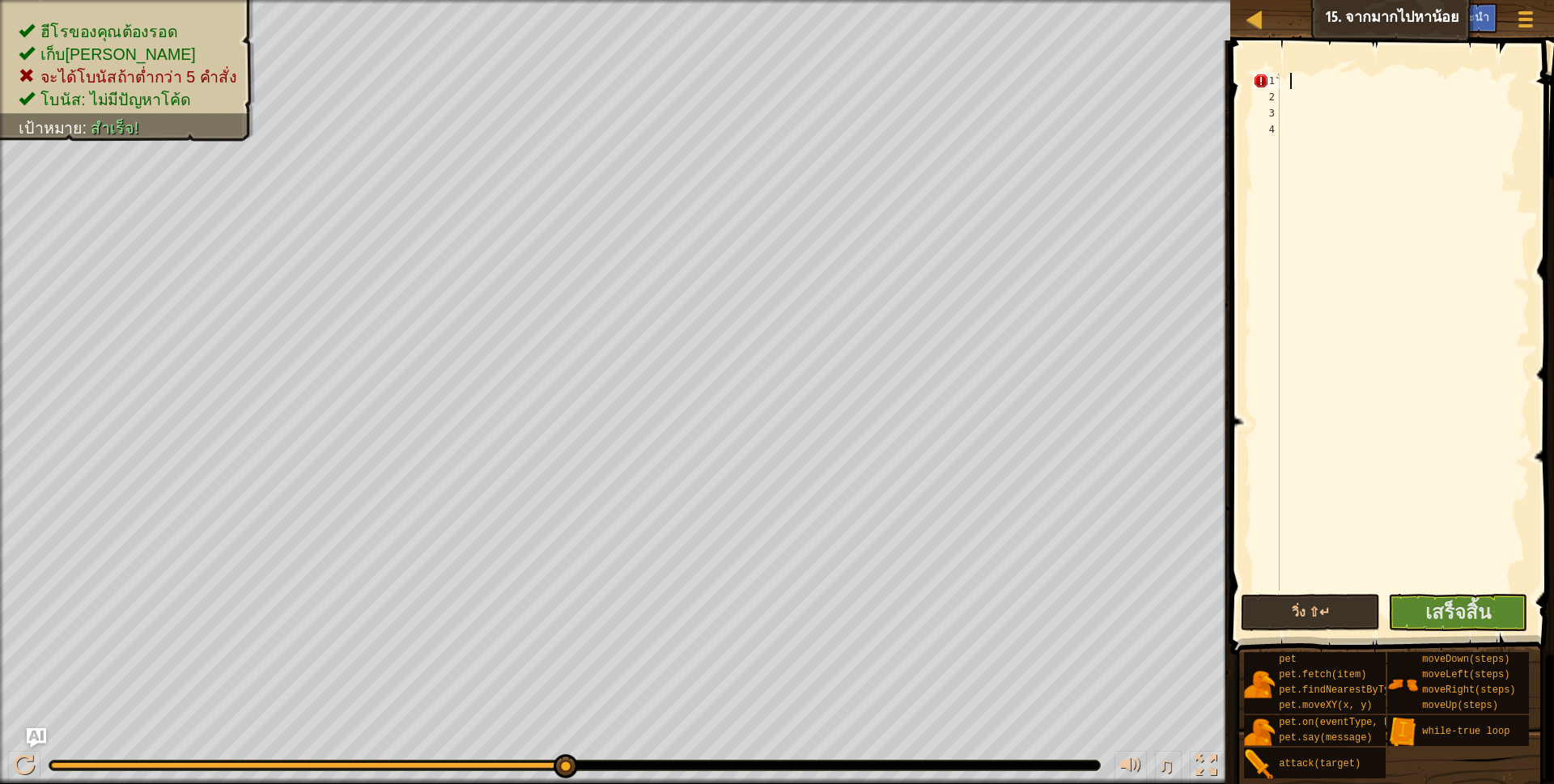
type textarea "ั"
click at [1451, 469] on div at bounding box center [1402, 348] width 253 height 550
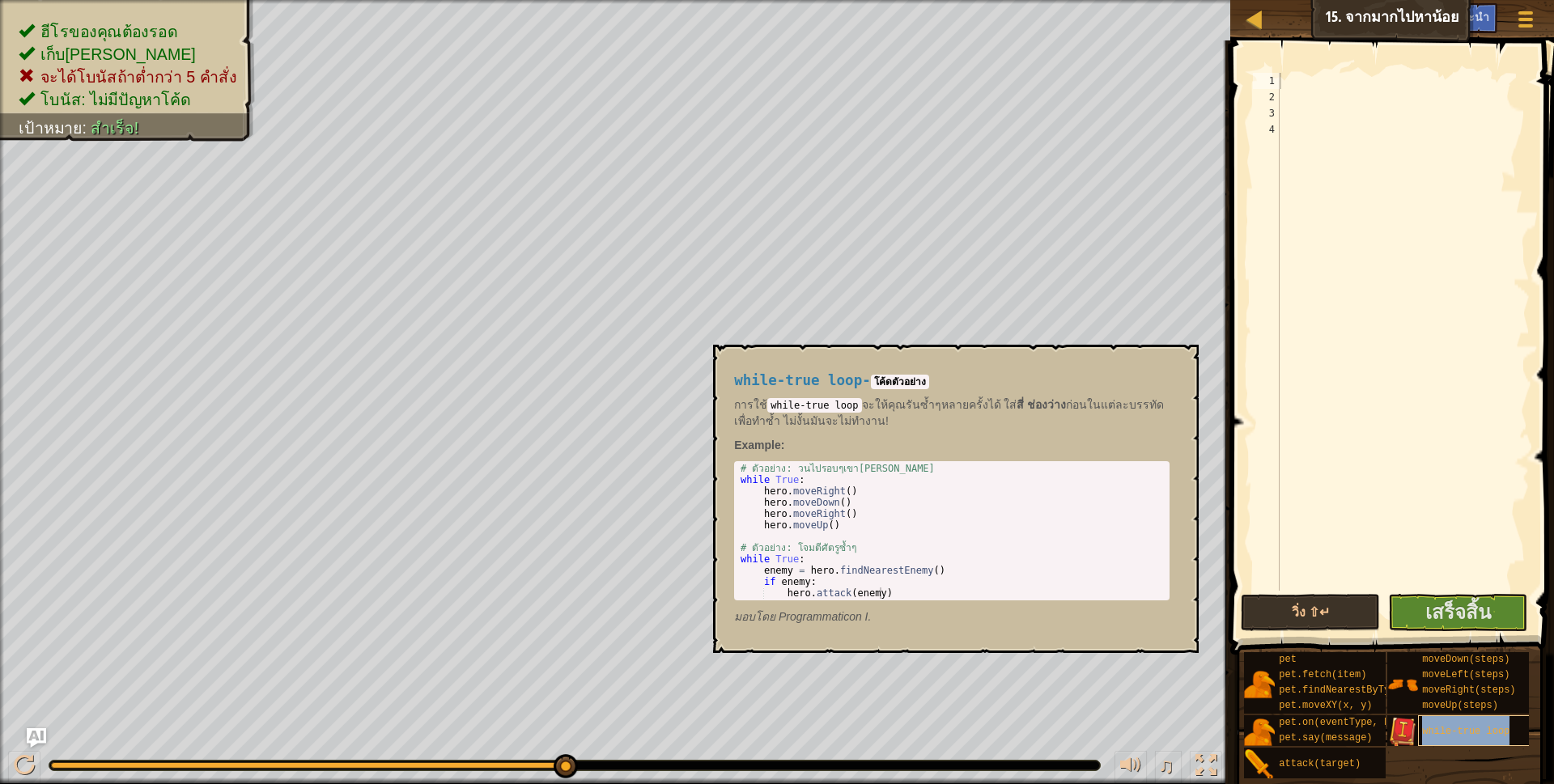
type textarea "while-true loop"
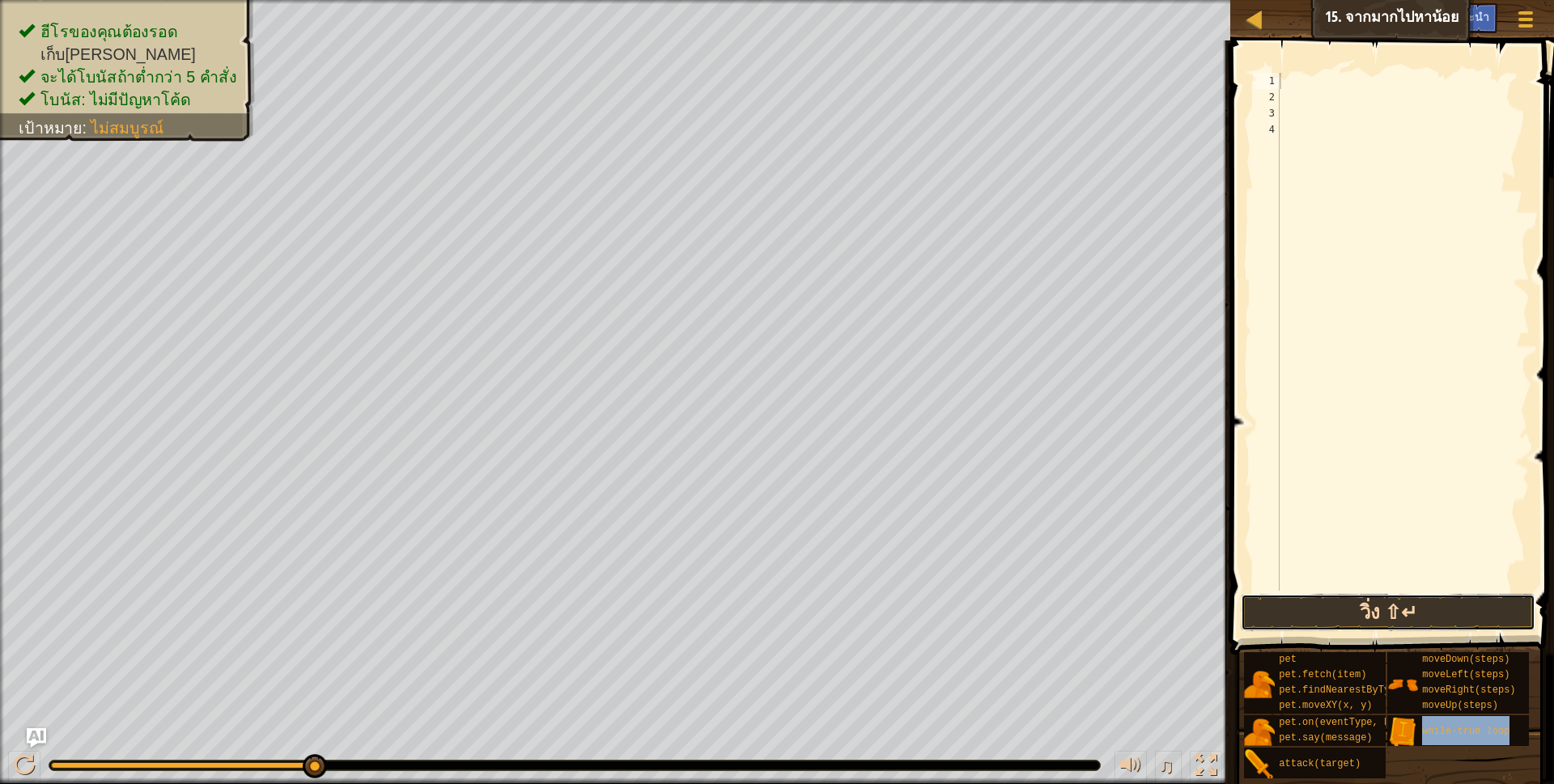
click at [1369, 604] on button "วิ่ง ⇧↵" at bounding box center [1388, 612] width 296 height 37
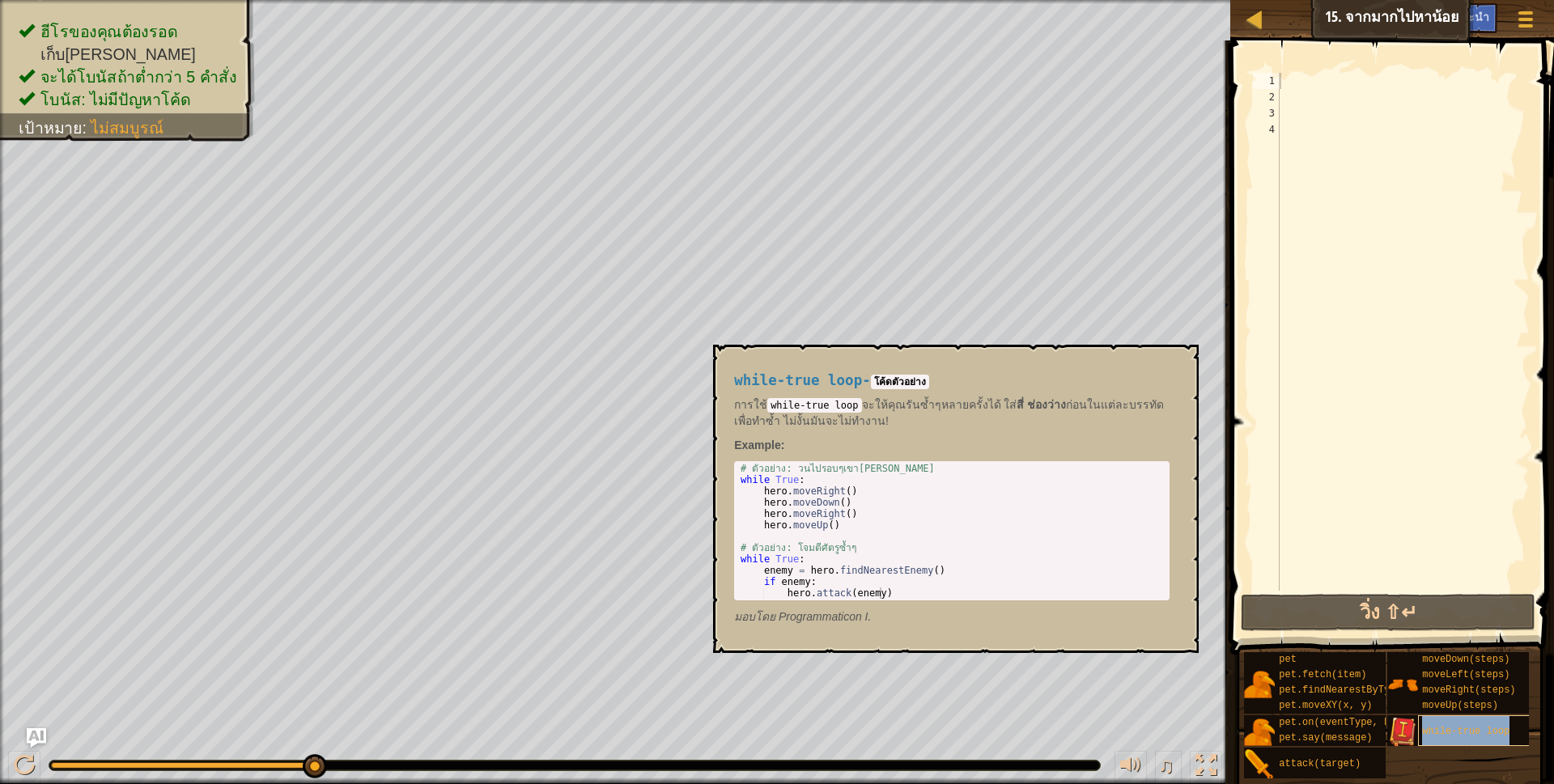
type textarea "while-true loop"
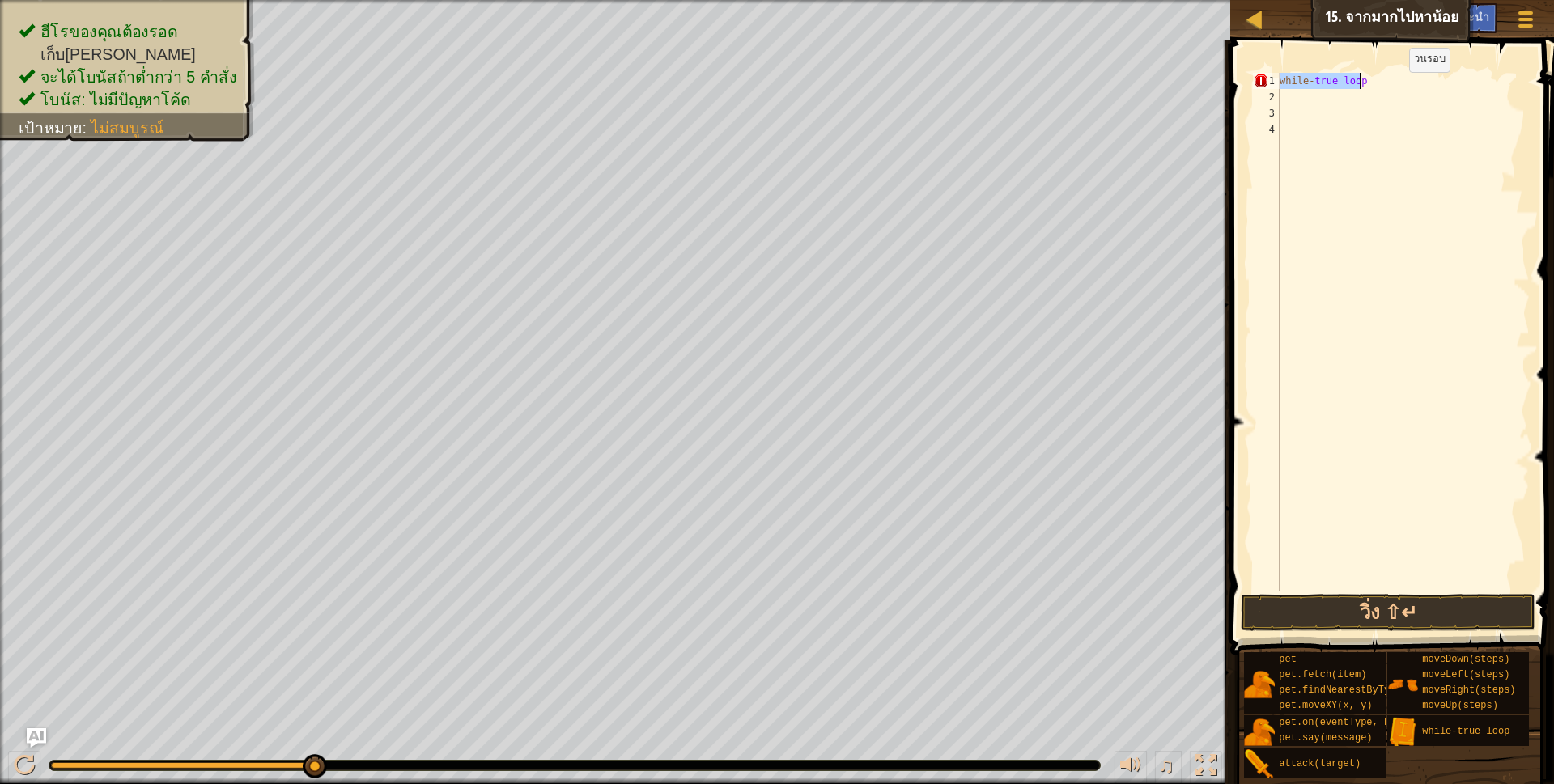
click at [1399, 89] on div "while - true loop" at bounding box center [1402, 348] width 253 height 550
click at [1385, 86] on div "while - true loop" at bounding box center [1402, 348] width 253 height 550
type textarea "while-true:"
click at [1309, 96] on div "while - true :" at bounding box center [1402, 348] width 253 height 550
drag, startPoint x: 1372, startPoint y: 50, endPoint x: 1382, endPoint y: 55, distance: 11.2
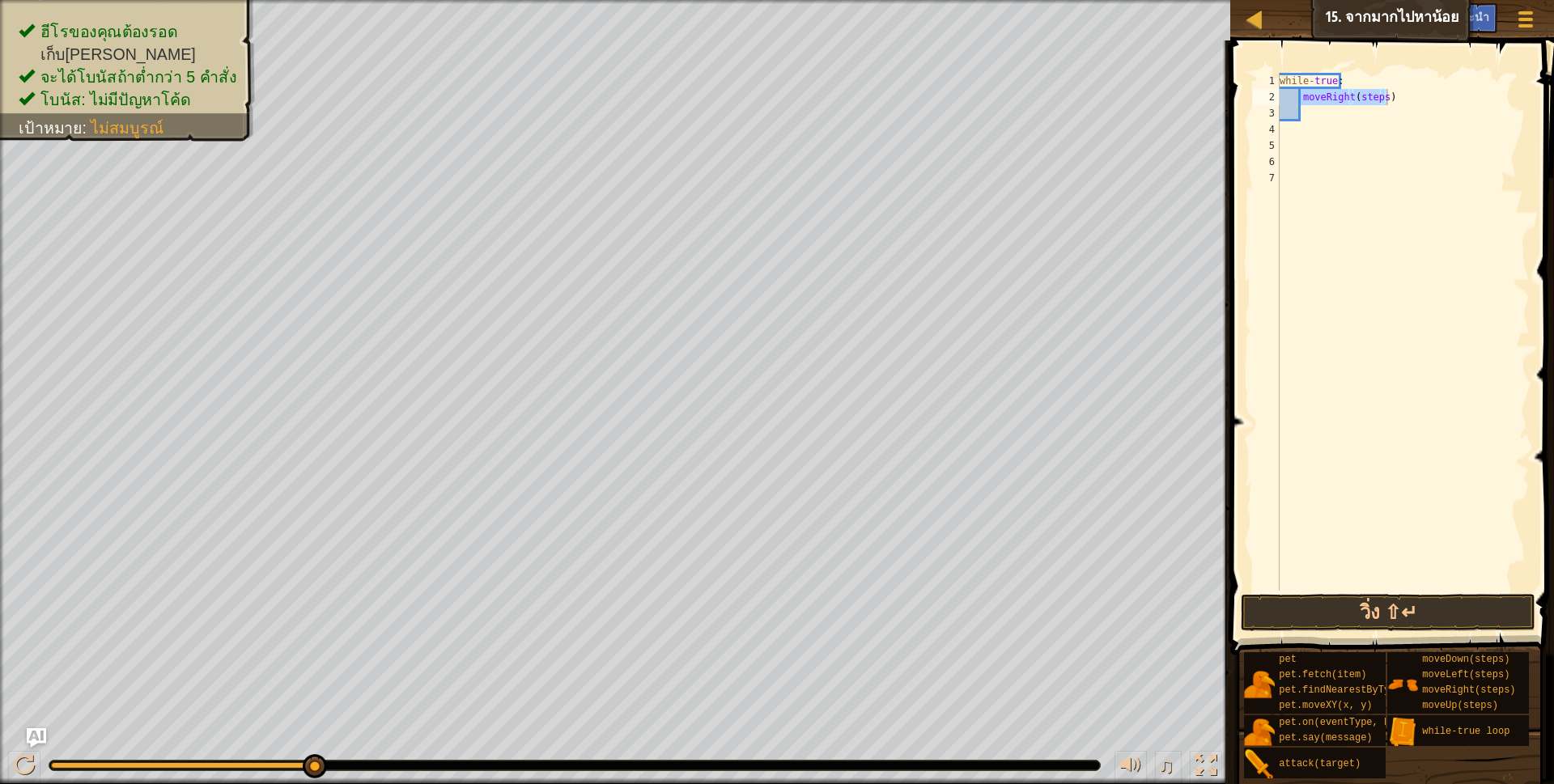
click at [1372, 52] on span at bounding box center [1394, 324] width 337 height 662
click at [1386, 99] on div "while - true : moveRight ( steps )" at bounding box center [1402, 348] width 253 height 550
click at [1373, 109] on div "while - true : moveRight ( 2 ) moveDown ( steps )" at bounding box center [1402, 332] width 253 height 518
click at [1376, 114] on div "while - true : moveRight ( 2 ) moveDown ( steps )" at bounding box center [1402, 348] width 253 height 550
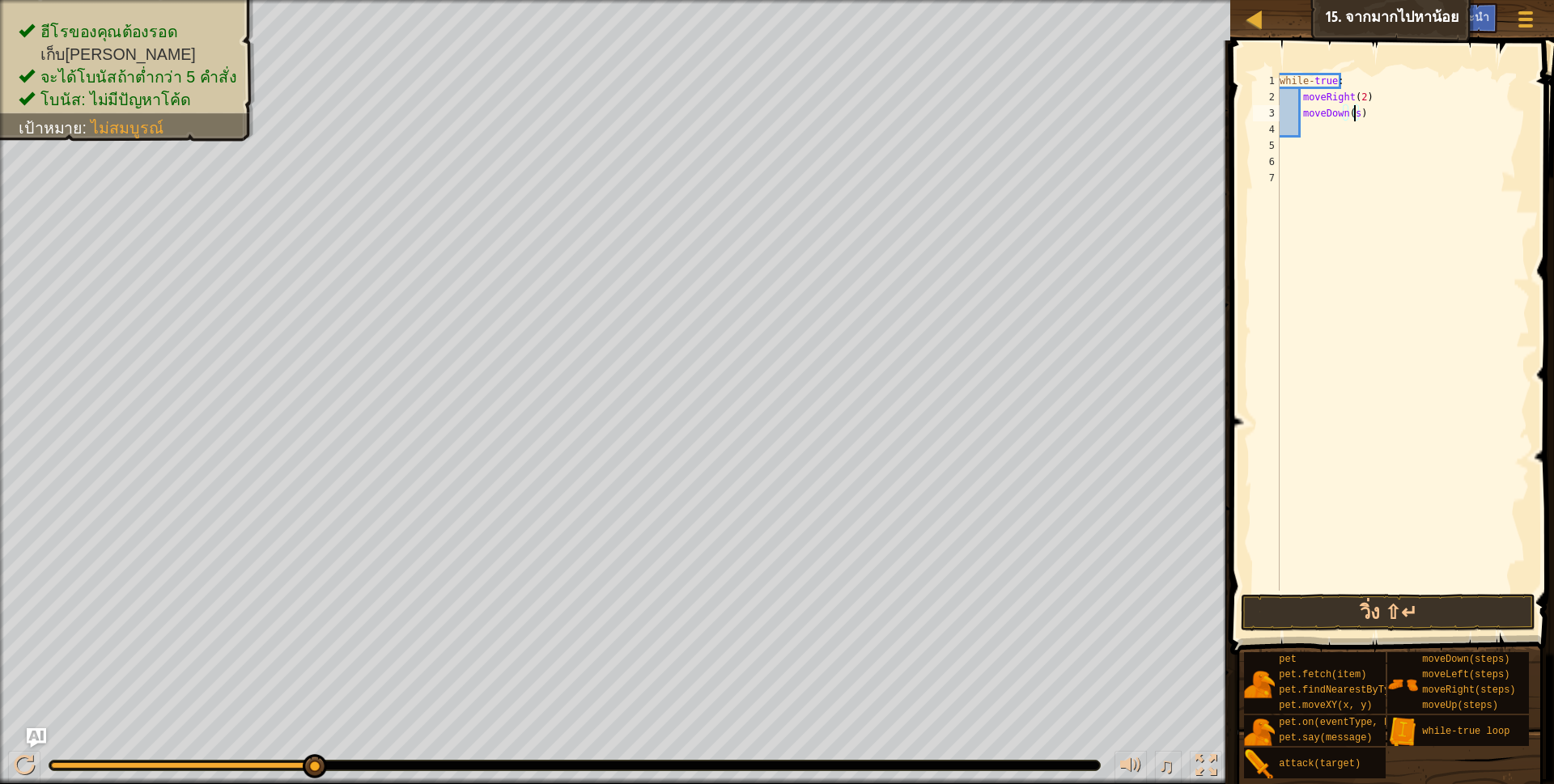
scroll to position [3, 62]
click at [1416, 617] on button "วิ่ง ⇧↵" at bounding box center [1388, 612] width 296 height 37
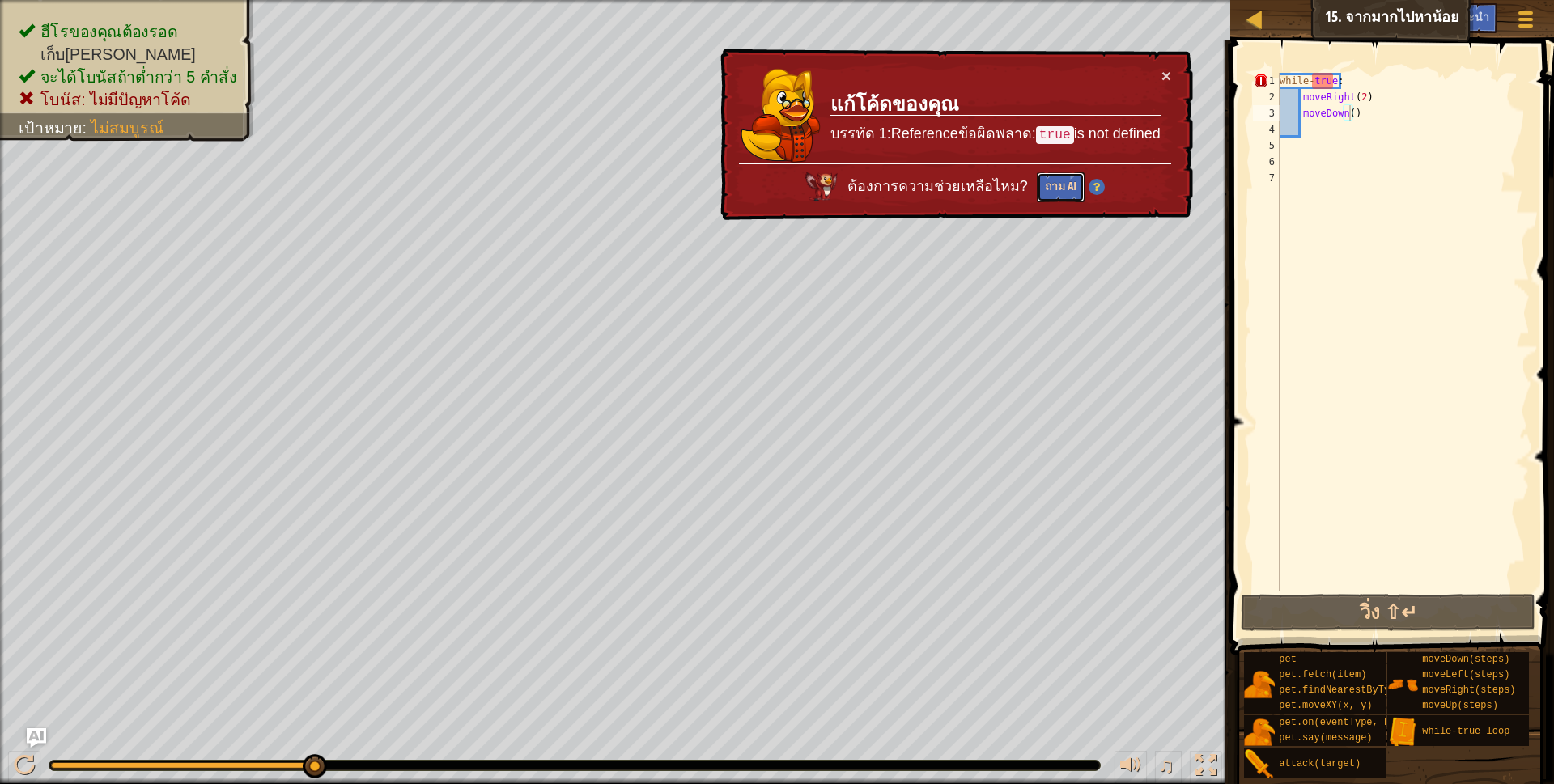
click at [1068, 188] on button "ถาม AI" at bounding box center [1059, 187] width 47 height 30
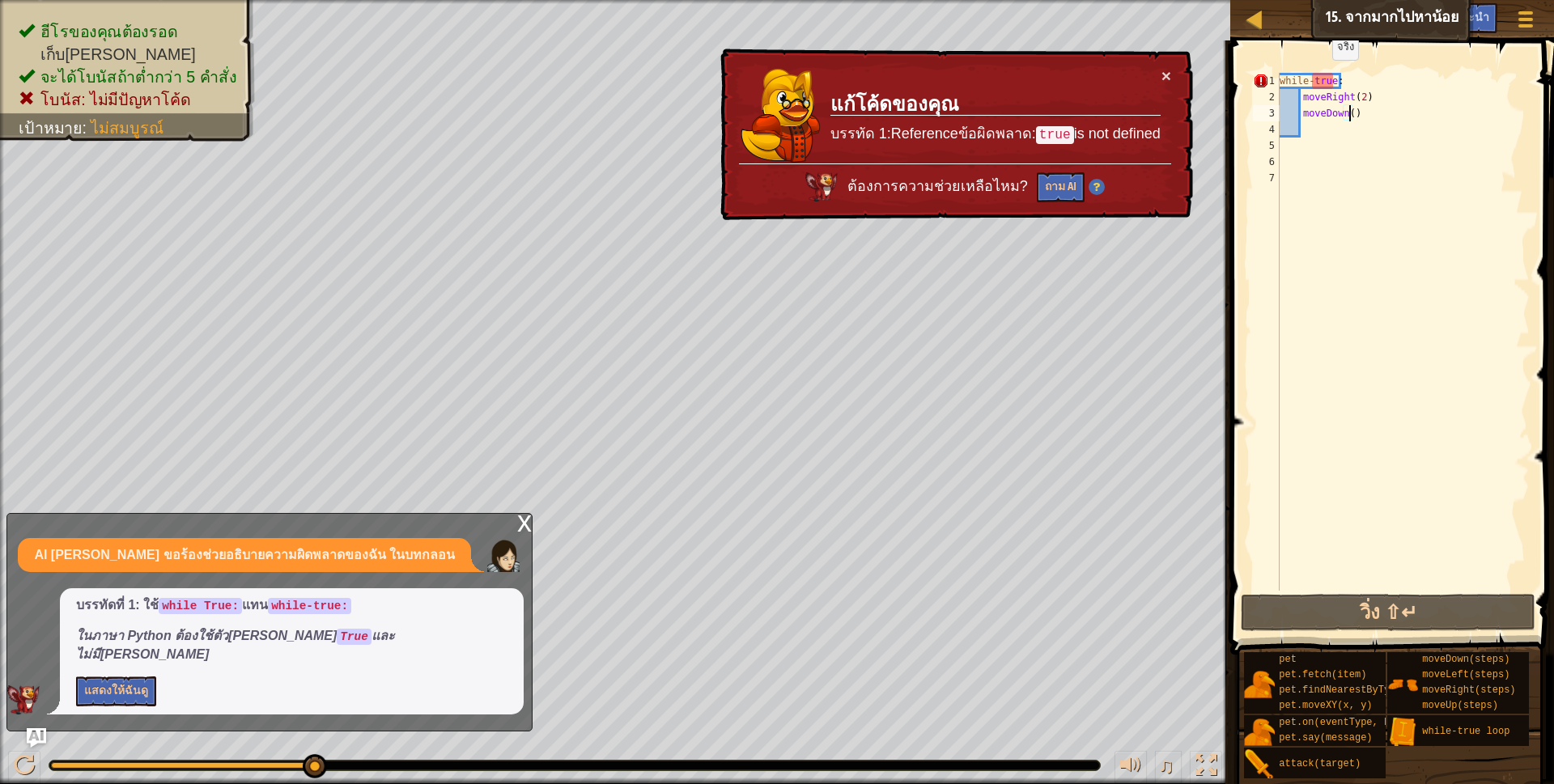
click at [1319, 77] on div "while - true : moveRight ( 2 ) moveDown ( )" at bounding box center [1402, 348] width 253 height 550
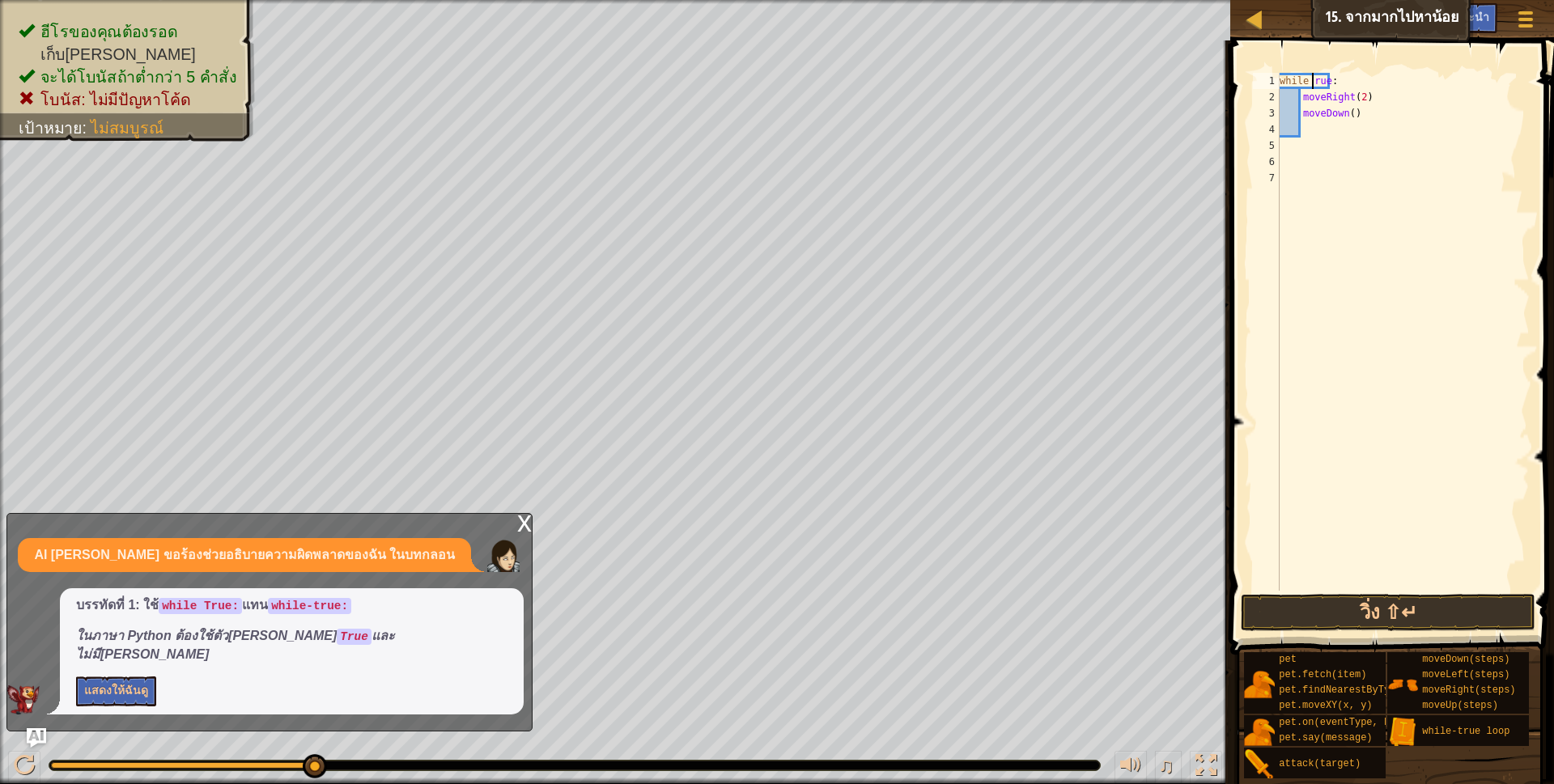
scroll to position [3, 31]
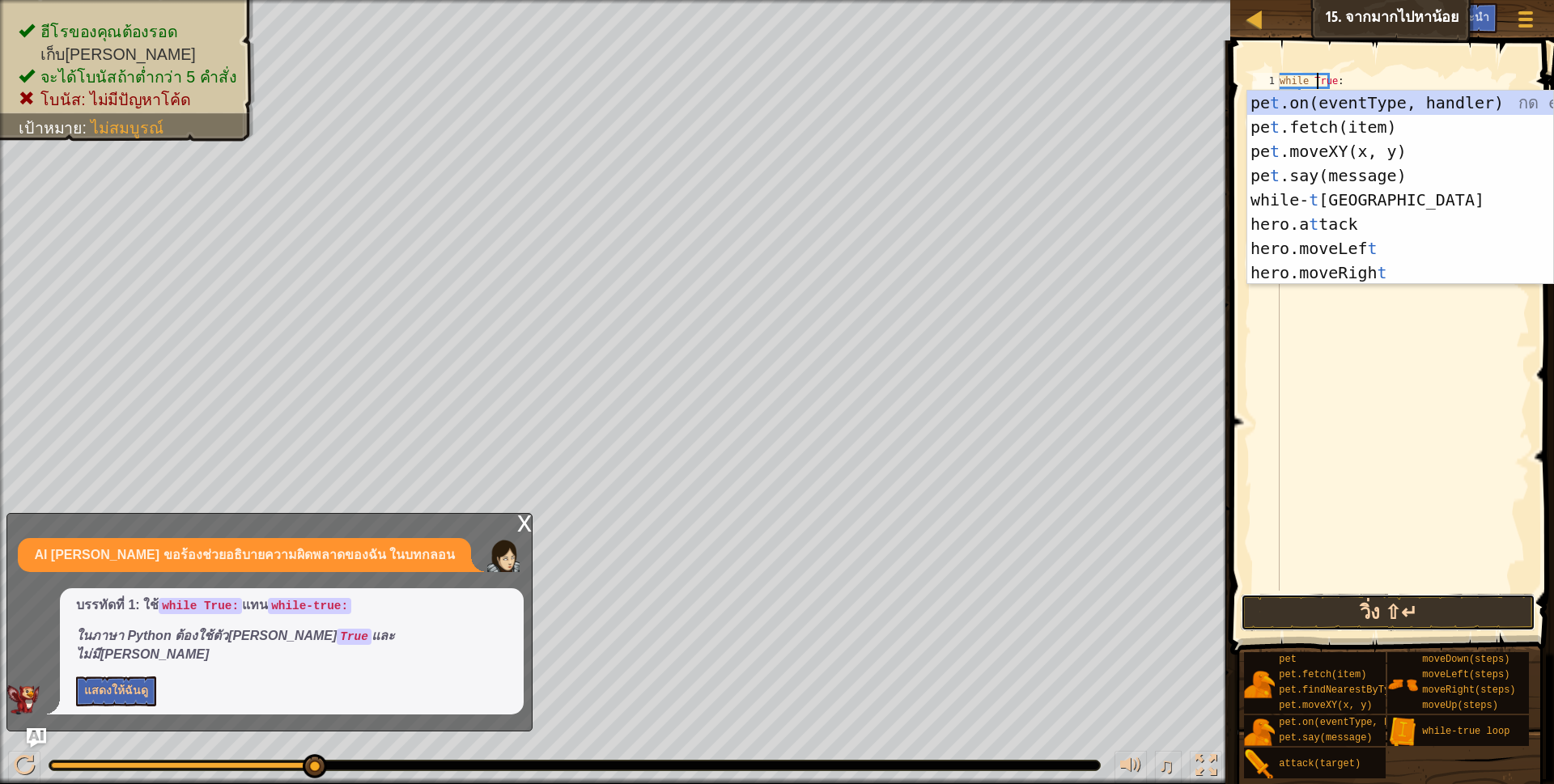
click at [1345, 617] on button "วิ่ง ⇧↵" at bounding box center [1388, 612] width 296 height 37
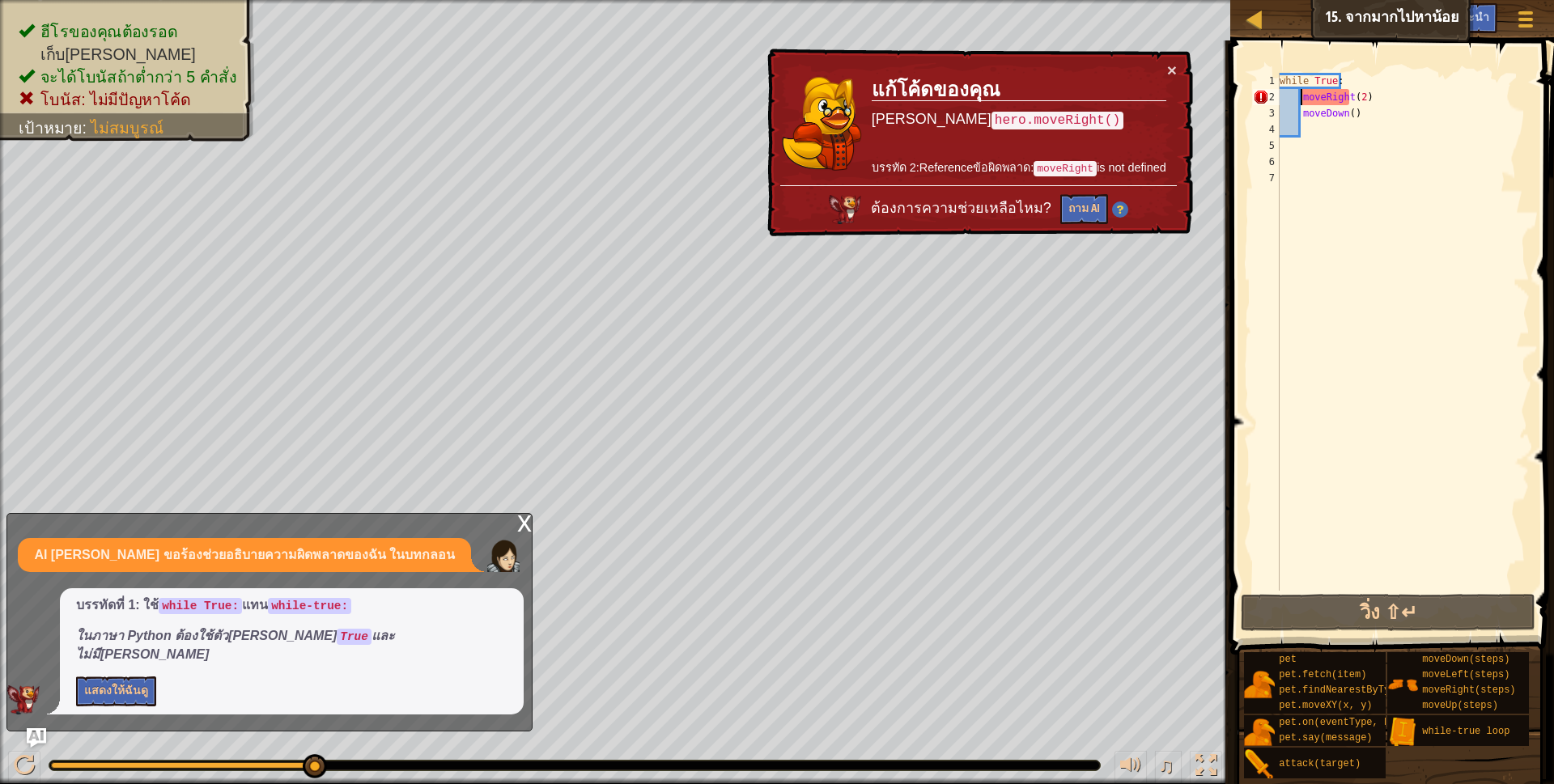
drag, startPoint x: 1300, startPoint y: 97, endPoint x: 1343, endPoint y: 87, distance: 44.1
click at [1307, 96] on div "while True : moveRight ( 2 ) moveDown ( )" at bounding box center [1402, 348] width 253 height 550
click at [1300, 94] on div "while True : moveRight ( 2 ) moveDown ( )" at bounding box center [1402, 332] width 253 height 518
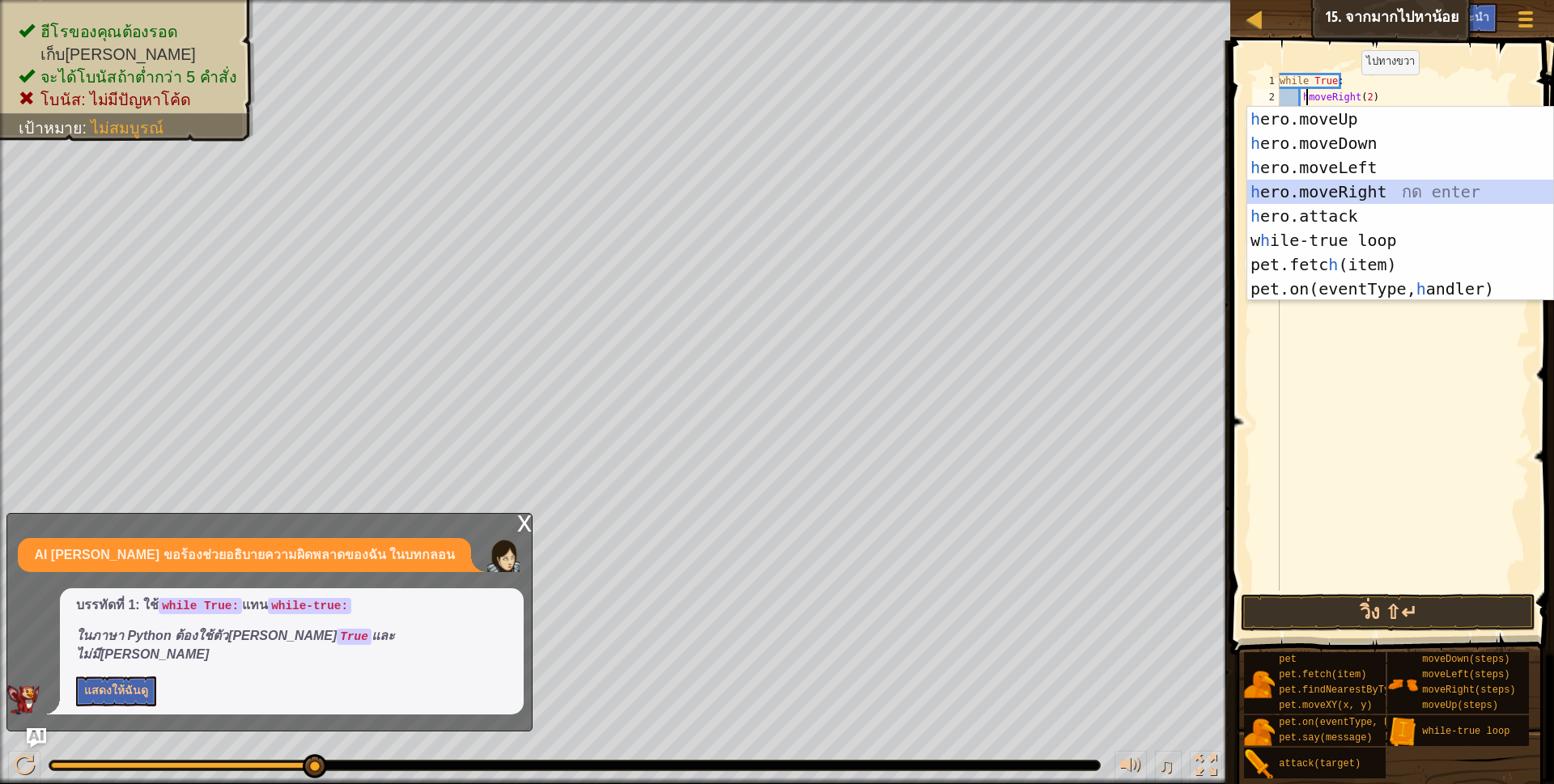
click at [1338, 194] on div "h ero.moveUp กด enter h ero.moveDown กด enter h ero.moveLeft กด enter h ero.mov…" at bounding box center [1400, 228] width 306 height 243
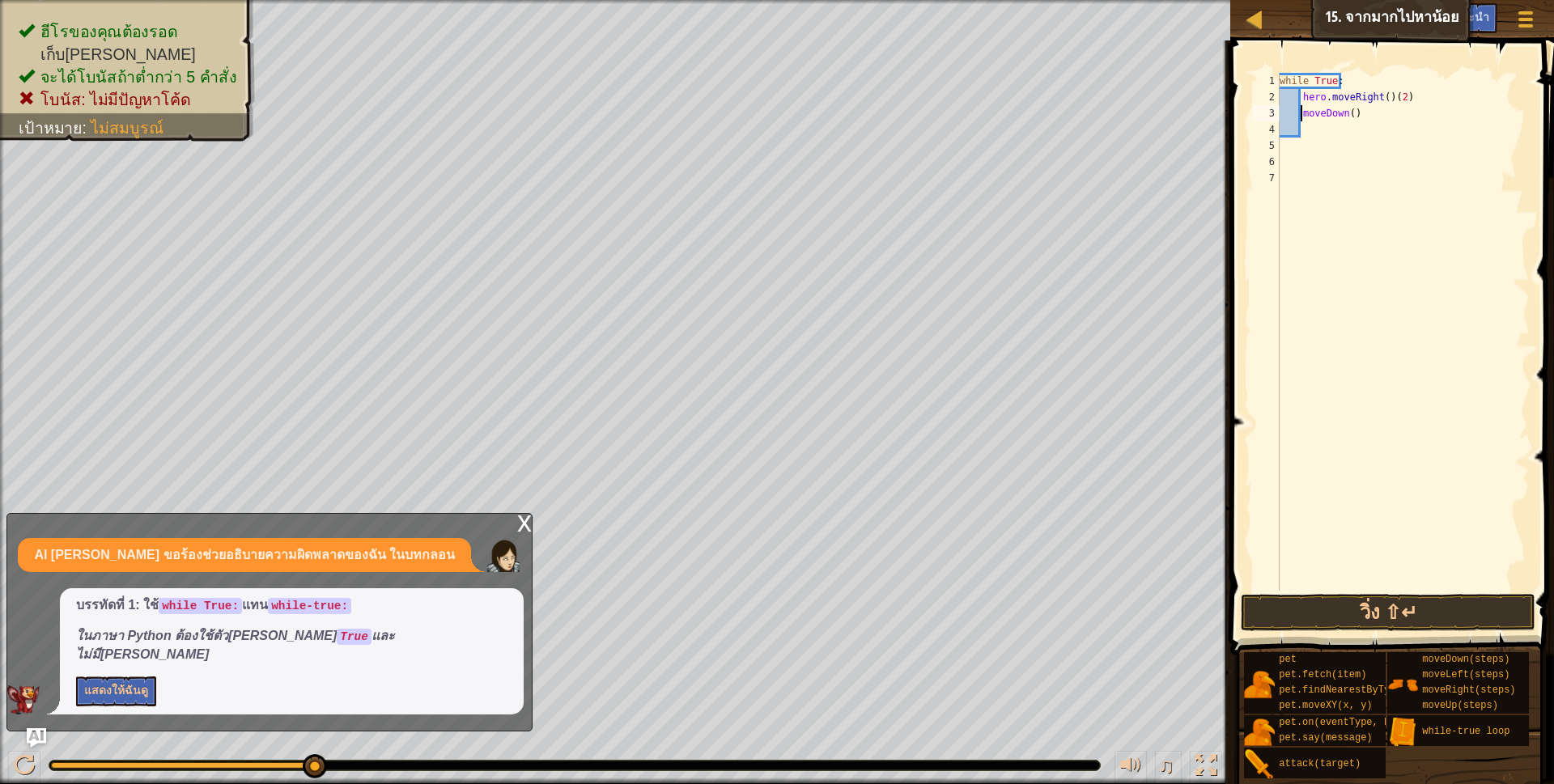
click at [1301, 109] on div "while True : hero . moveRight ( ) ( 2 ) moveDown ( )" at bounding box center [1402, 348] width 253 height 550
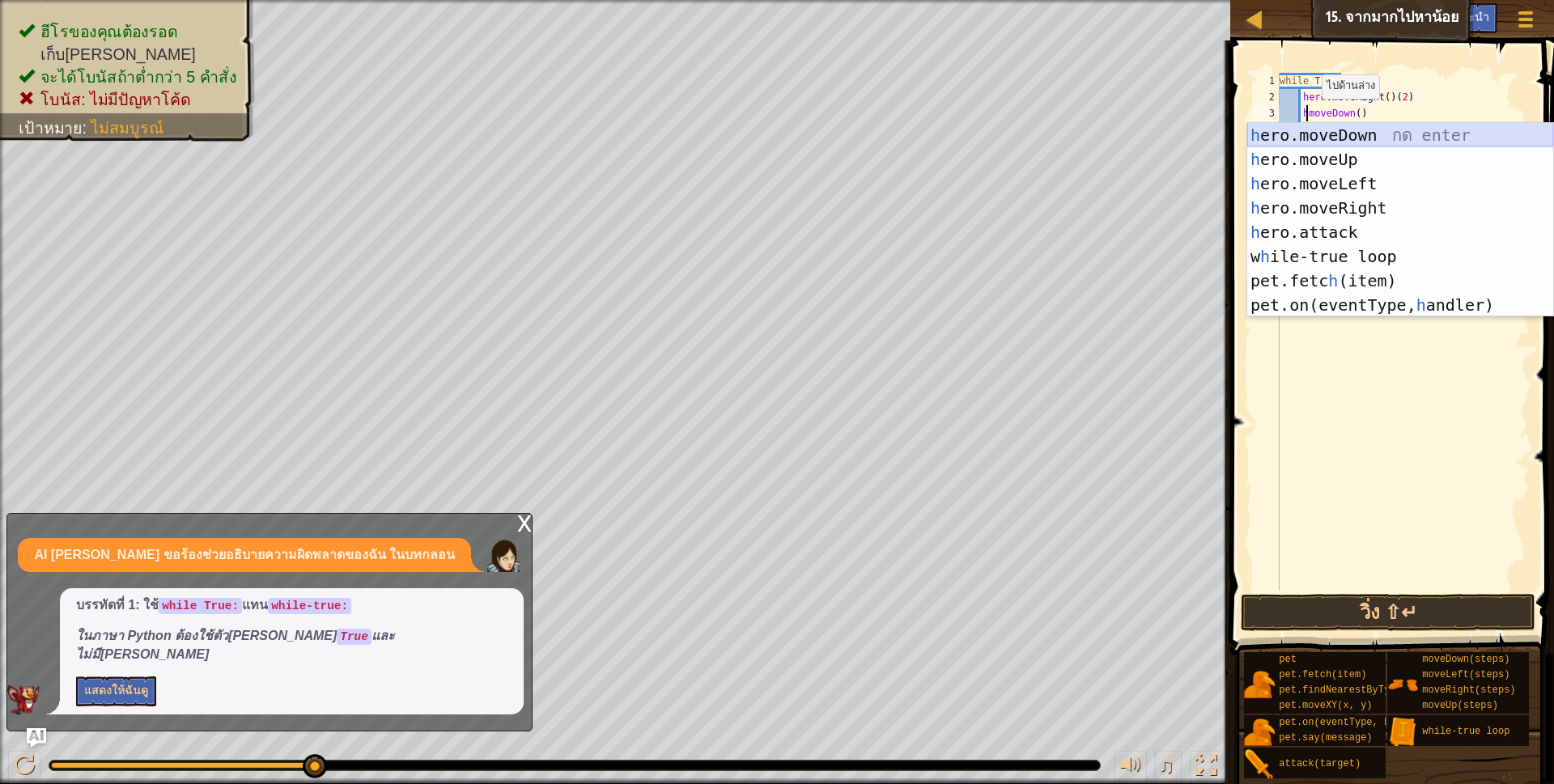
click at [1312, 135] on div "h ero.moveDown กด enter h ero.moveUp กด enter h ero.moveLeft กด enter h ero.mov…" at bounding box center [1400, 244] width 306 height 243
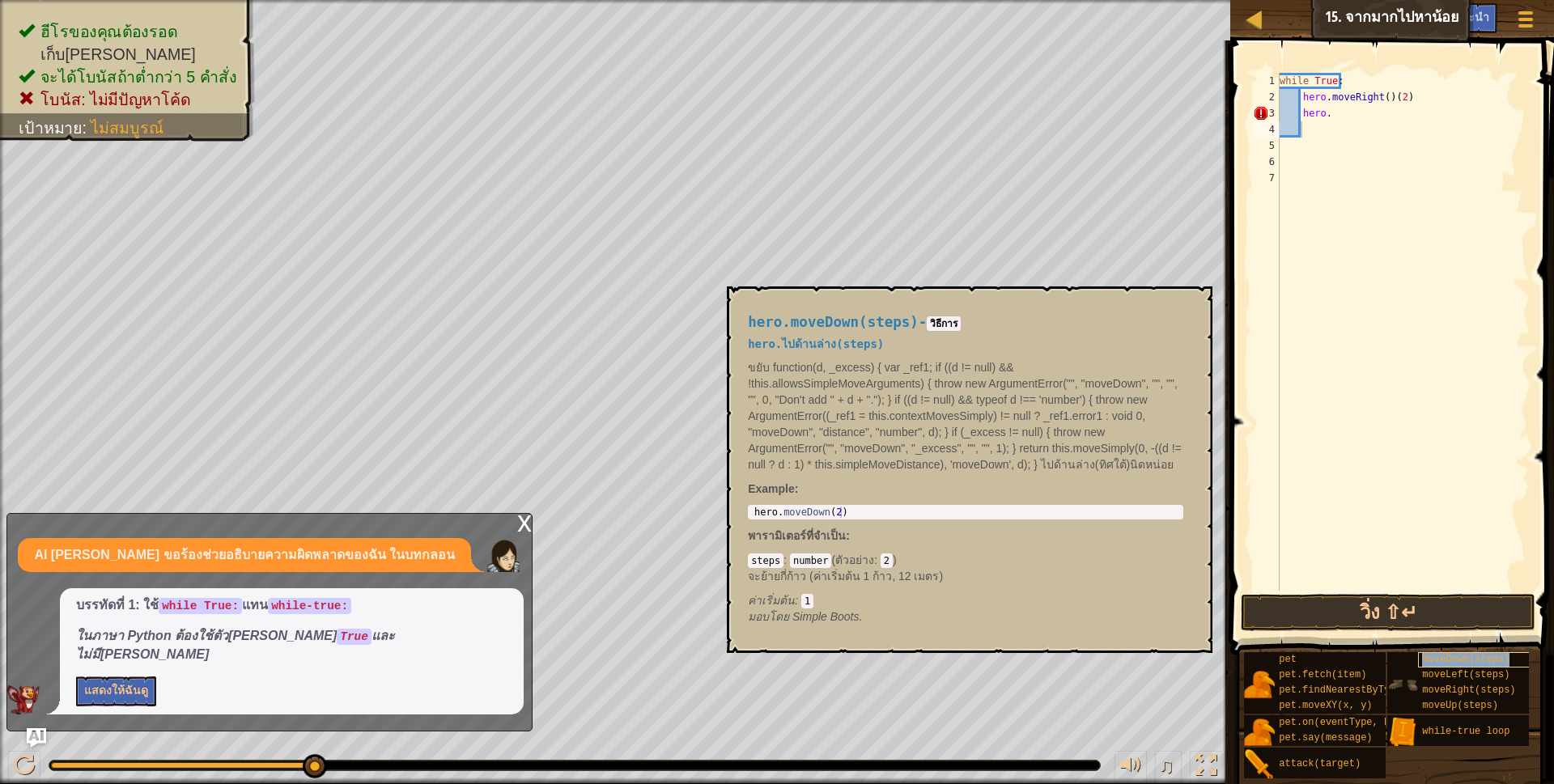
type textarea "moveDown(steps)"
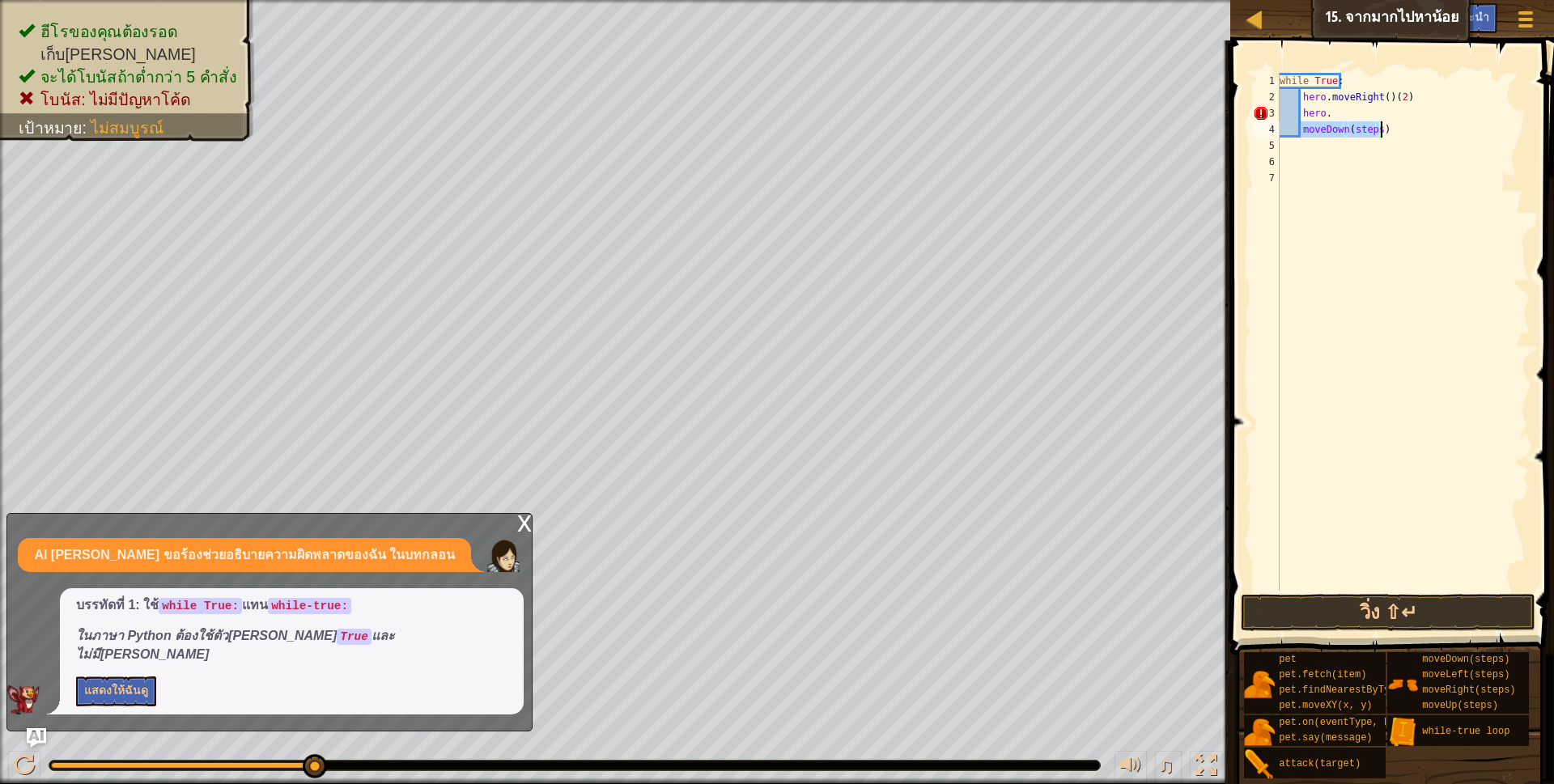
scroll to position [3, 17]
click at [1401, 115] on div "while True : hero . moveRight ( ) ( 2 ) hero . moveDown ( steps )" at bounding box center [1402, 332] width 253 height 518
click at [1329, 629] on button "วิ่ง ⇧↵" at bounding box center [1388, 612] width 296 height 37
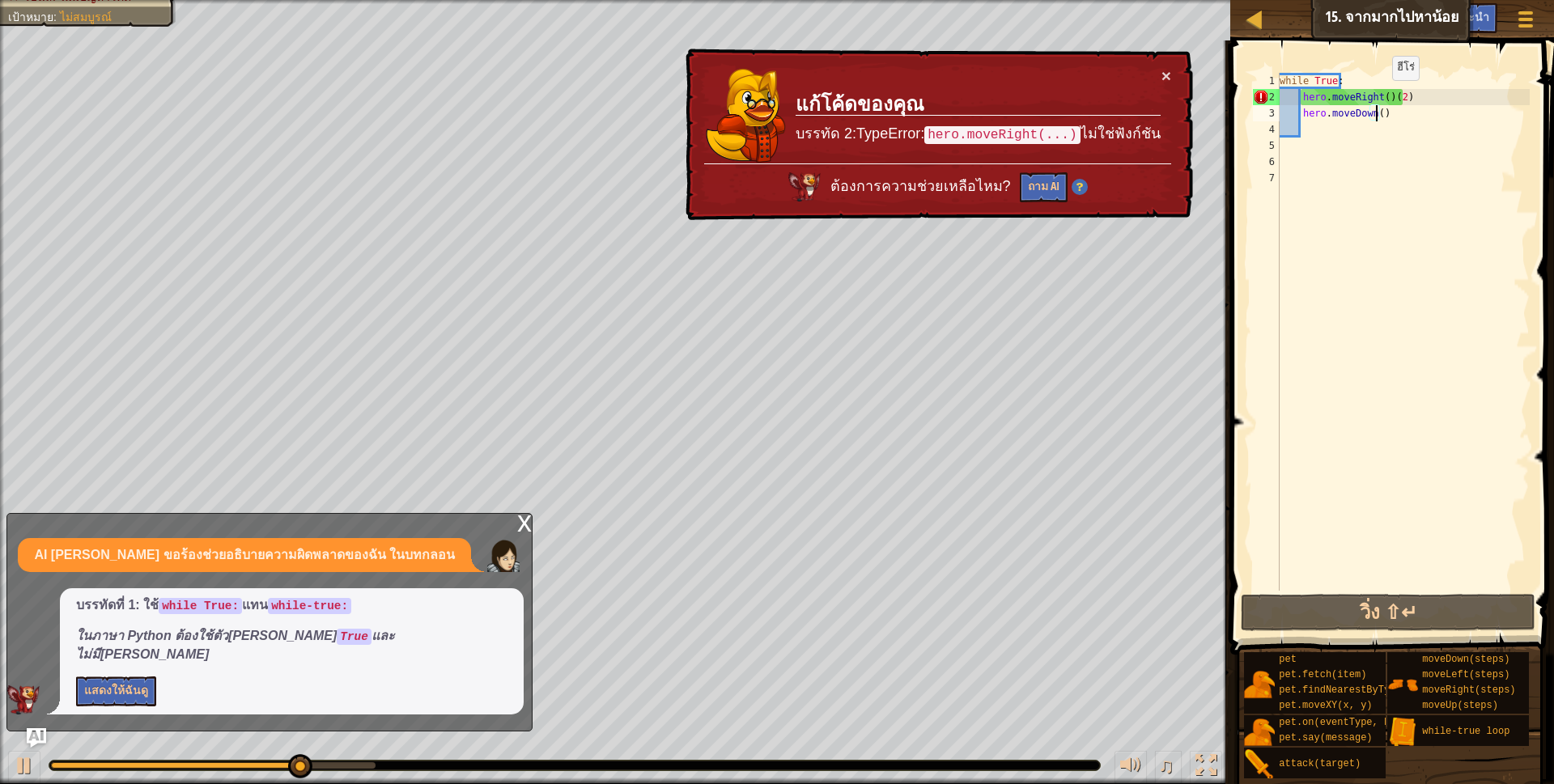
click at [1378, 97] on div "while True : hero . moveRight ( ) ( 2 ) hero . moveDown ( )" at bounding box center [1402, 348] width 253 height 550
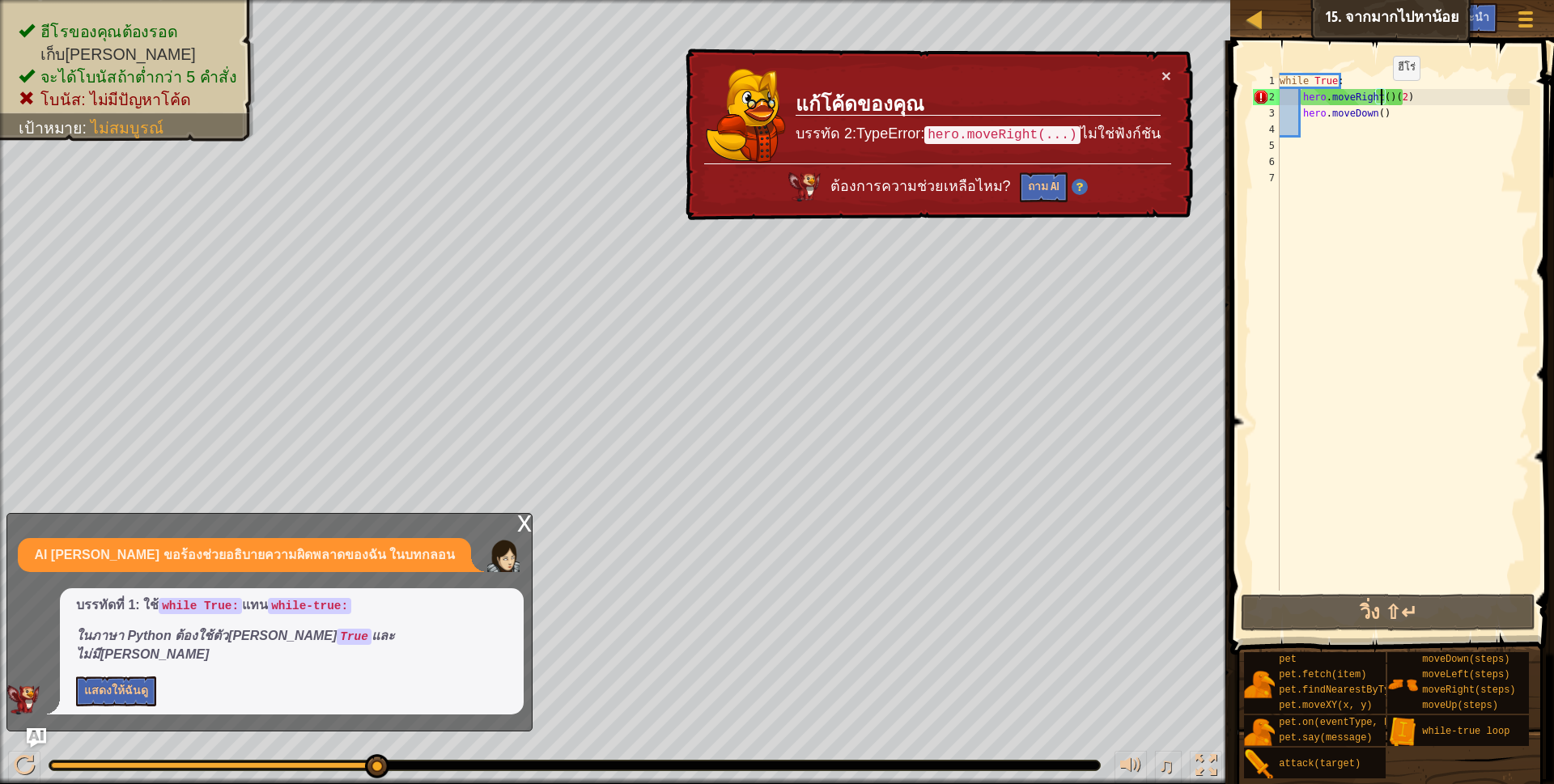
click at [1379, 97] on div "while True : hero . moveRight ( ) ( 2 ) hero . moveDown ( )" at bounding box center [1402, 348] width 253 height 550
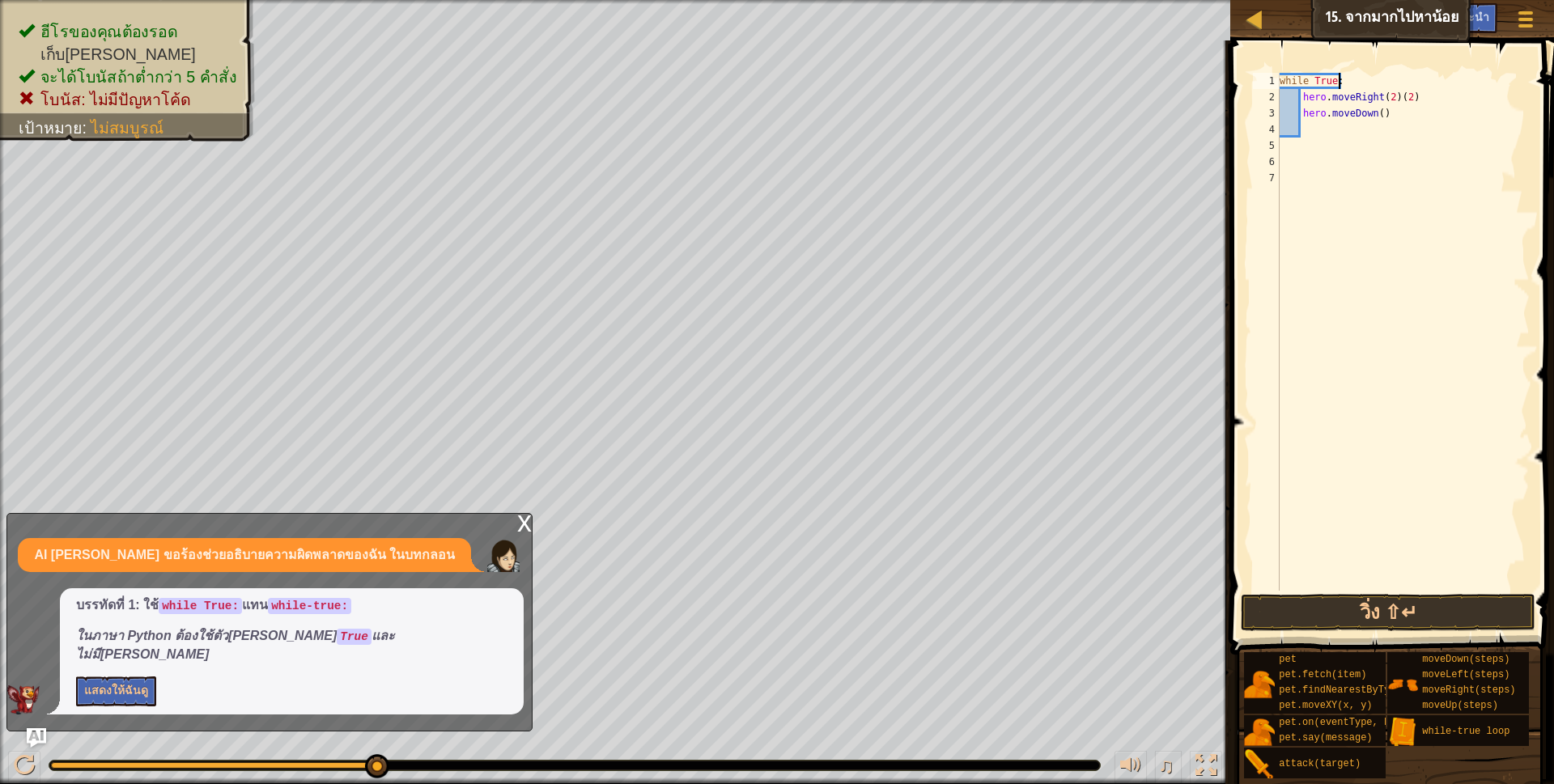
click at [1419, 87] on div "while True : hero . moveRight ( 2 ) ( 2 ) hero . moveDown ( )" at bounding box center [1402, 348] width 253 height 550
click at [1420, 87] on div "while True : hero . moveRight ( 2 ) ( 2 ) hero . moveDown ( )" at bounding box center [1402, 348] width 253 height 550
click at [1424, 103] on div "while True : hero . moveRight ( 2 ) ( 2 ) hero . moveDown ( )" at bounding box center [1402, 348] width 253 height 550
type textarea "hero.moveRight(2)"
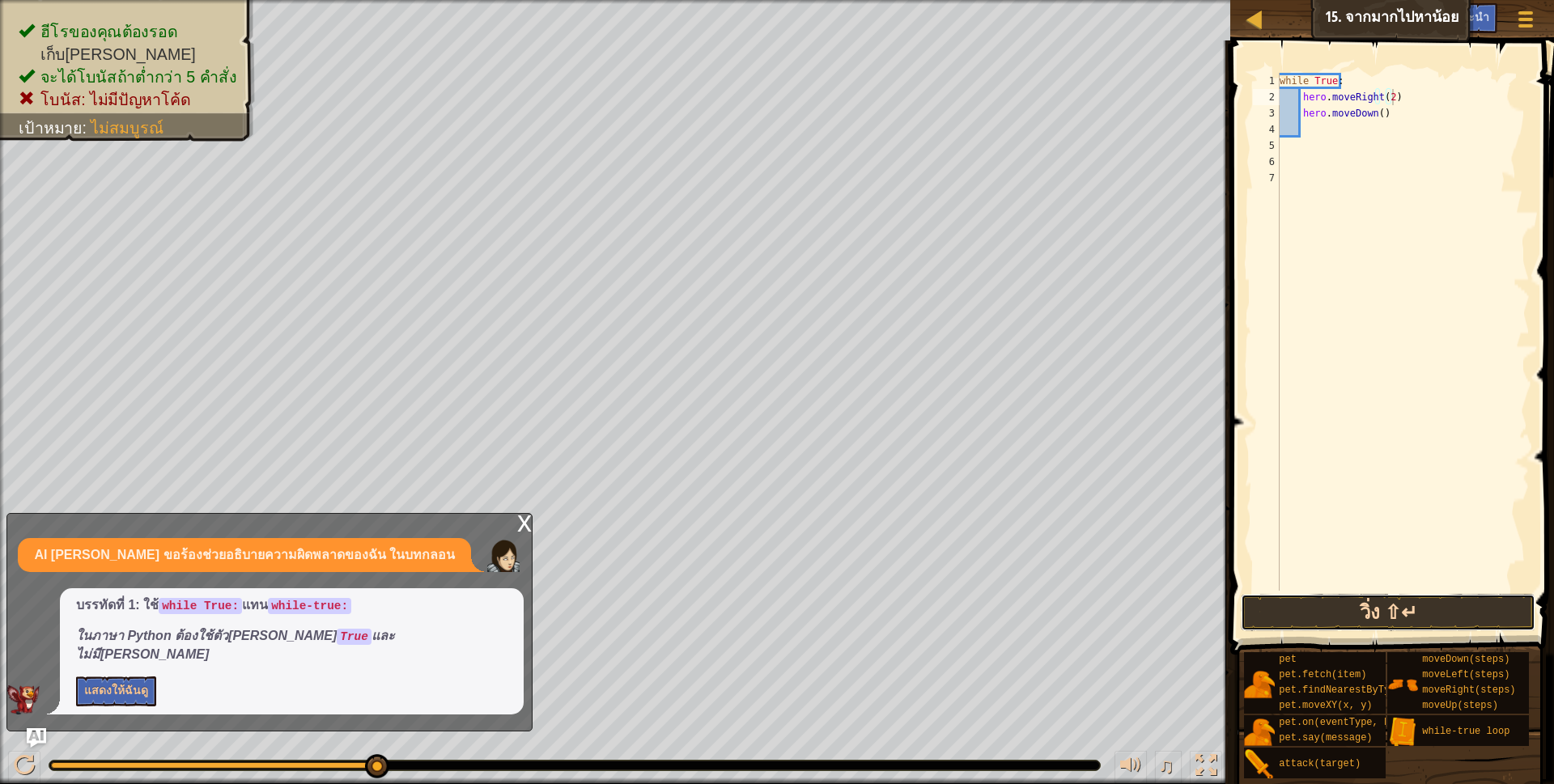
drag, startPoint x: 1382, startPoint y: 609, endPoint x: 1404, endPoint y: 599, distance: 24.2
click at [1383, 609] on button "วิ่ง ⇧↵" at bounding box center [1388, 612] width 296 height 37
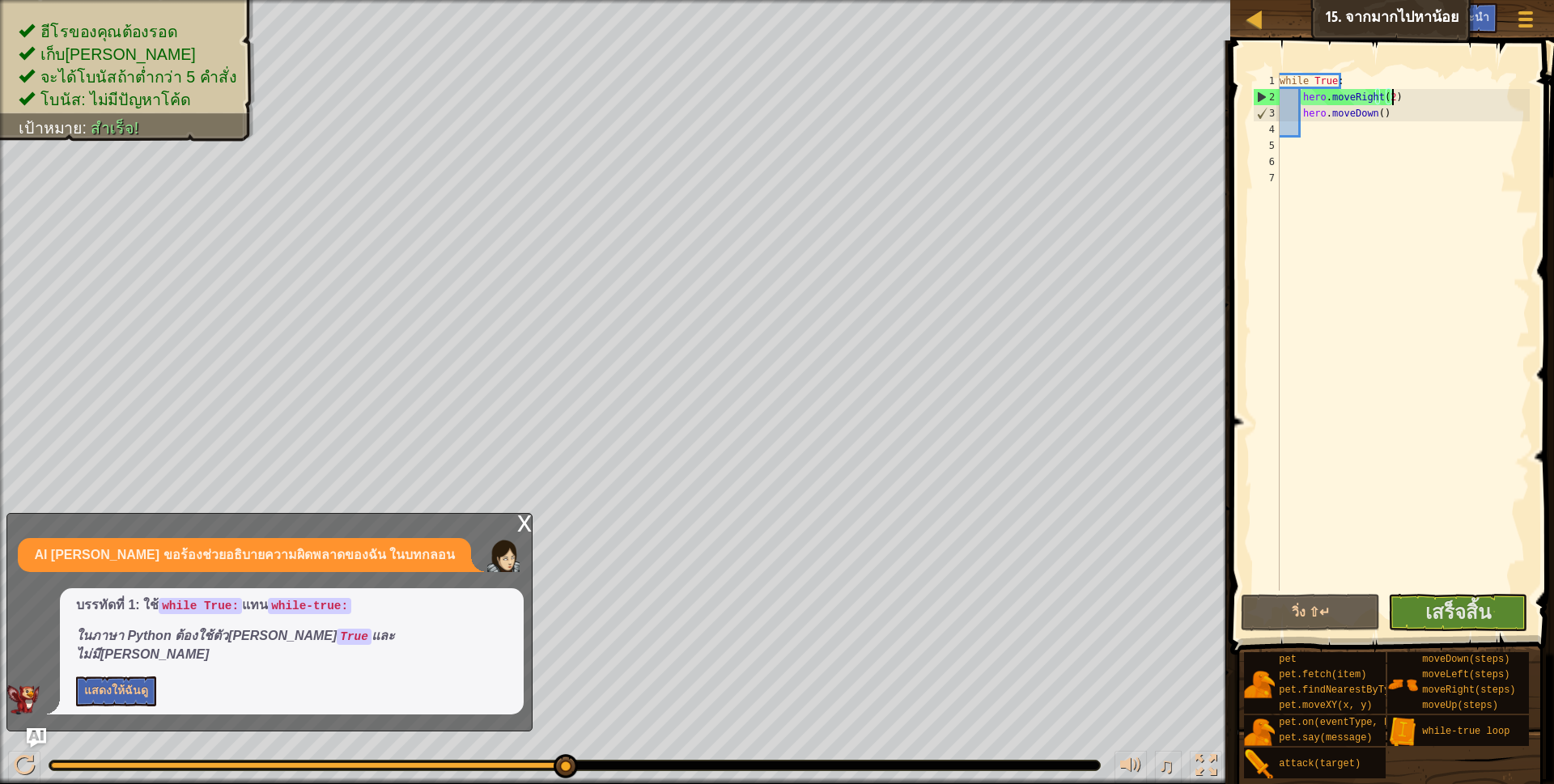
click at [523, 530] on div "x" at bounding box center [524, 522] width 14 height 16
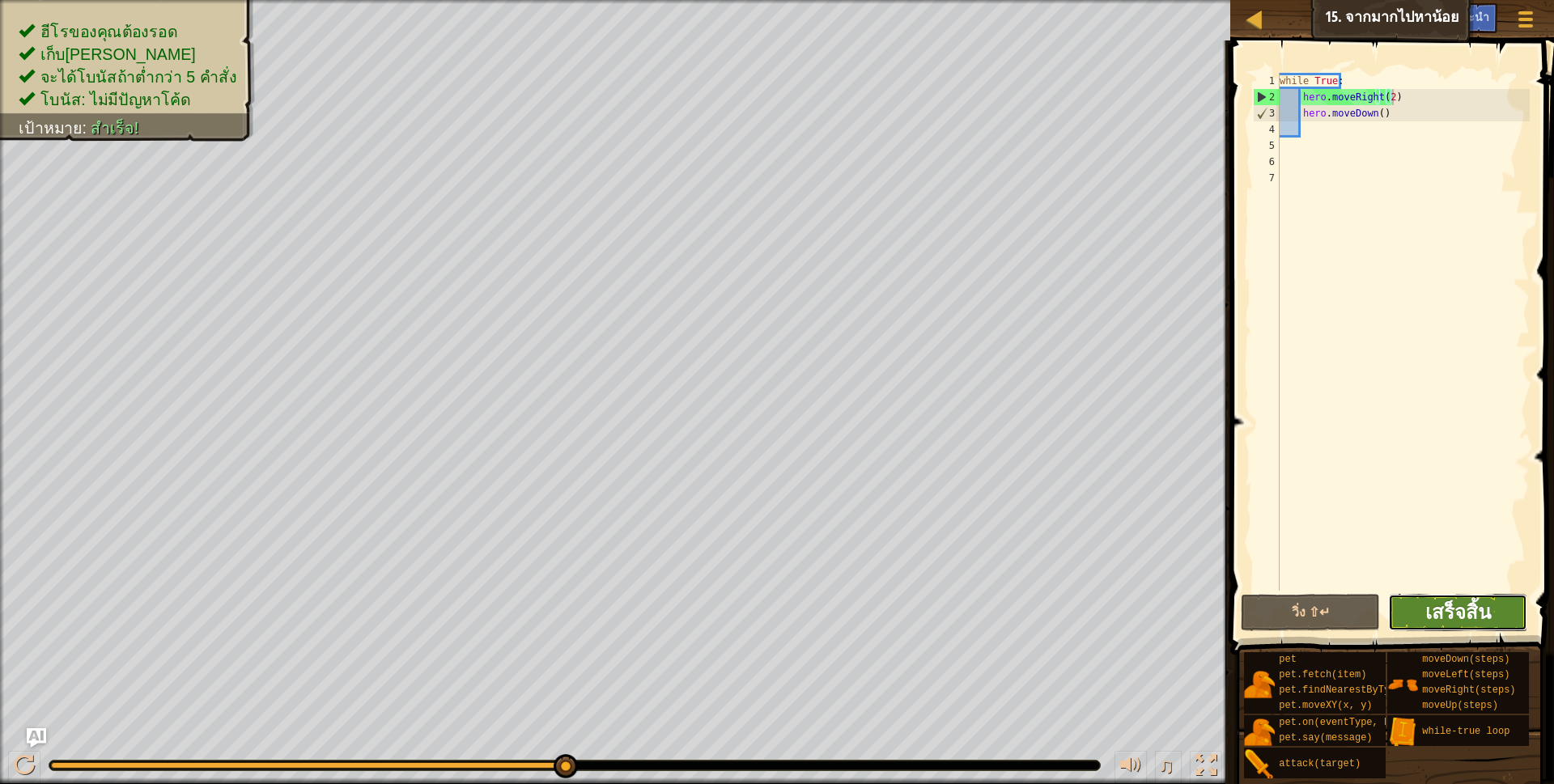
click at [1426, 610] on span "เสร็จสิ้น" at bounding box center [1457, 611] width 65 height 26
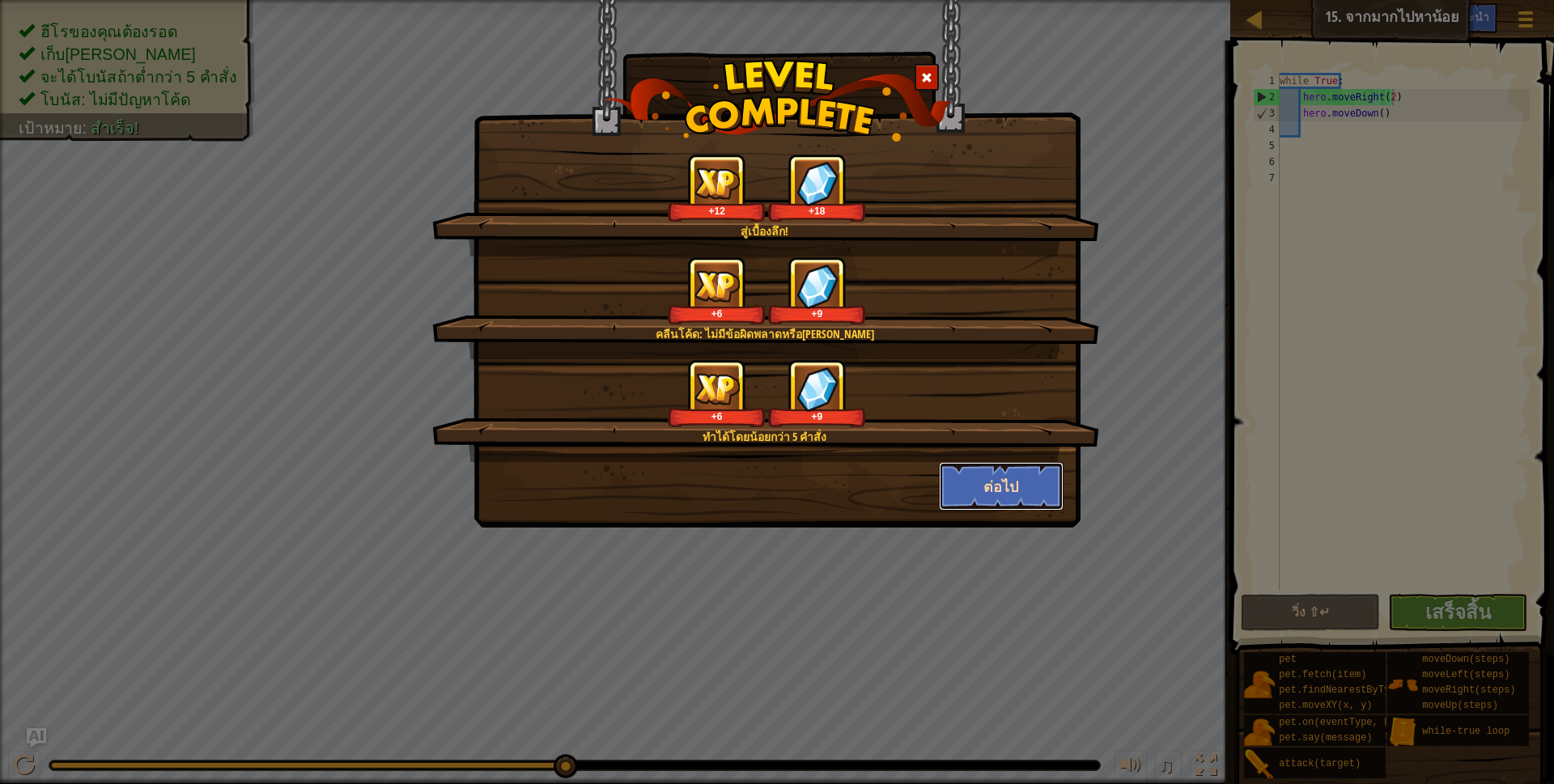
click at [1013, 470] on button "ต่อไป" at bounding box center [1002, 486] width 125 height 48
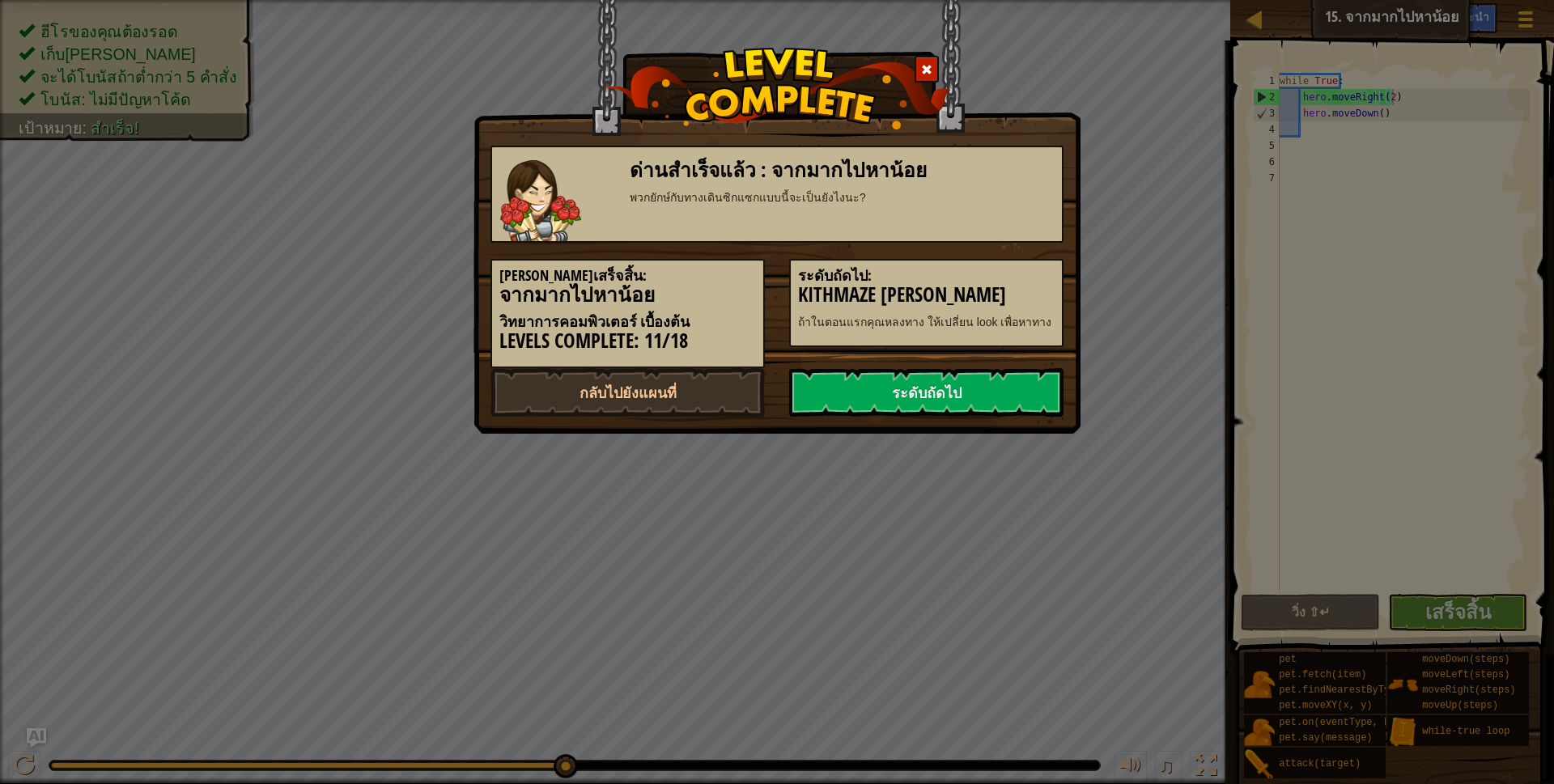
click at [993, 488] on div "ด่านสำเร็จแล้ว : จากมากไปหาน้อย พวกยักษ์กับทางเดินซิกแซกแบบนี้จะเป็นยังไงนะ? [P…" at bounding box center [777, 392] width 1554 height 784
click at [967, 403] on link "ระดับถัดไป" at bounding box center [926, 392] width 274 height 48
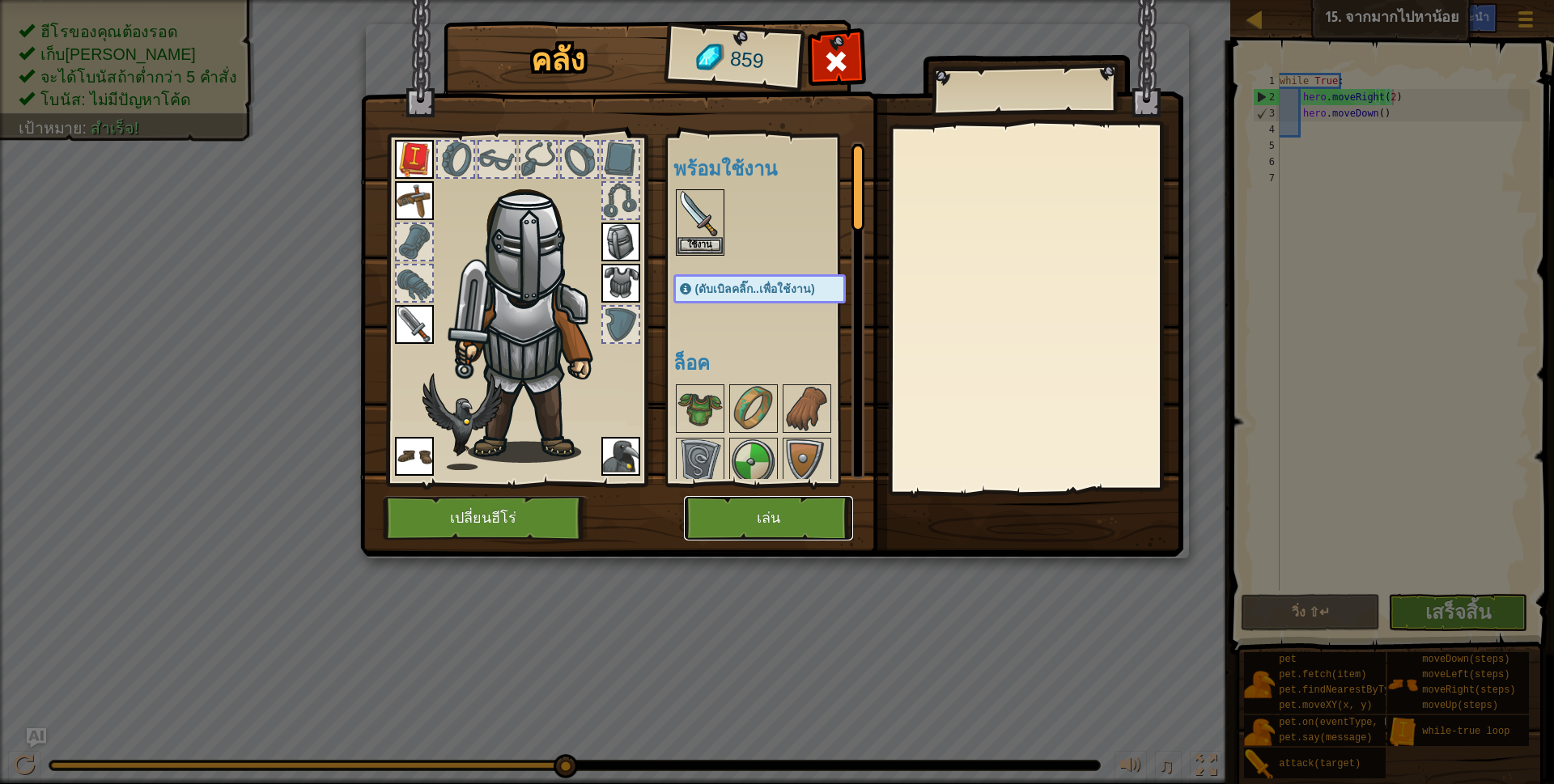
click at [801, 518] on button "เล่น" at bounding box center [768, 518] width 169 height 45
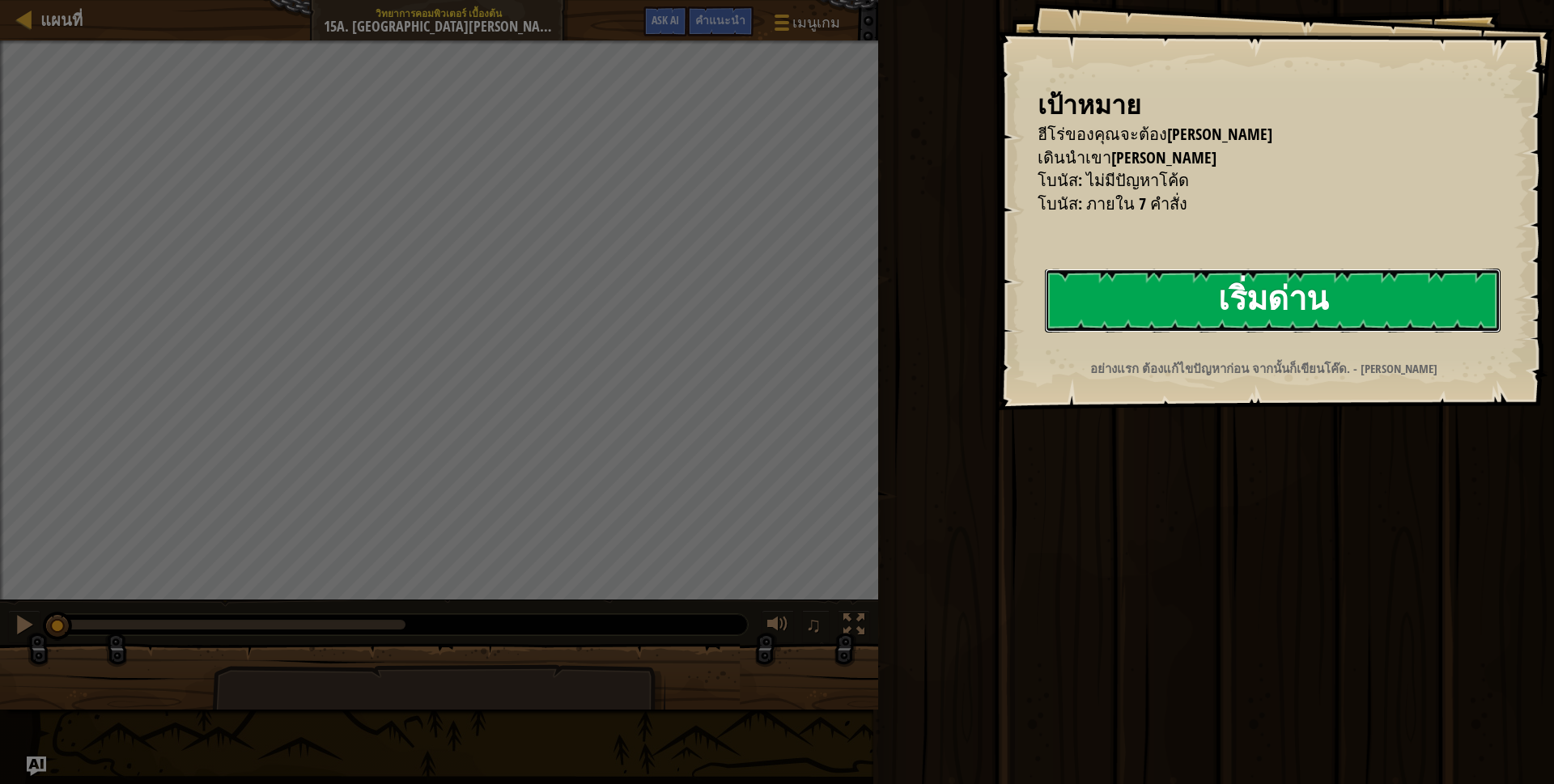
click at [1271, 301] on button "เริ่มด่าน" at bounding box center [1273, 300] width 456 height 63
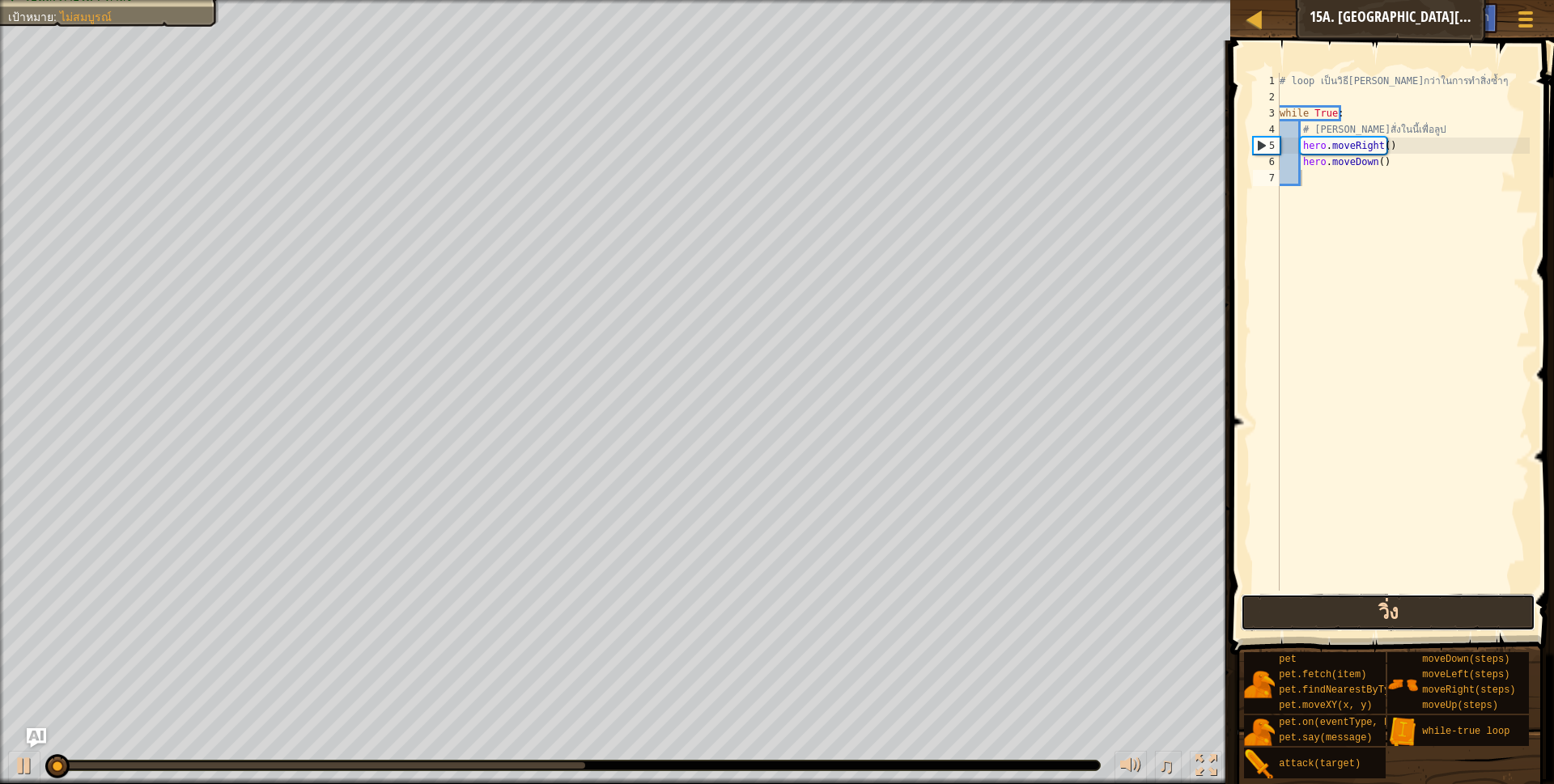
click at [1323, 616] on button "วิ่ง" at bounding box center [1388, 612] width 296 height 37
click at [1327, 610] on button "วิ่ง" at bounding box center [1388, 612] width 296 height 37
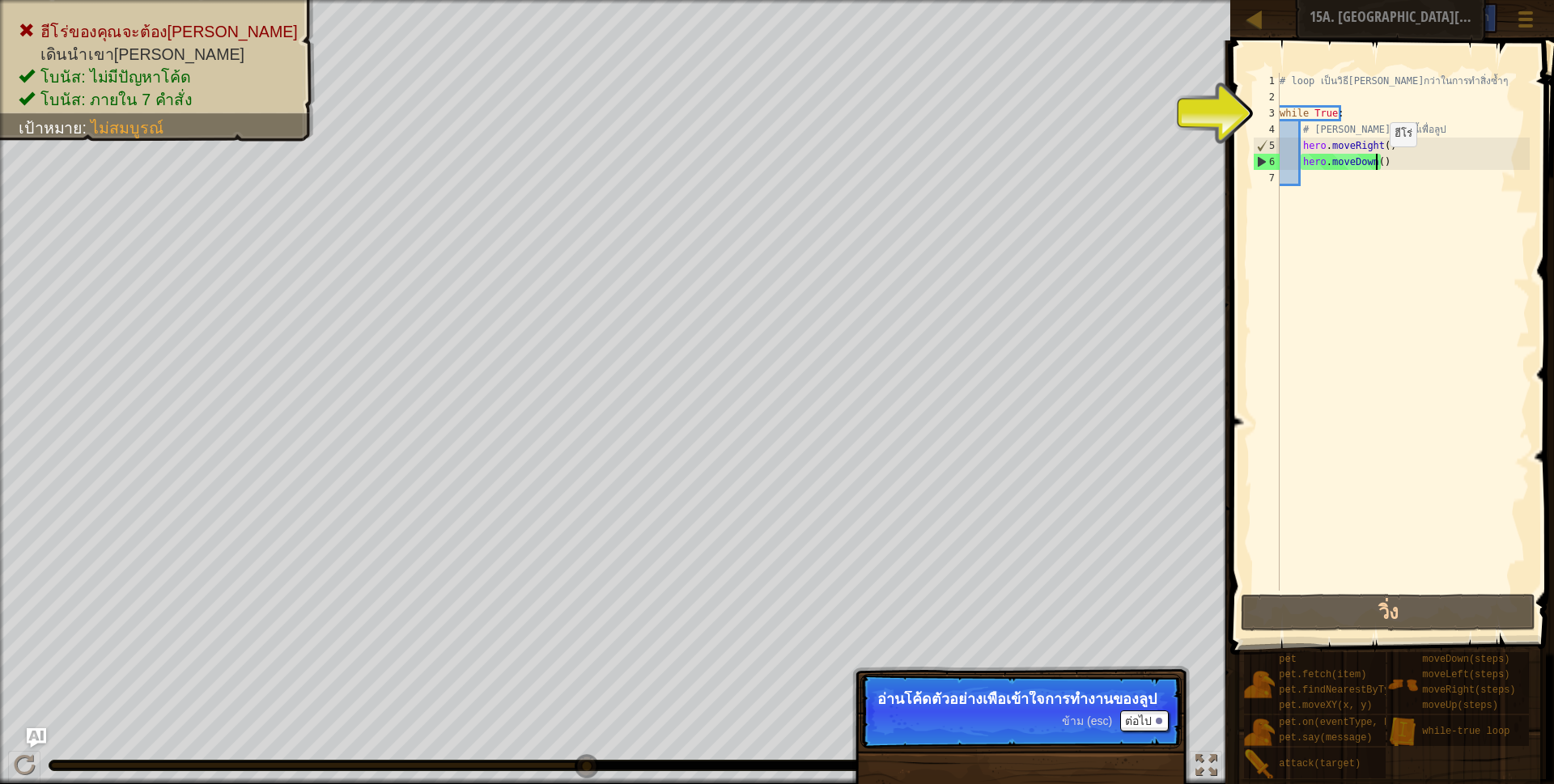
click at [1377, 163] on div "# loop เป็นวิธี[PERSON_NAME]กว่าในการทำสิ่งซ้ำๆ while True : # [PERSON_NAME]สั่…" at bounding box center [1402, 348] width 253 height 550
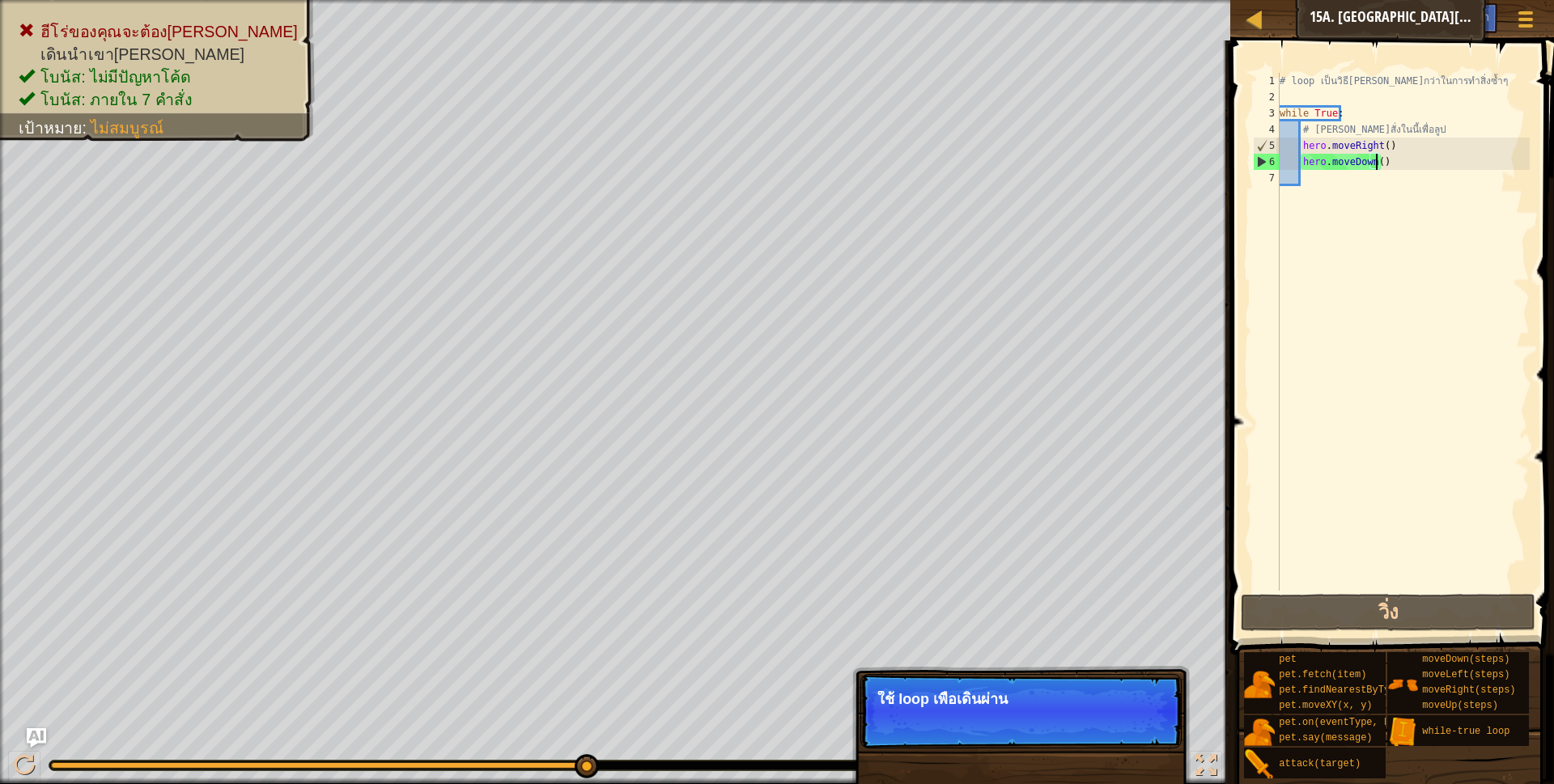
click at [1390, 155] on div "# loop เป็นวิธี[PERSON_NAME]กว่าในการทำสิ่งซ้ำๆ while True : # [PERSON_NAME]สั่…" at bounding box center [1402, 348] width 253 height 550
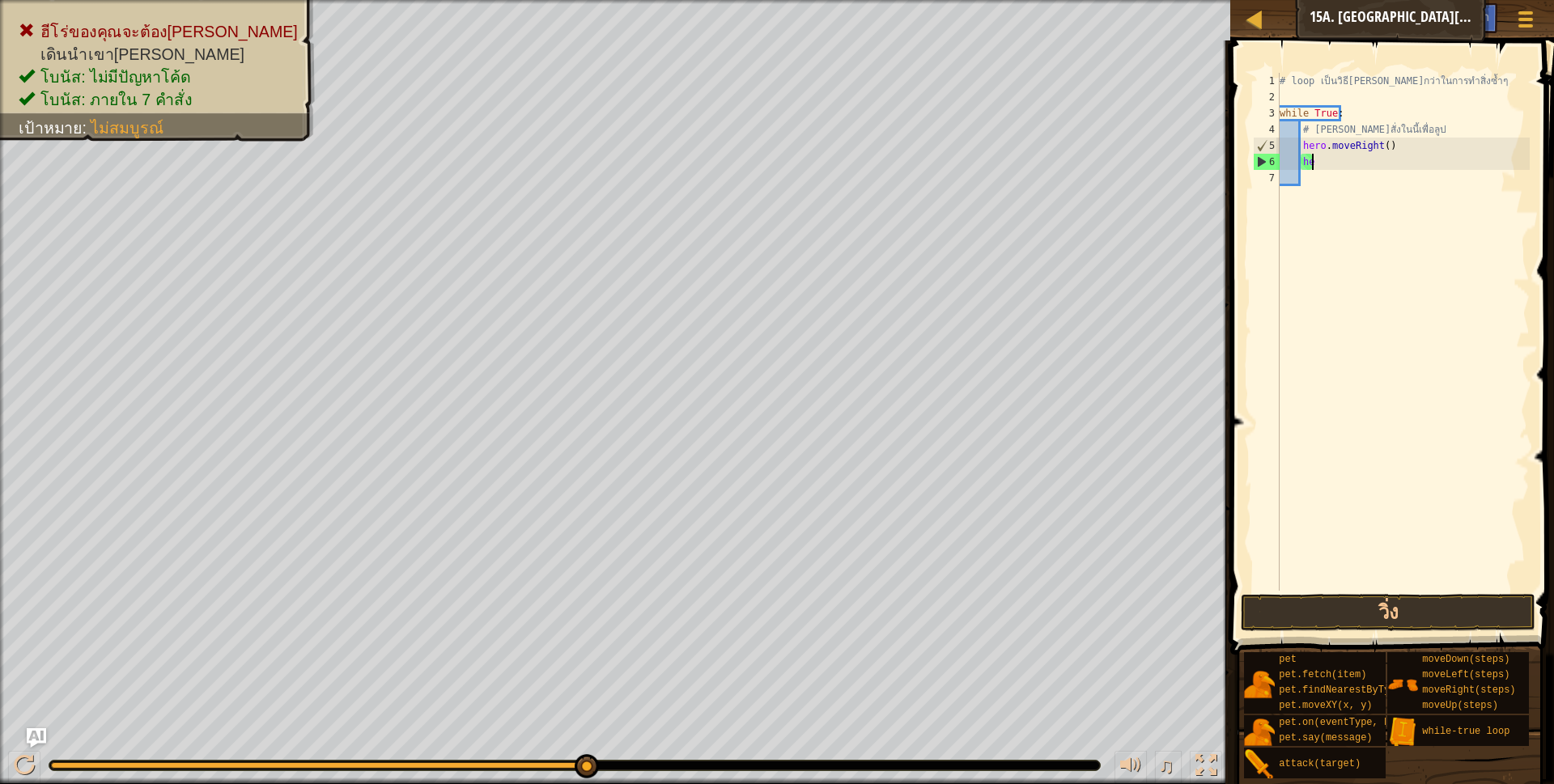
type textarea "h"
drag, startPoint x: 1301, startPoint y: 158, endPoint x: 1320, endPoint y: 160, distance: 19.1
click at [1301, 159] on div "# loop เป็นวิธี[PERSON_NAME]กว่าในการทำสิ่งซ้ำๆ while True : # [PERSON_NAME]สั่…" at bounding box center [1402, 332] width 253 height 518
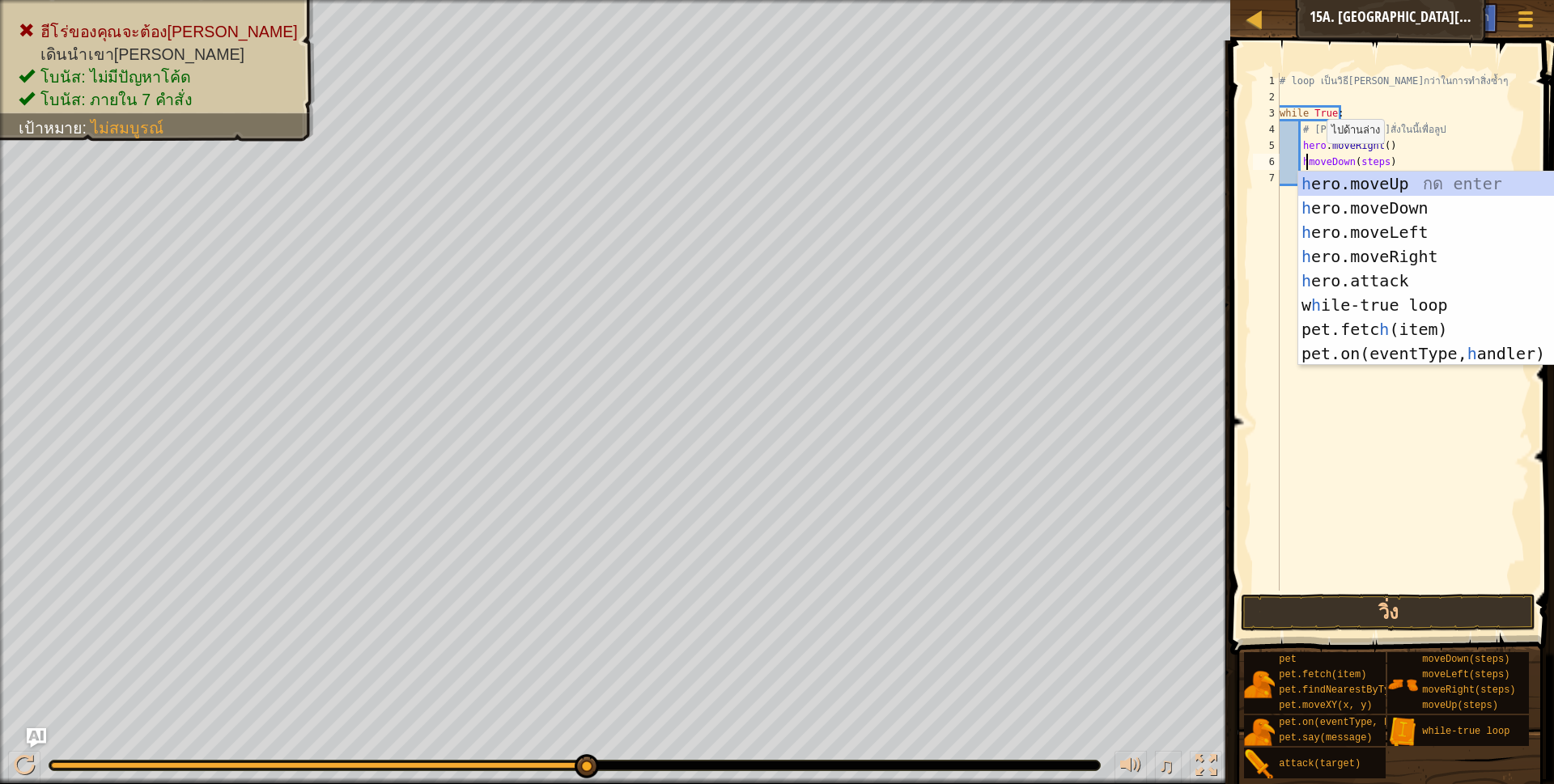
scroll to position [3, 23]
click at [1322, 196] on div "h ero.moveUp กด enter h ero.moveDown กด enter h ero.moveLeft กด enter h ero.mov…" at bounding box center [1451, 293] width 306 height 243
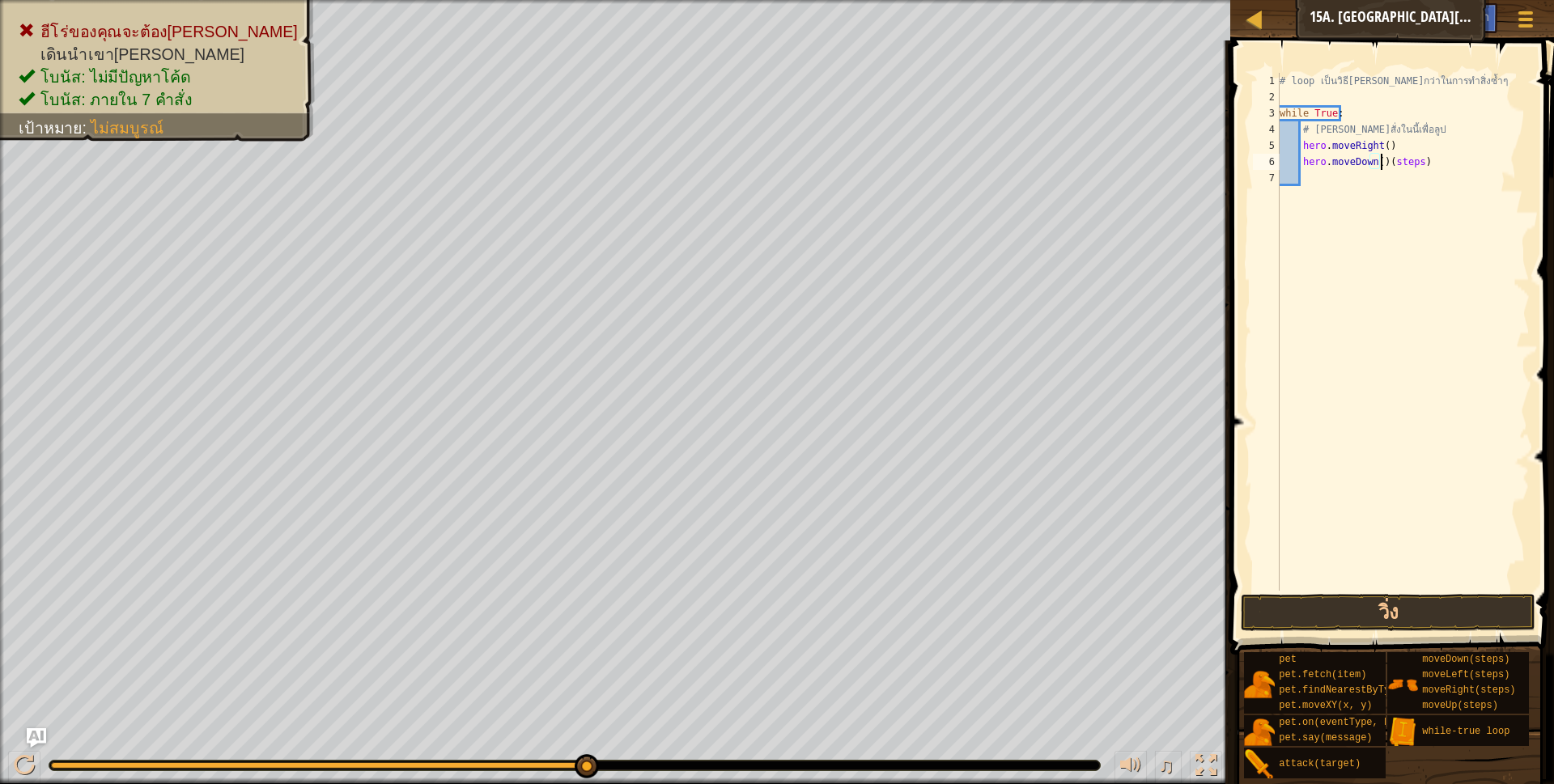
click at [1420, 169] on div "# loop เป็นวิธี[PERSON_NAME]กว่าในการทำสิ่งซ้ำๆ while True : # [PERSON_NAME]สั่…" at bounding box center [1402, 348] width 253 height 550
click at [1346, 623] on button "วิ่ง" at bounding box center [1388, 612] width 296 height 37
type textarea "h"
click at [1379, 148] on div "# loop เป็นวิธี[PERSON_NAME]กว่าในการทำสิ่งซ้ำๆ while True : # [PERSON_NAME]สั่…" at bounding box center [1402, 348] width 253 height 550
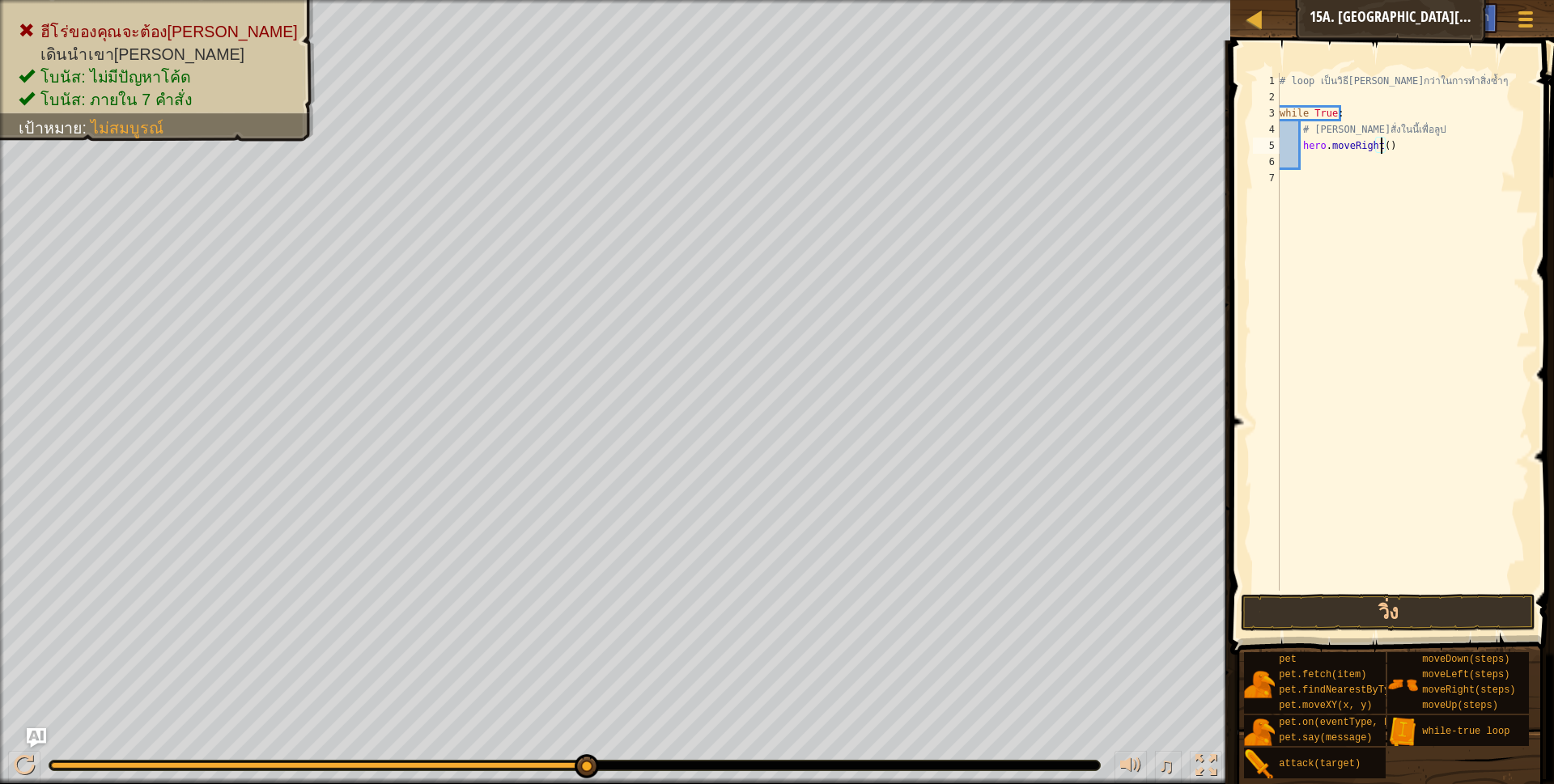
scroll to position [3, 89]
click at [1270, 615] on button "วิ่ง" at bounding box center [1388, 612] width 296 height 37
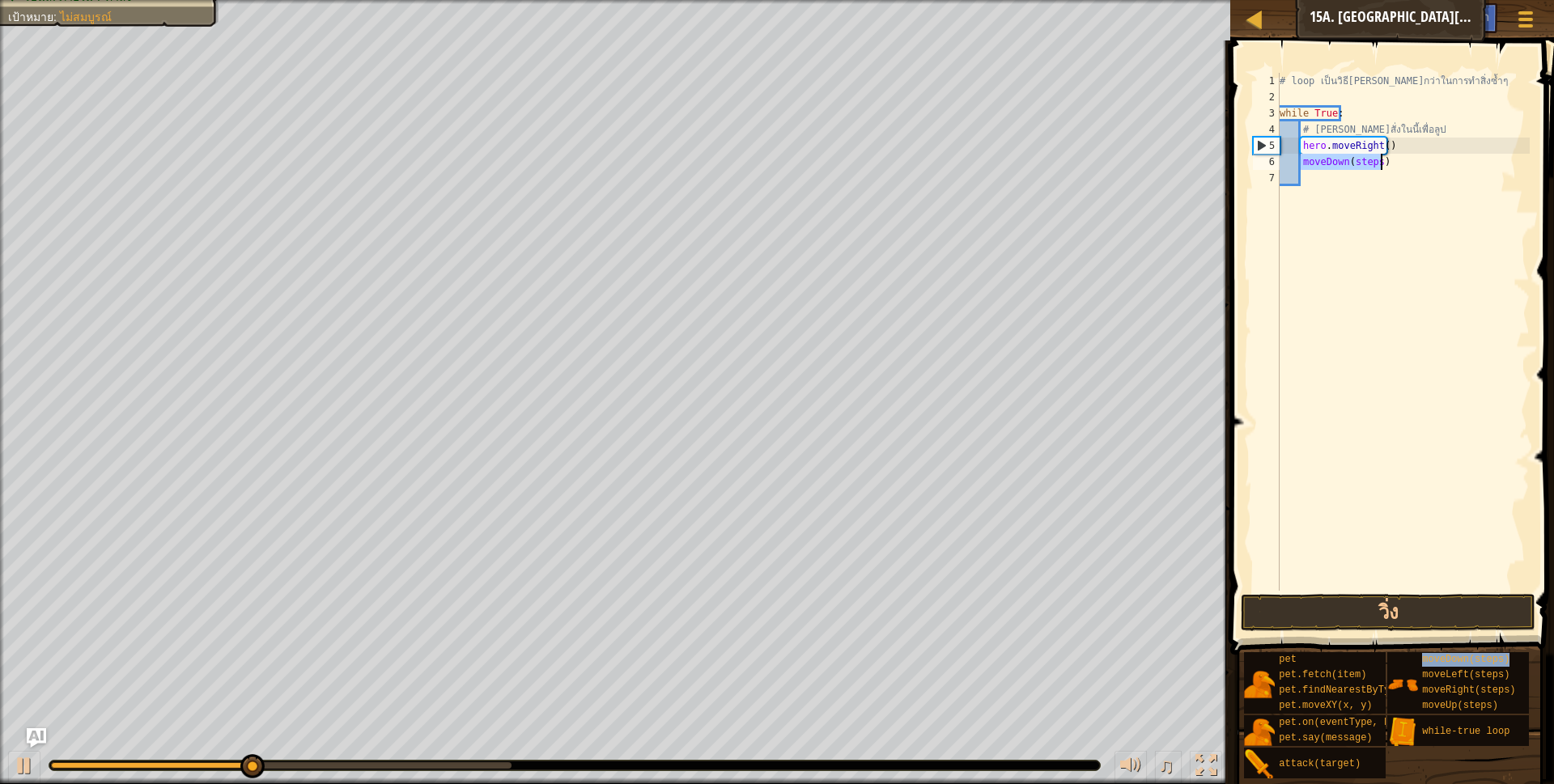
scroll to position [3, 83]
click at [1302, 159] on div "# loop เป็นวิธี[PERSON_NAME]กว่าในการทำสิ่งซ้ำๆ while True : # [PERSON_NAME]สั่…" at bounding box center [1402, 332] width 253 height 518
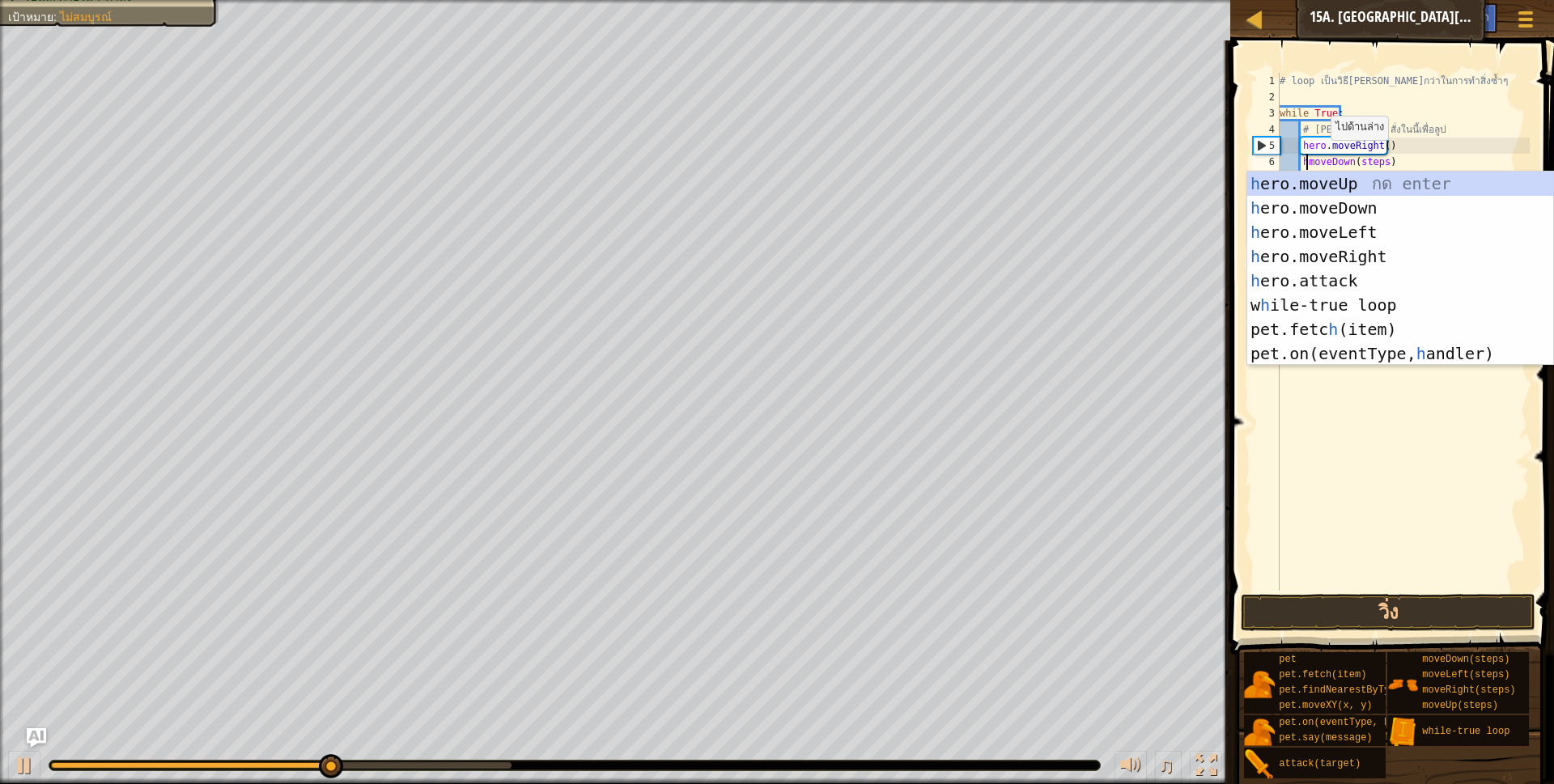
scroll to position [3, 23]
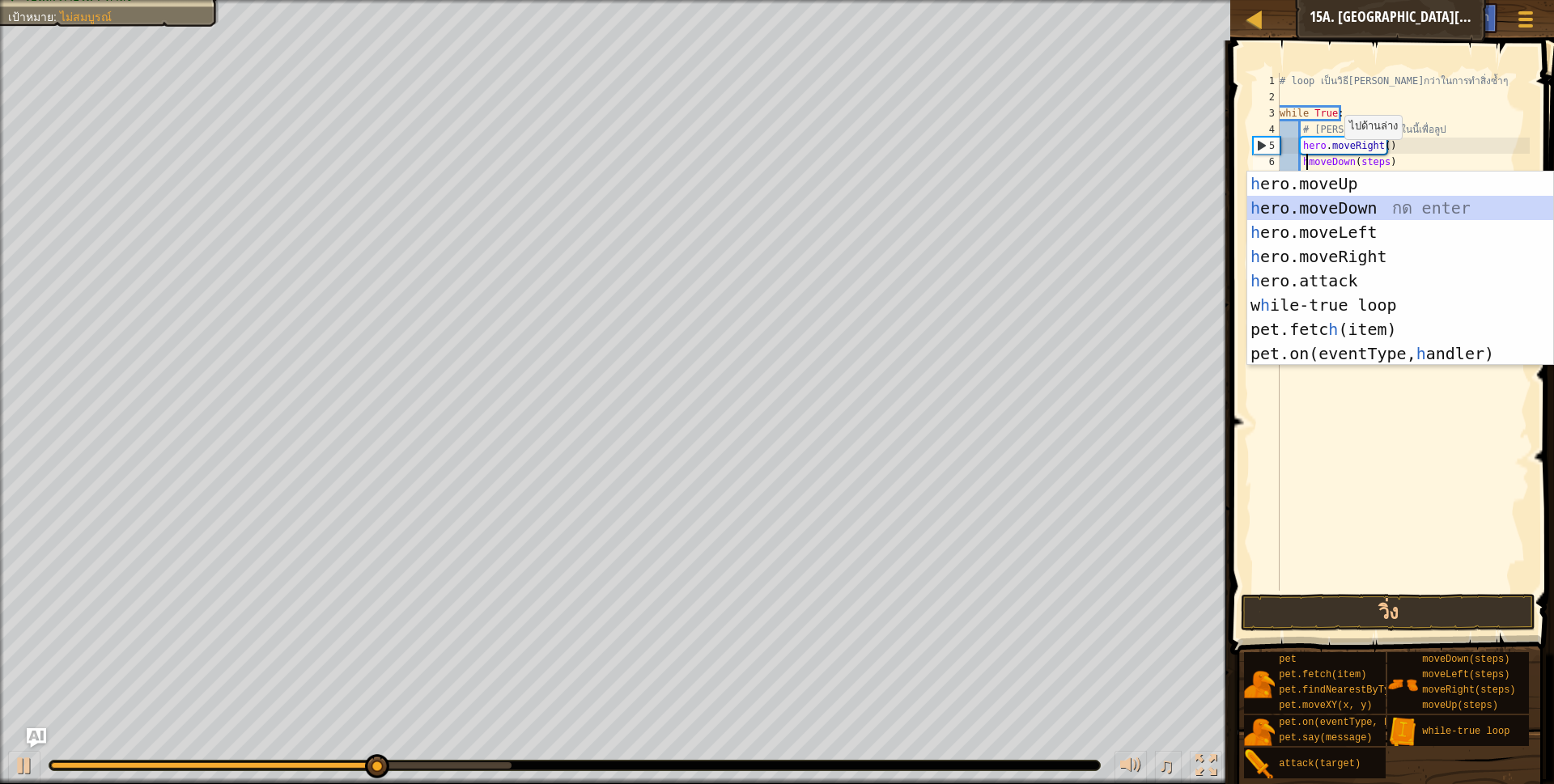
click at [1320, 212] on div "h ero.moveUp กด enter h ero.moveDown กด enter h ero.moveLeft กด enter h ero.mov…" at bounding box center [1400, 293] width 306 height 243
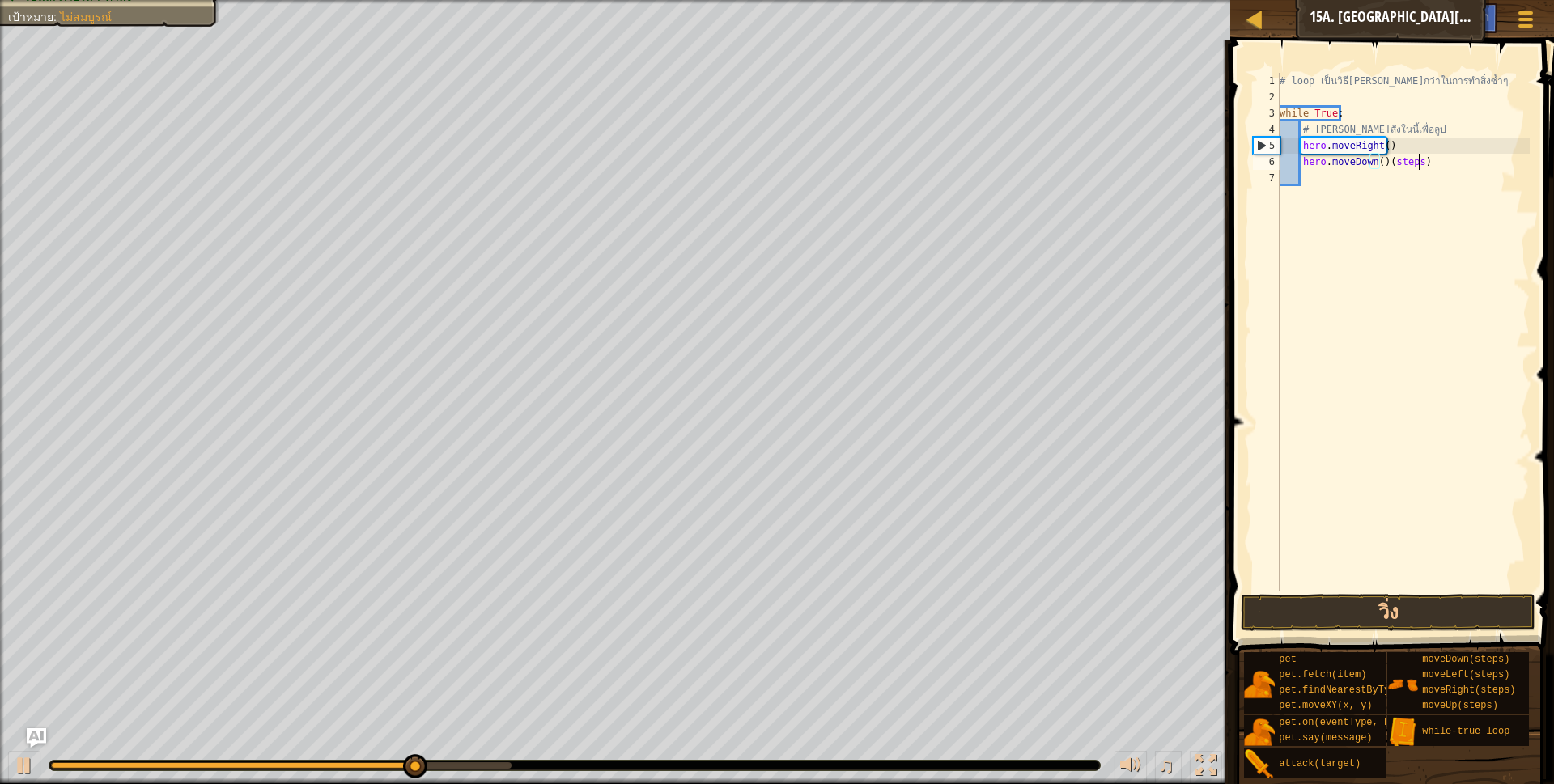
click at [1418, 159] on div "# loop เป็นวิธี[PERSON_NAME]กว่าในการทำสิ่งซ้ำๆ while True : # [PERSON_NAME]สั่…" at bounding box center [1402, 348] width 253 height 550
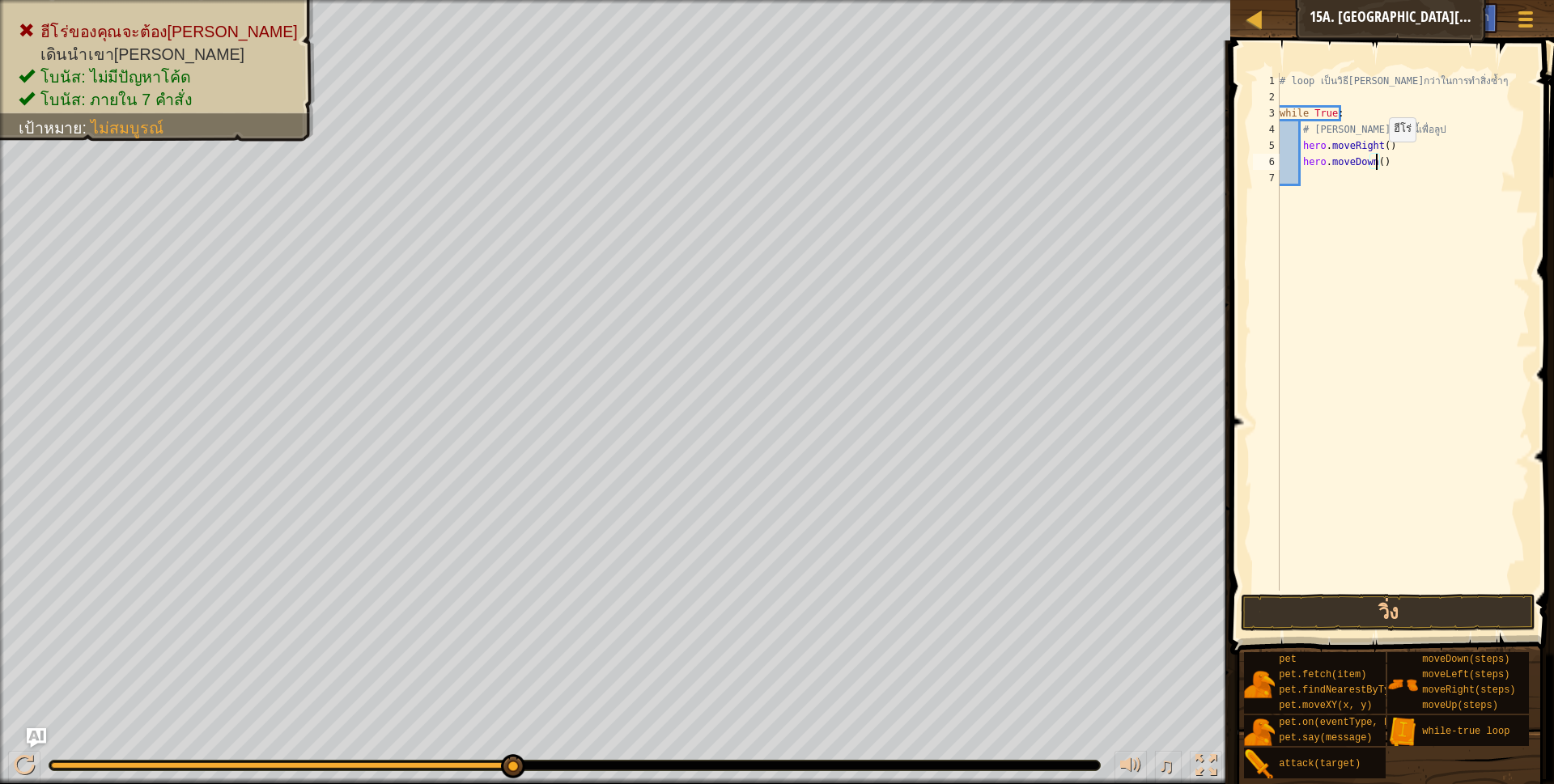
click at [1375, 157] on div "# loop เป็นวิธี[PERSON_NAME]กว่าในการทำสิ่งซ้ำๆ while True : # [PERSON_NAME]สั่…" at bounding box center [1402, 348] width 253 height 550
click at [1379, 150] on div "# loop เป็นวิธี[PERSON_NAME]กว่าในการทำสิ่งซ้ำๆ while True : # [PERSON_NAME]สั่…" at bounding box center [1402, 348] width 253 height 550
click at [1354, 603] on button "วิ่ง" at bounding box center [1388, 612] width 296 height 37
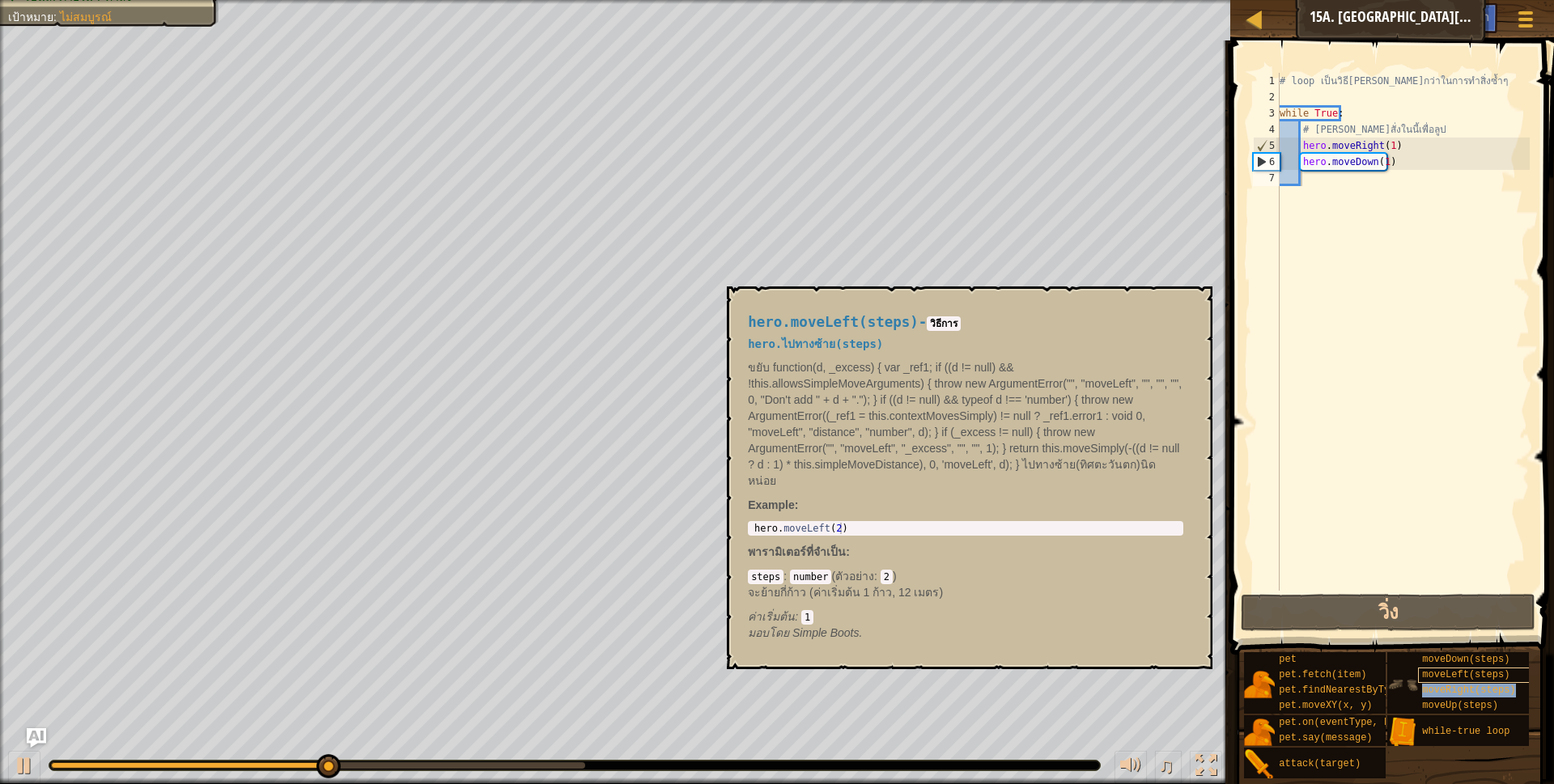
scroll to position [3, 88]
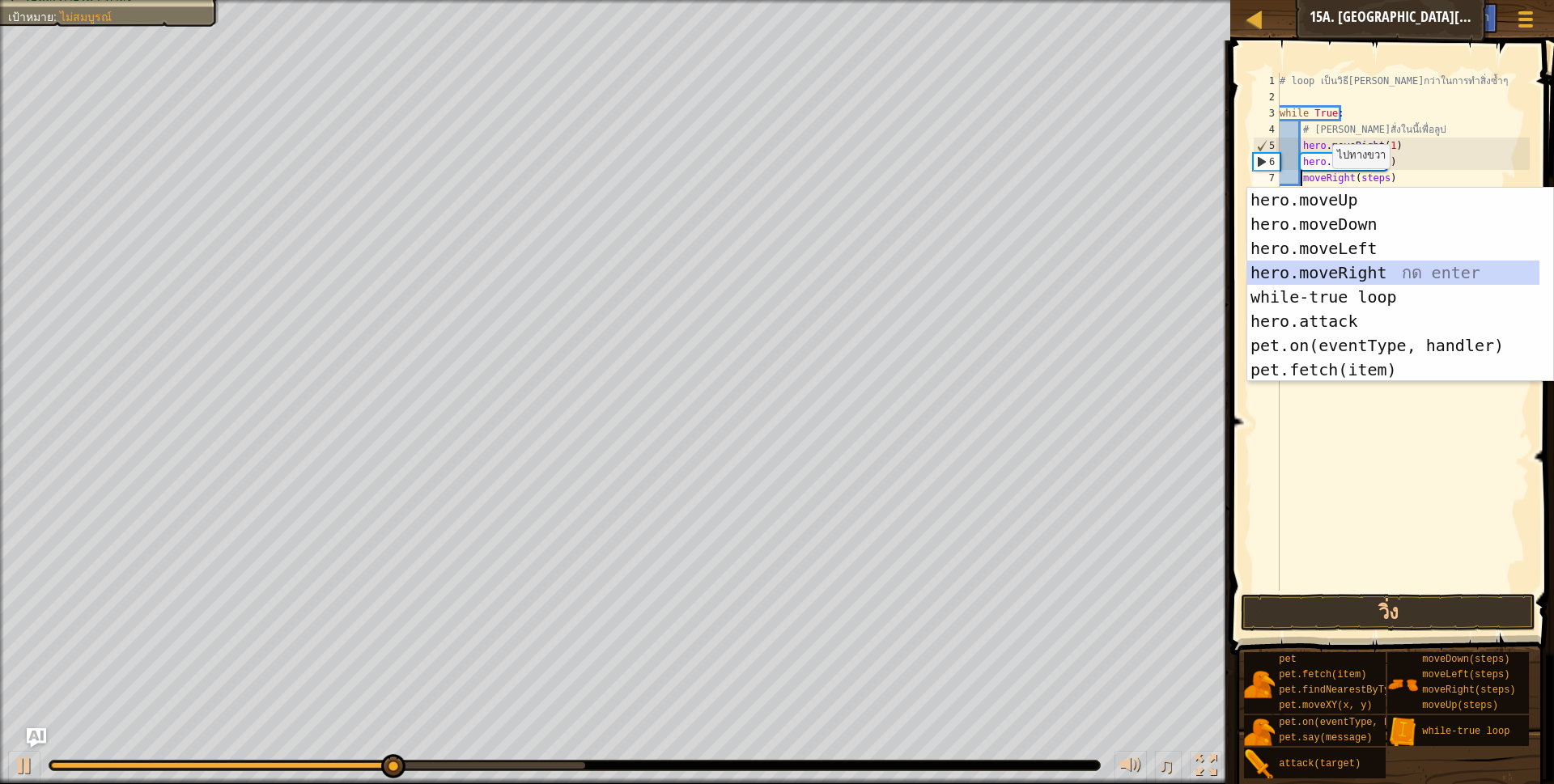
drag, startPoint x: 1324, startPoint y: 271, endPoint x: 1341, endPoint y: 235, distance: 39.8
click at [1326, 264] on div "hero.moveUp กด enter hero.moveDown กด enter hero.moveLeft กด enter hero.moveRig…" at bounding box center [1393, 309] width 292 height 243
type textarea "hero.moveRight()(steps)"
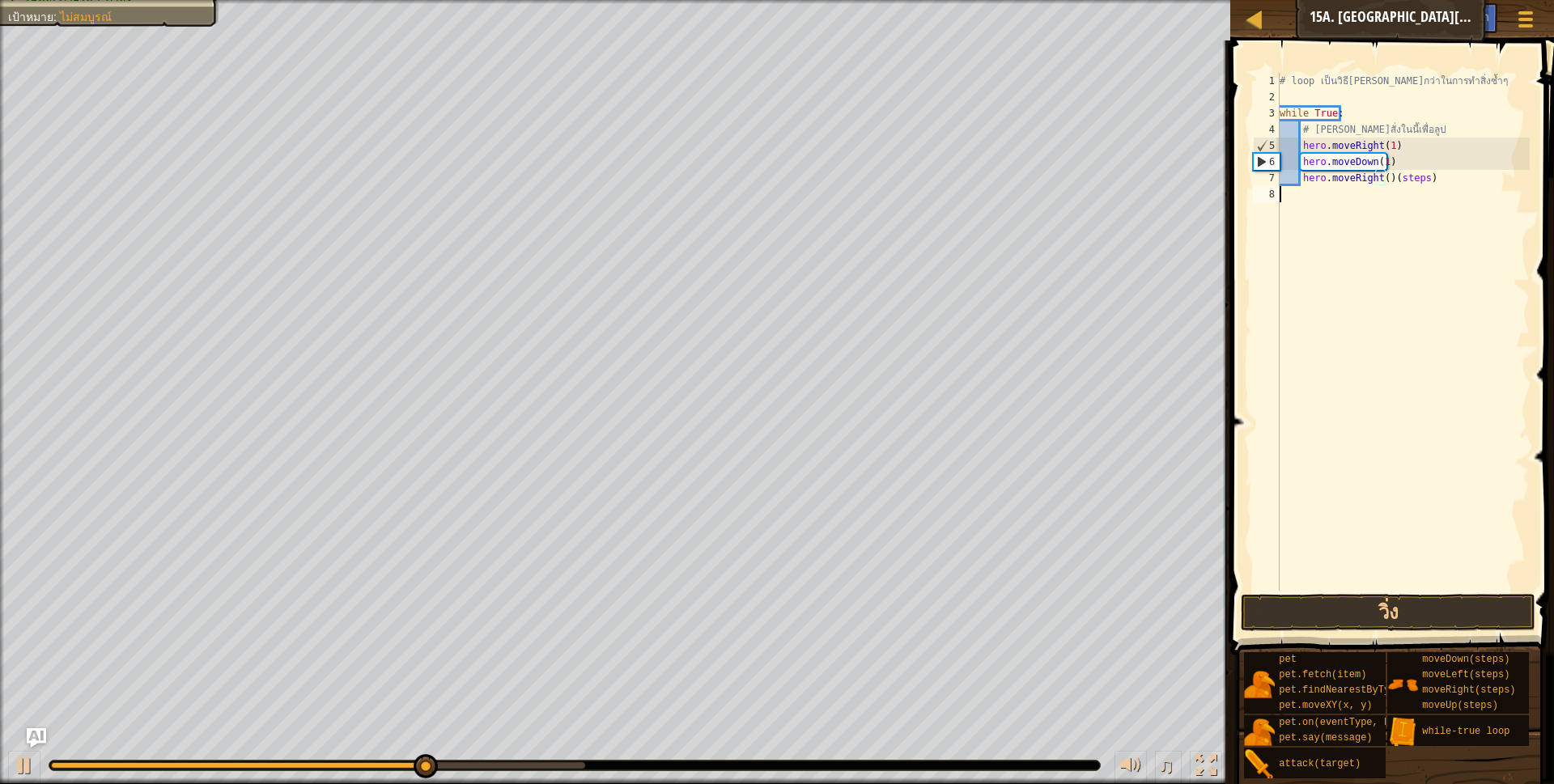
click at [1441, 188] on div "# loop เป็นวิธี[PERSON_NAME]กว่าในการทำสิ่งซ้ำๆ while True : # [PERSON_NAME]สั่…" at bounding box center [1402, 348] width 253 height 550
click at [1440, 181] on div "# loop เป็นวิธี[PERSON_NAME]กว่าในการทำสิ่งซ้ำๆ while True : # [PERSON_NAME]สั่…" at bounding box center [1402, 348] width 253 height 550
click at [1355, 611] on button "วิ่ง" at bounding box center [1388, 612] width 296 height 37
click at [1367, 196] on div "# loop เป็นวิธี[PERSON_NAME]กว่าในการทำสิ่งซ้ำๆ while True : # [PERSON_NAME]สั่…" at bounding box center [1402, 348] width 253 height 550
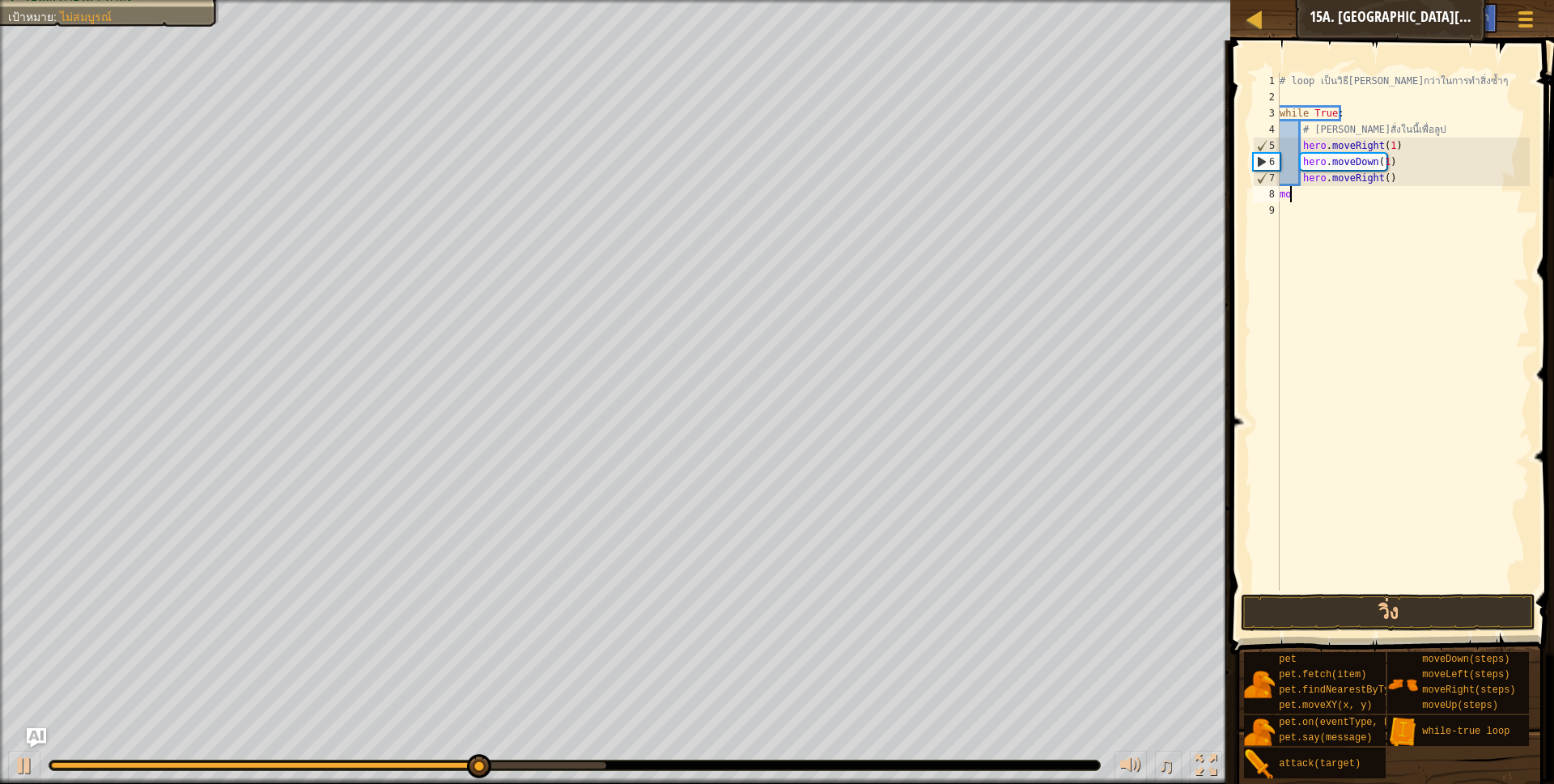
type textarea "m"
click at [1394, 178] on div "# loop เป็นวิธี[PERSON_NAME]กว่าในการทำสิ่งซ้ำๆ while True : # [PERSON_NAME]สั่…" at bounding box center [1402, 348] width 253 height 550
type textarea "hero.moveRight()"
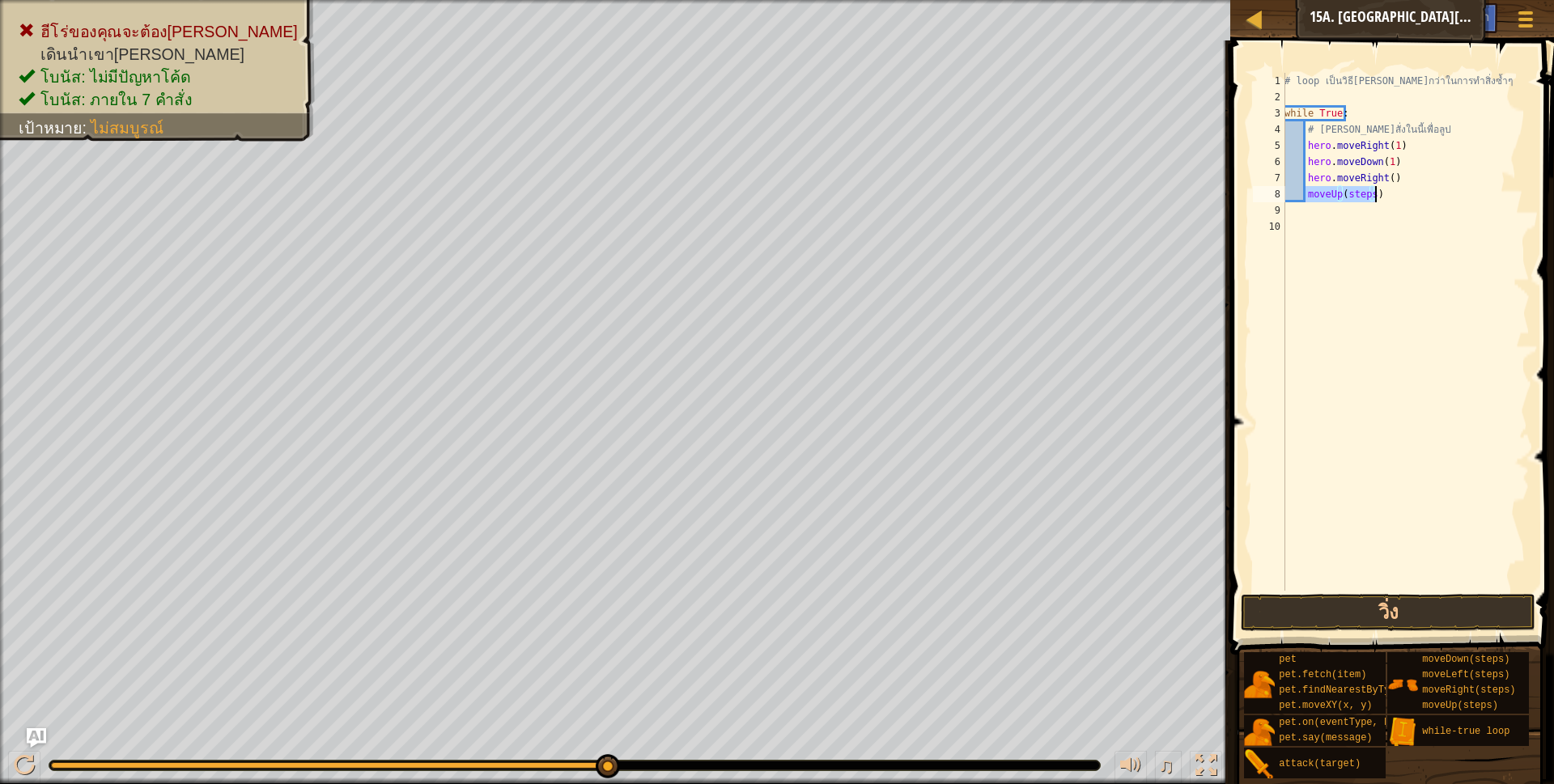
click at [1369, 192] on div "# loop เป็นวิธี[PERSON_NAME]กว่าในการทำสิ่งซ้ำๆ while True : # [PERSON_NAME]สั่…" at bounding box center [1405, 332] width 248 height 518
click at [1376, 611] on button "วิ่ง" at bounding box center [1388, 612] width 296 height 37
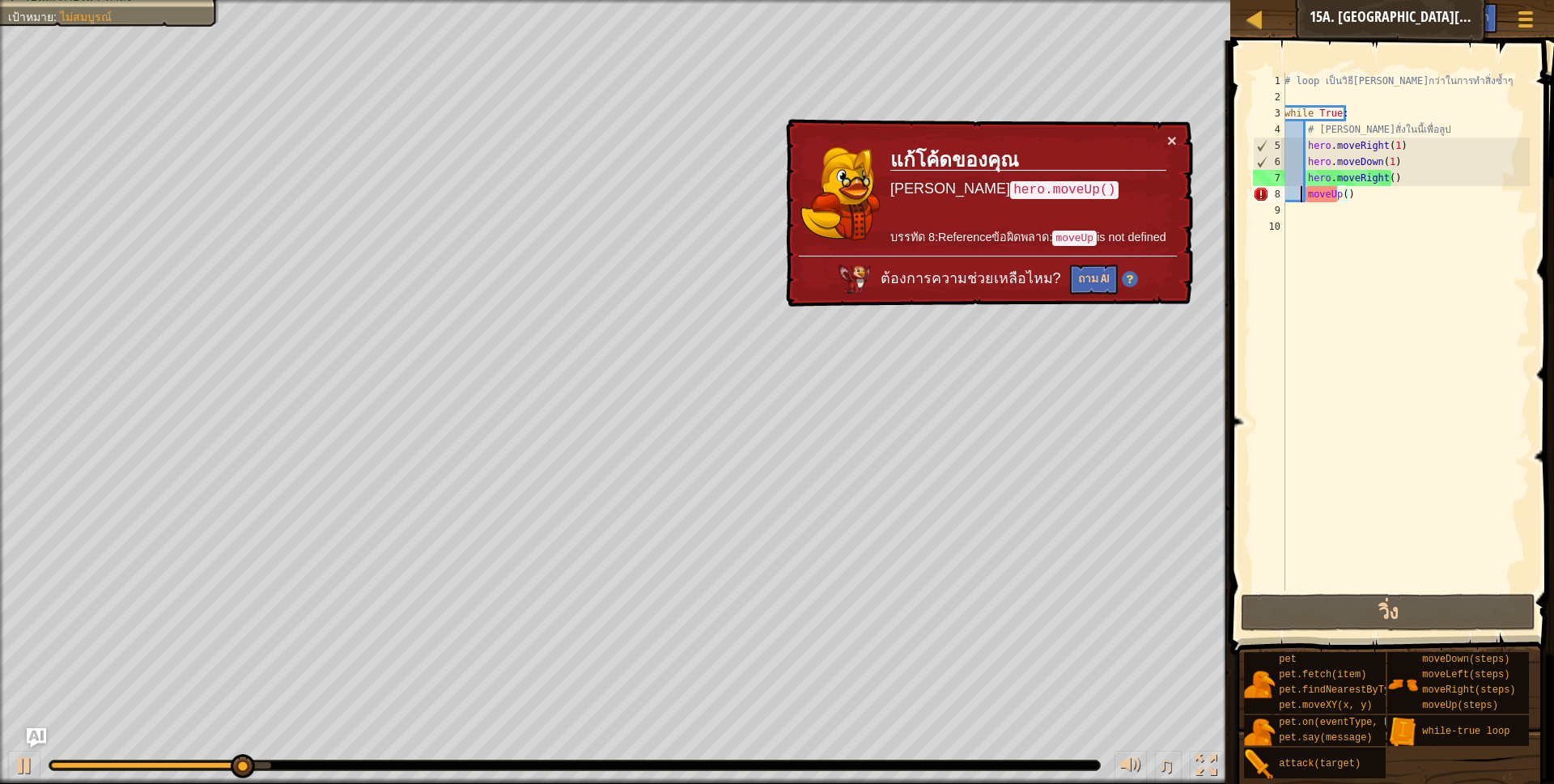
click at [1302, 196] on div "# loop เป็นวิธี[PERSON_NAME]กว่าในการทำสิ่งซ้ำๆ while True : # [PERSON_NAME]สั่…" at bounding box center [1405, 348] width 248 height 550
click at [1304, 196] on div "# loop เป็นวิธี[PERSON_NAME]กว่าในการทำสิ่งซ้ำๆ while True : # [PERSON_NAME]สั่…" at bounding box center [1405, 348] width 248 height 550
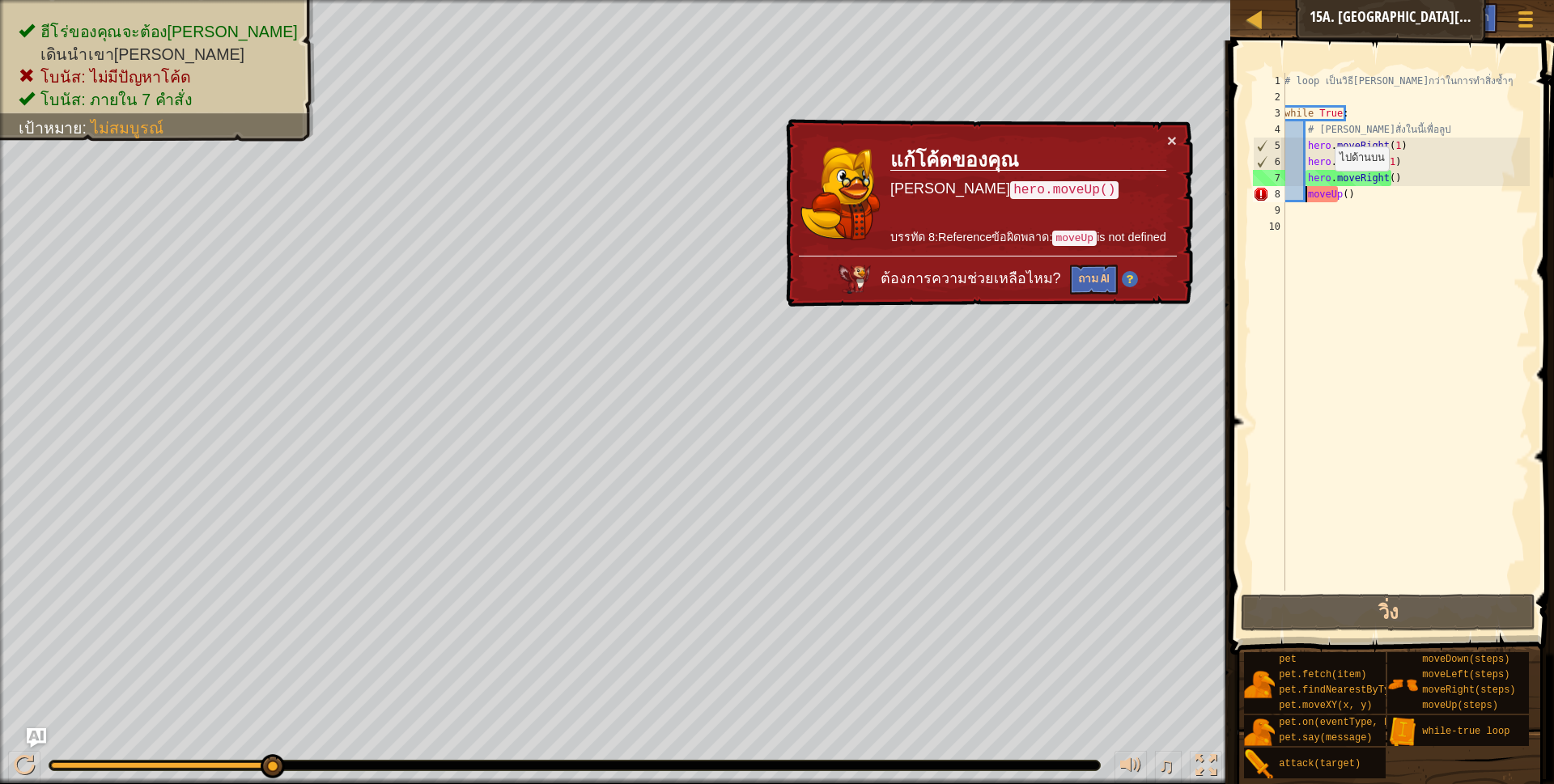
scroll to position [3, 23]
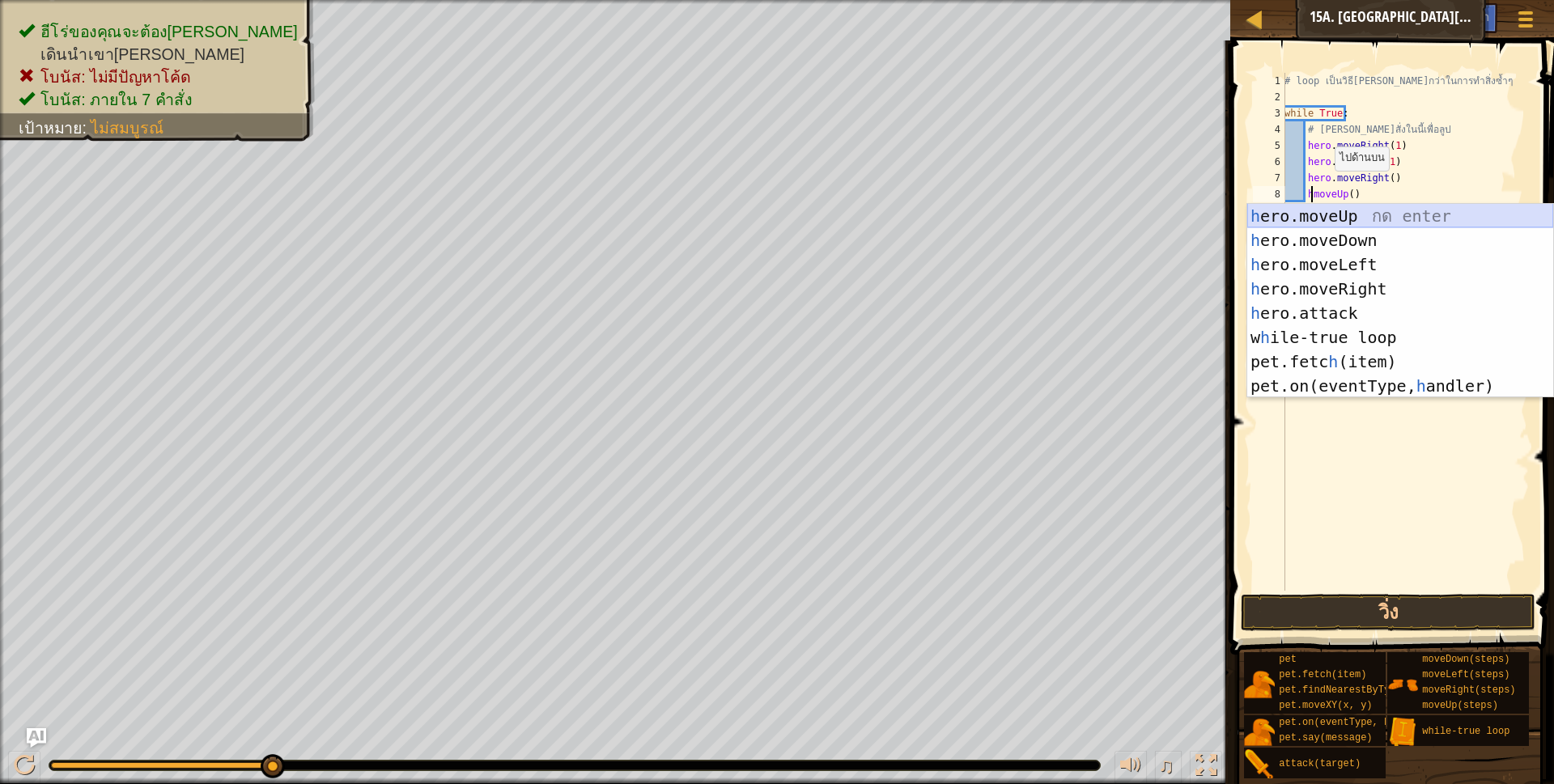
click at [1360, 213] on div "h ero.moveUp กด enter h ero.moveDown กด enter h ero.moveLeft กด enter h ero.mov…" at bounding box center [1400, 325] width 306 height 243
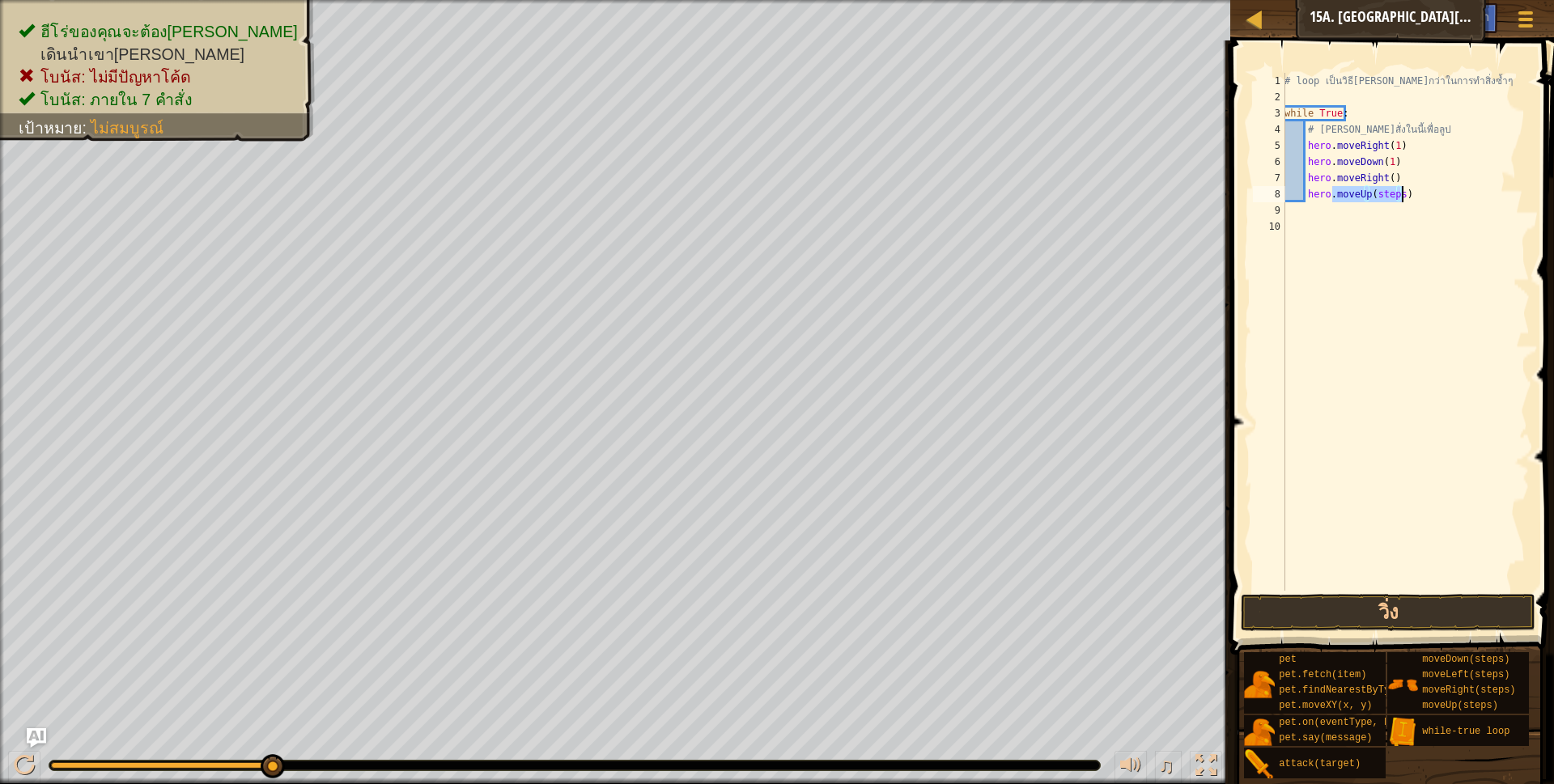
click at [1395, 197] on div "# loop เป็นวิธี[PERSON_NAME]กว่าในการทำสิ่งซ้ำๆ while True : # [PERSON_NAME]สั่…" at bounding box center [1405, 332] width 248 height 518
click at [1255, 620] on button "วิ่ง" at bounding box center [1388, 612] width 296 height 37
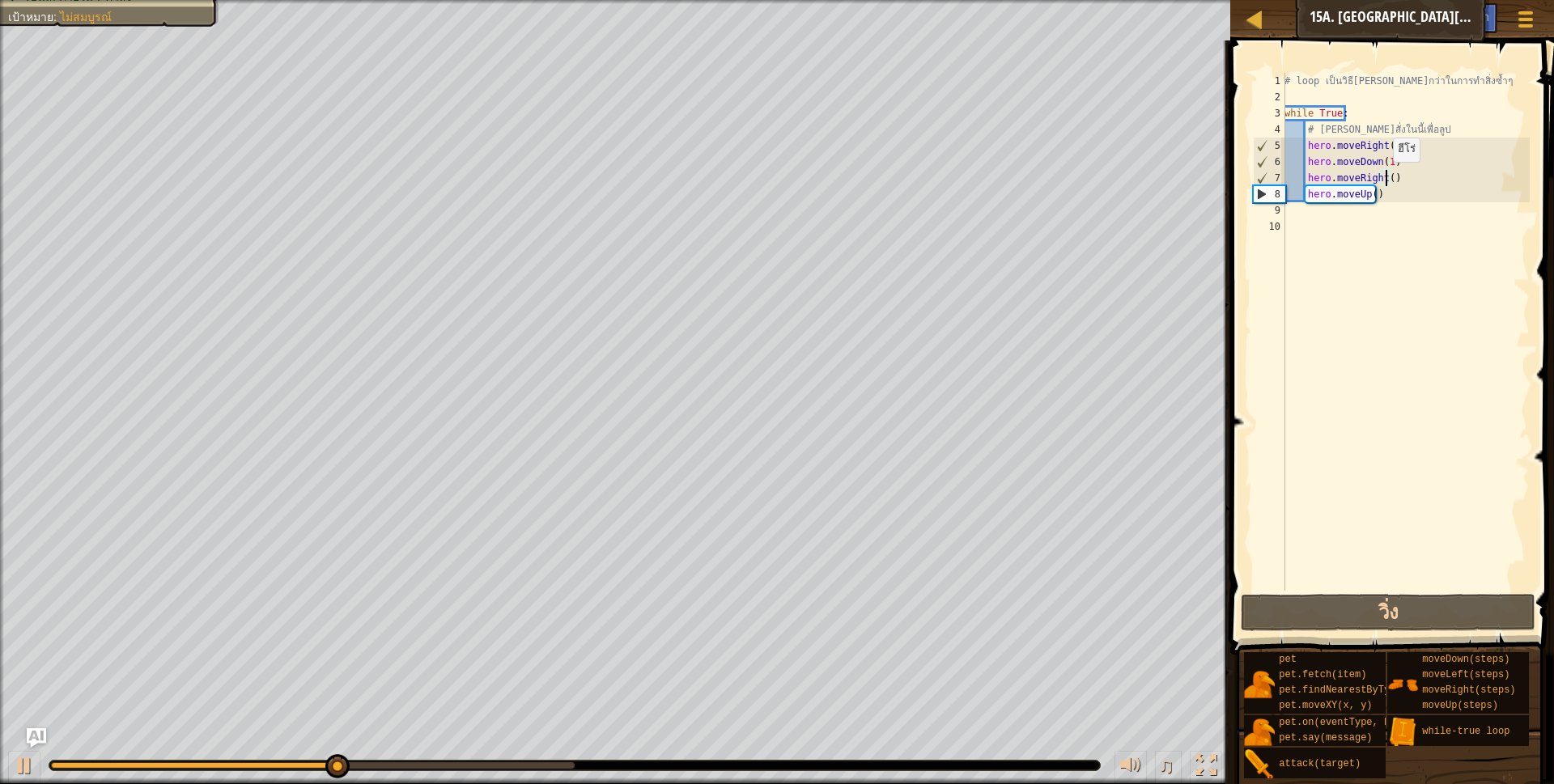
click at [1384, 178] on div "# loop เป็นวิธี[PERSON_NAME]กว่าในการทำสิ่งซ้ำๆ while True : # [PERSON_NAME]สั่…" at bounding box center [1405, 348] width 248 height 550
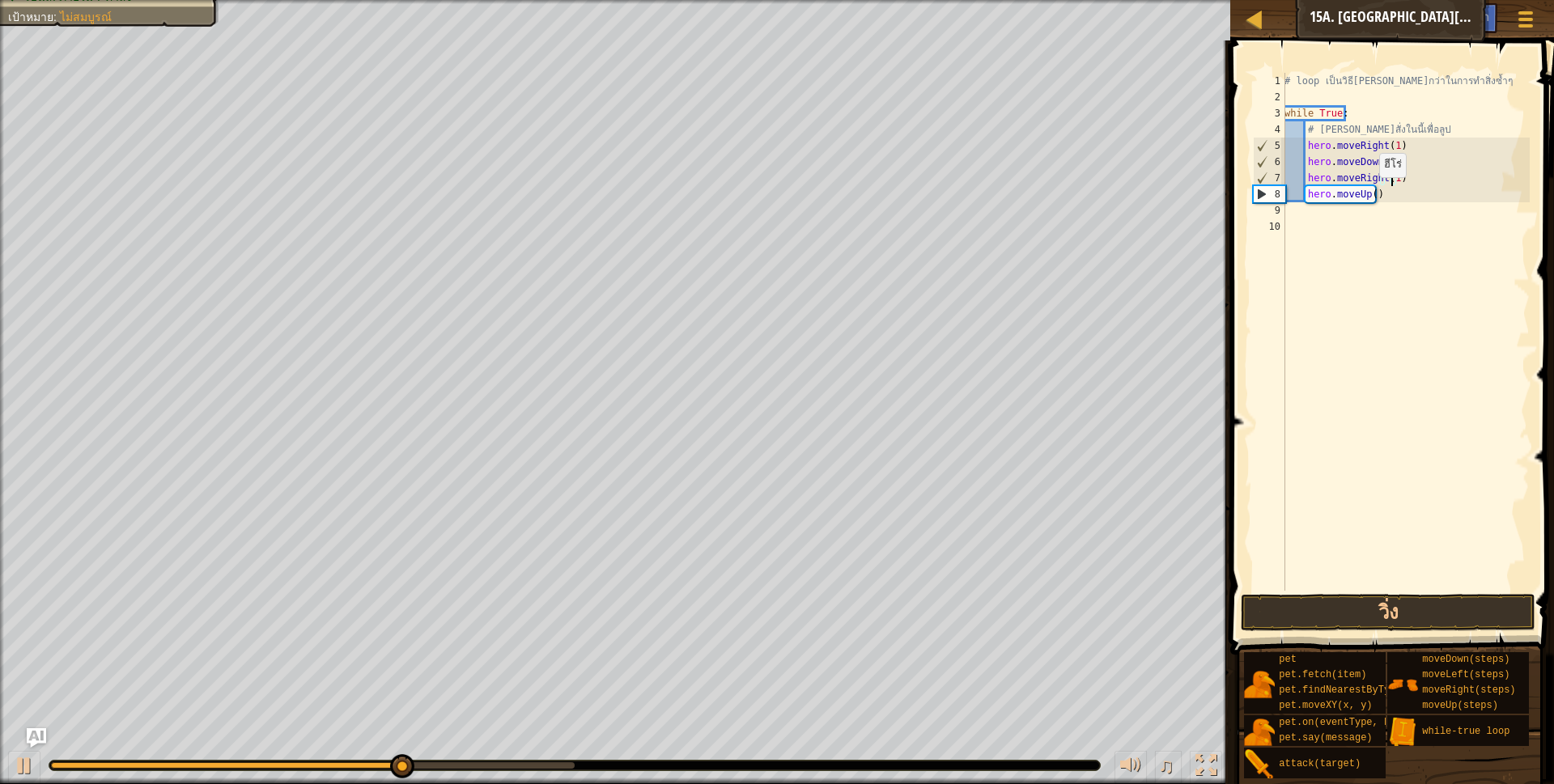
click at [1370, 193] on div "# loop เป็นวิธี[PERSON_NAME]กว่าในการทำสิ่งซ้ำๆ while True : # [PERSON_NAME]สั่…" at bounding box center [1405, 348] width 248 height 550
click at [1398, 609] on button "วิ่ง" at bounding box center [1388, 612] width 296 height 37
click at [1397, 195] on div "# loop เป็นวิธี[PERSON_NAME]กว่าในการทำสิ่งซ้ำๆ while True : # [PERSON_NAME]สั่…" at bounding box center [1405, 348] width 248 height 550
type textarea "h"
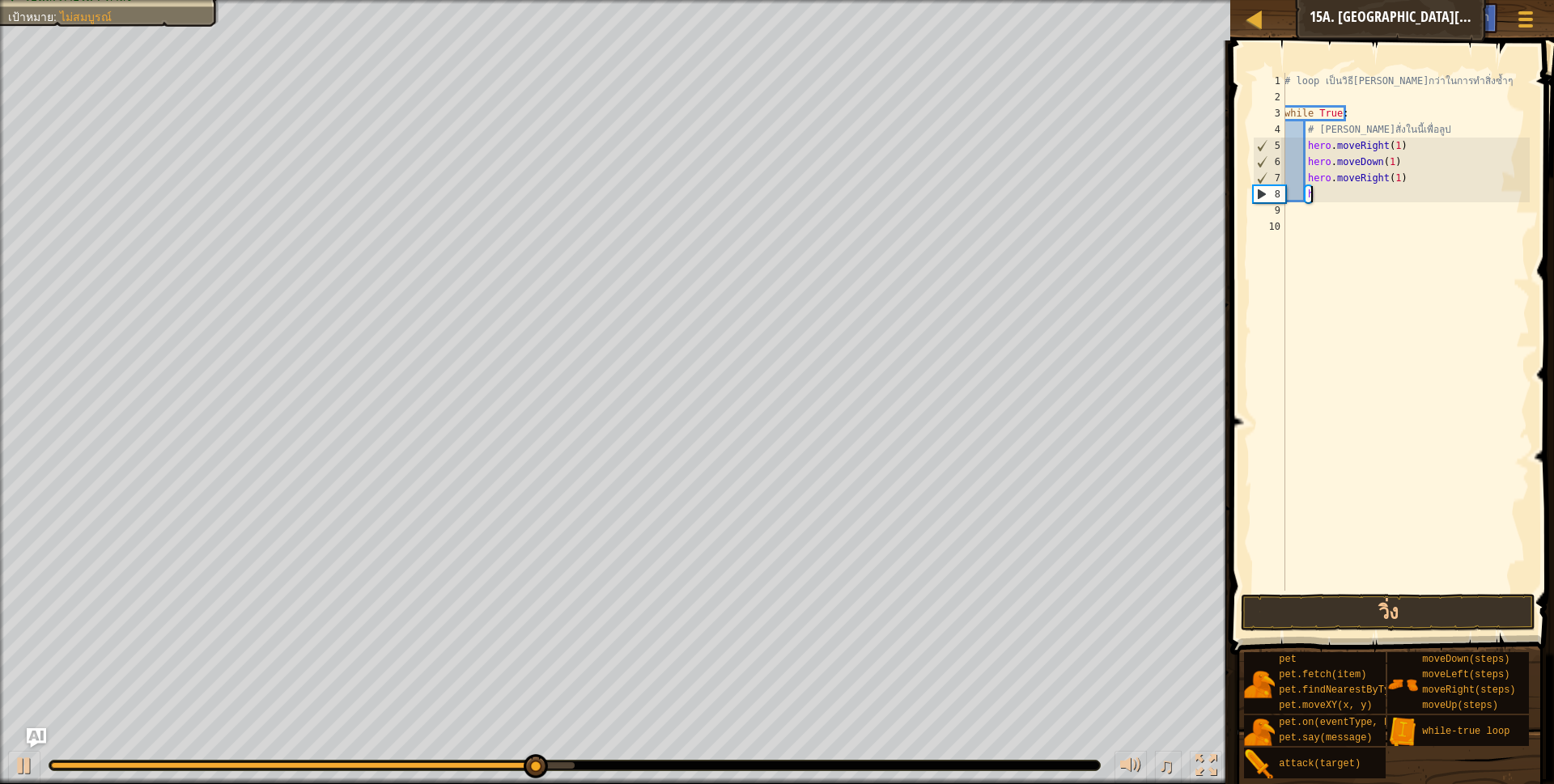
scroll to position [3, 17]
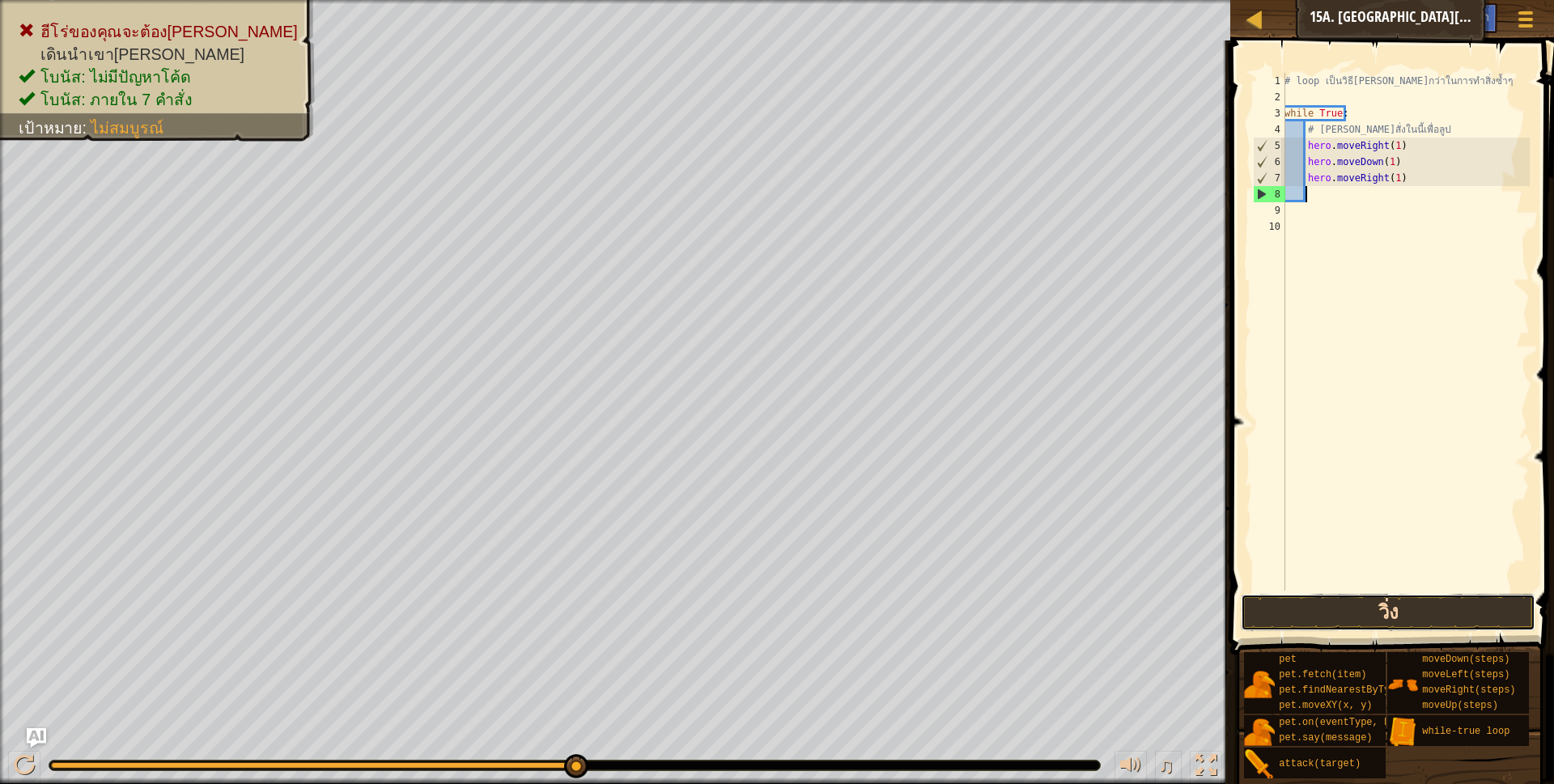
click at [1294, 613] on button "วิ่ง" at bounding box center [1388, 612] width 296 height 37
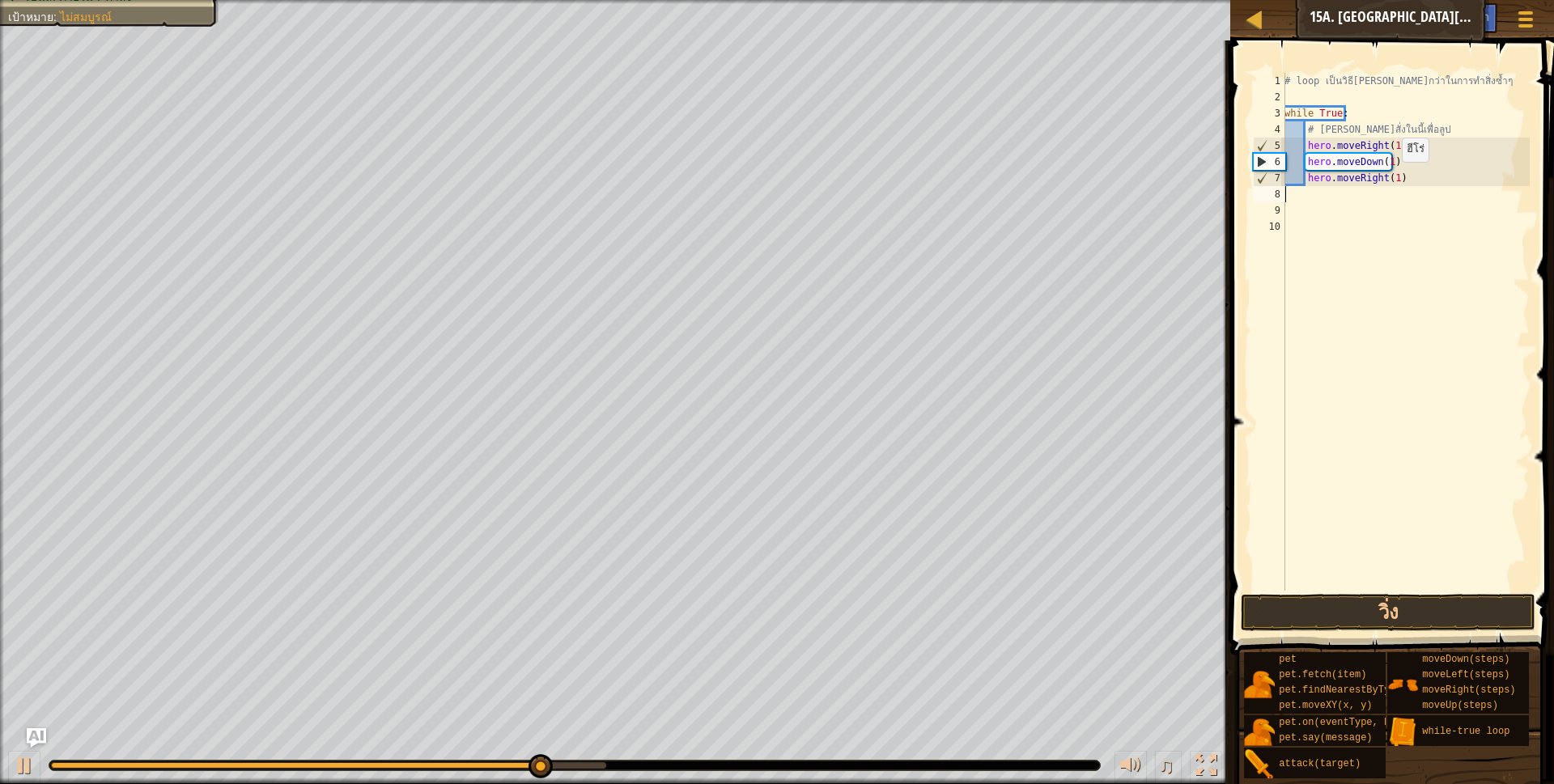
scroll to position [3, 0]
type textarea "h"
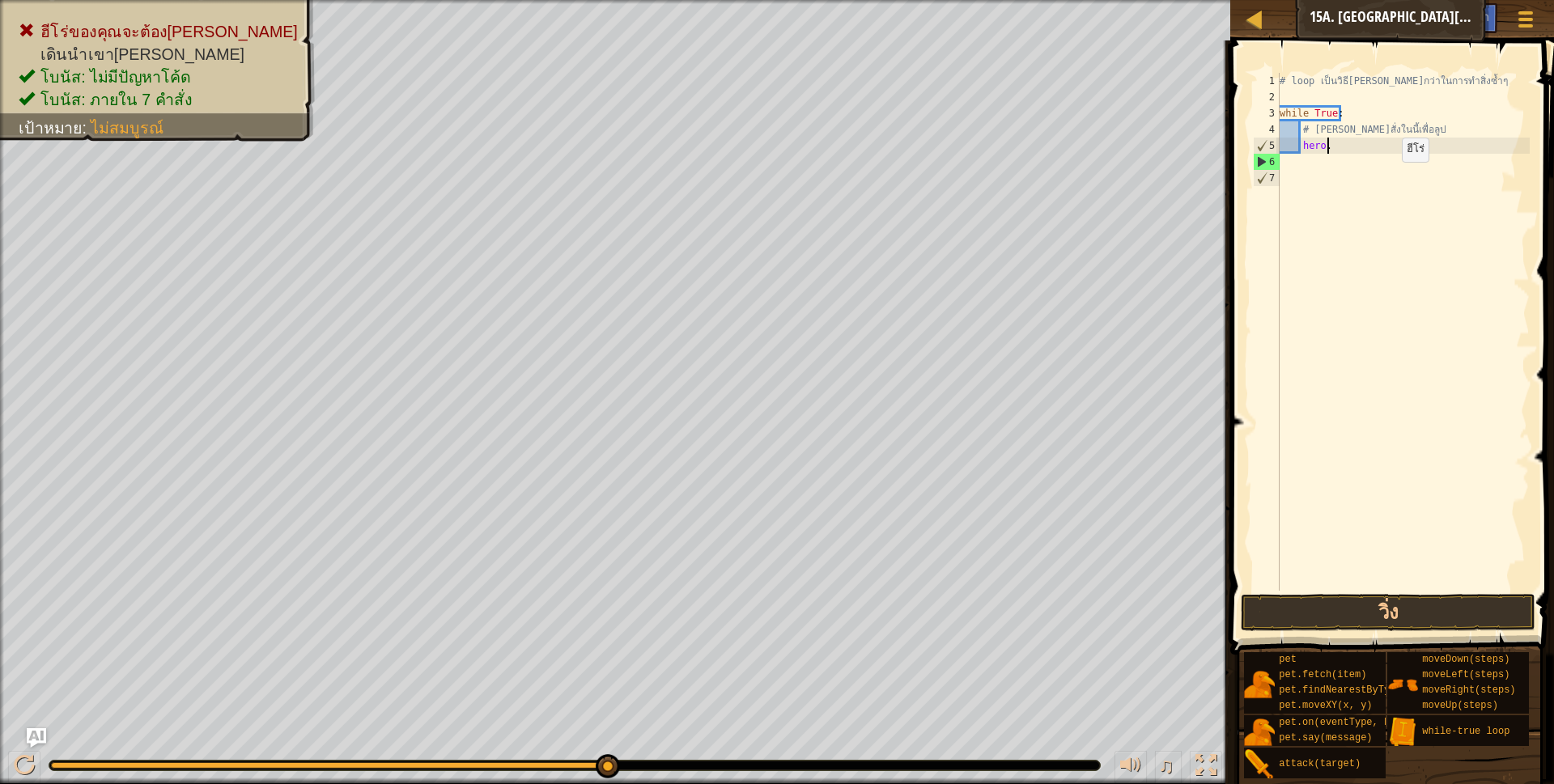
type textarea "h"
type textarea "#"
type textarea "w"
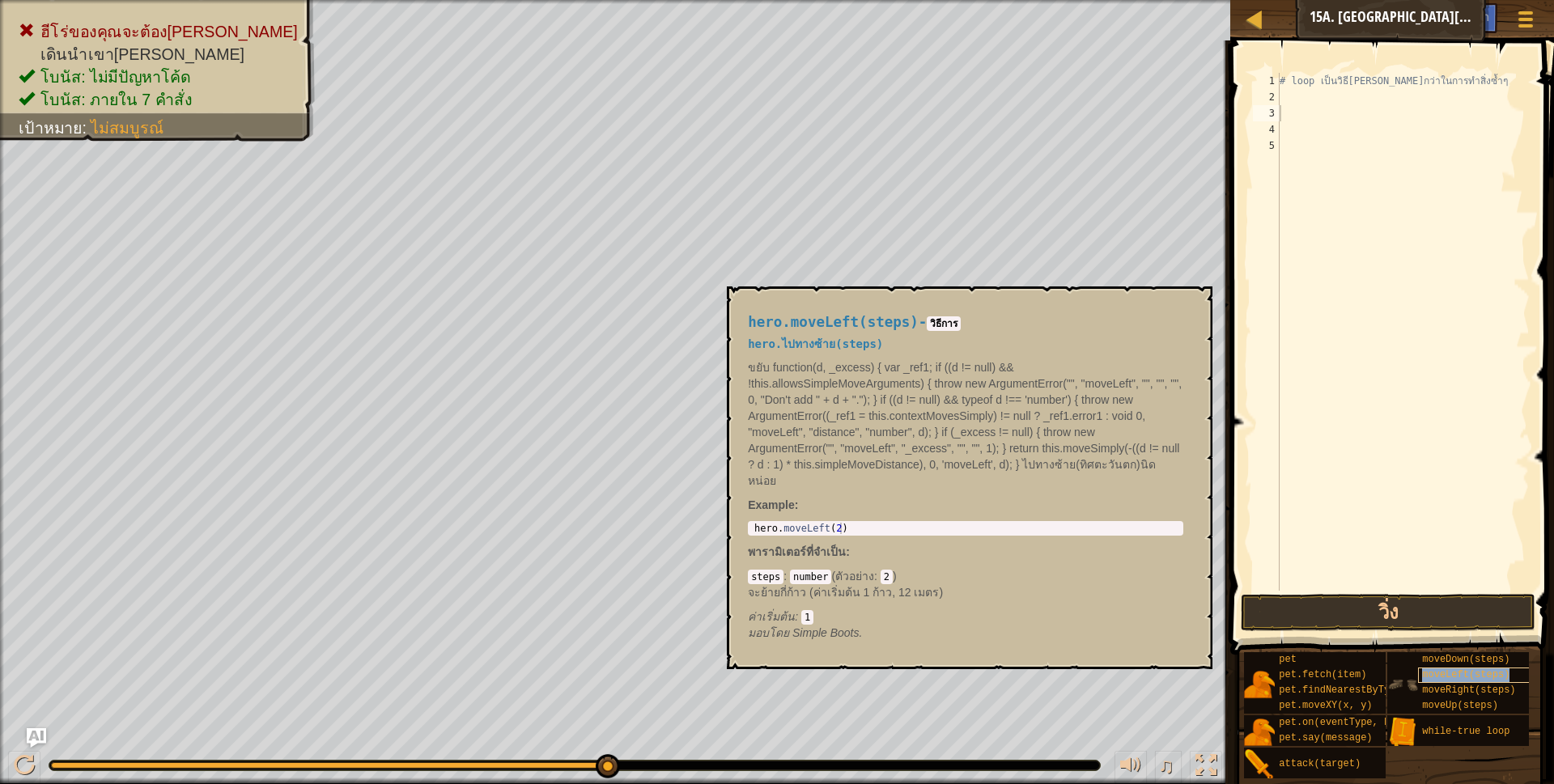
click at [1435, 671] on span "moveLeft(steps)" at bounding box center [1465, 674] width 87 height 11
click at [1355, 97] on div "# loop เป็นวิธี[PERSON_NAME]กว่าในการทำสิ่งซ้ำๆ moveRight ( steps )" at bounding box center [1402, 332] width 253 height 518
click at [1357, 102] on div "# loop เป็นวิธี[PERSON_NAME]กว่าในการทำสิ่งซ้ำๆ moveRight ( steps )" at bounding box center [1402, 348] width 253 height 550
click at [1357, 98] on div "# loop เป็นวิธี[PERSON_NAME]กว่าในการทำสิ่งซ้ำๆ moveRight ( steps )" at bounding box center [1402, 348] width 253 height 550
click at [1358, 95] on div "# loop เป็นวิธี[PERSON_NAME]กว่าในการทำสิ่งซ้ำๆ moveRight ( steps )" at bounding box center [1402, 348] width 253 height 550
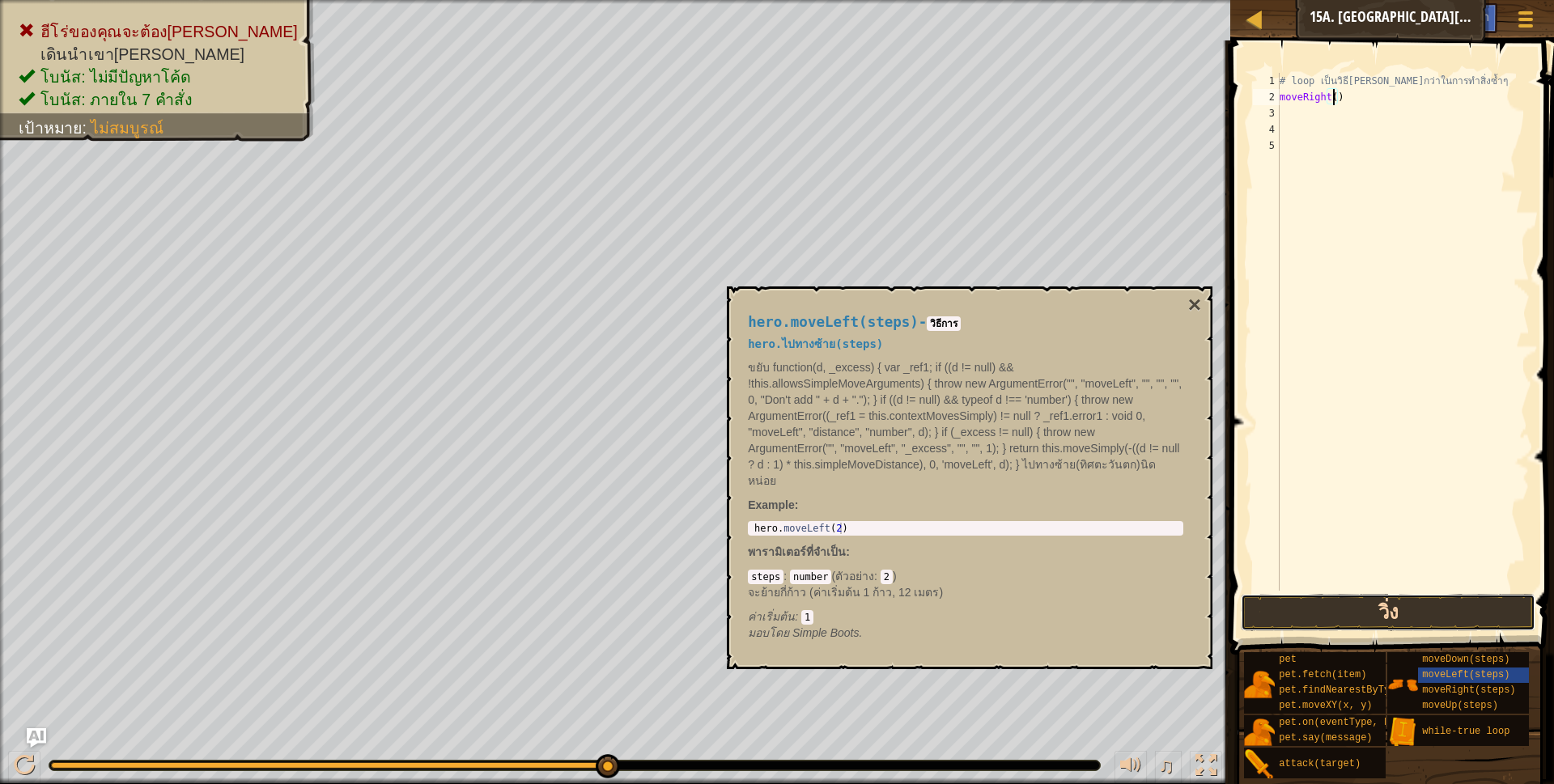
click at [1368, 609] on button "วิ่ง" at bounding box center [1388, 612] width 296 height 37
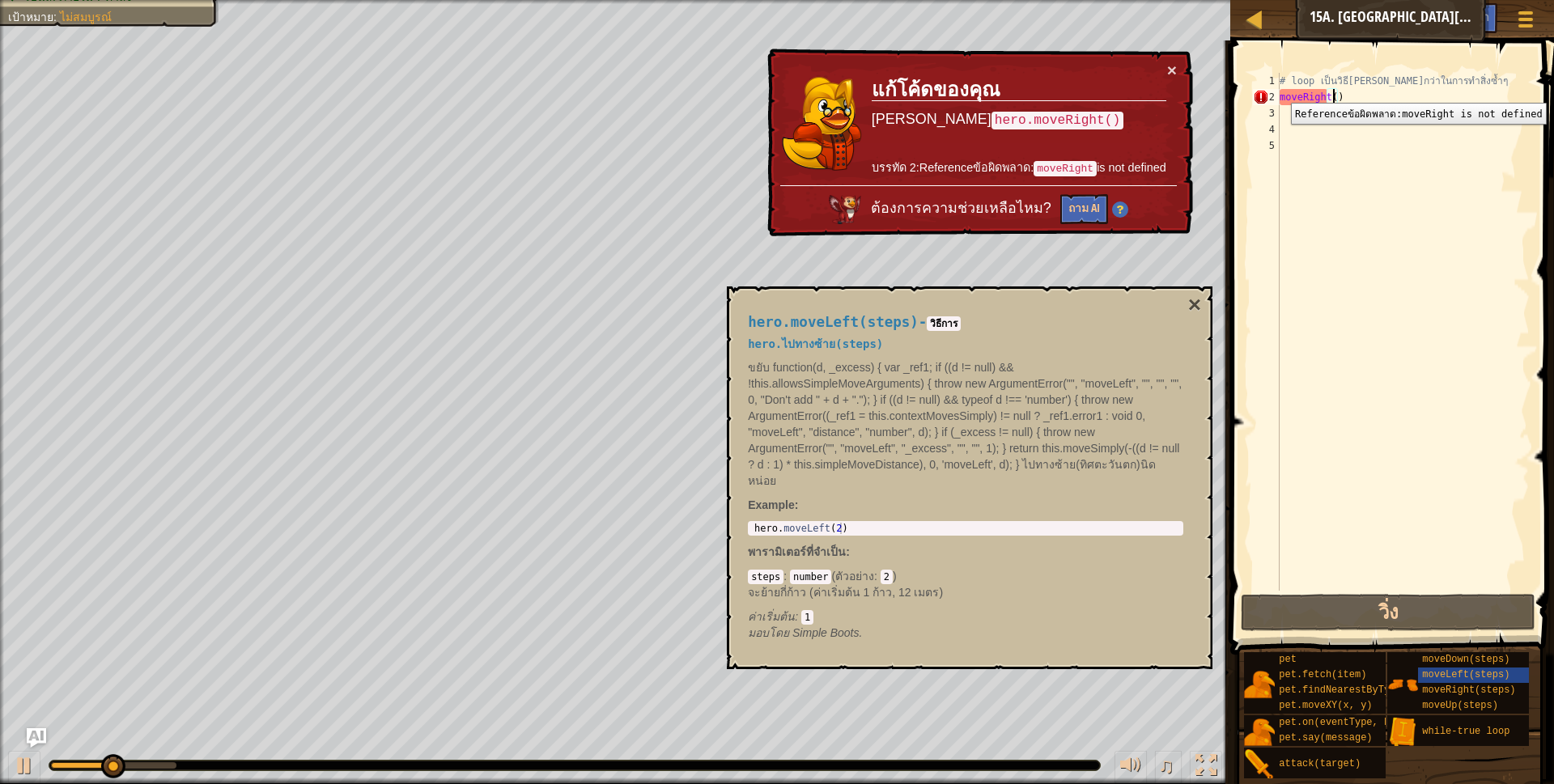
click at [1279, 91] on div "2" at bounding box center [1266, 97] width 27 height 16
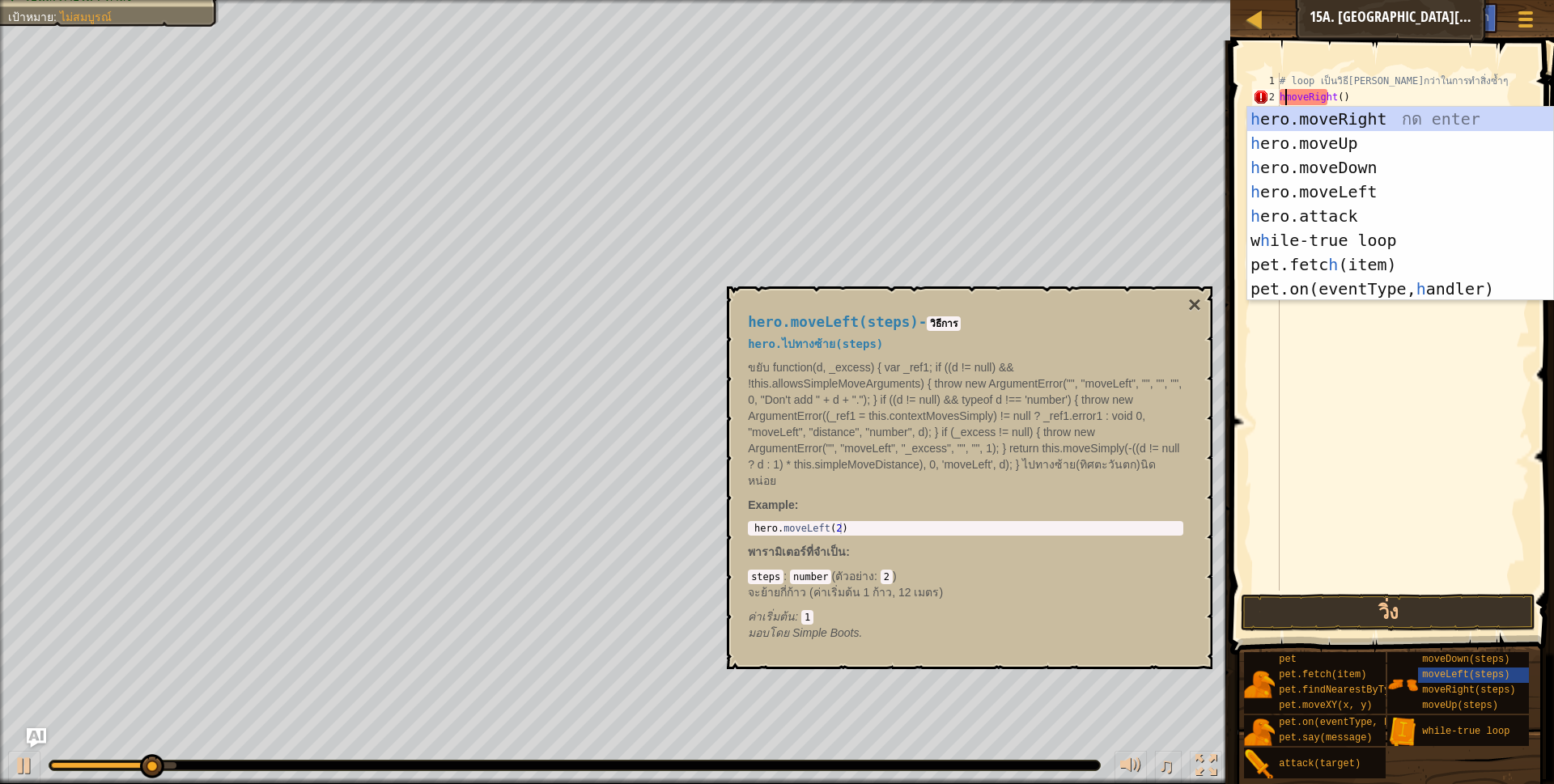
scroll to position [3, 5]
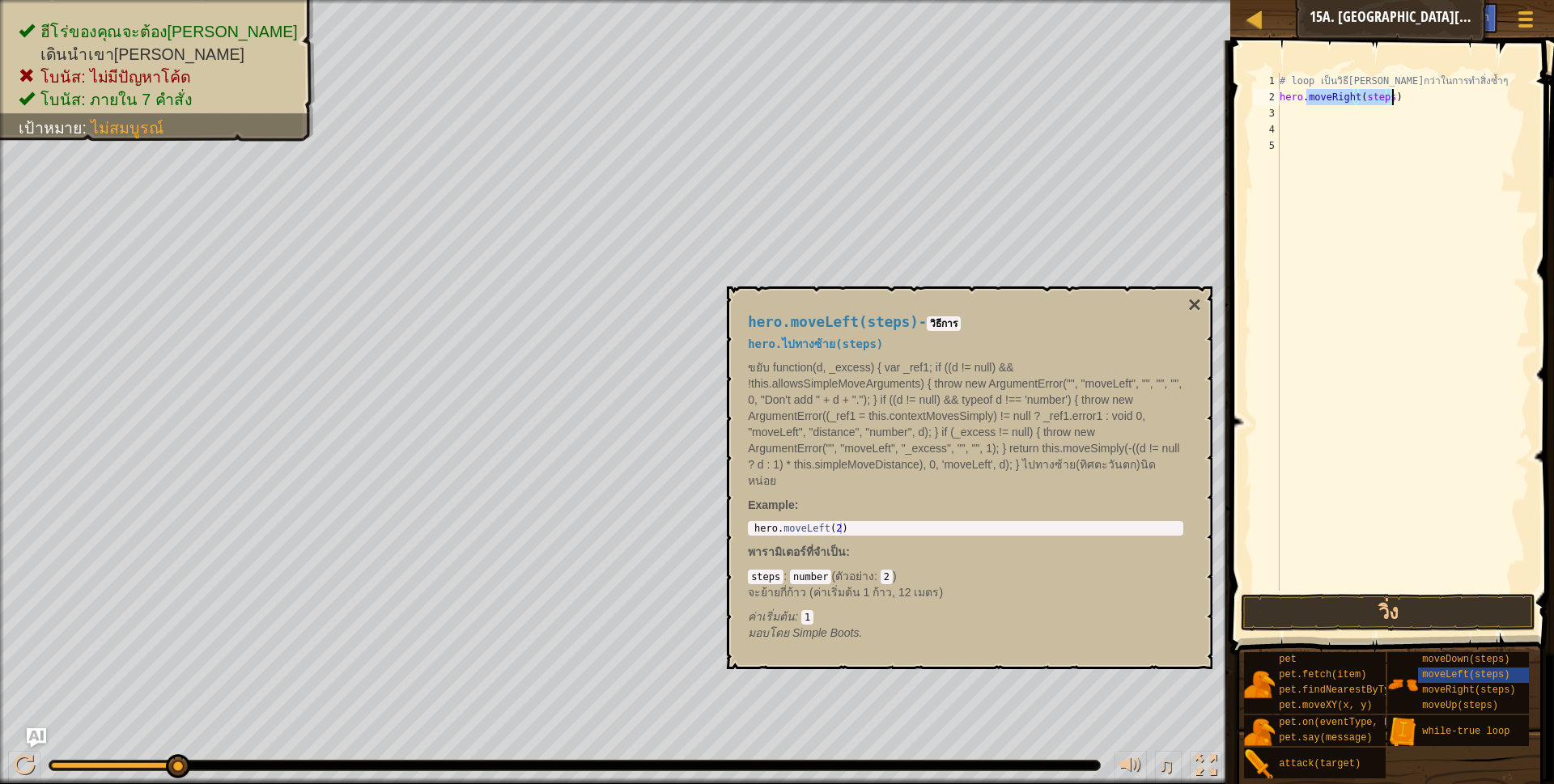
click at [1385, 94] on div "# loop เป็นวิธี[PERSON_NAME]กว่าในการทำสิ่งซ้ำๆ hero . moveRight ( steps )" at bounding box center [1402, 332] width 253 height 518
drag, startPoint x: 1280, startPoint y: 109, endPoint x: 1357, endPoint y: 119, distance: 77.6
click at [1281, 109] on div "# loop เป็นวิธี[PERSON_NAME]กว่าในการทำสิ่งซ้ำๆ hero . moveRight ( ) moveDown (…" at bounding box center [1402, 332] width 253 height 518
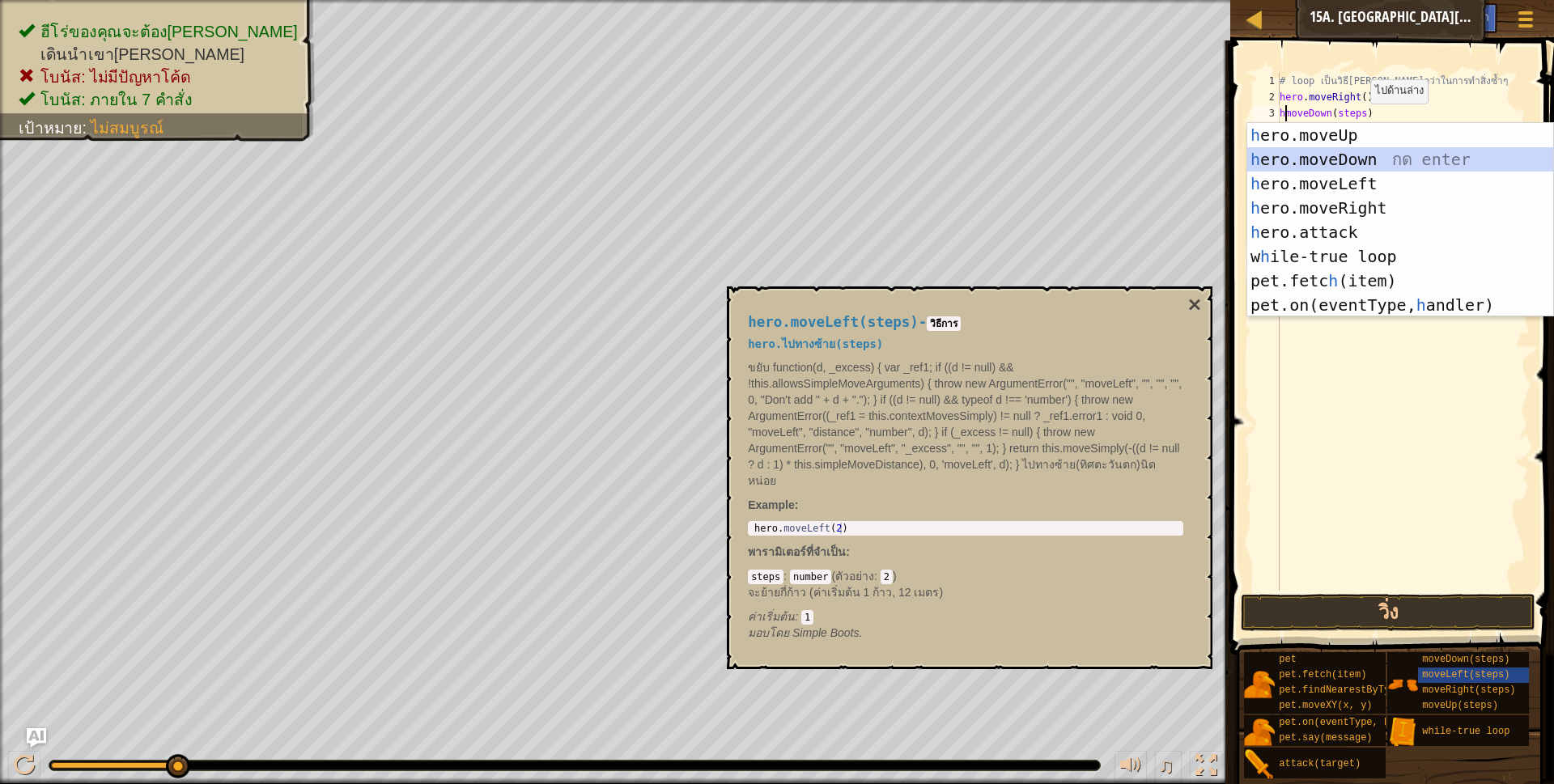
click at [1342, 152] on div "h ero.moveUp กด enter h ero.moveDown กด enter h ero.moveLeft กด enter h ero.mov…" at bounding box center [1400, 244] width 306 height 243
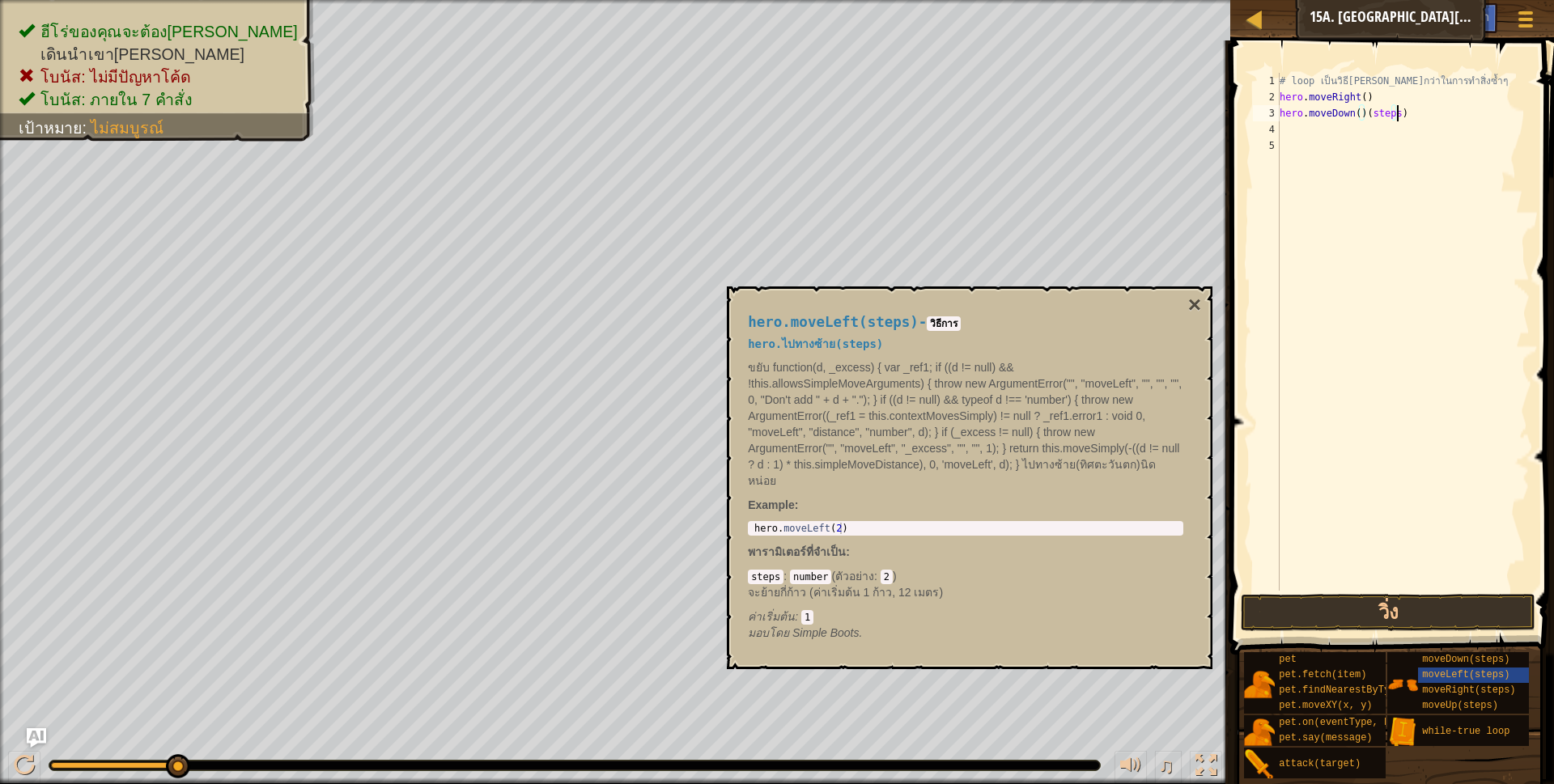
click at [1402, 111] on div "# loop เป็นวิธี[PERSON_NAME]กว่าในการทำสิ่งซ้ำๆ hero . moveRight ( ) hero . mov…" at bounding box center [1402, 348] width 253 height 550
click at [1281, 124] on div "# loop เป็นวิธี[PERSON_NAME]กว่าในการทำสิ่งซ้ำๆ hero . moveRight ( ) hero . mov…" at bounding box center [1402, 332] width 253 height 518
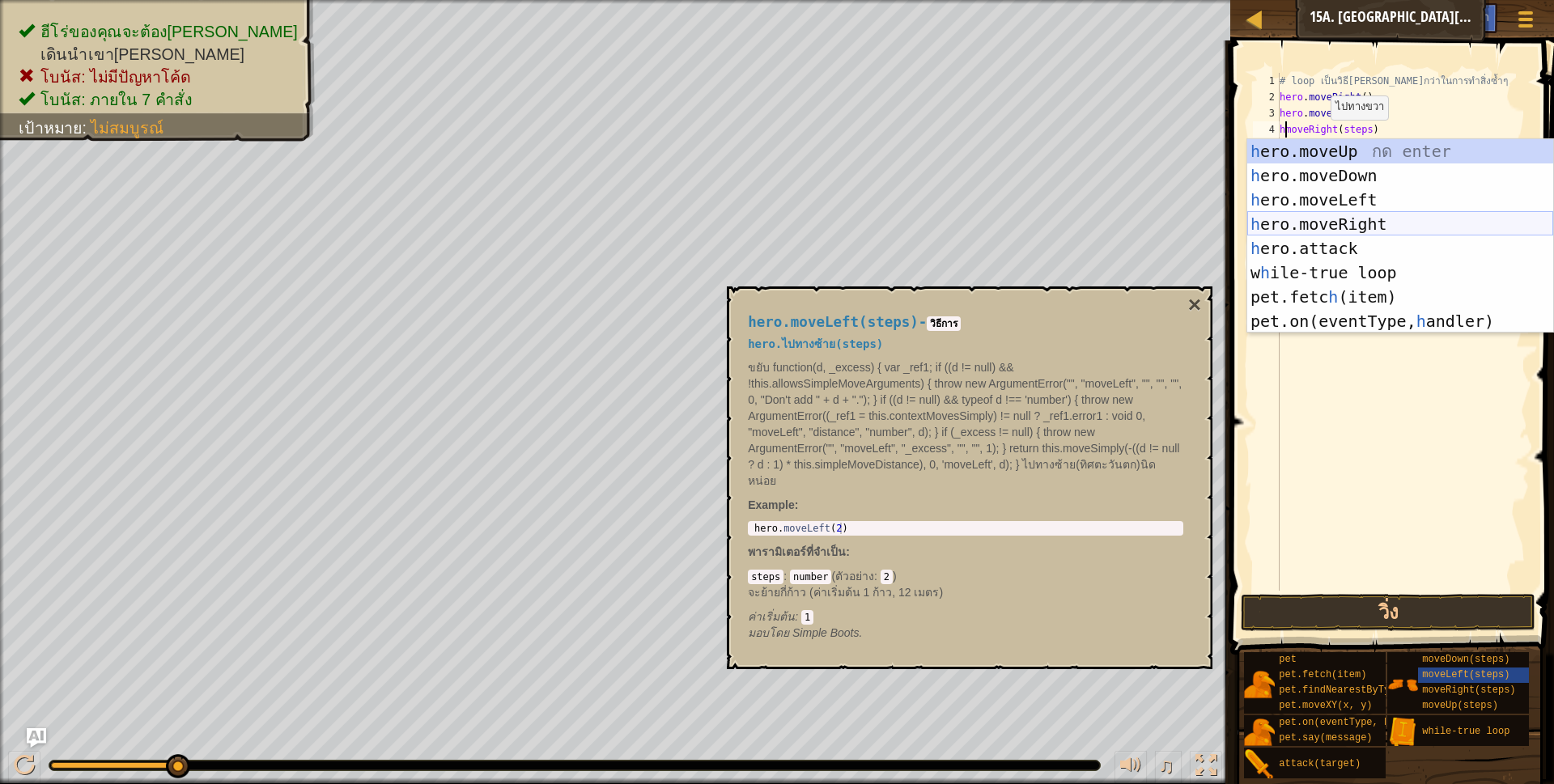
click at [1332, 228] on div "h ero.moveUp กด enter h ero.moveDown กด enter h ero.moveLeft กด enter h ero.mov…" at bounding box center [1400, 260] width 306 height 243
type textarea "hero.moveRight()(steps)"
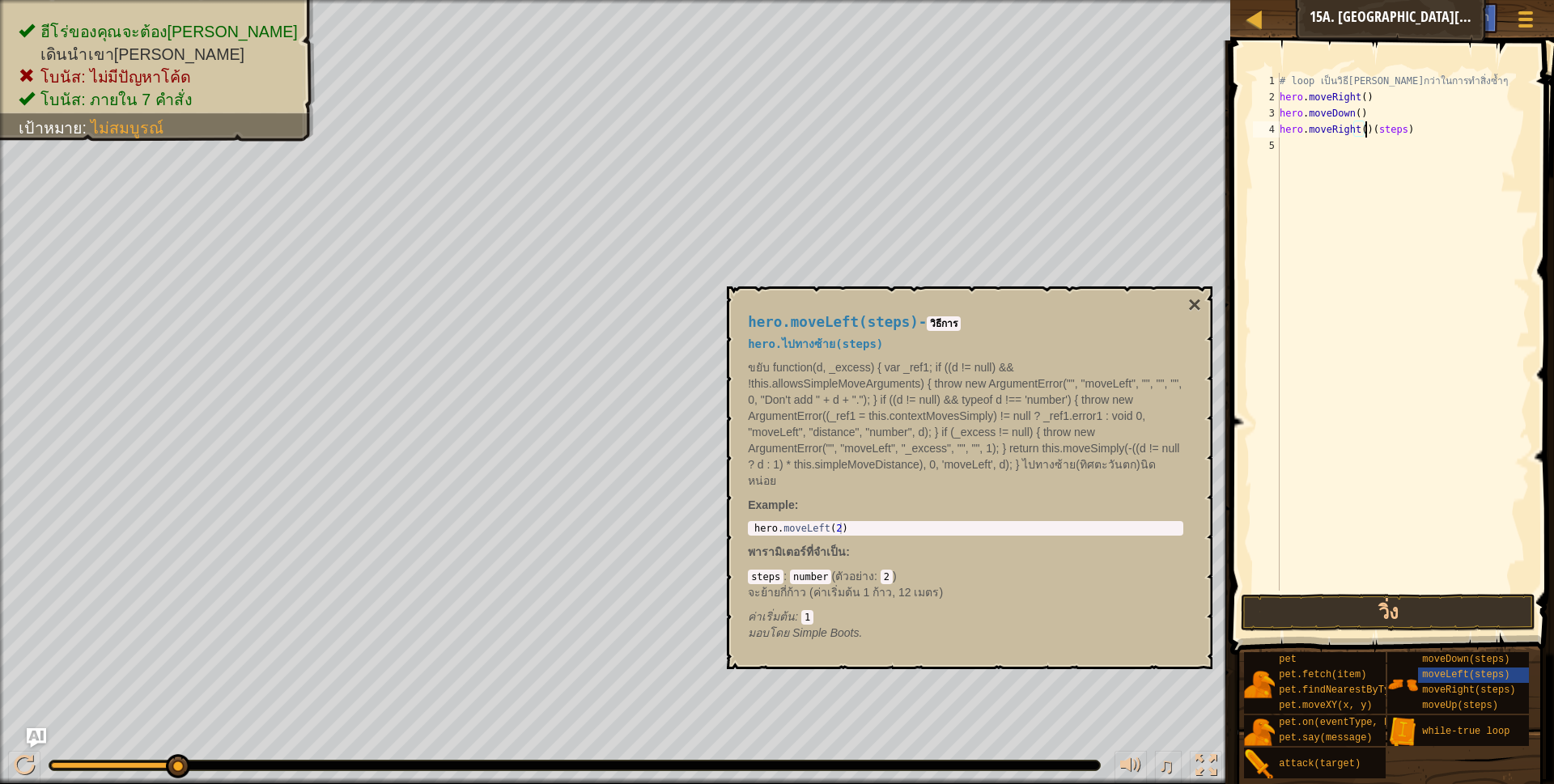
click at [1391, 131] on div "# loop เป็นวิธี[PERSON_NAME]กว่าในการทำสิ่งซ้ำๆ hero . moveRight ( ) hero . mov…" at bounding box center [1402, 348] width 253 height 550
click at [1397, 131] on div "# loop เป็นวิธี[PERSON_NAME]กว่าในการทำสิ่งซ้ำๆ hero . moveRight ( ) hero . mov…" at bounding box center [1402, 348] width 253 height 550
click at [1427, 141] on div "# loop เป็นวิธี[PERSON_NAME]กว่าในการทำสิ่งซ้ำๆ hero . moveRight ( ) hero . mov…" at bounding box center [1402, 348] width 253 height 550
click at [1430, 141] on div "# loop เป็นวิธี[PERSON_NAME]กว่าในการทำสิ่งซ้ำๆ hero . moveRight ( ) hero . mov…" at bounding box center [1402, 348] width 253 height 550
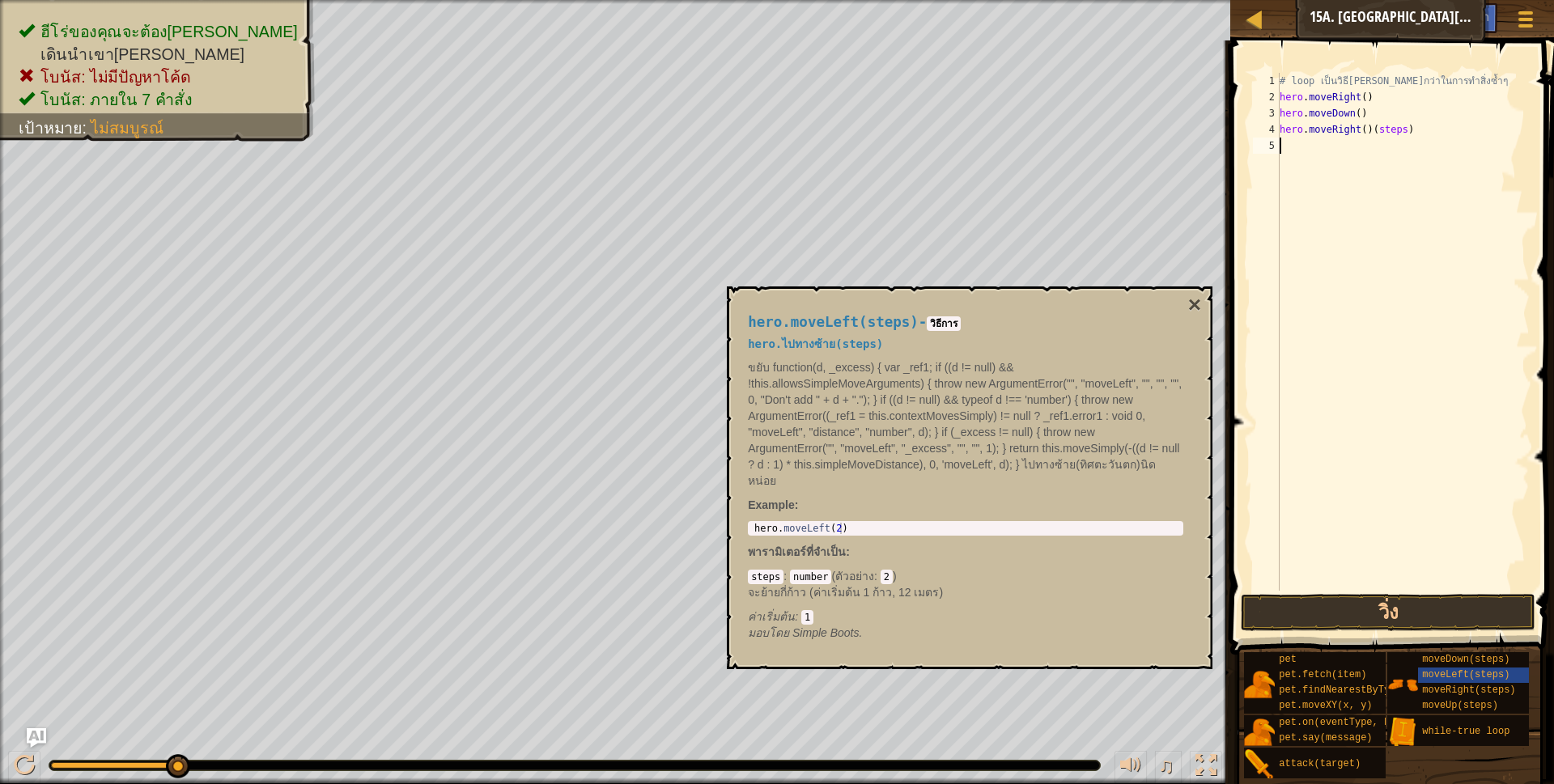
click at [1431, 138] on div "# loop เป็นวิธี[PERSON_NAME]กว่าในการทำสิ่งซ้ำๆ hero . moveRight ( ) hero . mov…" at bounding box center [1402, 348] width 253 height 550
click at [1411, 114] on div "# loop เป็นวิธี[PERSON_NAME]กว่าในการทำสิ่งซ้ำๆ hero . moveRight ( ) hero . mov…" at bounding box center [1402, 348] width 253 height 550
click at [1407, 130] on div "# loop เป็นวิธี[PERSON_NAME]กว่าในการทำสิ่งซ้ำๆ hero . moveRight ( ) hero . mov…" at bounding box center [1402, 348] width 253 height 550
click at [1370, 621] on button "วิ่ง" at bounding box center [1388, 612] width 296 height 37
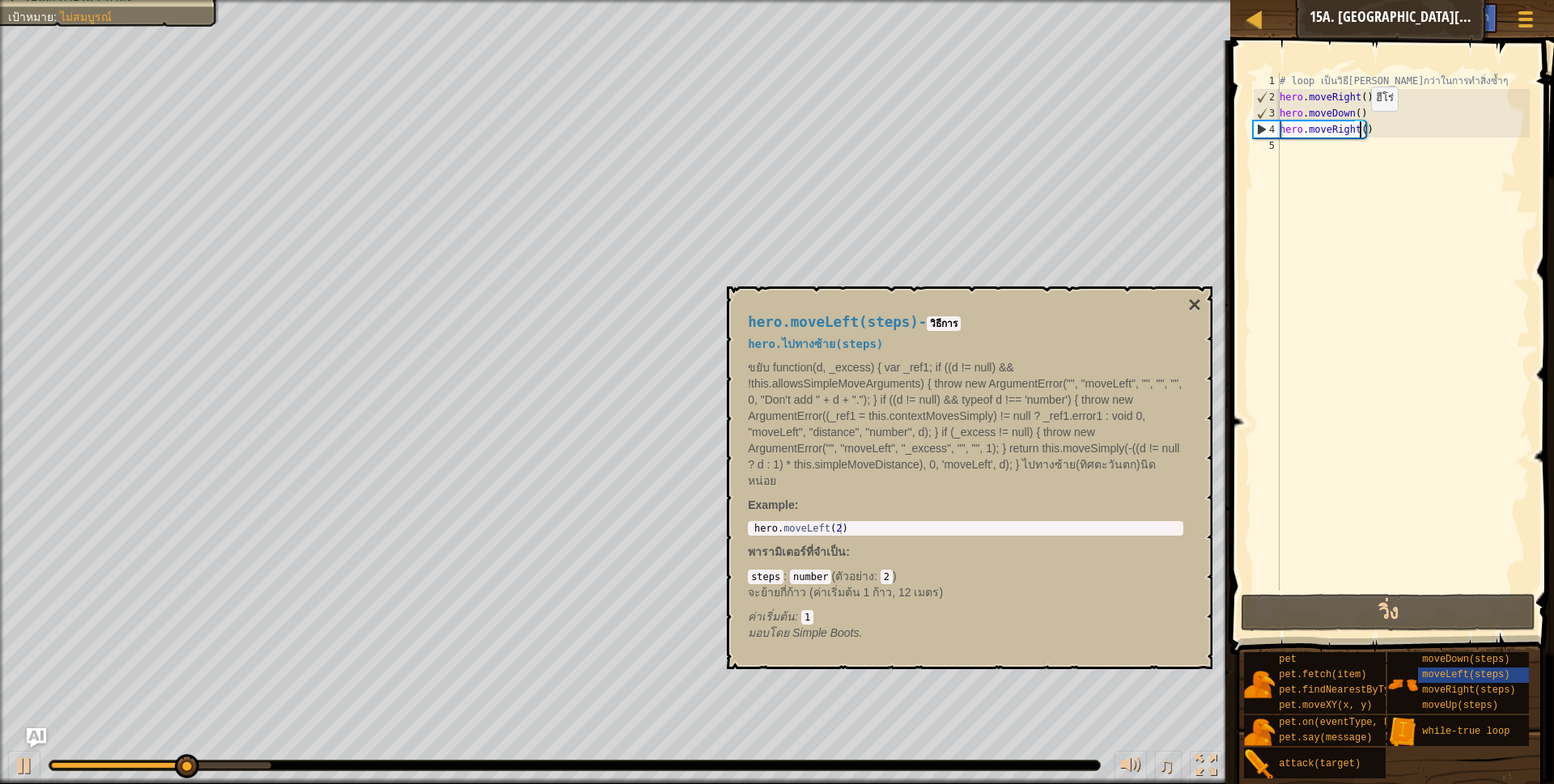
click at [1358, 127] on div "# loop เป็นวิธี[PERSON_NAME]กว่าในการทำสิ่งซ้ำๆ hero . moveRight ( ) hero . mov…" at bounding box center [1402, 348] width 253 height 550
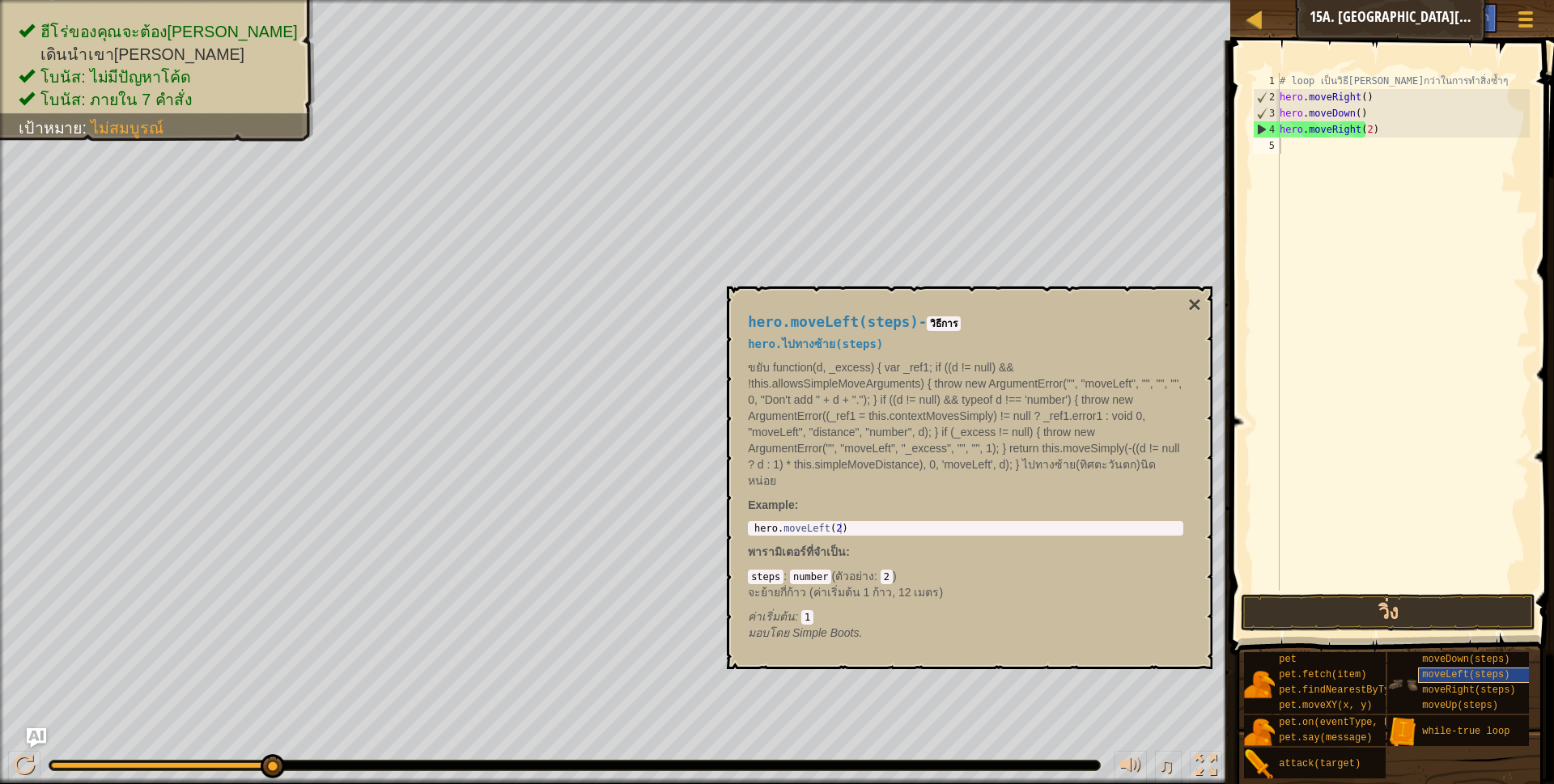
scroll to position [3, 57]
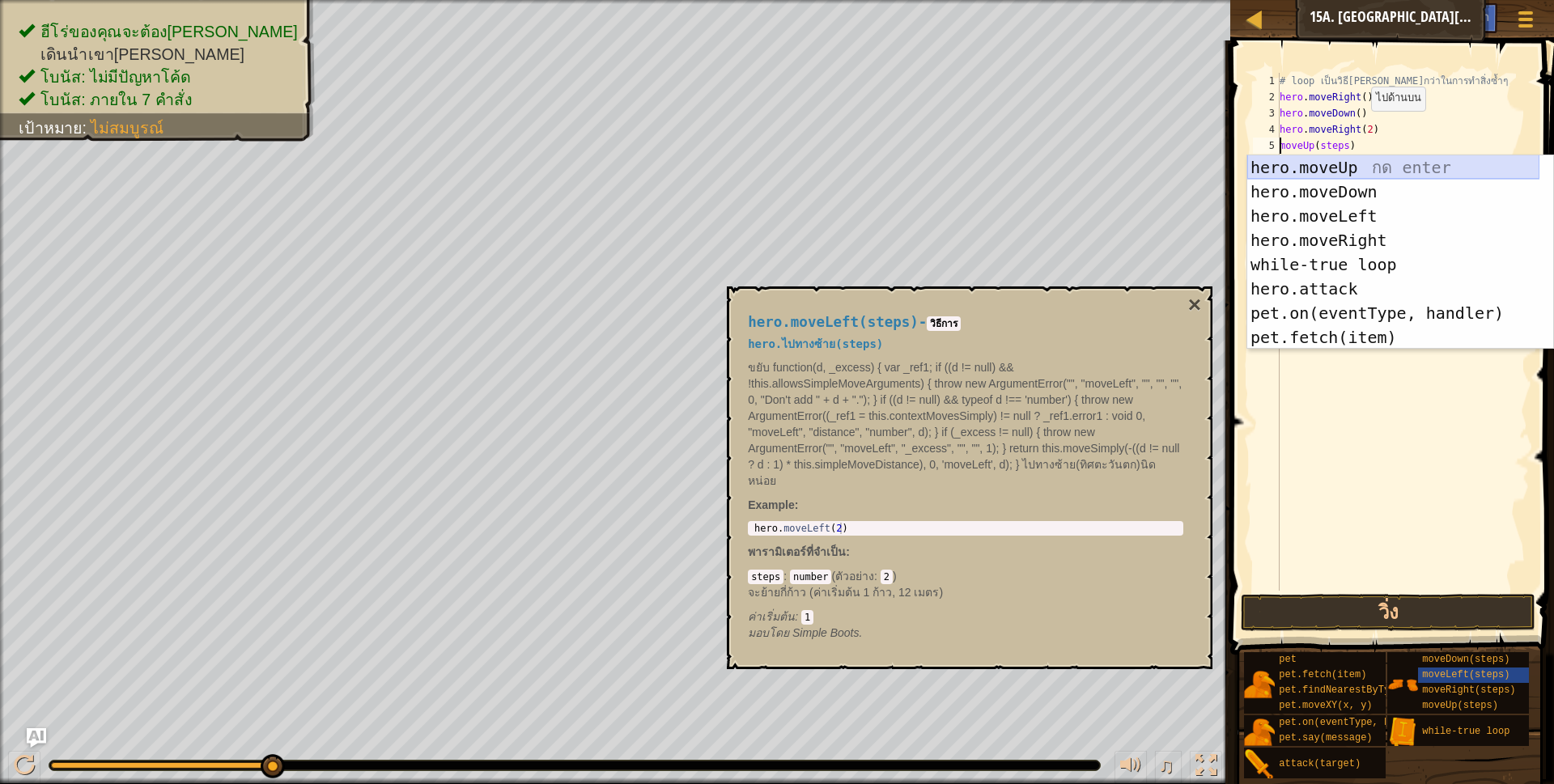
click at [1353, 161] on div "hero.moveUp กด enter hero.moveDown กด enter hero.moveLeft กด enter hero.moveRig…" at bounding box center [1393, 276] width 292 height 243
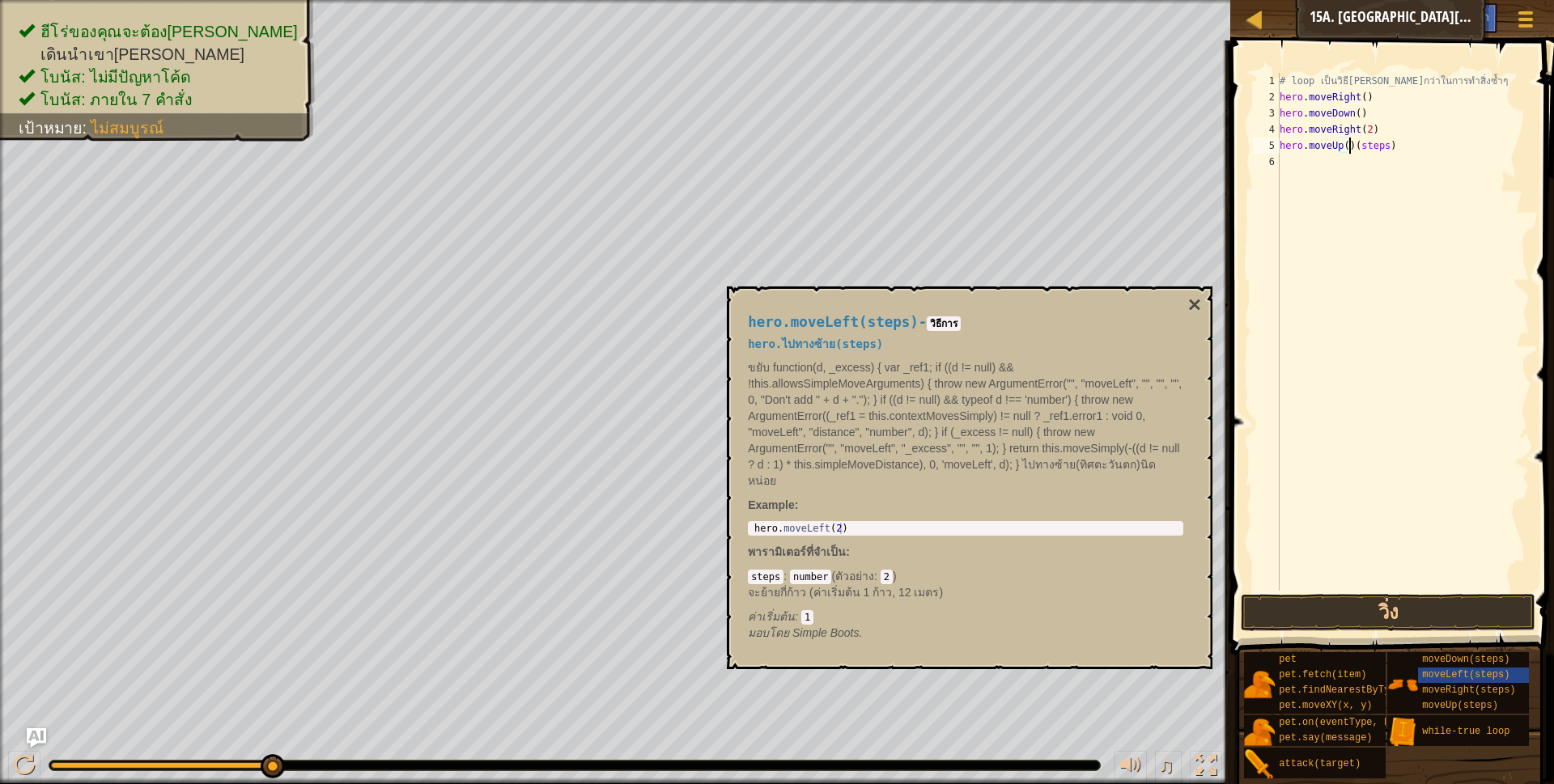
click at [1391, 141] on div "# loop เป็นวิธี[PERSON_NAME]กว่าในการทำสิ่งซ้ำๆ hero . moveRight ( ) hero . mov…" at bounding box center [1402, 348] width 253 height 550
click at [1371, 612] on button "วิ่ง" at bounding box center [1388, 612] width 296 height 37
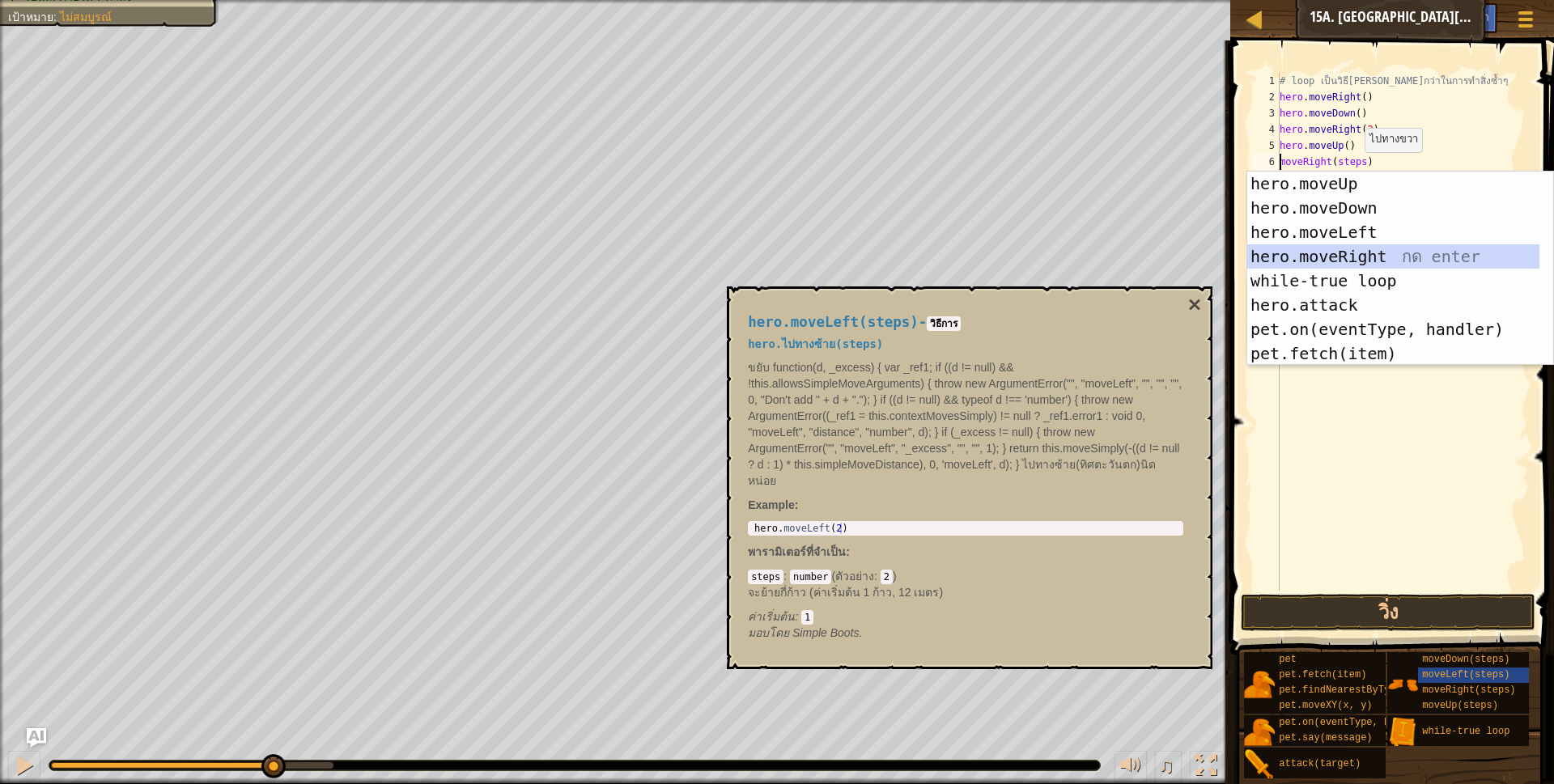
drag, startPoint x: 1337, startPoint y: 258, endPoint x: 1377, endPoint y: 159, distance: 106.8
click at [1337, 252] on div "hero.moveUp กด enter hero.moveDown กด enter hero.moveLeft กด enter hero.moveRig…" at bounding box center [1393, 293] width 292 height 243
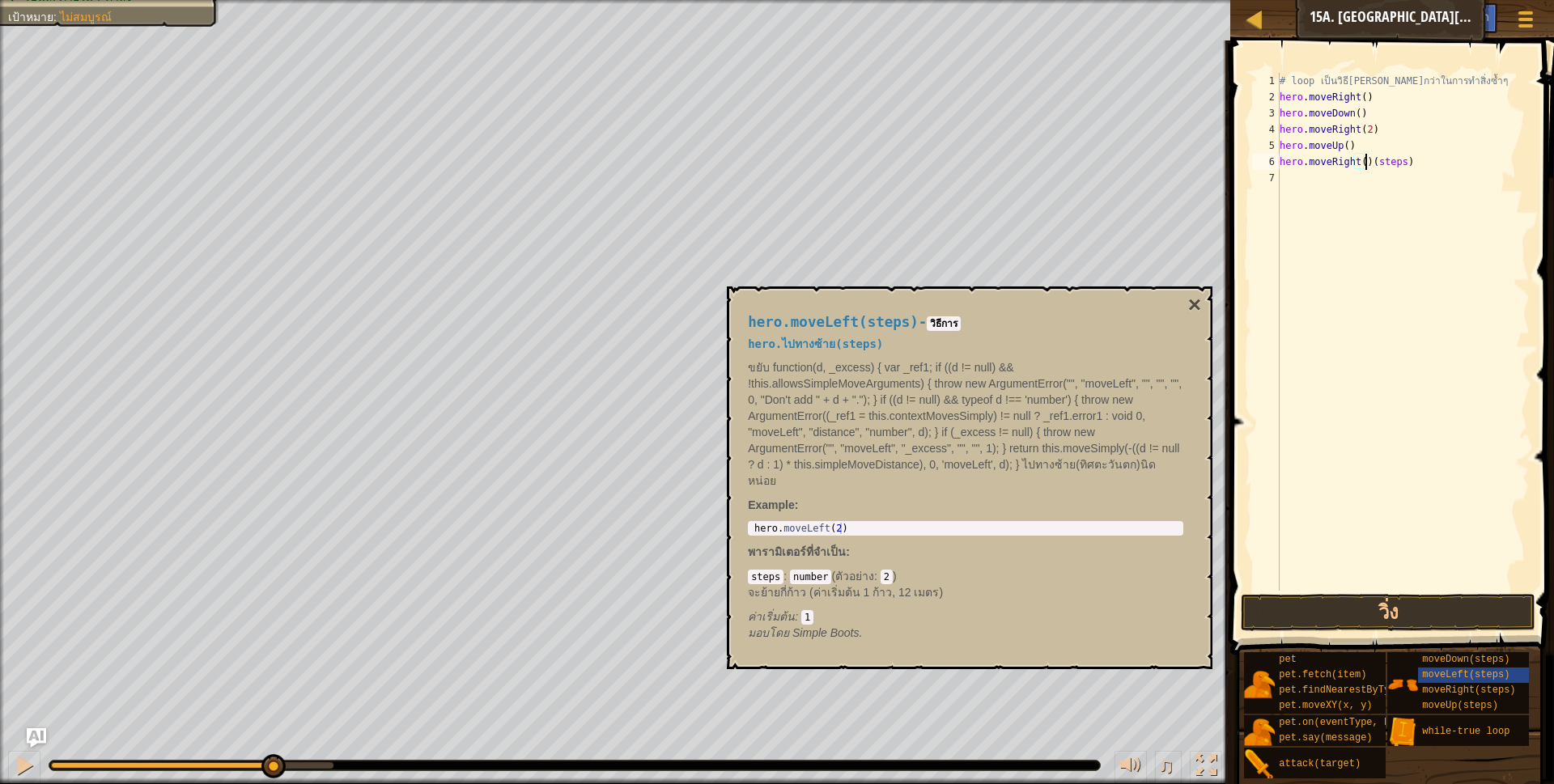
click at [1406, 159] on div "# loop เป็นวิธี[PERSON_NAME]กว่าในการทำสิ่งซ้ำๆ hero . moveRight ( ) hero . mov…" at bounding box center [1402, 348] width 253 height 550
click at [1277, 601] on button "วิ่ง" at bounding box center [1388, 612] width 296 height 37
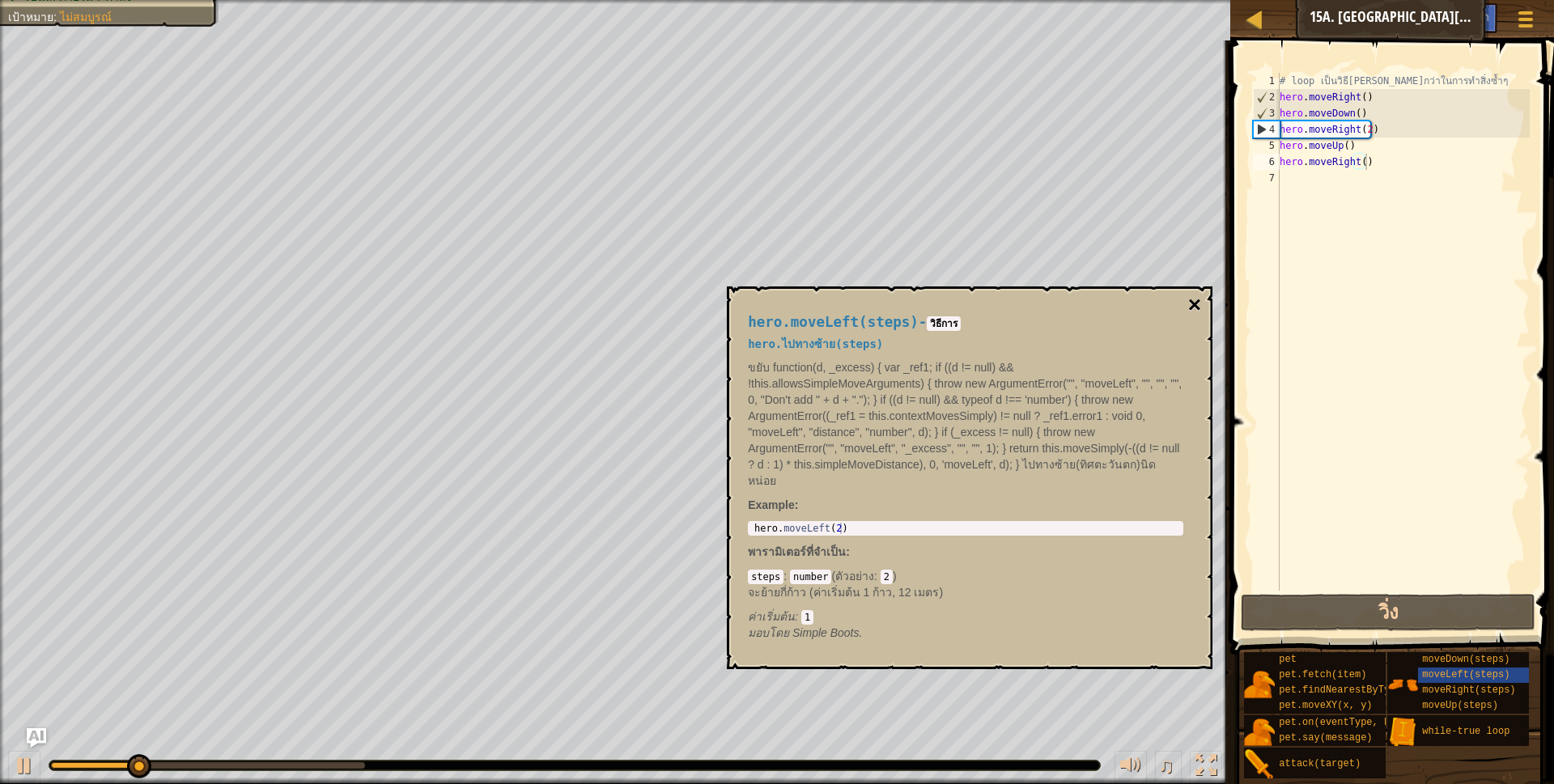
click at [1195, 298] on button "×" at bounding box center [1194, 305] width 13 height 23
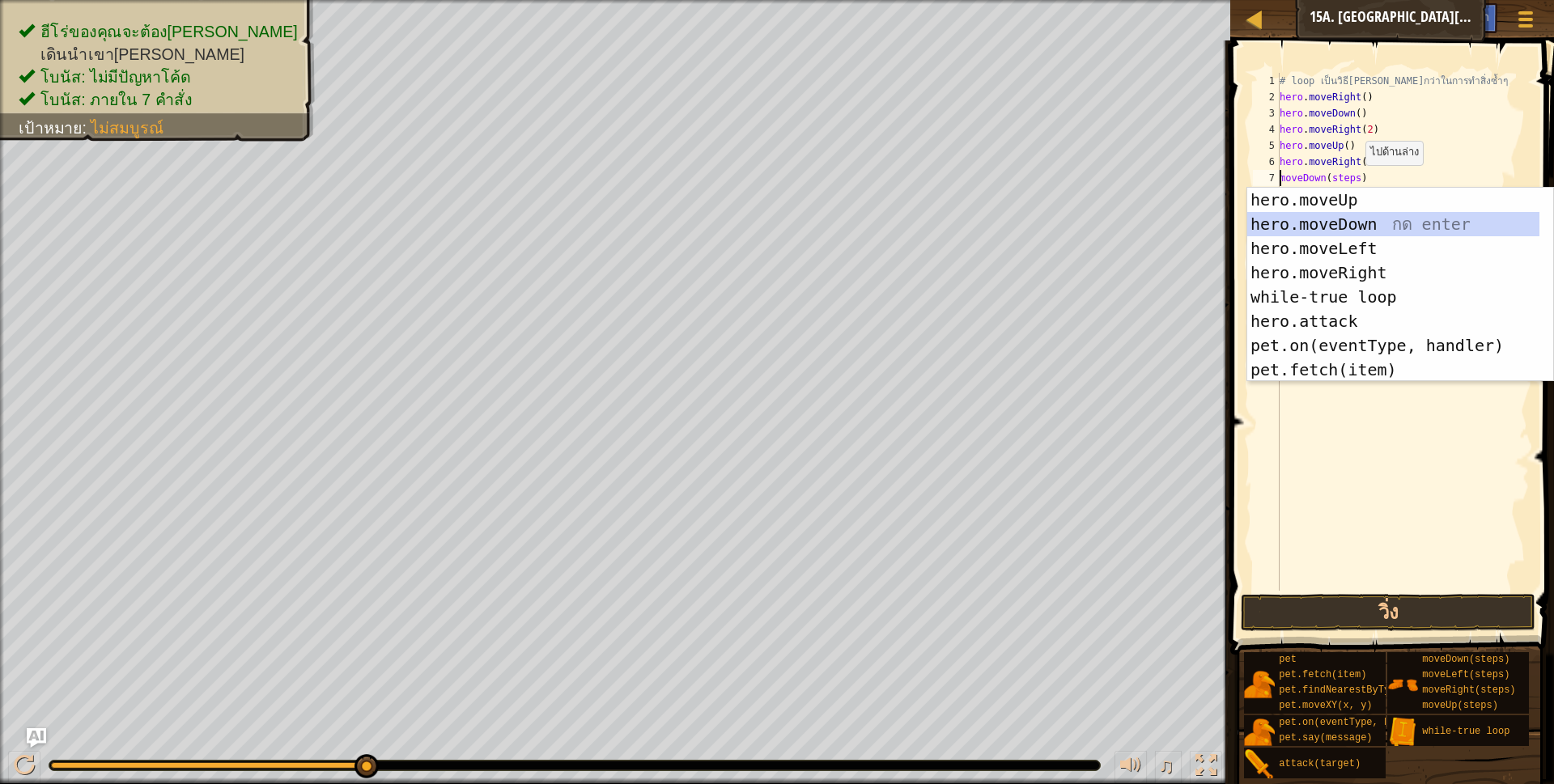
click at [1340, 221] on div "hero.moveUp กด enter hero.moveDown กด enter hero.moveLeft กด enter hero.moveRig…" at bounding box center [1393, 309] width 292 height 243
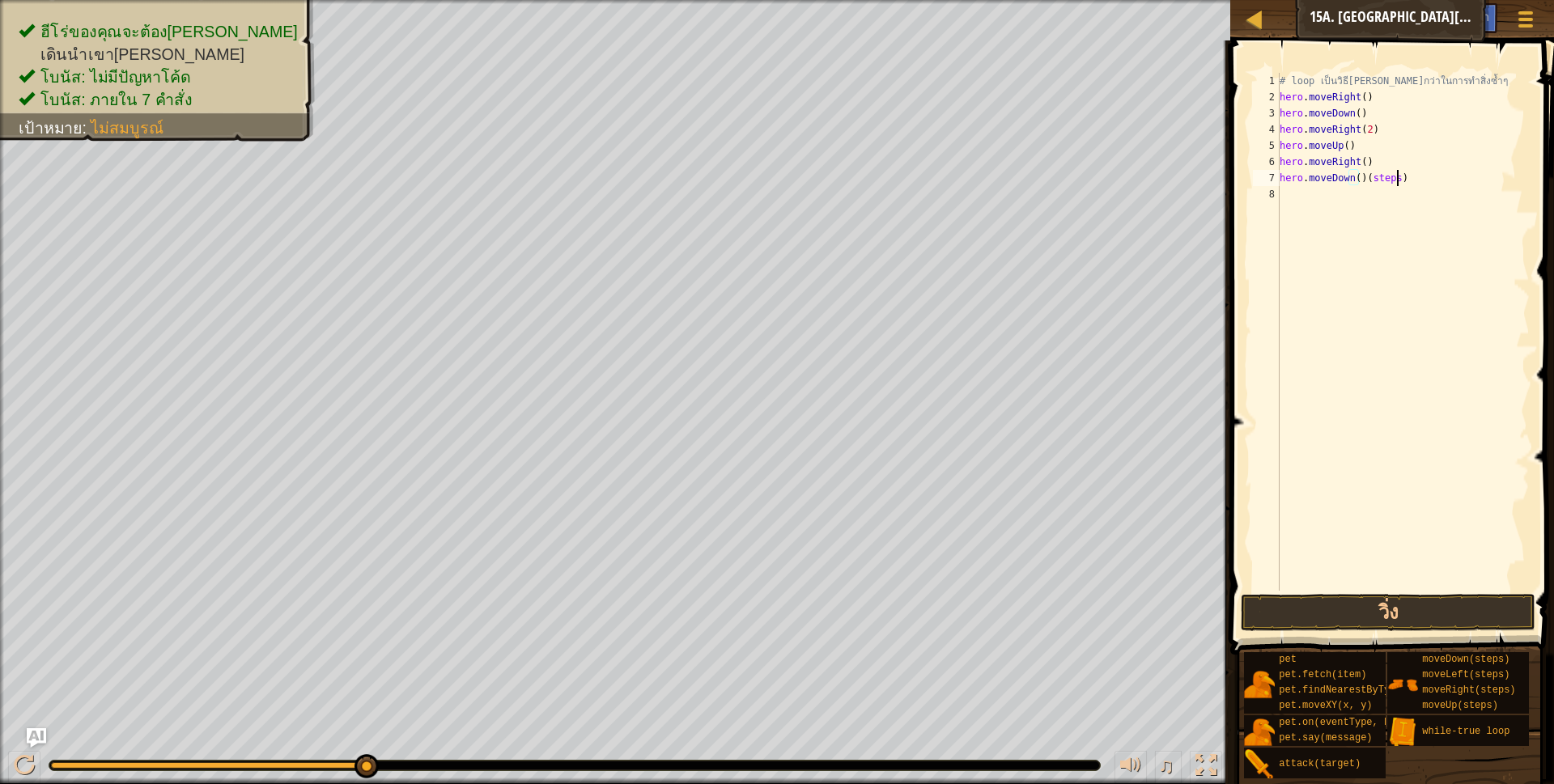
click at [1403, 184] on div "# loop เป็นวิธี[PERSON_NAME]กว่าในการทำสิ่งซ้ำๆ hero . moveRight ( ) hero . mov…" at bounding box center [1402, 348] width 253 height 550
click at [1278, 605] on button "วิ่ง" at bounding box center [1388, 612] width 296 height 37
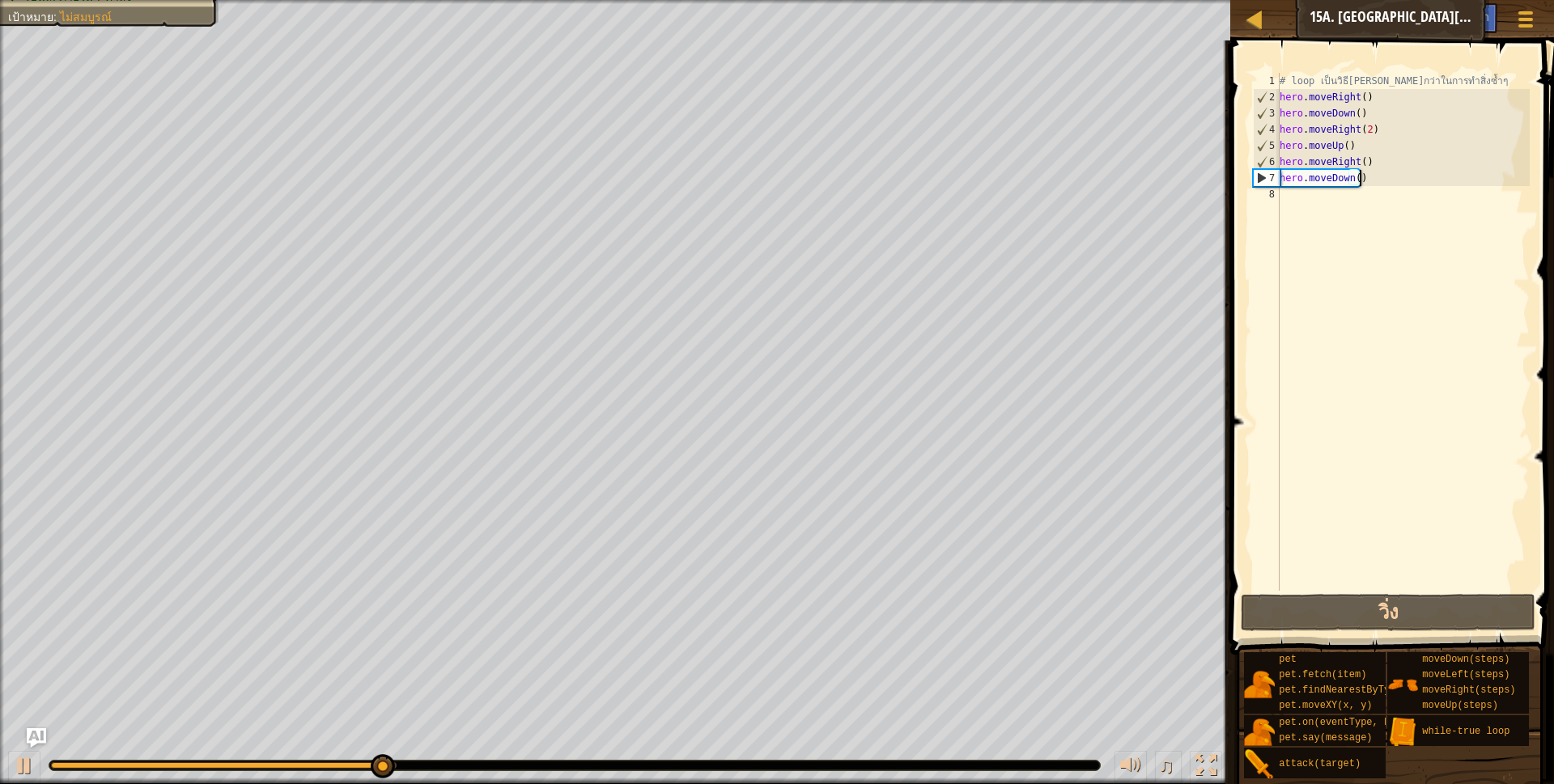
click at [0, 0] on html "แผนที่ วิทยาการคอมพิวเตอร์ เบื้องต้น 15[PERSON_NAME] [PERSON_NAME] เมนูเกม เสร็…" at bounding box center [777, 0] width 1554 height 0
click at [1280, 100] on div "# loop เป็นวิธี[PERSON_NAME]กว่าในการทำสิ่งซ้ำๆ hero . moveRight ( ) hero . mov…" at bounding box center [1402, 348] width 253 height 550
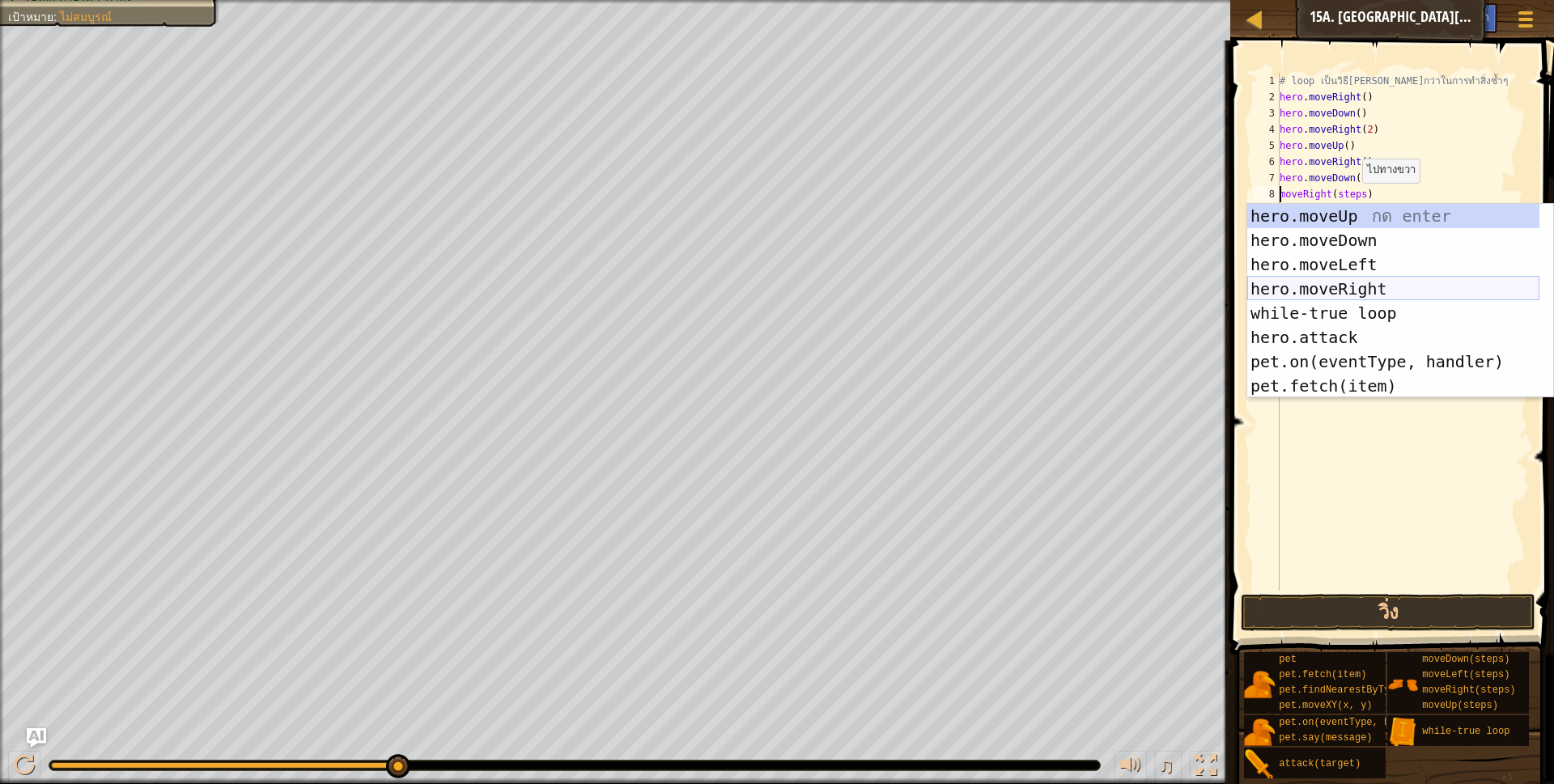
drag, startPoint x: 1366, startPoint y: 283, endPoint x: 1364, endPoint y: 264, distance: 19.1
click at [1366, 278] on div "hero.moveUp กด enter hero.moveDown กด enter hero.moveLeft กด enter hero.moveRig…" at bounding box center [1393, 325] width 292 height 243
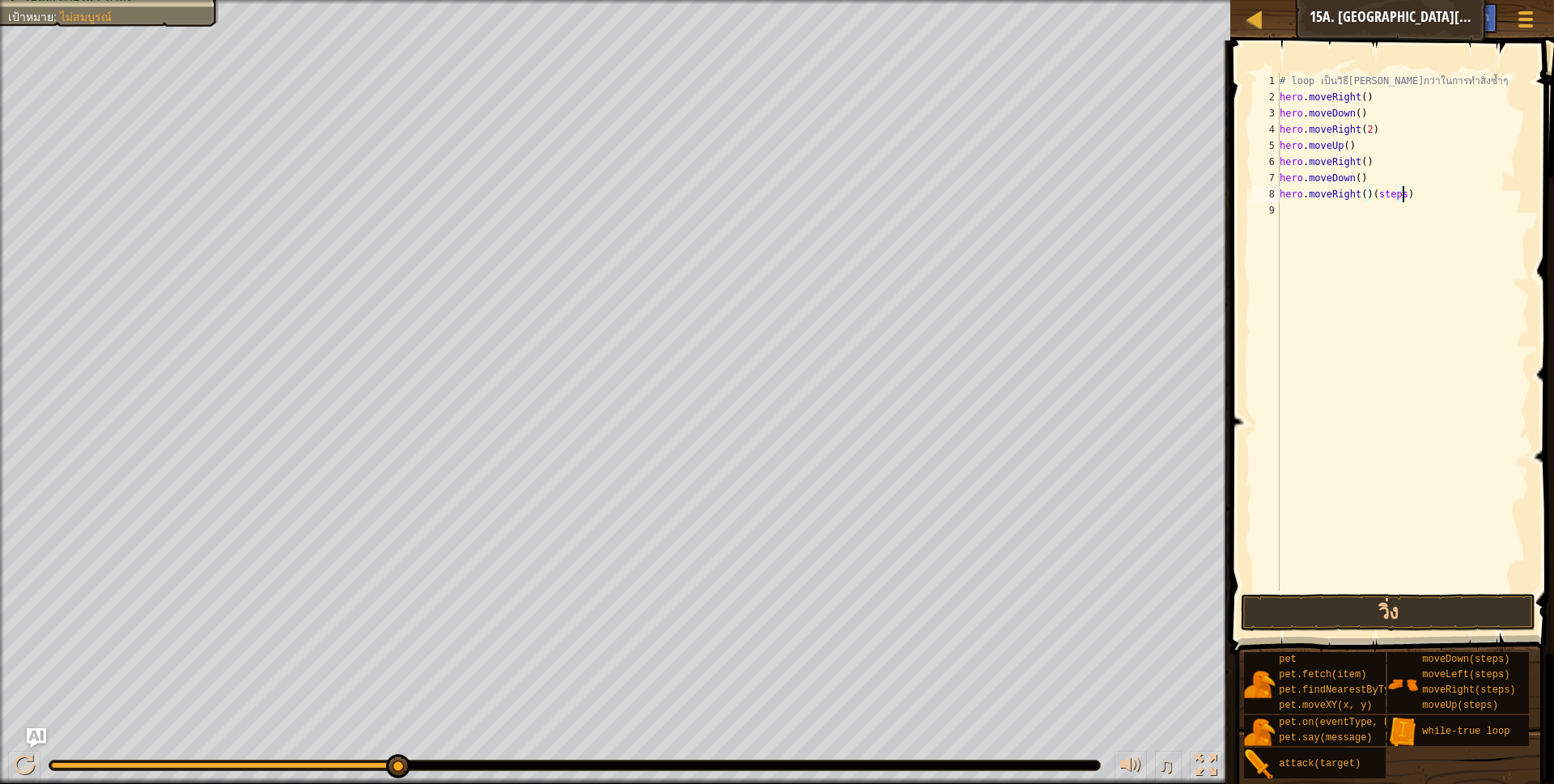
click at [1405, 192] on div "# loop เป็นวิธี[PERSON_NAME]กว่าในการทำสิ่งซ้ำๆ hero . moveRight ( ) hero . mov…" at bounding box center [1402, 348] width 253 height 550
click at [1359, 196] on div "# loop เป็นวิธี[PERSON_NAME]กว่าในการทำสิ่งซ้ำๆ hero . moveRight ( ) hero . mov…" at bounding box center [1402, 348] width 253 height 550
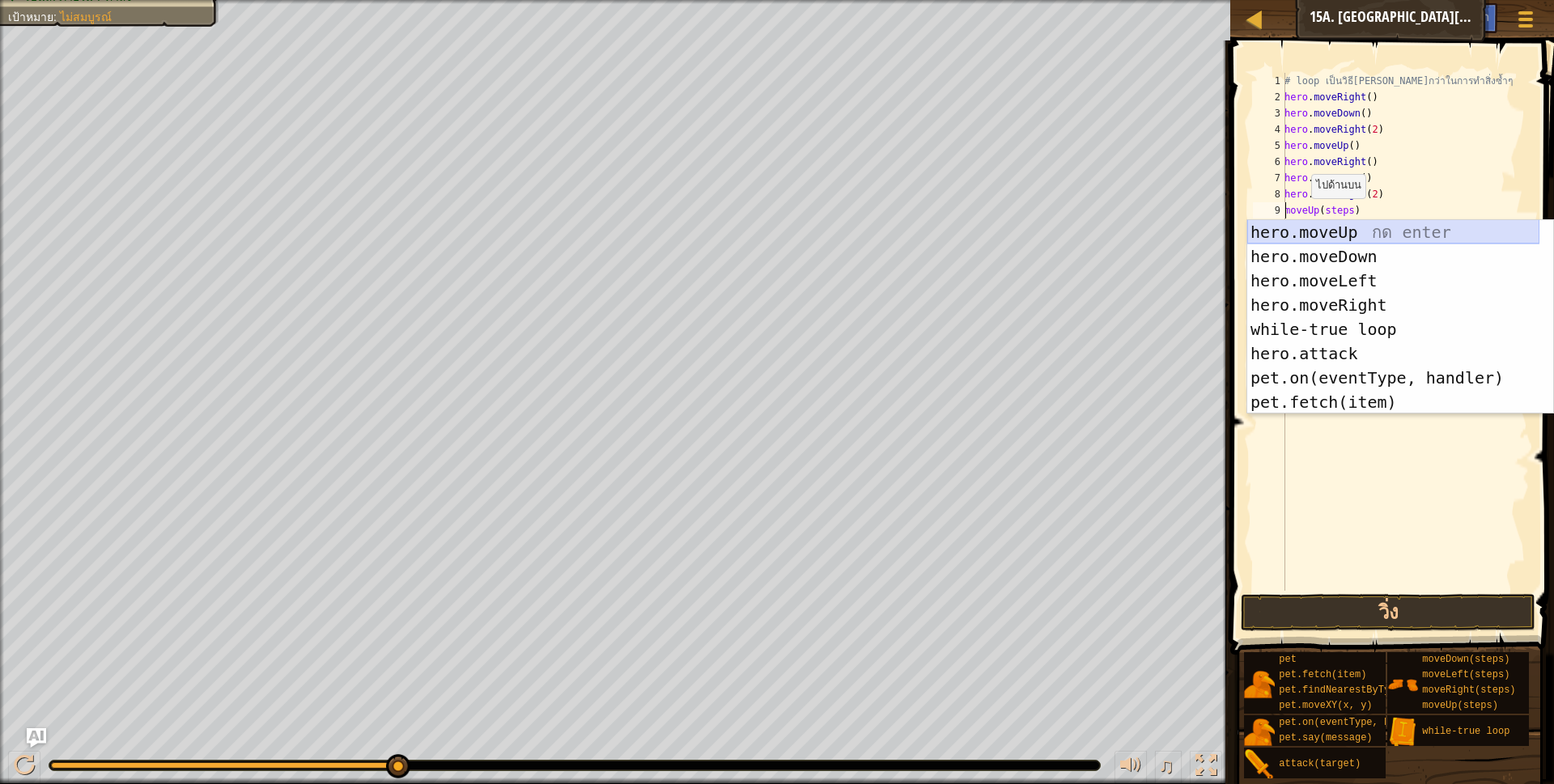
click at [1338, 224] on div "hero.moveUp กด enter hero.moveDown กด enter hero.moveLeft กด enter hero.moveRig…" at bounding box center [1393, 341] width 292 height 243
type textarea "hero.moveUp()(steps)"
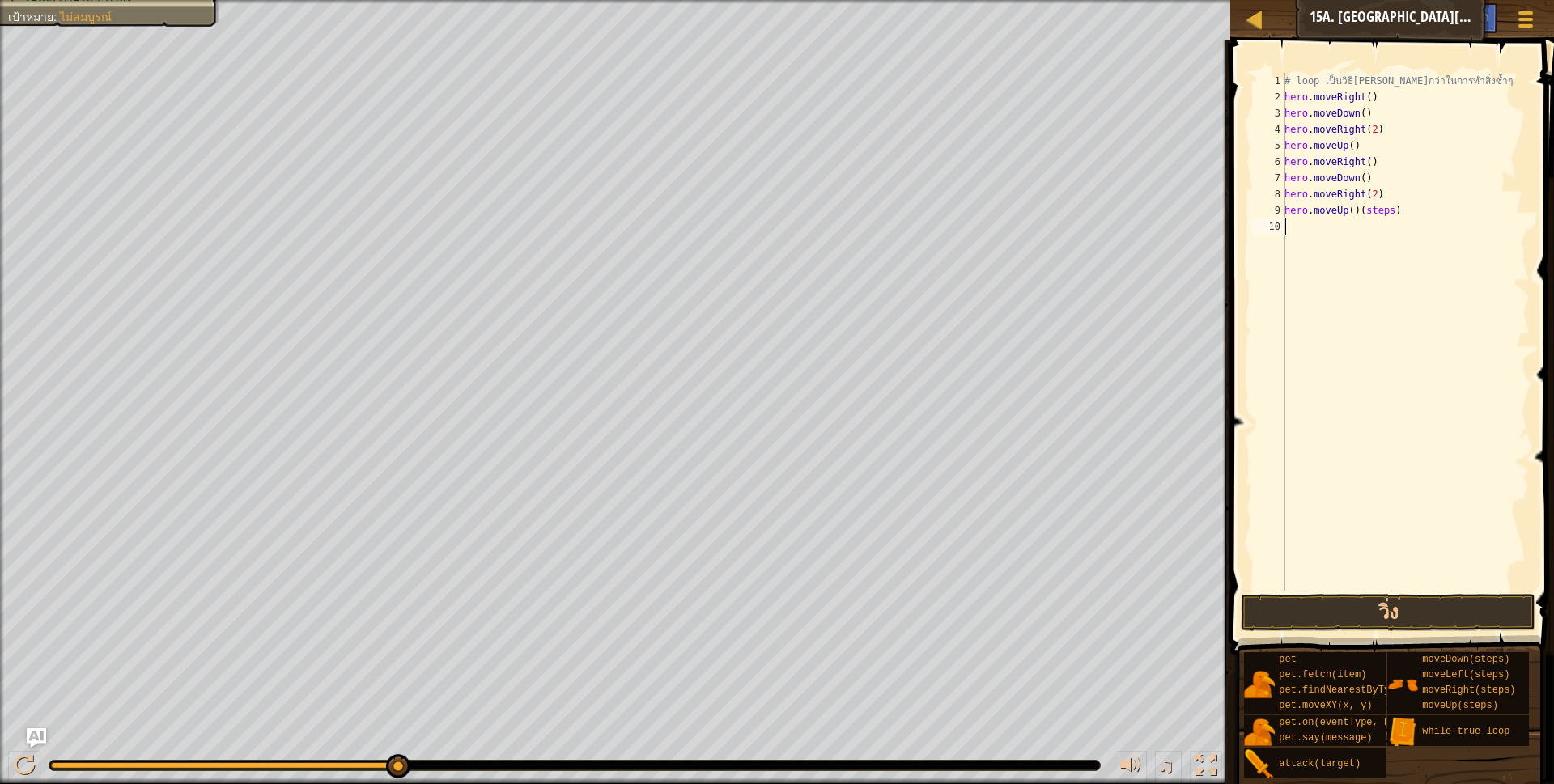
click at [1426, 223] on div "# loop เป็นวิธี[PERSON_NAME]กว่าในการทำสิ่งซ้ำๆ hero . moveRight ( ) hero . mov…" at bounding box center [1405, 348] width 248 height 550
click at [1427, 223] on div "# loop เป็นวิธี[PERSON_NAME]กว่าในการทำสิ่งซ้ำๆ hero . moveRight ( ) hero . mov…" at bounding box center [1405, 348] width 248 height 550
click at [1405, 207] on div "# loop เป็นวิธี[PERSON_NAME]กว่าในการทำสิ่งซ้ำๆ hero . moveRight ( ) hero . mov…" at bounding box center [1405, 348] width 248 height 550
click at [1280, 610] on button "วิ่ง" at bounding box center [1388, 612] width 296 height 37
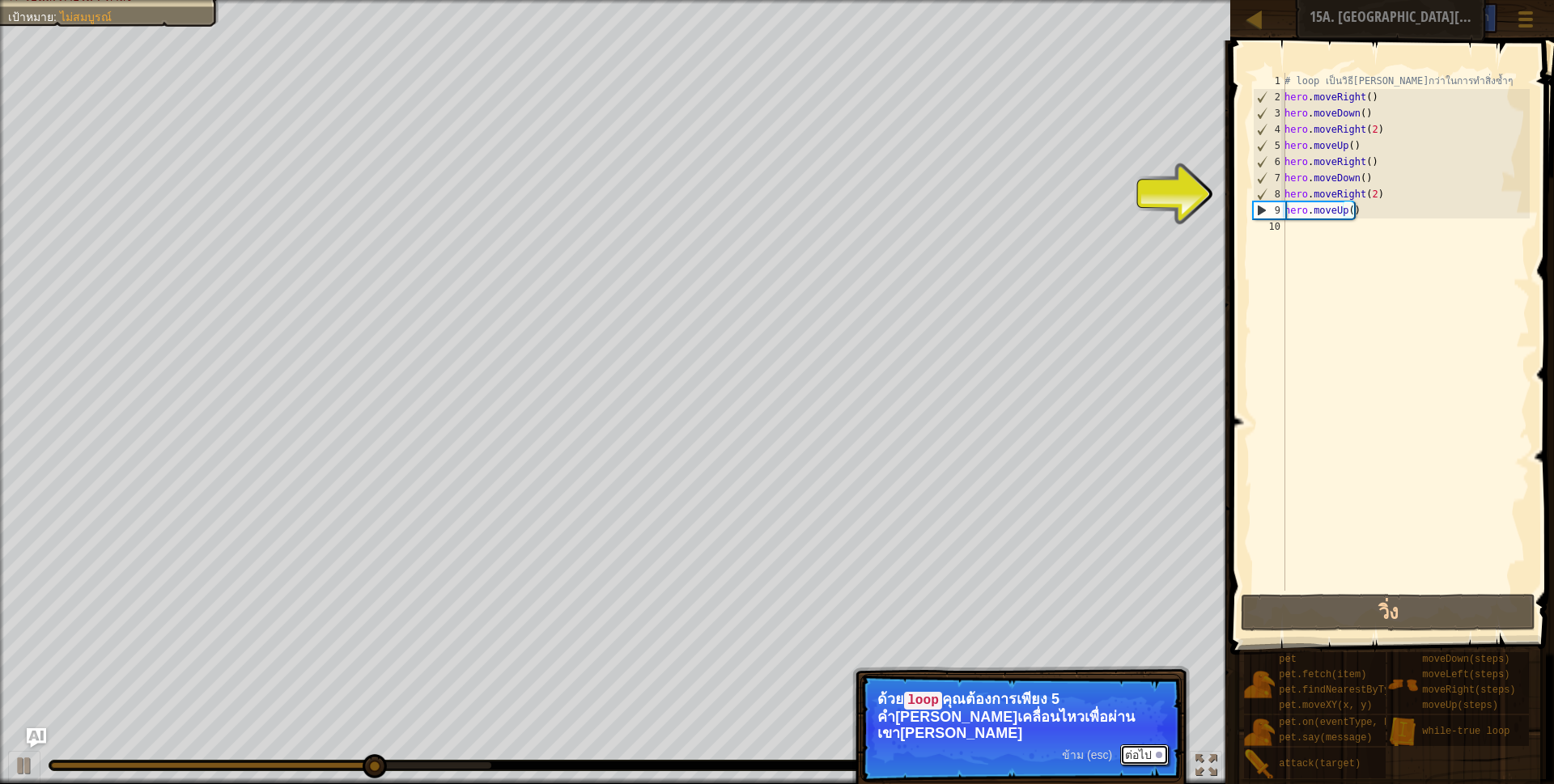
click at [1140, 744] on button "ต่อไป" at bounding box center [1144, 754] width 48 height 21
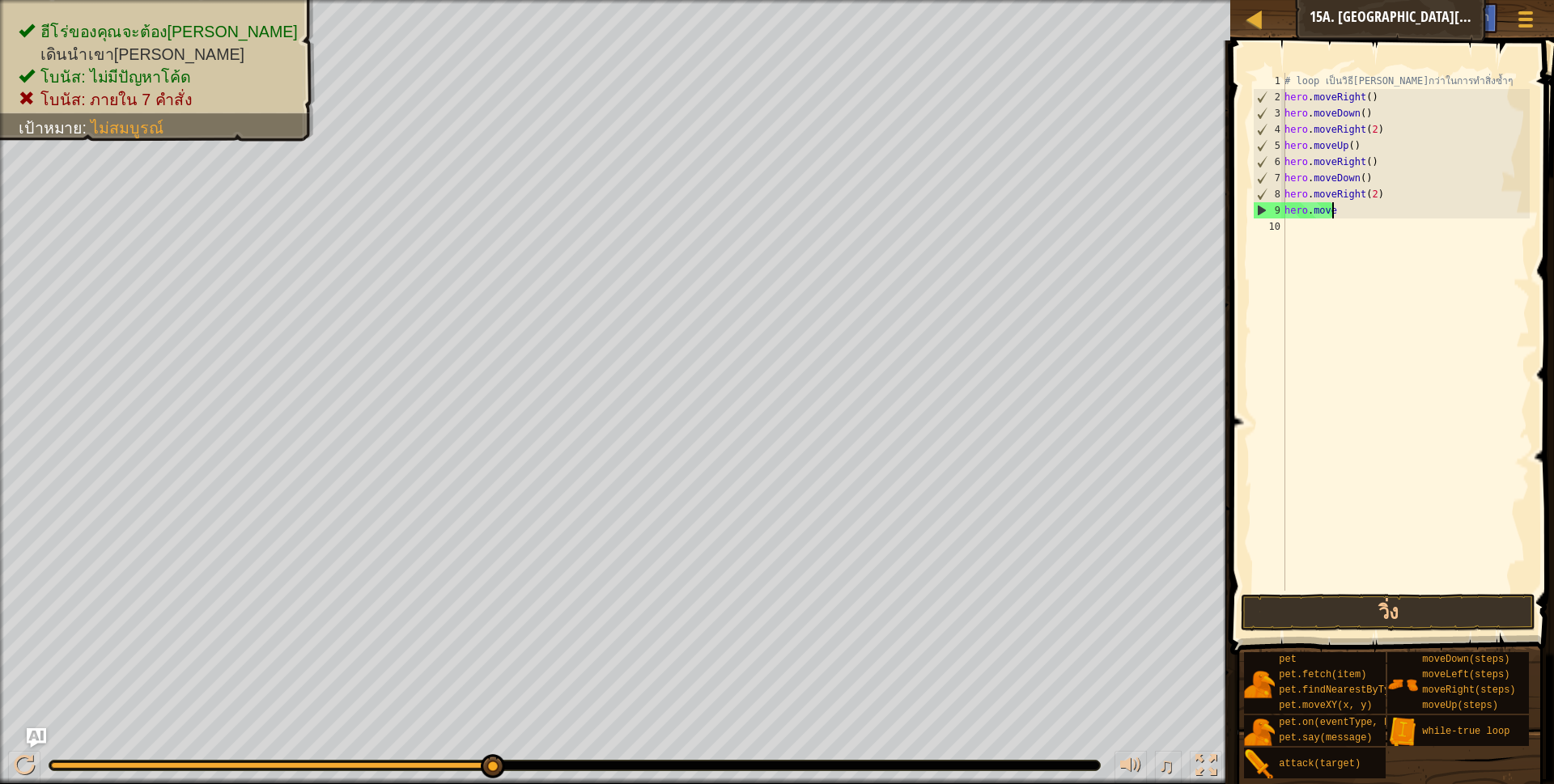
scroll to position [3, 17]
type textarea "h"
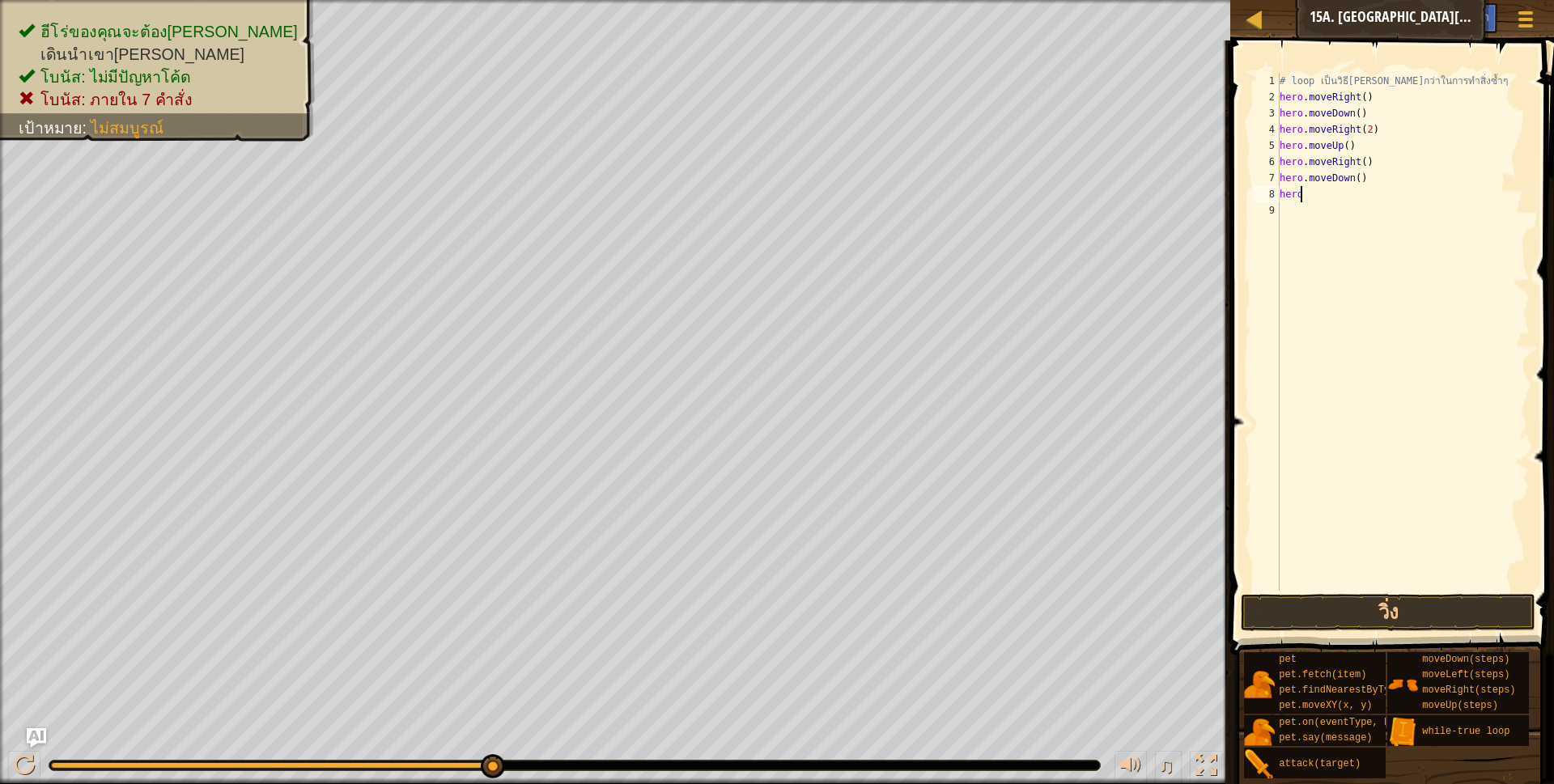
type textarea "h"
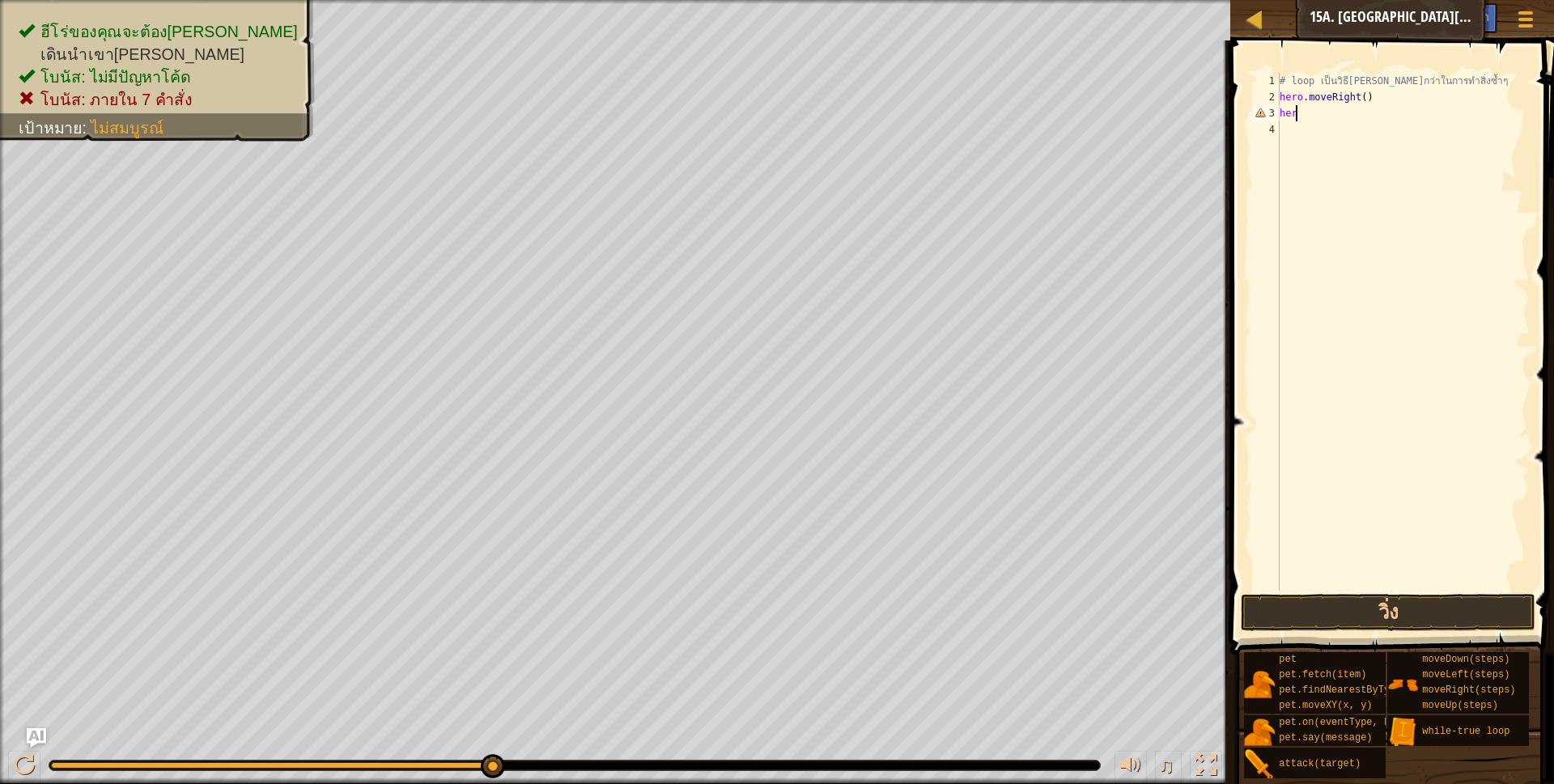
type textarea "h"
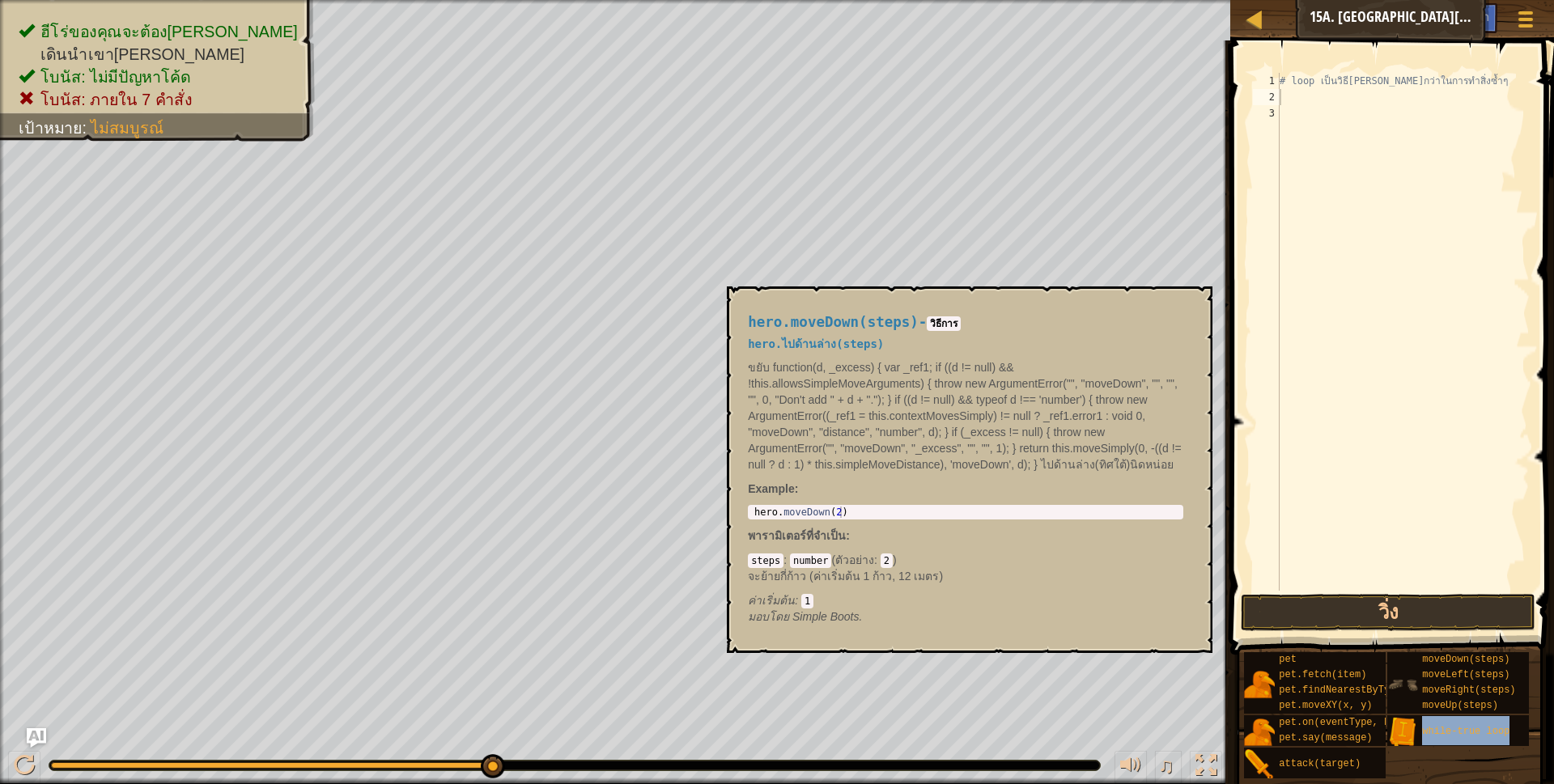
type textarea "while-true loop"
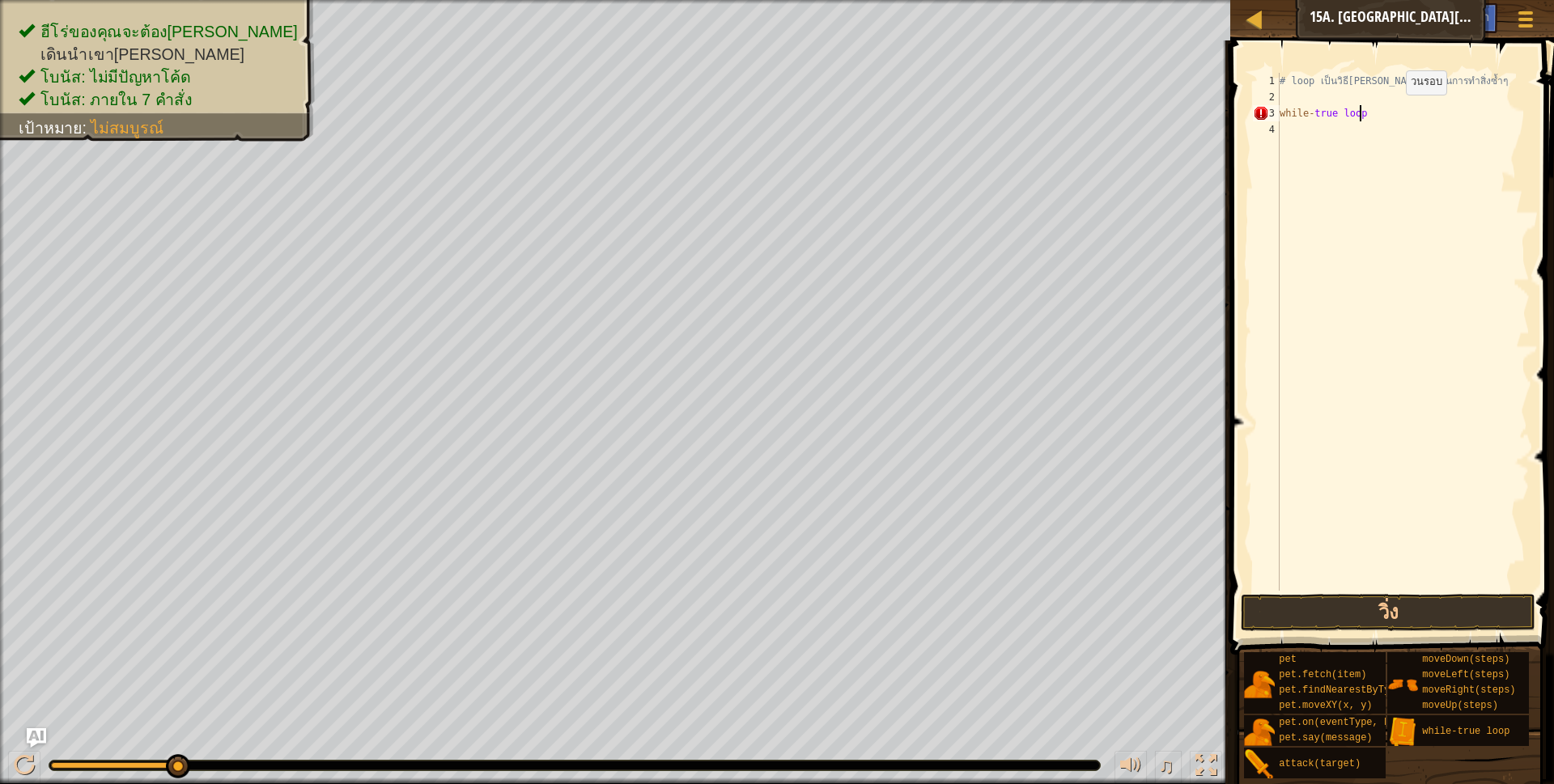
click at [1392, 111] on div "# loop เป็นวิธี[PERSON_NAME]กว่าในการทำสิ่งซ้ำๆ while - true loop" at bounding box center [1402, 348] width 253 height 550
click at [1318, 111] on div "# loop เป็นวิธี[PERSON_NAME]กว่าในการทำสิ่งซ้ำๆ while - true" at bounding box center [1402, 348] width 253 height 550
type textarea "while True"
click at [1353, 107] on div "# loop เป็นวิธี[PERSON_NAME]กว่าในการทำสิ่งซ้ำๆ while True" at bounding box center [1402, 348] width 253 height 550
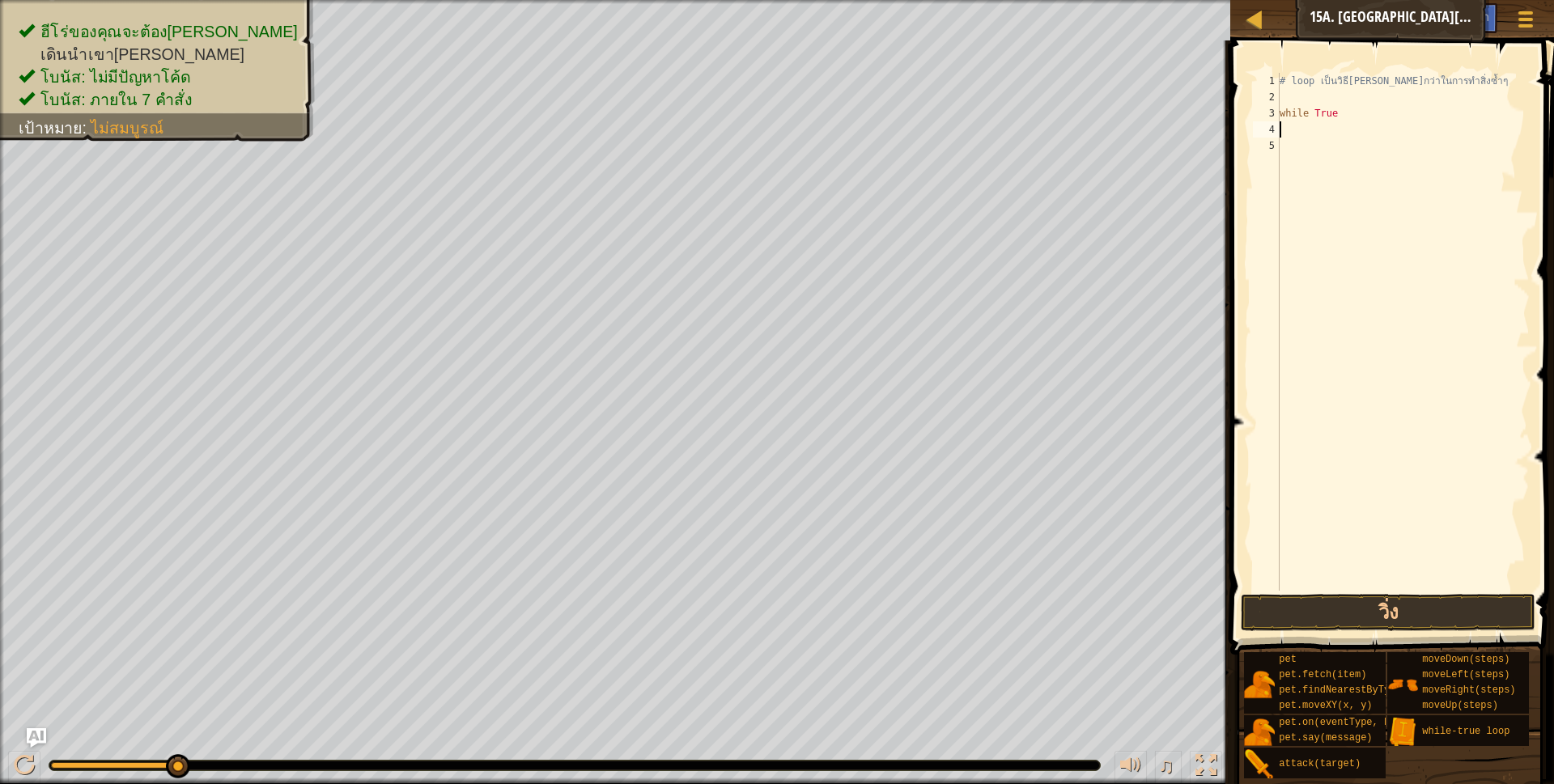
scroll to position [3, 0]
click at [1340, 115] on div "# loop เป็นวิธี[PERSON_NAME]กว่าในการทำสิ่งซ้ำๆ while True" at bounding box center [1402, 348] width 253 height 550
type textarea "while True:"
click at [1342, 113] on div "# loop เป็นวิธี[PERSON_NAME]กว่าในการทำสิ่งซ้ำๆ while True :" at bounding box center [1402, 348] width 253 height 550
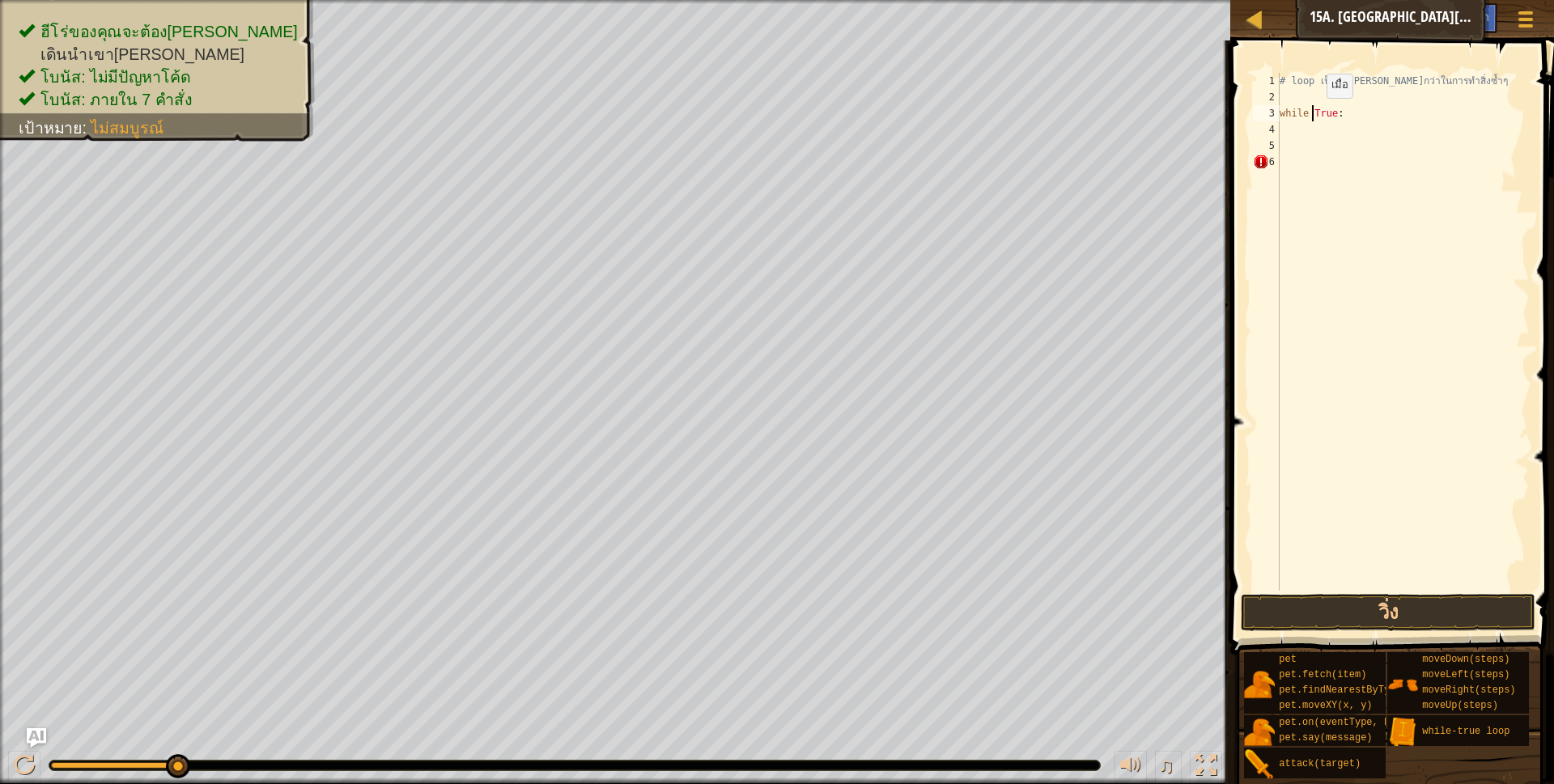
click at [1313, 114] on div "# loop เป็นวิธี[PERSON_NAME]กว่าในการทำสิ่งซ้ำๆ while True :" at bounding box center [1402, 348] width 253 height 550
type textarea "whileTrue:"
click at [1314, 129] on div "# loop เป็นวิธี[PERSON_NAME]กว่าในการทำสิ่งซ้ำๆ whileTrue :" at bounding box center [1402, 348] width 253 height 550
click at [1379, 133] on div "# loop เป็นวิธี[PERSON_NAME]กว่าในการทำสิ่งซ้ำๆ whileTrue : moveRight ( steps )" at bounding box center [1402, 332] width 253 height 518
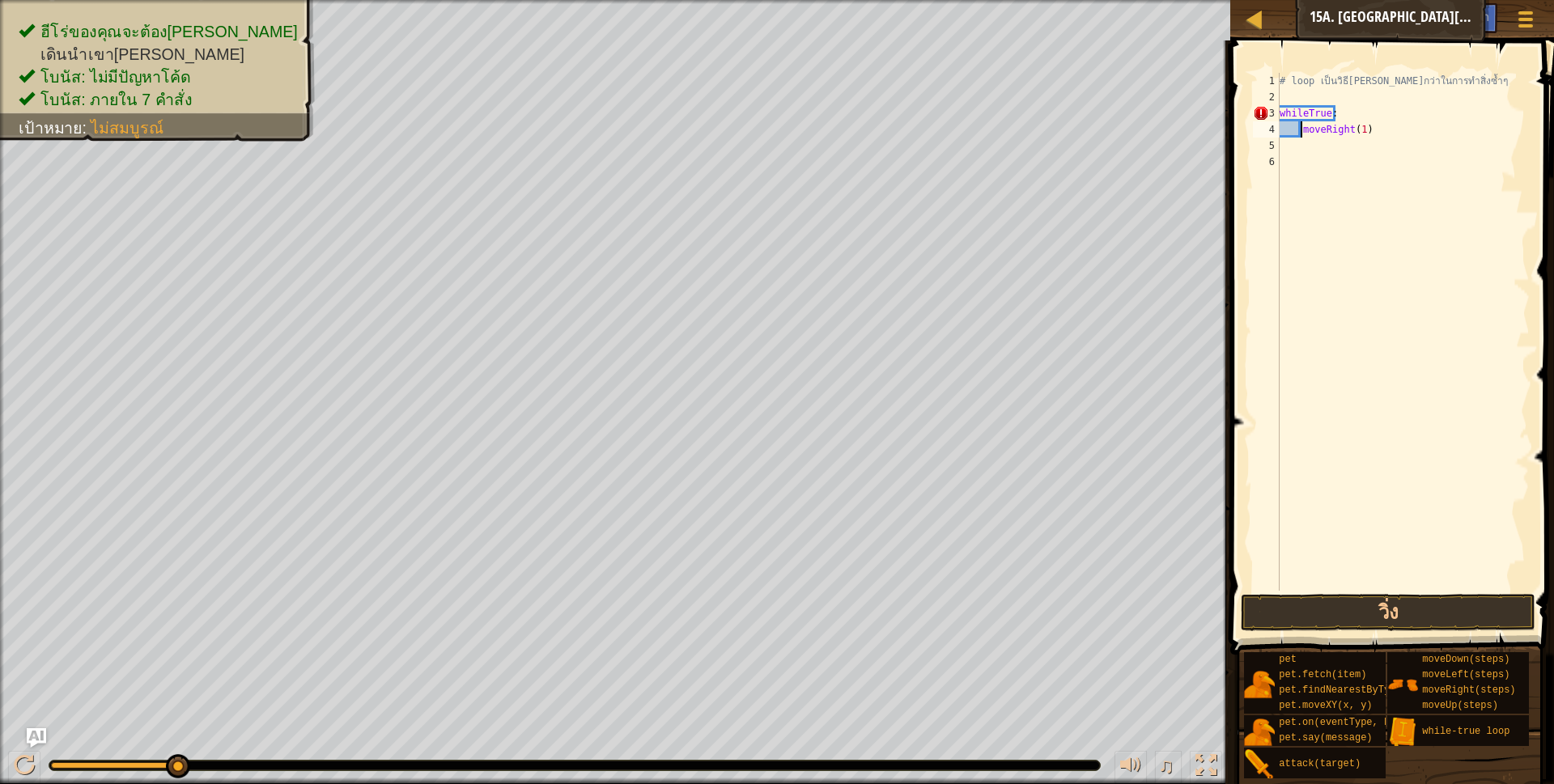
click at [1300, 129] on div "# loop เป็นวิธี[PERSON_NAME]กว่าในการทำสิ่งซ้ำๆ whileTrue : moveRight ( 1 )" at bounding box center [1402, 348] width 253 height 550
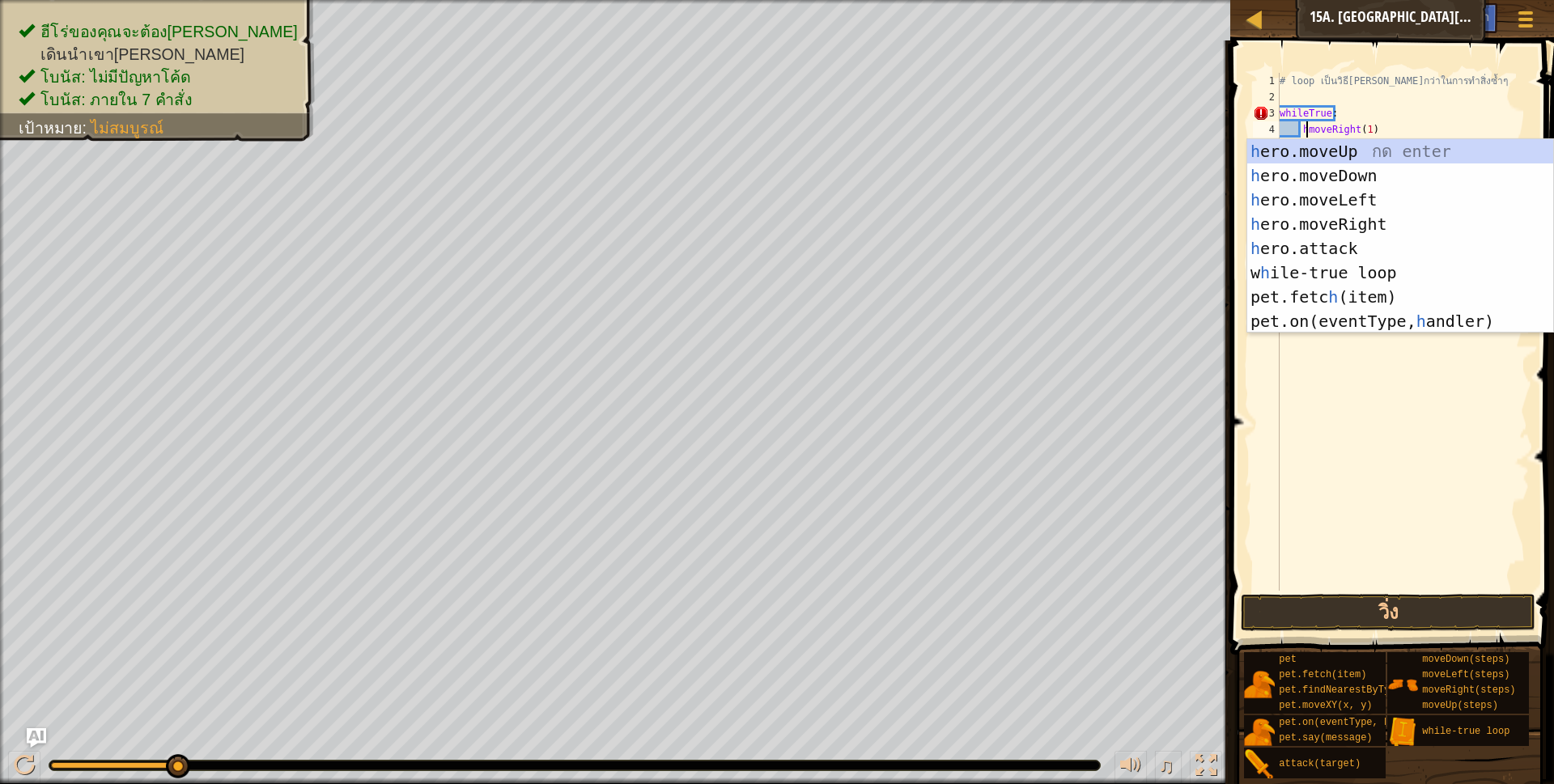
scroll to position [3, 23]
click at [1343, 225] on div "h ero.moveUp กด enter h ero.moveDown กด enter h ero.moveLeft กด enter h ero.mov…" at bounding box center [1400, 260] width 306 height 243
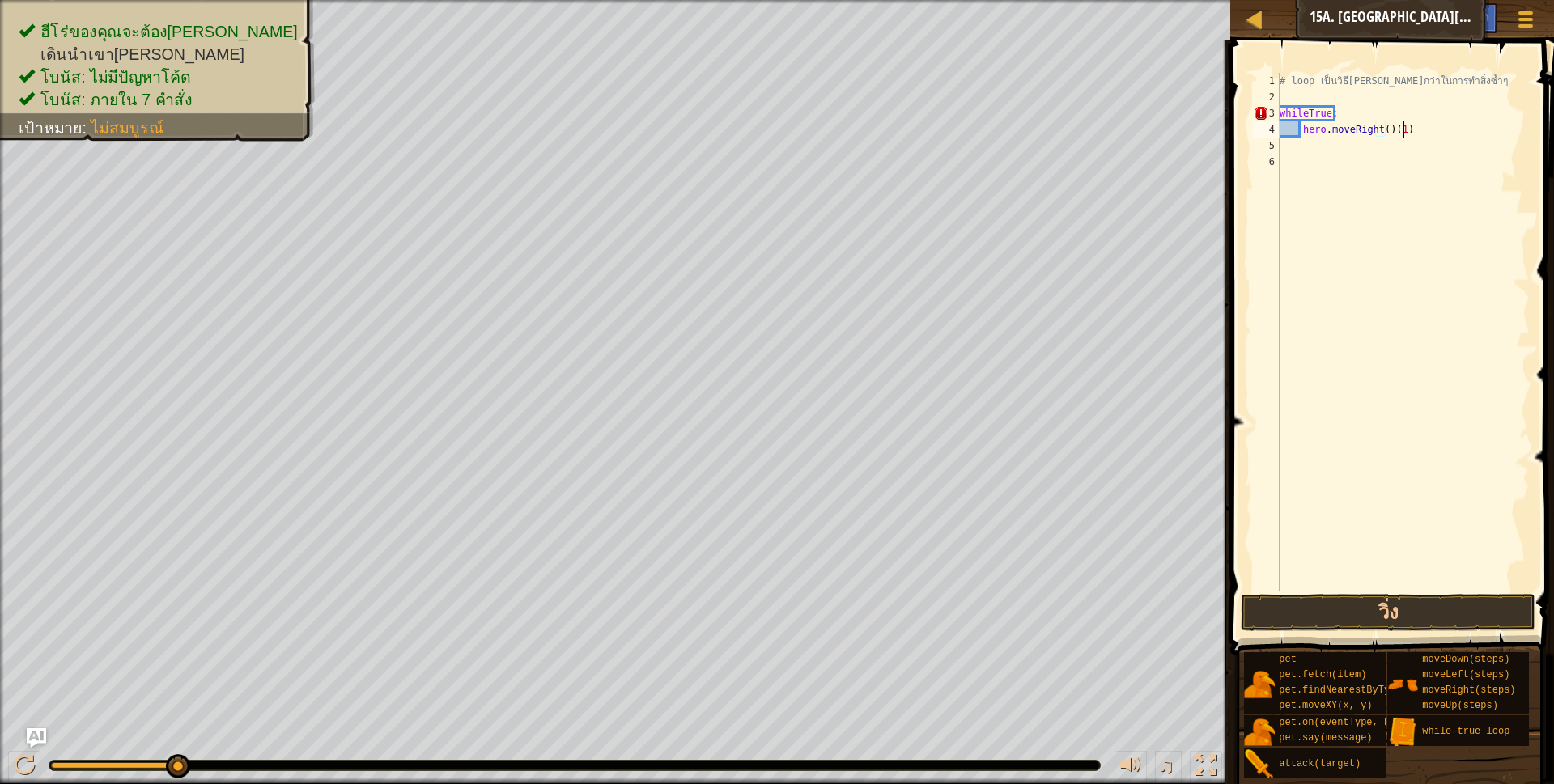
click at [1406, 124] on div "# loop เป็นวิธี[PERSON_NAME]กว่าในการทำสิ่งซ้ำๆ whileTrue : hero . moveRight ( …" at bounding box center [1402, 348] width 253 height 550
click at [1385, 128] on div "# loop เป็นวิธี[PERSON_NAME]กว่าในการทำสิ่งซ้ำๆ whileTrue : hero . moveRight ( …" at bounding box center [1402, 348] width 253 height 550
type textarea "moveDown(steps)"
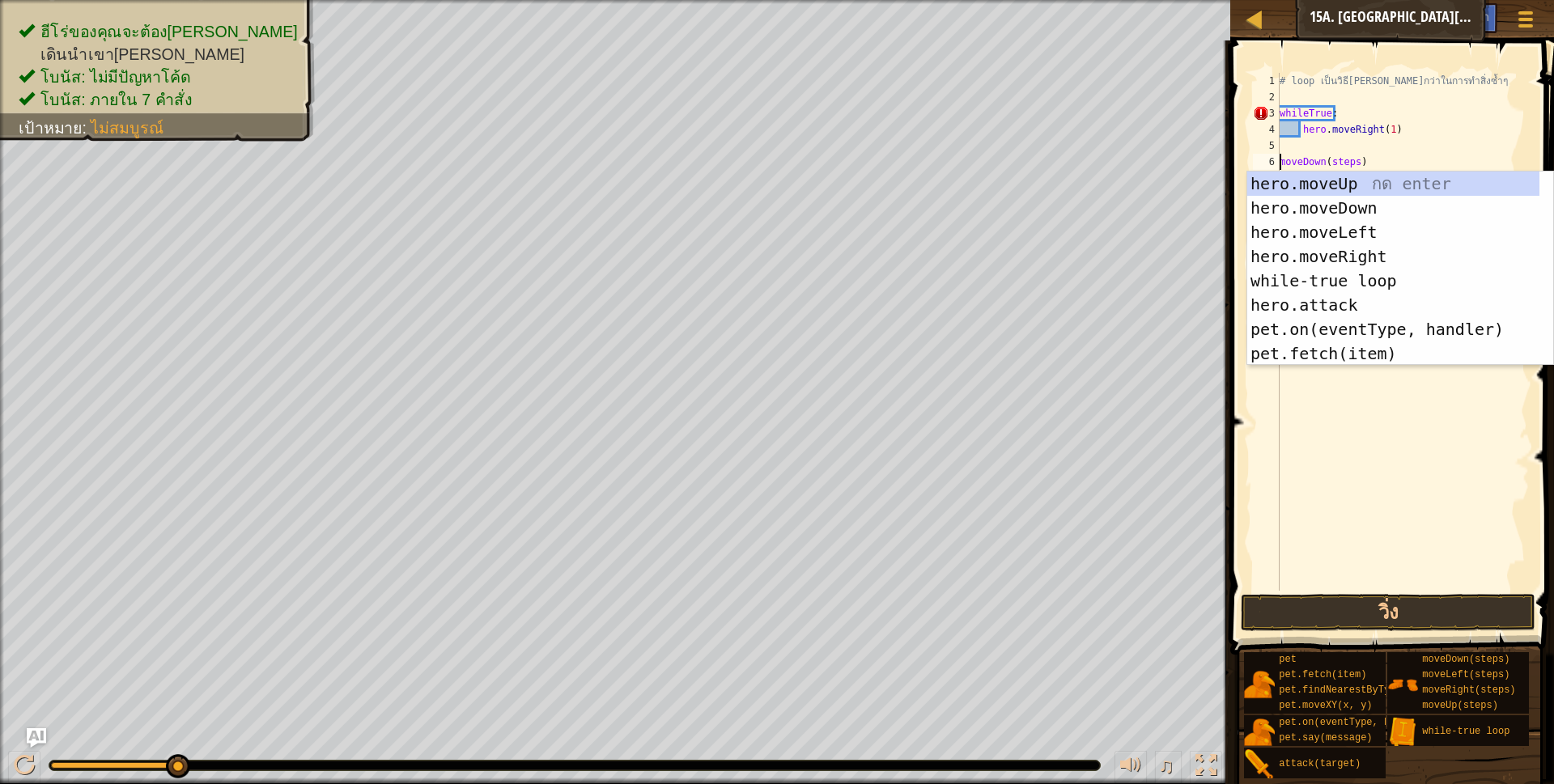
click at [1393, 141] on div "# loop เป็นวิธี[PERSON_NAME]กว่าในการทำสิ่งซ้ำๆ whileTrue : hero . moveRight ( …" at bounding box center [1402, 348] width 253 height 550
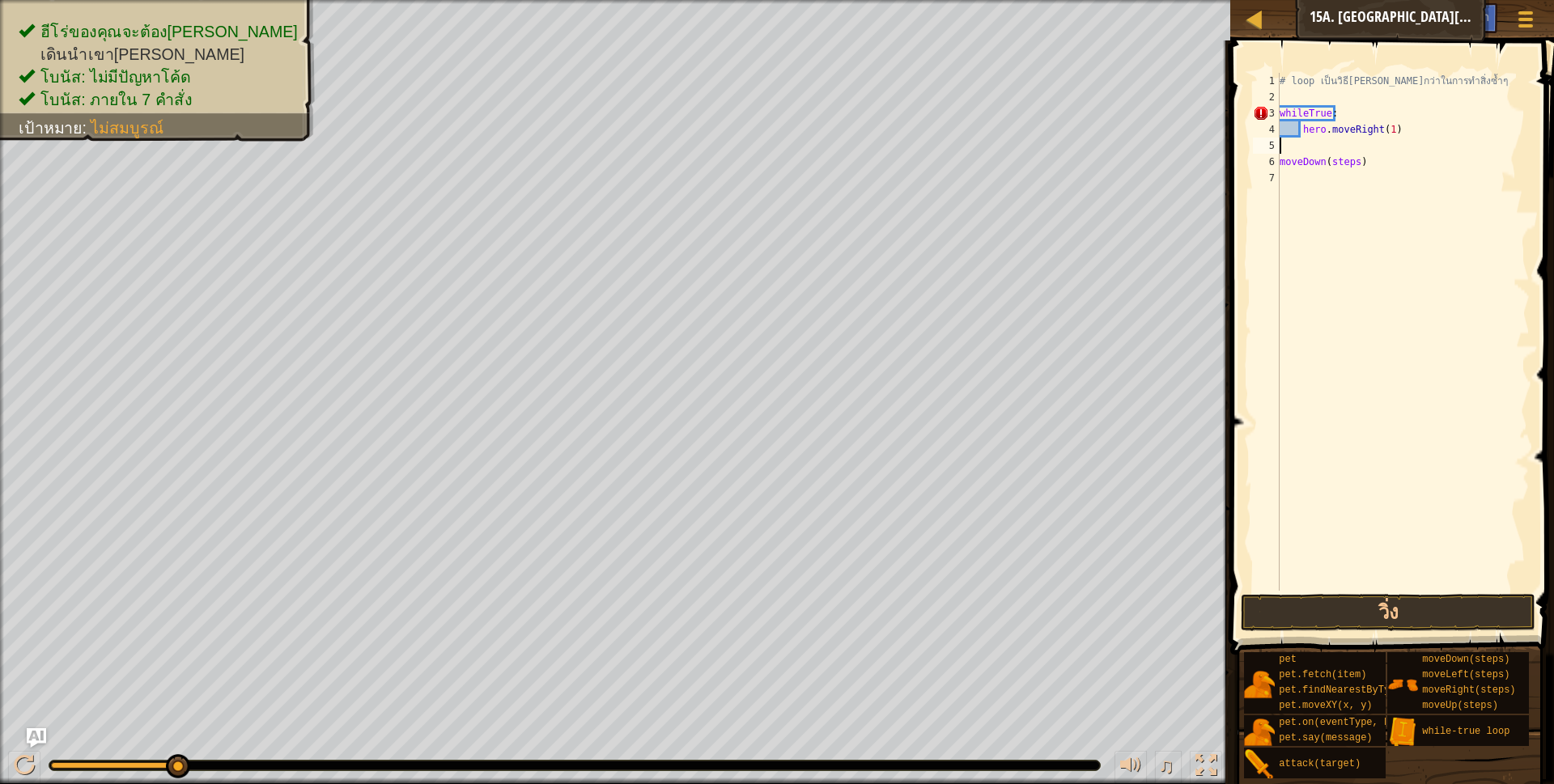
scroll to position [3, 0]
click at [1391, 135] on div "# loop เป็นวิธี[PERSON_NAME]กว่าในการทำสิ่งซ้ำๆ whileTrue : hero . moveRight ( …" at bounding box center [1402, 348] width 253 height 550
type textarea "hero.moveRight(1)"
click at [1302, 146] on div "# loop เป็นวิธี[PERSON_NAME]กว่าในการทำสิ่งซ้ำๆ whileTrue : hero . moveRight ( …" at bounding box center [1402, 332] width 253 height 518
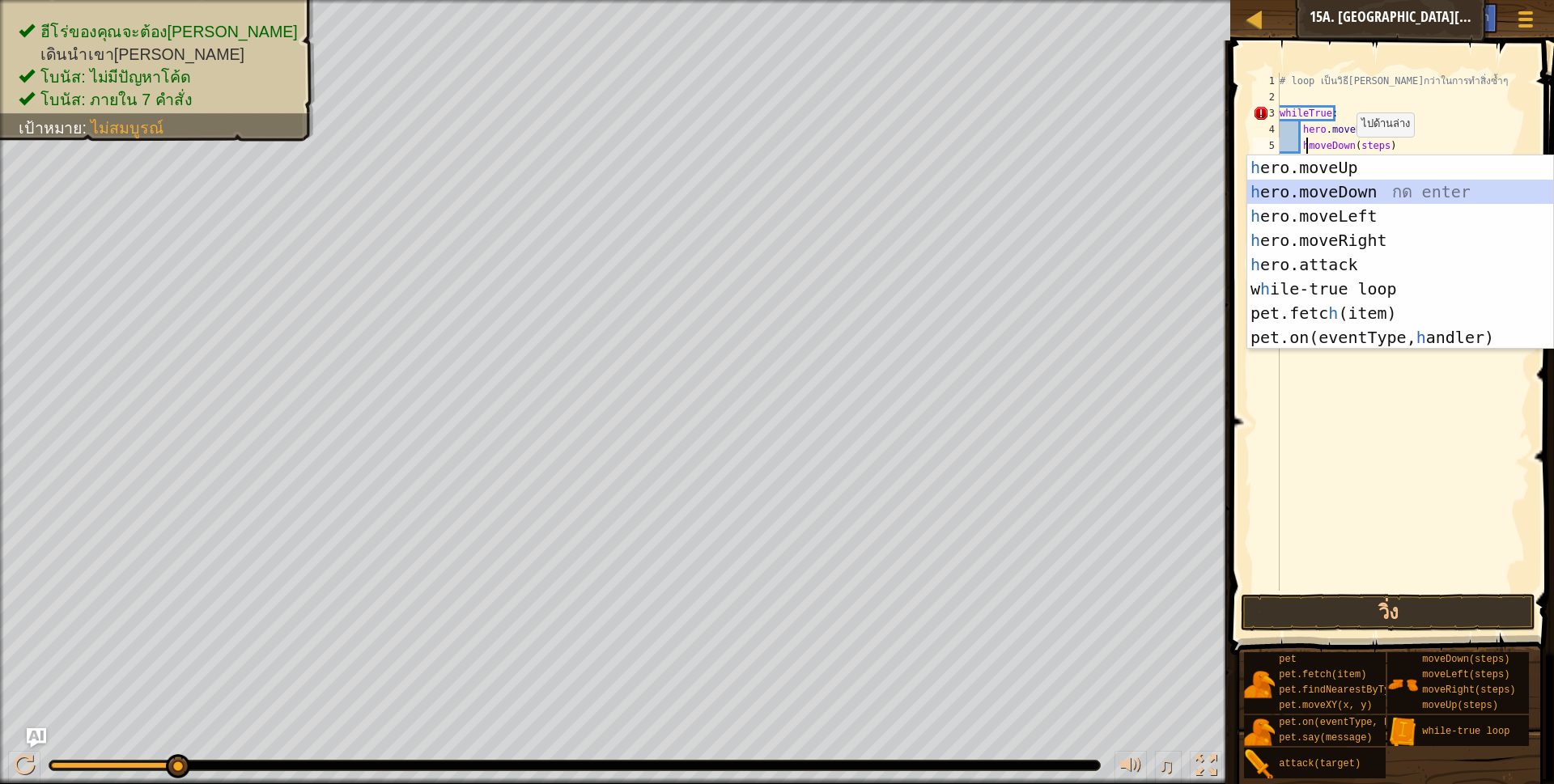
click at [1324, 196] on div "h ero.moveUp กด enter h ero.moveDown กด enter h ero.moveLeft กด enter h ero.mov…" at bounding box center [1400, 276] width 306 height 243
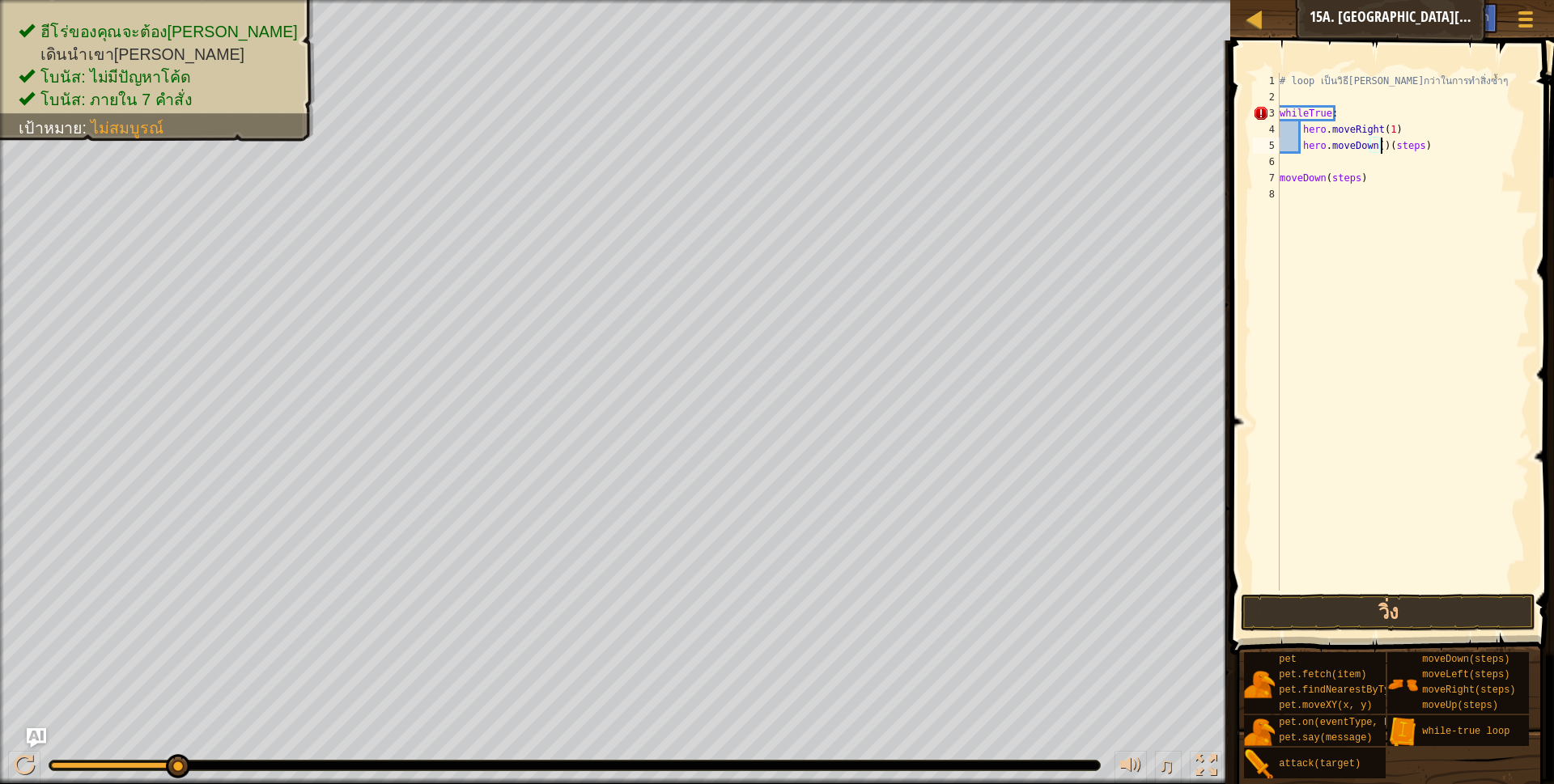
click at [1442, 130] on div "# loop เป็นวิธี[PERSON_NAME]กว่าในการทำสิ่งซ้ำๆ whileTrue : hero . moveRight ( …" at bounding box center [1402, 348] width 253 height 550
click at [1441, 152] on div "# loop เป็นวิธี[PERSON_NAME]กว่าในการทำสิ่งซ้ำๆ whileTrue : hero . moveRight ( …" at bounding box center [1402, 348] width 253 height 550
click at [1375, 152] on div "# loop เป็นวิธี[PERSON_NAME]กว่าในการทำสิ่งซ้ำๆ whileTrue : hero . moveRight ( …" at bounding box center [1402, 348] width 253 height 550
type textarea "hero.moveDown(1)"
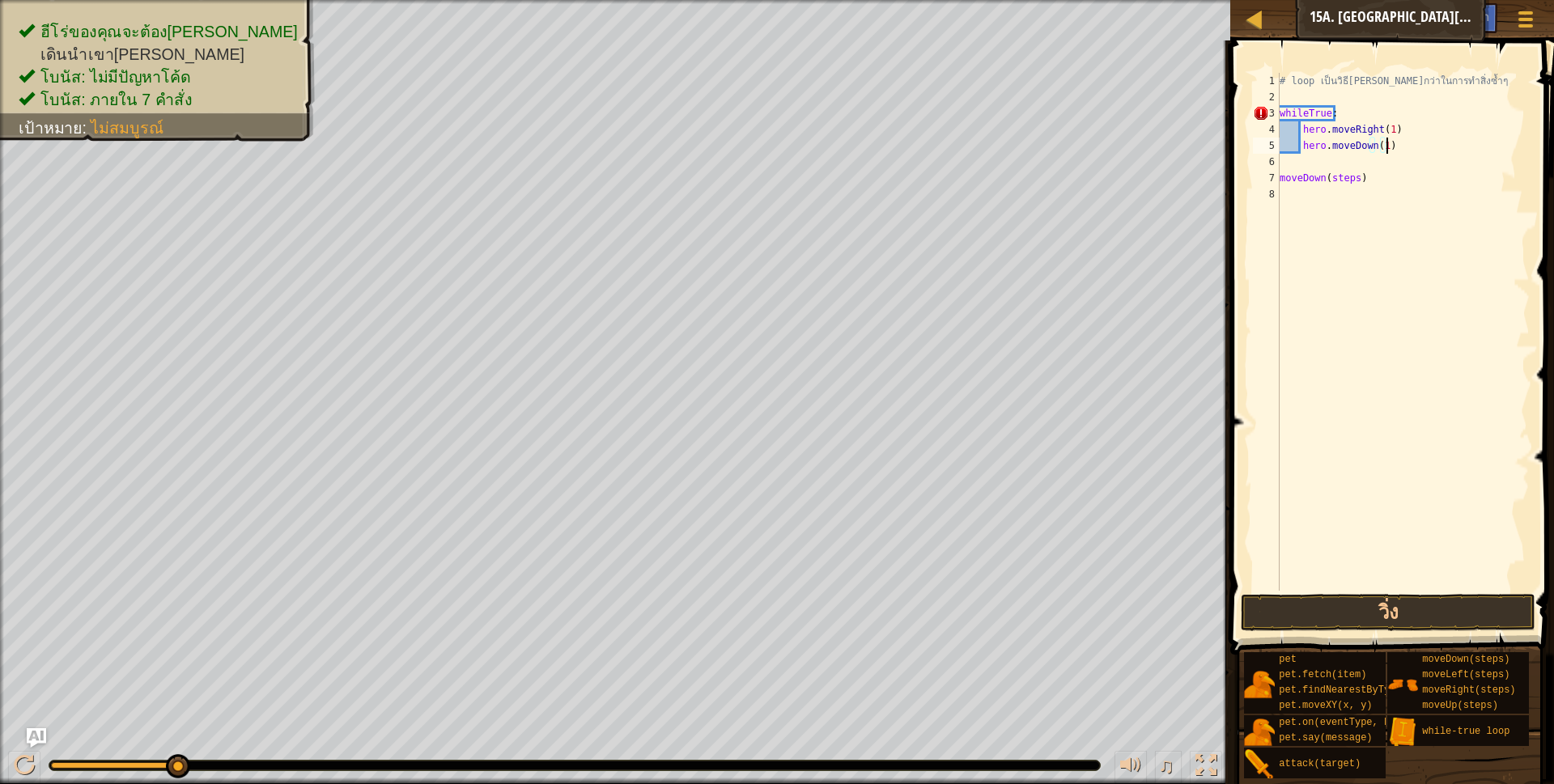
click at [1423, 147] on div "# loop เป็นวิธี[PERSON_NAME]กว่าในการทำสิ่งซ้ำๆ whileTrue : hero . moveRight ( …" at bounding box center [1402, 348] width 253 height 550
drag, startPoint x: 1300, startPoint y: 157, endPoint x: 1308, endPoint y: 156, distance: 8.1
click at [1299, 157] on div "# loop เป็นวิธี[PERSON_NAME]กว่าในการทำสิ่งซ้ำๆ whileTrue : hero . moveRight ( …" at bounding box center [1402, 332] width 253 height 518
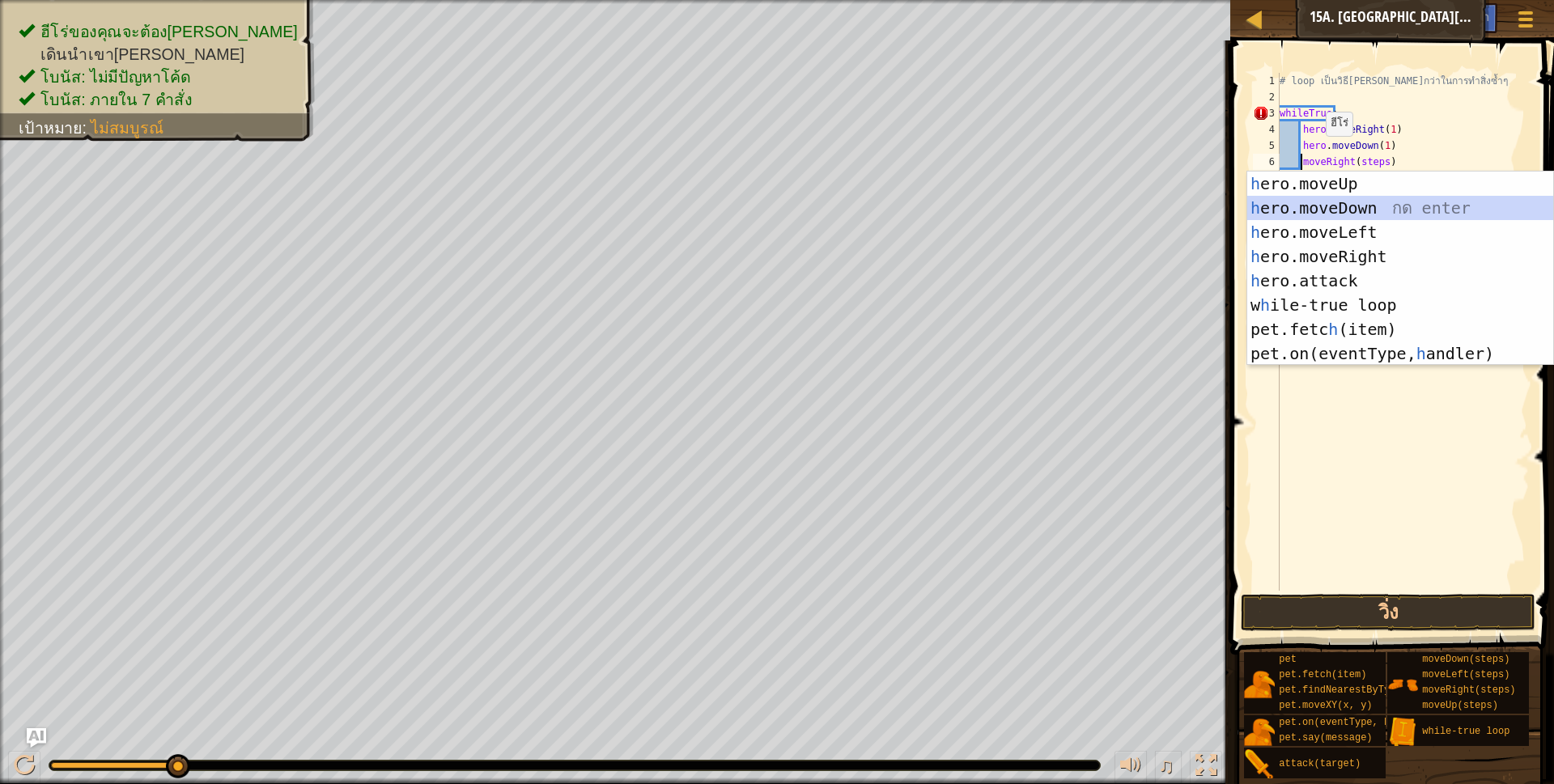
scroll to position [3, 23]
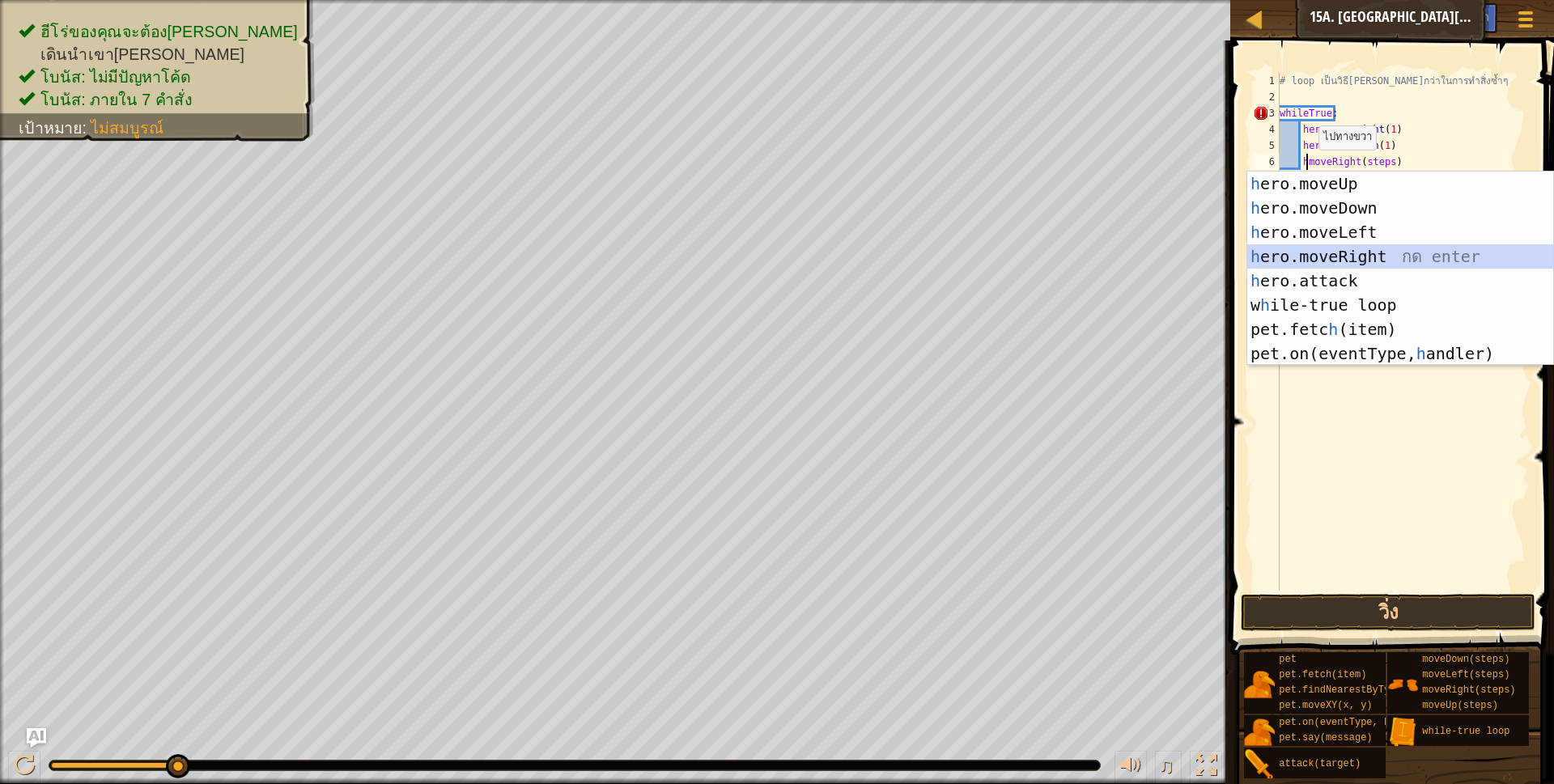
click at [1279, 253] on div "h ero.moveUp กด enter h ero.moveDown กด enter h ero.moveLeft กด enter h ero.mov…" at bounding box center [1400, 293] width 306 height 243
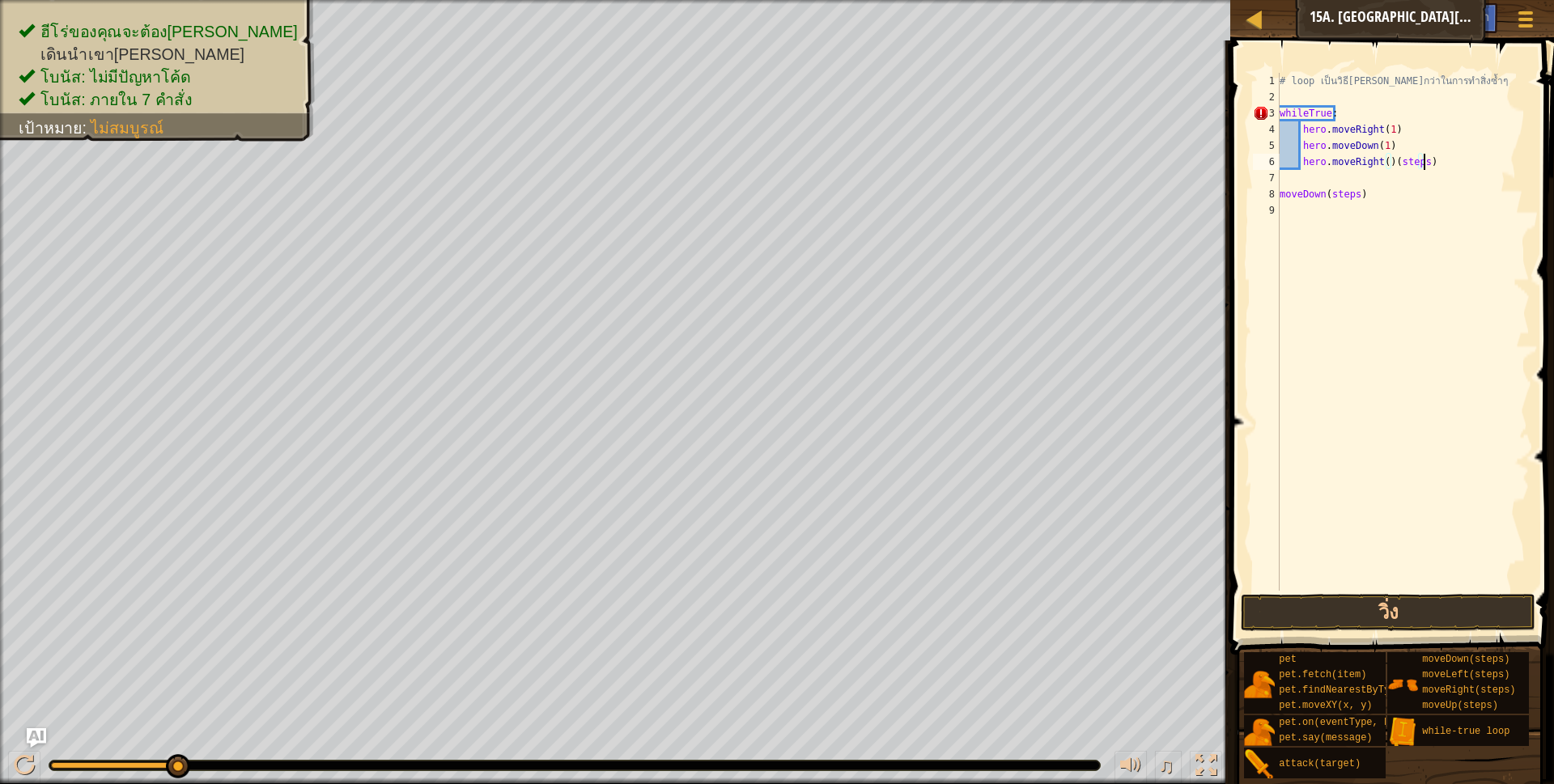
click at [1431, 161] on div "# loop เป็นวิธี[PERSON_NAME]กว่าในการทำสิ่งซ้ำๆ whileTrue : hero . moveRight ( …" at bounding box center [1402, 348] width 253 height 550
click at [1381, 163] on div "# loop เป็นวิธี[PERSON_NAME]กว่าในการทำสิ่งซ้ำๆ whileTrue : hero . moveRight ( …" at bounding box center [1402, 348] width 253 height 550
type textarea "hero.moveRight(2)"
click at [1359, 202] on div "# loop เป็นวิธี[PERSON_NAME]กว่าในการทำสิ่งซ้ำๆ whileTrue : hero . moveRight ( …" at bounding box center [1402, 348] width 253 height 550
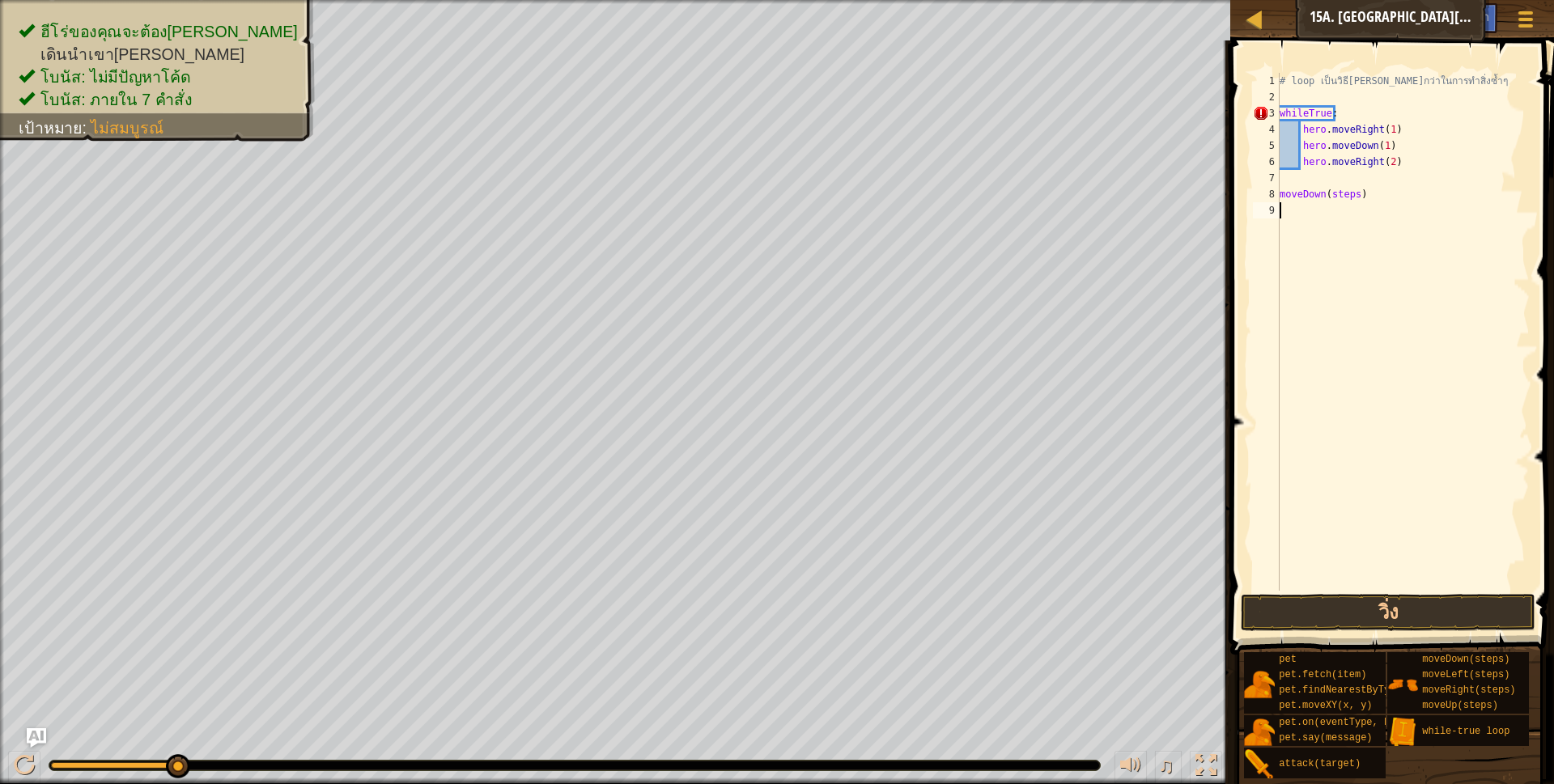
scroll to position [3, 0]
click at [1358, 203] on div "# loop เป็นวิธี[PERSON_NAME]กว่าในการทำสิ่งซ้ำๆ whileTrue : hero . moveRight ( …" at bounding box center [1402, 348] width 253 height 550
click at [1358, 200] on div "# loop เป็นวิธี[PERSON_NAME]กว่าในการทำสิ่งซ้ำๆ whileTrue : hero . moveRight ( …" at bounding box center [1402, 348] width 253 height 550
type textarea "m"
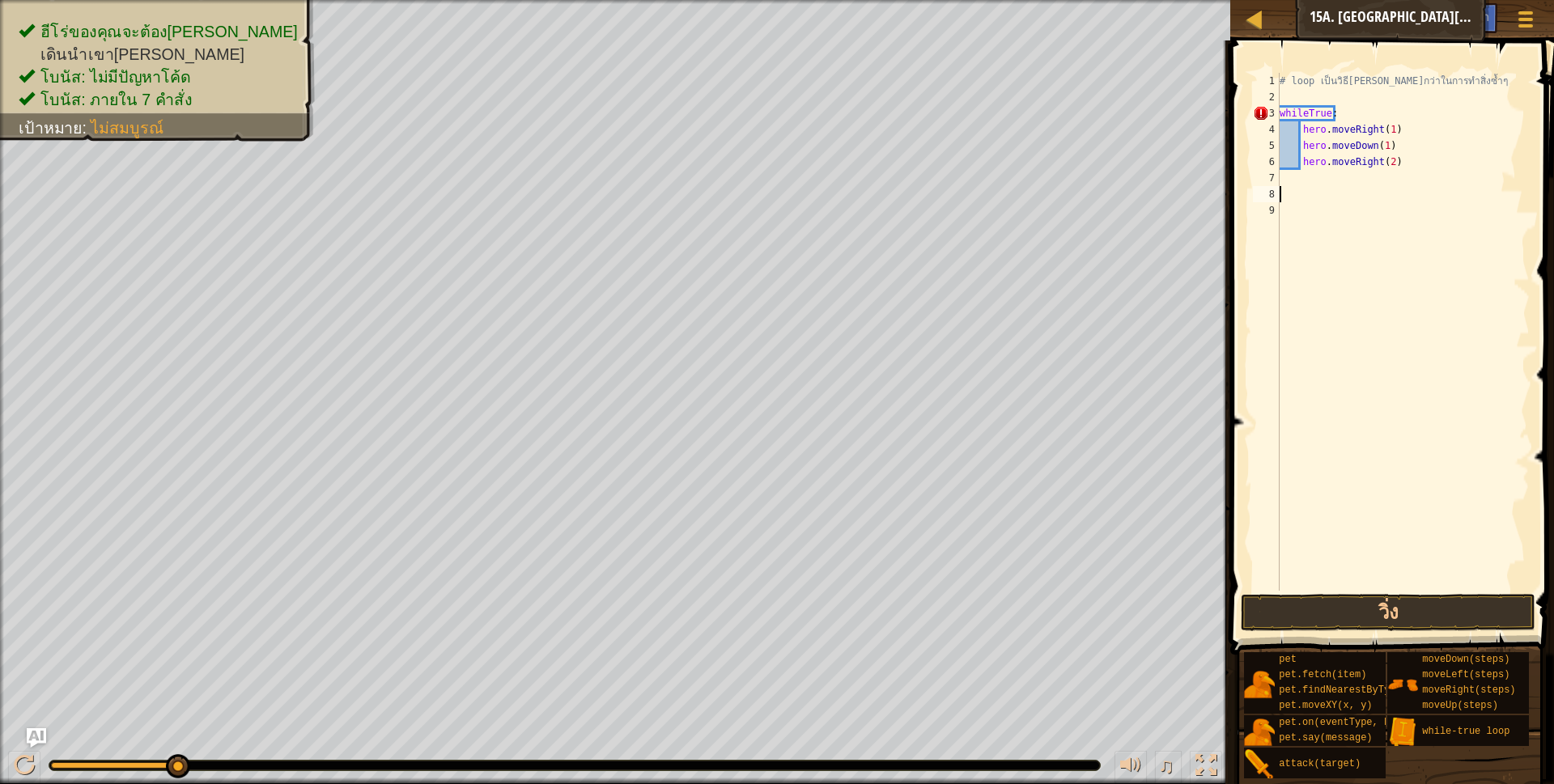
click at [1399, 157] on div "# loop เป็นวิธี[PERSON_NAME]กว่าในการทำสิ่งซ้ำๆ whileTrue : hero . moveRight ( …" at bounding box center [1402, 348] width 253 height 550
type textarea "hero.moveRight(2)"
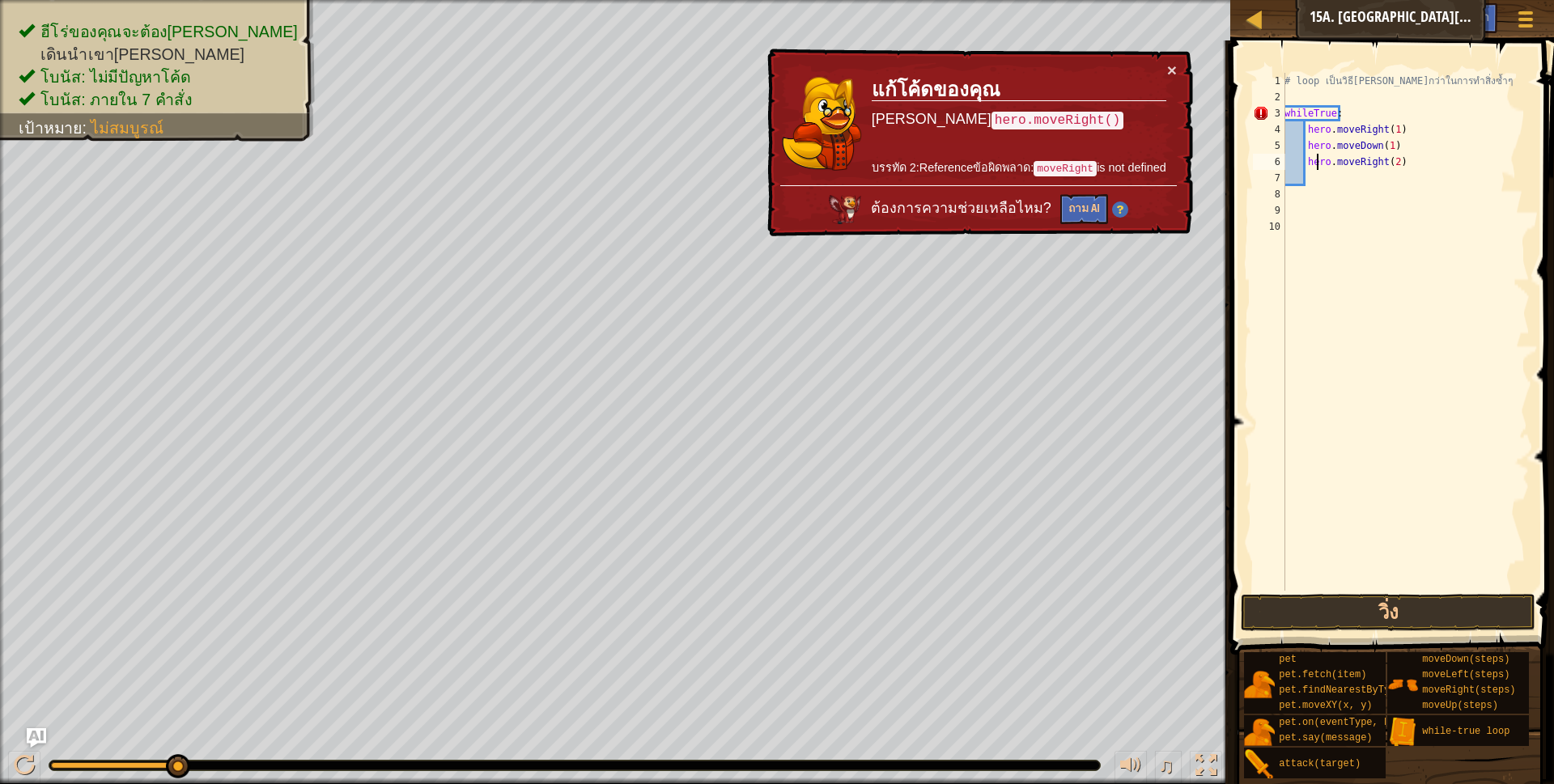
click at [1421, 164] on div "# loop เป็นวิธี[PERSON_NAME]กว่าในการทำสิ่งซ้ำๆ whileTrue : hero . moveRight ( …" at bounding box center [1405, 348] width 248 height 550
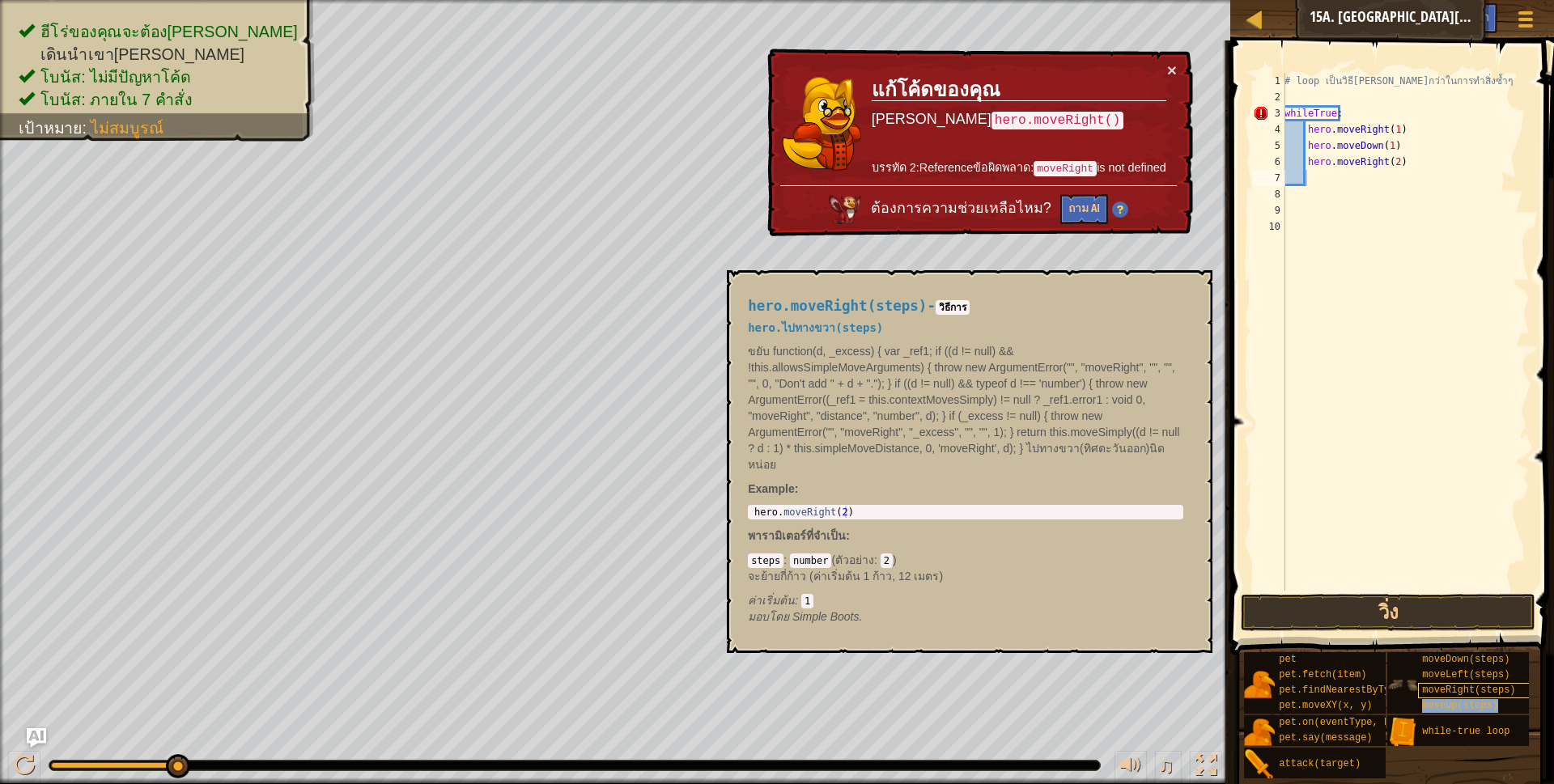
type textarea "moveUp(steps)"
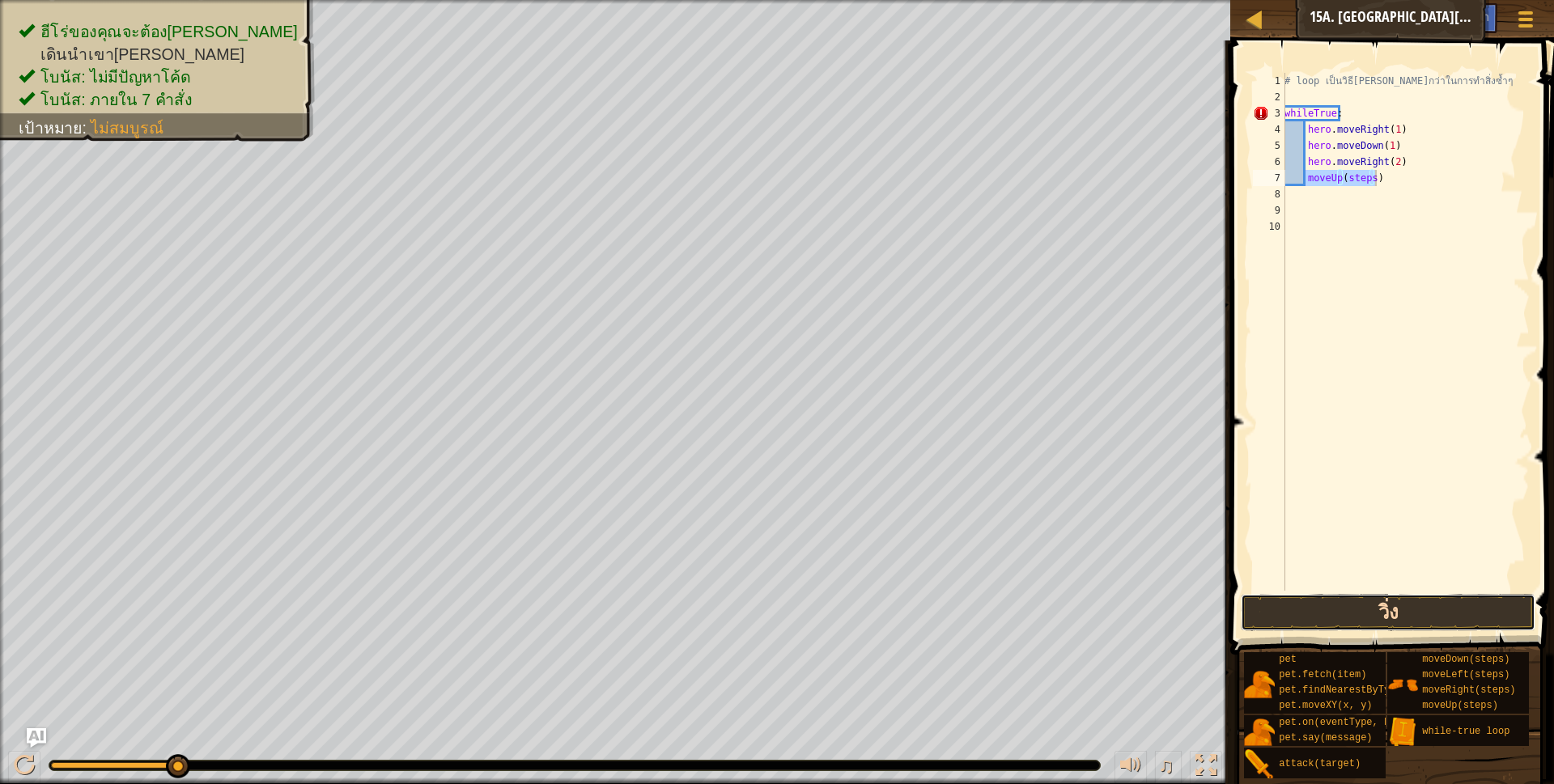
click at [1407, 612] on button "วิ่ง" at bounding box center [1388, 612] width 296 height 37
